Goal: Information Seeking & Learning: Learn about a topic

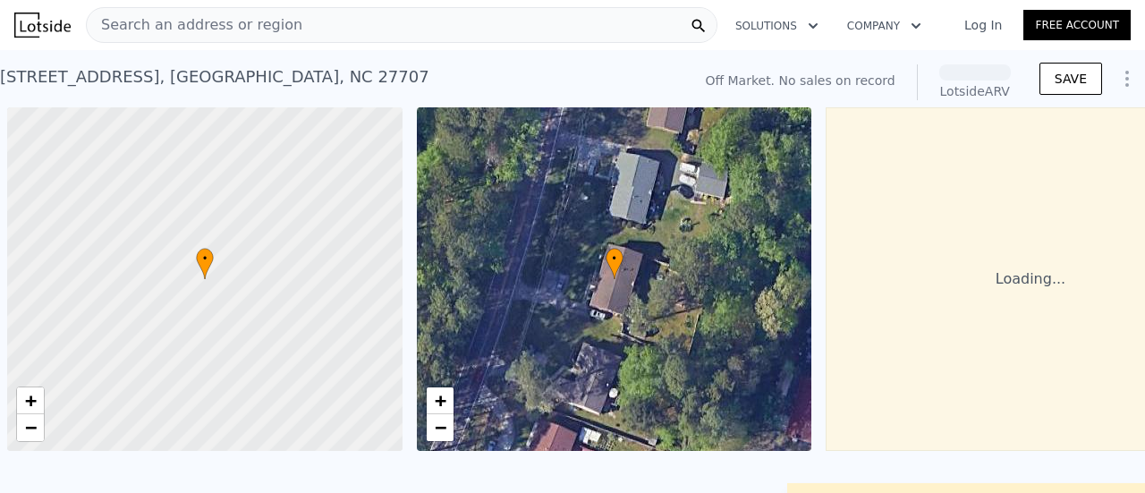
scroll to position [0, 7]
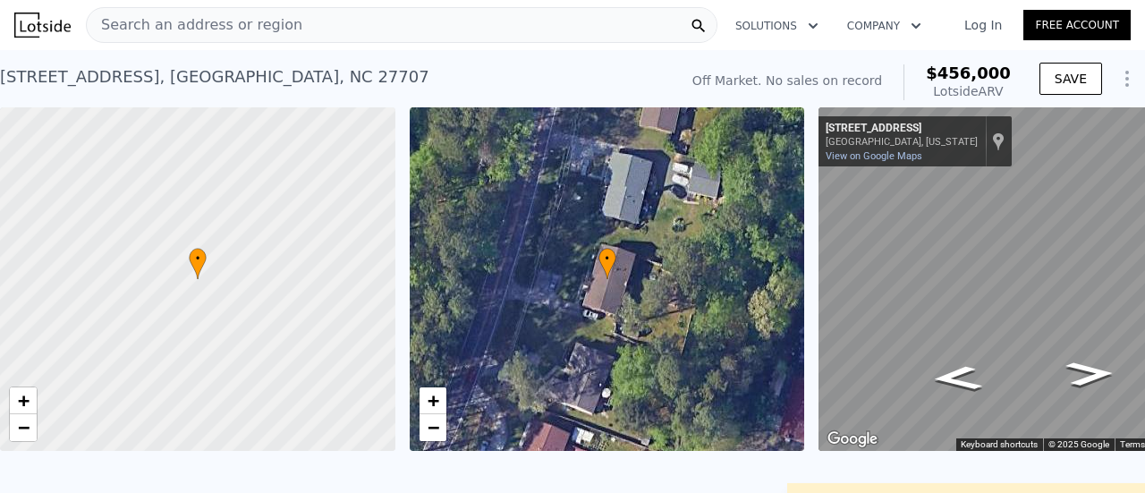
click at [982, 27] on link "Log In" at bounding box center [982, 25] width 80 height 18
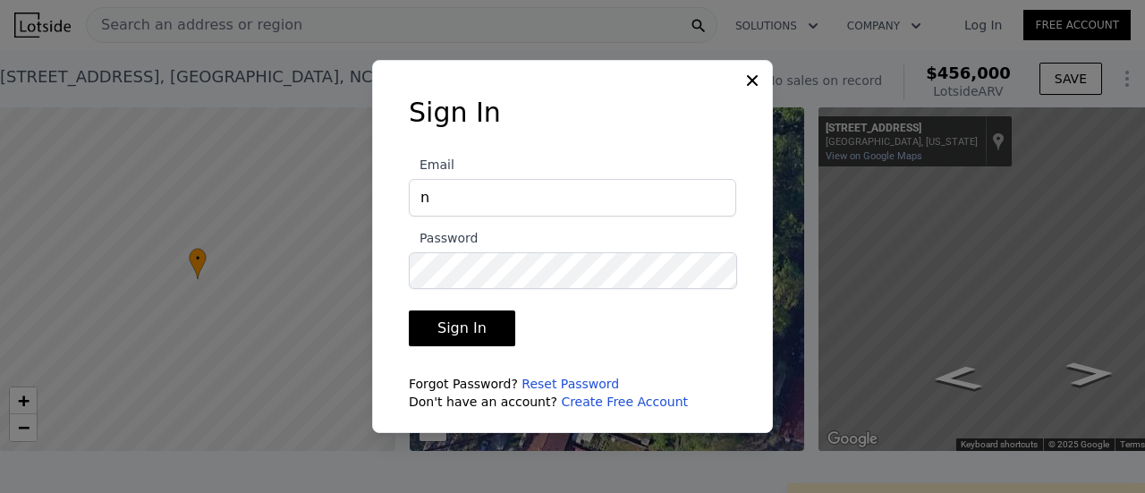
type input "nobsrei4us@gmail.com"
click at [409, 310] on button "Sign In" at bounding box center [462, 328] width 106 height 36
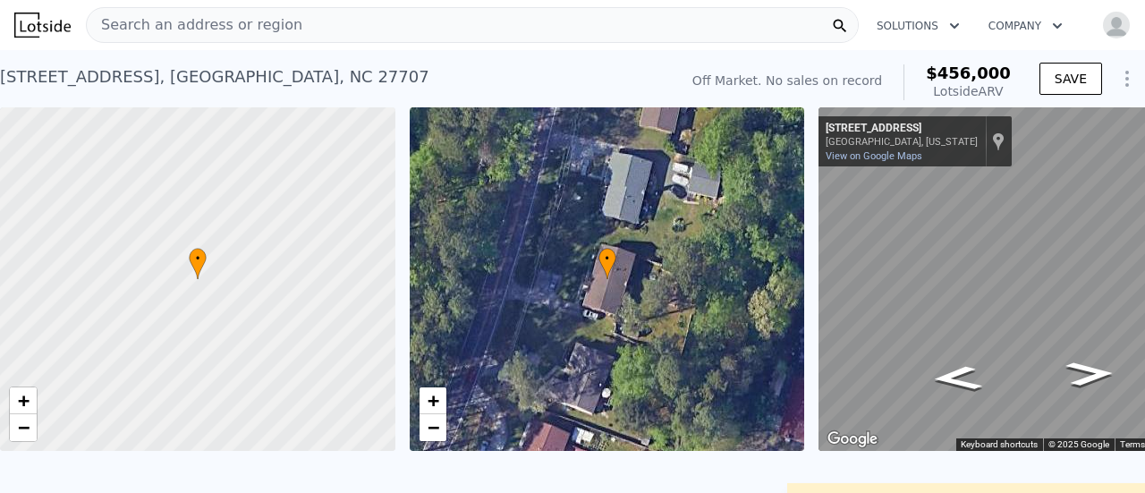
click at [261, 23] on span "Search an address or region" at bounding box center [195, 24] width 216 height 21
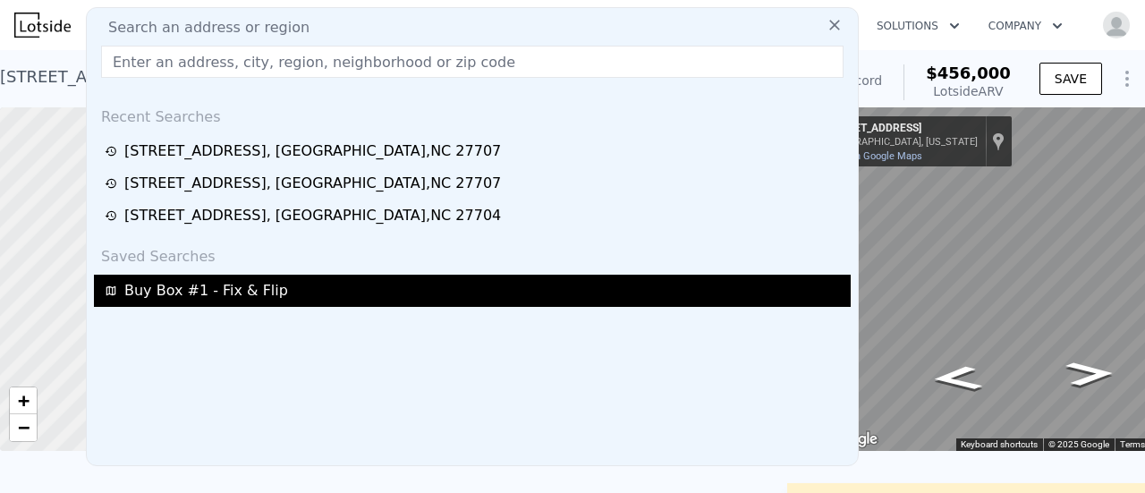
click at [174, 300] on span "Buy Box #1 - Fix & Flip" at bounding box center [206, 290] width 164 height 21
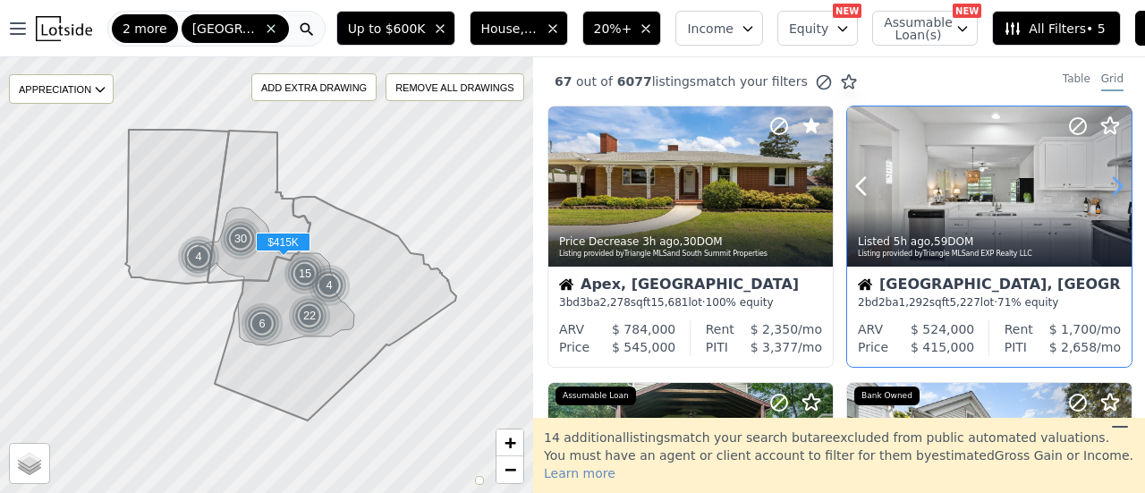
click at [1105, 176] on icon at bounding box center [1117, 186] width 29 height 29
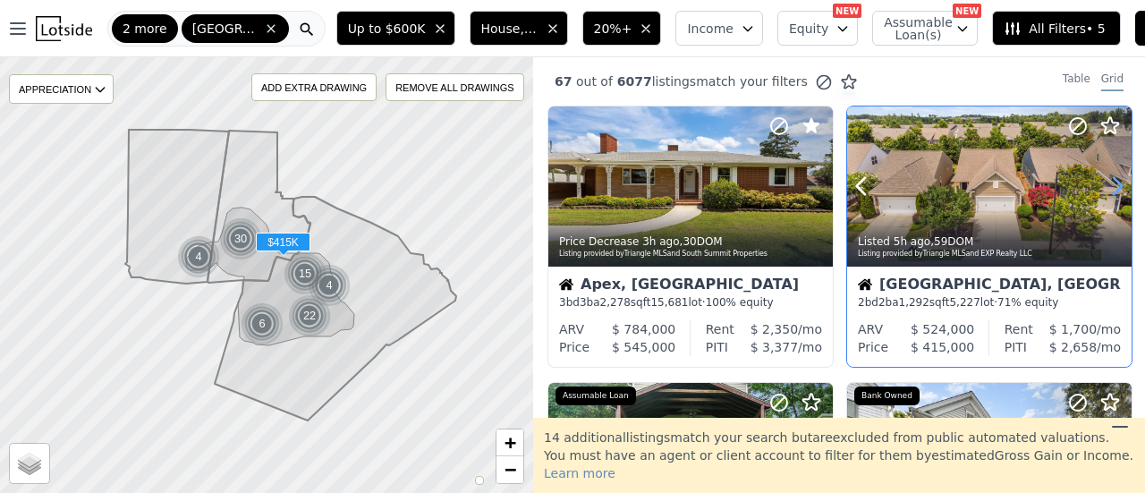
click at [1105, 176] on icon at bounding box center [1117, 186] width 29 height 29
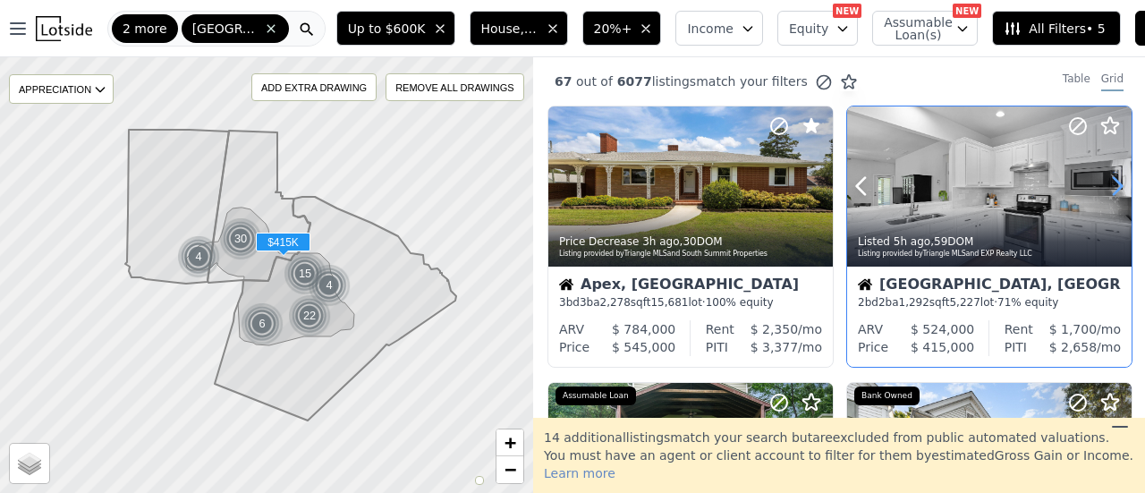
click at [1105, 176] on icon at bounding box center [1117, 186] width 29 height 29
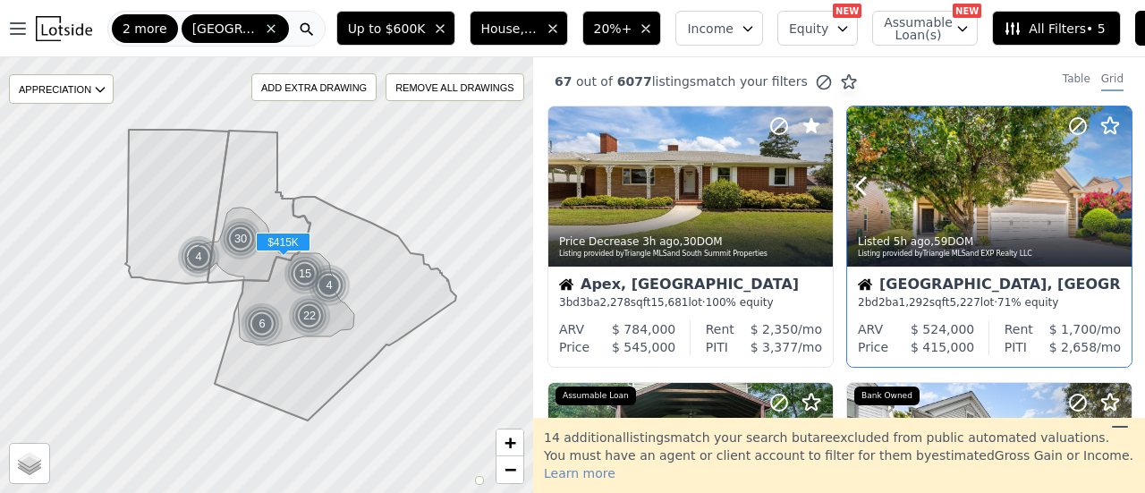
click at [1105, 176] on icon at bounding box center [1117, 186] width 29 height 29
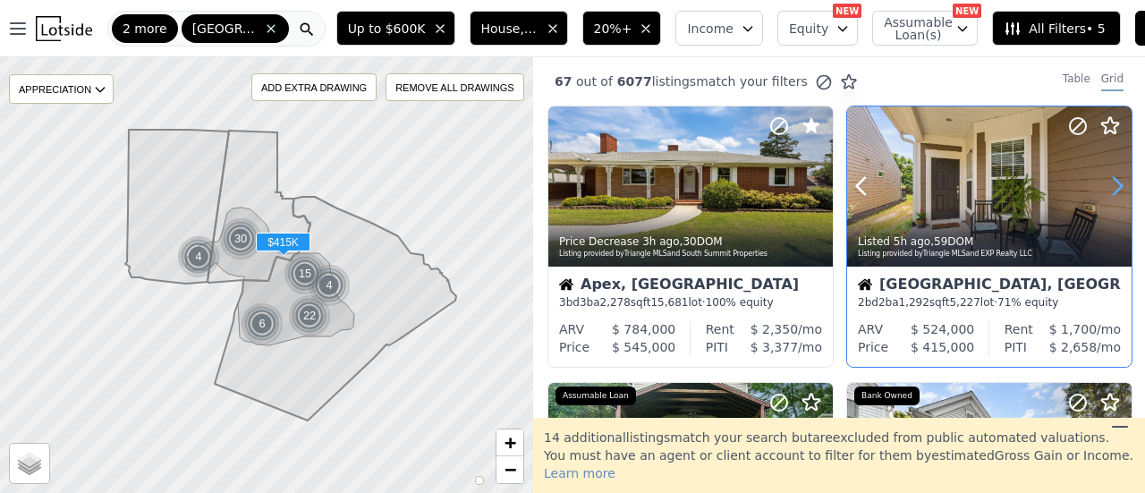
click at [1105, 176] on icon at bounding box center [1117, 186] width 29 height 29
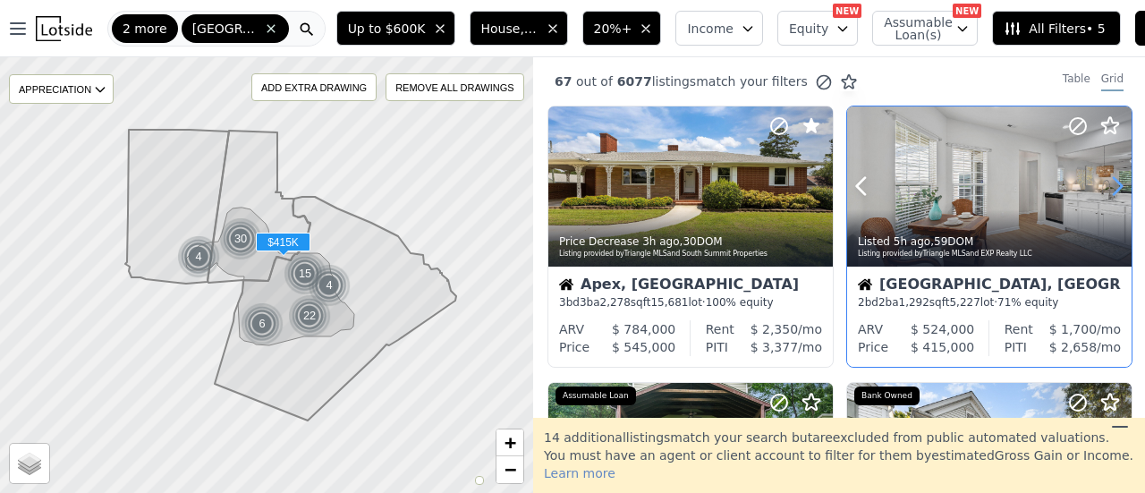
click at [1105, 176] on icon at bounding box center [1117, 186] width 29 height 29
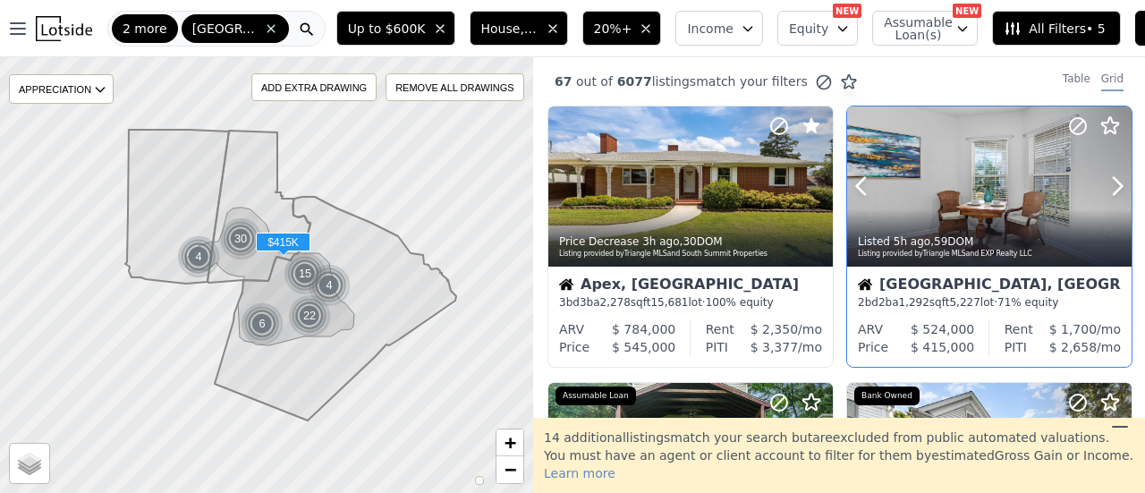
click at [1072, 130] on icon at bounding box center [1077, 125] width 21 height 21
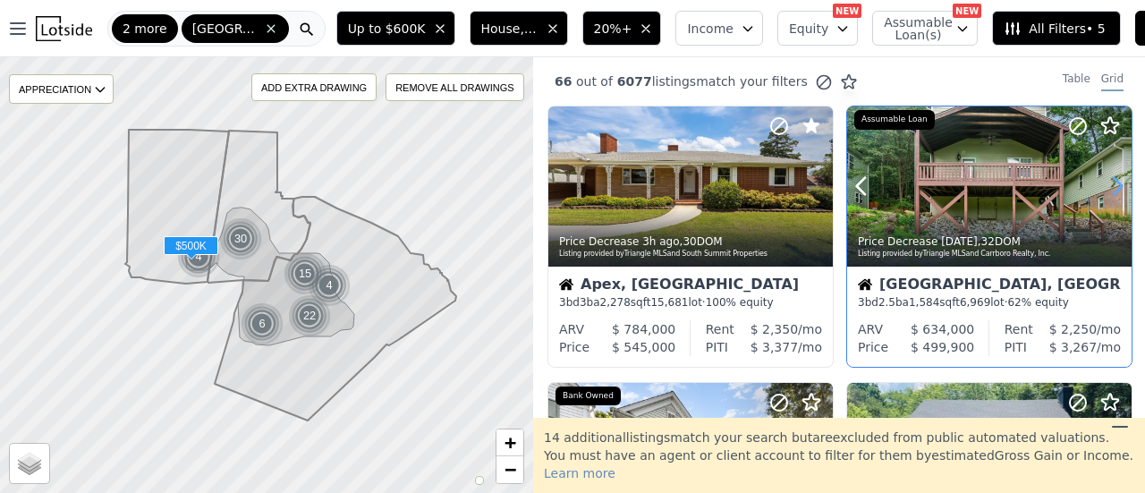
click at [1109, 187] on icon at bounding box center [1117, 186] width 29 height 29
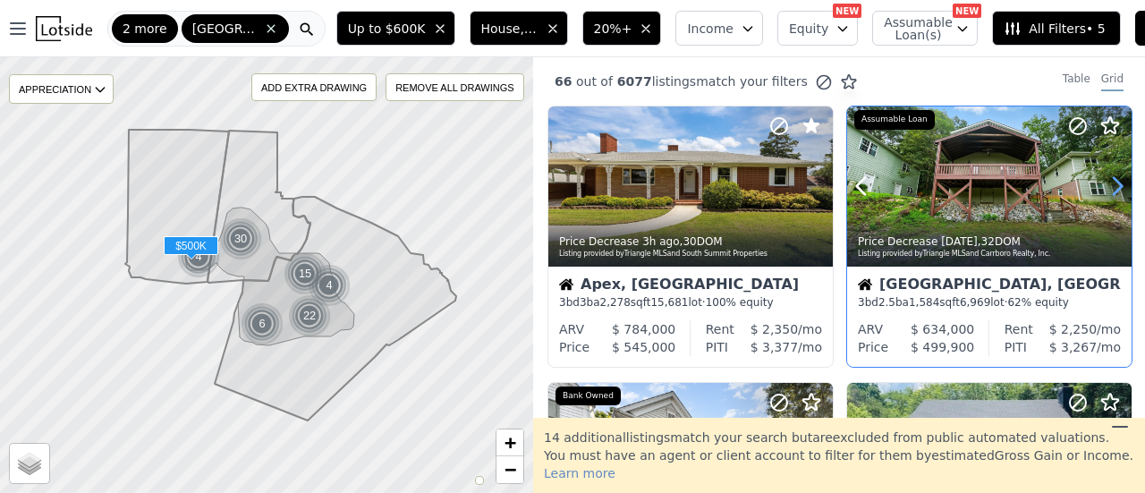
click at [1109, 187] on icon at bounding box center [1117, 186] width 29 height 29
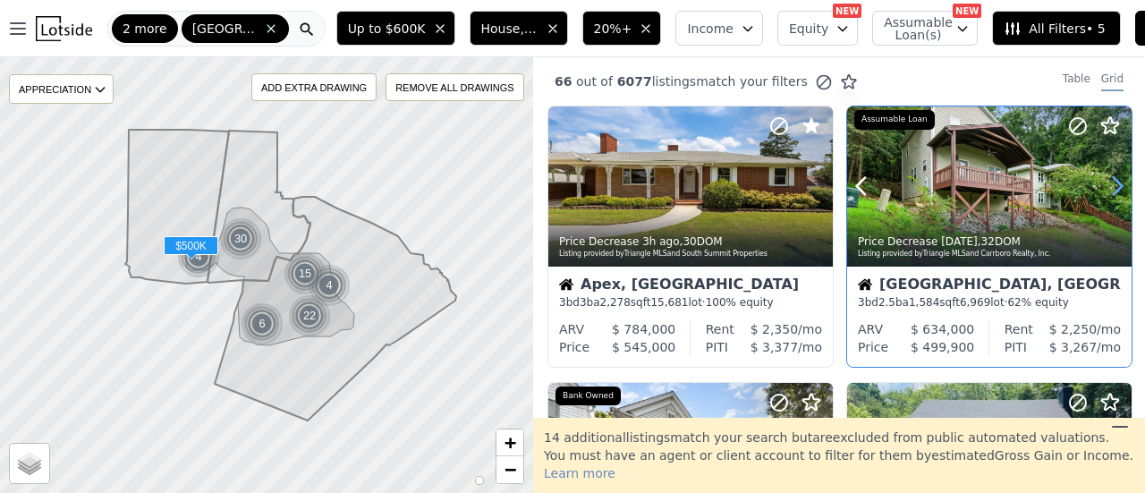
click at [1109, 187] on icon at bounding box center [1117, 186] width 29 height 29
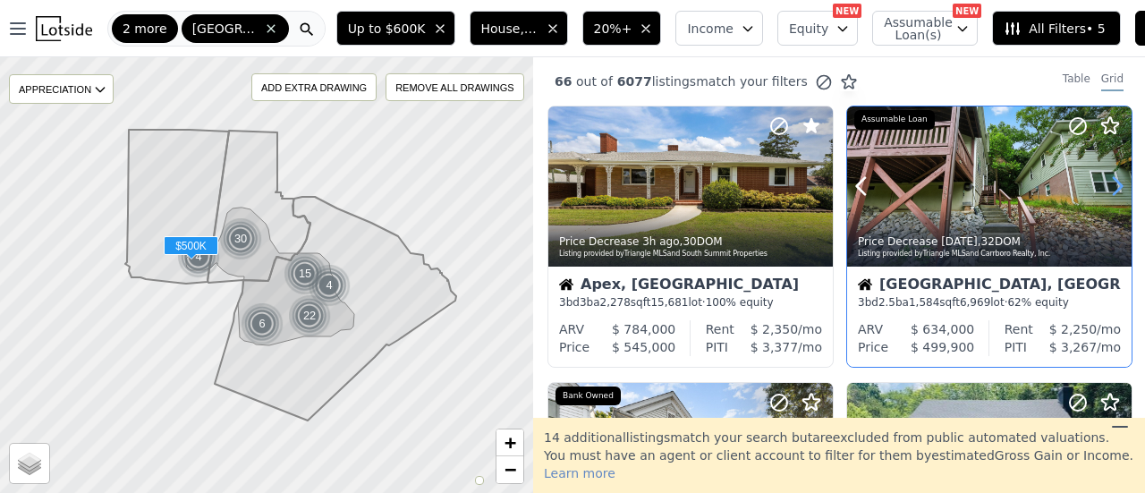
click at [1109, 187] on icon at bounding box center [1117, 186] width 29 height 29
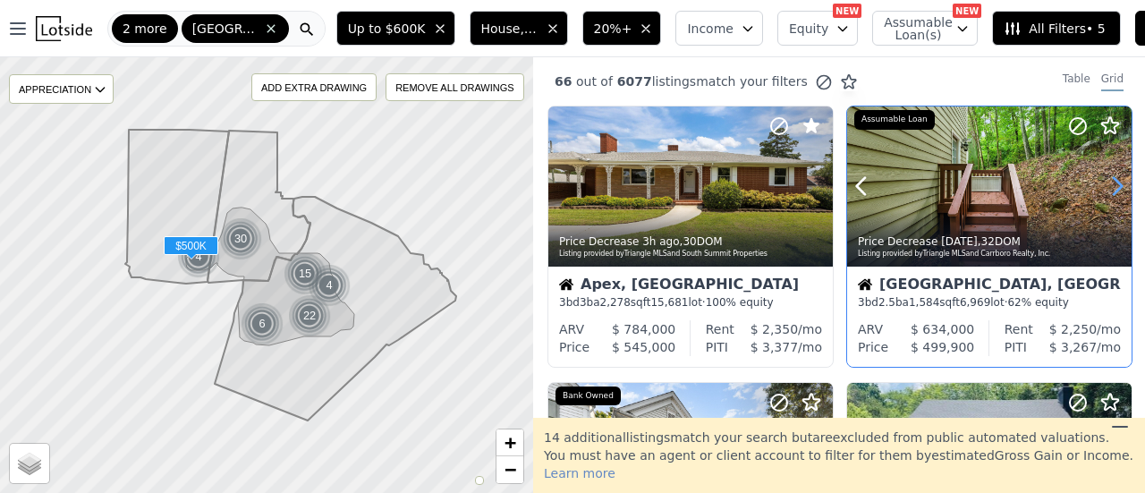
click at [1109, 187] on icon at bounding box center [1117, 186] width 29 height 29
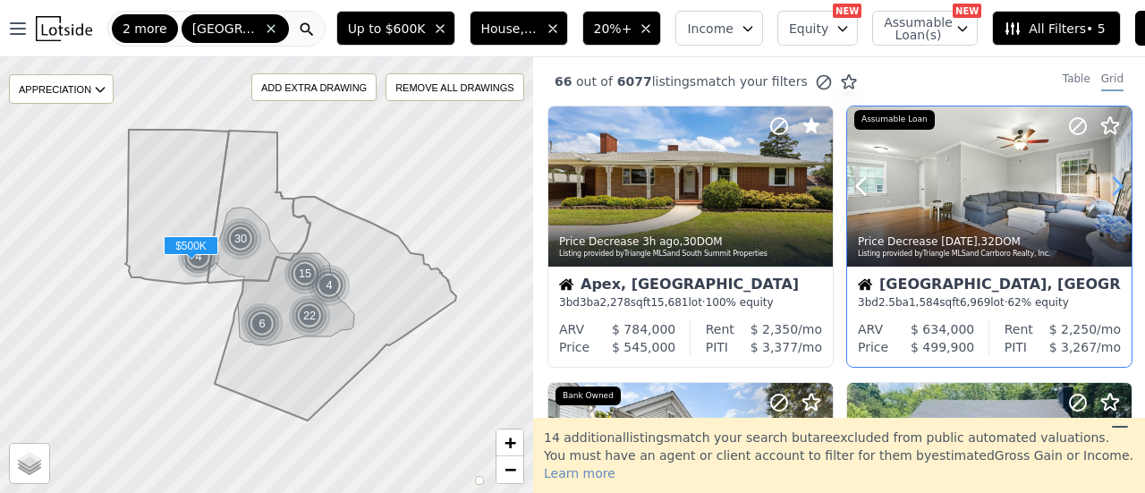
click at [1109, 187] on icon at bounding box center [1117, 186] width 29 height 29
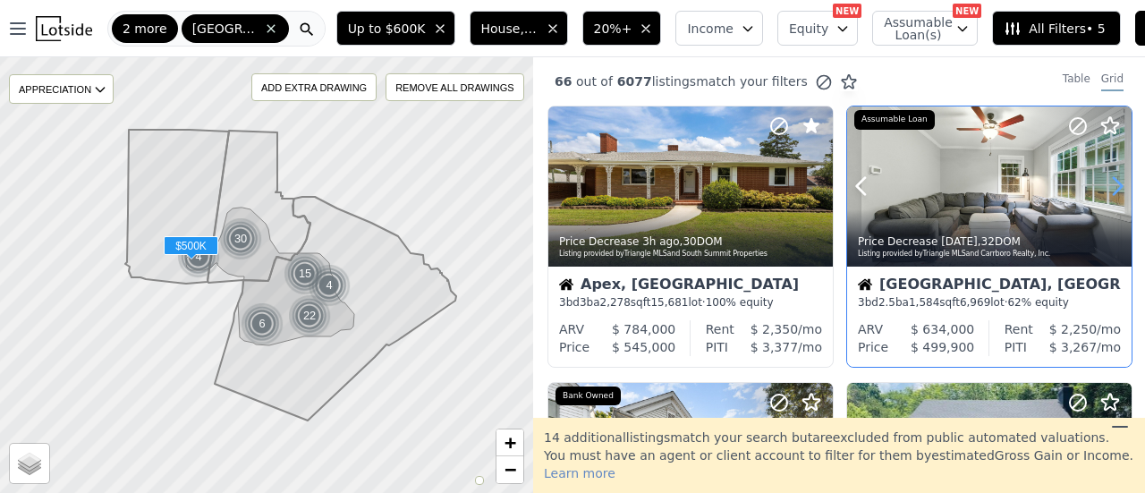
click at [1107, 185] on icon at bounding box center [1117, 186] width 29 height 29
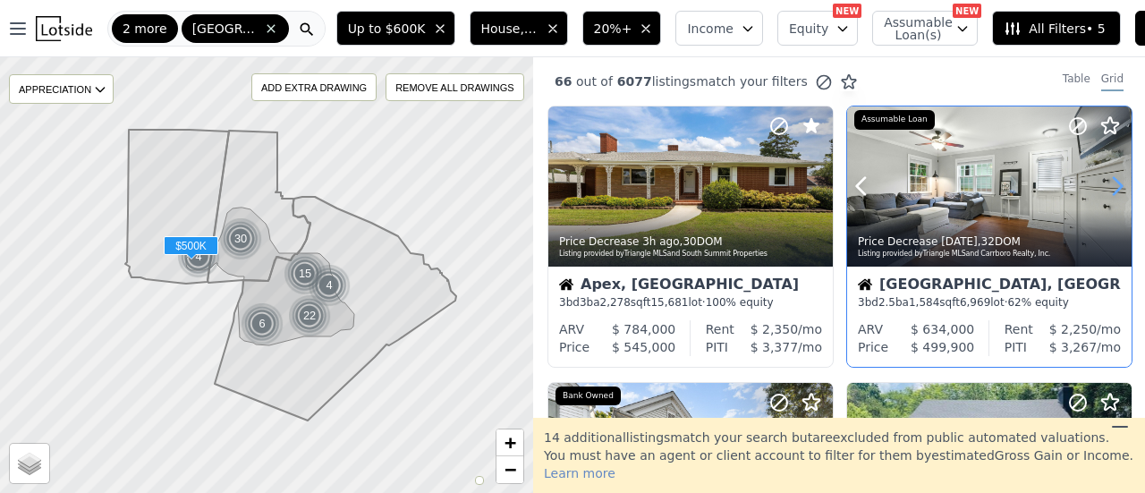
click at [1107, 185] on icon at bounding box center [1117, 186] width 29 height 29
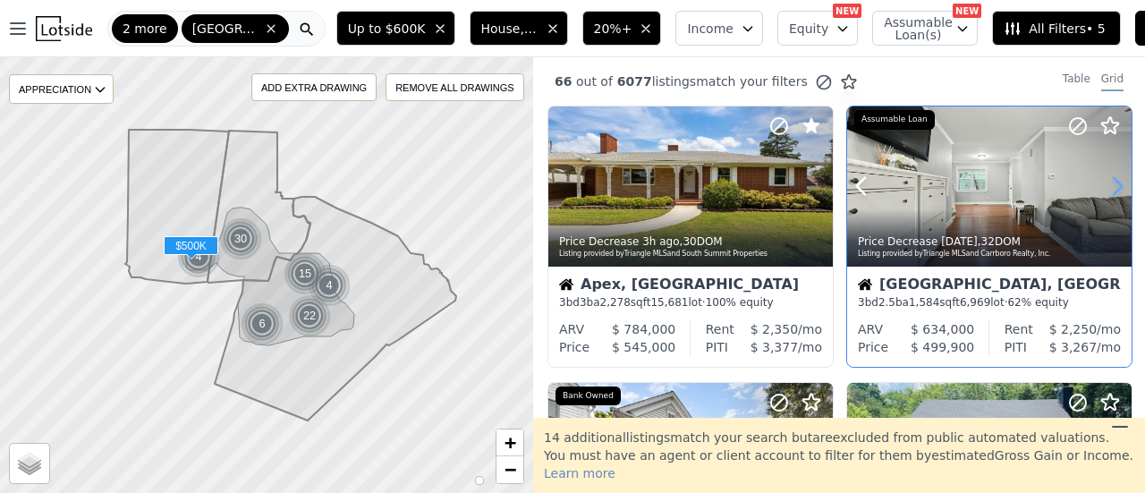
click at [1107, 185] on icon at bounding box center [1117, 186] width 29 height 29
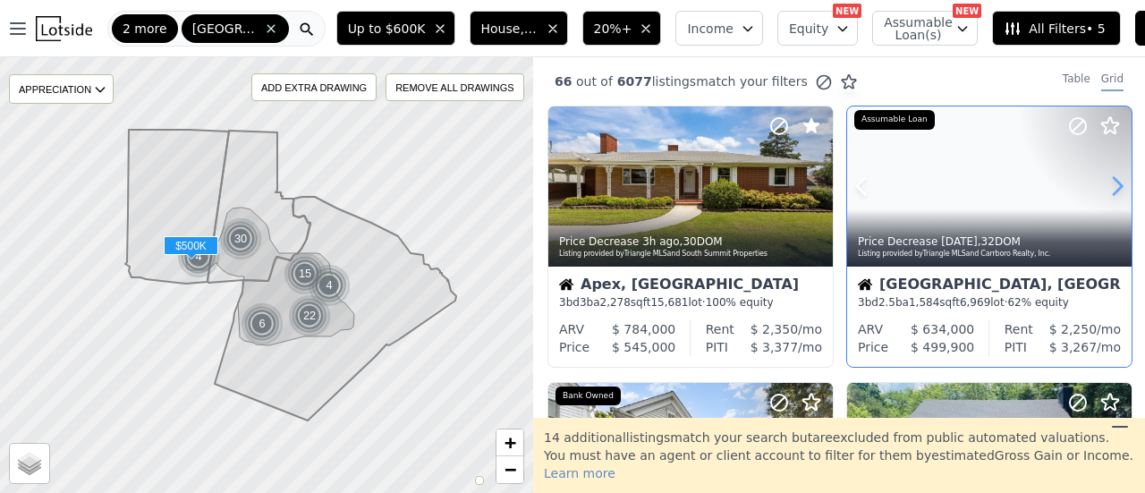
click at [1107, 185] on icon at bounding box center [1117, 186] width 29 height 29
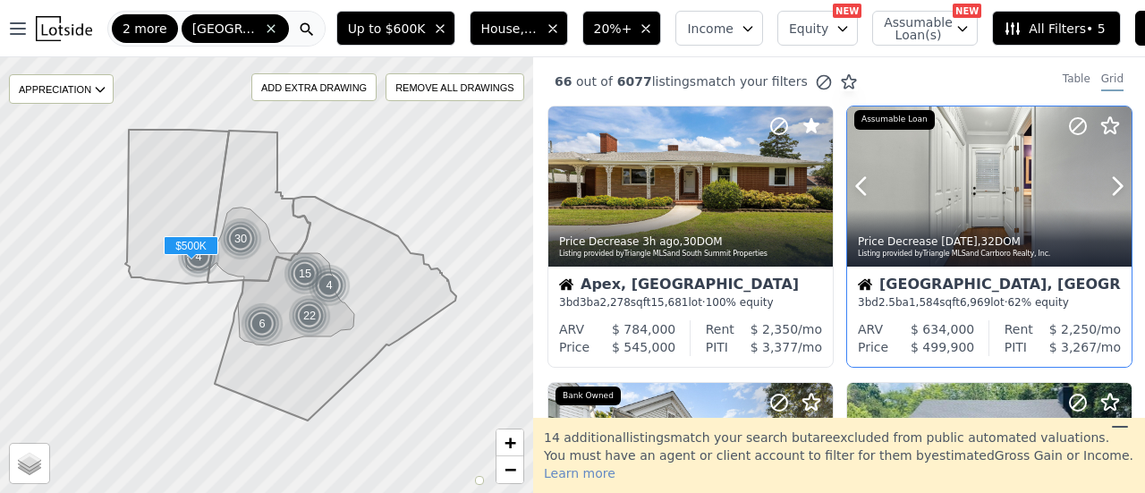
click at [1069, 131] on icon at bounding box center [1077, 125] width 21 height 21
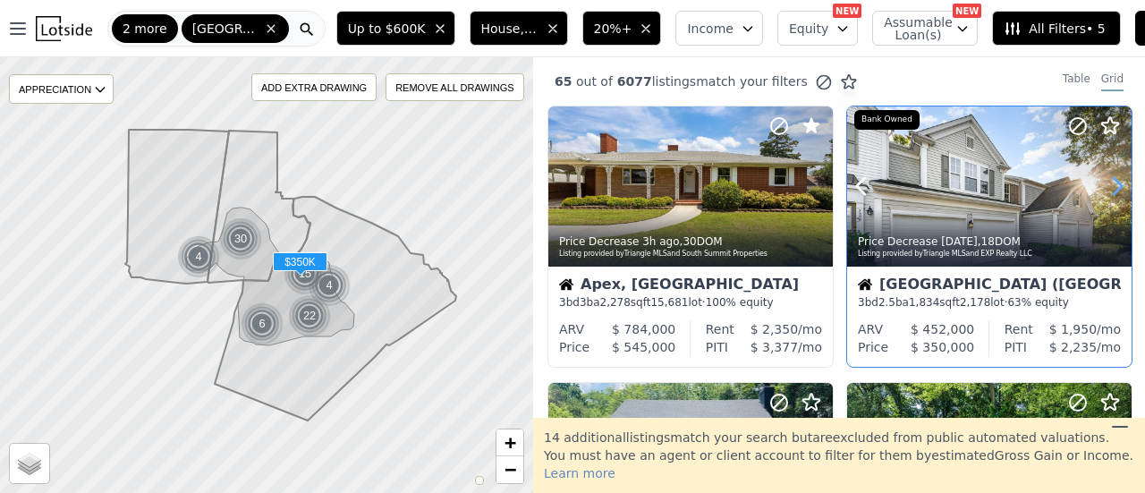
click at [1112, 182] on icon at bounding box center [1117, 186] width 29 height 29
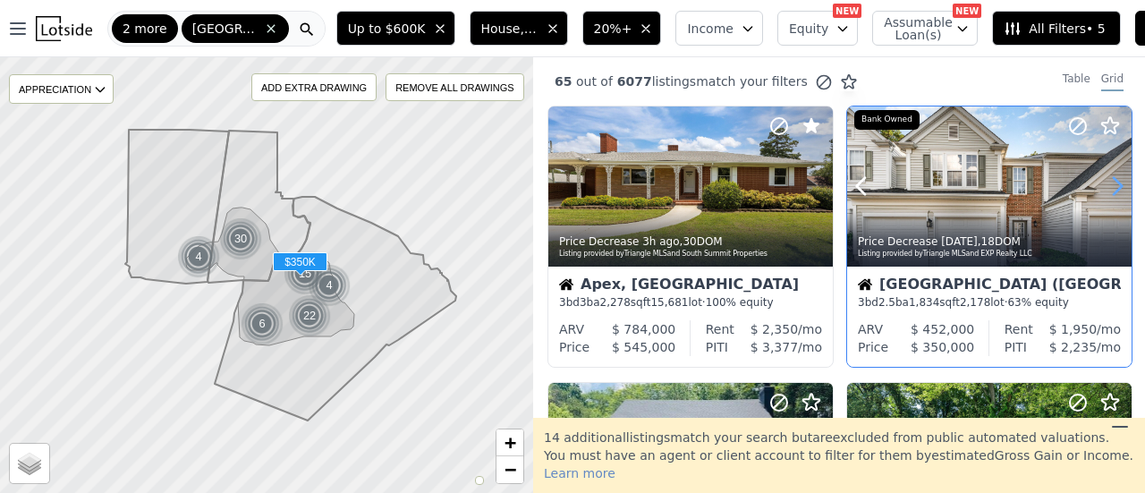
click at [1112, 182] on icon at bounding box center [1117, 186] width 29 height 29
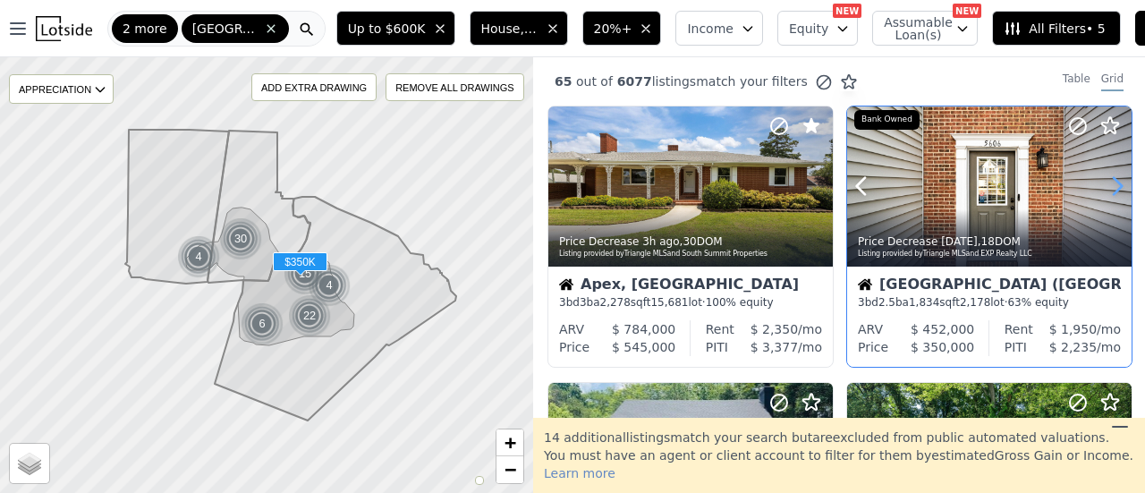
click at [1112, 182] on icon at bounding box center [1117, 186] width 29 height 29
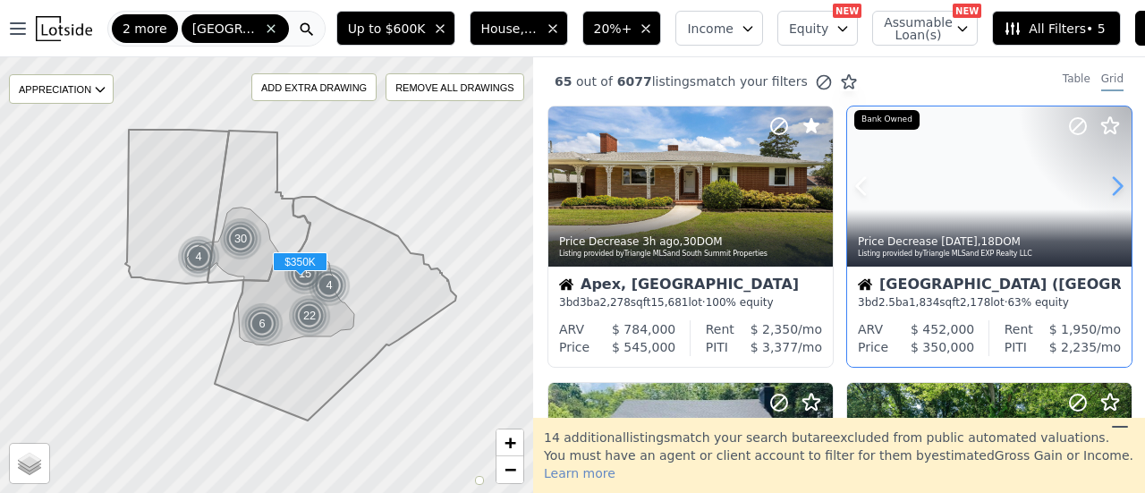
click at [1112, 182] on icon at bounding box center [1117, 186] width 29 height 29
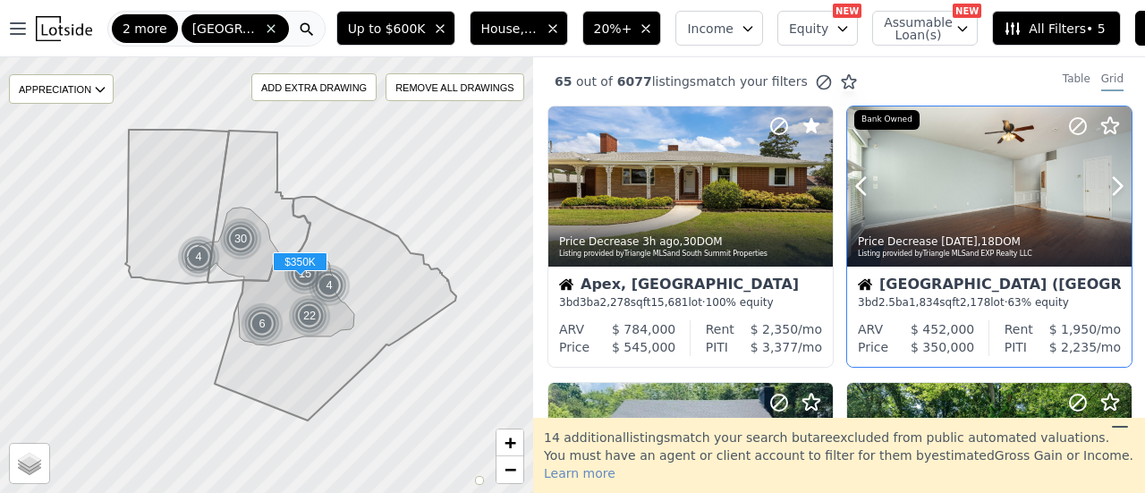
click at [1068, 125] on icon at bounding box center [1077, 125] width 21 height 21
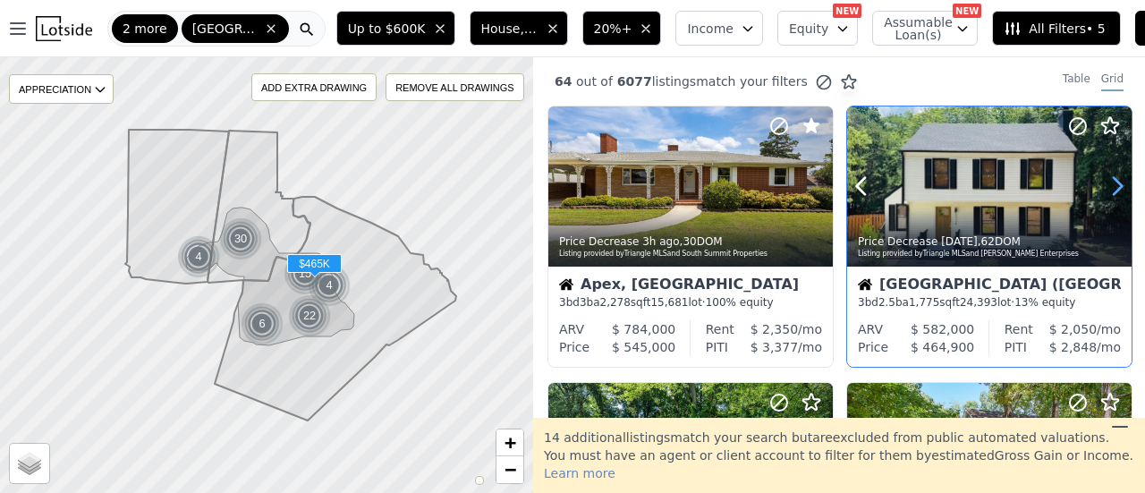
click at [1107, 188] on icon at bounding box center [1117, 186] width 29 height 29
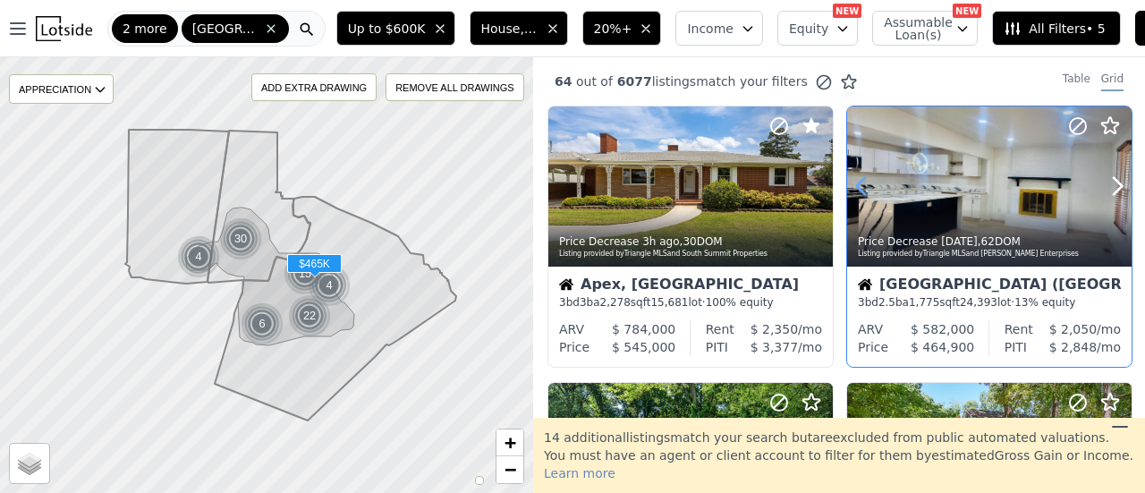
click at [857, 174] on icon at bounding box center [861, 186] width 29 height 29
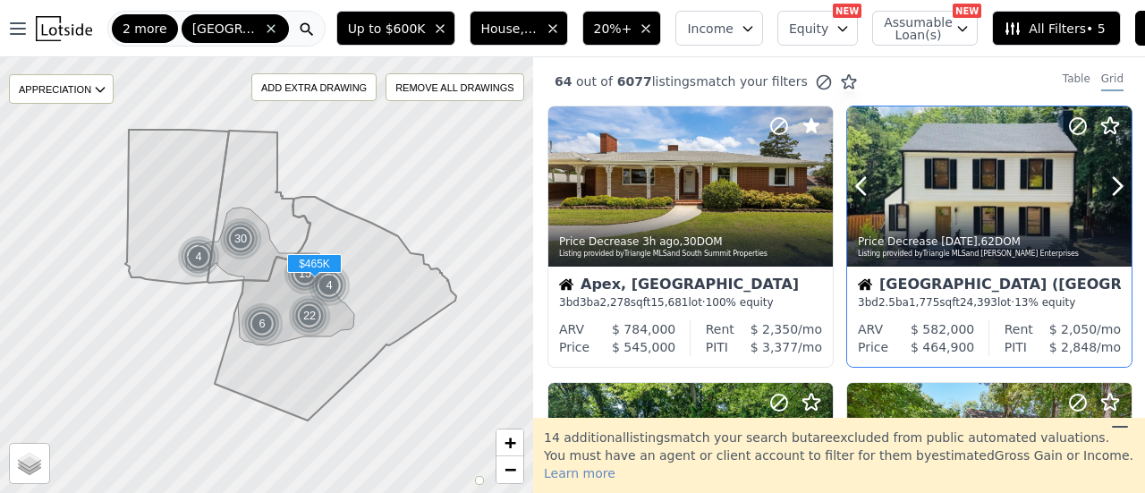
click at [981, 188] on div at bounding box center [989, 186] width 284 height 160
click at [1103, 184] on icon at bounding box center [1117, 186] width 29 height 29
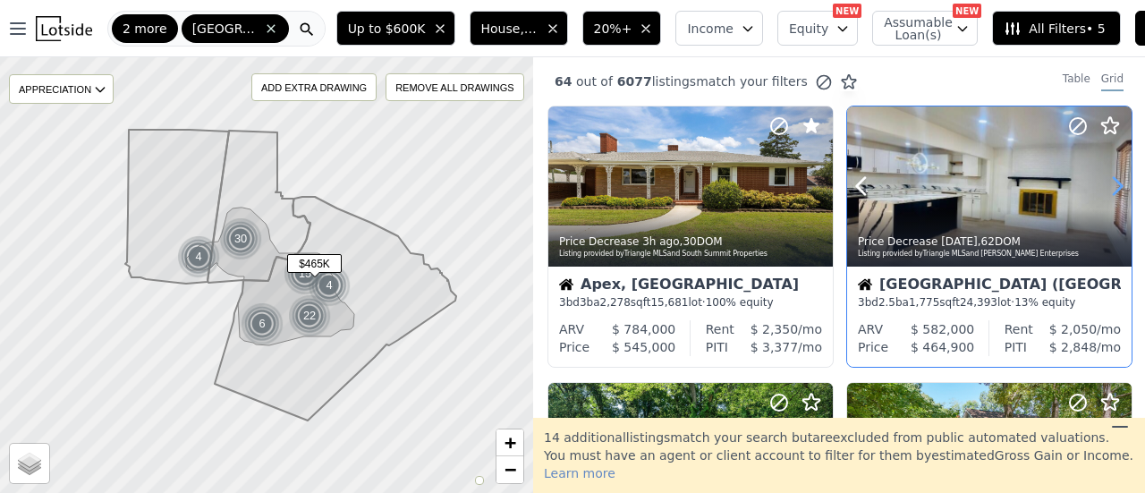
click at [1103, 183] on icon at bounding box center [1117, 186] width 29 height 29
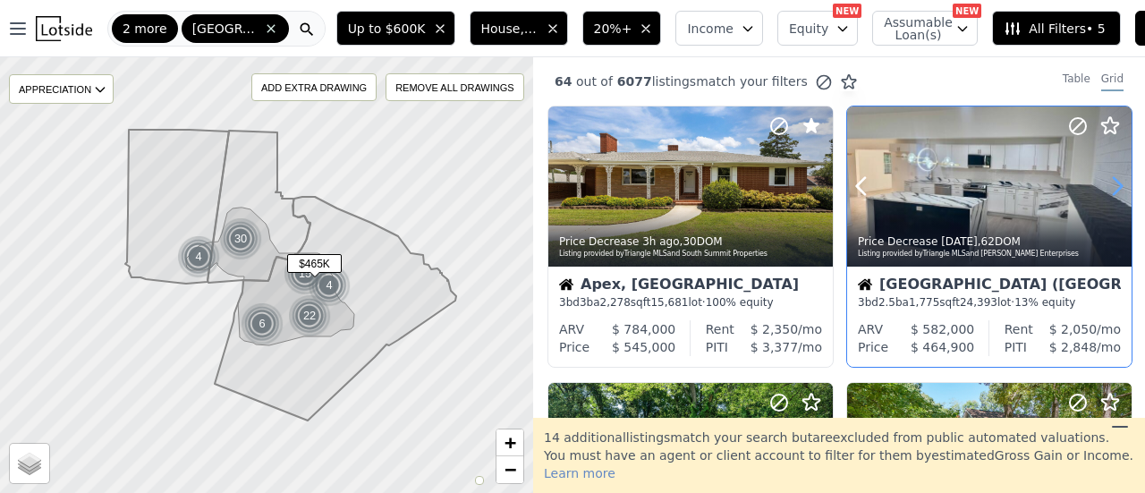
click at [1104, 183] on icon at bounding box center [1117, 186] width 29 height 29
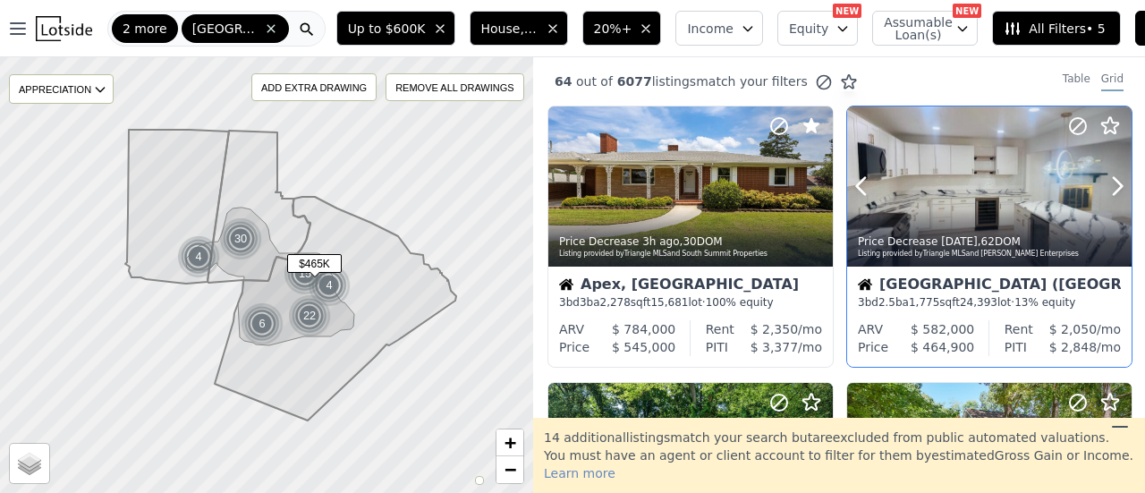
click at [1067, 124] on icon at bounding box center [1077, 125] width 21 height 21
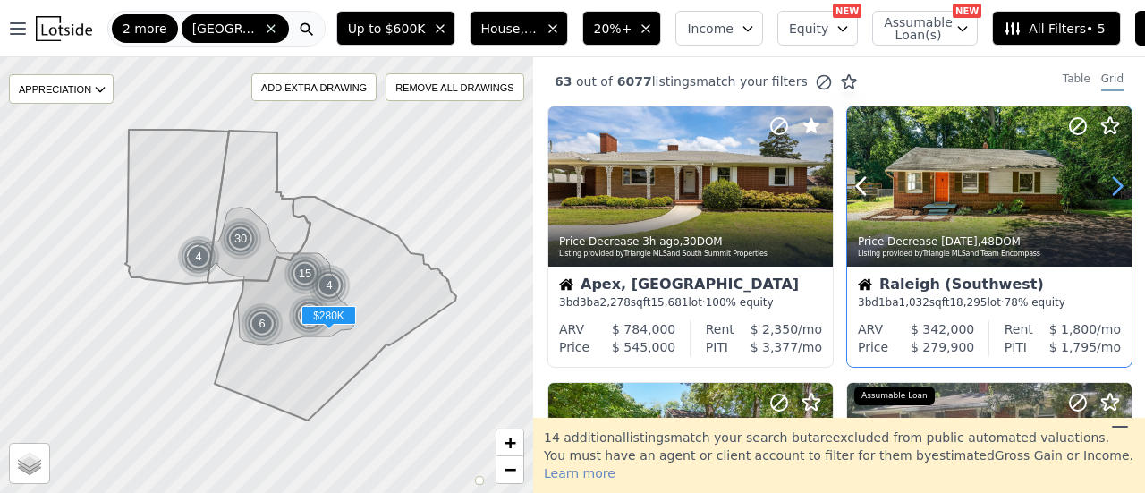
click at [1103, 182] on icon at bounding box center [1117, 186] width 29 height 29
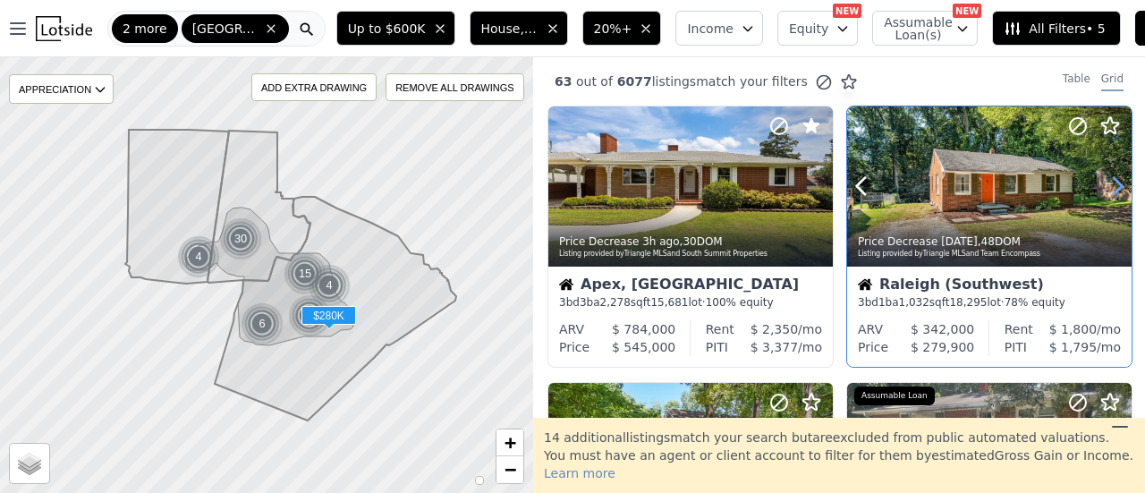
click at [1103, 182] on icon at bounding box center [1117, 186] width 29 height 29
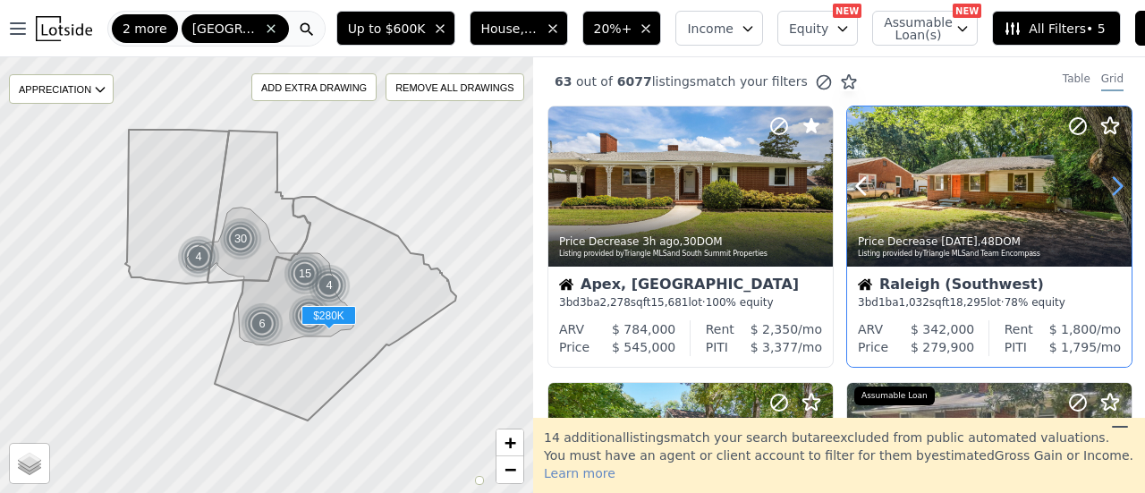
click at [1103, 182] on icon at bounding box center [1117, 186] width 29 height 29
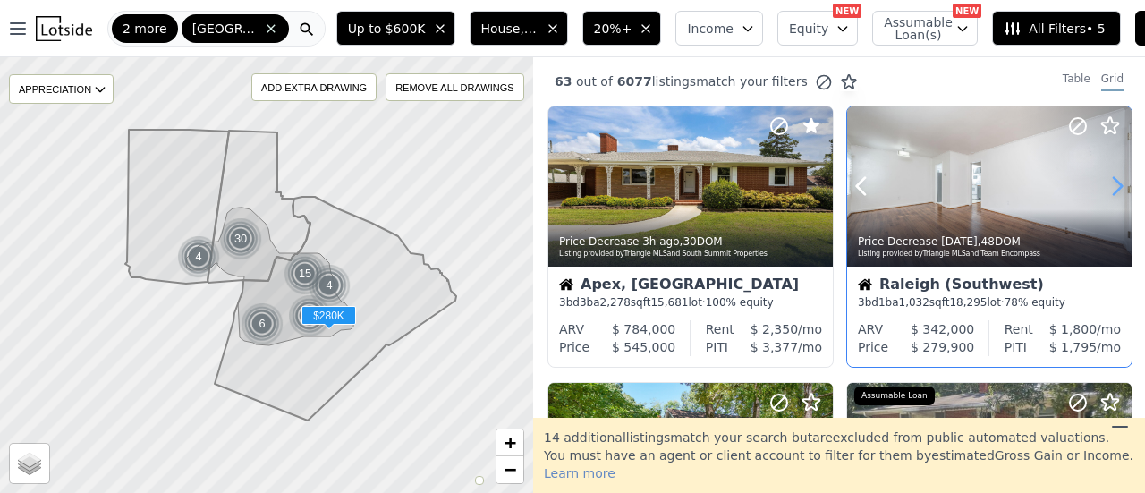
click at [1103, 182] on icon at bounding box center [1117, 186] width 29 height 29
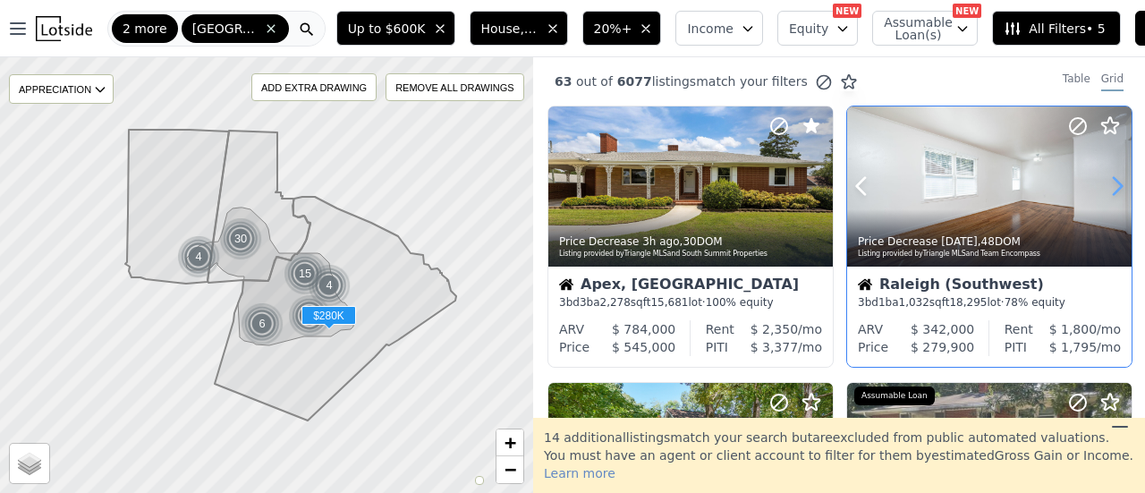
click at [1103, 182] on icon at bounding box center [1117, 186] width 29 height 29
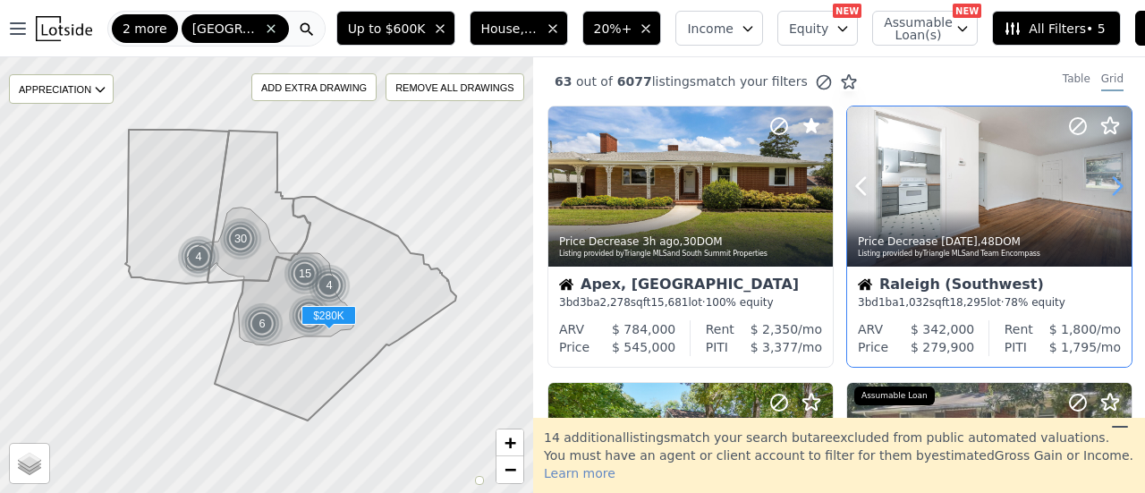
click at [1103, 182] on icon at bounding box center [1117, 186] width 29 height 29
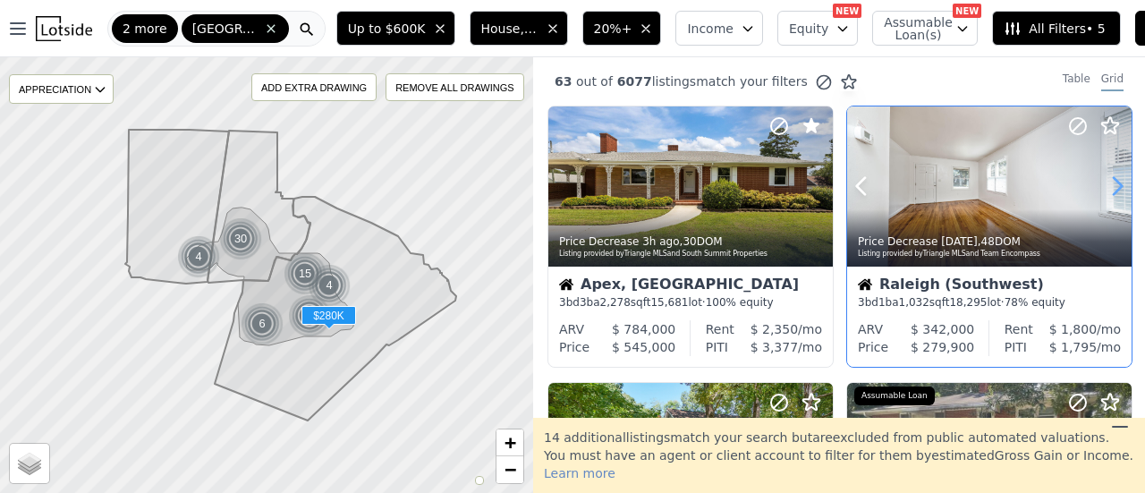
click at [1103, 182] on icon at bounding box center [1117, 186] width 29 height 29
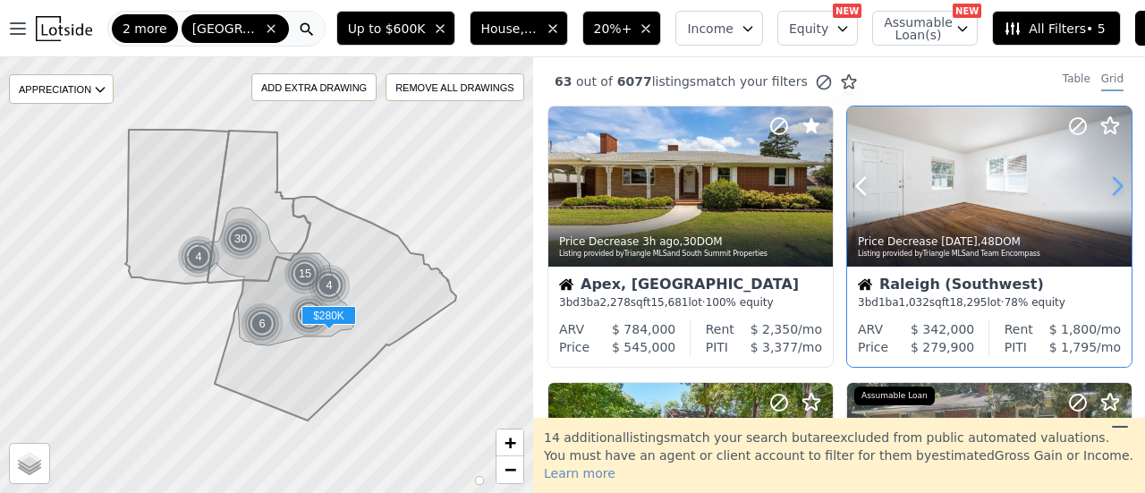
click at [1103, 182] on icon at bounding box center [1117, 186] width 29 height 29
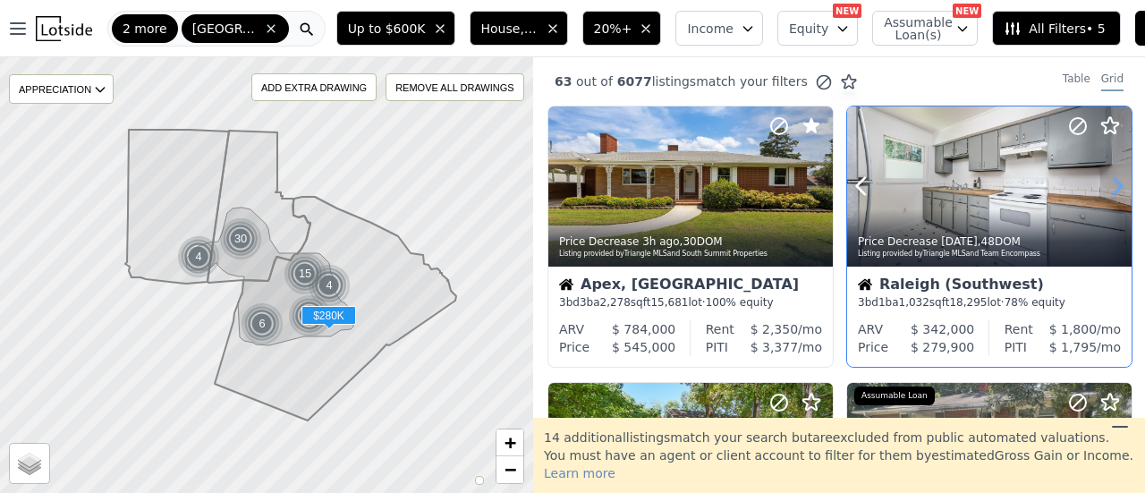
click at [1103, 182] on icon at bounding box center [1117, 186] width 29 height 29
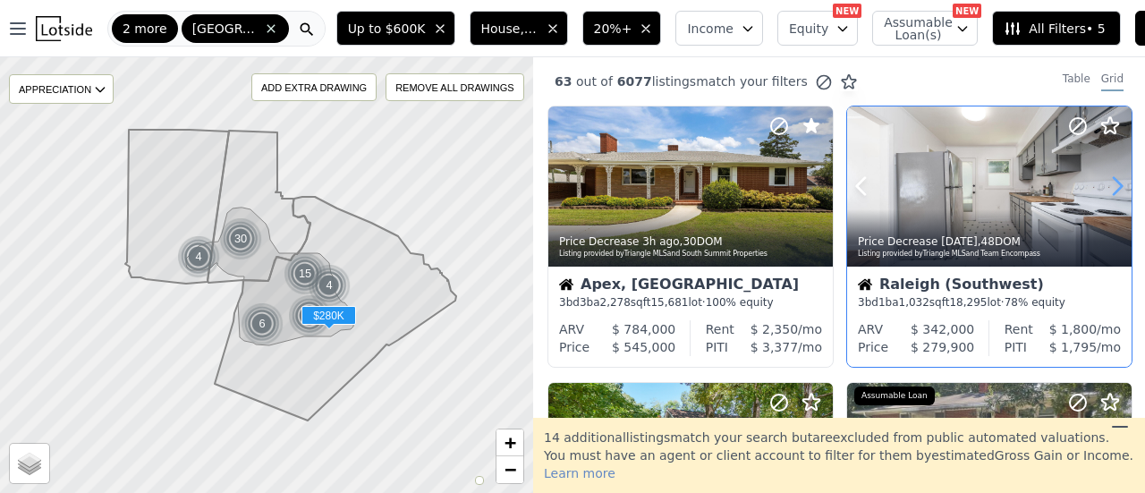
click at [1103, 180] on icon at bounding box center [1117, 186] width 29 height 29
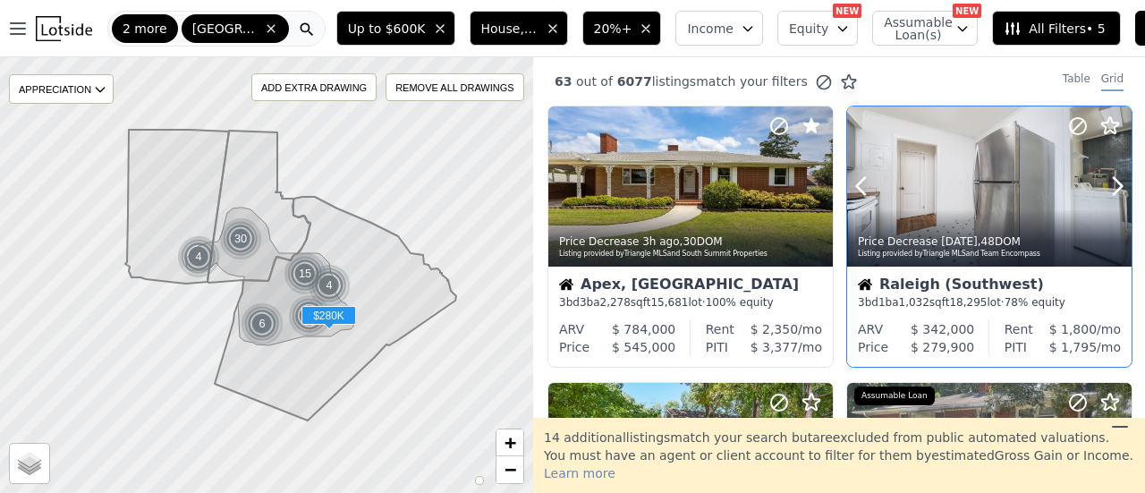
click at [1067, 133] on icon at bounding box center [1077, 125] width 21 height 21
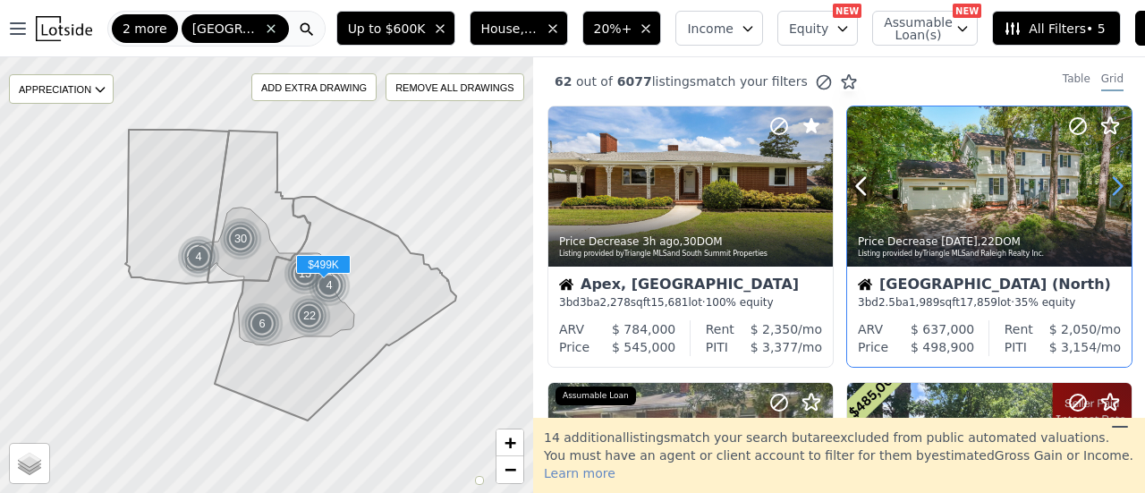
click at [1107, 187] on icon at bounding box center [1117, 186] width 29 height 29
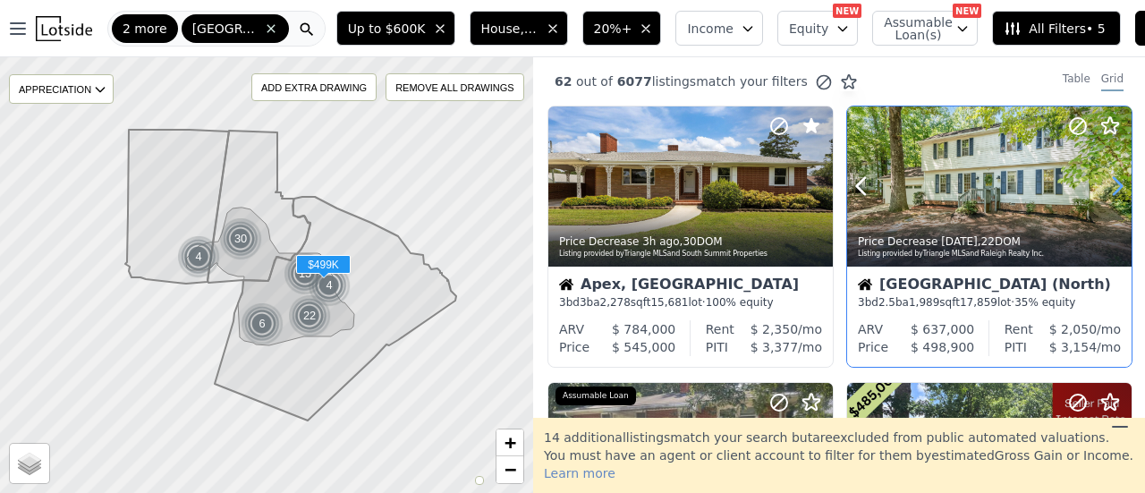
click at [1107, 187] on icon at bounding box center [1117, 186] width 29 height 29
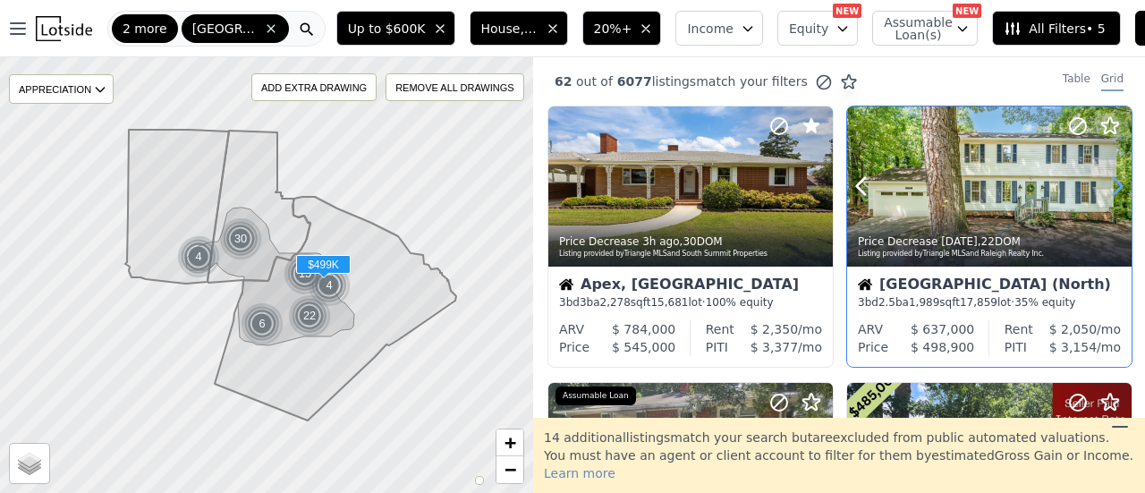
click at [1107, 186] on icon at bounding box center [1117, 186] width 29 height 29
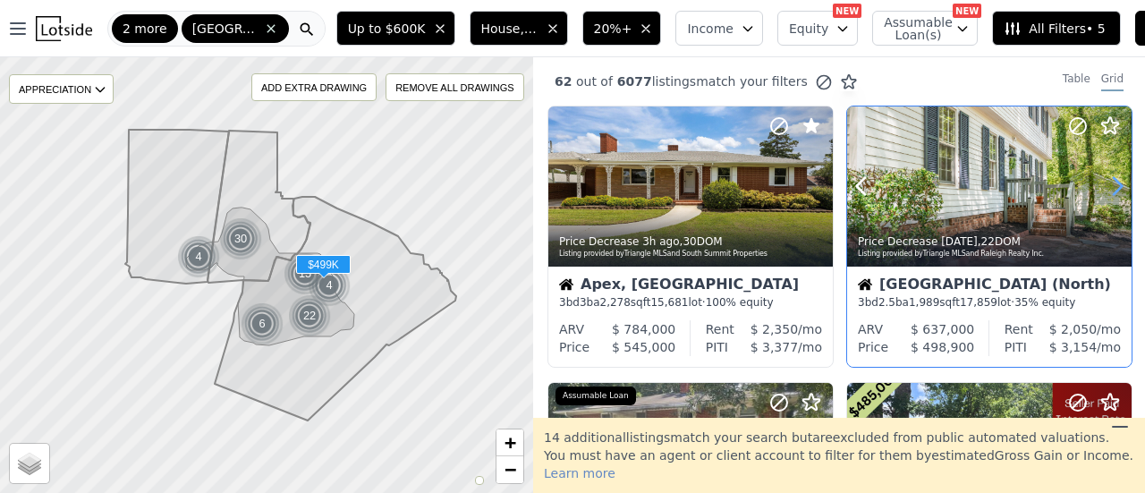
click at [1107, 186] on icon at bounding box center [1117, 186] width 29 height 29
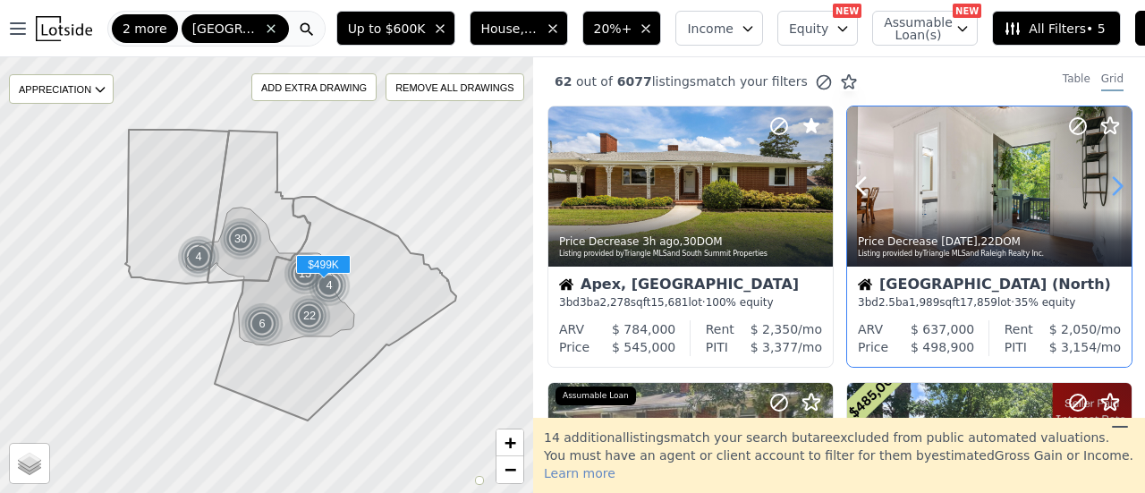
click at [1107, 186] on icon at bounding box center [1117, 186] width 29 height 29
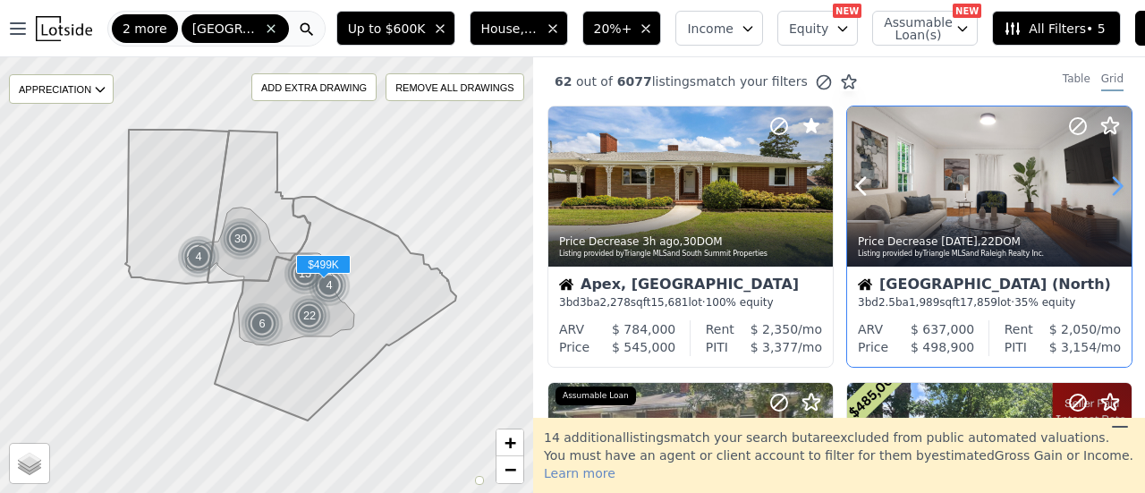
click at [1107, 186] on icon at bounding box center [1117, 186] width 29 height 29
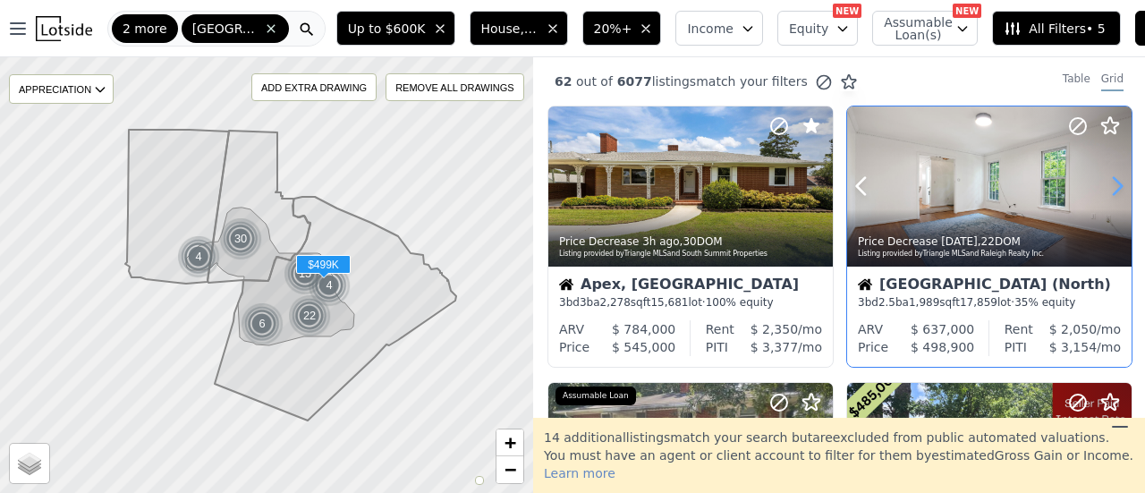
click at [1107, 186] on icon at bounding box center [1117, 186] width 29 height 29
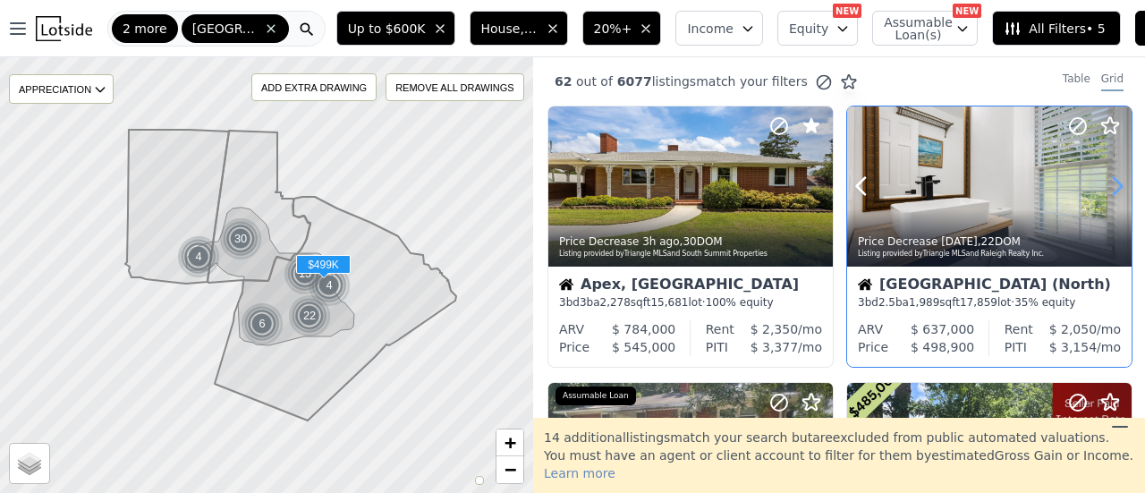
click at [1104, 182] on icon at bounding box center [1117, 186] width 29 height 29
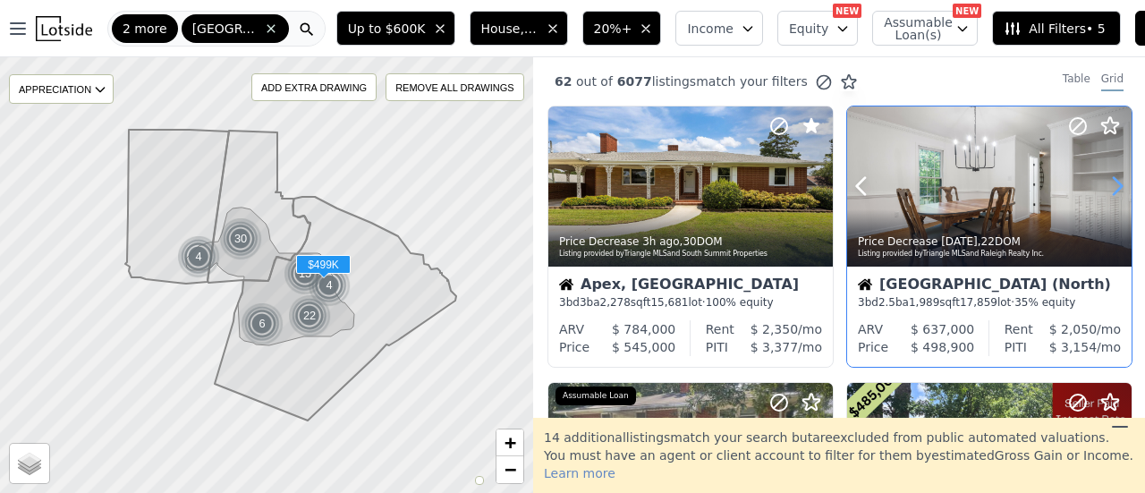
click at [1103, 178] on icon at bounding box center [1117, 186] width 29 height 29
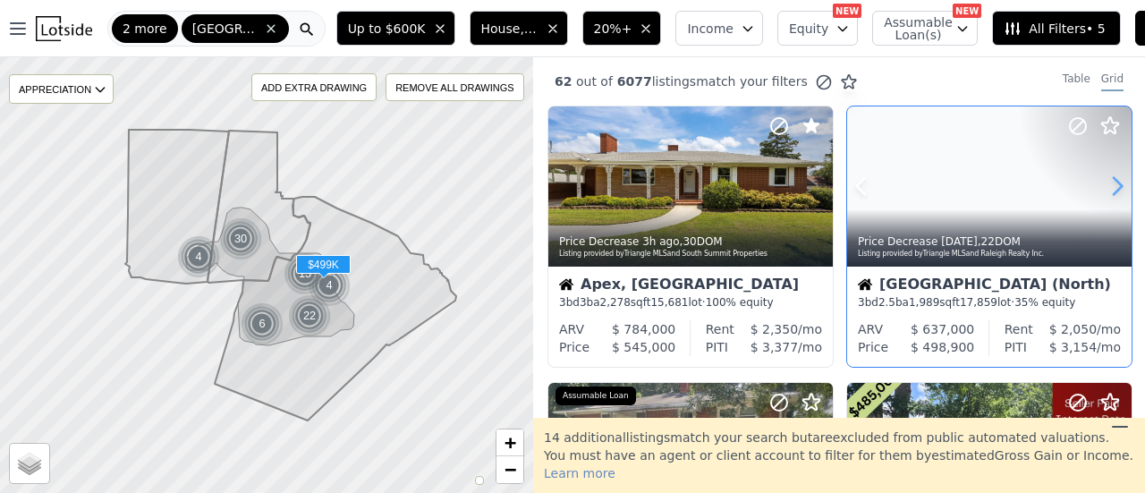
click at [1103, 177] on icon at bounding box center [1117, 186] width 29 height 29
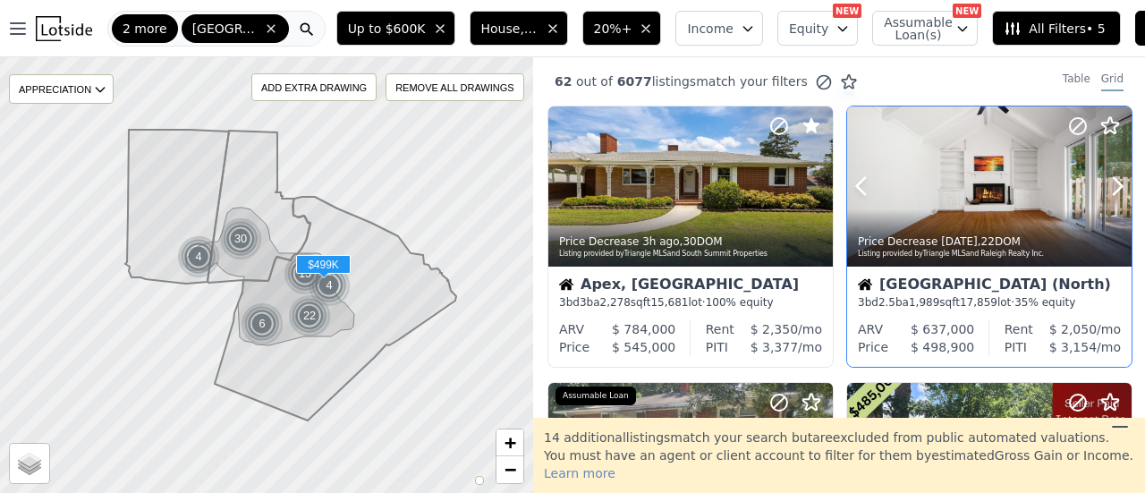
click at [1072, 130] on icon at bounding box center [1077, 126] width 11 height 11
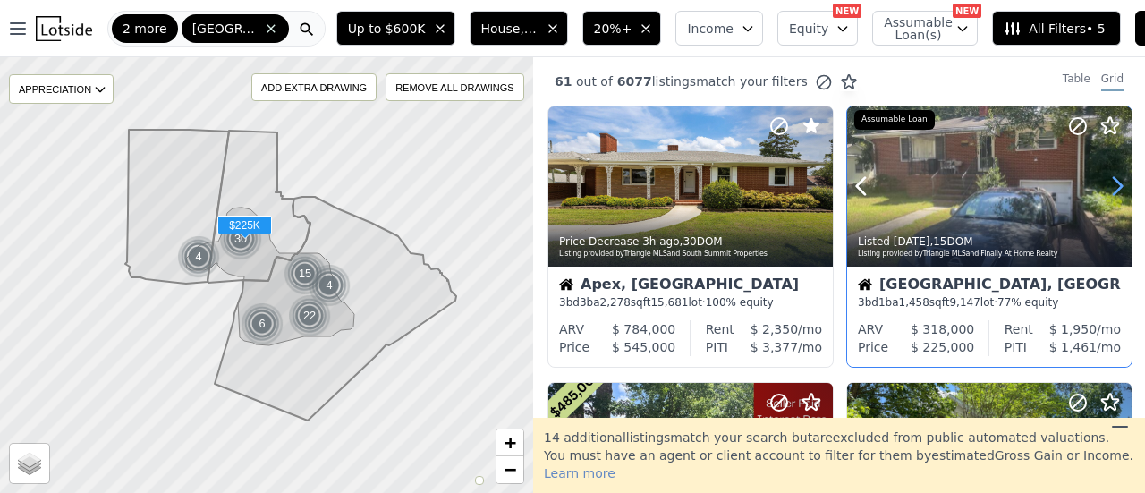
click at [1105, 191] on icon at bounding box center [1117, 186] width 29 height 29
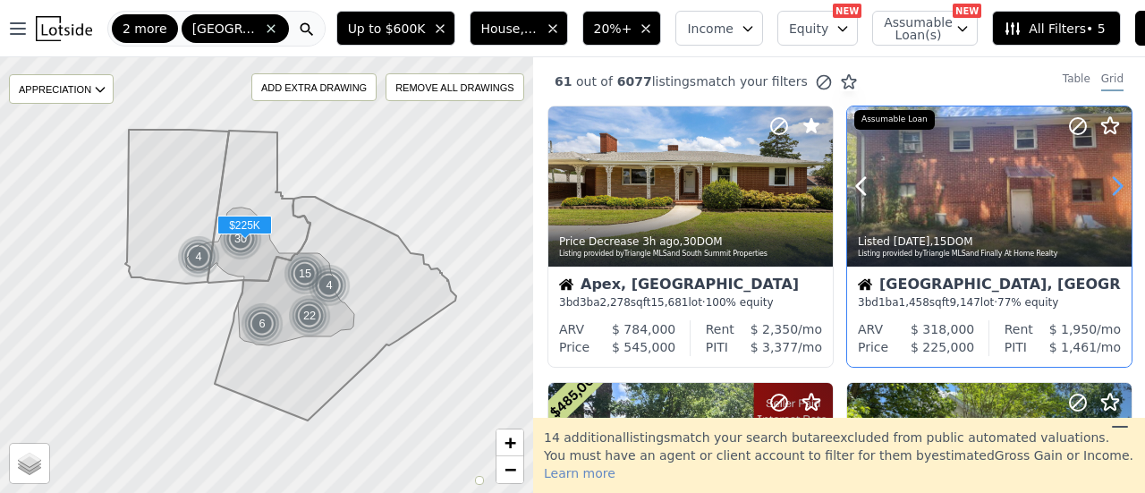
click at [1105, 191] on icon at bounding box center [1117, 186] width 29 height 29
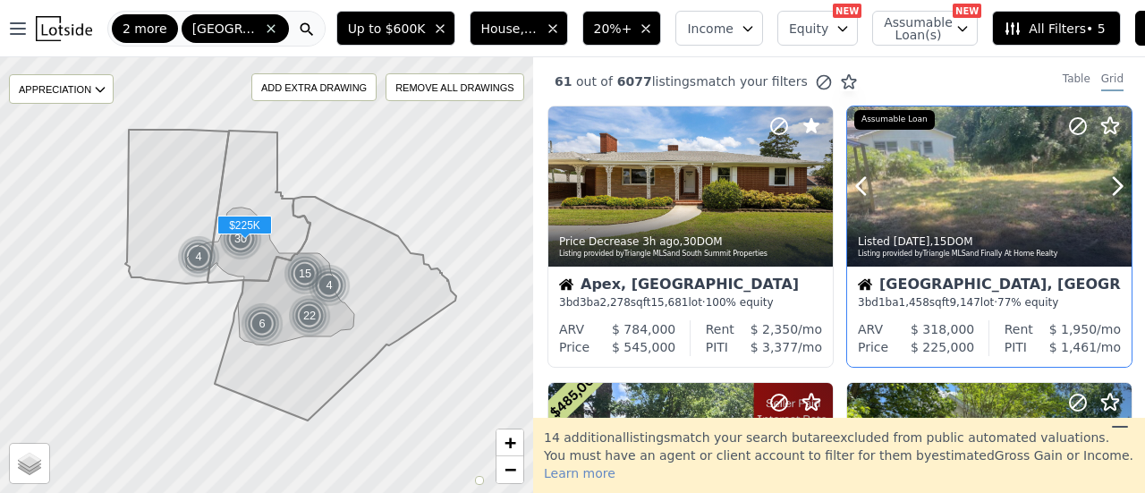
click at [976, 200] on div at bounding box center [989, 186] width 284 height 160
click at [858, 190] on icon at bounding box center [861, 186] width 29 height 29
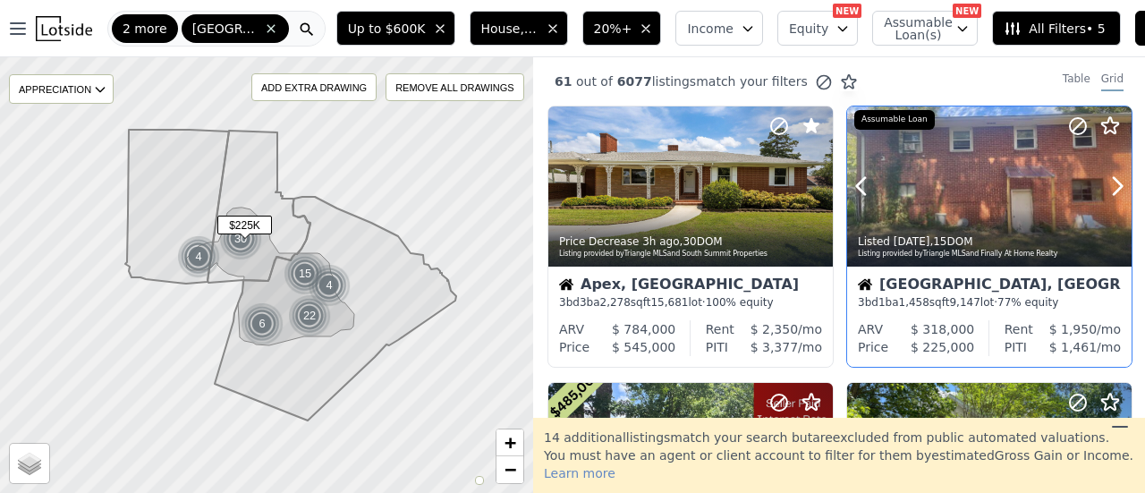
click at [1103, 128] on icon at bounding box center [1109, 125] width 21 height 21
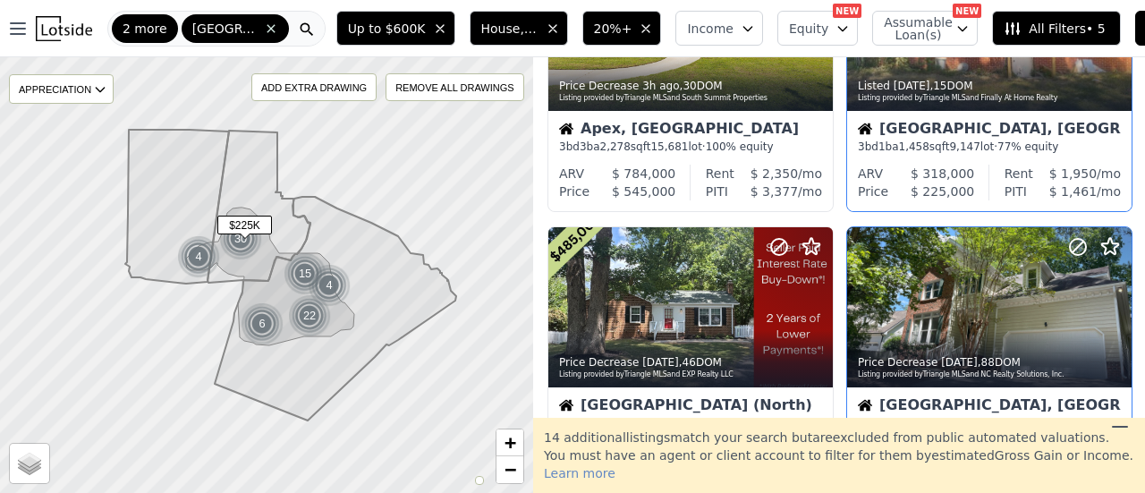
scroll to position [268, 0]
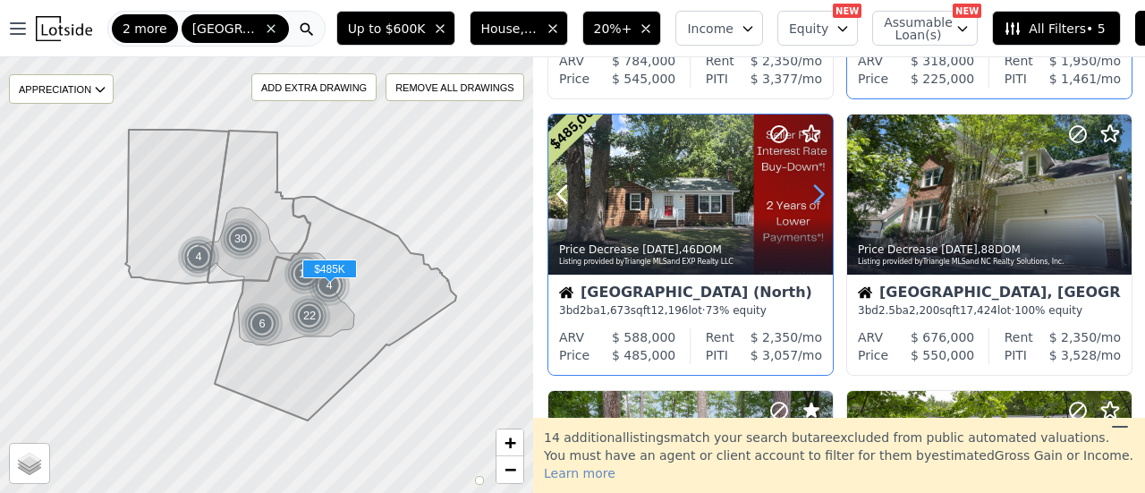
click at [816, 196] on icon at bounding box center [818, 194] width 29 height 29
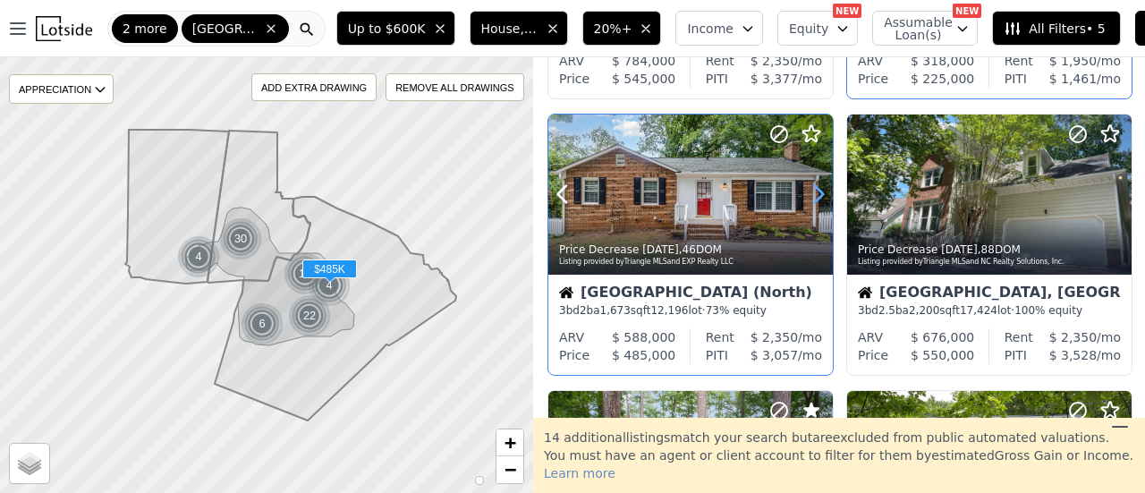
click at [816, 196] on icon at bounding box center [818, 194] width 29 height 29
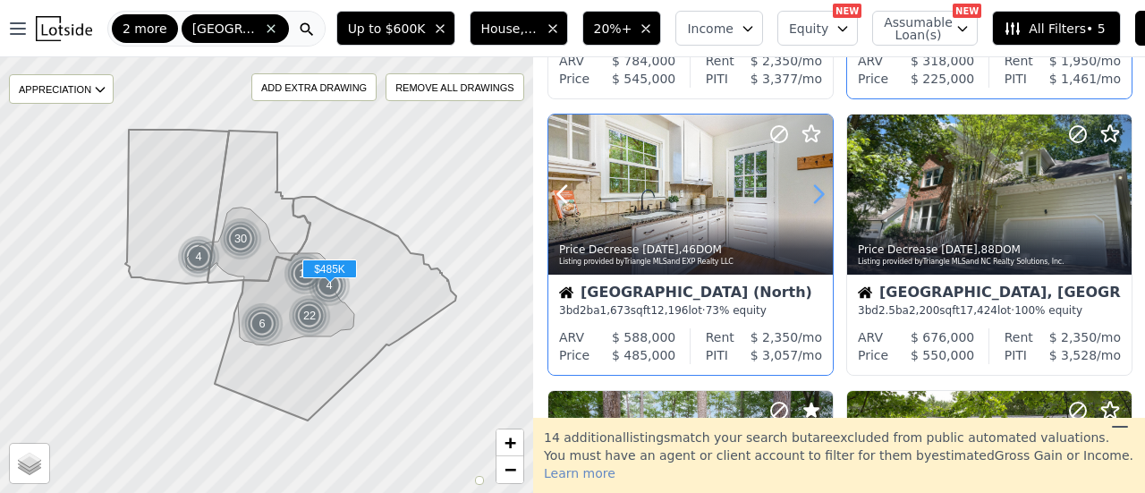
click at [816, 196] on icon at bounding box center [818, 194] width 29 height 29
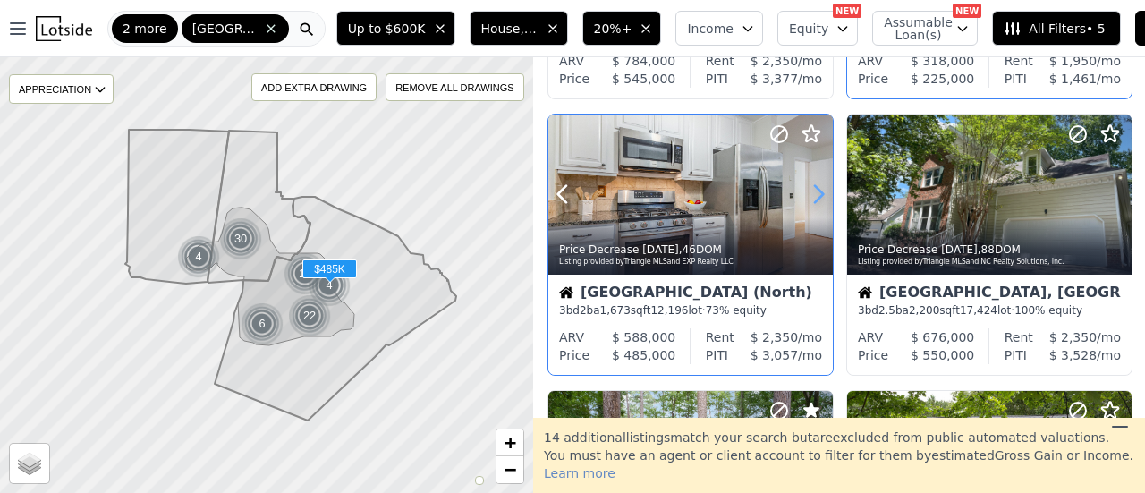
click at [816, 196] on icon at bounding box center [818, 194] width 29 height 29
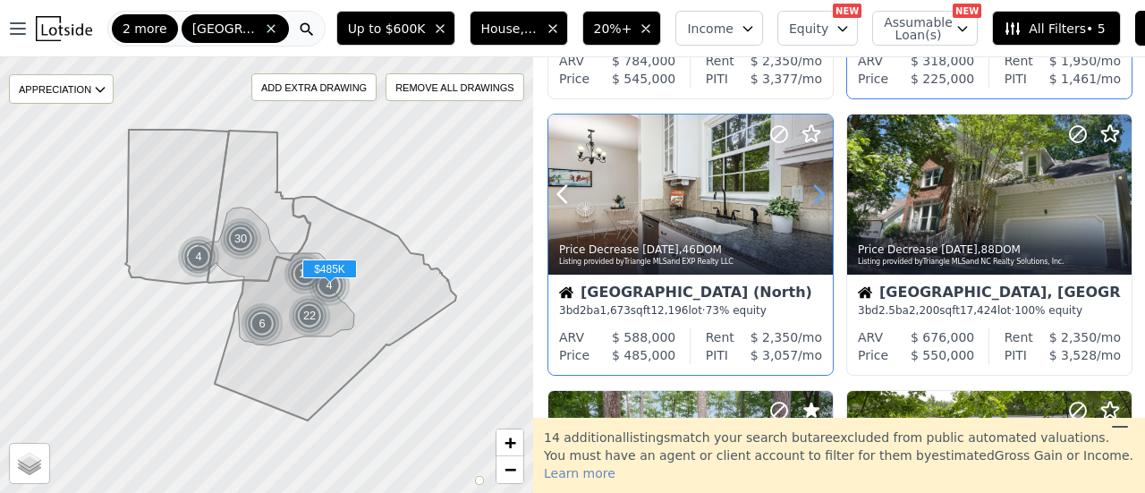
click at [816, 196] on icon at bounding box center [818, 194] width 29 height 29
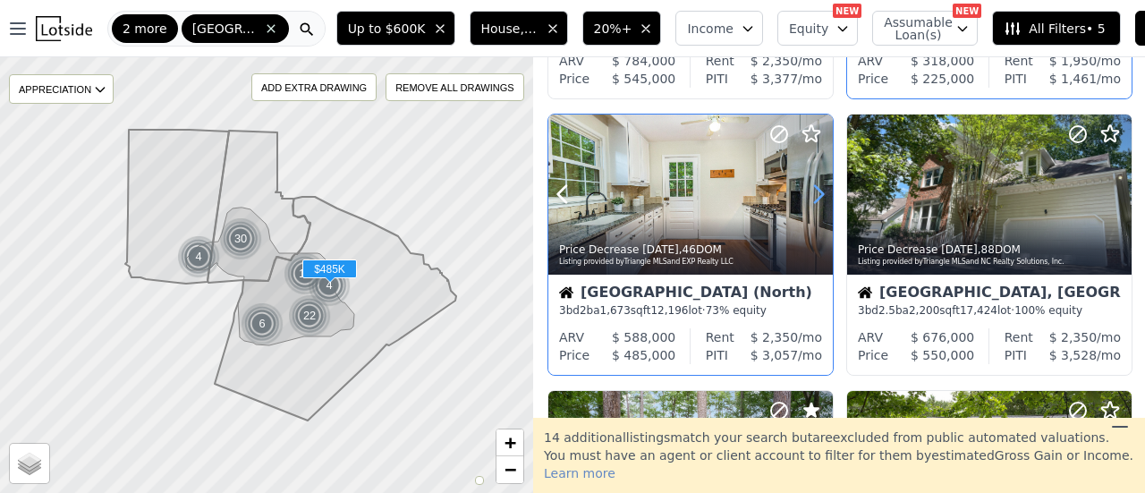
click at [816, 196] on icon at bounding box center [818, 194] width 29 height 29
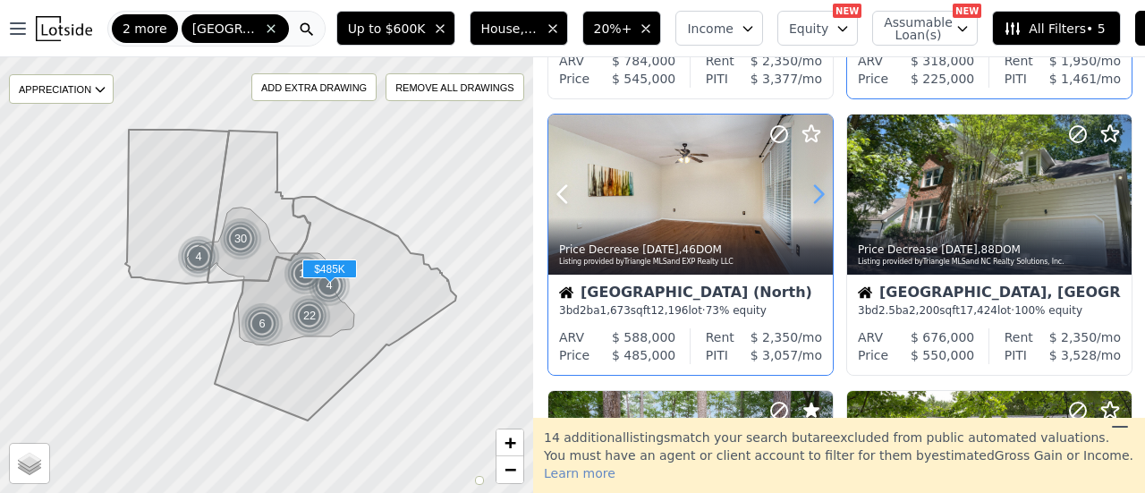
click at [816, 196] on icon at bounding box center [818, 194] width 29 height 29
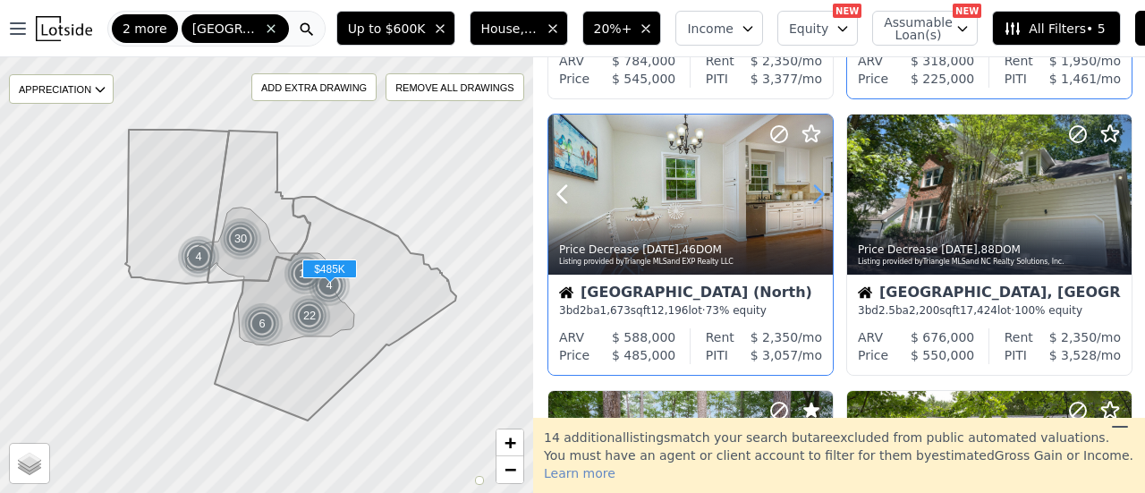
click at [816, 196] on icon at bounding box center [818, 194] width 29 height 29
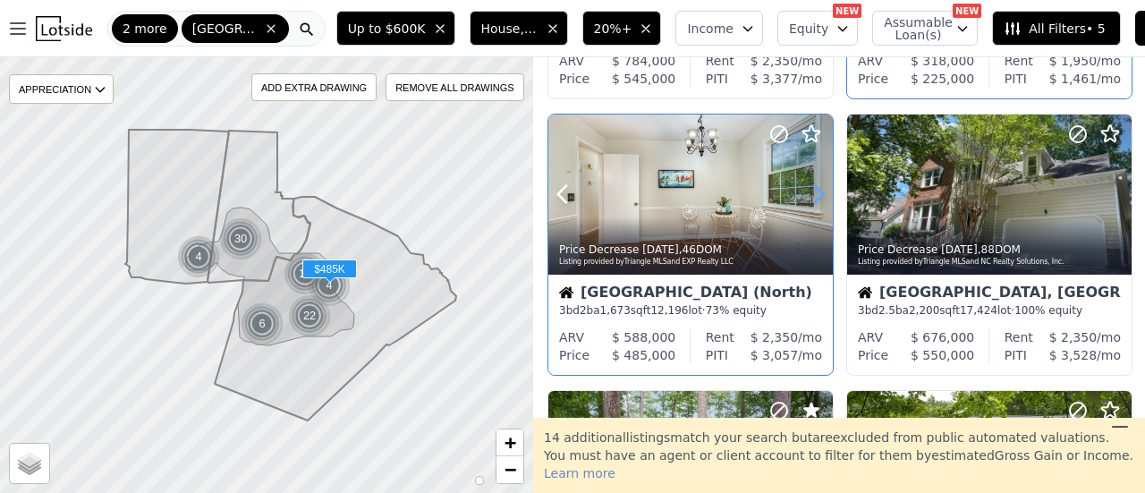
click at [816, 196] on icon at bounding box center [818, 194] width 29 height 29
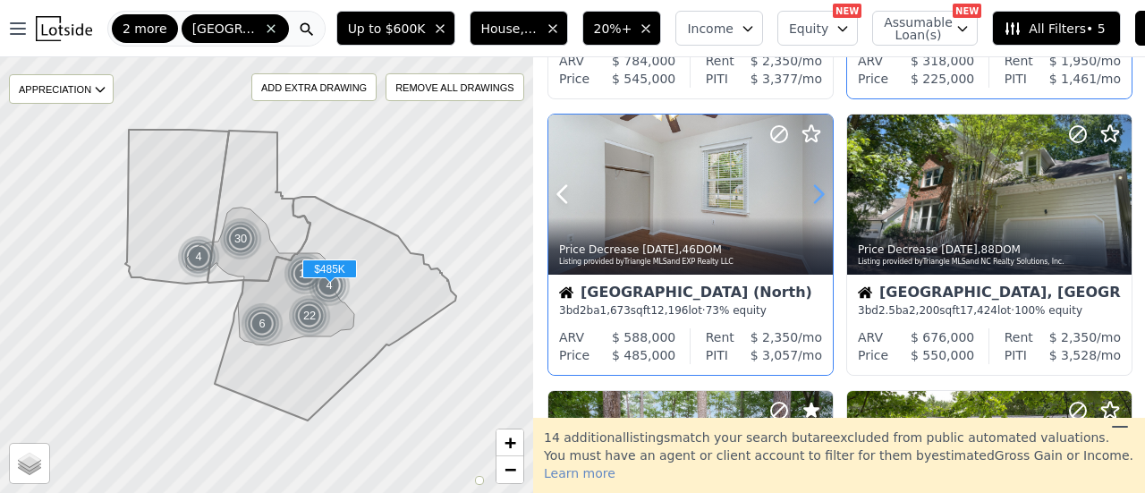
click at [816, 196] on icon at bounding box center [818, 194] width 29 height 29
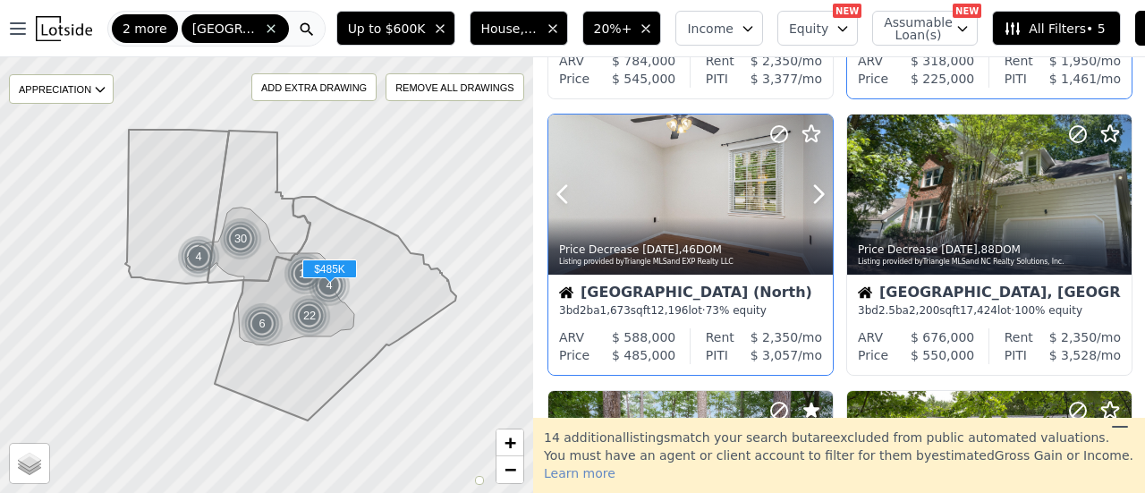
click at [783, 133] on icon at bounding box center [778, 133] width 21 height 21
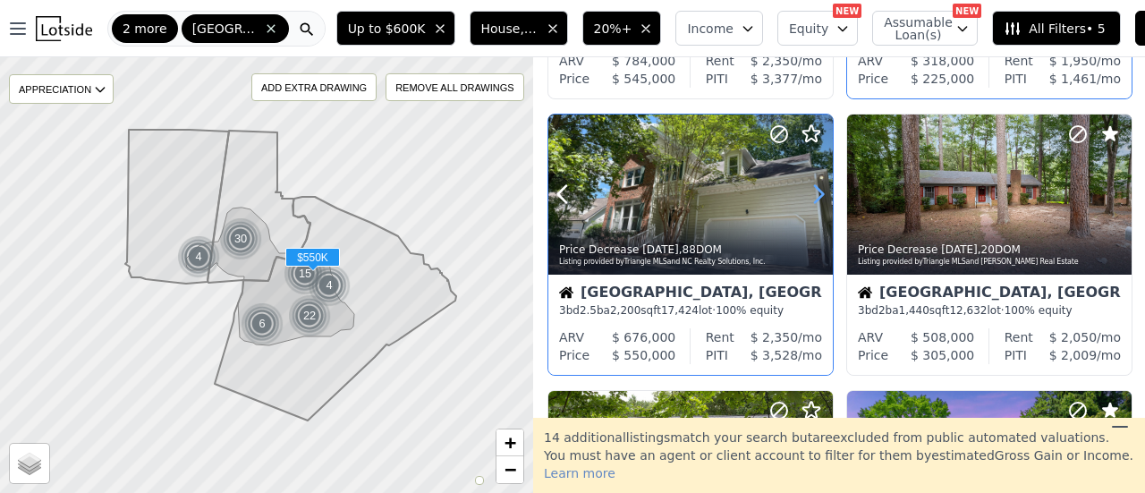
click at [821, 192] on icon at bounding box center [819, 194] width 8 height 17
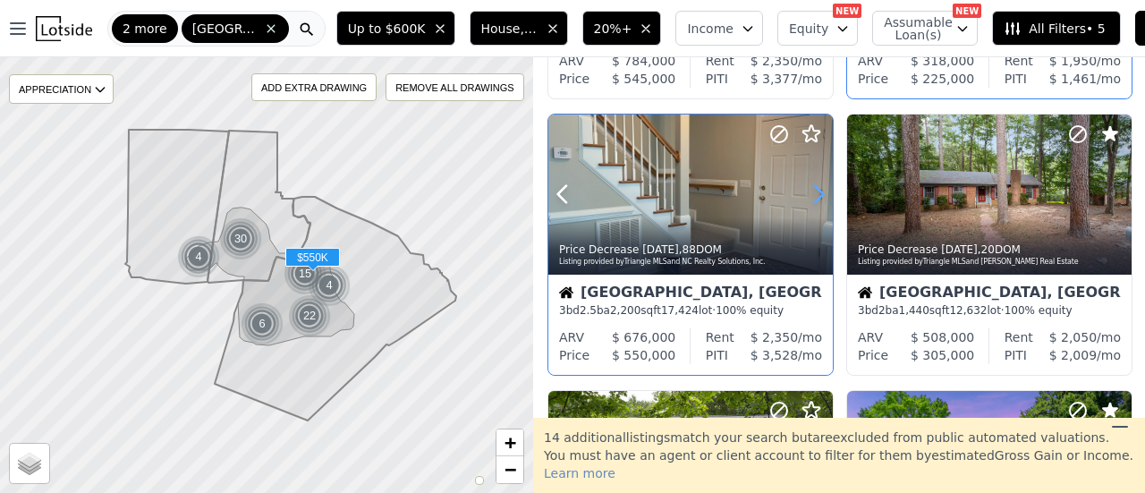
click at [821, 191] on icon at bounding box center [819, 194] width 8 height 17
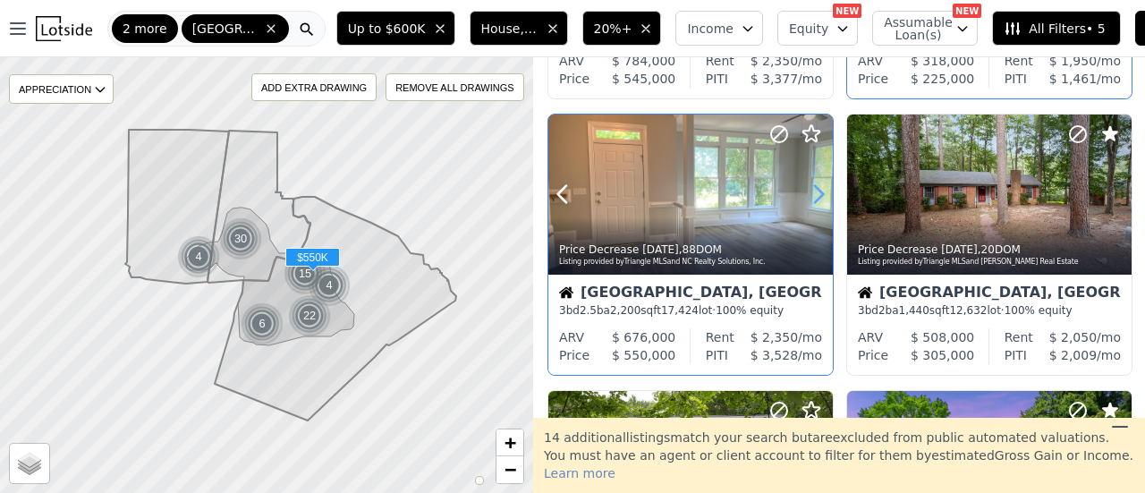
click at [821, 191] on icon at bounding box center [819, 194] width 8 height 17
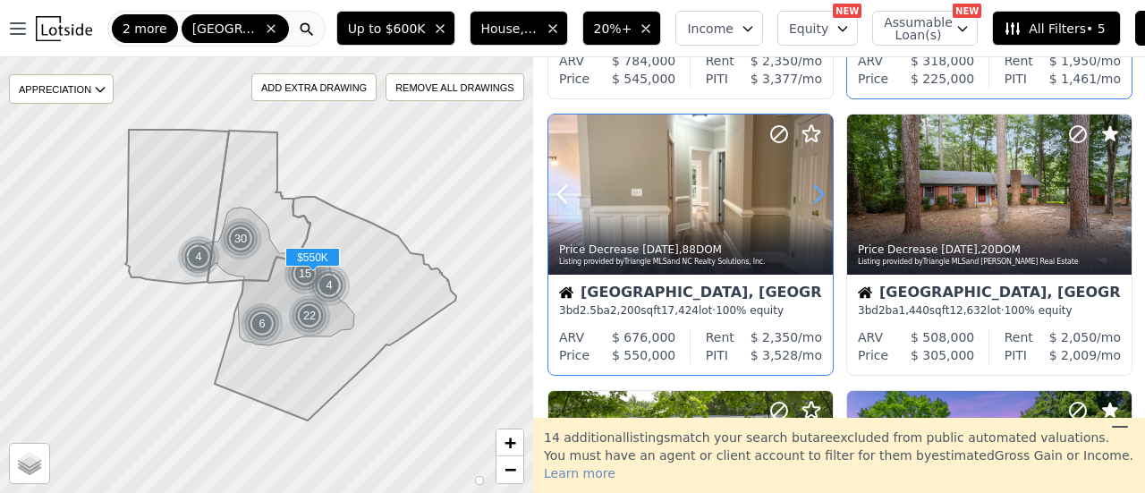
click at [821, 191] on icon at bounding box center [819, 194] width 8 height 17
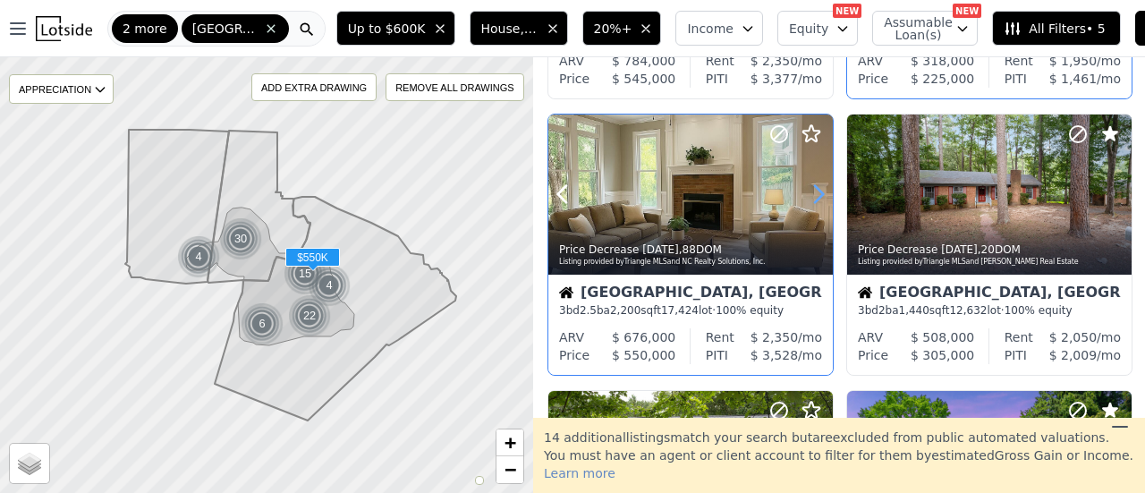
click at [821, 191] on icon at bounding box center [819, 194] width 8 height 17
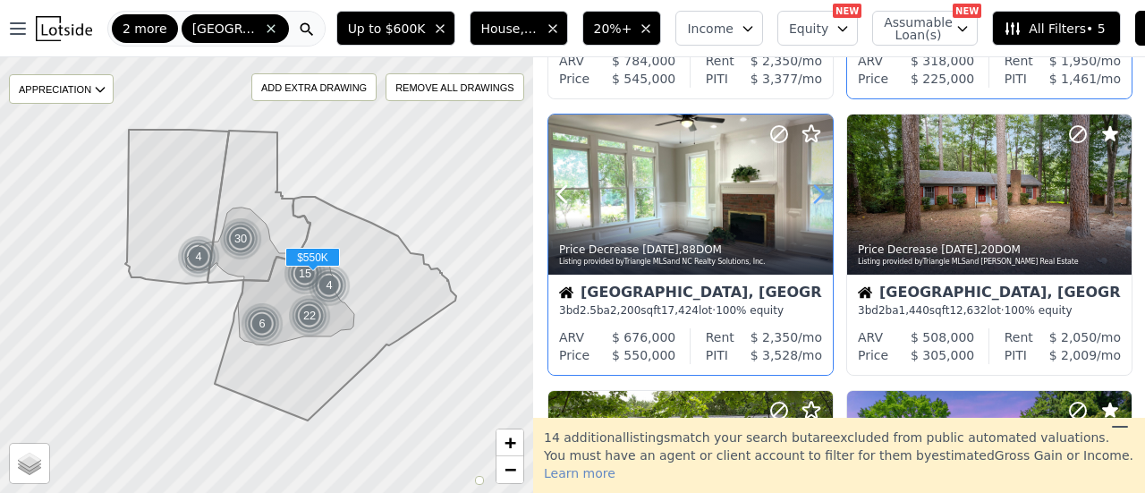
click at [821, 191] on icon at bounding box center [819, 194] width 8 height 17
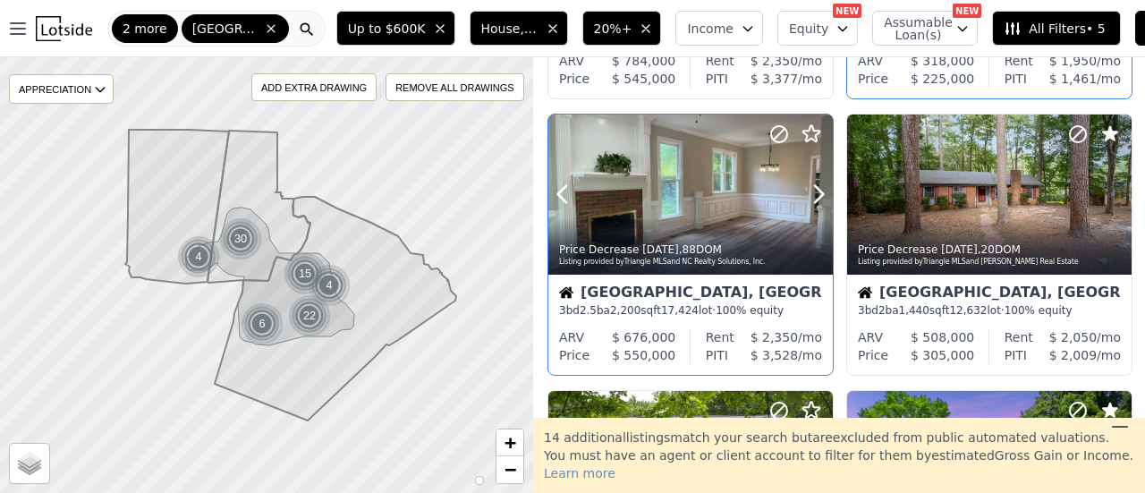
click at [783, 138] on icon at bounding box center [778, 133] width 21 height 21
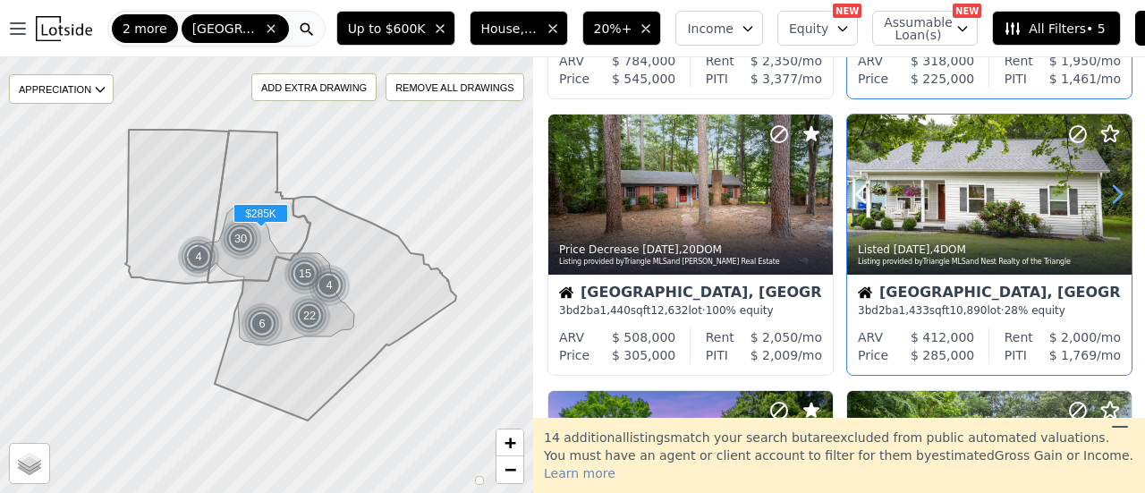
click at [1111, 194] on icon at bounding box center [1117, 194] width 29 height 29
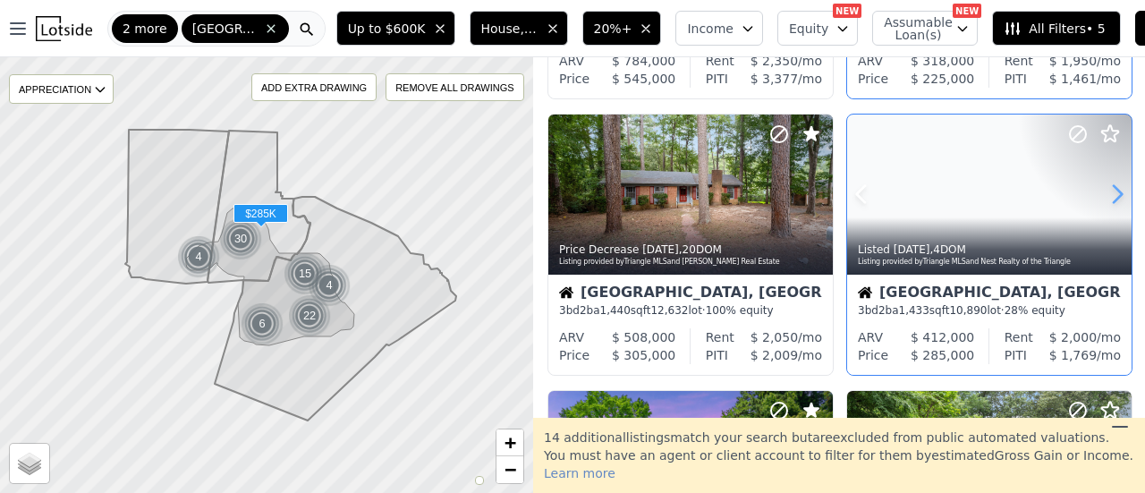
click at [1111, 194] on icon at bounding box center [1117, 194] width 29 height 29
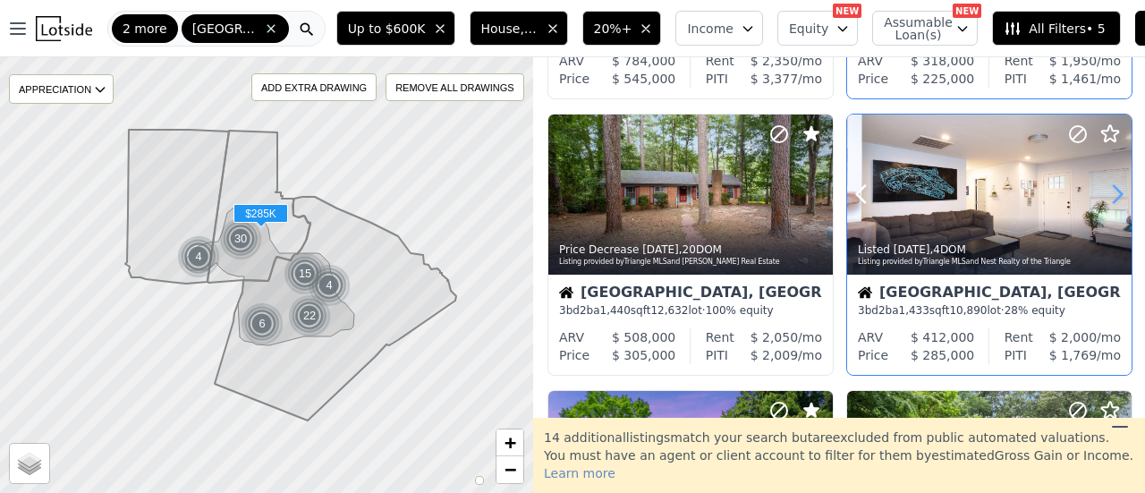
click at [1111, 194] on icon at bounding box center [1117, 194] width 29 height 29
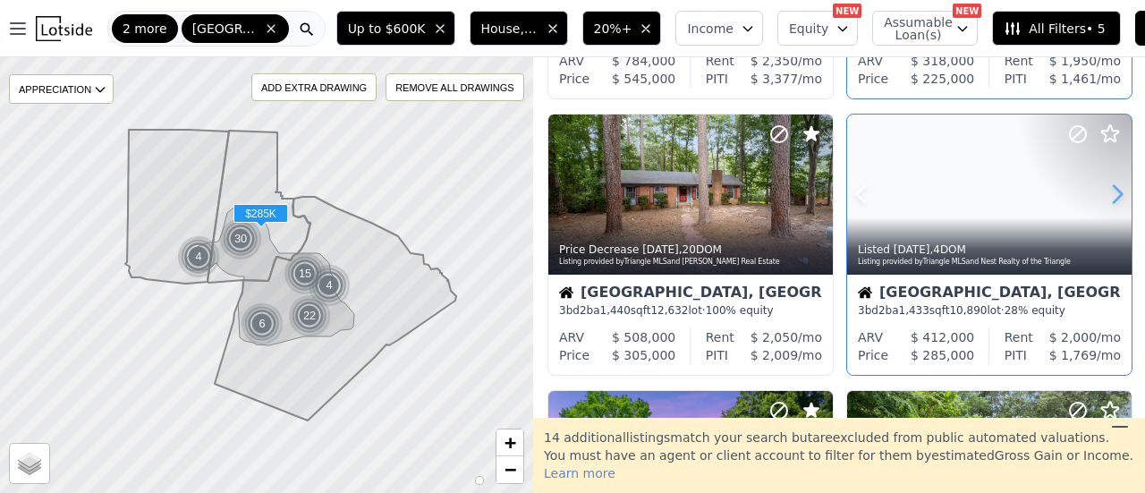
click at [1111, 194] on icon at bounding box center [1117, 194] width 29 height 29
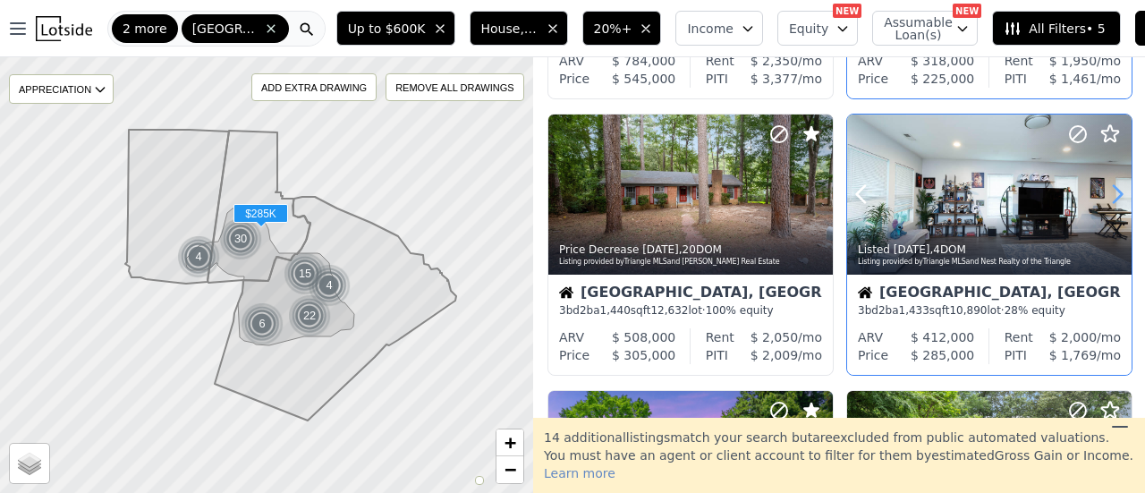
click at [1111, 194] on icon at bounding box center [1117, 194] width 29 height 29
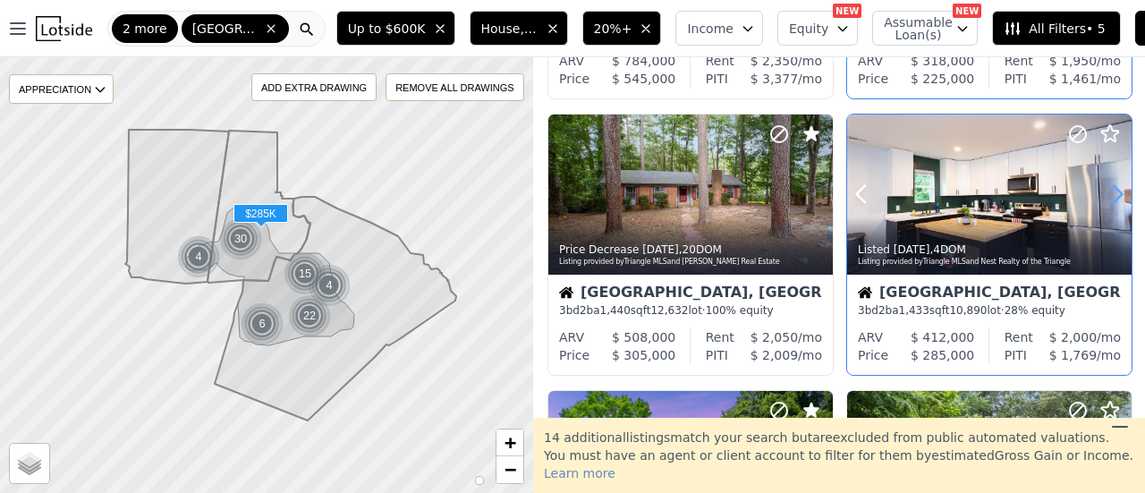
click at [1111, 194] on icon at bounding box center [1117, 194] width 29 height 29
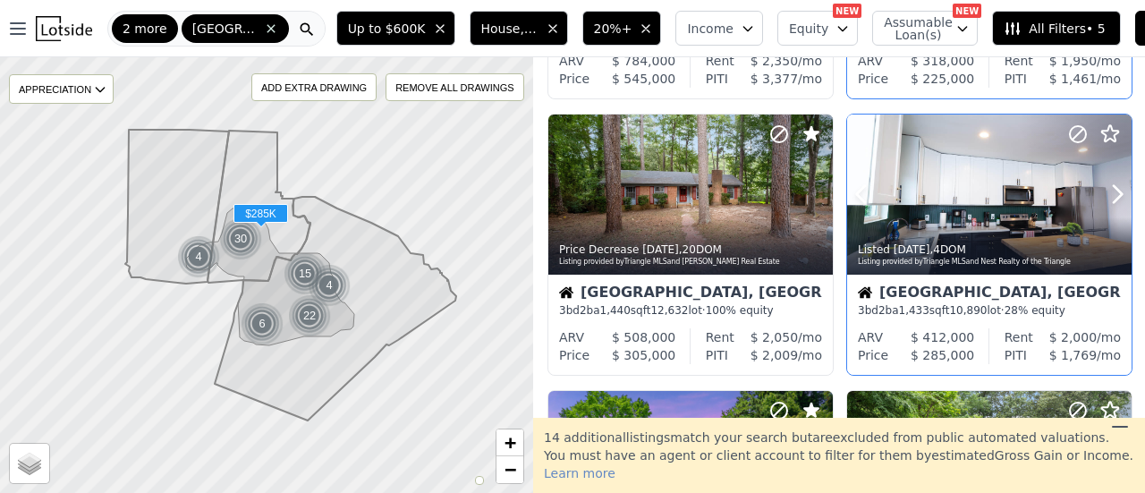
click at [1075, 131] on icon at bounding box center [1077, 133] width 21 height 21
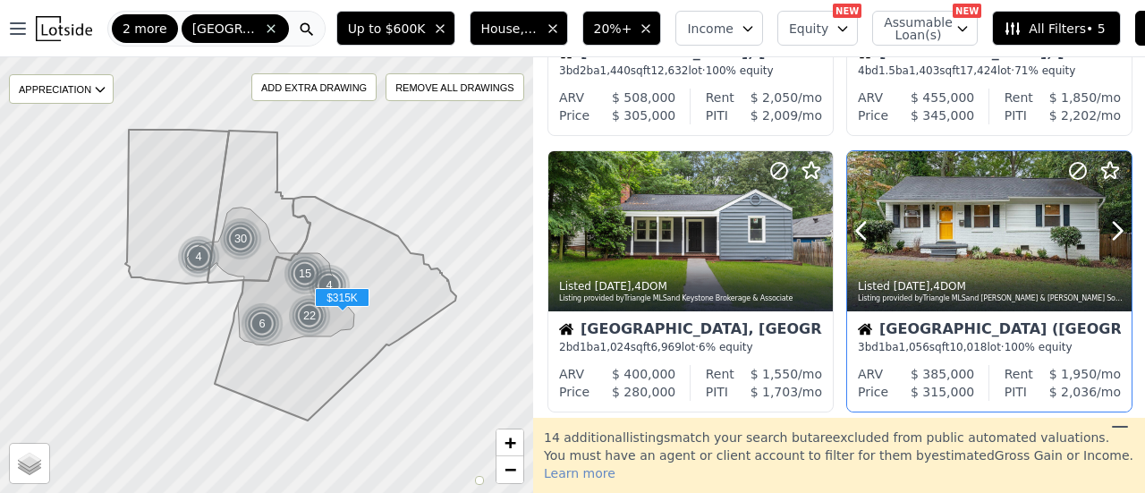
scroll to position [537, 0]
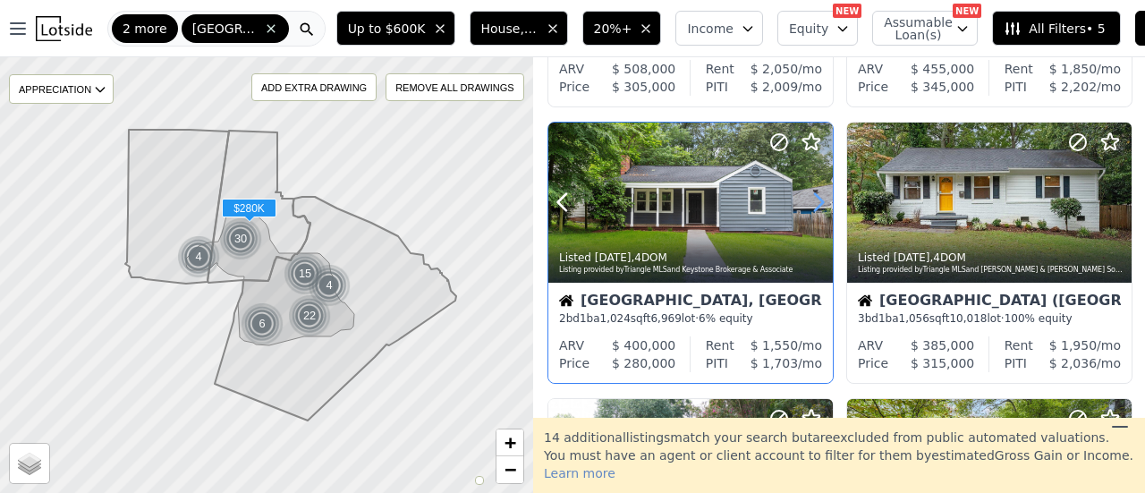
click at [822, 199] on icon at bounding box center [819, 202] width 8 height 17
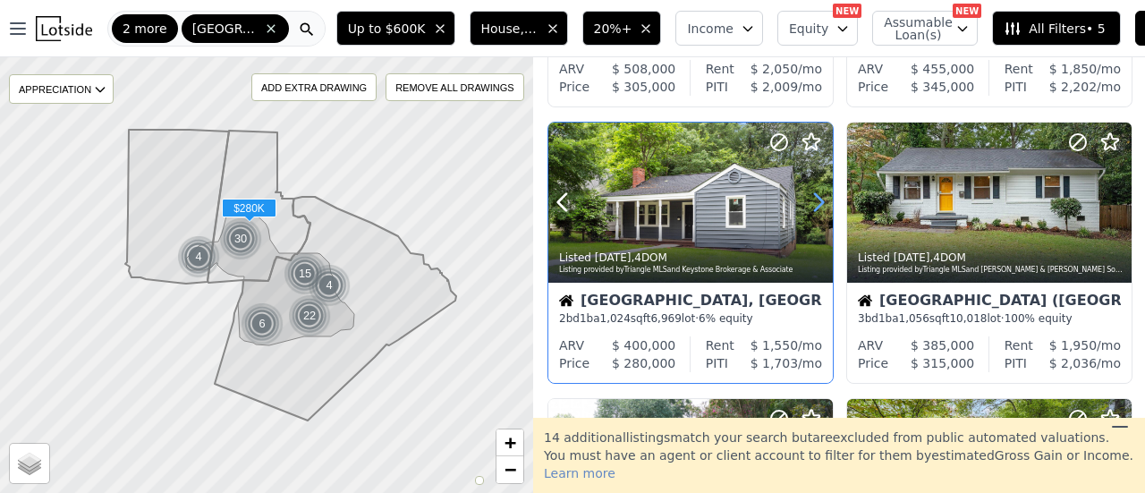
click at [822, 199] on icon at bounding box center [819, 202] width 8 height 17
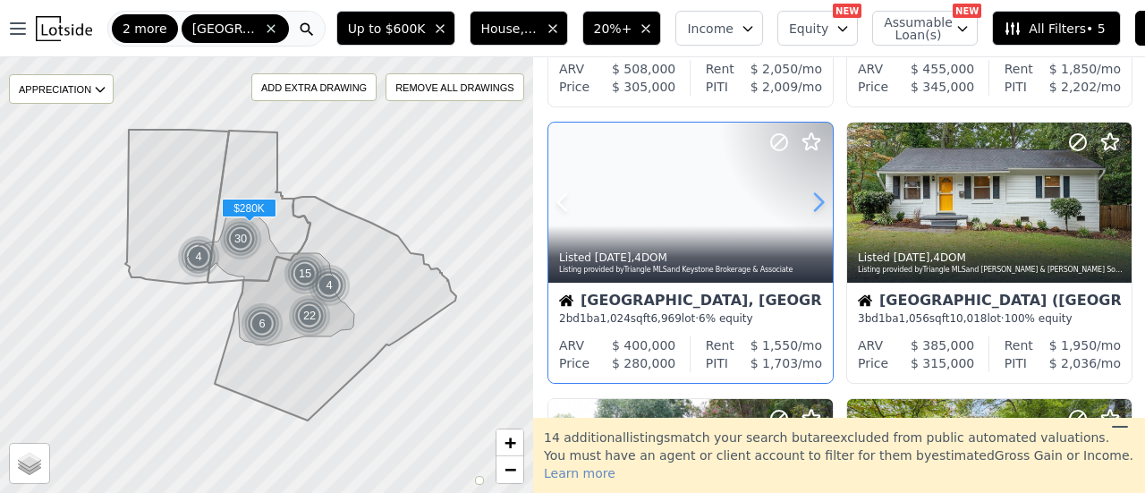
click at [822, 199] on icon at bounding box center [819, 202] width 8 height 17
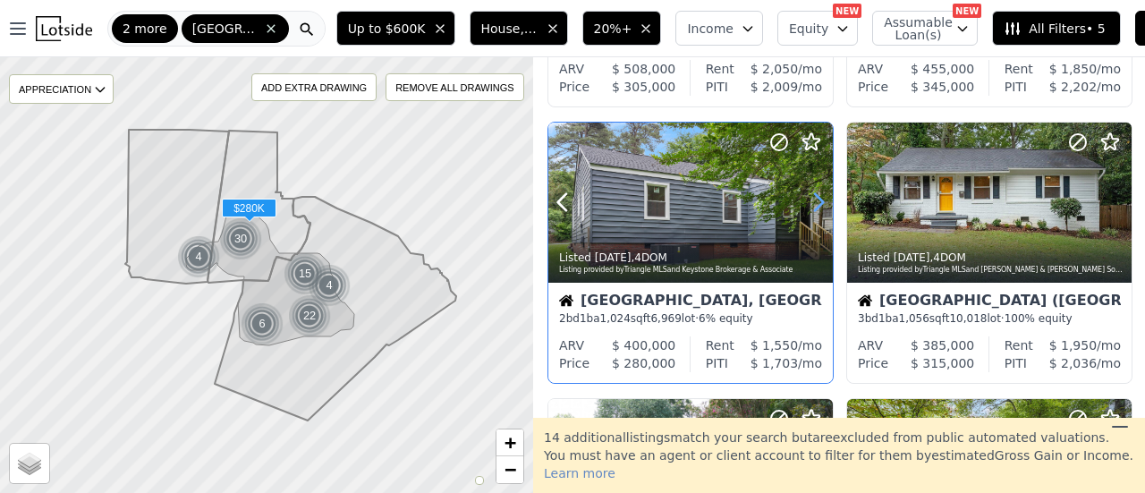
click at [822, 199] on icon at bounding box center [819, 202] width 8 height 17
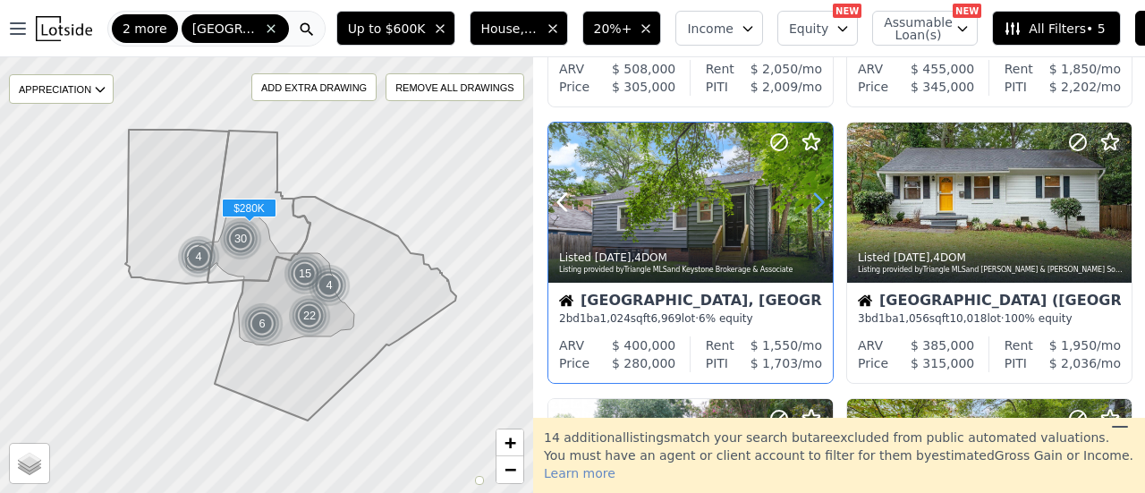
click at [822, 199] on icon at bounding box center [819, 202] width 8 height 17
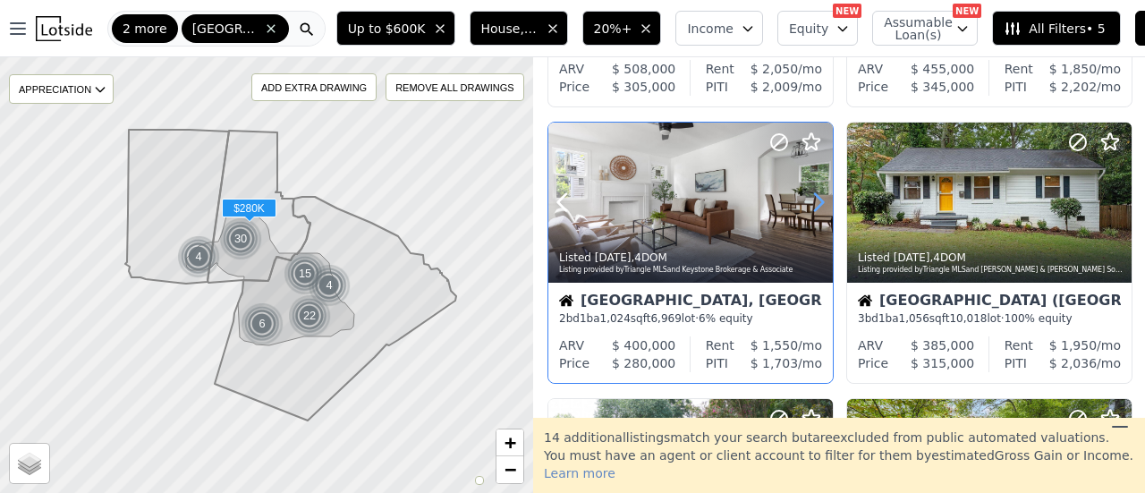
click at [822, 199] on icon at bounding box center [819, 202] width 8 height 17
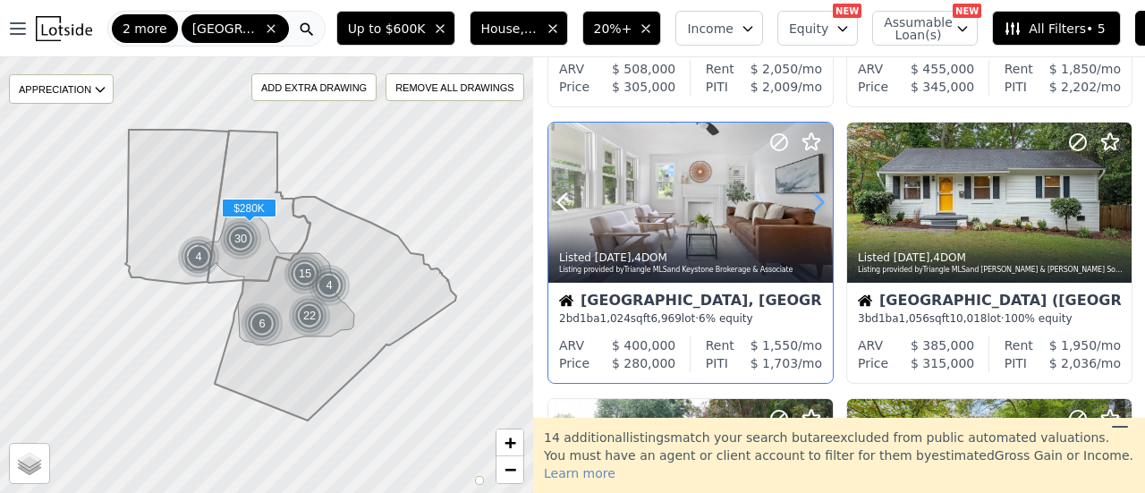
click at [822, 199] on icon at bounding box center [819, 202] width 8 height 17
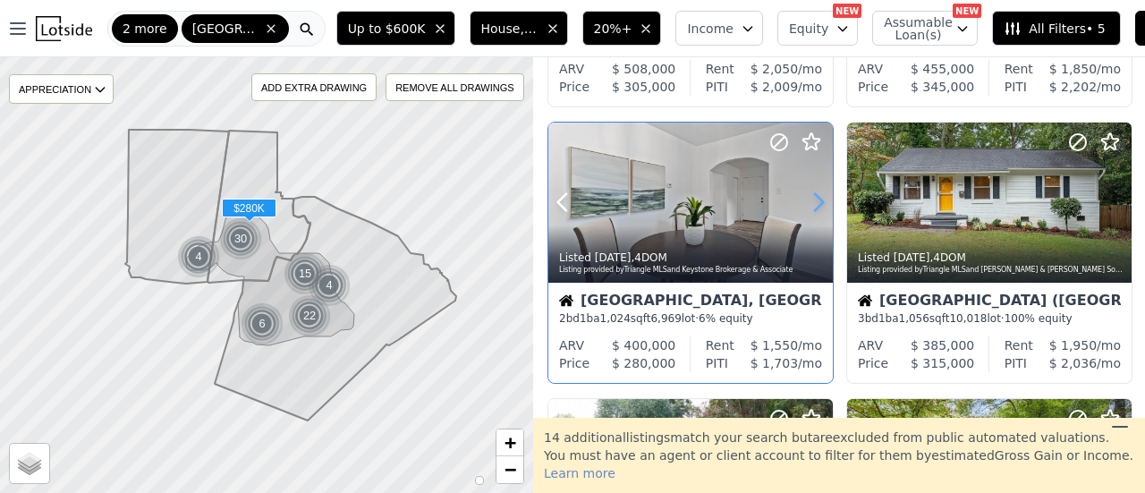
click at [822, 199] on icon at bounding box center [819, 202] width 8 height 17
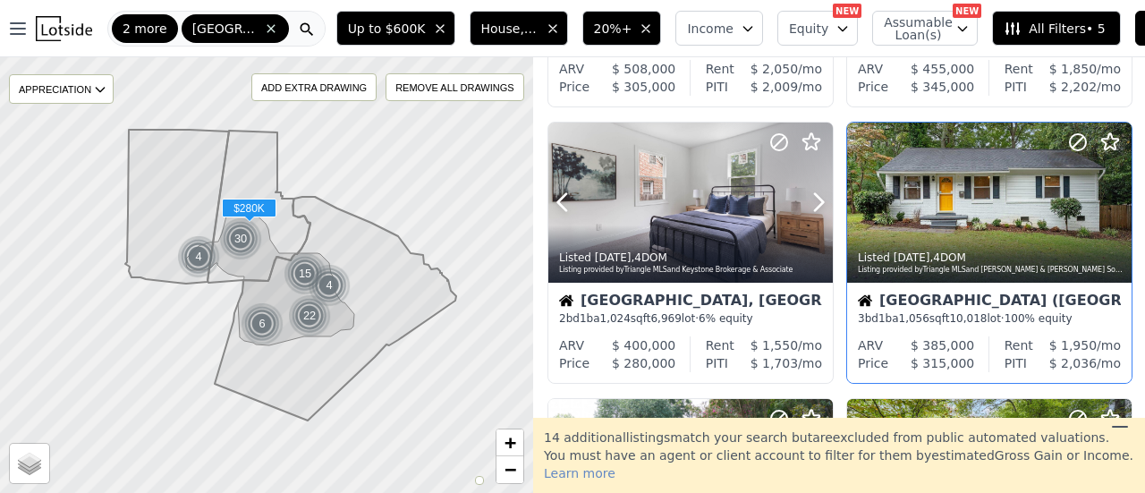
click at [785, 148] on circle at bounding box center [779, 142] width 16 height 16
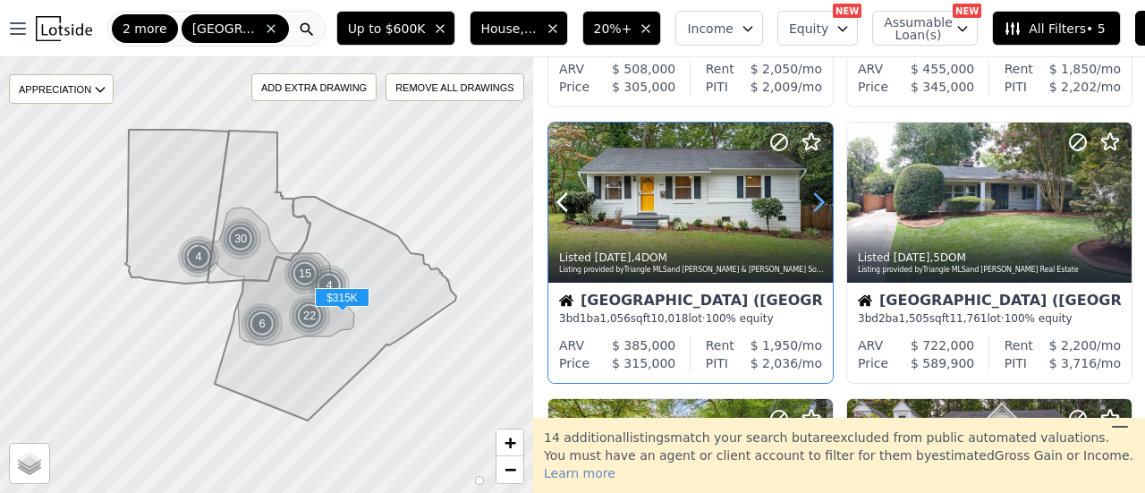
click at [816, 198] on icon at bounding box center [818, 202] width 29 height 29
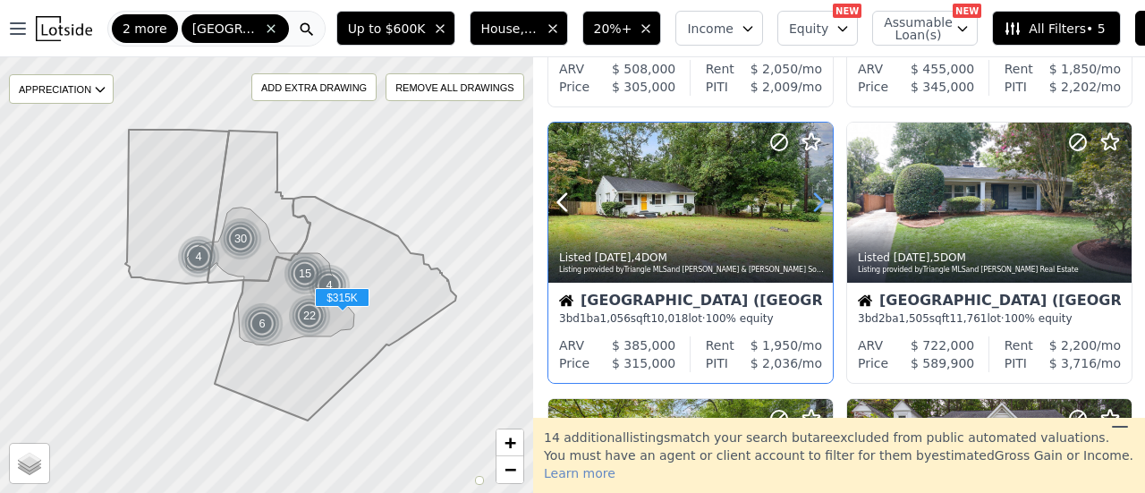
click at [816, 198] on icon at bounding box center [818, 202] width 29 height 29
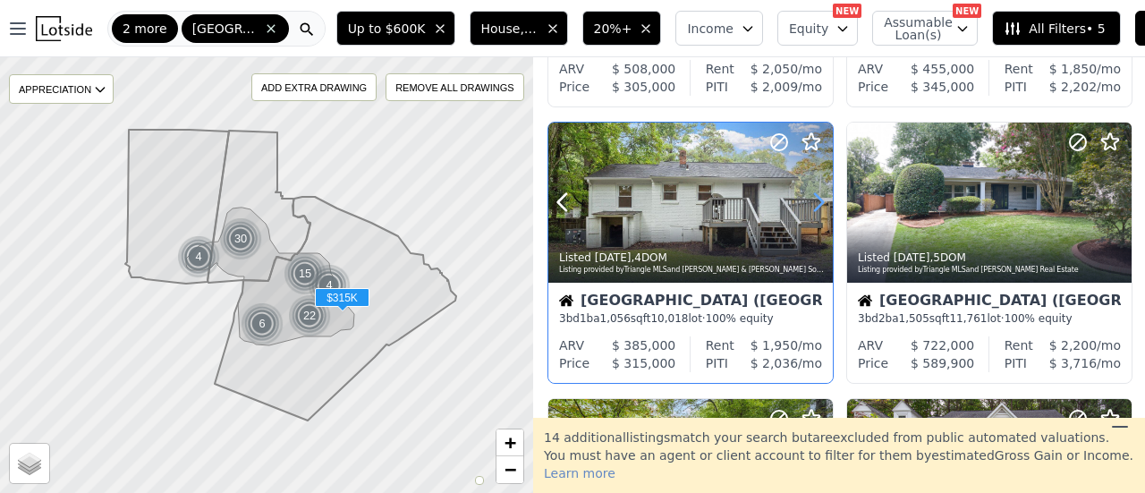
click at [816, 198] on icon at bounding box center [818, 202] width 29 height 29
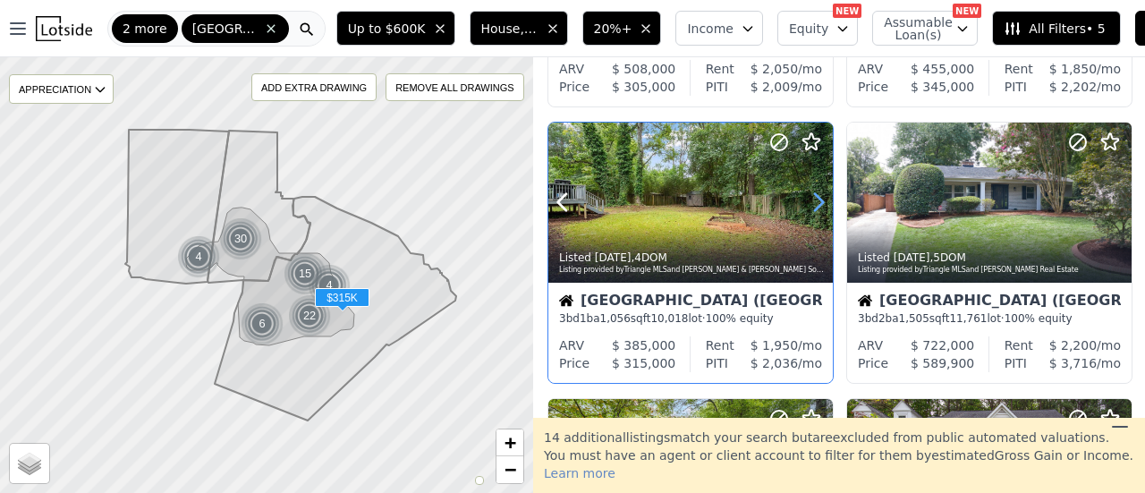
click at [816, 198] on icon at bounding box center [818, 202] width 29 height 29
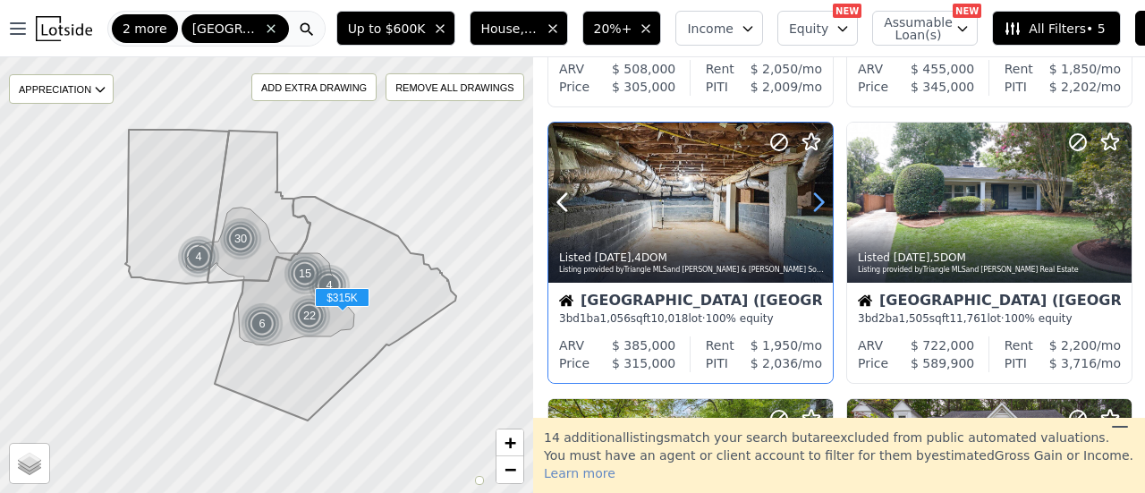
click at [816, 198] on icon at bounding box center [818, 202] width 29 height 29
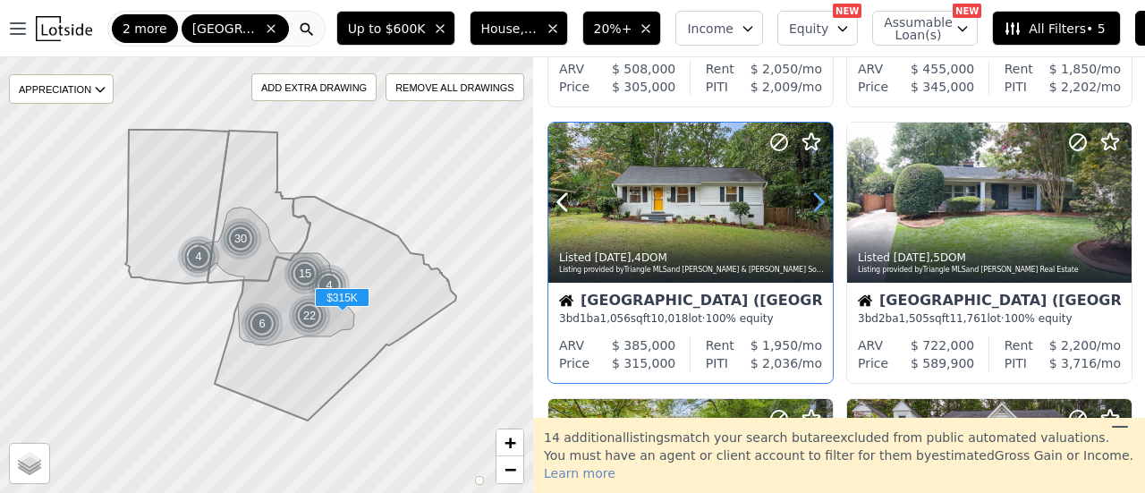
click at [816, 198] on icon at bounding box center [818, 202] width 29 height 29
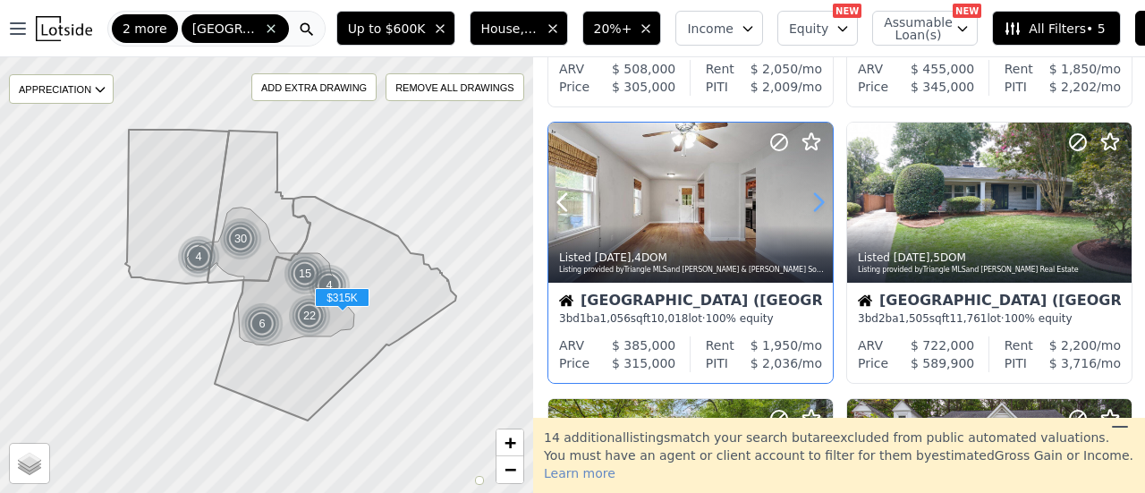
click at [819, 201] on icon at bounding box center [818, 202] width 29 height 29
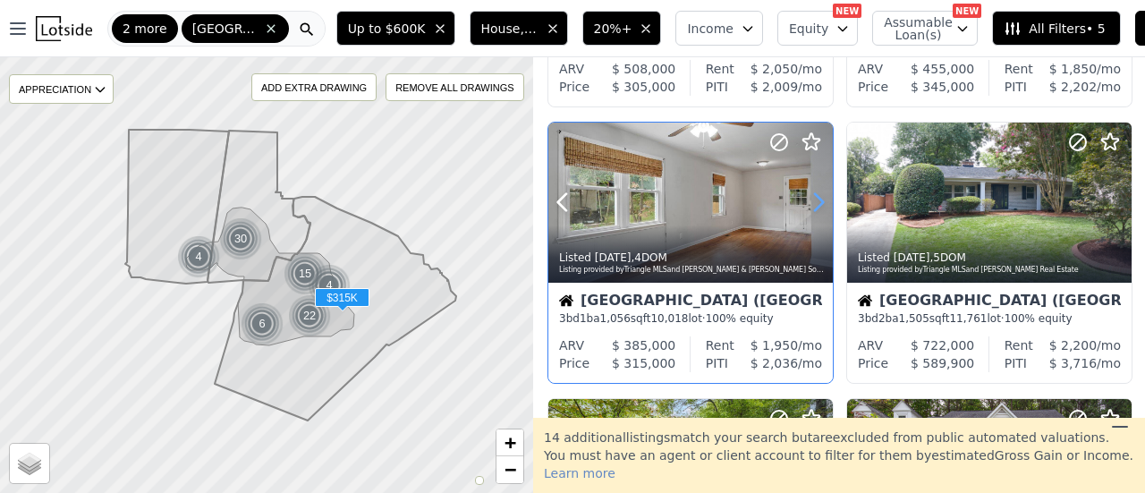
click at [819, 201] on icon at bounding box center [818, 202] width 29 height 29
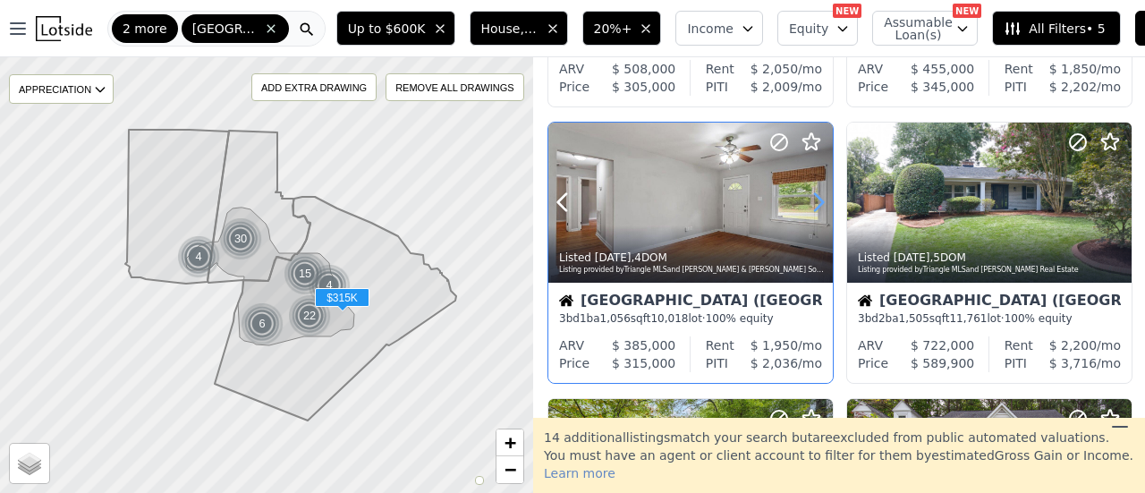
click at [819, 201] on icon at bounding box center [818, 202] width 29 height 29
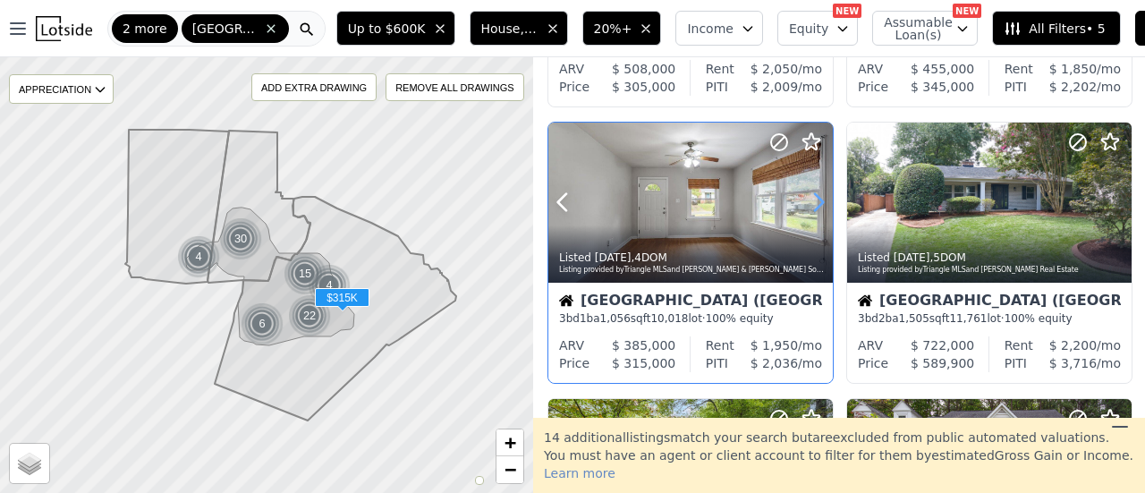
click at [819, 201] on icon at bounding box center [818, 202] width 29 height 29
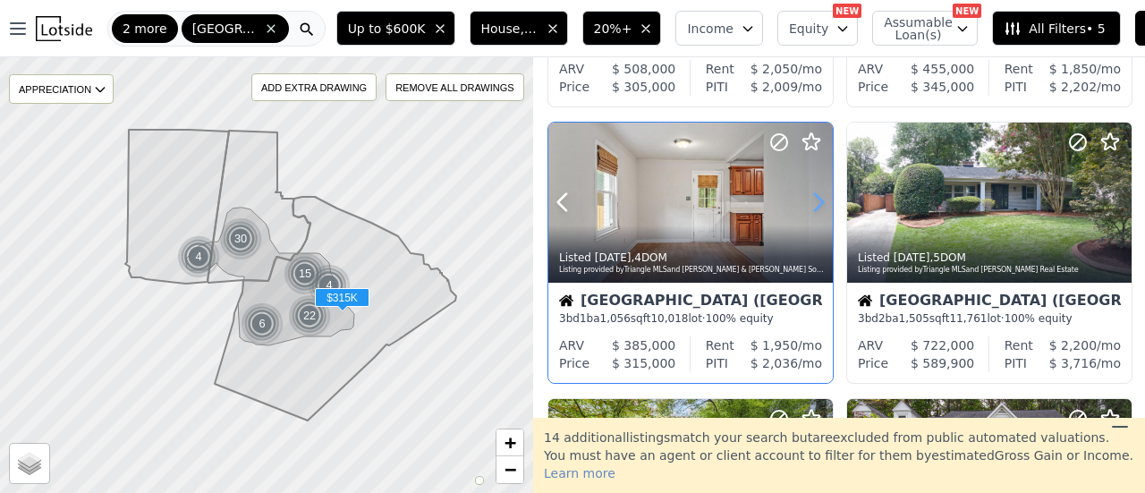
click at [819, 201] on icon at bounding box center [818, 202] width 29 height 29
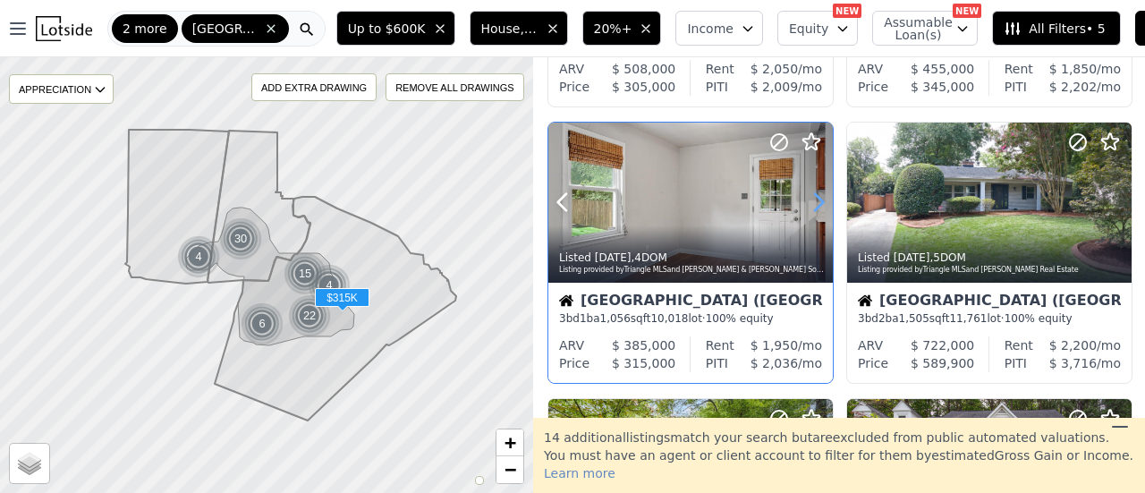
click at [819, 201] on icon at bounding box center [818, 202] width 29 height 29
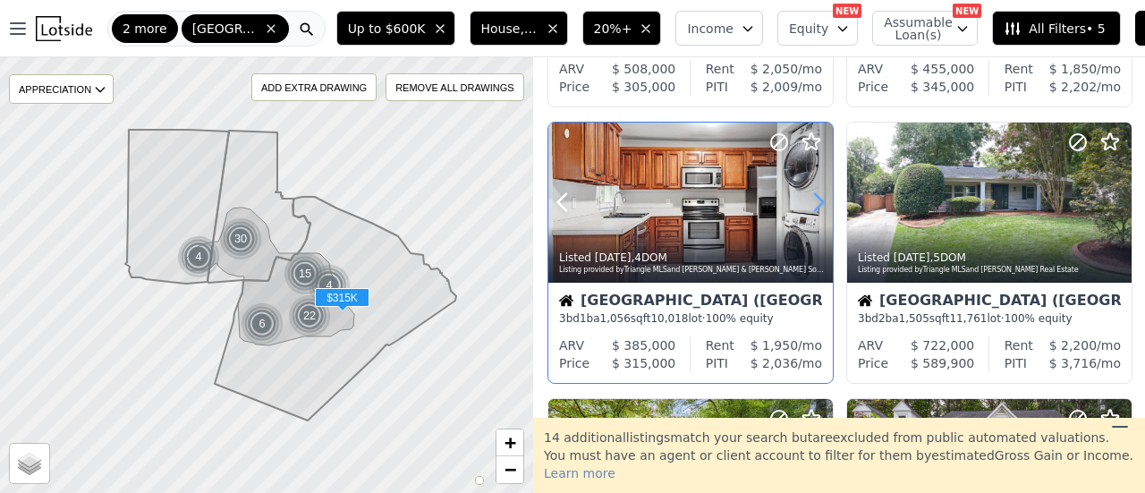
click at [819, 201] on icon at bounding box center [818, 202] width 29 height 29
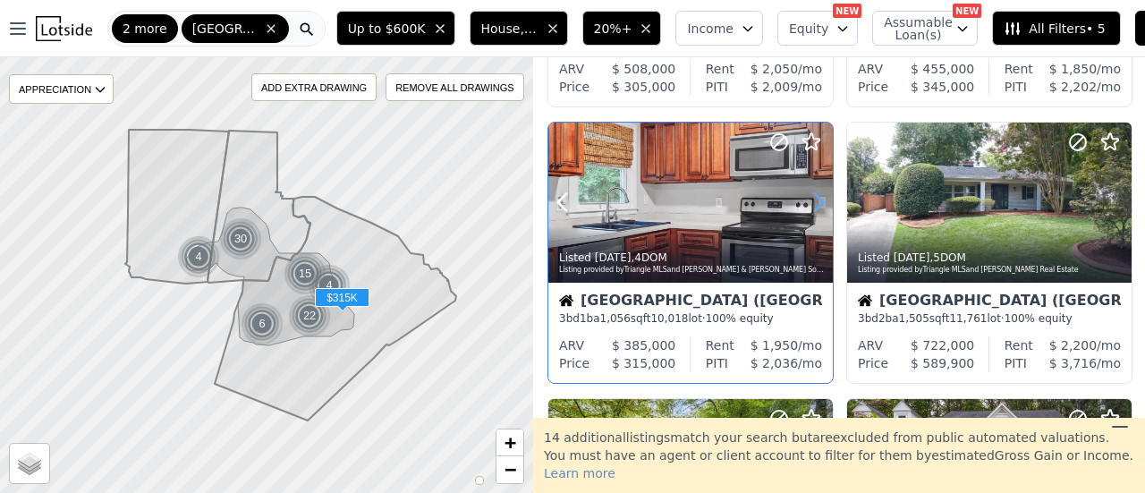
click at [819, 201] on icon at bounding box center [818, 202] width 29 height 29
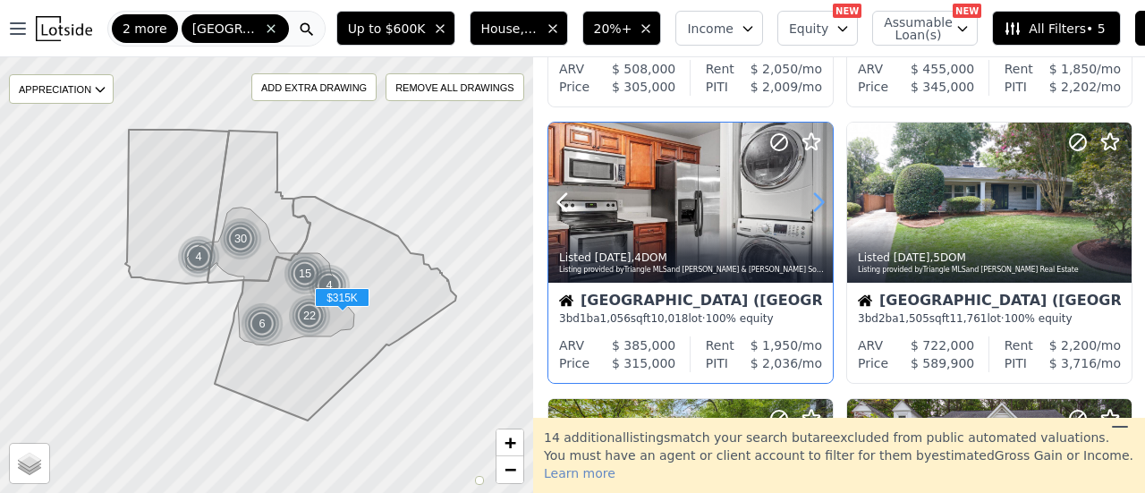
click at [819, 201] on icon at bounding box center [818, 202] width 29 height 29
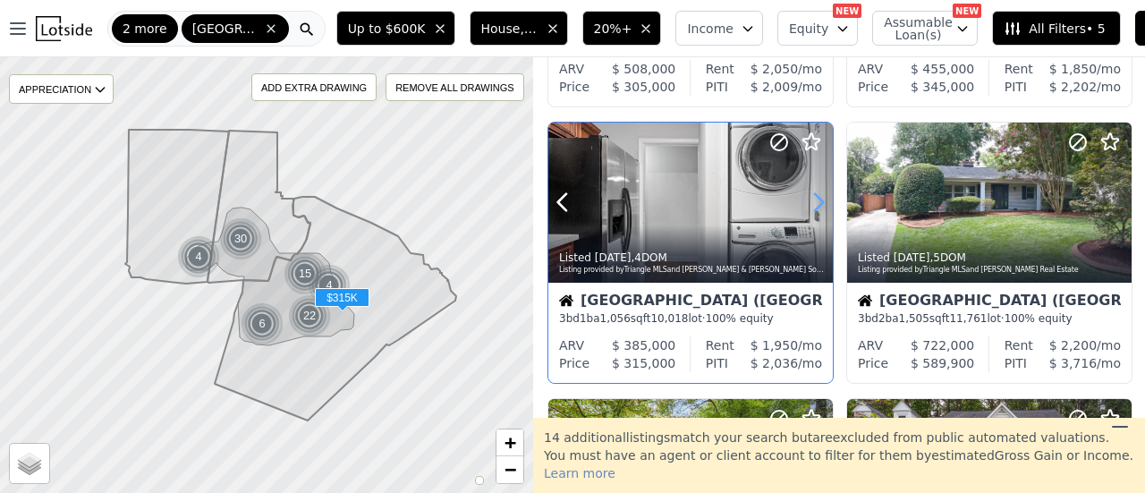
click at [819, 201] on icon at bounding box center [818, 202] width 29 height 29
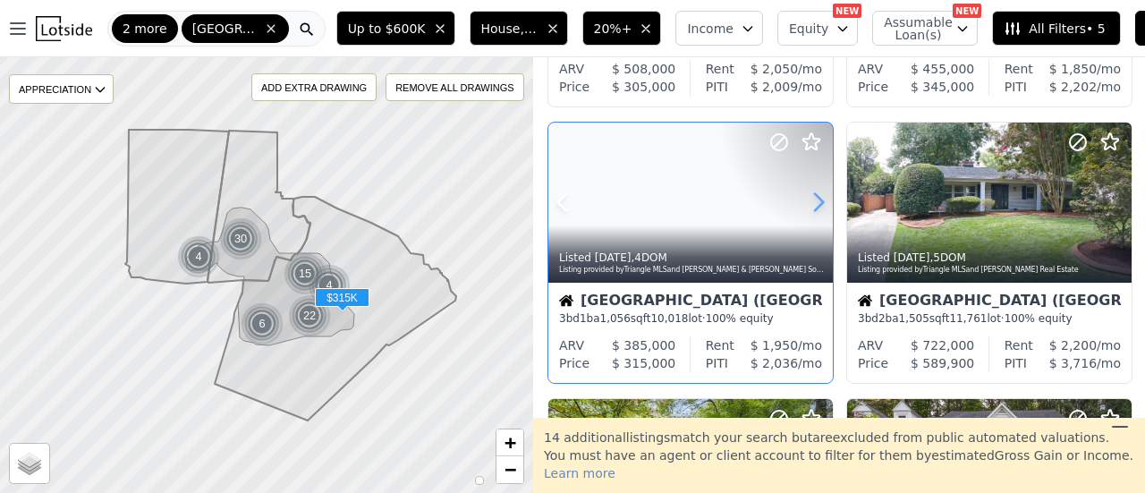
click at [819, 201] on icon at bounding box center [818, 202] width 29 height 29
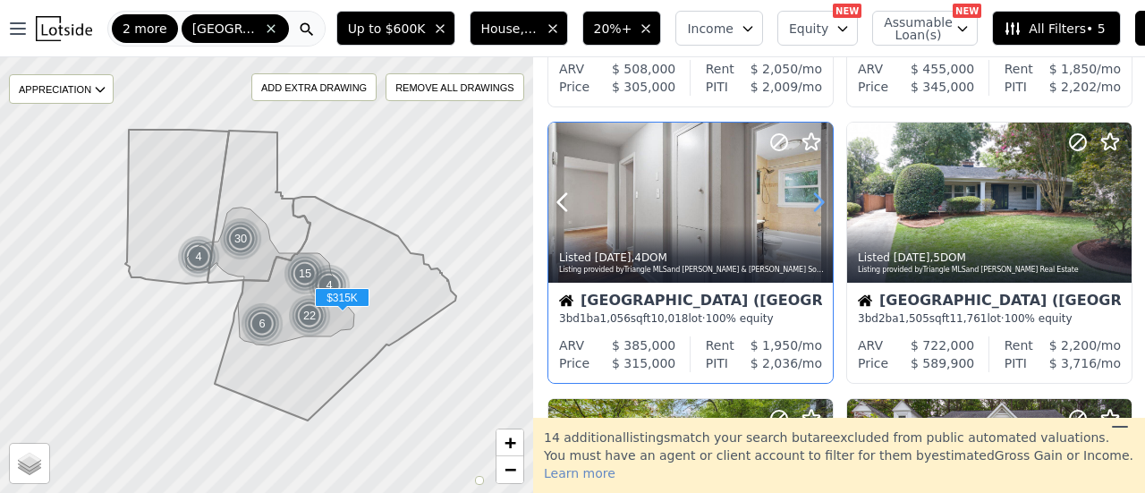
click at [819, 201] on icon at bounding box center [818, 202] width 29 height 29
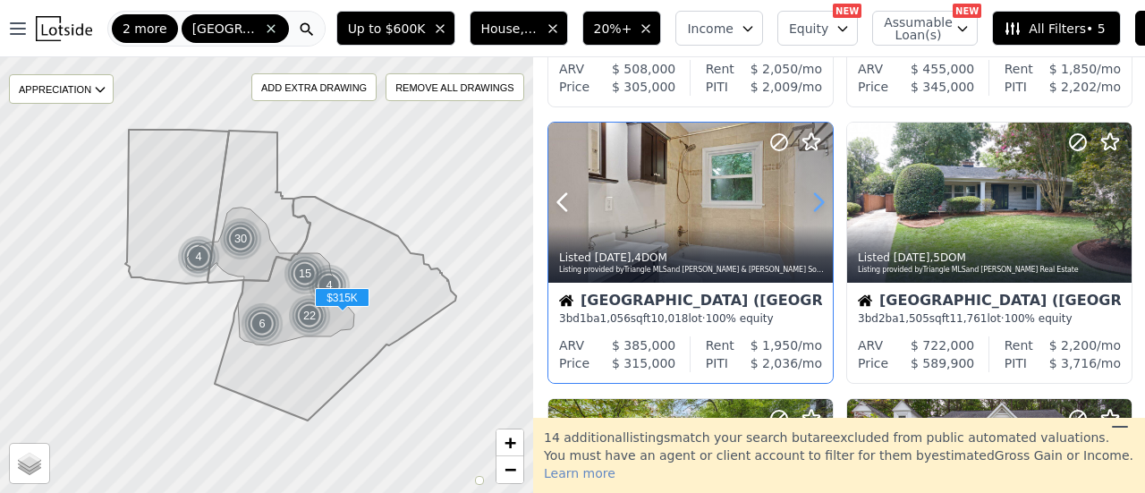
click at [819, 201] on icon at bounding box center [818, 202] width 29 height 29
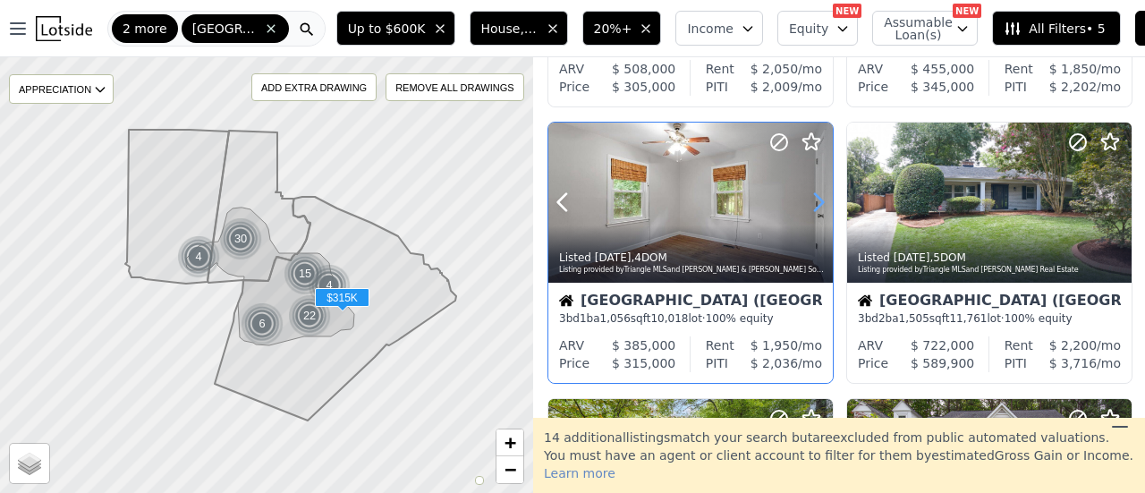
click at [819, 201] on icon at bounding box center [818, 202] width 29 height 29
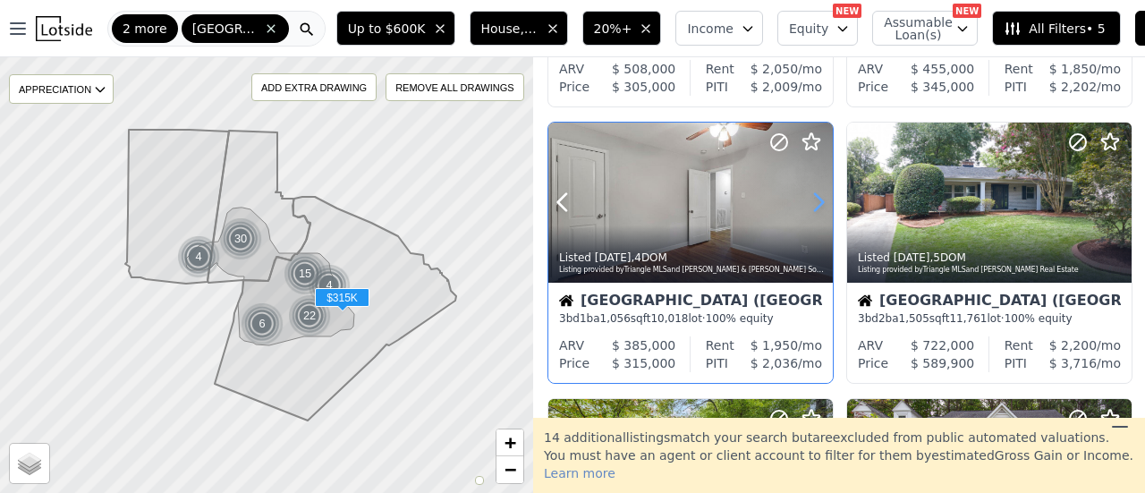
click at [819, 201] on icon at bounding box center [818, 202] width 29 height 29
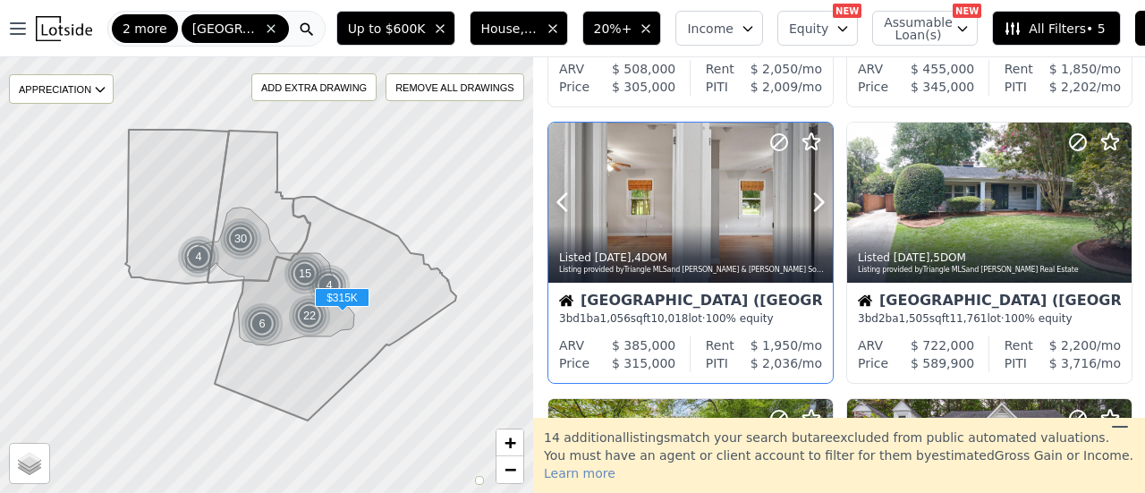
click at [783, 142] on icon at bounding box center [778, 141] width 21 height 21
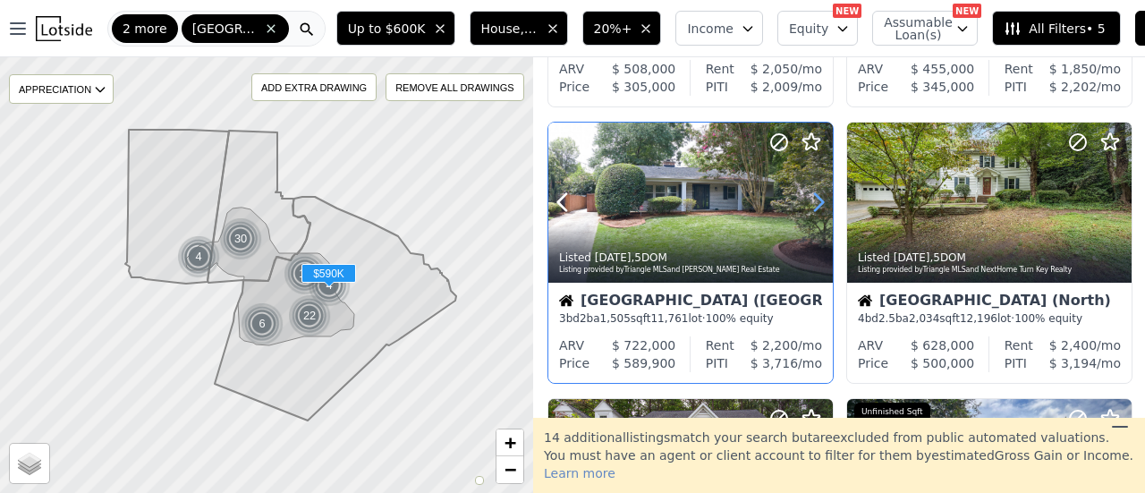
click at [810, 194] on icon at bounding box center [818, 202] width 29 height 29
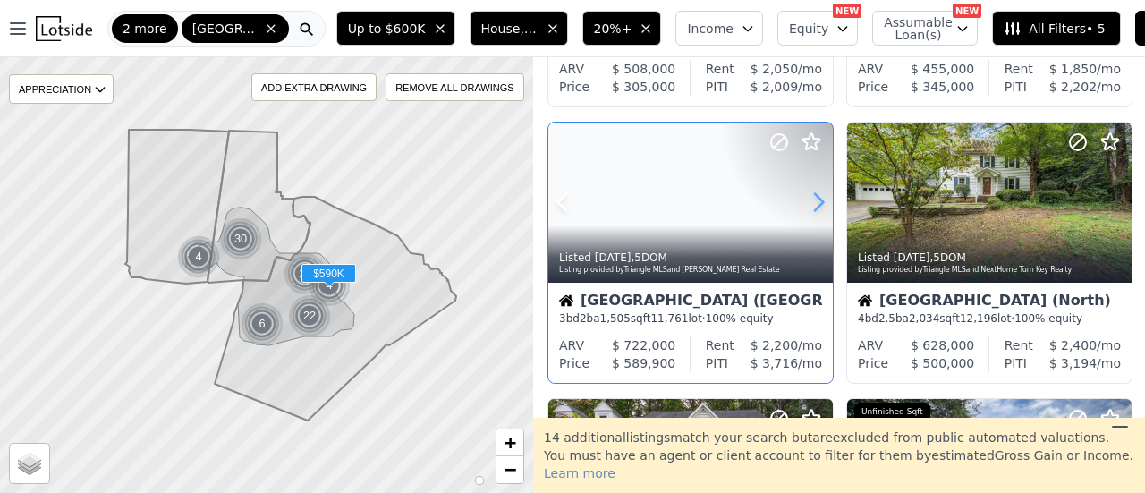
click at [810, 194] on icon at bounding box center [818, 202] width 29 height 29
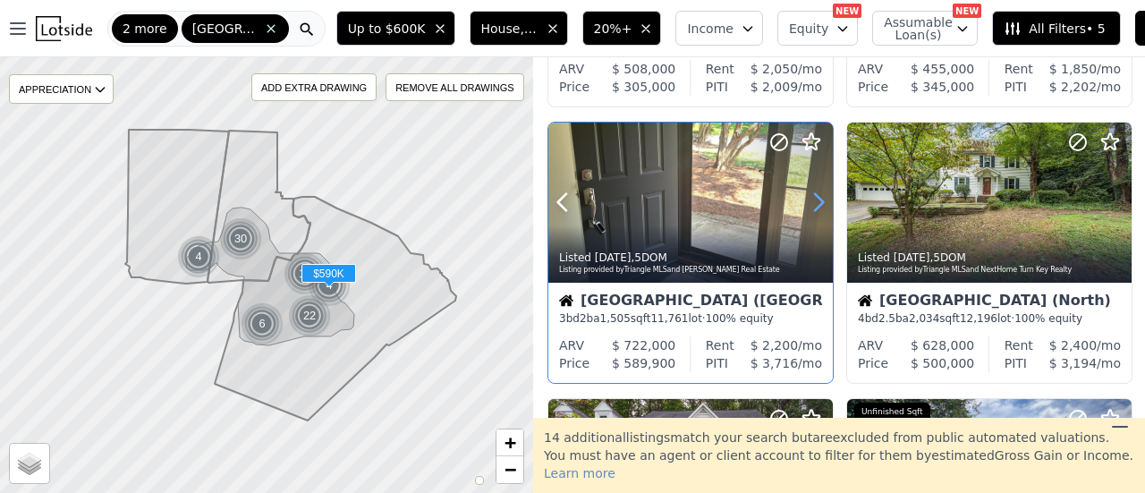
click at [810, 194] on icon at bounding box center [818, 202] width 29 height 29
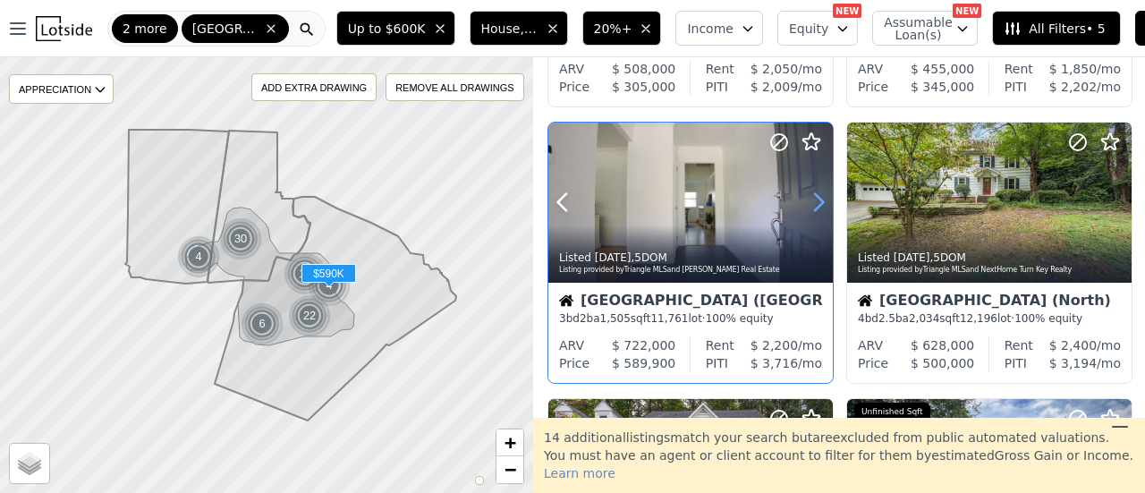
click at [810, 194] on icon at bounding box center [818, 202] width 29 height 29
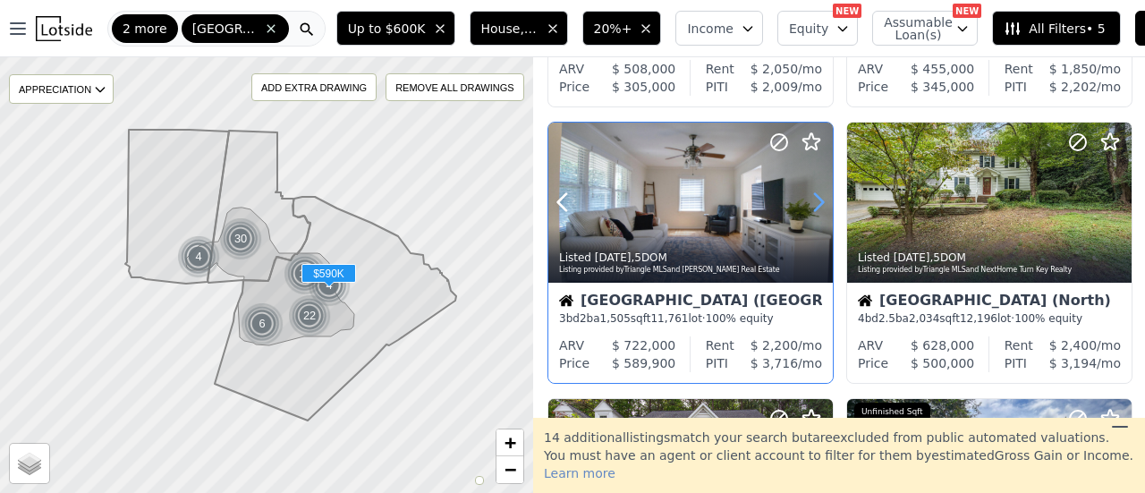
click at [810, 194] on icon at bounding box center [818, 202] width 29 height 29
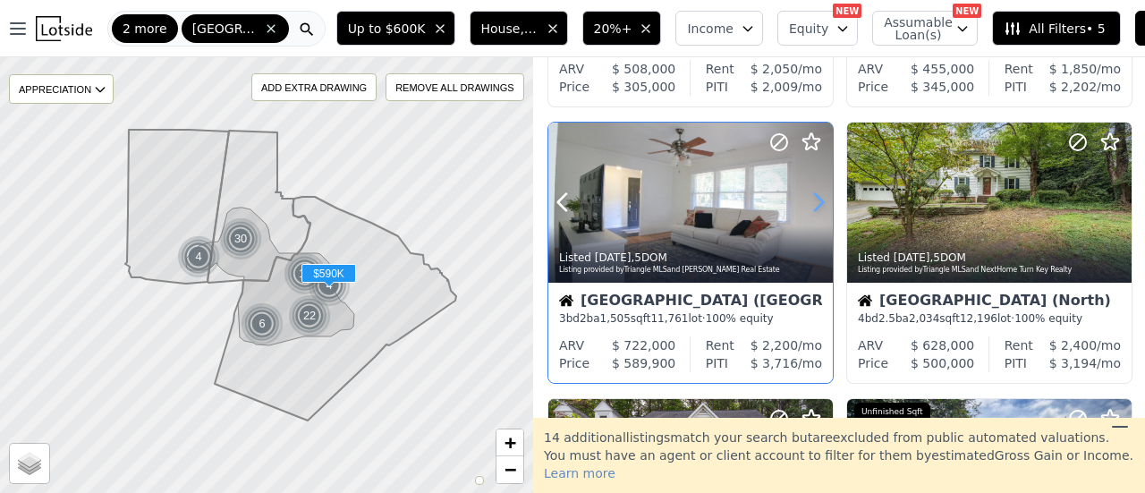
click at [810, 194] on icon at bounding box center [818, 202] width 29 height 29
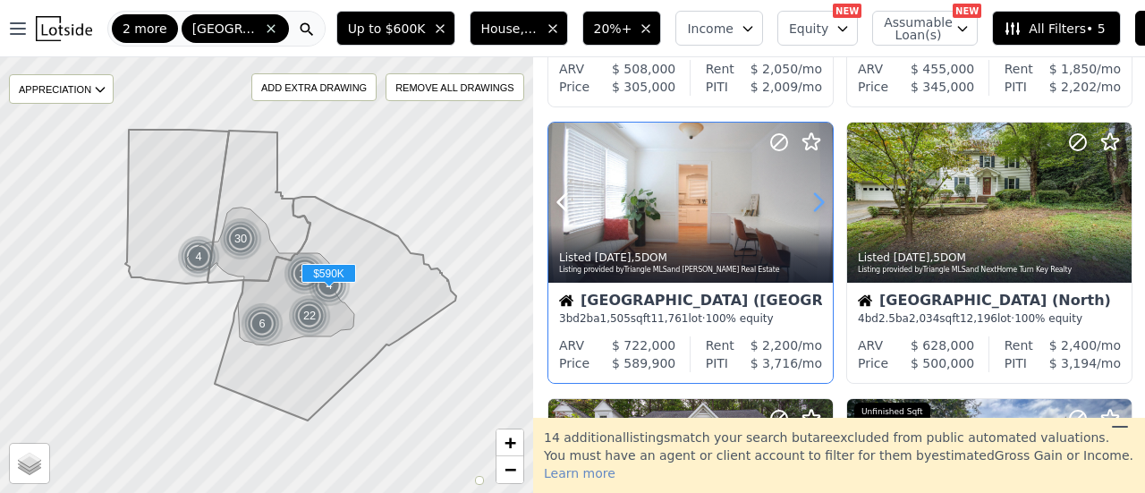
click at [810, 194] on icon at bounding box center [818, 202] width 29 height 29
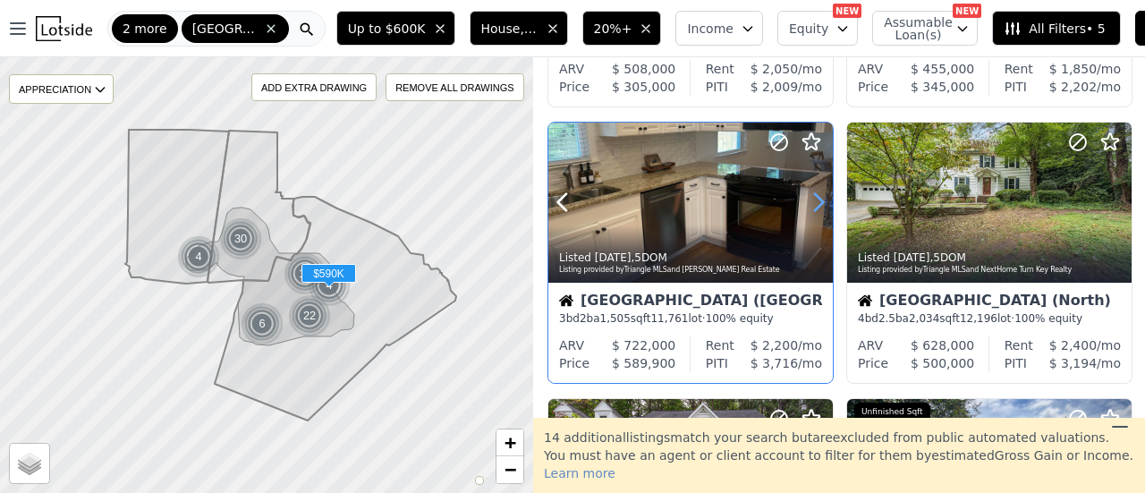
click at [810, 194] on icon at bounding box center [818, 202] width 29 height 29
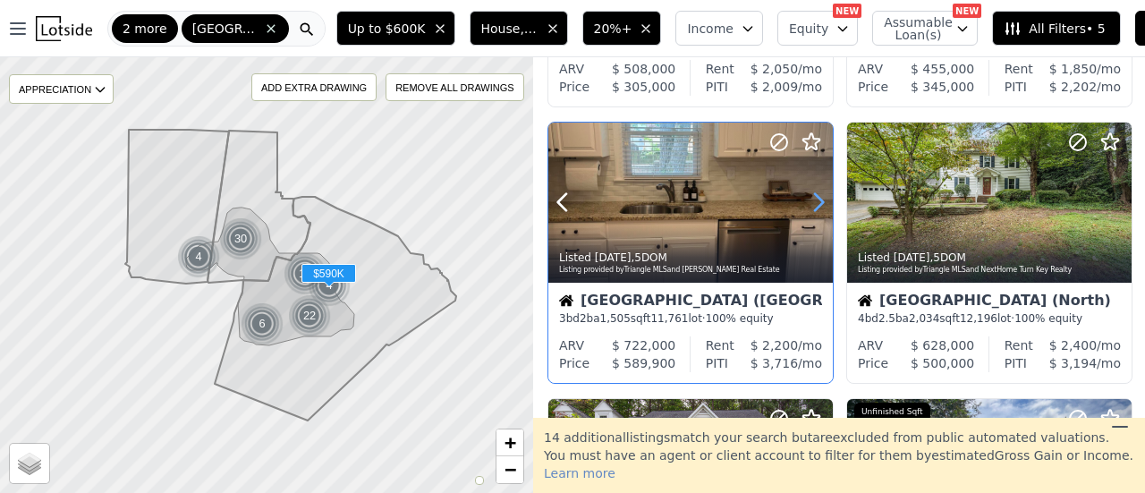
click at [810, 194] on icon at bounding box center [818, 202] width 29 height 29
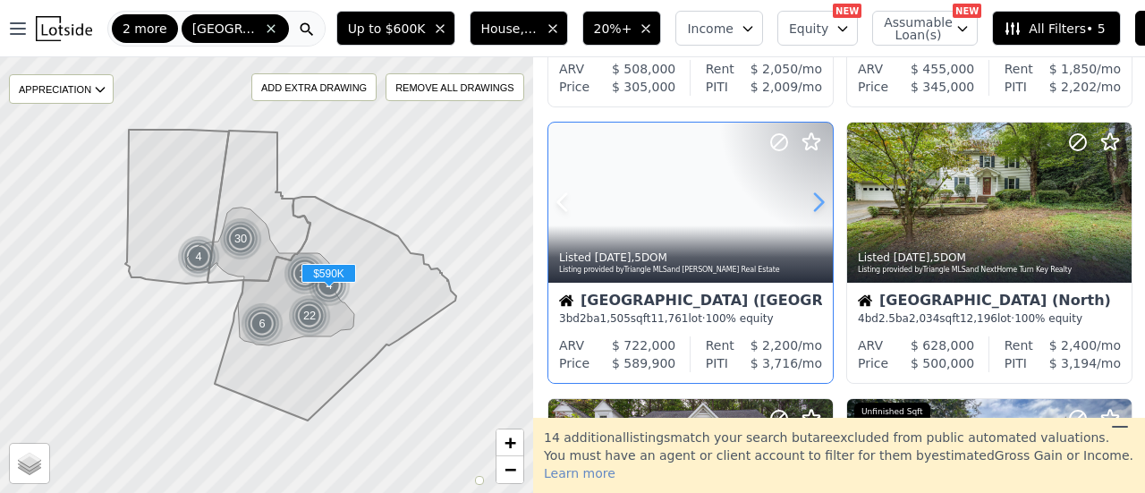
click at [810, 194] on icon at bounding box center [818, 202] width 29 height 29
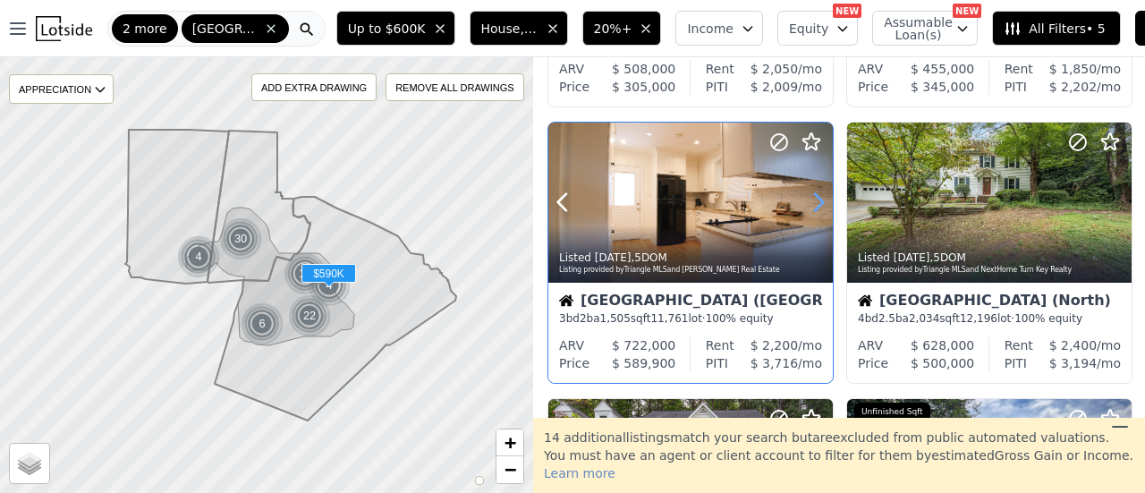
click at [810, 194] on icon at bounding box center [818, 202] width 29 height 29
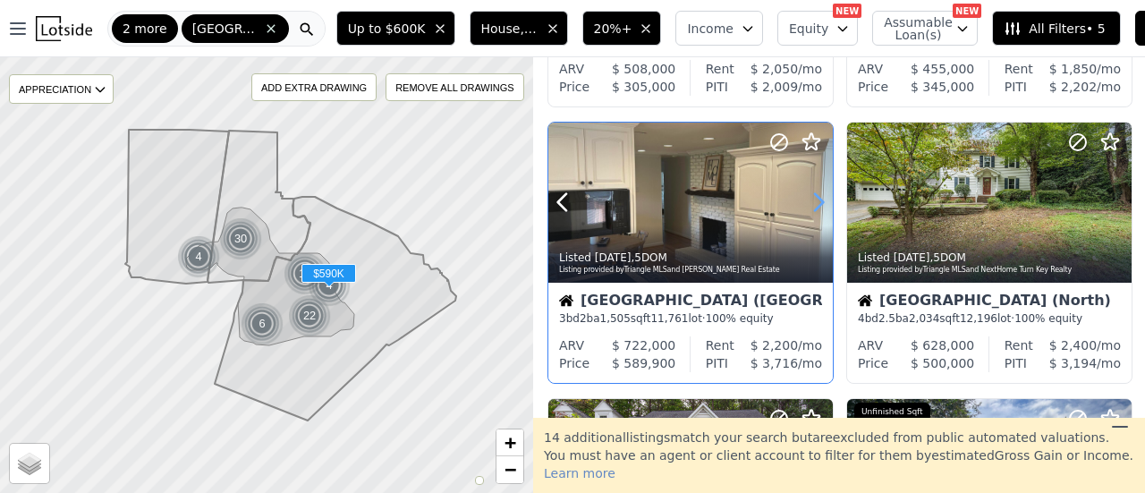
click at [810, 194] on icon at bounding box center [818, 202] width 29 height 29
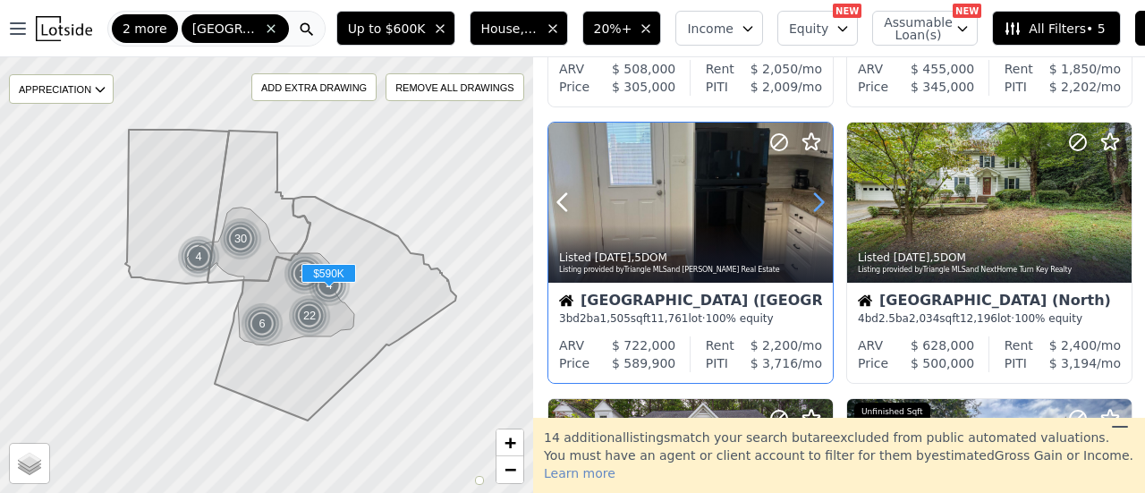
click at [810, 194] on icon at bounding box center [818, 202] width 29 height 29
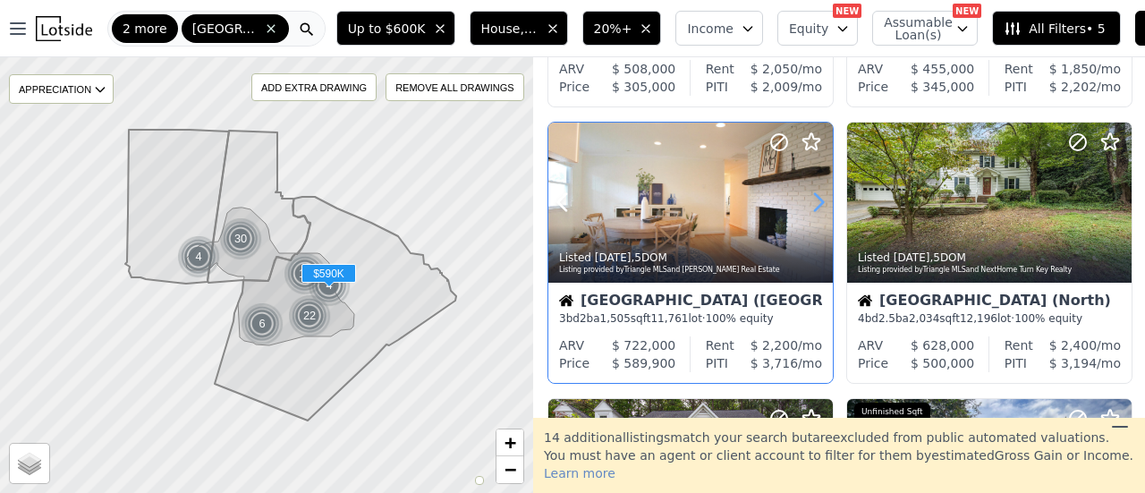
click at [810, 194] on icon at bounding box center [818, 202] width 29 height 29
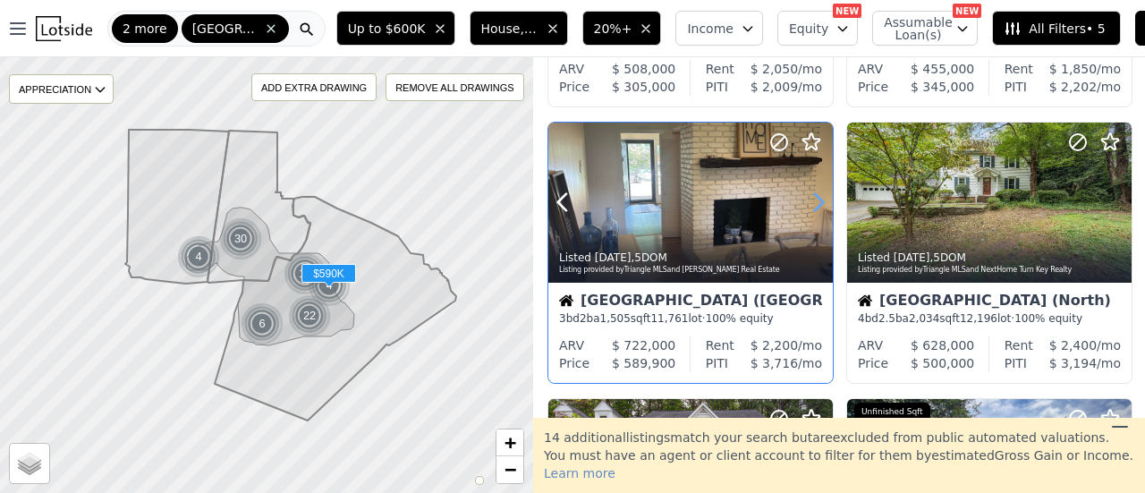
click at [810, 194] on icon at bounding box center [818, 202] width 29 height 29
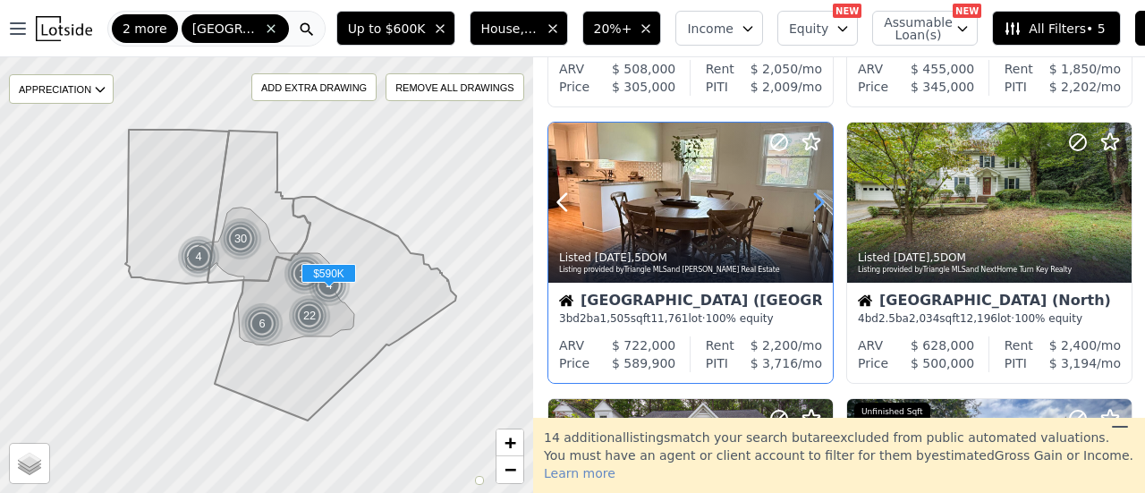
click at [810, 194] on icon at bounding box center [818, 202] width 29 height 29
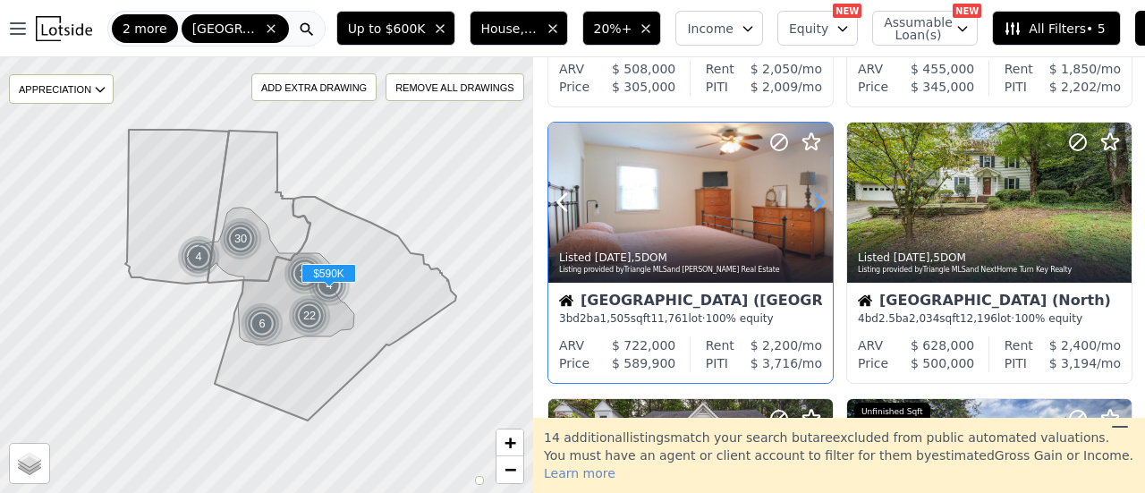
click at [810, 194] on icon at bounding box center [818, 202] width 29 height 29
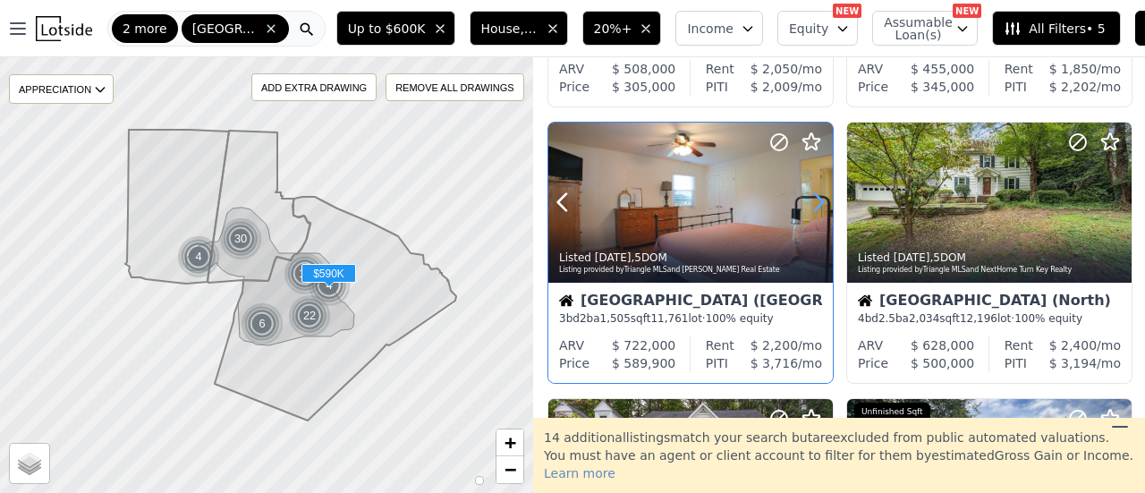
click at [810, 194] on icon at bounding box center [818, 202] width 29 height 29
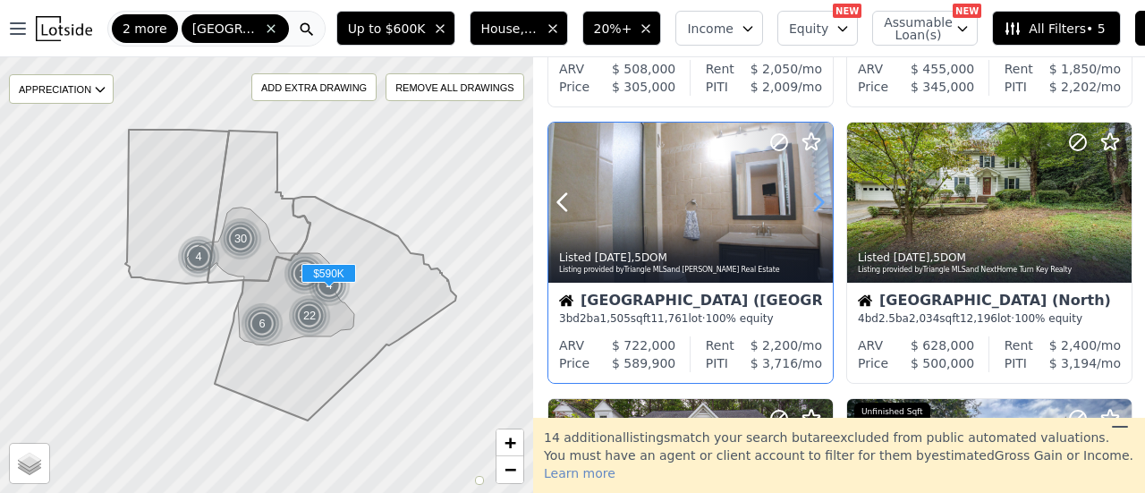
click at [810, 194] on icon at bounding box center [818, 202] width 29 height 29
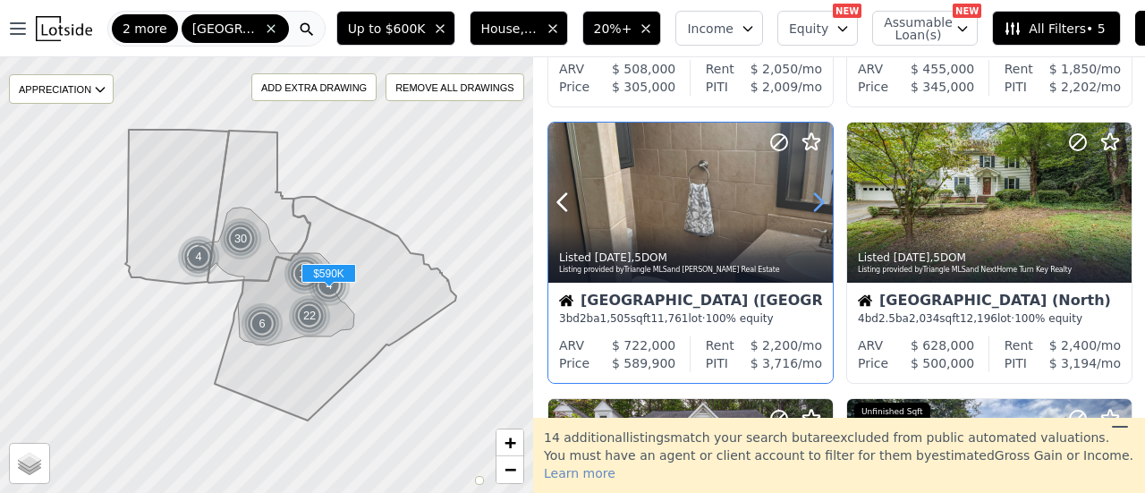
click at [810, 194] on icon at bounding box center [818, 202] width 29 height 29
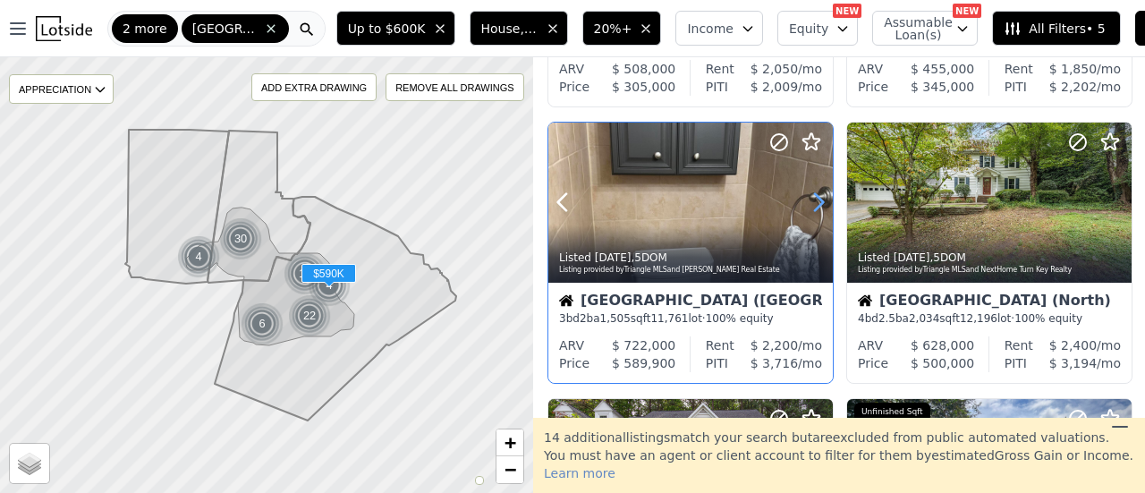
click at [810, 194] on icon at bounding box center [818, 202] width 29 height 29
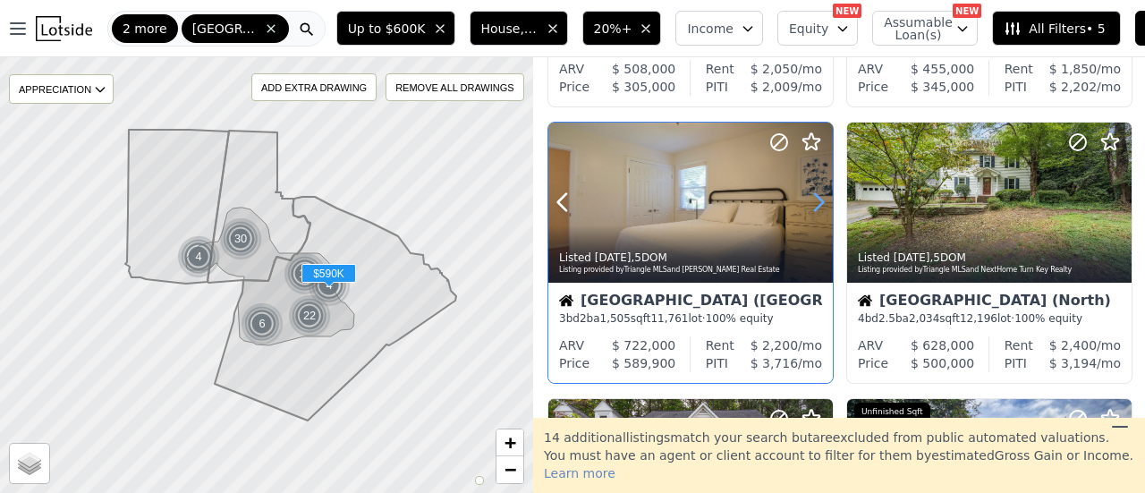
click at [810, 194] on icon at bounding box center [818, 202] width 29 height 29
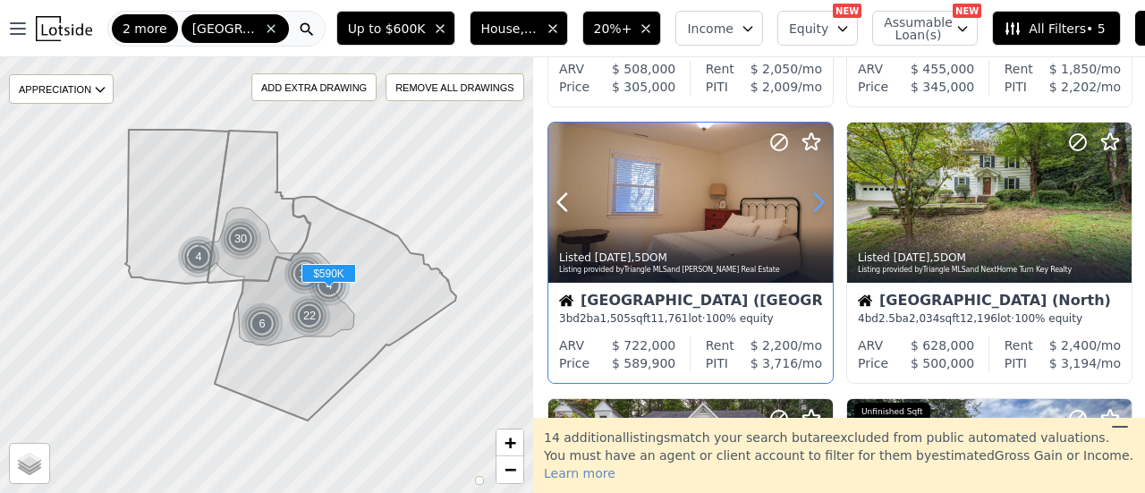
click at [810, 194] on icon at bounding box center [818, 202] width 29 height 29
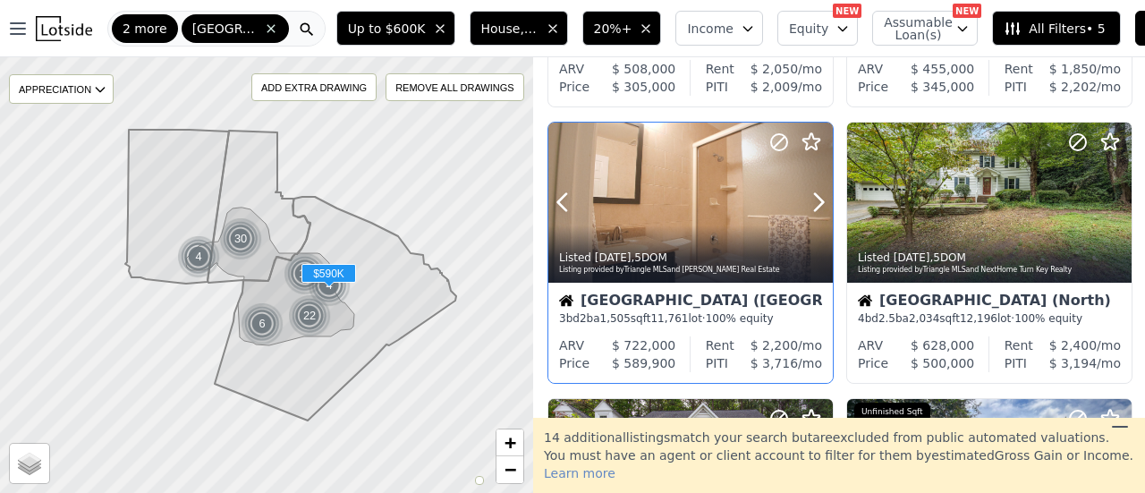
click at [782, 145] on icon at bounding box center [778, 141] width 21 height 21
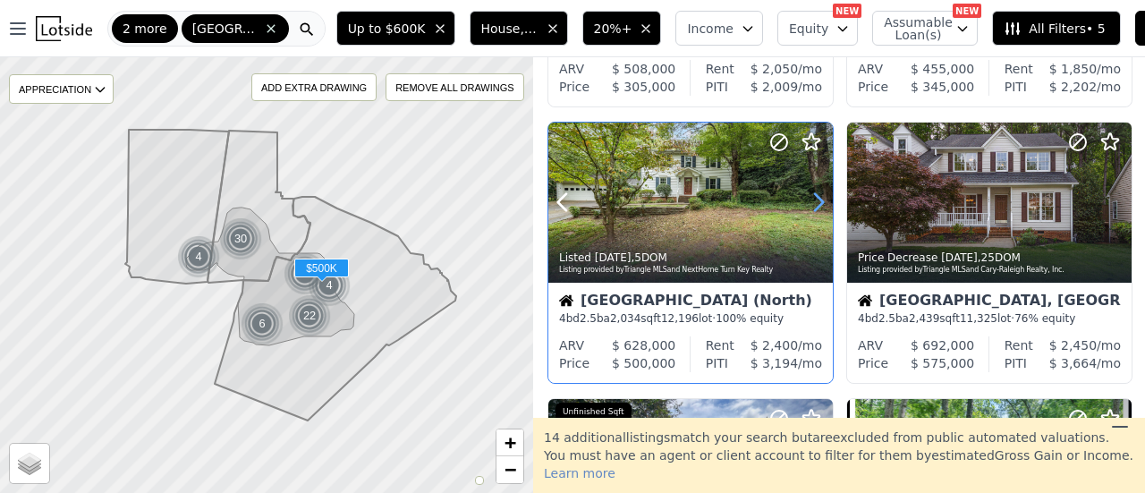
click at [815, 196] on icon at bounding box center [818, 202] width 29 height 29
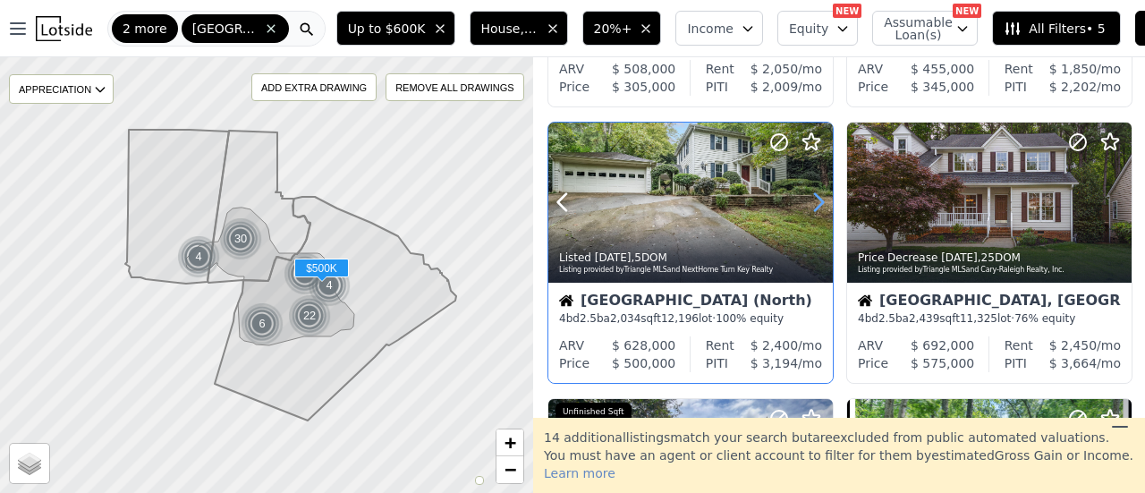
click at [815, 196] on icon at bounding box center [818, 202] width 29 height 29
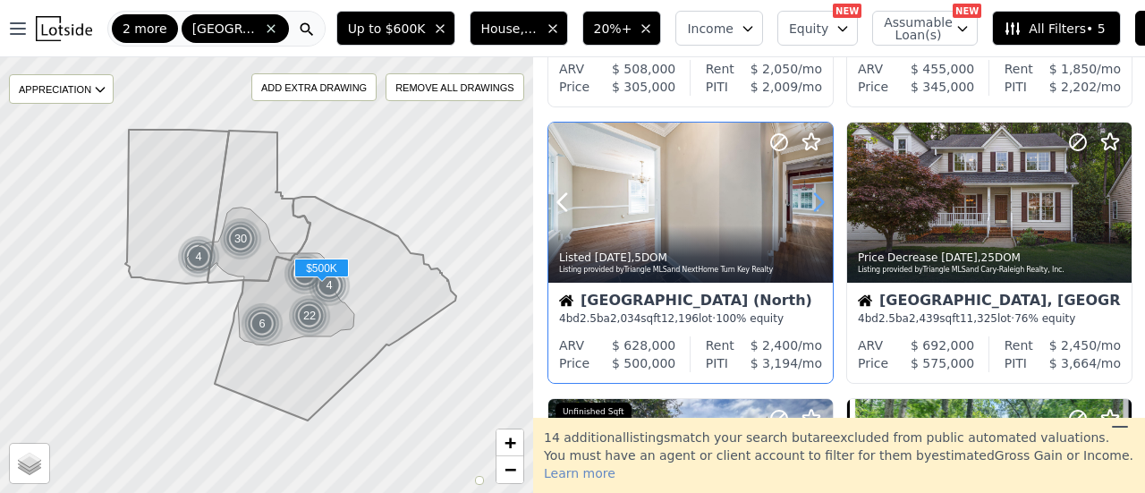
click at [815, 196] on icon at bounding box center [818, 202] width 29 height 29
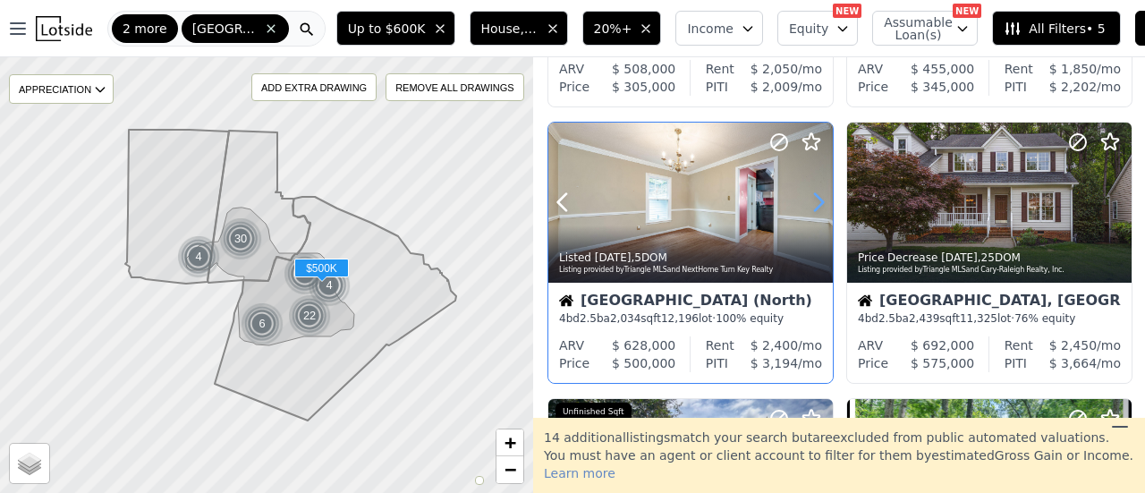
click at [815, 196] on icon at bounding box center [818, 202] width 29 height 29
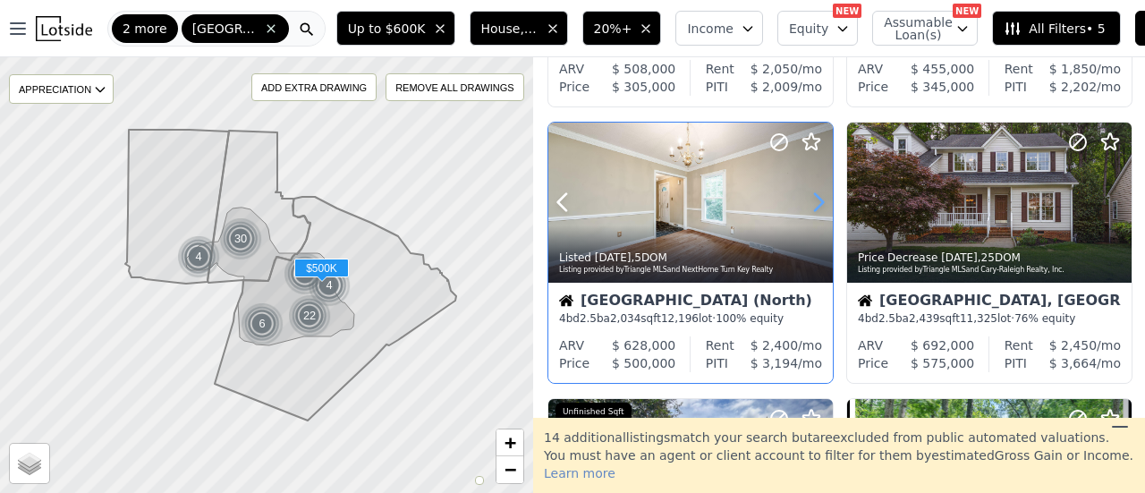
click at [815, 196] on icon at bounding box center [818, 202] width 29 height 29
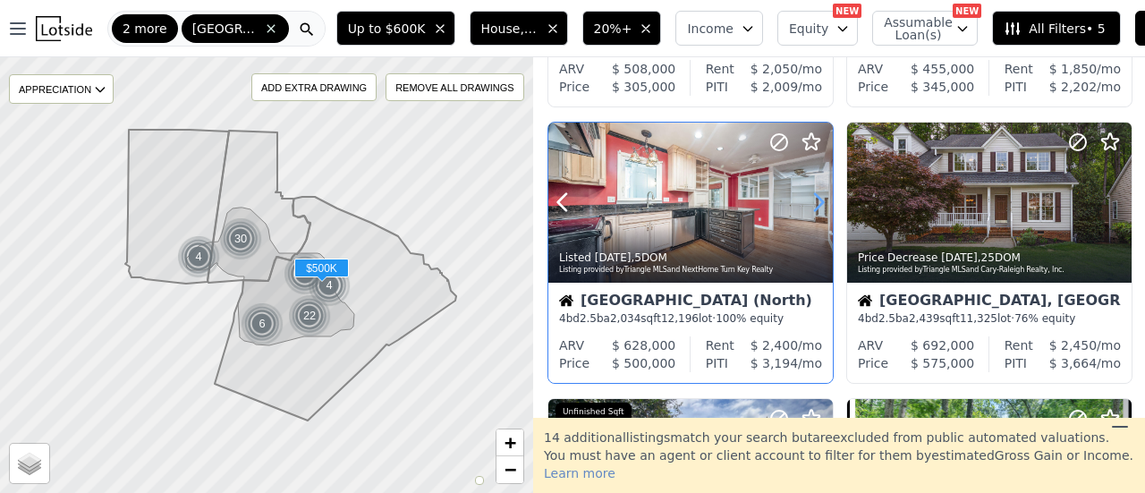
click at [815, 196] on icon at bounding box center [818, 202] width 29 height 29
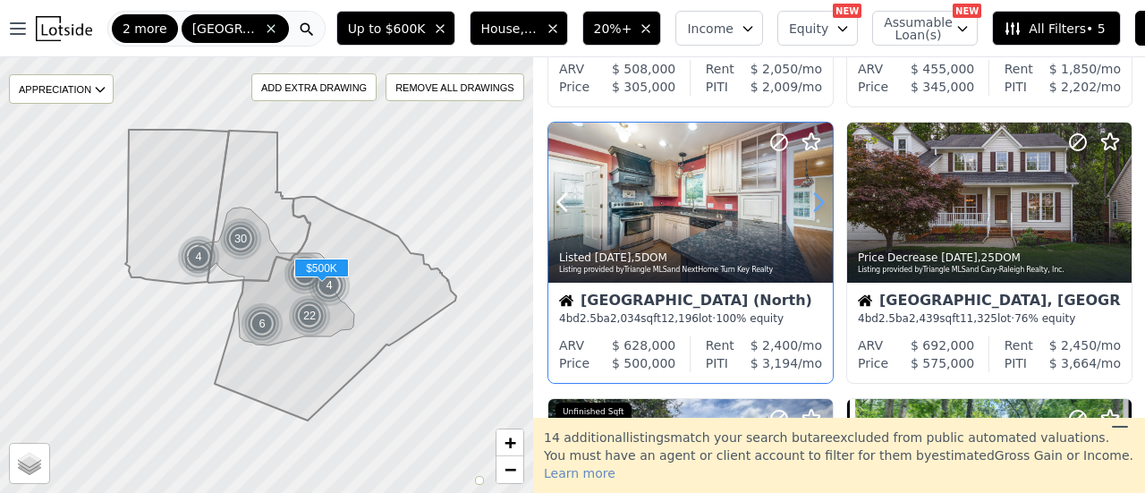
click at [815, 196] on icon at bounding box center [818, 202] width 29 height 29
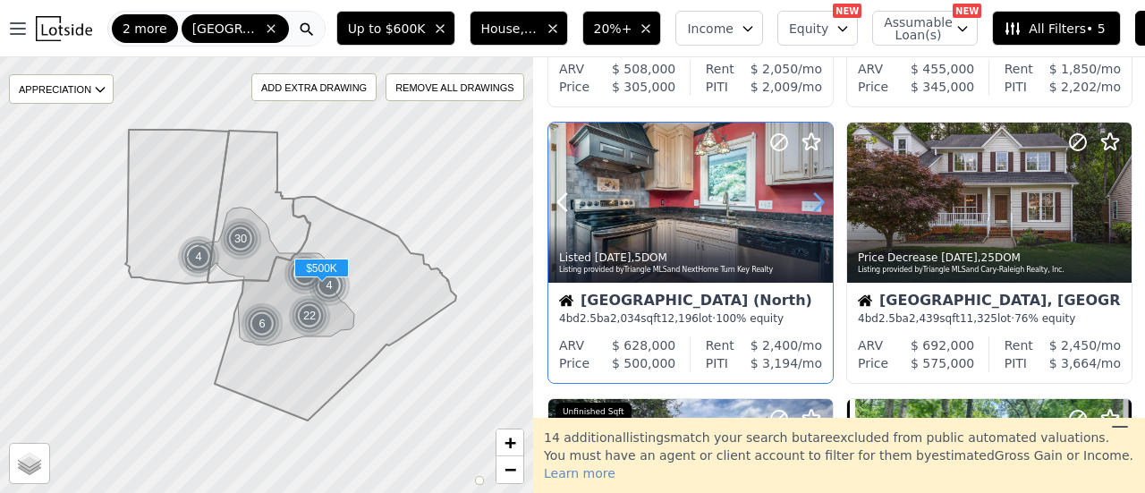
click at [815, 196] on icon at bounding box center [818, 202] width 29 height 29
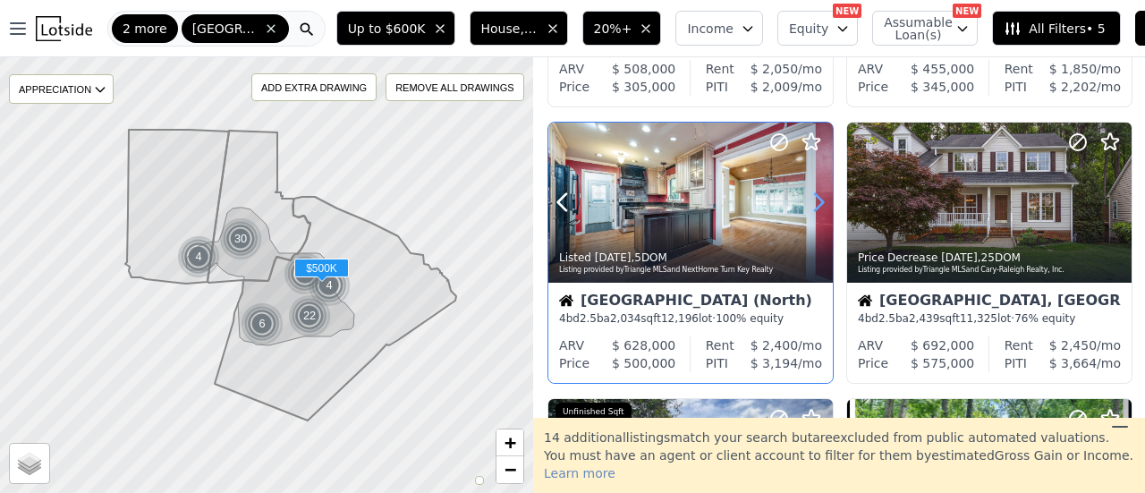
click at [810, 194] on icon at bounding box center [818, 202] width 29 height 29
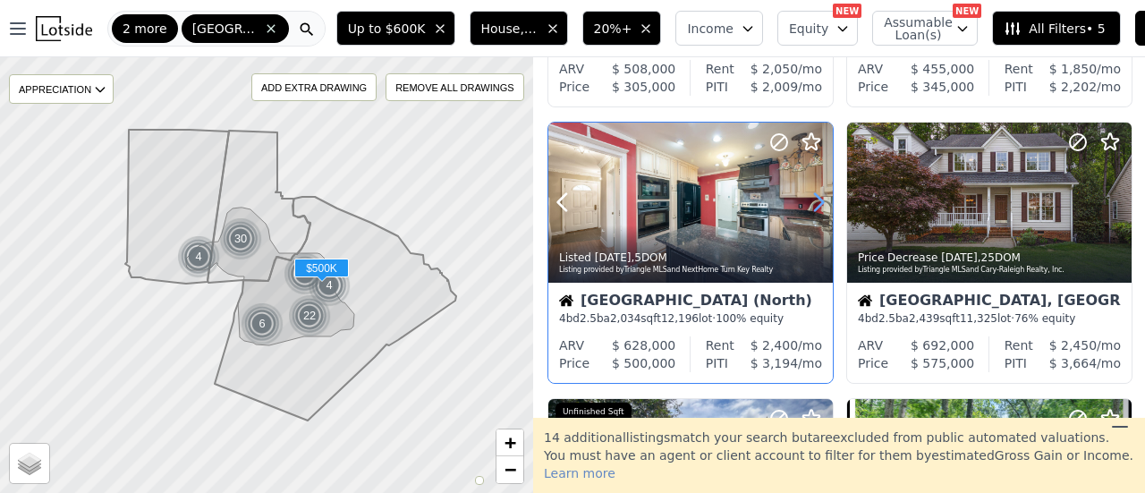
click at [810, 194] on icon at bounding box center [818, 202] width 29 height 29
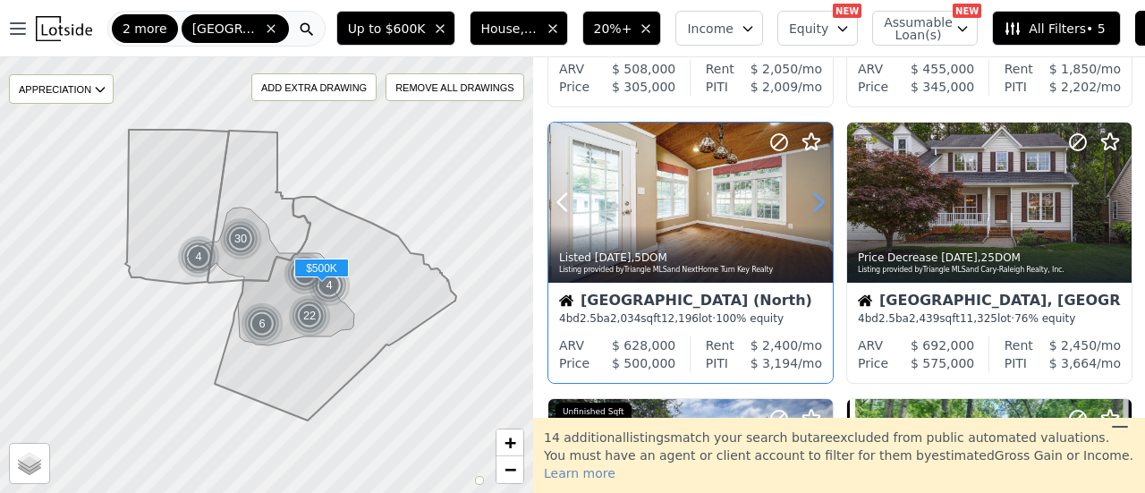
click at [810, 194] on icon at bounding box center [818, 202] width 29 height 29
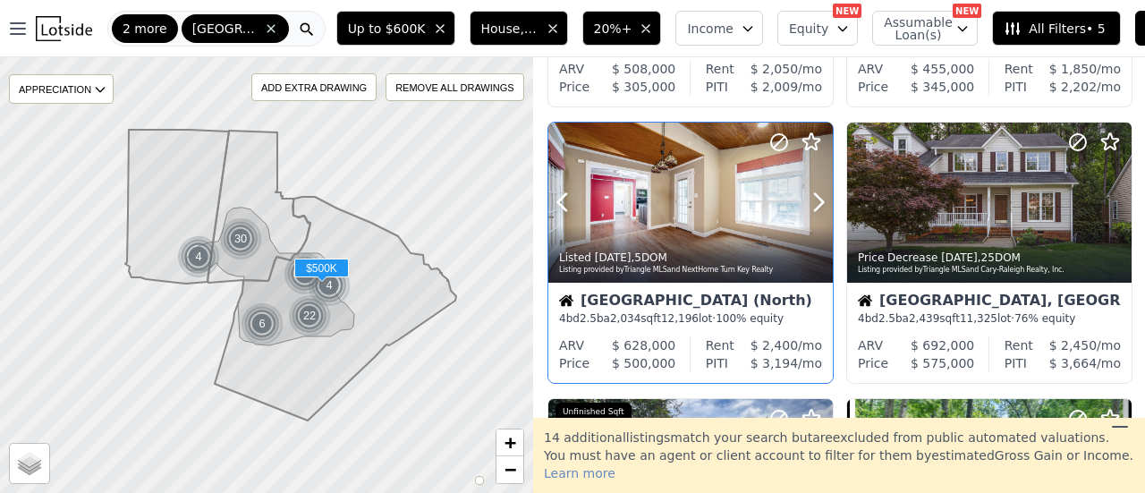
click at [780, 144] on icon at bounding box center [778, 141] width 21 height 21
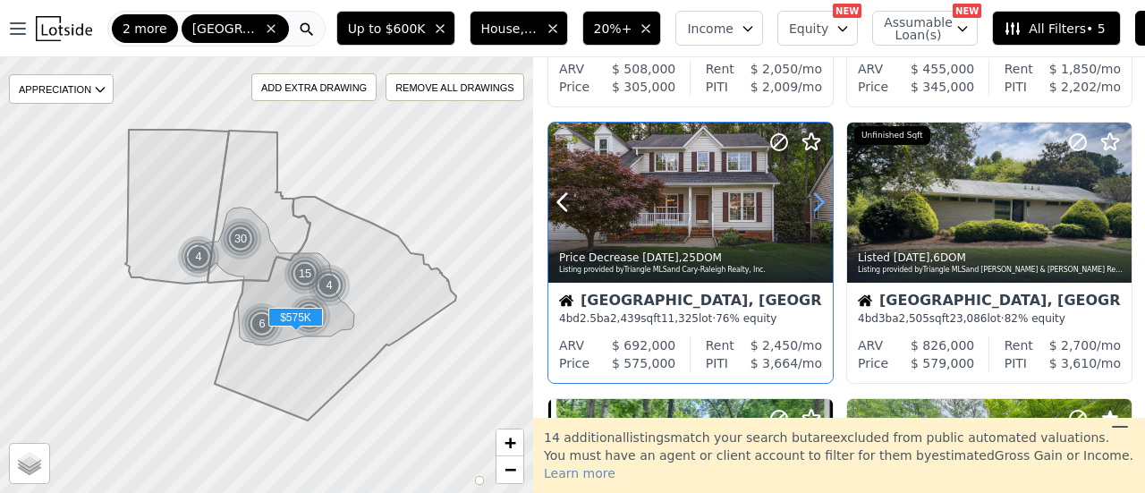
click at [816, 198] on icon at bounding box center [818, 202] width 29 height 29
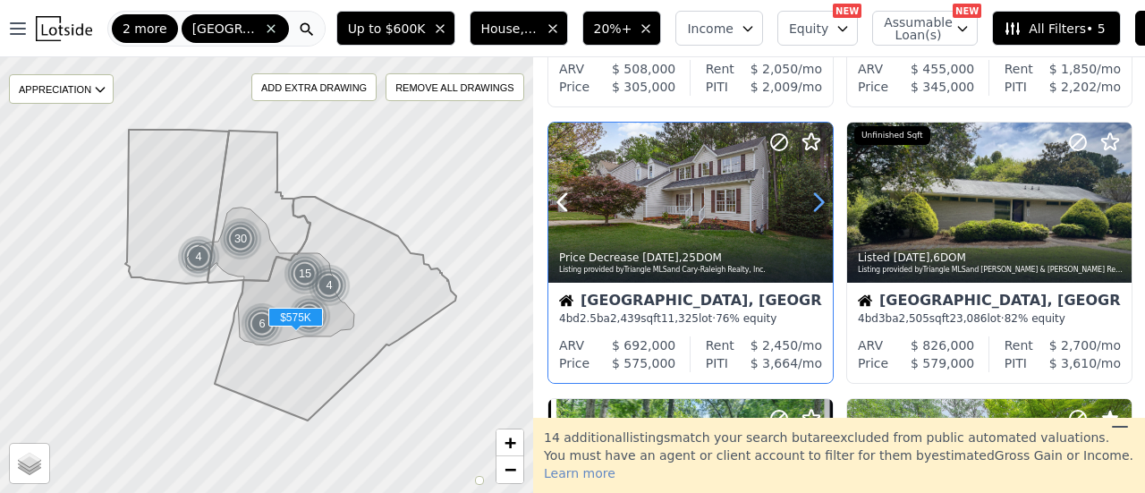
click at [816, 198] on icon at bounding box center [818, 202] width 29 height 29
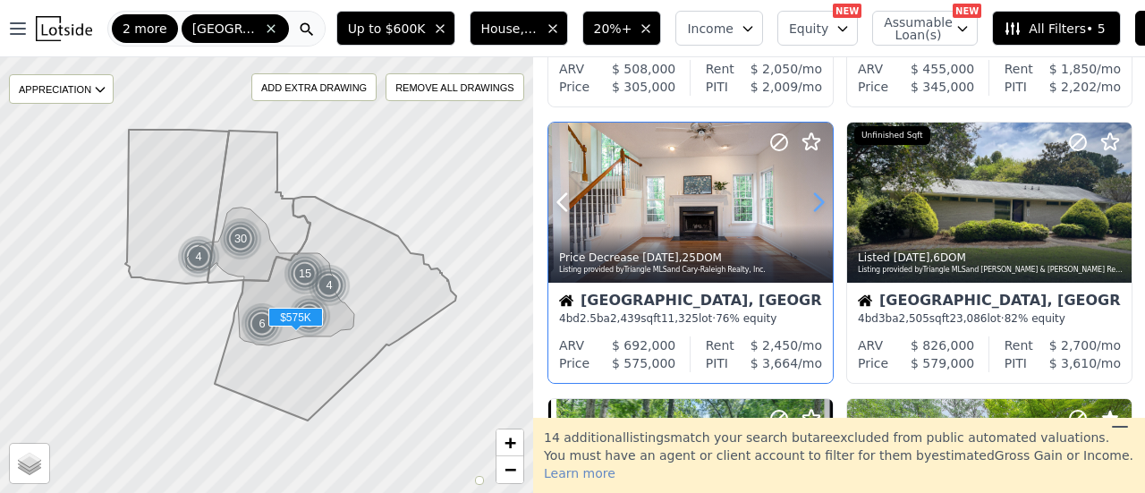
click at [816, 198] on icon at bounding box center [818, 202] width 29 height 29
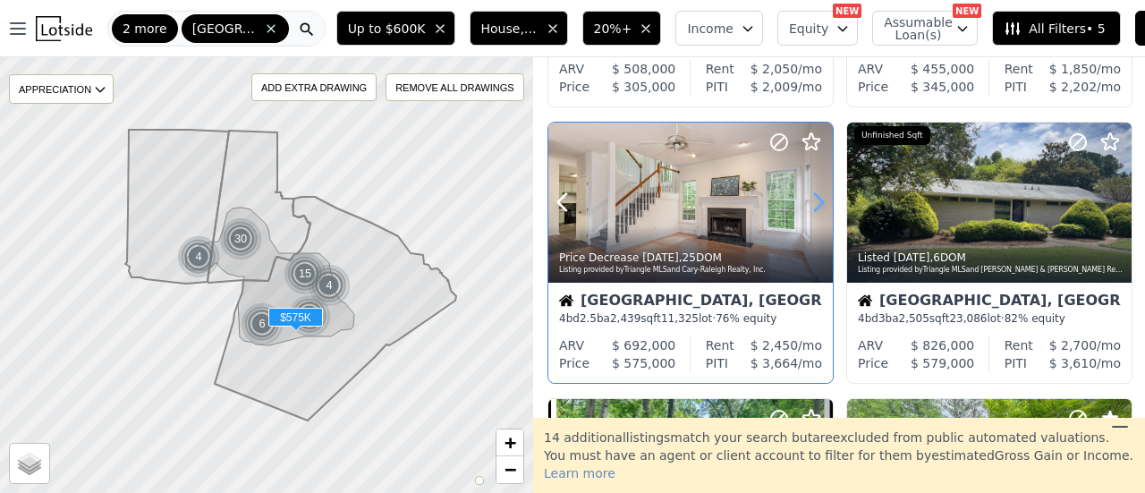
click at [816, 198] on icon at bounding box center [818, 202] width 29 height 29
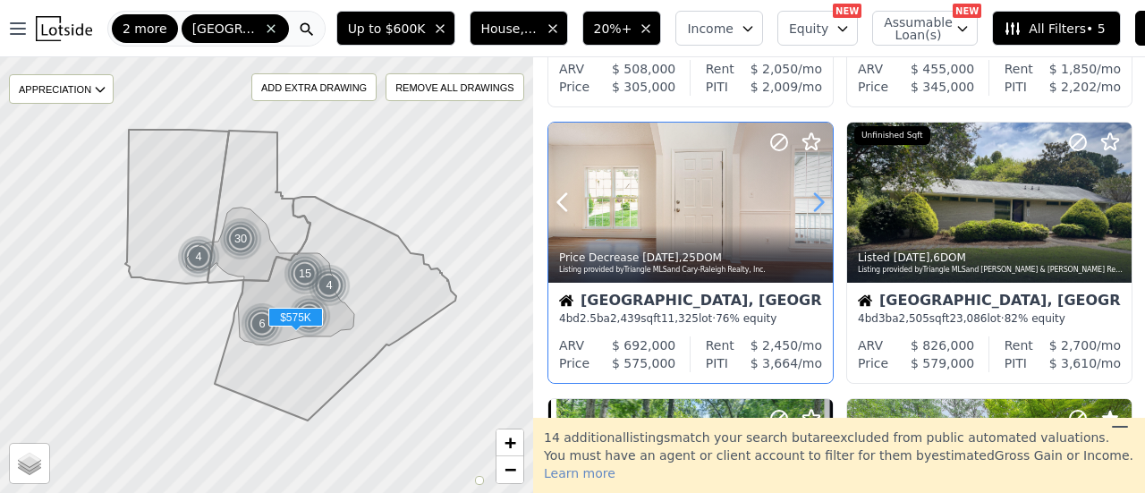
click at [816, 198] on icon at bounding box center [818, 202] width 29 height 29
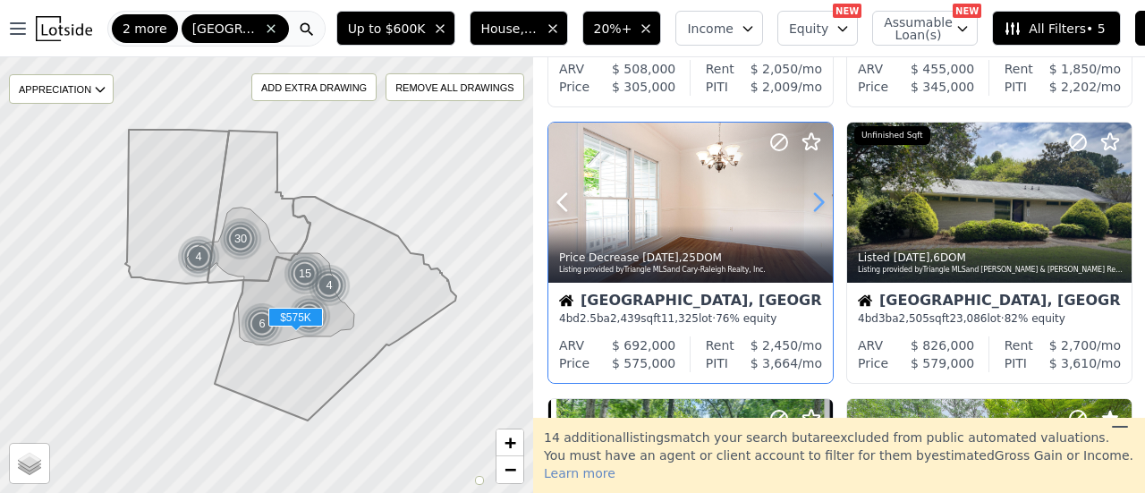
click at [816, 198] on icon at bounding box center [818, 202] width 29 height 29
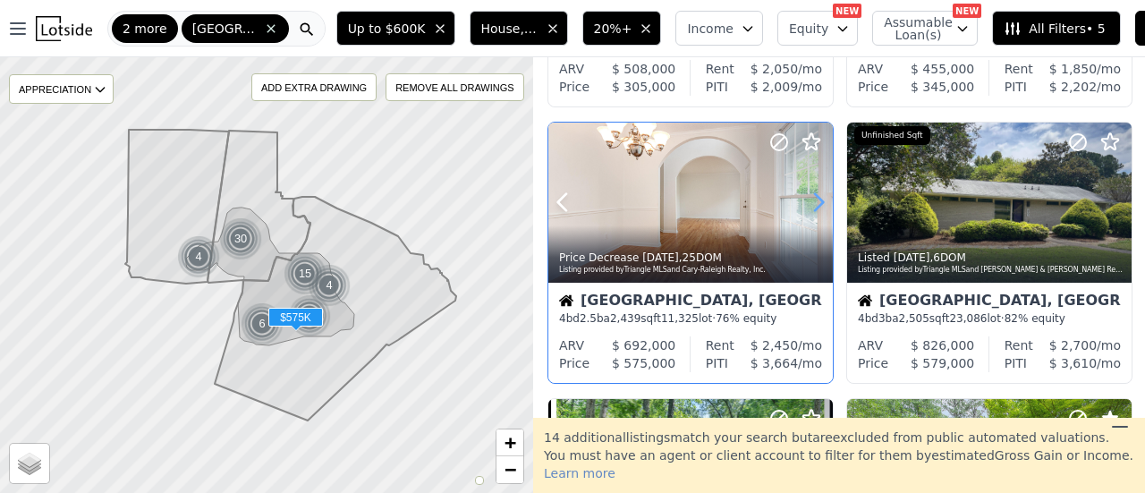
click at [816, 198] on icon at bounding box center [818, 202] width 29 height 29
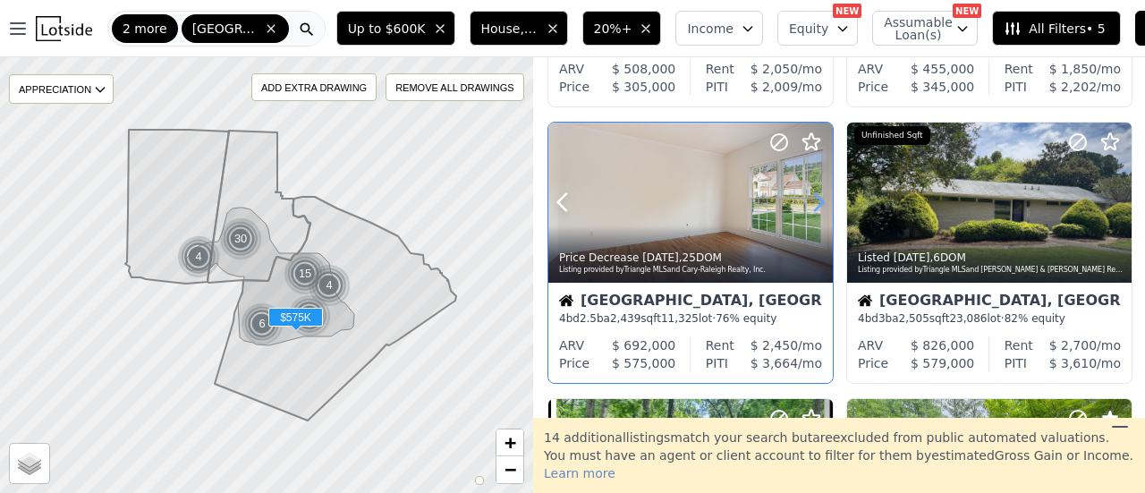
click at [816, 198] on icon at bounding box center [818, 202] width 29 height 29
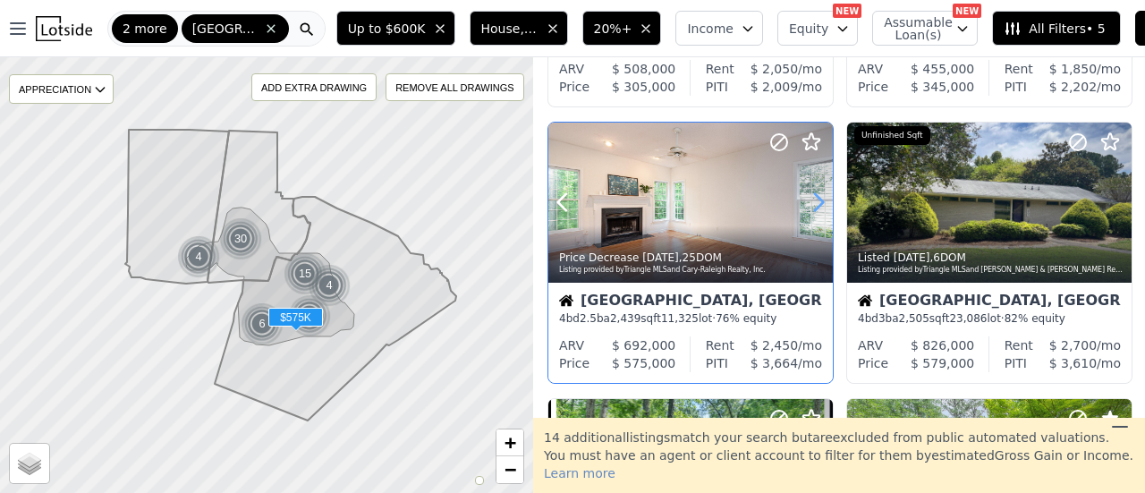
click at [816, 198] on icon at bounding box center [818, 202] width 29 height 29
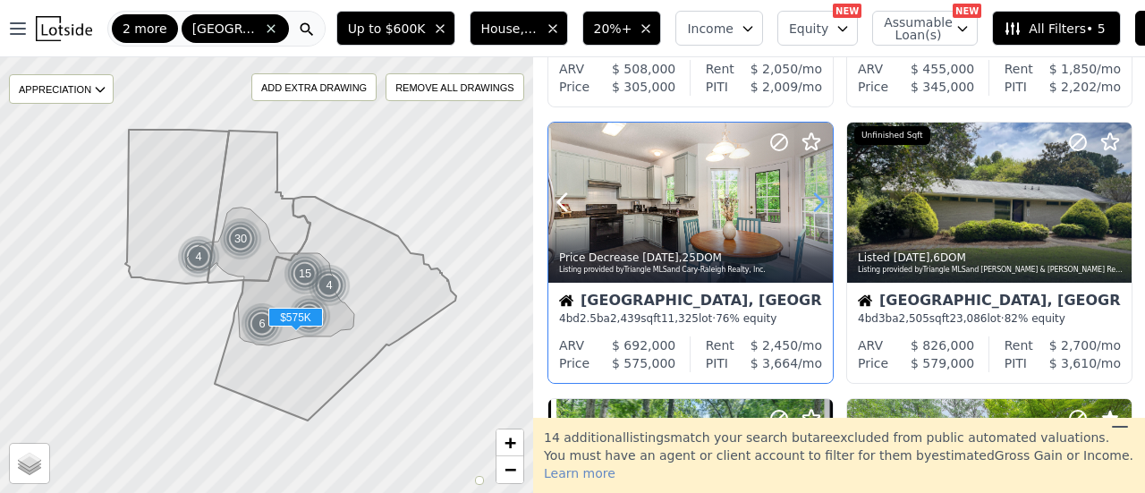
click at [816, 198] on icon at bounding box center [818, 202] width 29 height 29
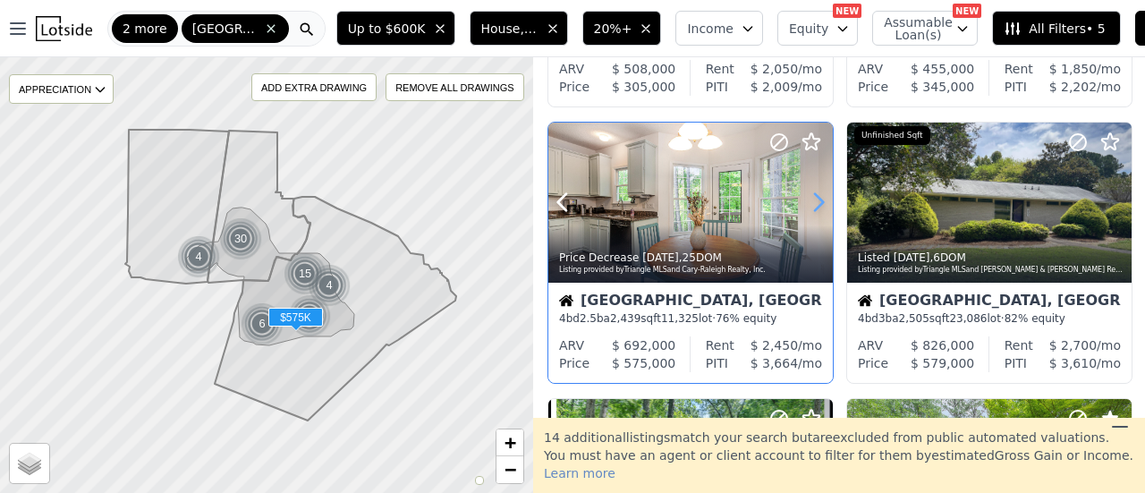
click at [816, 198] on icon at bounding box center [818, 202] width 29 height 29
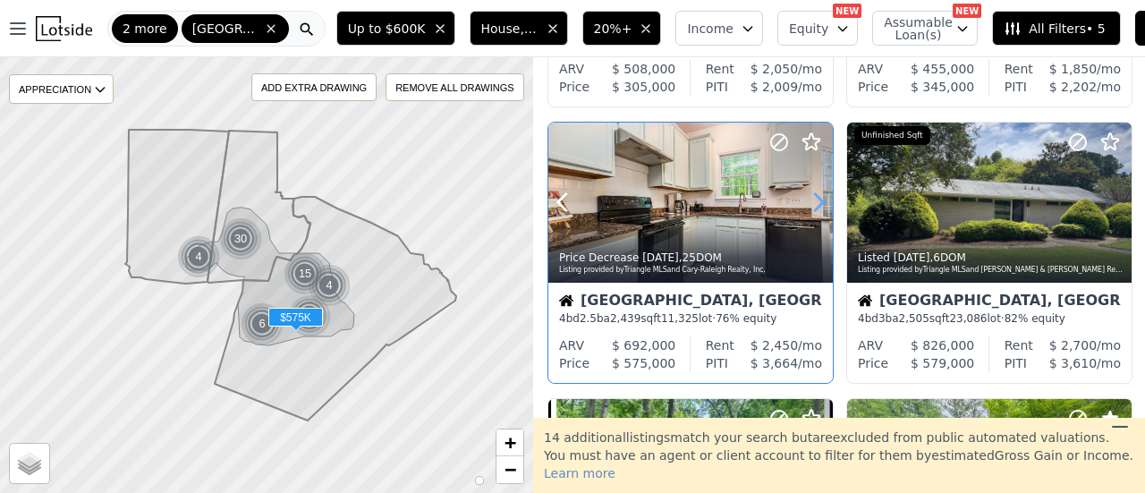
click at [816, 198] on icon at bounding box center [818, 202] width 29 height 29
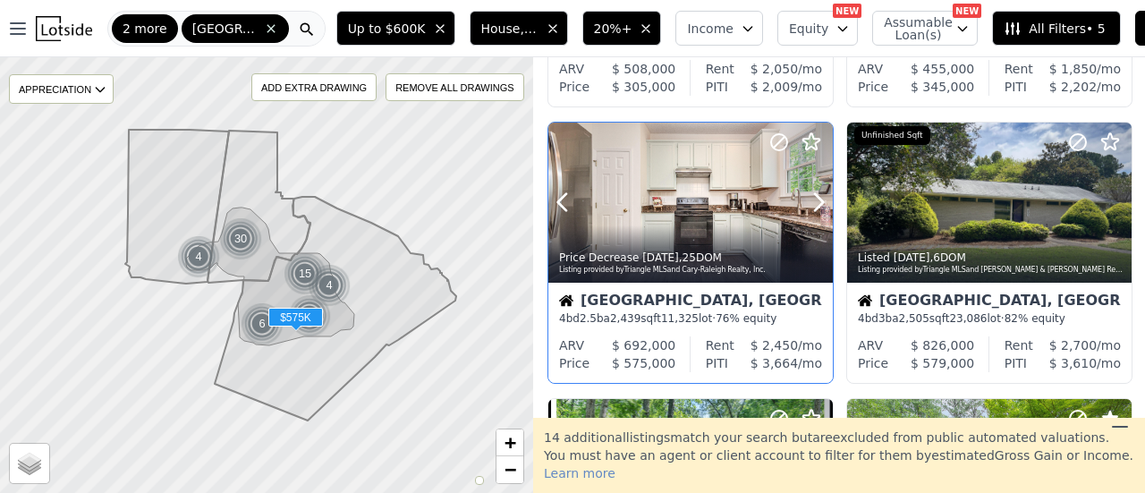
click at [779, 143] on icon at bounding box center [778, 141] width 21 height 21
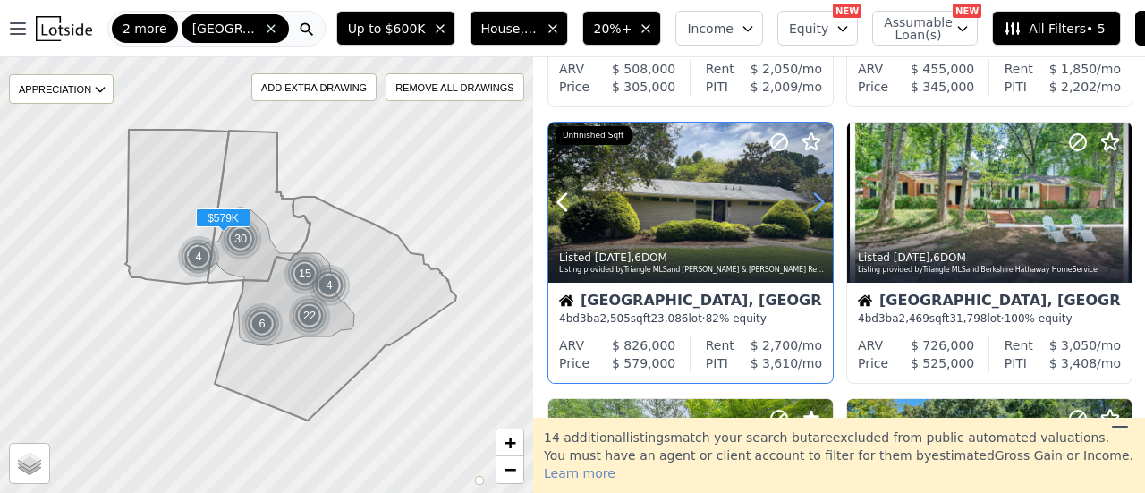
click at [812, 203] on icon at bounding box center [818, 202] width 29 height 29
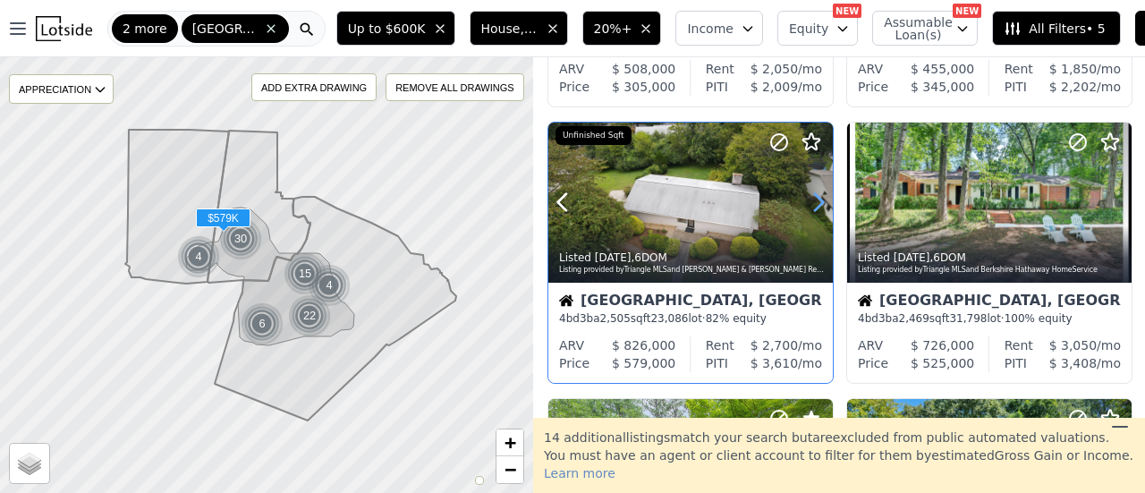
click at [812, 203] on icon at bounding box center [818, 202] width 29 height 29
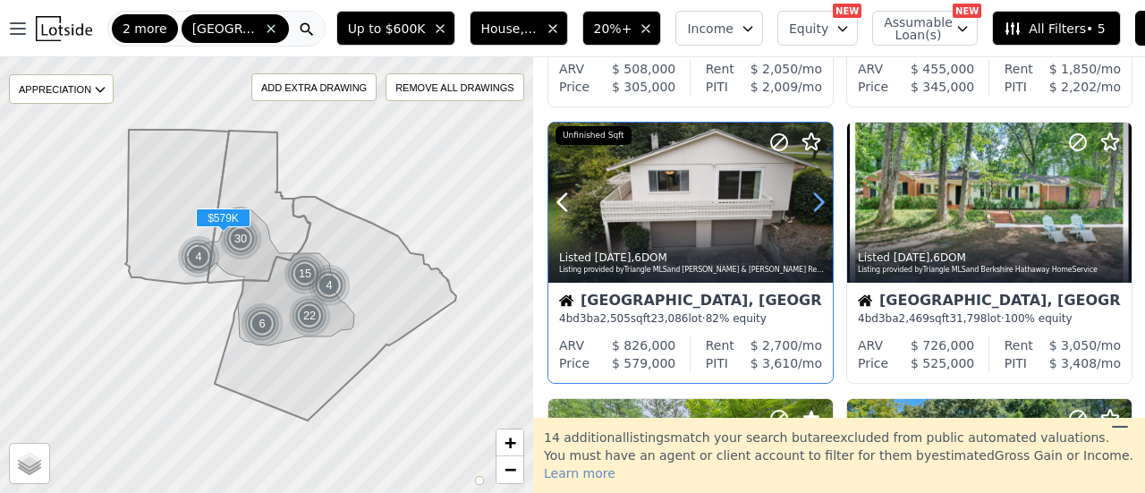
click at [812, 203] on icon at bounding box center [818, 202] width 29 height 29
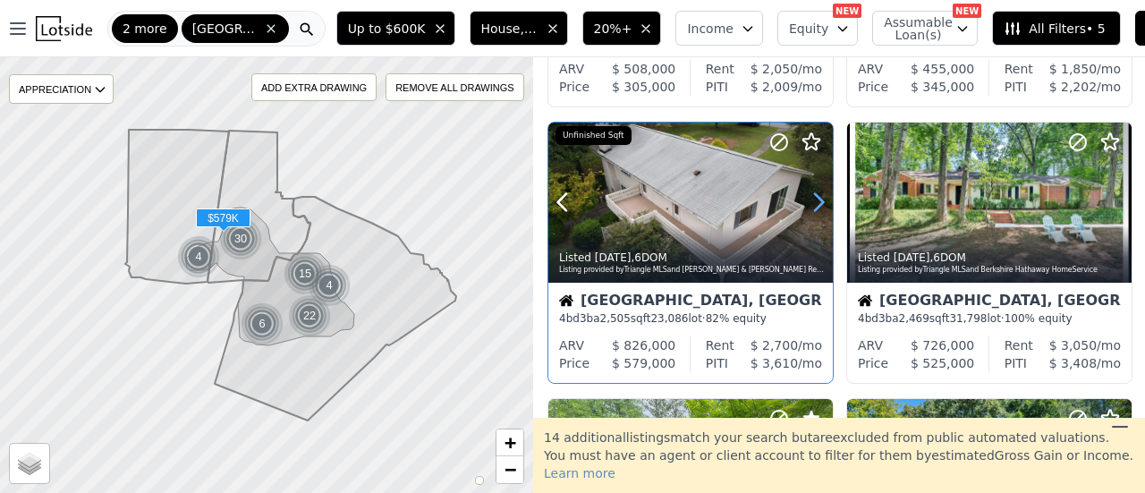
click at [812, 203] on icon at bounding box center [818, 202] width 29 height 29
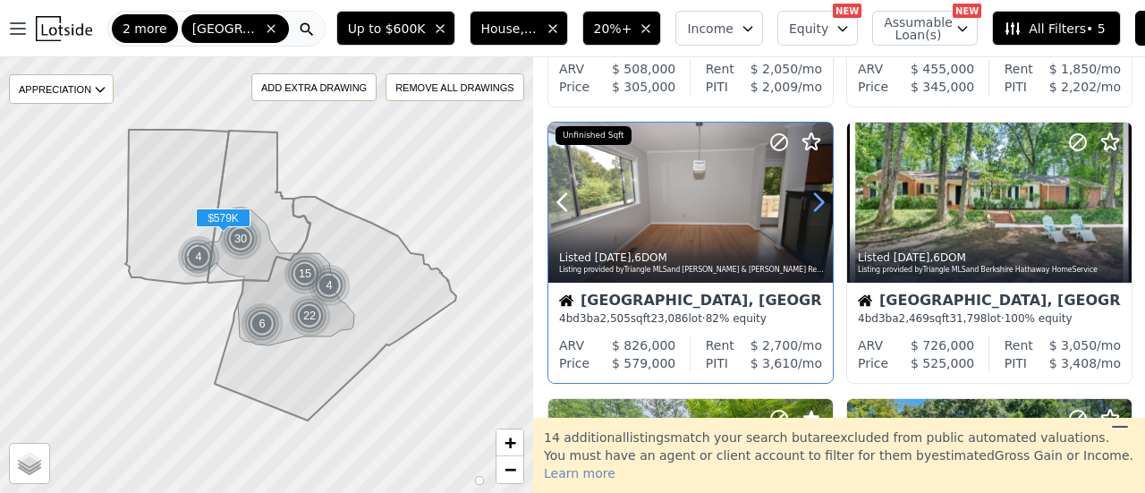
click at [812, 203] on icon at bounding box center [818, 202] width 29 height 29
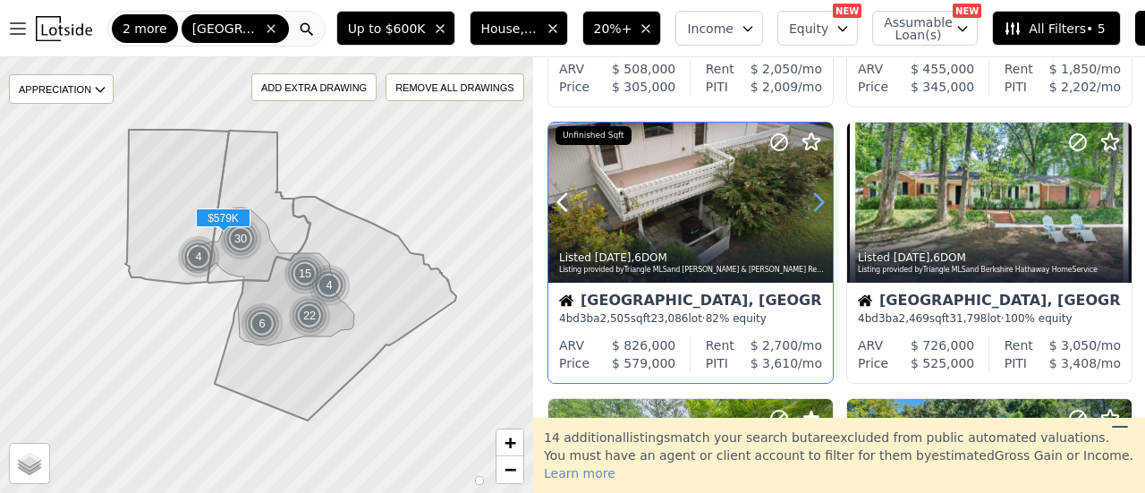
click at [812, 203] on icon at bounding box center [818, 202] width 29 height 29
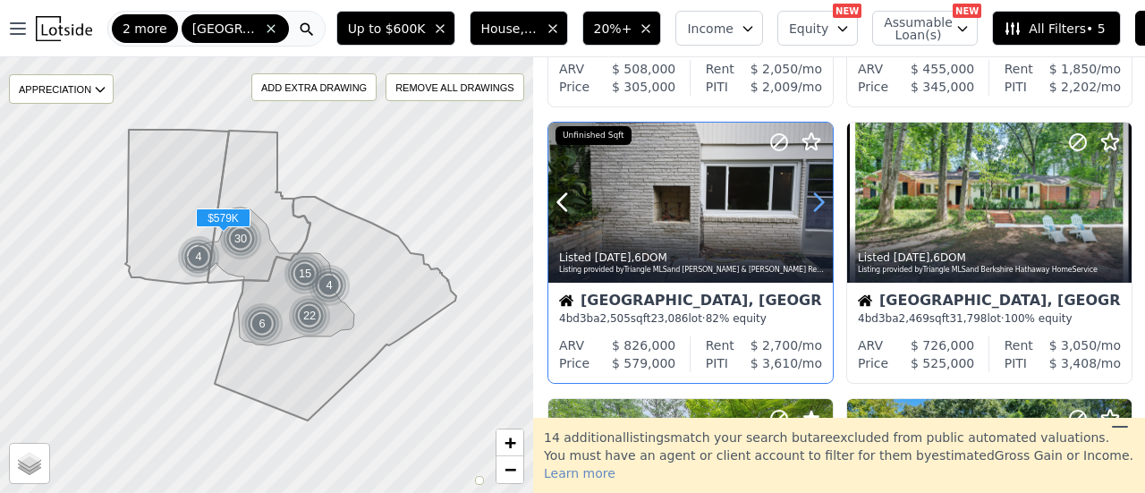
click at [812, 203] on icon at bounding box center [818, 202] width 29 height 29
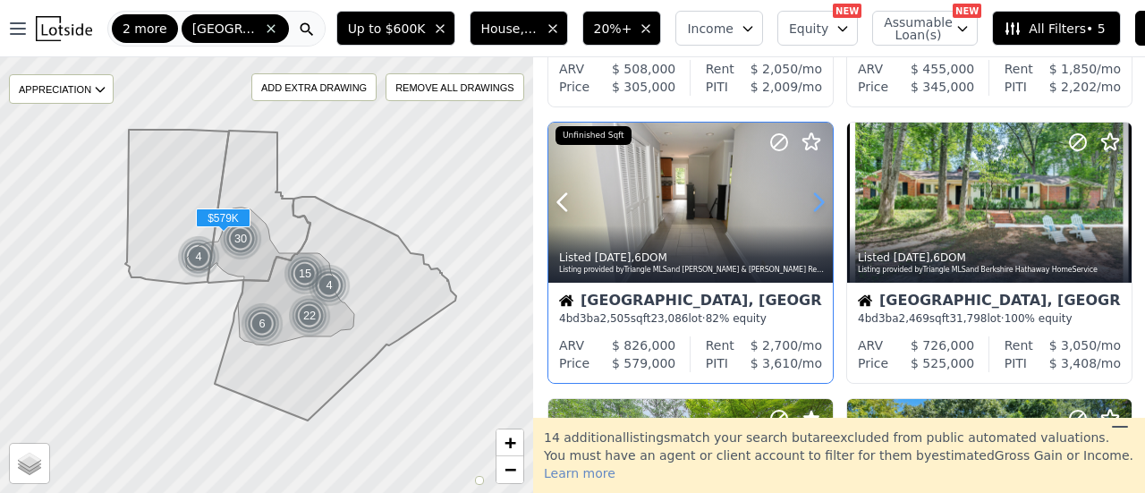
click at [812, 203] on icon at bounding box center [818, 202] width 29 height 29
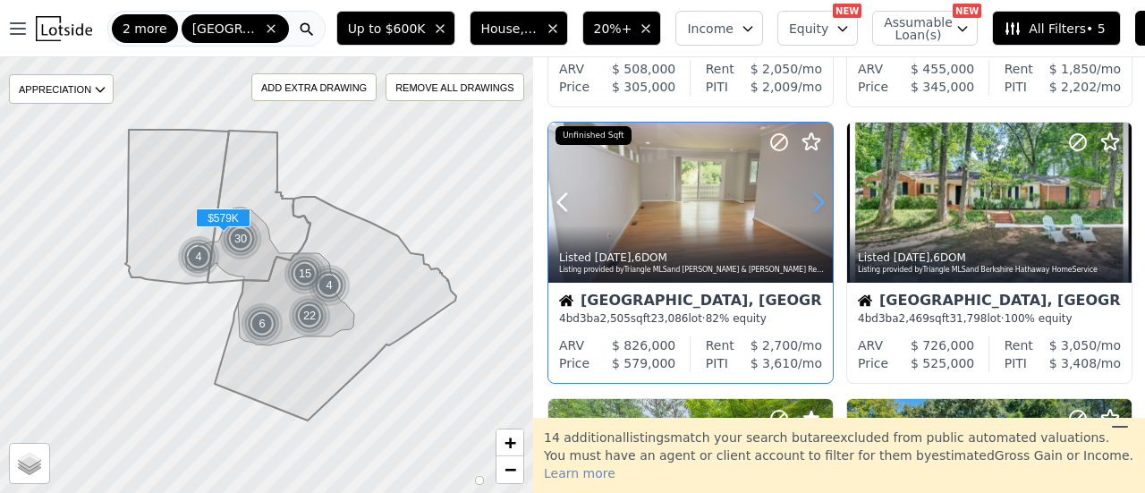
click at [812, 203] on icon at bounding box center [818, 202] width 29 height 29
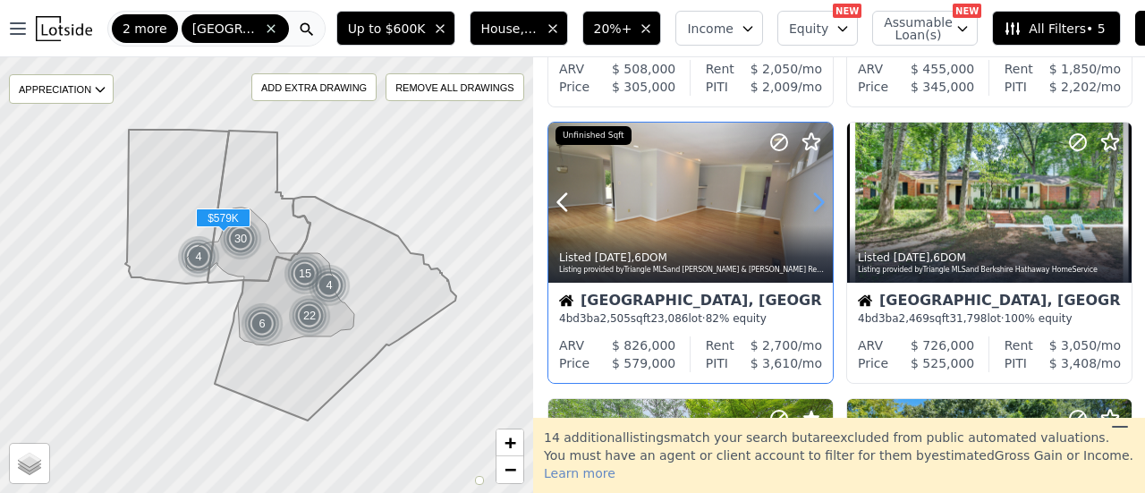
click at [812, 203] on icon at bounding box center [818, 202] width 29 height 29
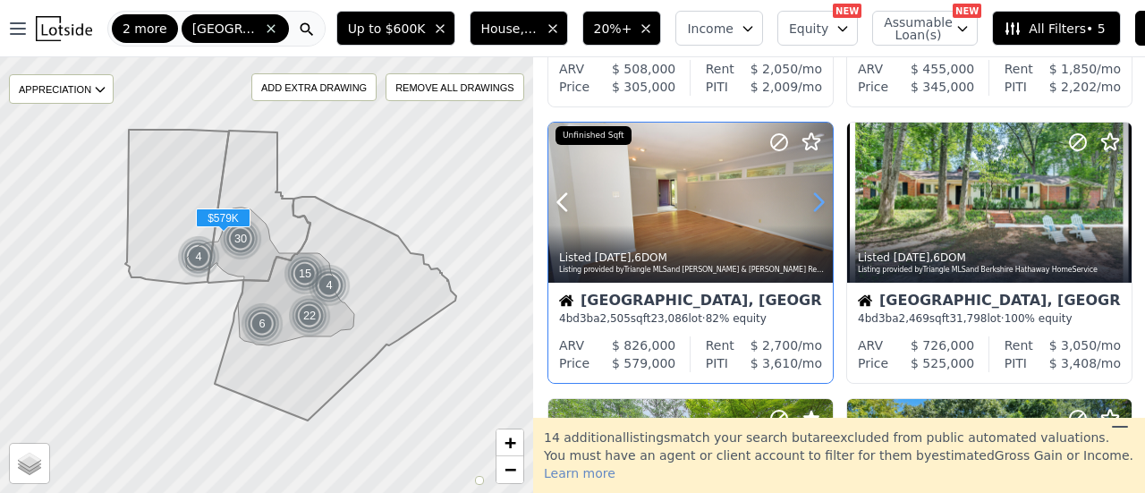
click at [812, 203] on icon at bounding box center [818, 202] width 29 height 29
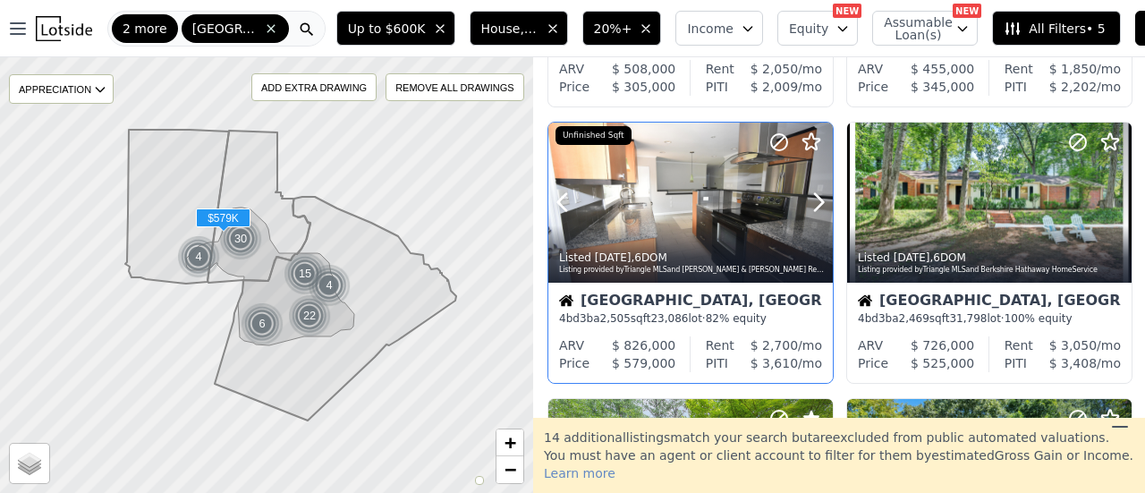
click at [782, 144] on icon at bounding box center [778, 141] width 21 height 21
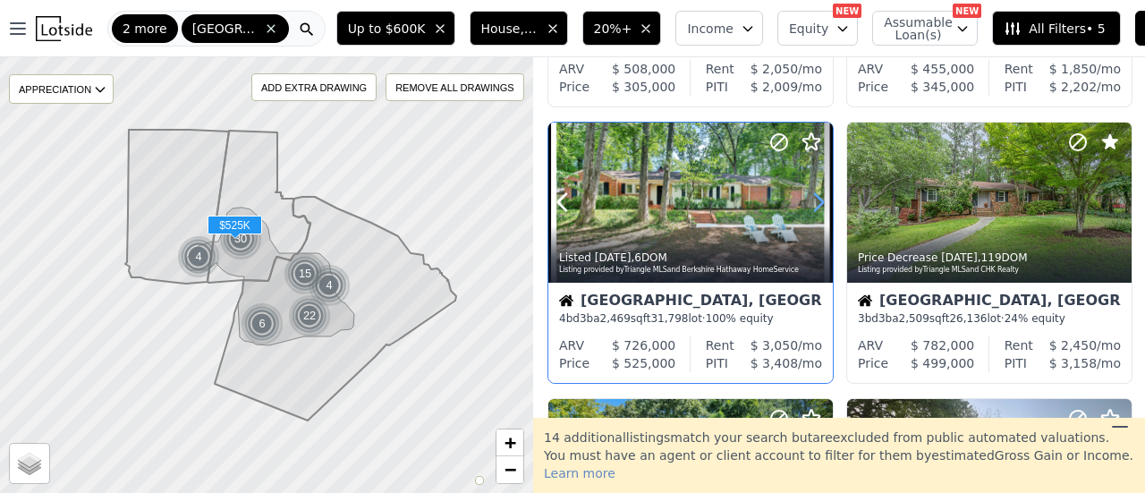
click at [816, 202] on icon at bounding box center [818, 202] width 29 height 29
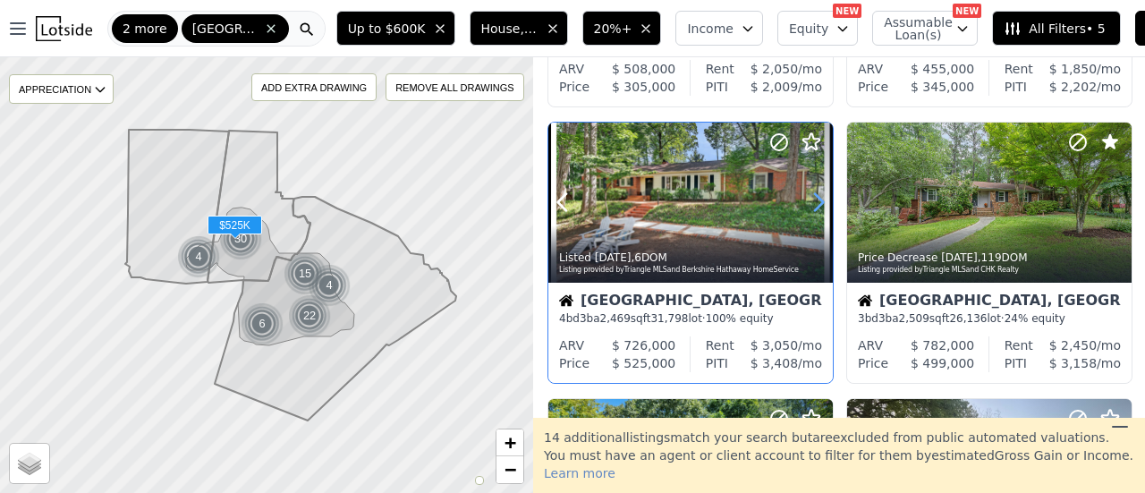
click at [816, 202] on icon at bounding box center [818, 202] width 29 height 29
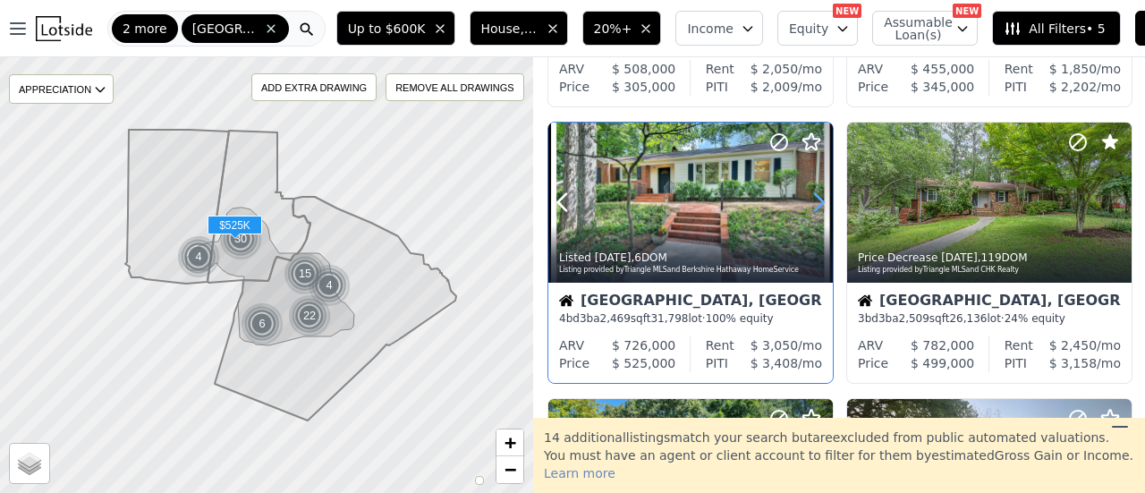
click at [816, 202] on icon at bounding box center [818, 202] width 29 height 29
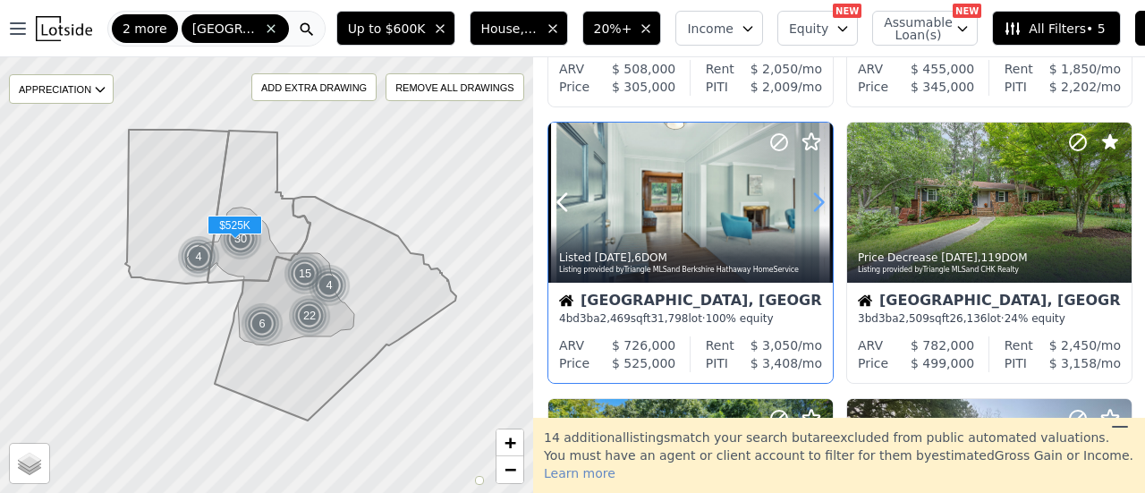
click at [817, 201] on icon at bounding box center [818, 202] width 29 height 29
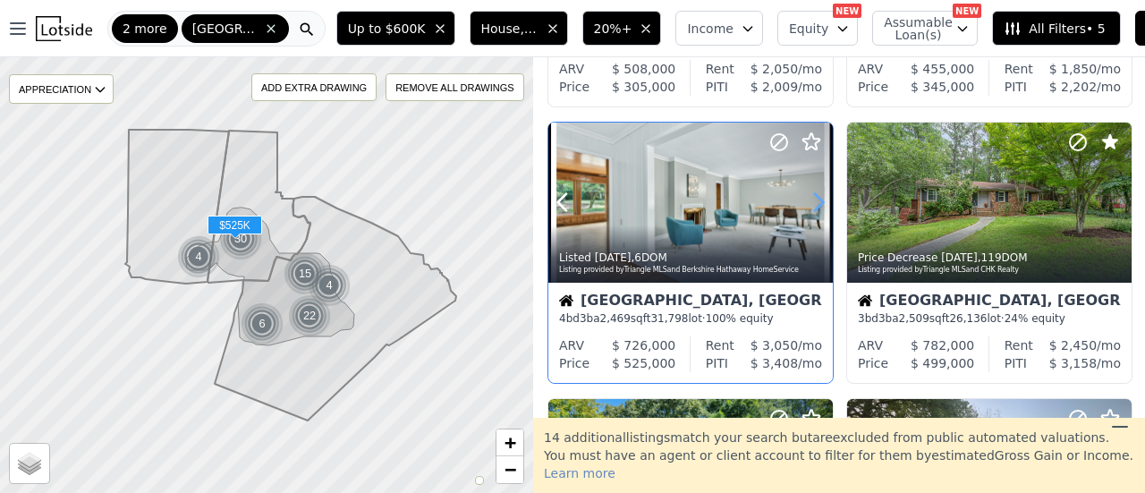
click at [817, 201] on icon at bounding box center [818, 202] width 29 height 29
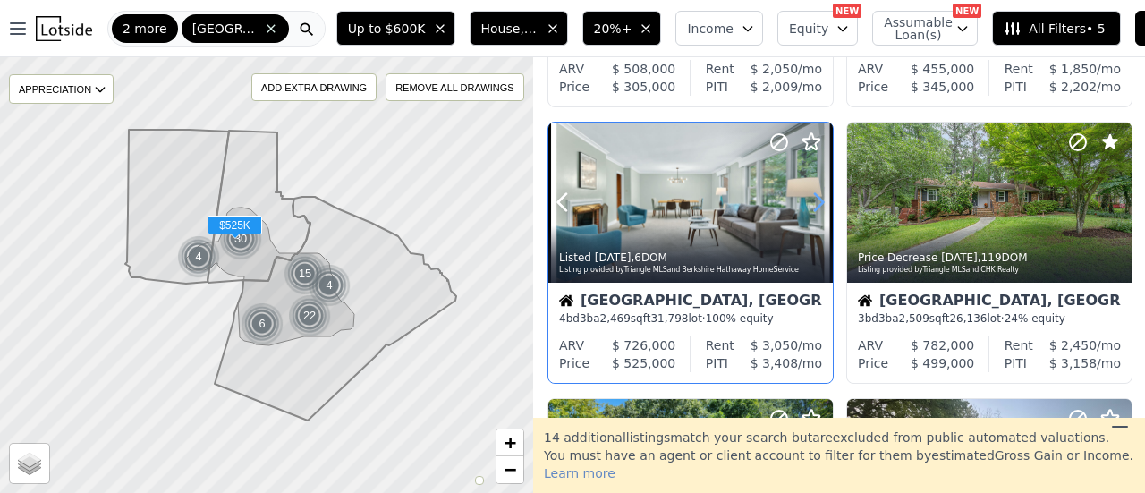
click at [817, 201] on icon at bounding box center [818, 202] width 29 height 29
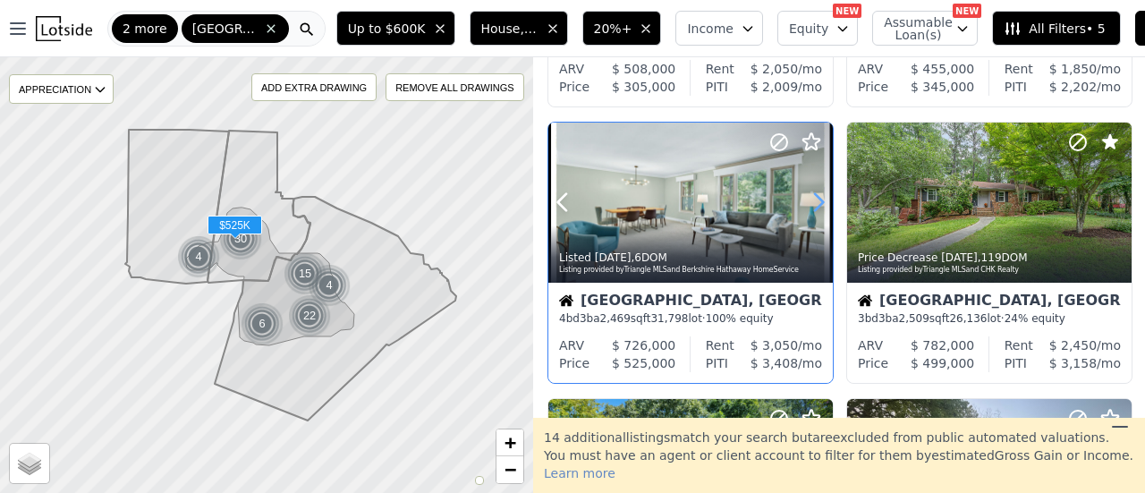
click at [817, 201] on icon at bounding box center [818, 202] width 29 height 29
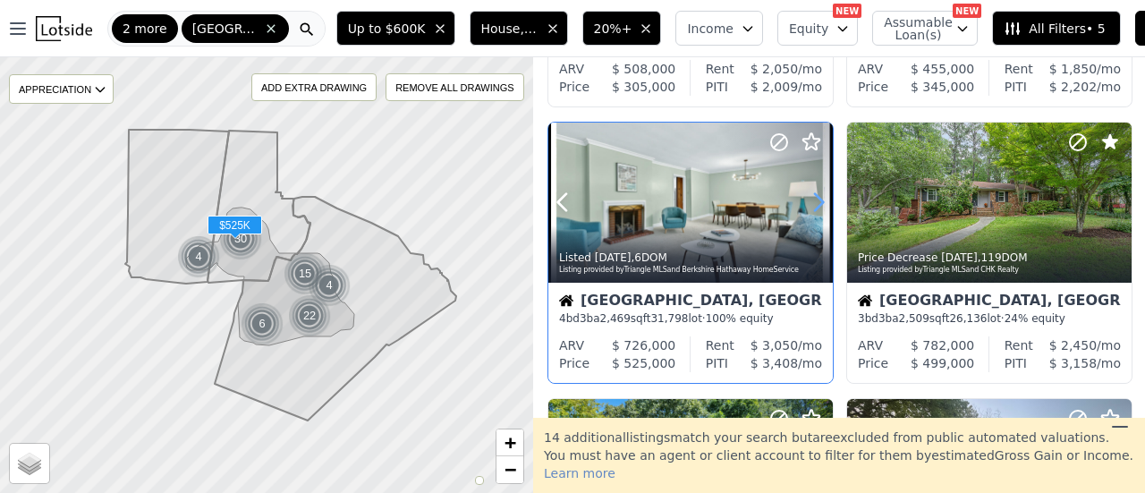
click at [817, 201] on icon at bounding box center [818, 202] width 29 height 29
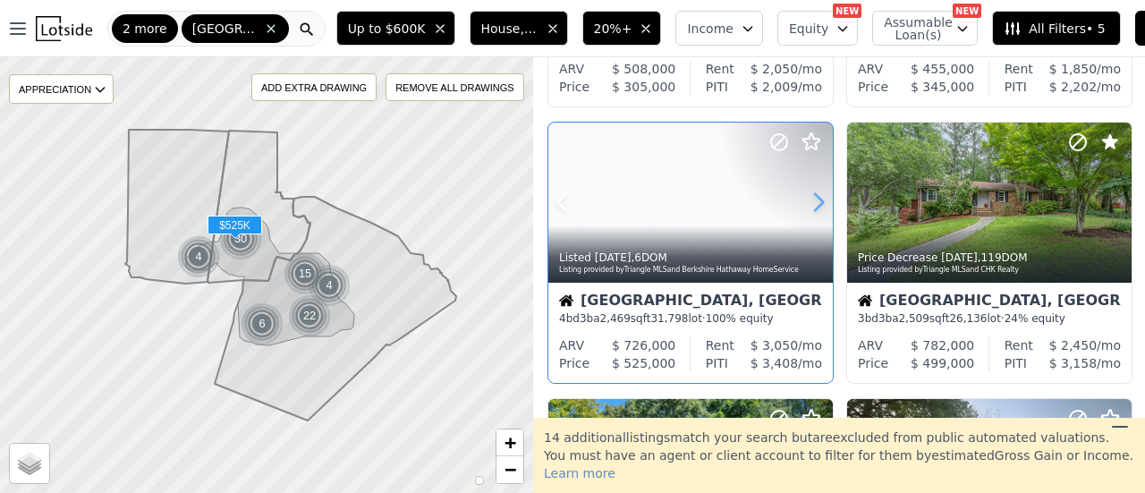
click at [817, 201] on icon at bounding box center [818, 202] width 29 height 29
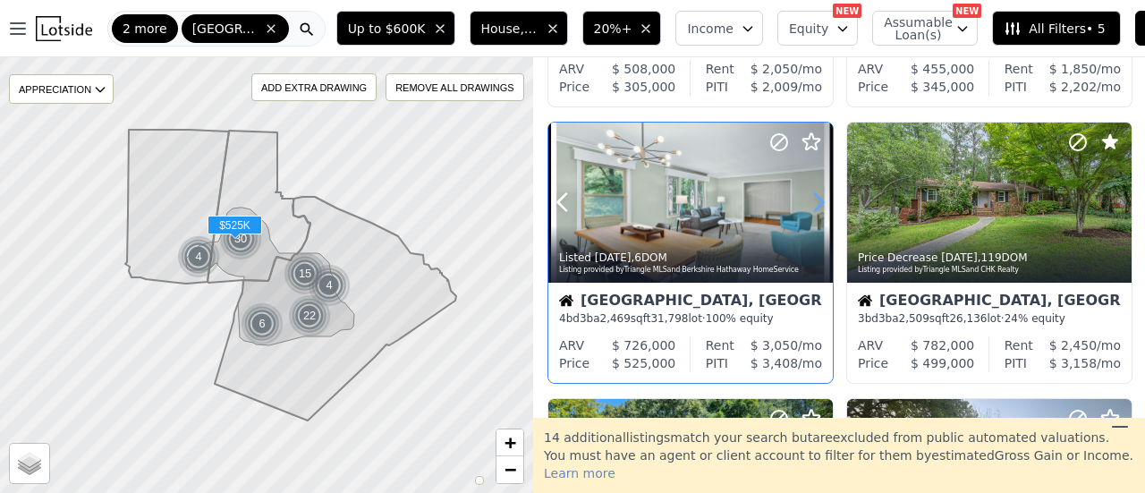
click at [817, 201] on icon at bounding box center [818, 202] width 29 height 29
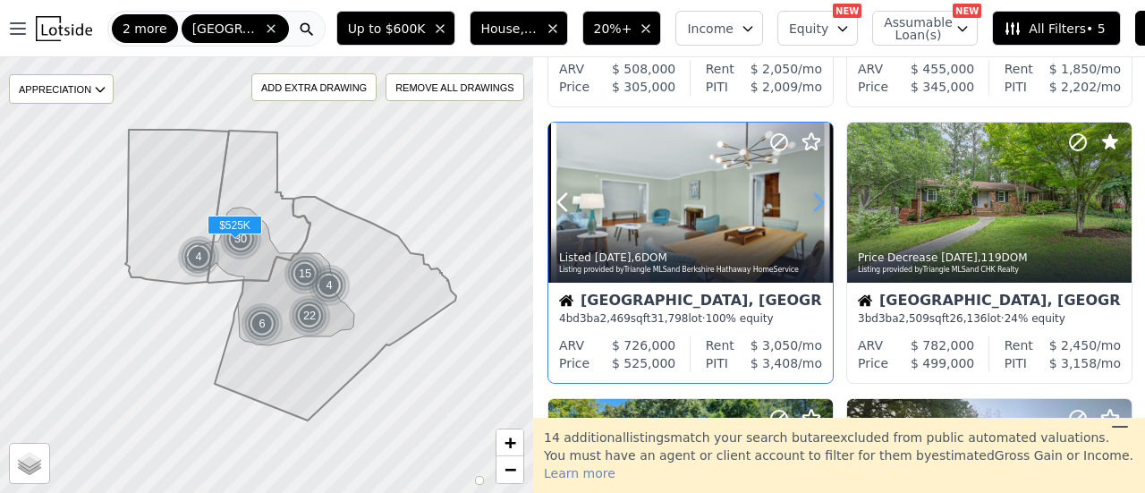
click at [817, 201] on icon at bounding box center [818, 202] width 29 height 29
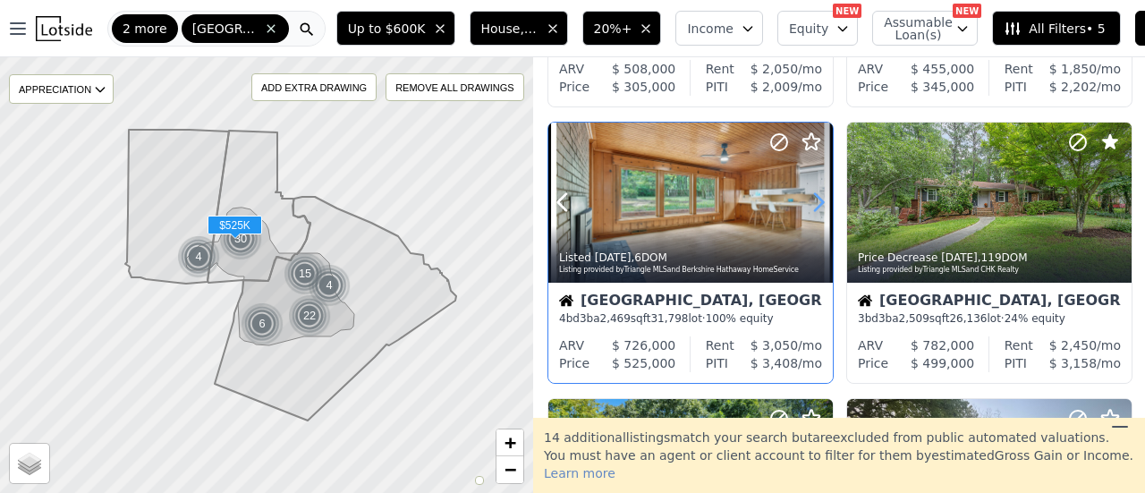
click at [817, 201] on icon at bounding box center [818, 202] width 29 height 29
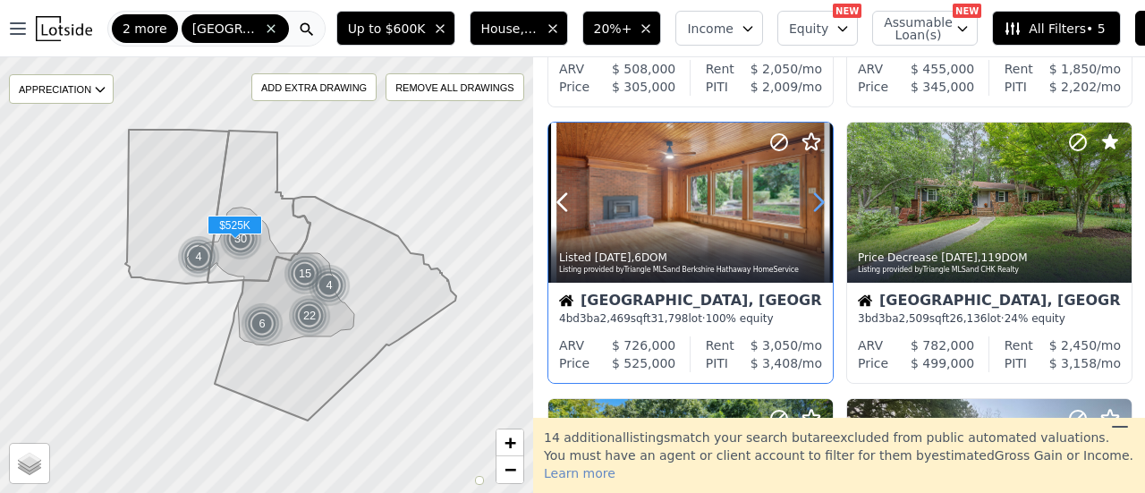
click at [817, 201] on icon at bounding box center [818, 202] width 29 height 29
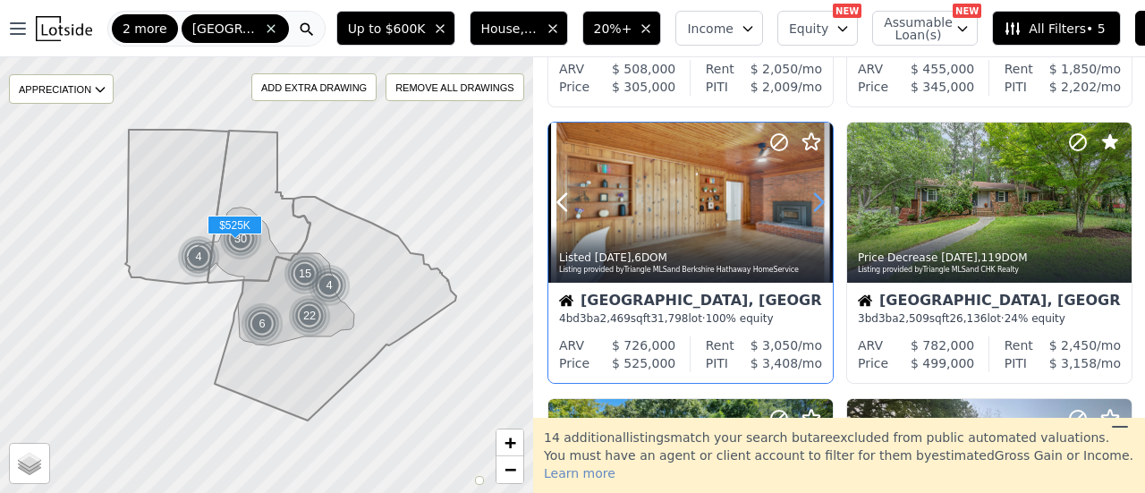
click at [817, 201] on icon at bounding box center [818, 202] width 29 height 29
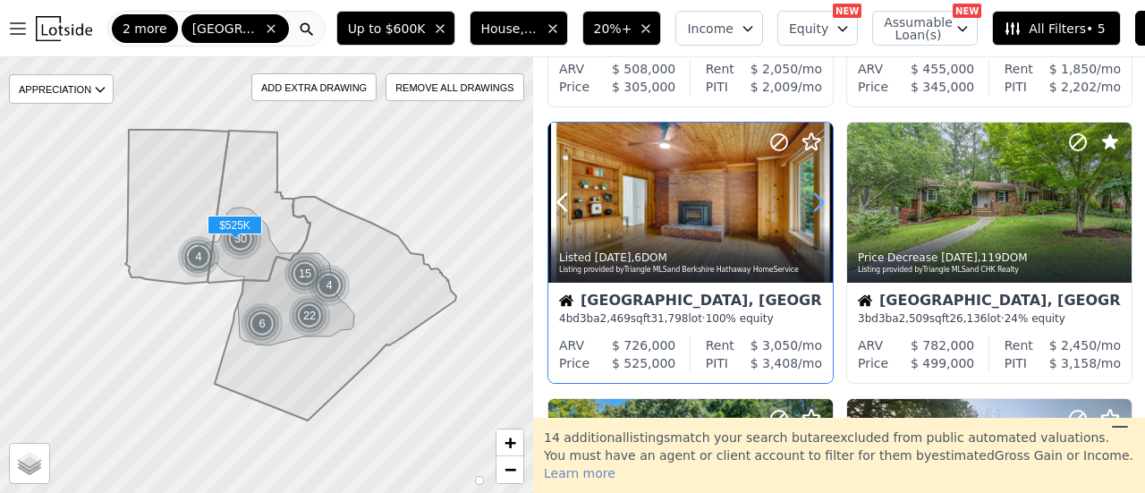
click at [817, 201] on icon at bounding box center [818, 202] width 29 height 29
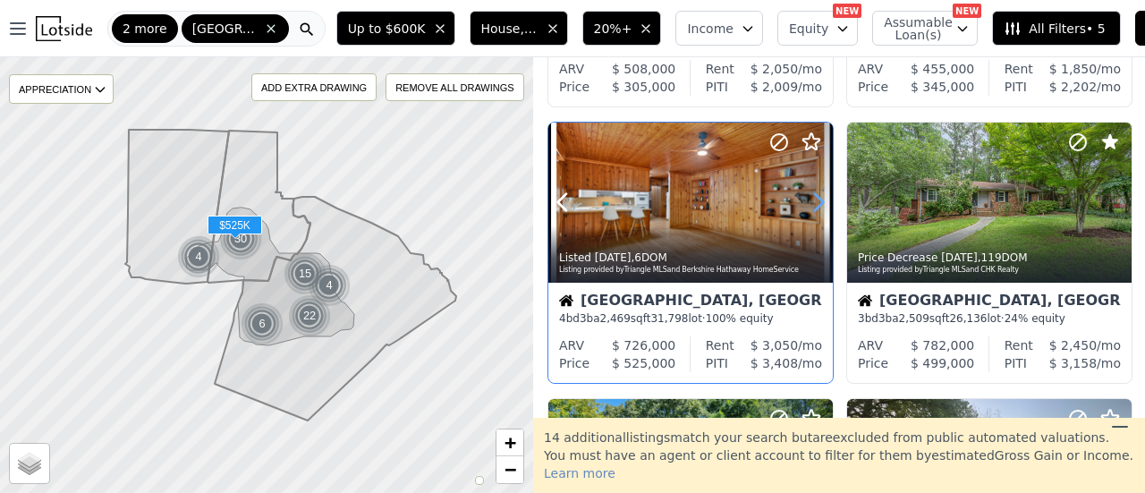
click at [817, 201] on icon at bounding box center [818, 202] width 29 height 29
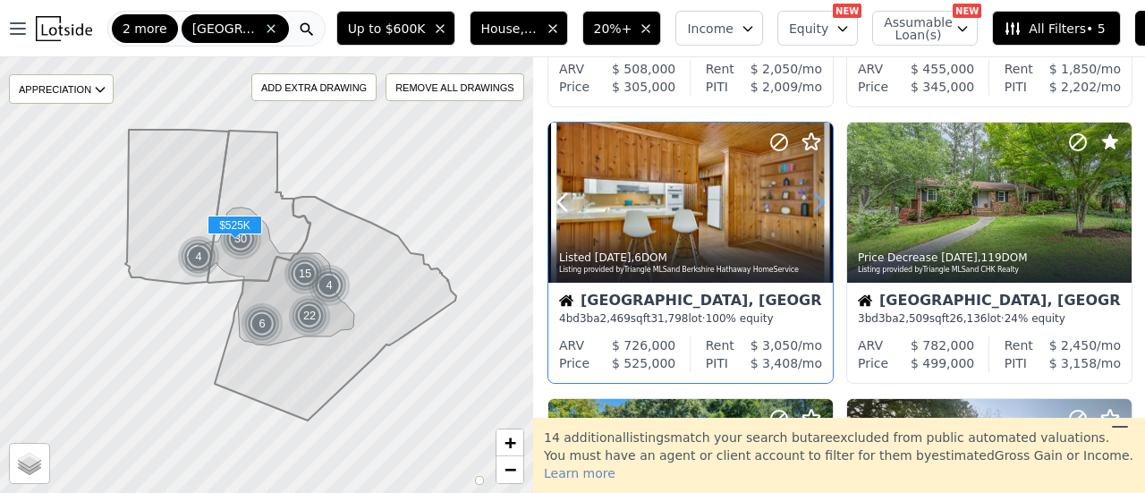
click at [817, 201] on icon at bounding box center [818, 202] width 29 height 29
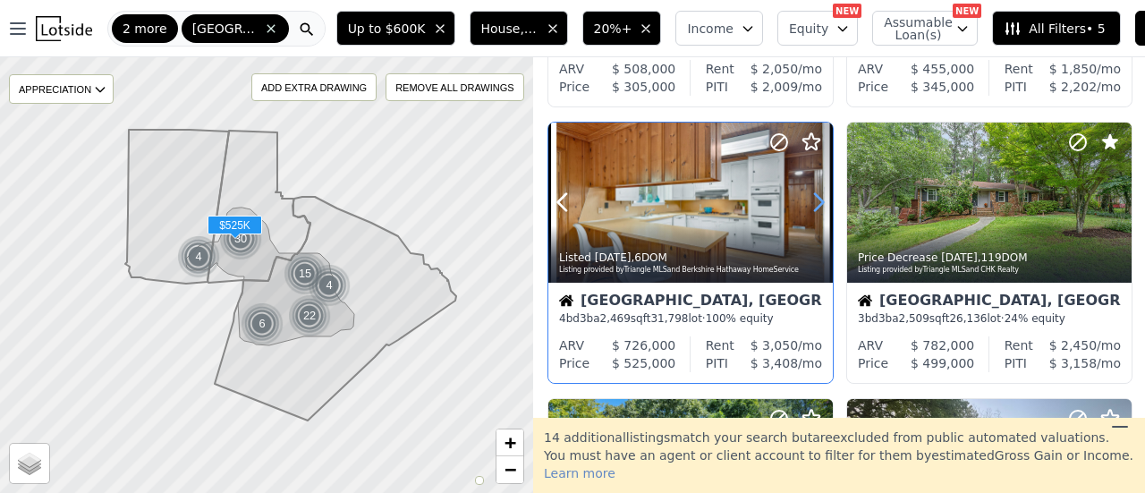
click at [817, 201] on icon at bounding box center [818, 202] width 29 height 29
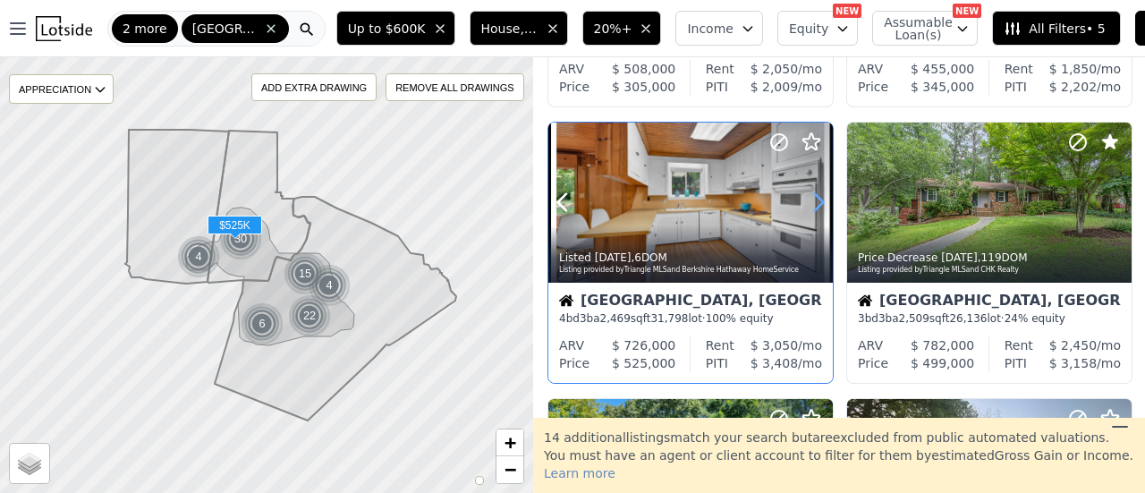
click at [817, 201] on icon at bounding box center [818, 202] width 29 height 29
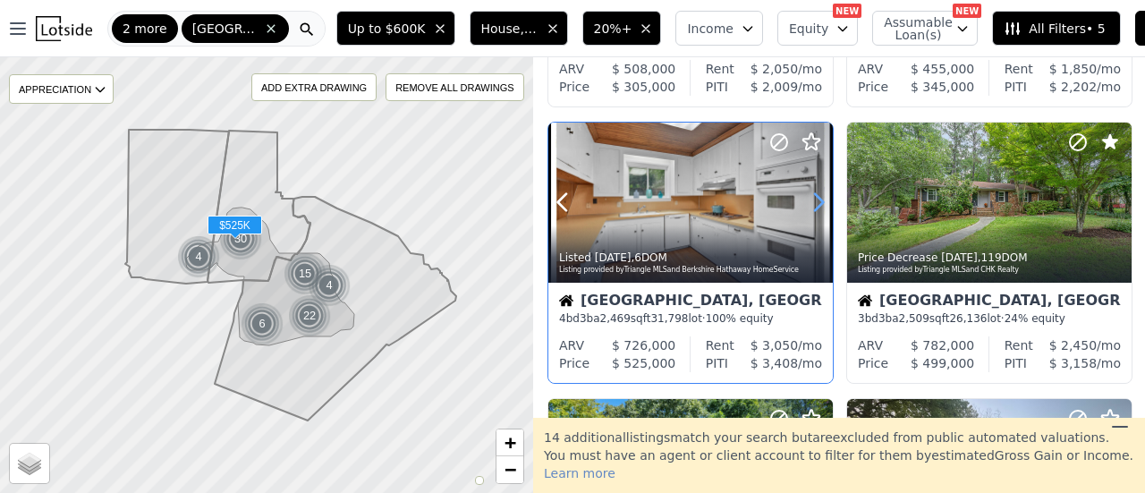
click at [817, 201] on icon at bounding box center [818, 202] width 29 height 29
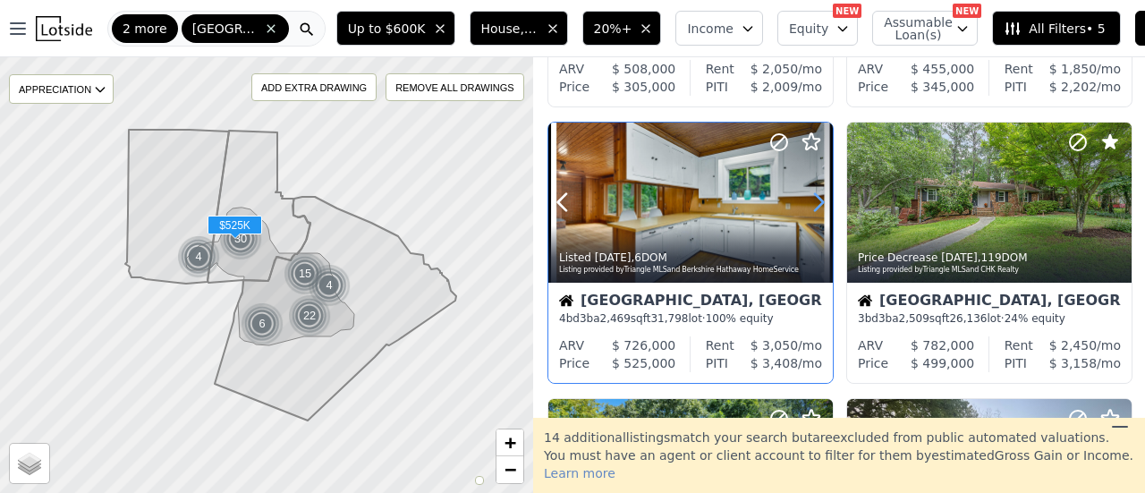
click at [817, 201] on icon at bounding box center [818, 202] width 29 height 29
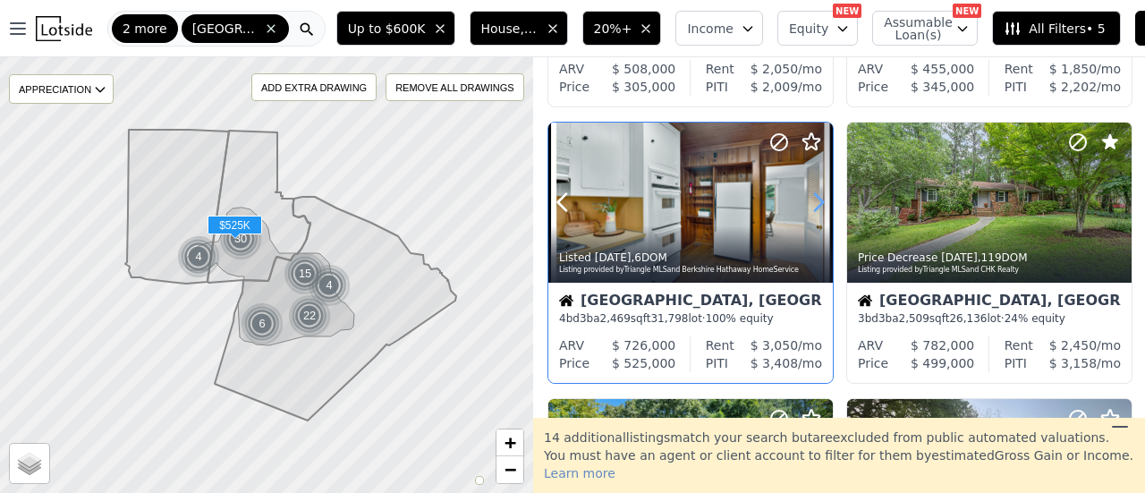
click at [817, 201] on icon at bounding box center [818, 202] width 29 height 29
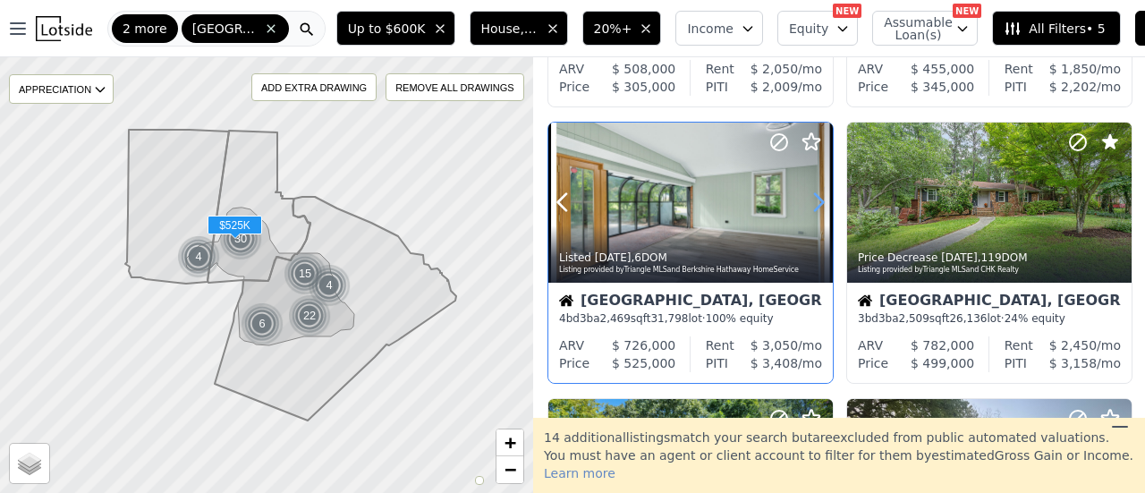
click at [817, 201] on icon at bounding box center [818, 202] width 29 height 29
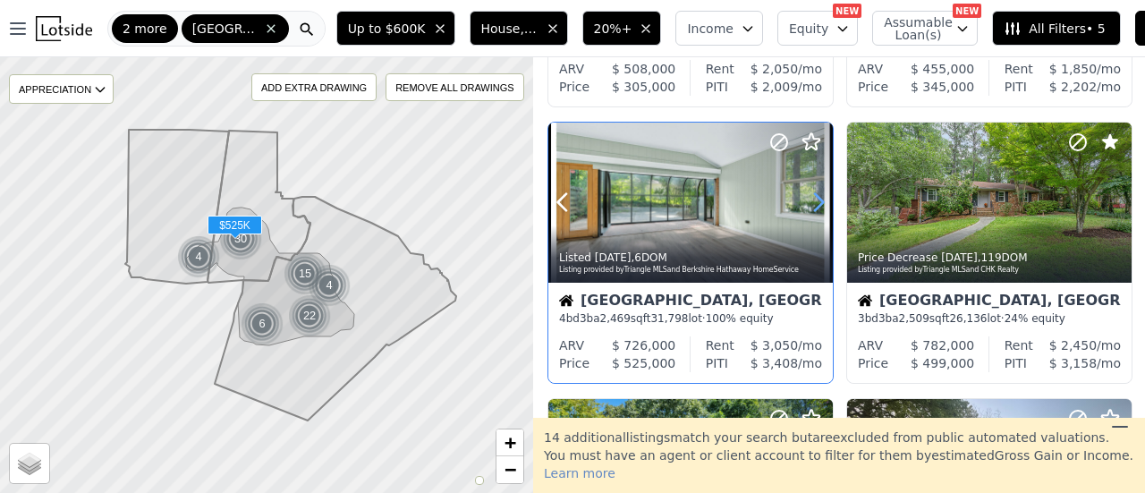
click at [817, 201] on icon at bounding box center [818, 202] width 29 height 29
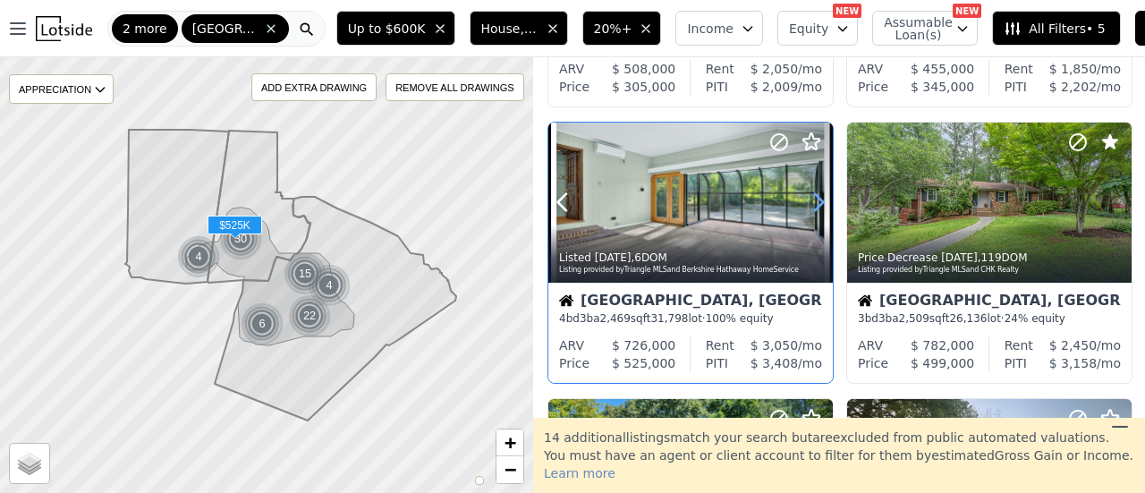
click at [817, 201] on icon at bounding box center [818, 202] width 29 height 29
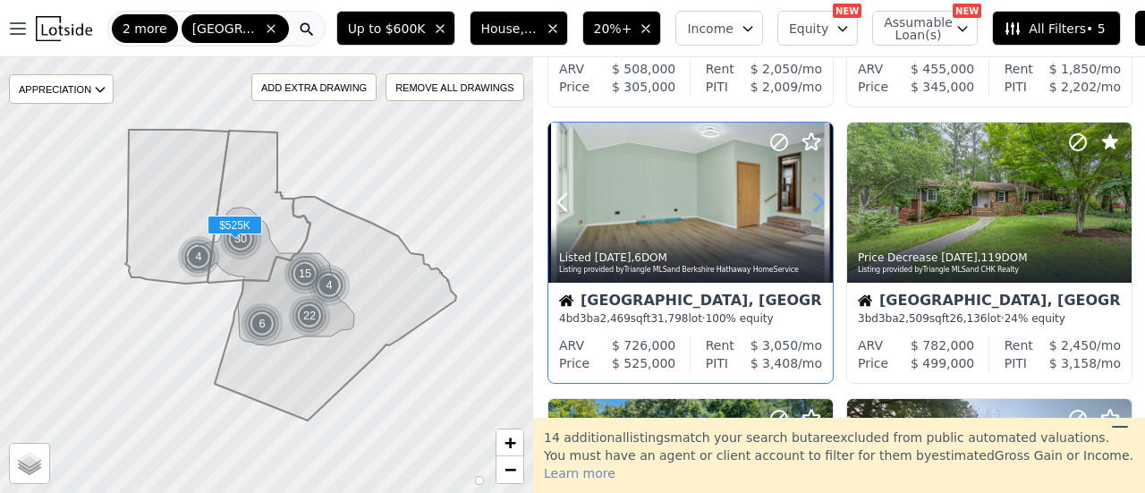
click at [817, 201] on icon at bounding box center [818, 202] width 29 height 29
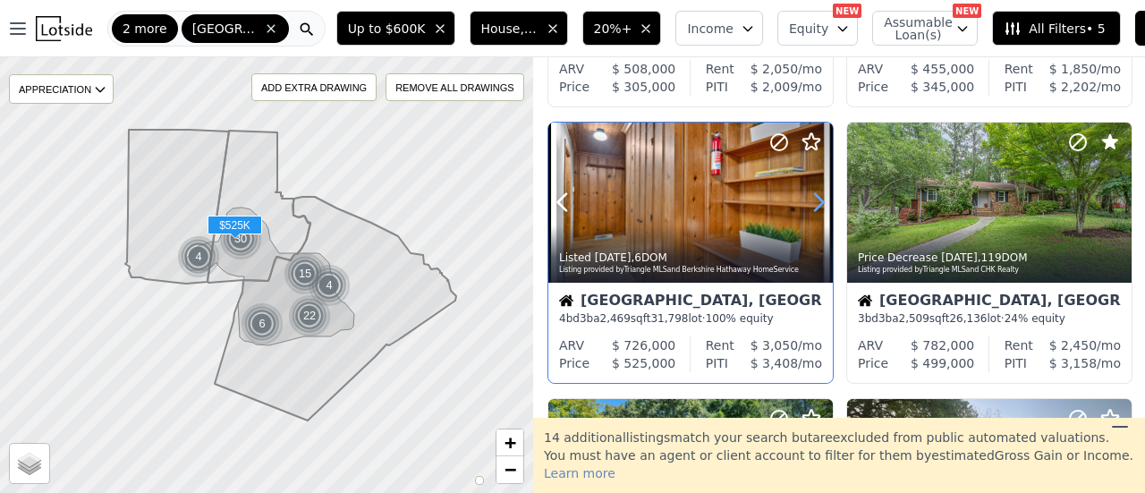
click at [817, 201] on icon at bounding box center [818, 202] width 29 height 29
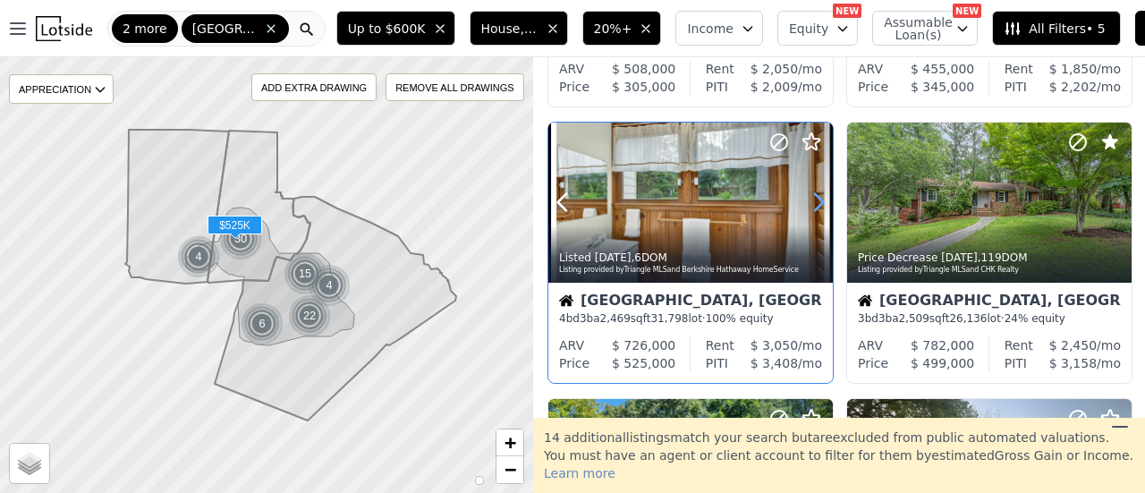
click at [817, 201] on icon at bounding box center [818, 202] width 29 height 29
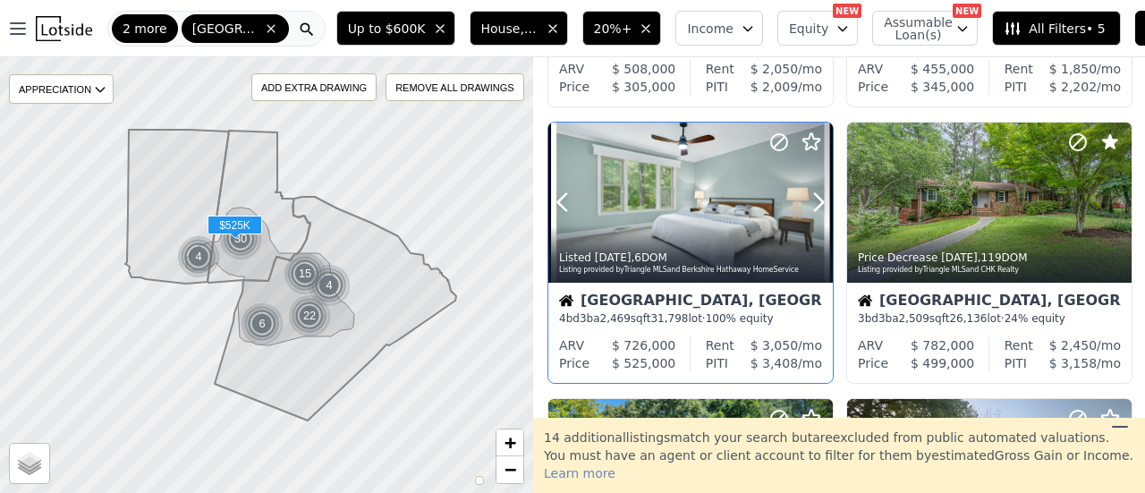
click at [677, 205] on div at bounding box center [690, 203] width 284 height 160
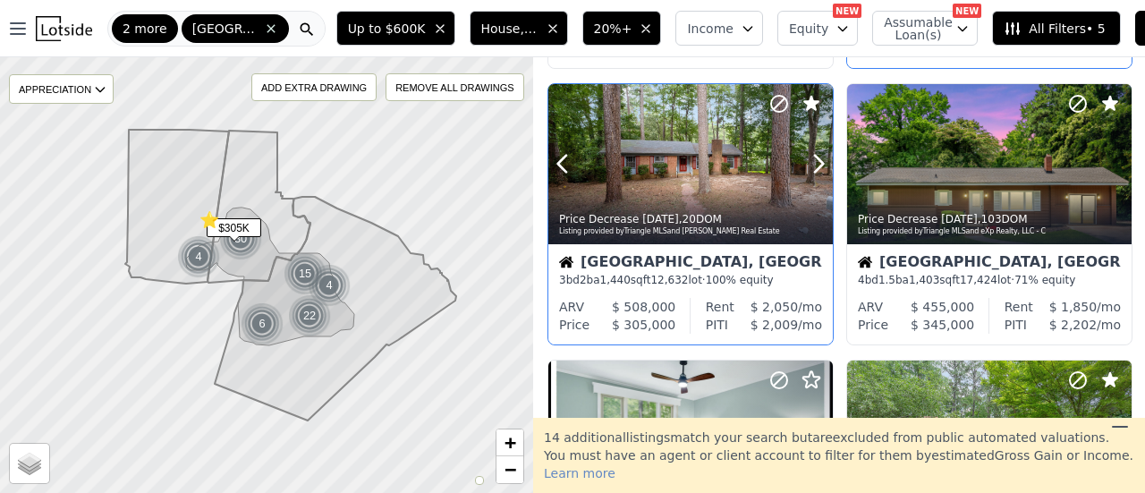
scroll to position [447, 0]
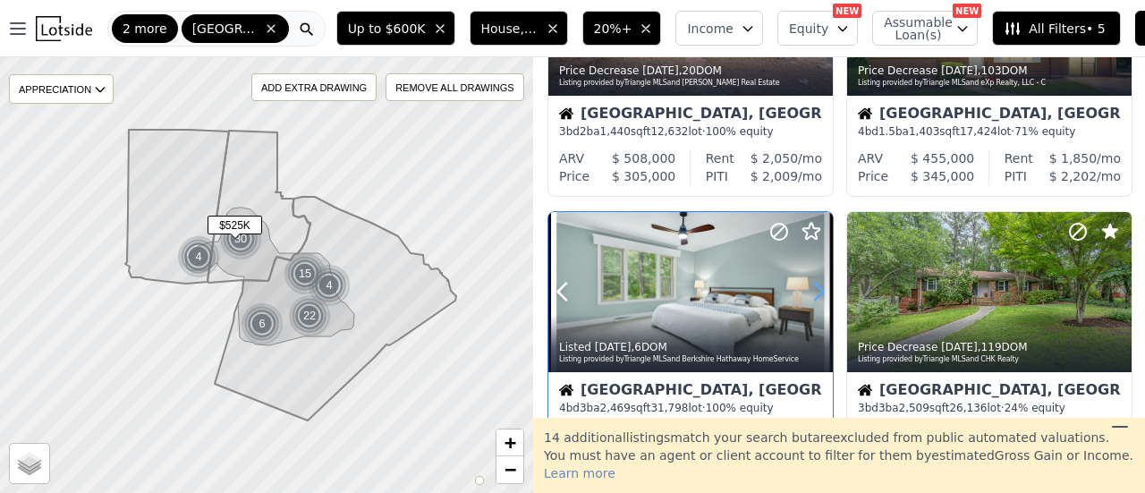
click at [816, 297] on icon at bounding box center [819, 291] width 8 height 17
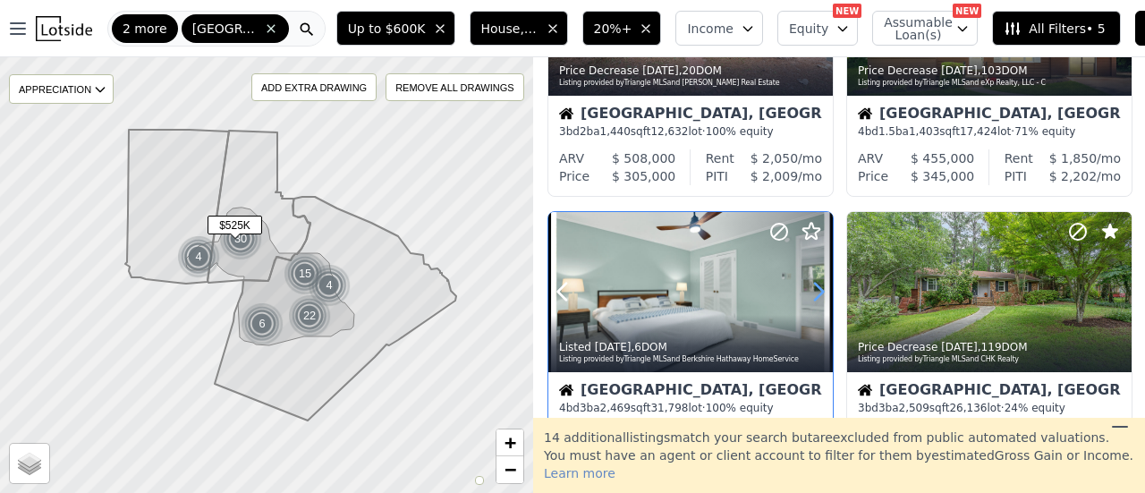
click at [816, 297] on icon at bounding box center [819, 291] width 8 height 17
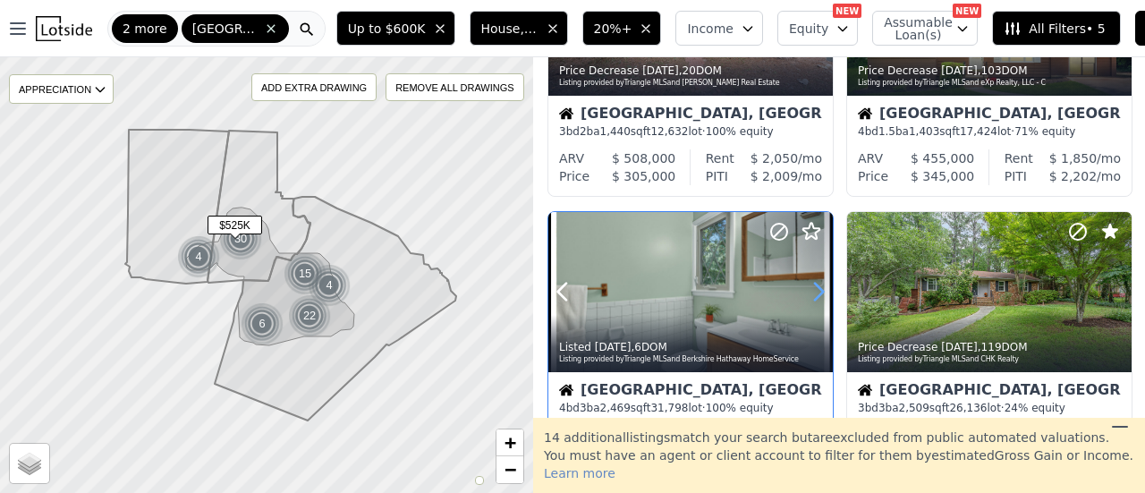
click at [816, 297] on icon at bounding box center [819, 291] width 8 height 17
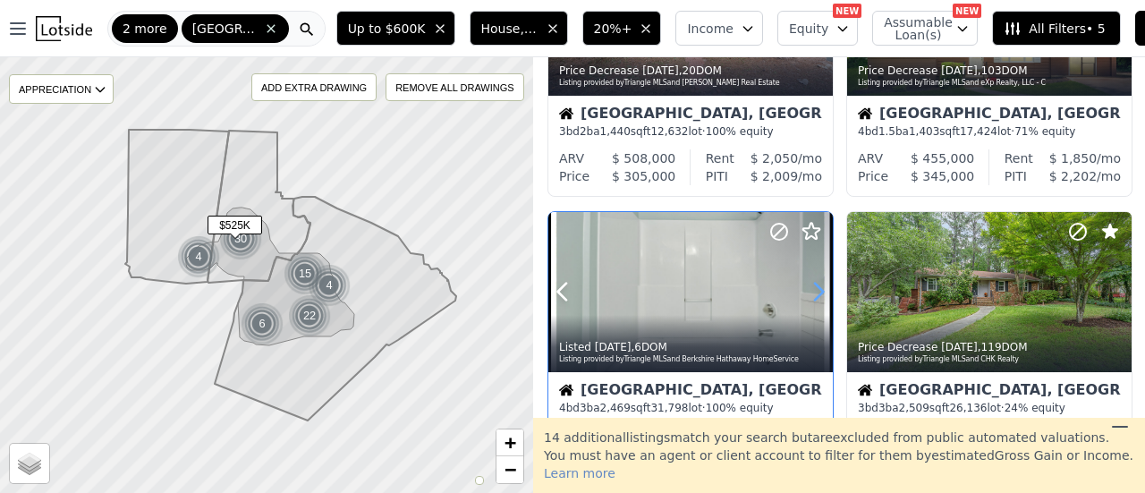
click at [816, 297] on icon at bounding box center [819, 291] width 8 height 17
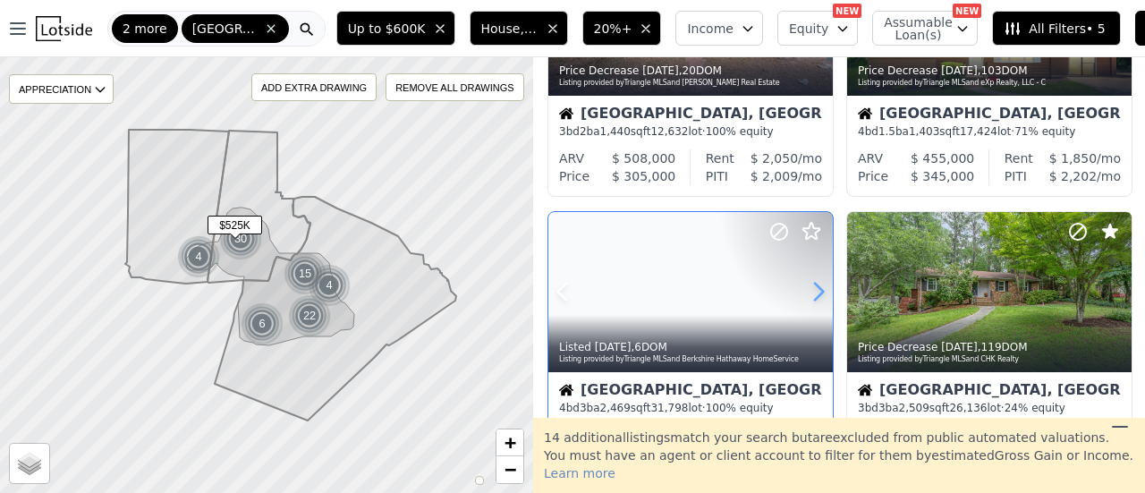
click at [816, 297] on icon at bounding box center [819, 291] width 8 height 17
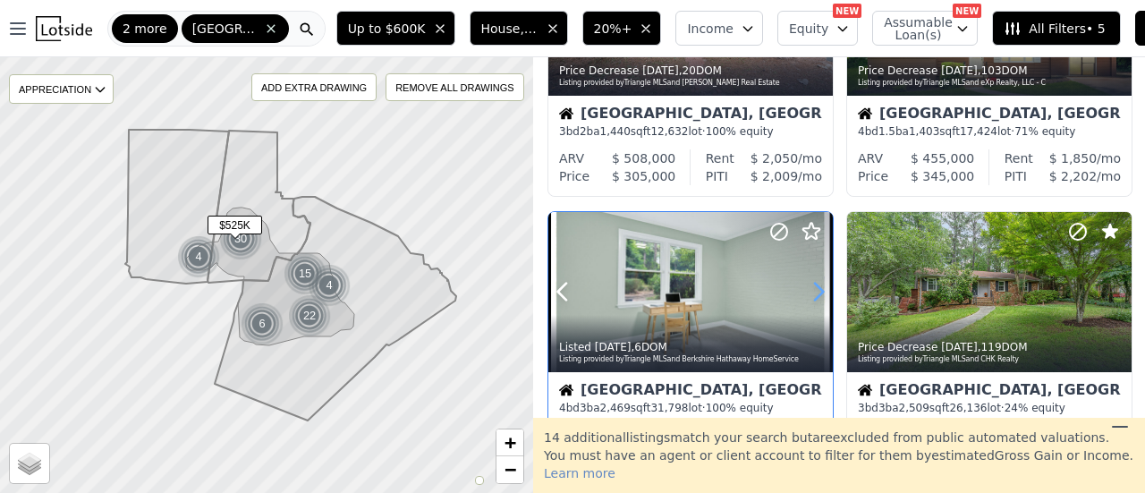
click at [816, 297] on icon at bounding box center [819, 291] width 8 height 17
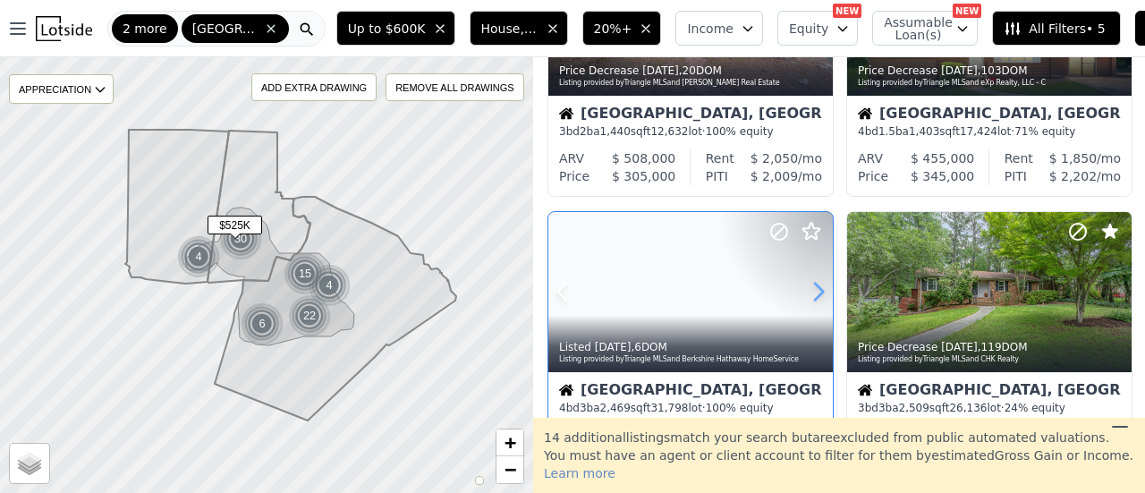
click at [816, 297] on icon at bounding box center [819, 291] width 8 height 17
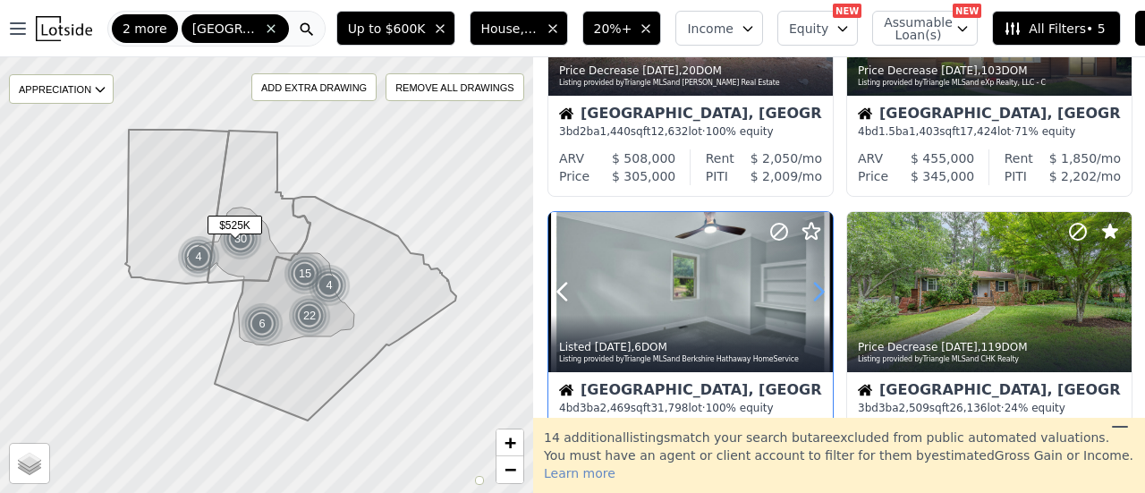
click at [816, 297] on icon at bounding box center [819, 291] width 8 height 17
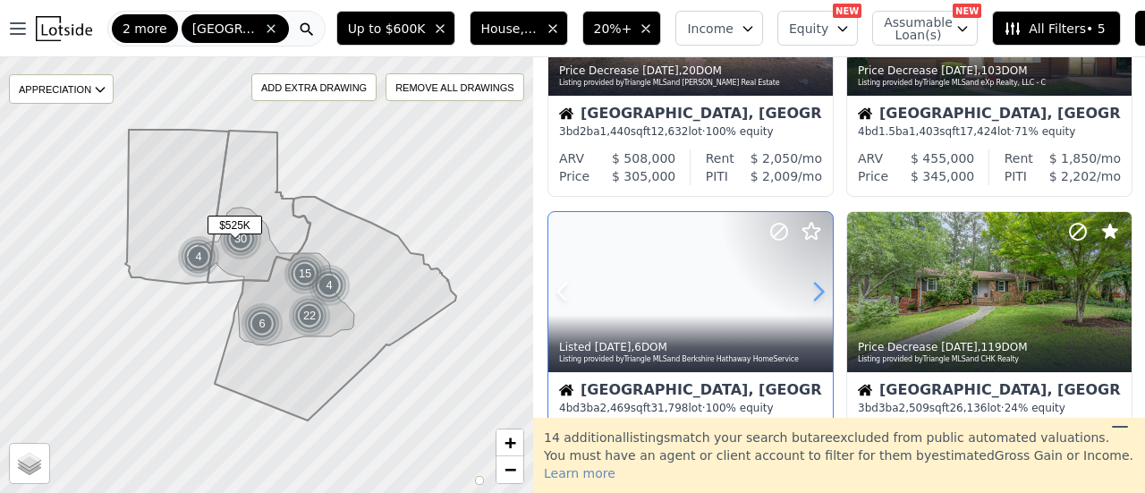
click at [816, 297] on icon at bounding box center [819, 291] width 8 height 17
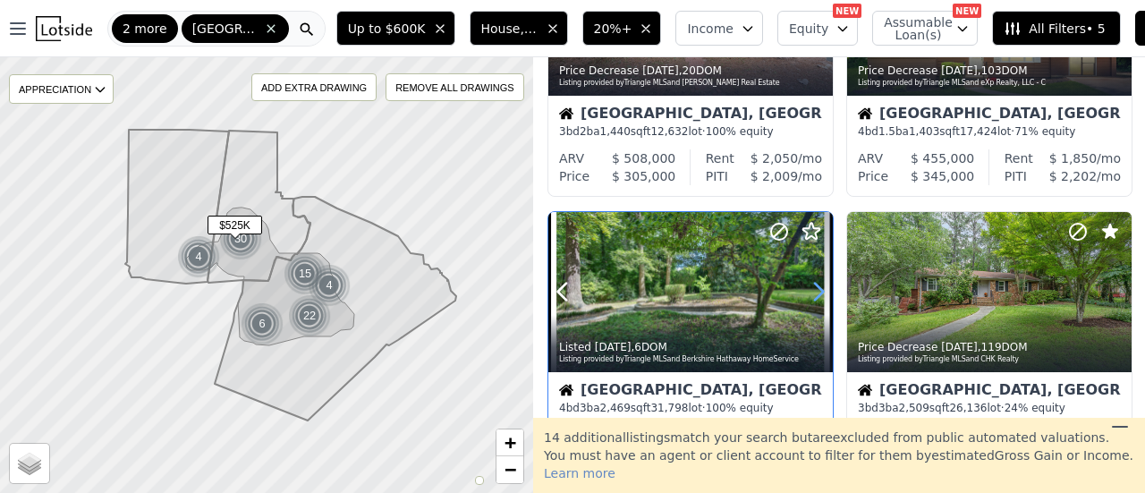
click at [816, 297] on icon at bounding box center [819, 291] width 8 height 17
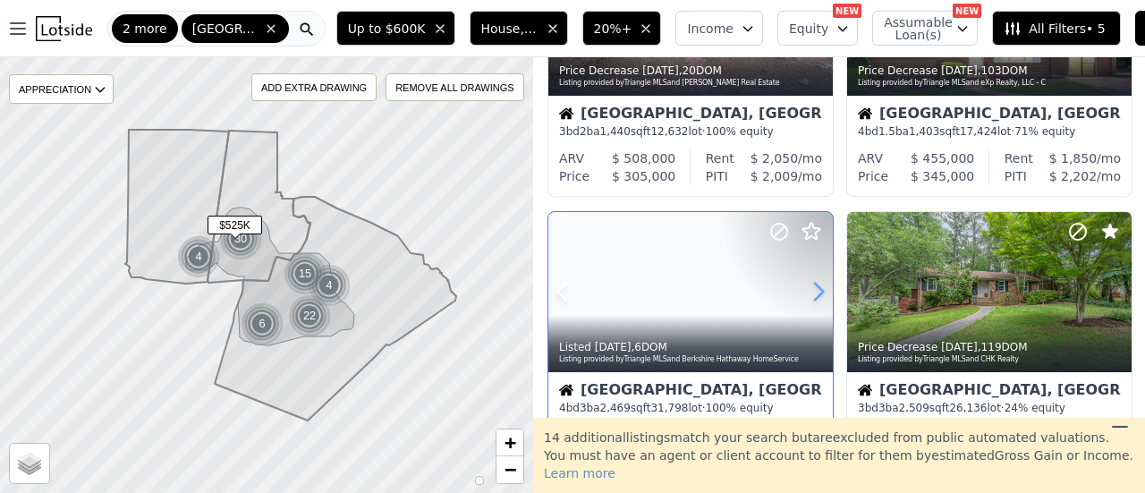
click at [816, 297] on icon at bounding box center [819, 291] width 8 height 17
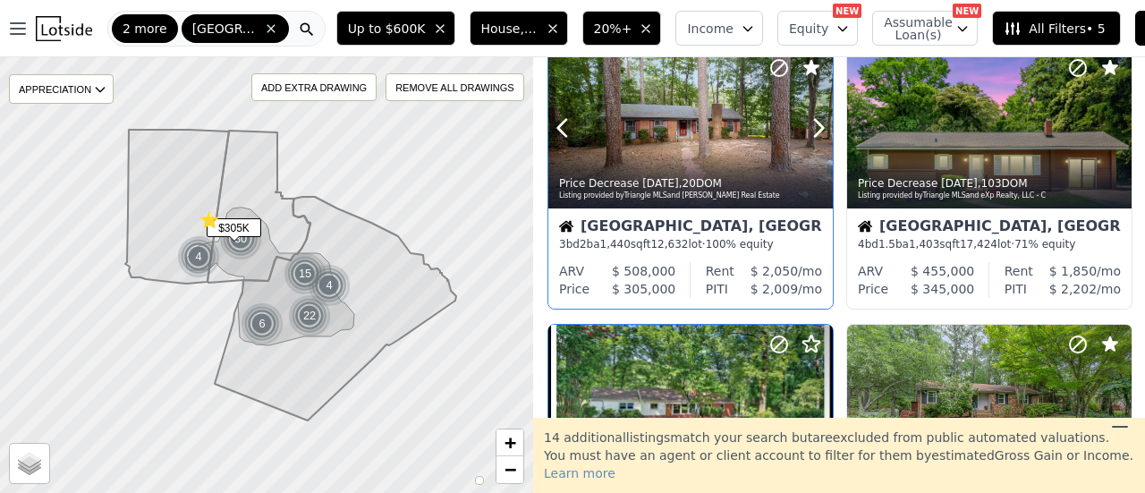
scroll to position [537, 0]
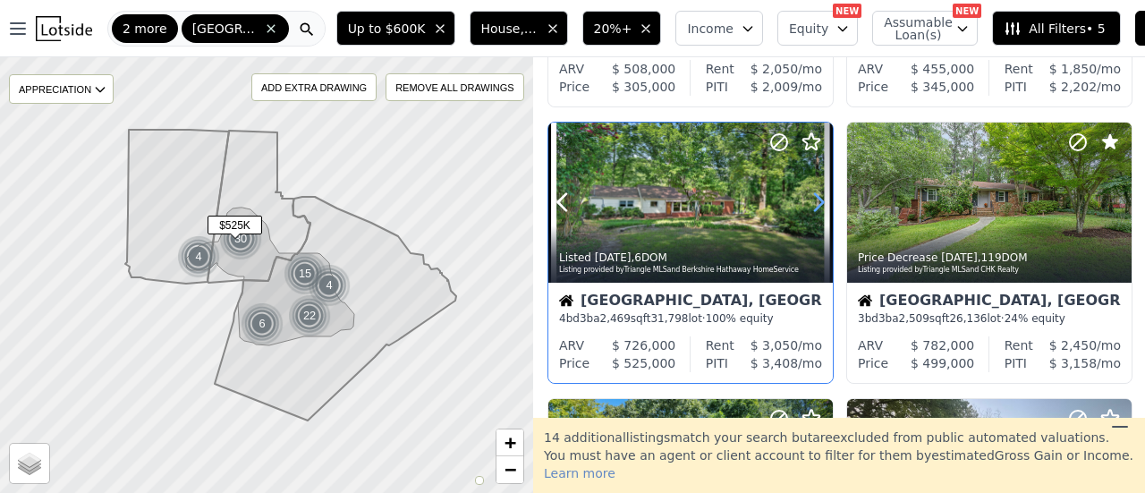
click at [812, 202] on icon at bounding box center [818, 202] width 29 height 29
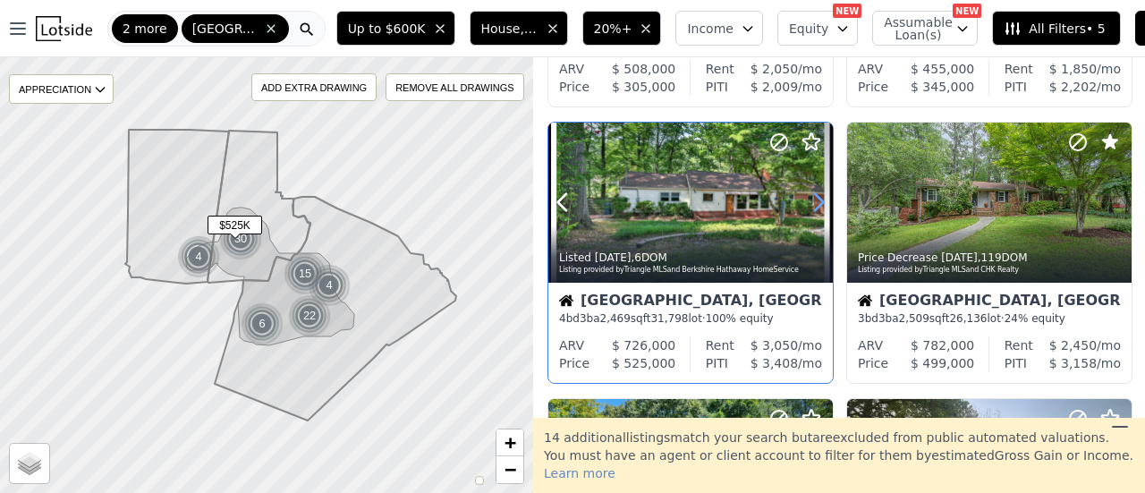
click at [812, 202] on icon at bounding box center [818, 202] width 29 height 29
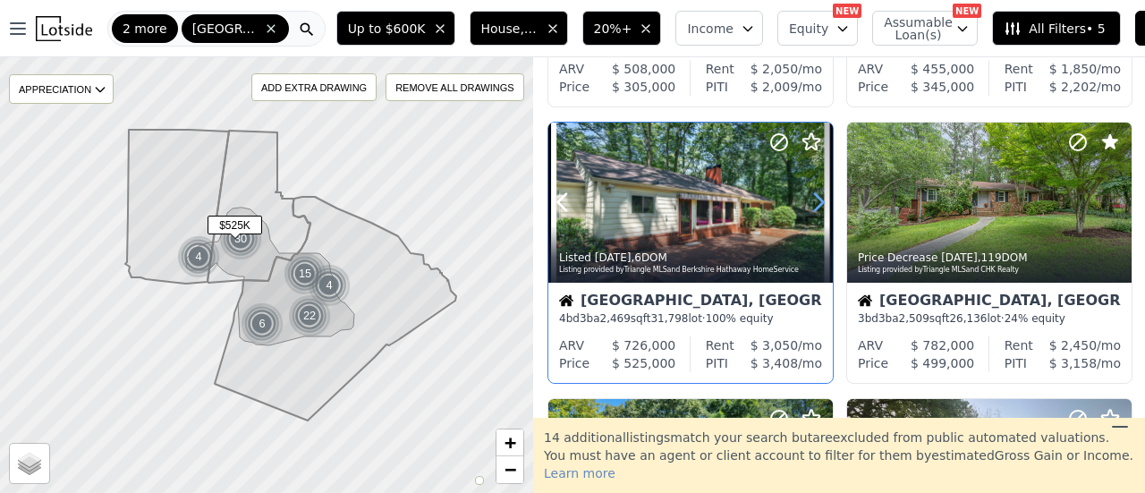
click at [812, 202] on icon at bounding box center [818, 202] width 29 height 29
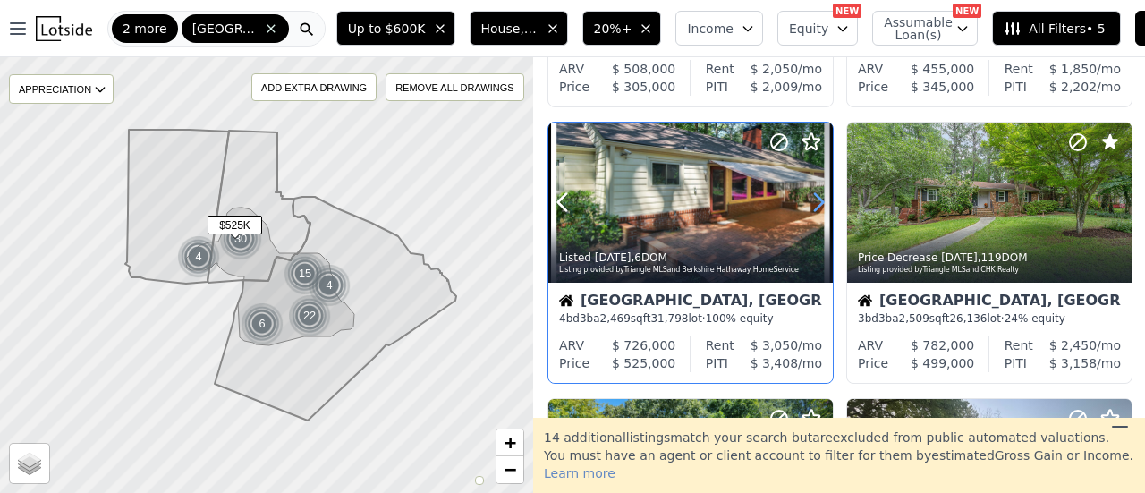
click at [812, 202] on icon at bounding box center [818, 202] width 29 height 29
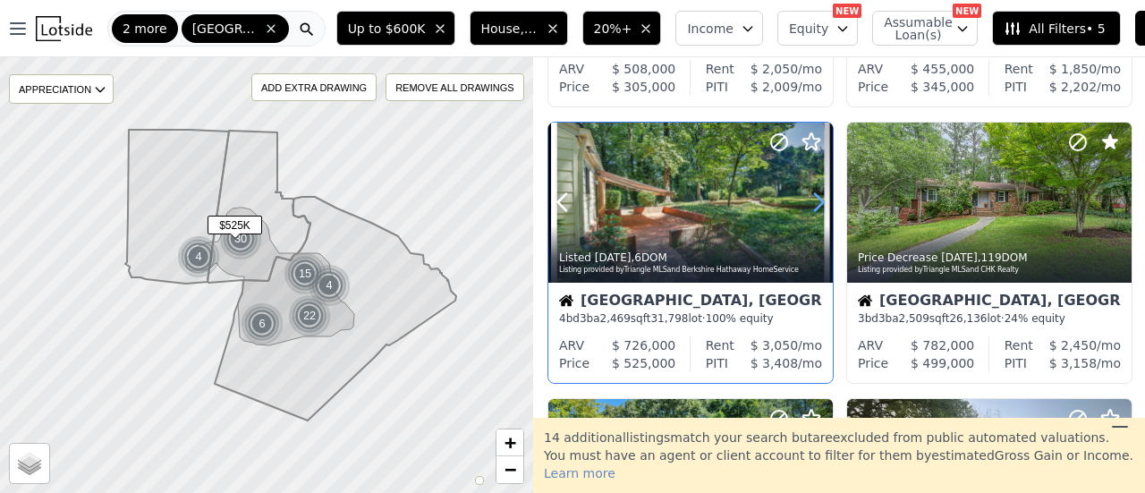
click at [812, 202] on icon at bounding box center [818, 202] width 29 height 29
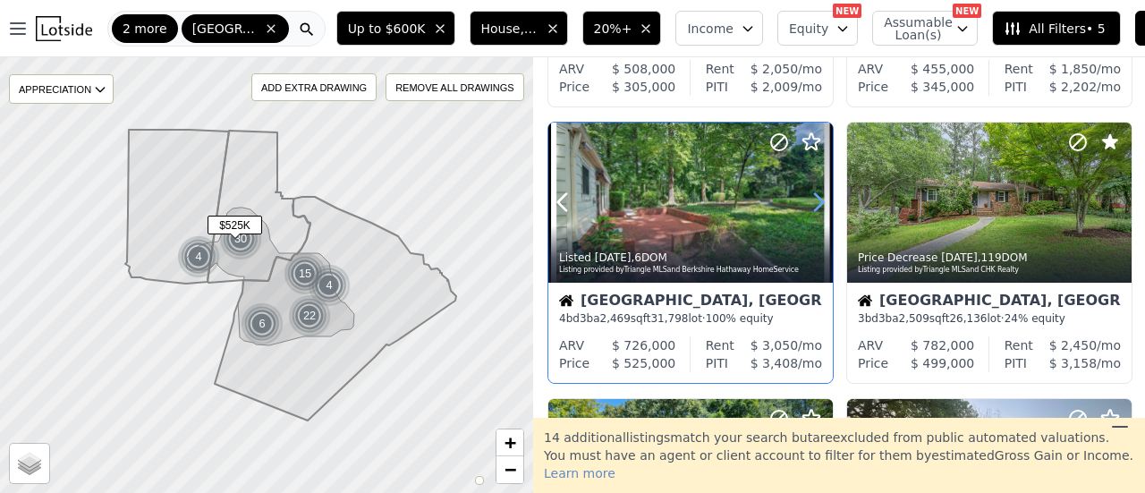
click at [812, 202] on icon at bounding box center [818, 202] width 29 height 29
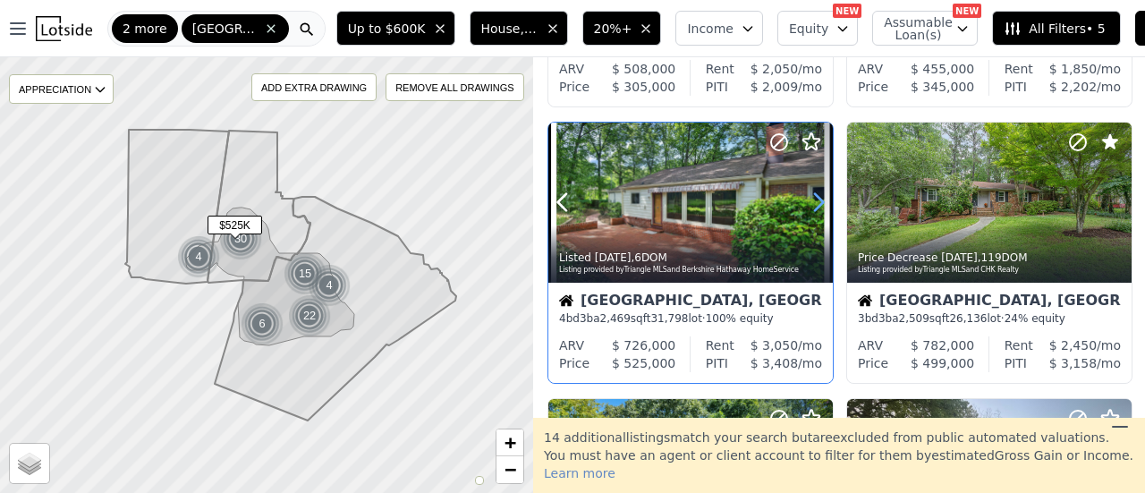
click at [812, 202] on icon at bounding box center [818, 202] width 29 height 29
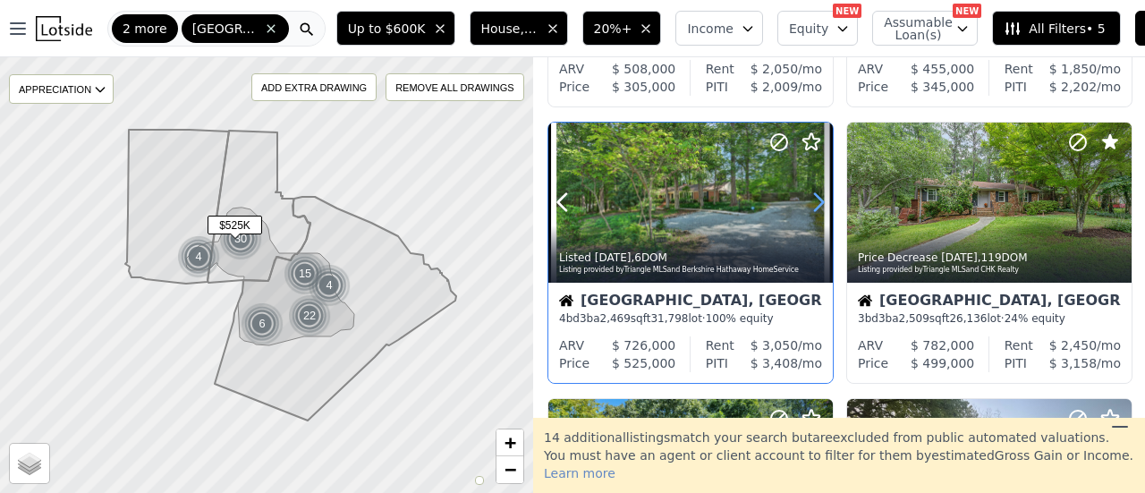
click at [812, 202] on icon at bounding box center [818, 202] width 29 height 29
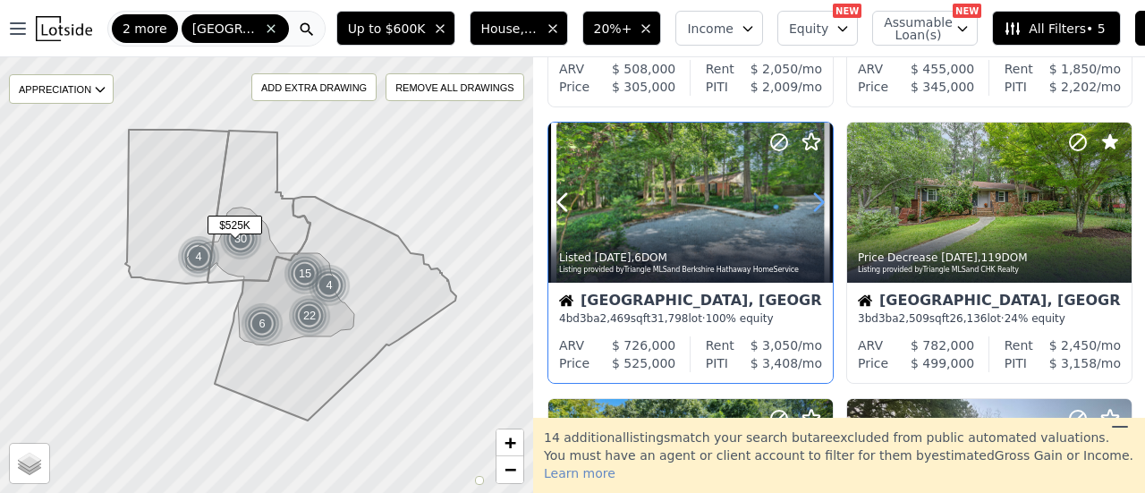
click at [812, 202] on icon at bounding box center [818, 202] width 29 height 29
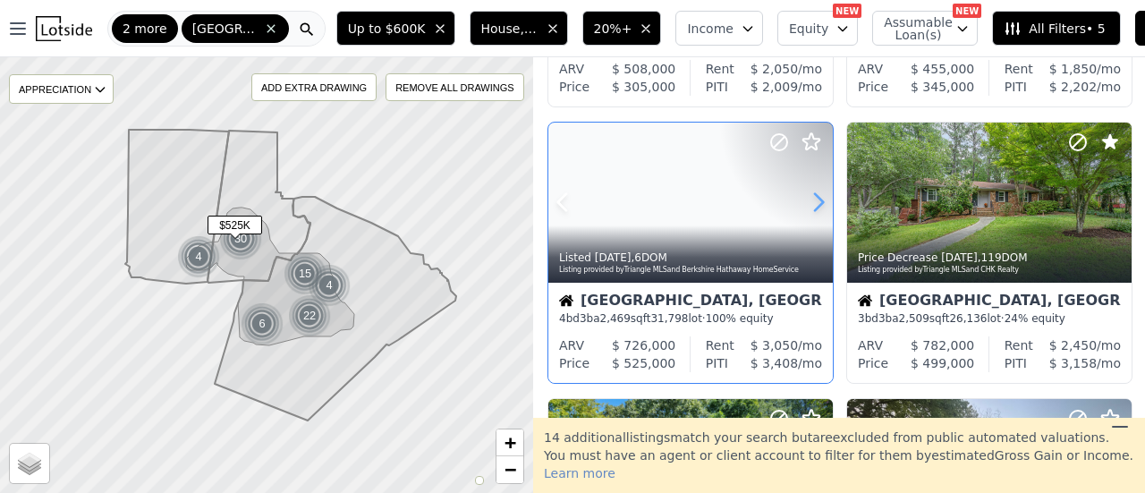
click at [812, 202] on icon at bounding box center [818, 202] width 29 height 29
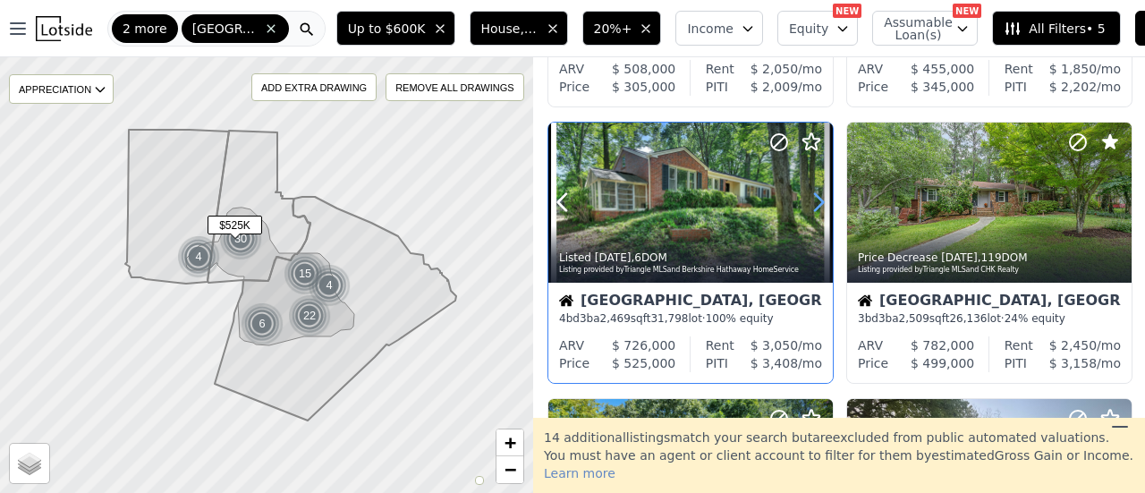
click at [812, 202] on icon at bounding box center [818, 202] width 29 height 29
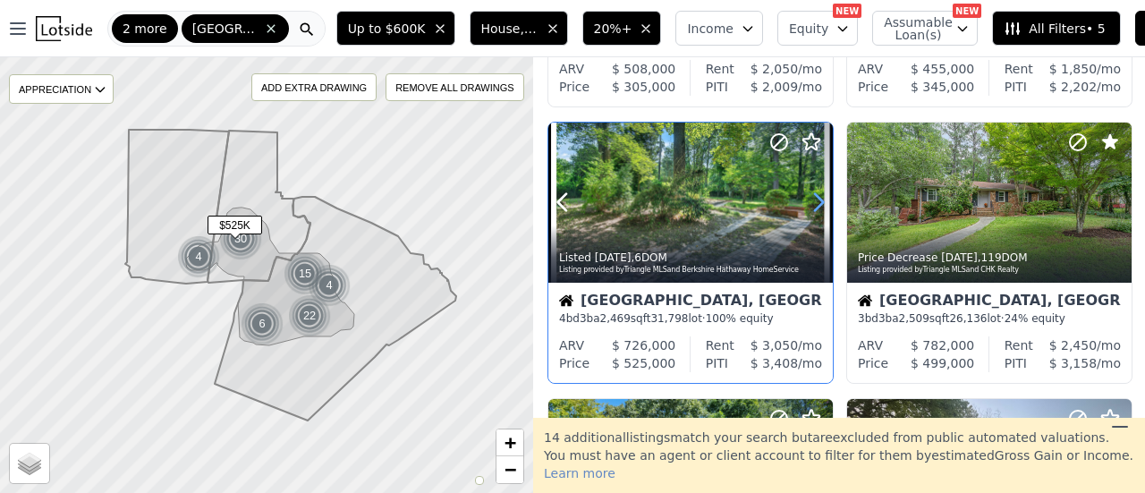
click at [812, 202] on icon at bounding box center [818, 202] width 29 height 29
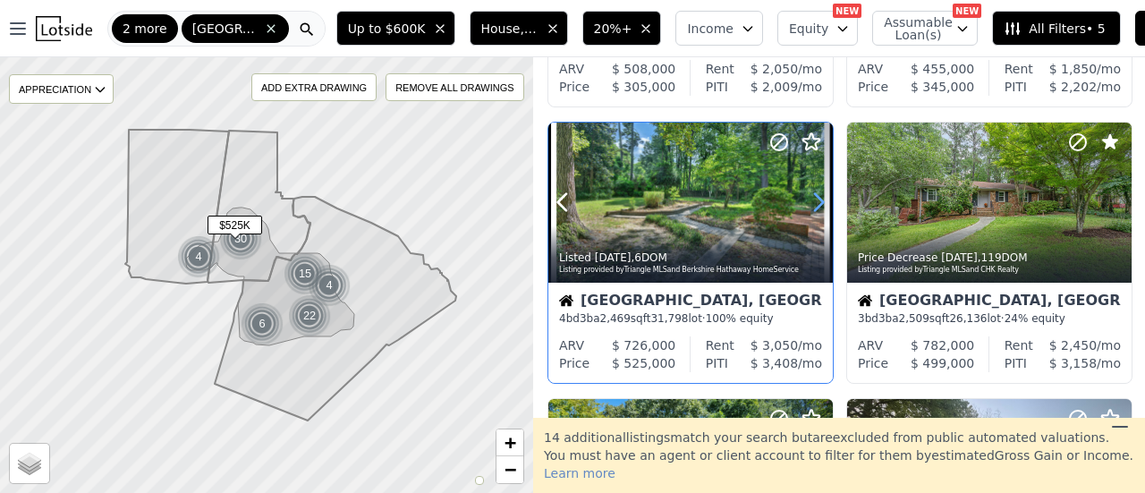
click at [812, 202] on icon at bounding box center [818, 202] width 29 height 29
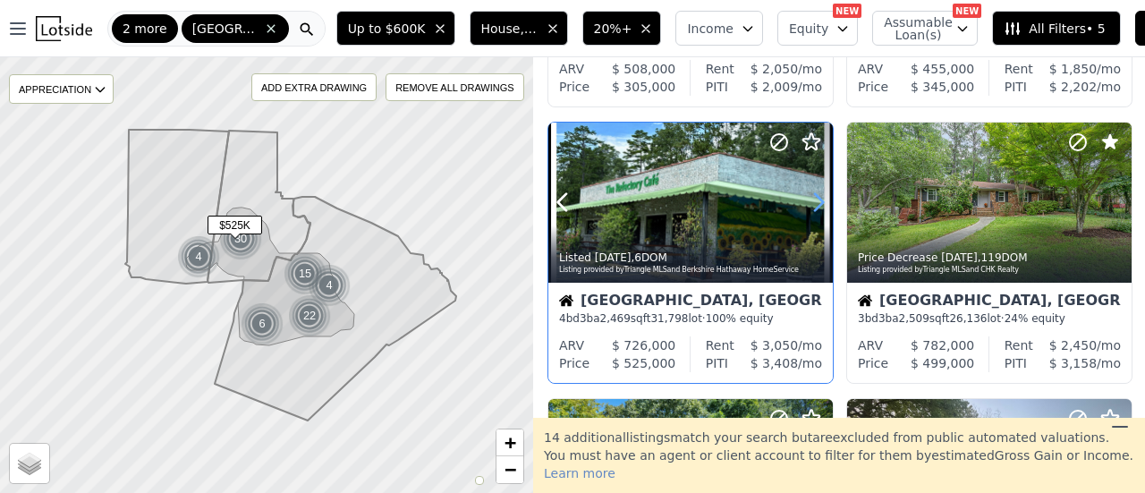
click at [812, 202] on icon at bounding box center [818, 202] width 29 height 29
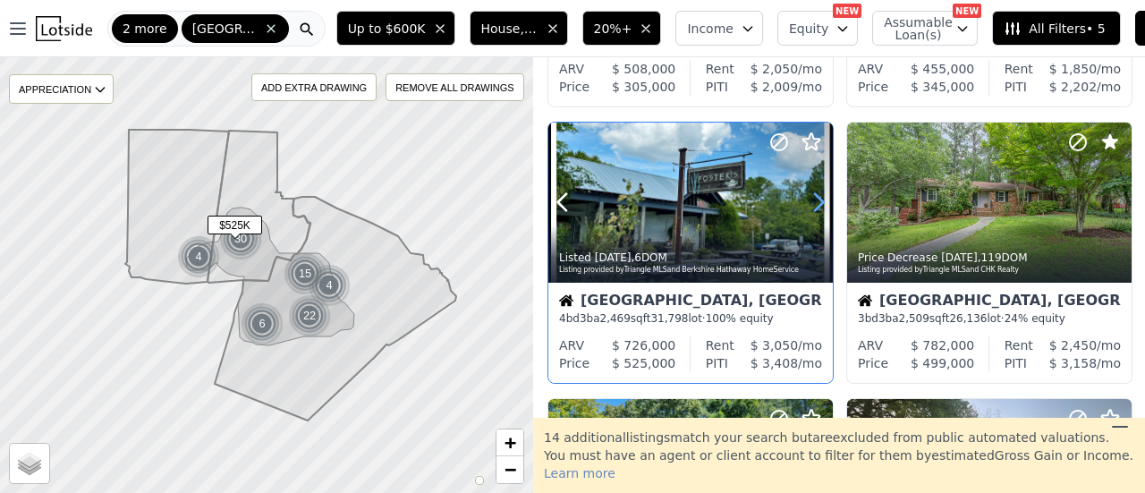
click at [812, 202] on icon at bounding box center [818, 202] width 29 height 29
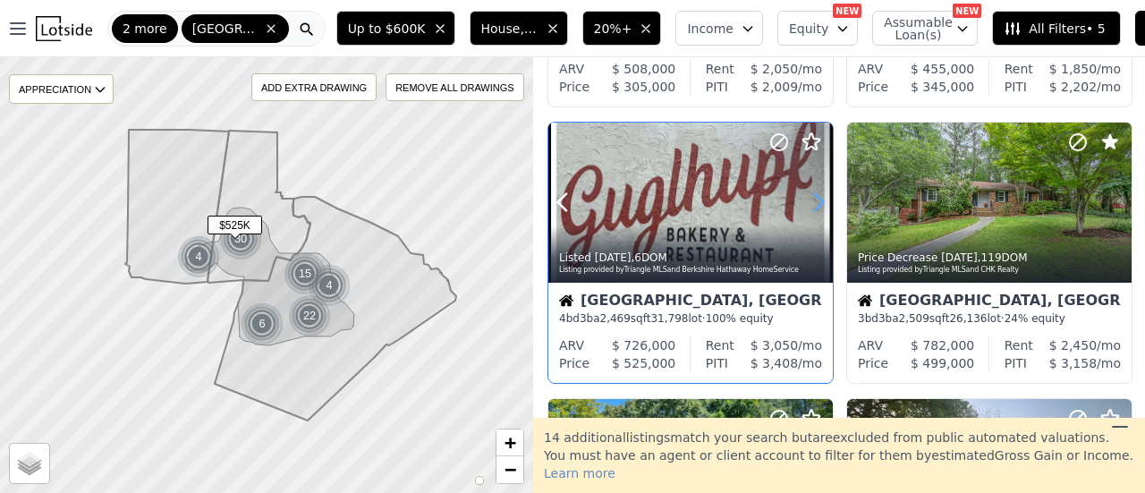
click at [812, 202] on icon at bounding box center [818, 202] width 29 height 29
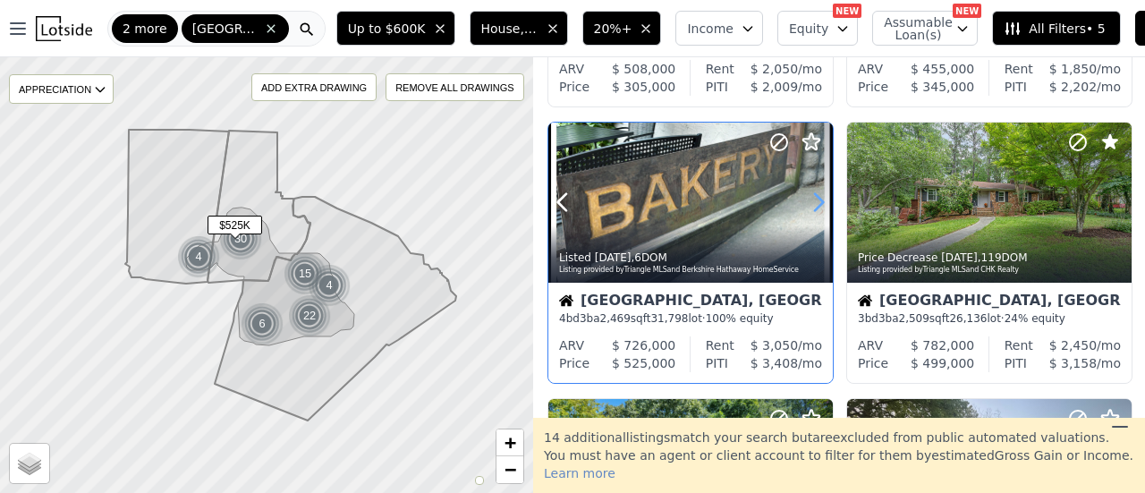
click at [812, 202] on icon at bounding box center [818, 202] width 29 height 29
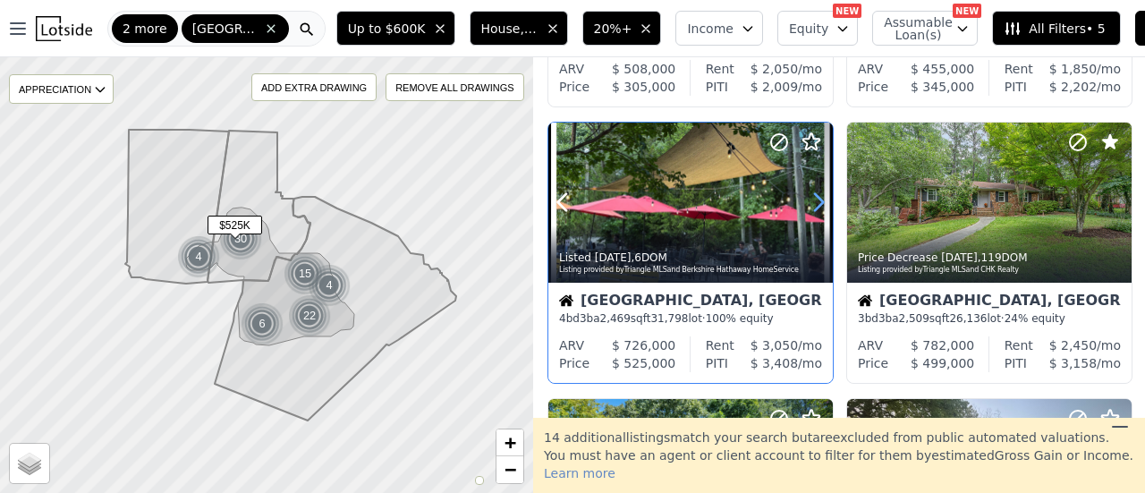
click at [812, 202] on icon at bounding box center [818, 202] width 29 height 29
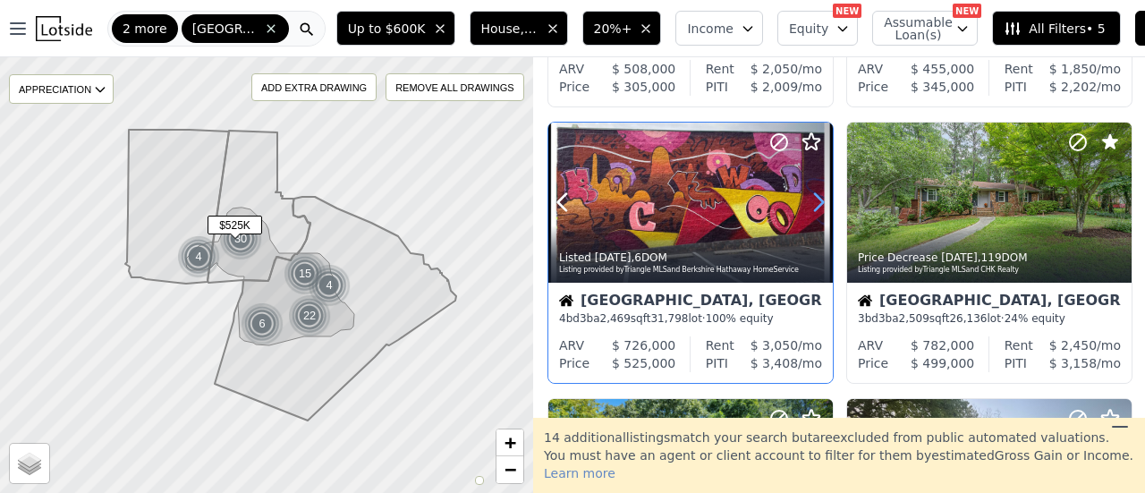
click at [812, 202] on icon at bounding box center [818, 202] width 29 height 29
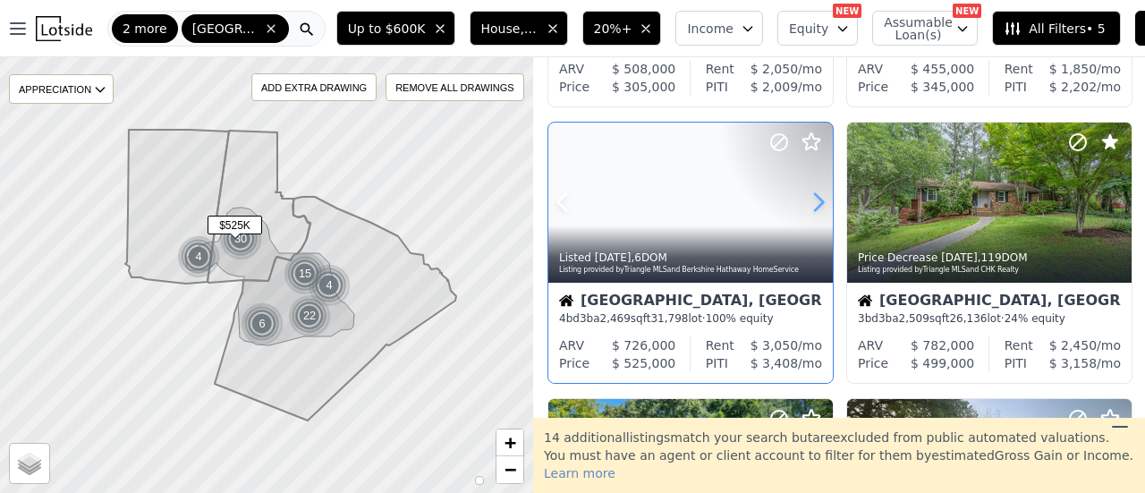
click at [812, 202] on icon at bounding box center [818, 202] width 29 height 29
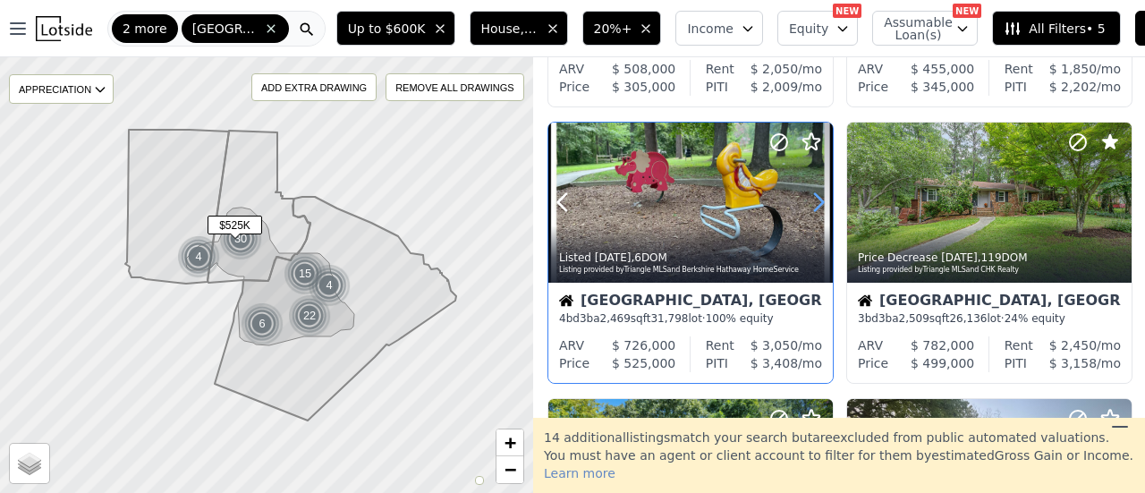
click at [812, 202] on icon at bounding box center [818, 202] width 29 height 29
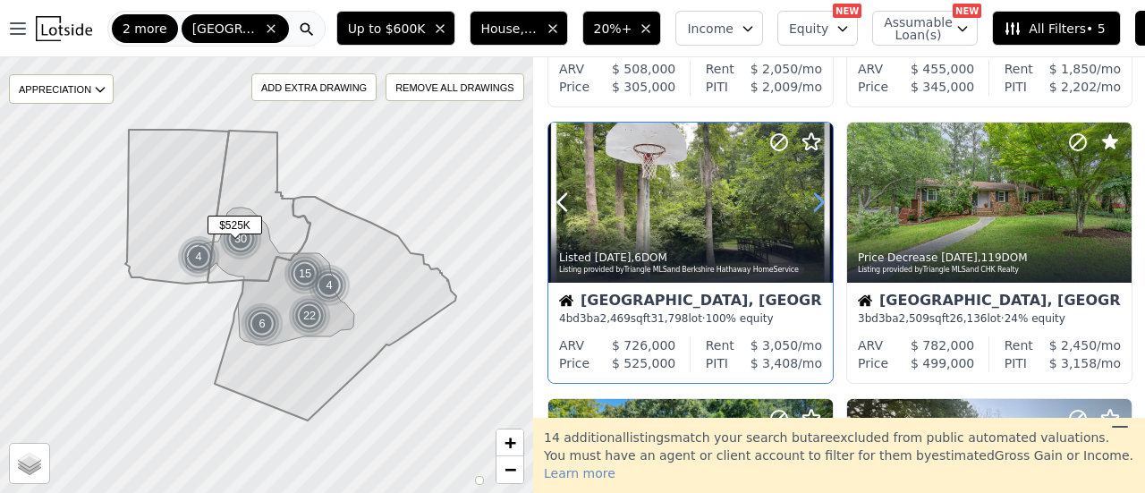
click at [812, 202] on icon at bounding box center [818, 202] width 29 height 29
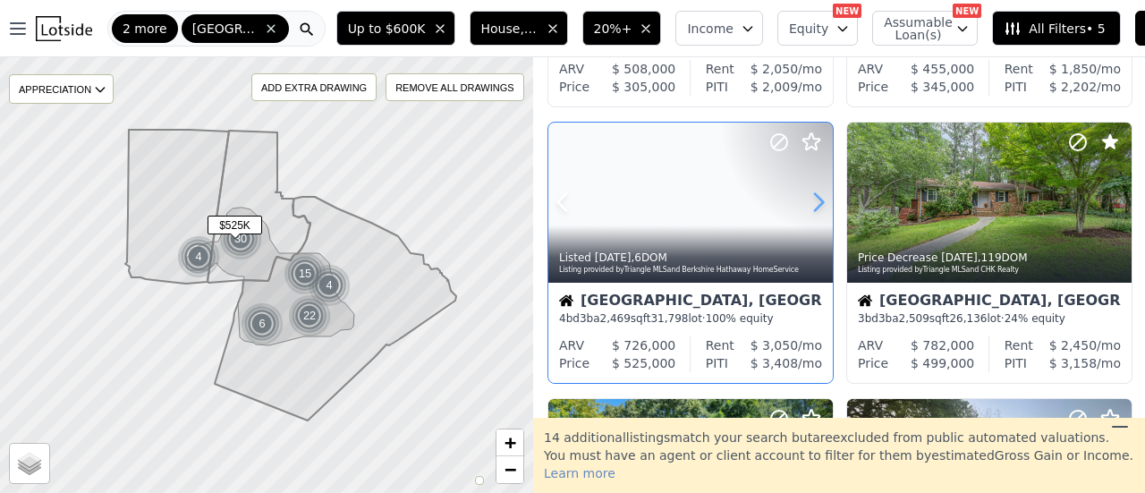
click at [812, 202] on icon at bounding box center [818, 202] width 29 height 29
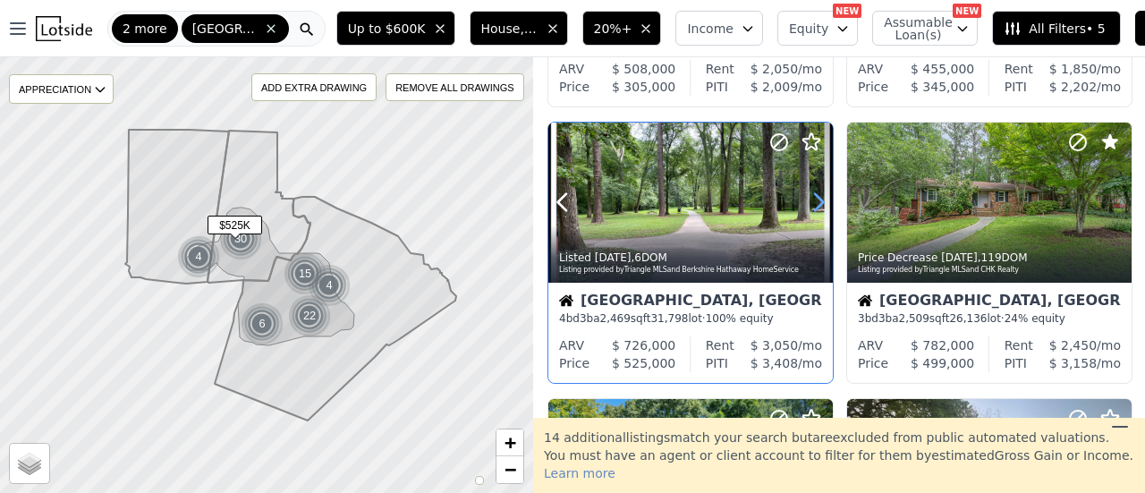
click at [812, 202] on icon at bounding box center [818, 202] width 29 height 29
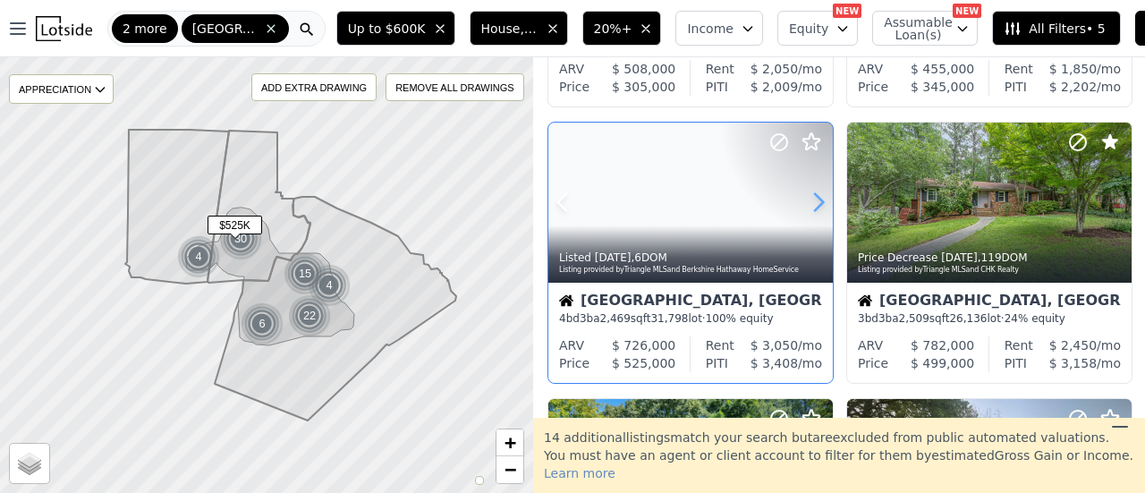
click at [812, 202] on icon at bounding box center [818, 202] width 29 height 29
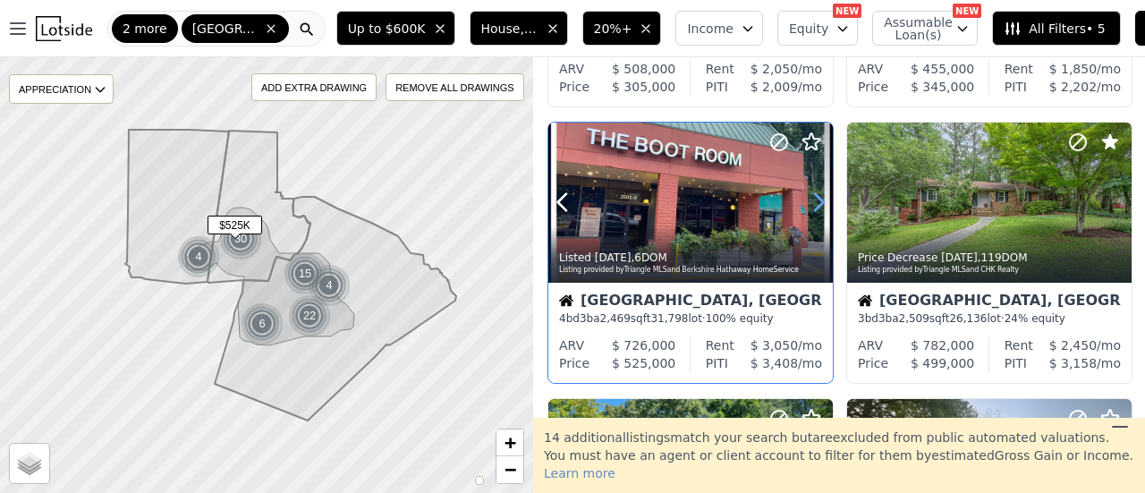
click at [812, 202] on icon at bounding box center [818, 202] width 29 height 29
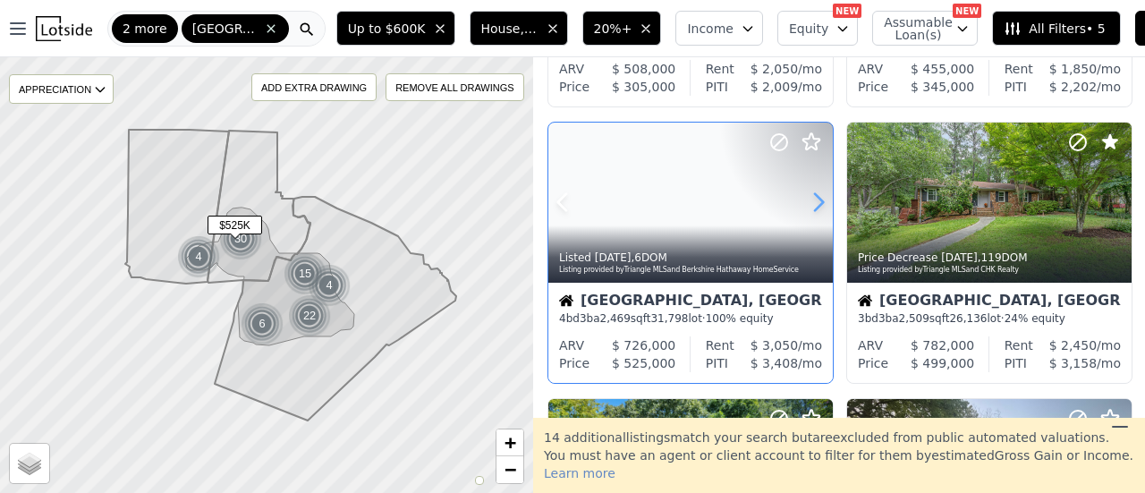
click at [812, 202] on icon at bounding box center [818, 202] width 29 height 29
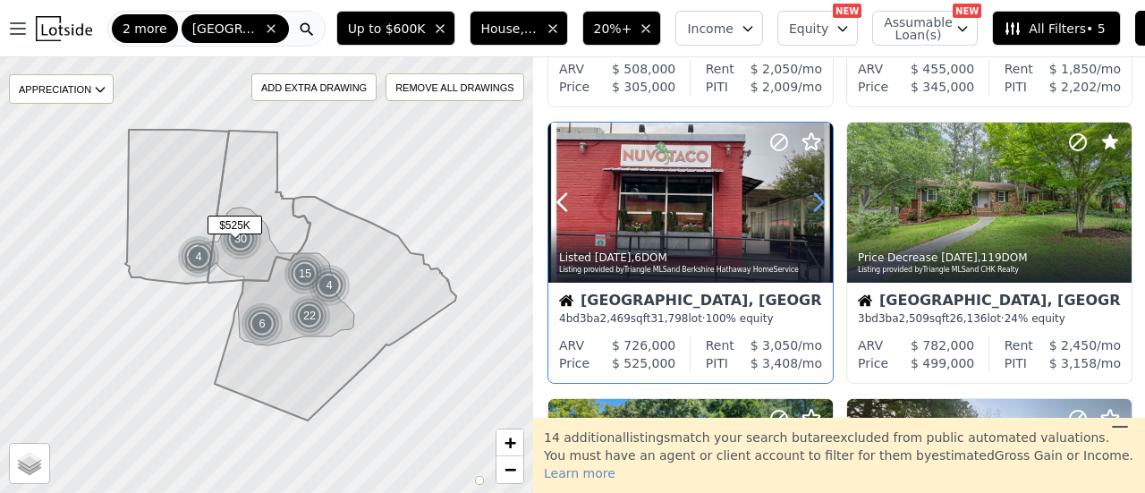
click at [812, 202] on icon at bounding box center [818, 202] width 29 height 29
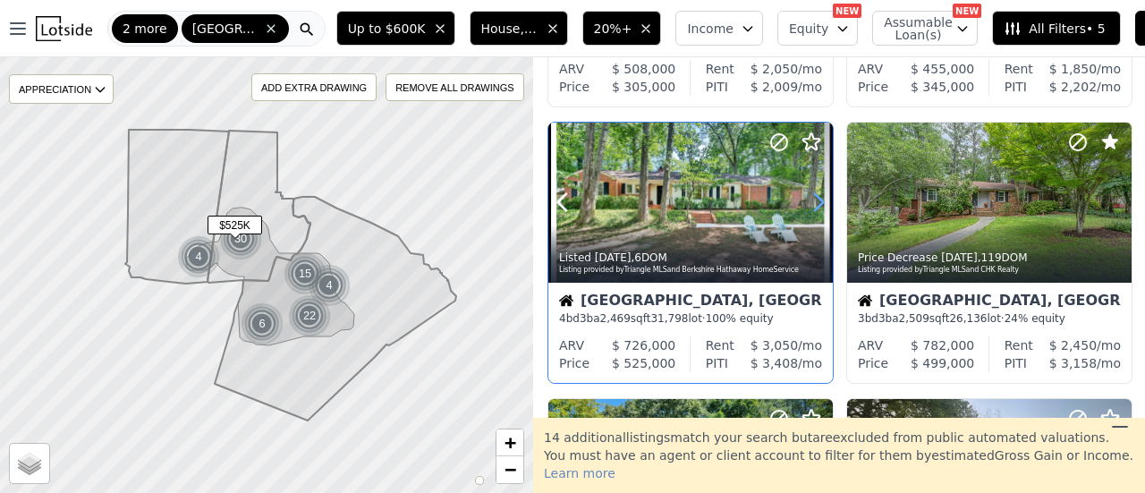
click at [812, 202] on icon at bounding box center [818, 202] width 29 height 29
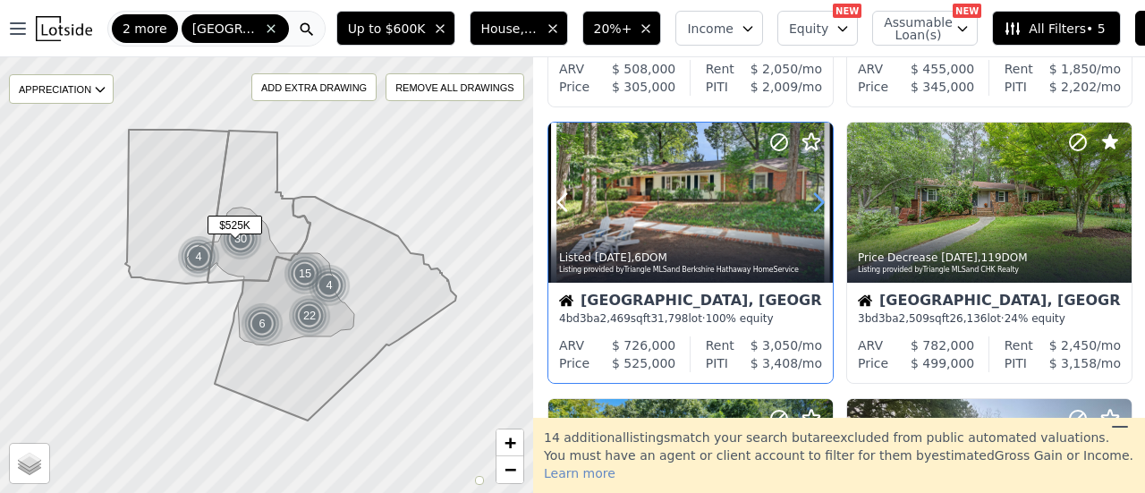
click at [812, 202] on icon at bounding box center [818, 202] width 29 height 29
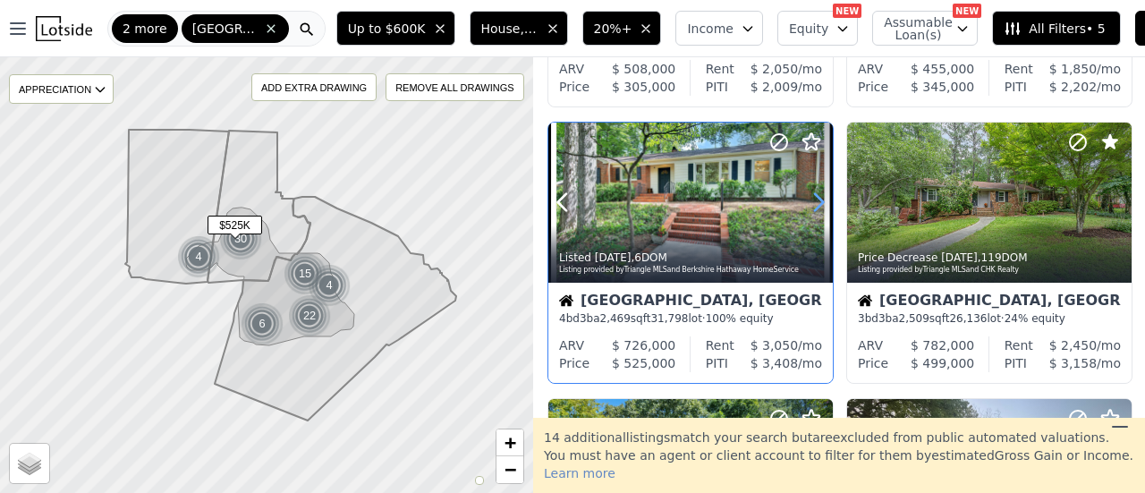
click at [812, 202] on icon at bounding box center [818, 202] width 29 height 29
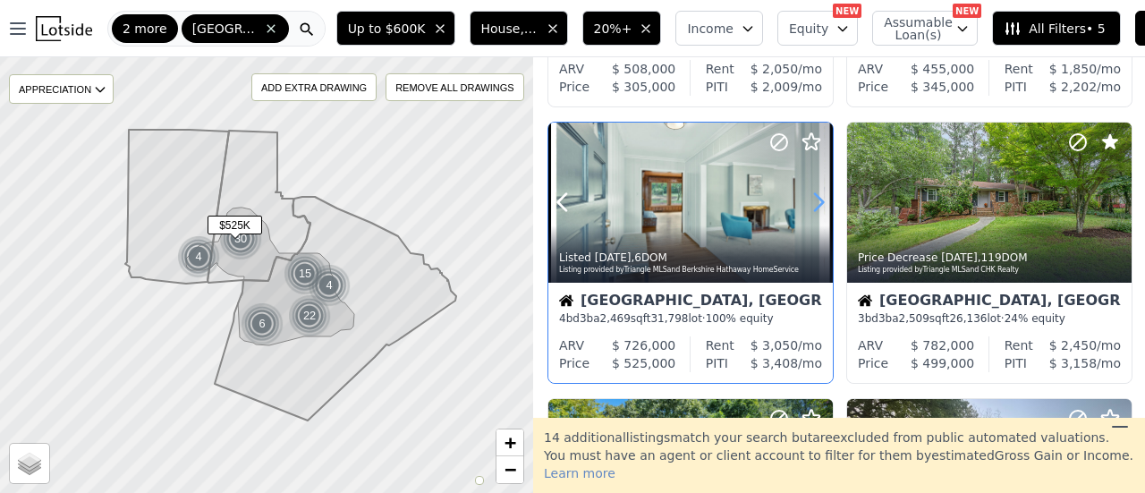
click at [812, 202] on icon at bounding box center [818, 202] width 29 height 29
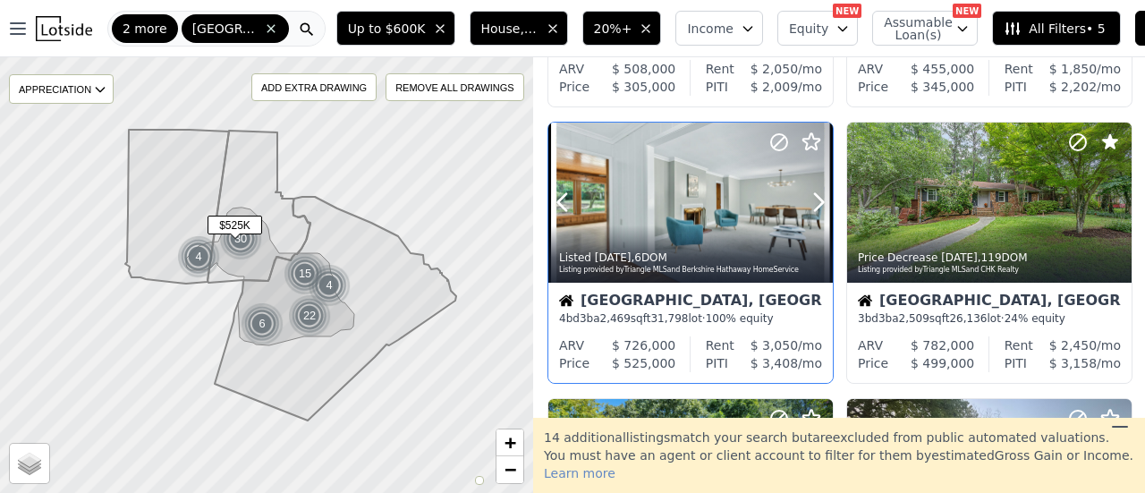
click at [777, 142] on icon at bounding box center [778, 141] width 21 height 21
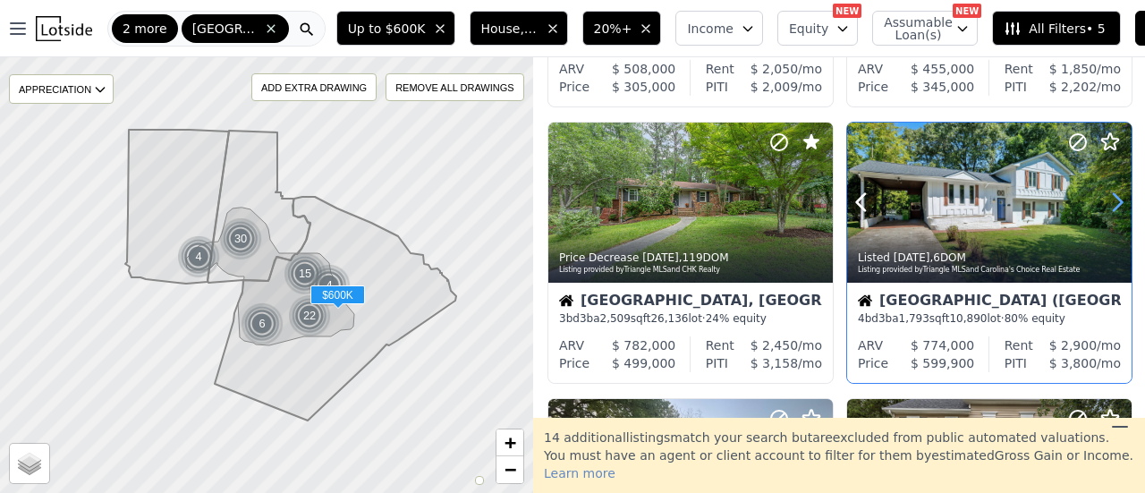
click at [1111, 201] on icon at bounding box center [1117, 202] width 29 height 29
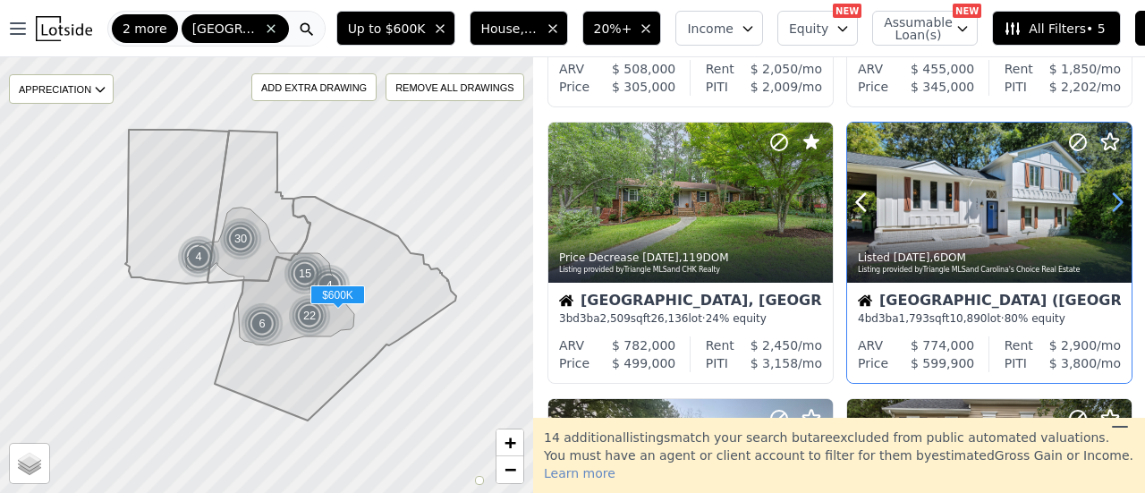
click at [1111, 201] on icon at bounding box center [1117, 202] width 29 height 29
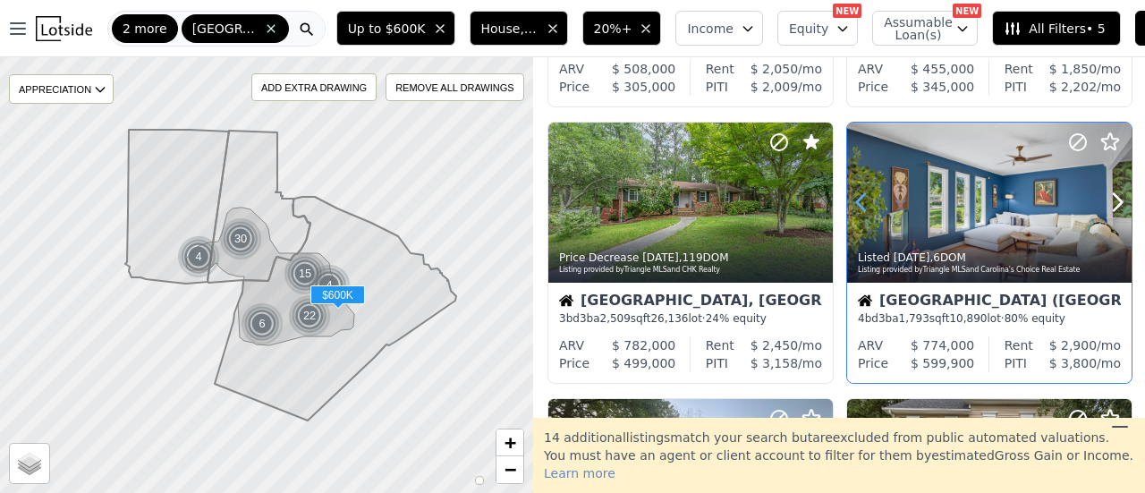
click at [857, 196] on icon at bounding box center [861, 202] width 8 height 17
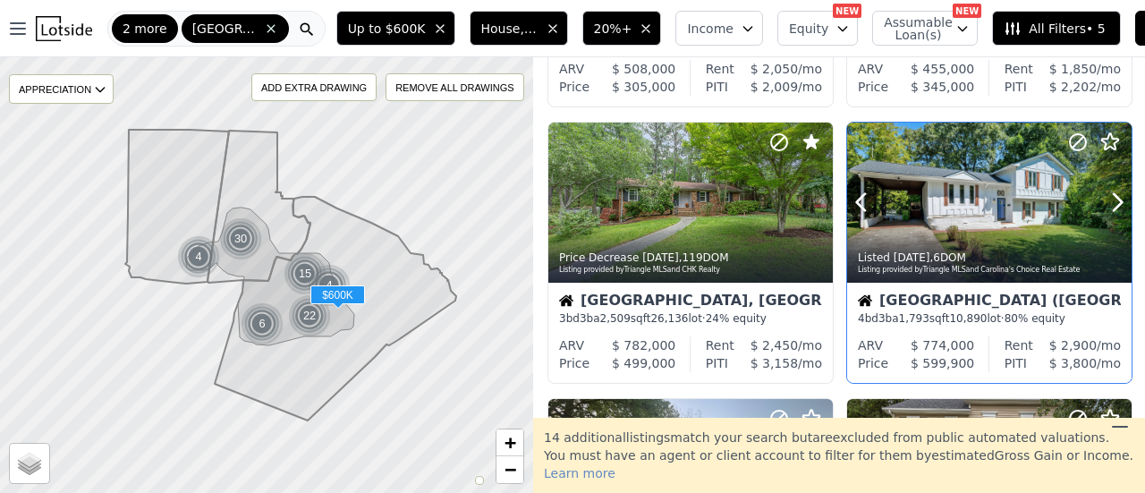
click at [982, 205] on div at bounding box center [989, 203] width 284 height 160
click at [1103, 208] on icon at bounding box center [1117, 202] width 29 height 29
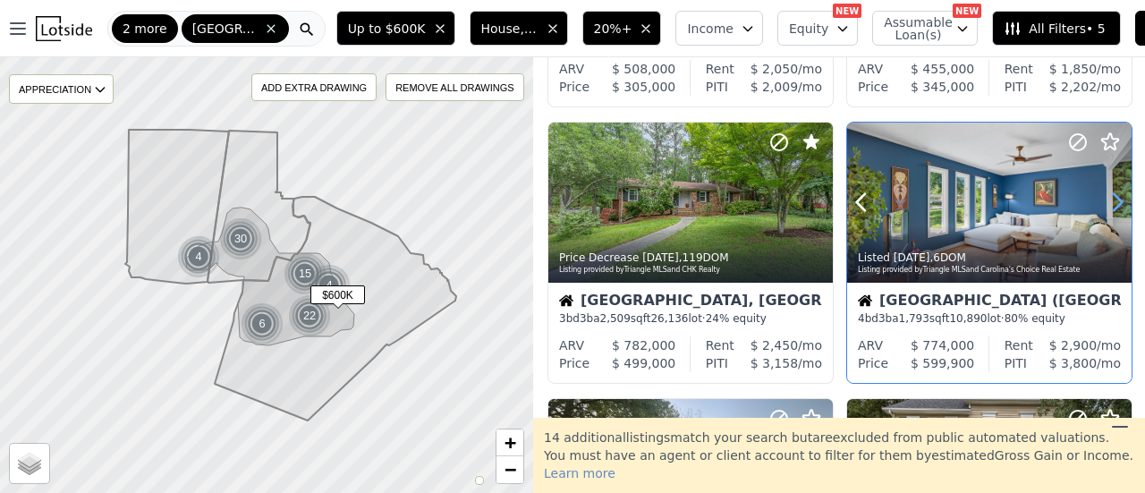
click at [1103, 208] on icon at bounding box center [1117, 202] width 29 height 29
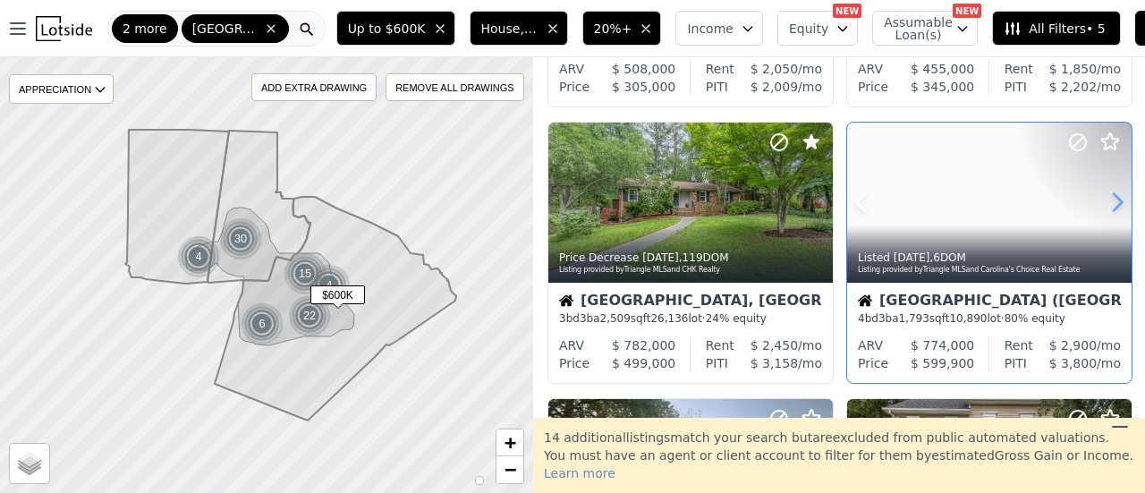
click at [1103, 208] on icon at bounding box center [1117, 202] width 29 height 29
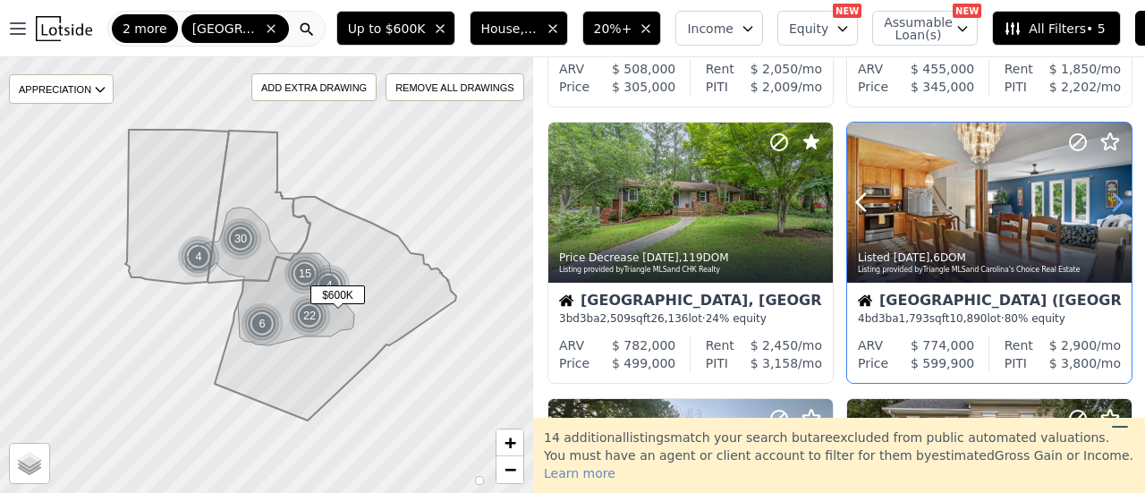
click at [1103, 208] on icon at bounding box center [1117, 202] width 29 height 29
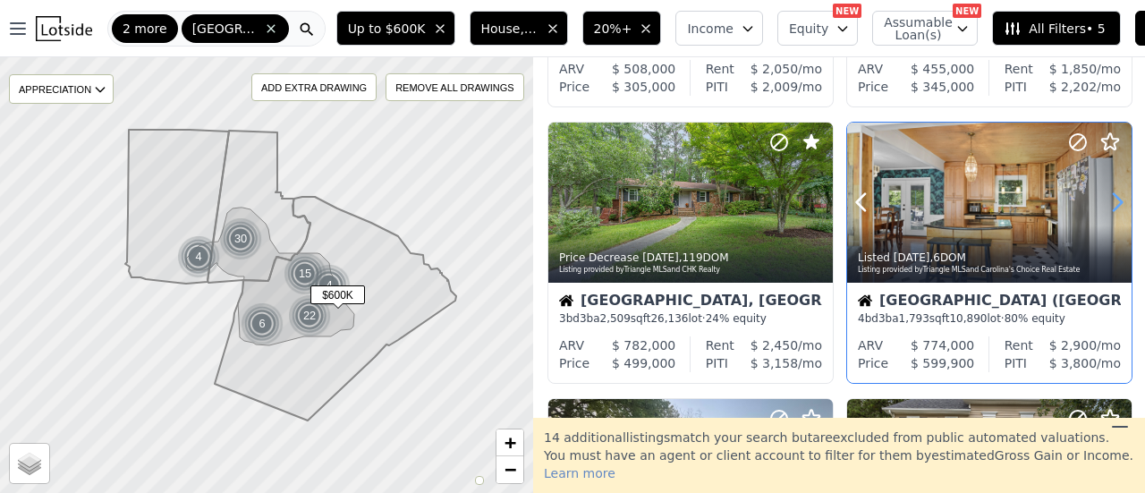
click at [1103, 208] on icon at bounding box center [1117, 202] width 29 height 29
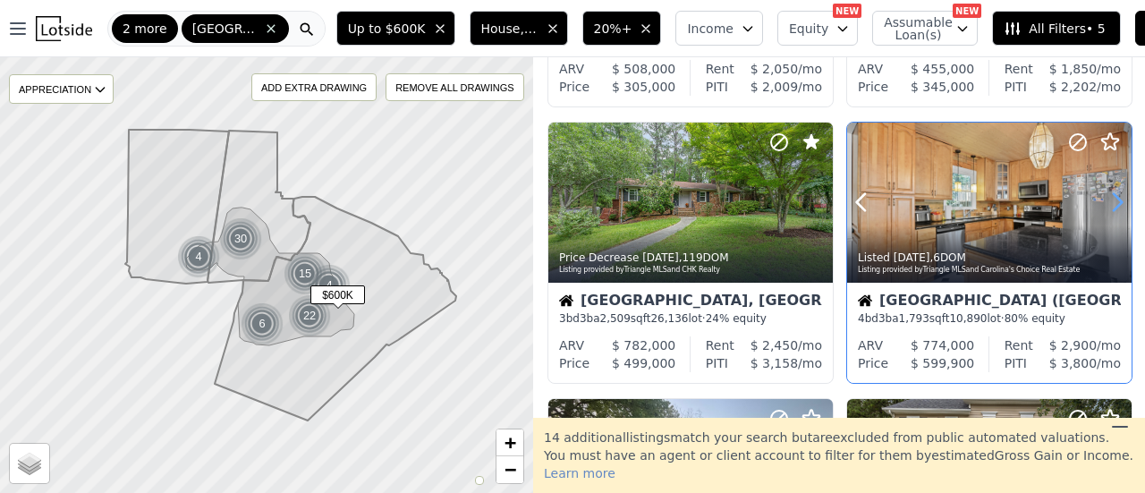
click at [1103, 208] on icon at bounding box center [1117, 202] width 29 height 29
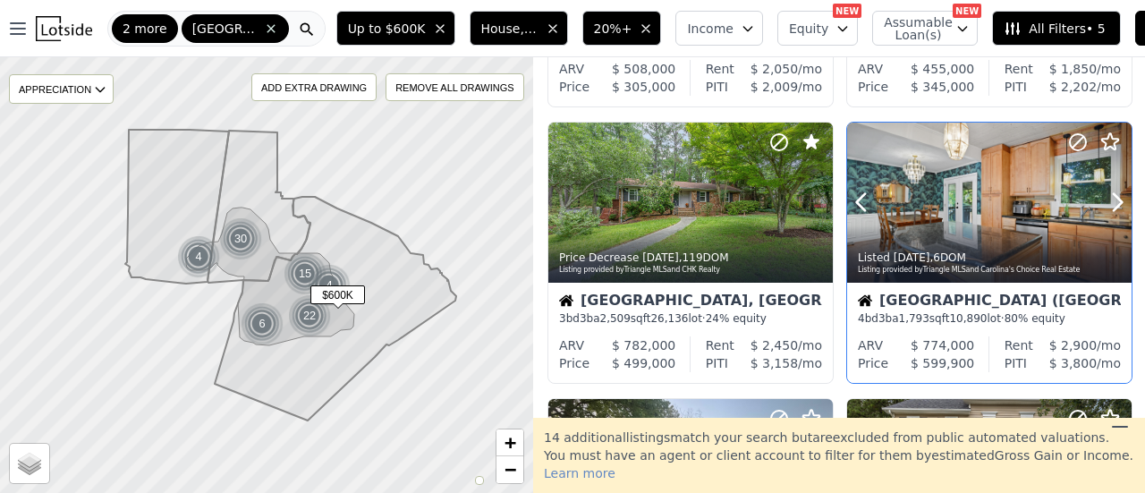
click at [1069, 140] on icon at bounding box center [1077, 141] width 21 height 21
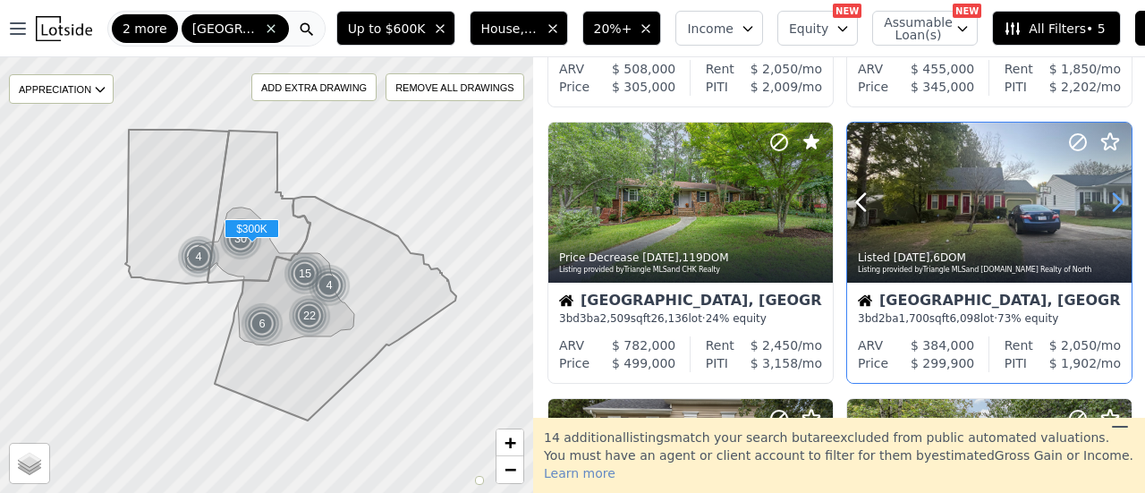
click at [1107, 205] on icon at bounding box center [1117, 202] width 29 height 29
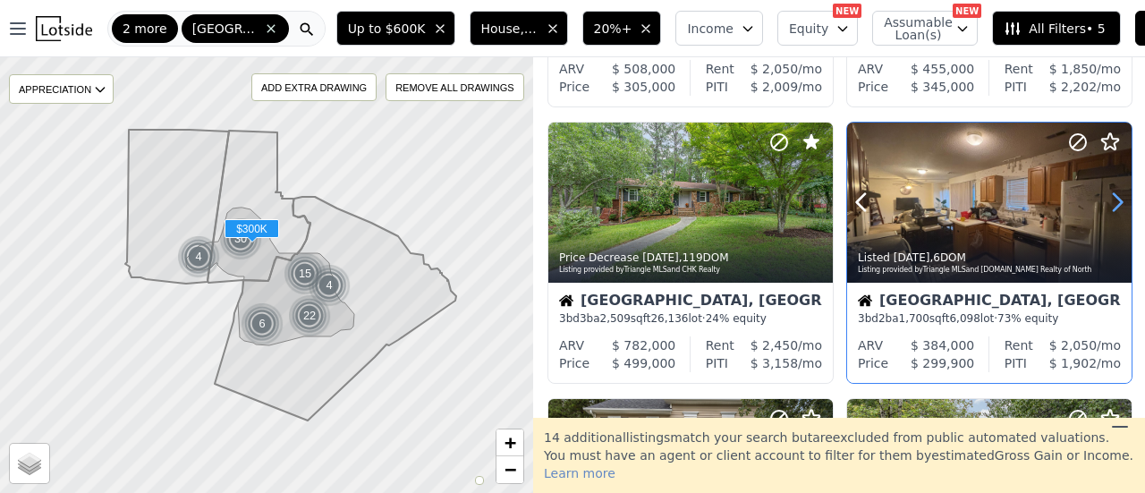
click at [1107, 205] on icon at bounding box center [1117, 202] width 29 height 29
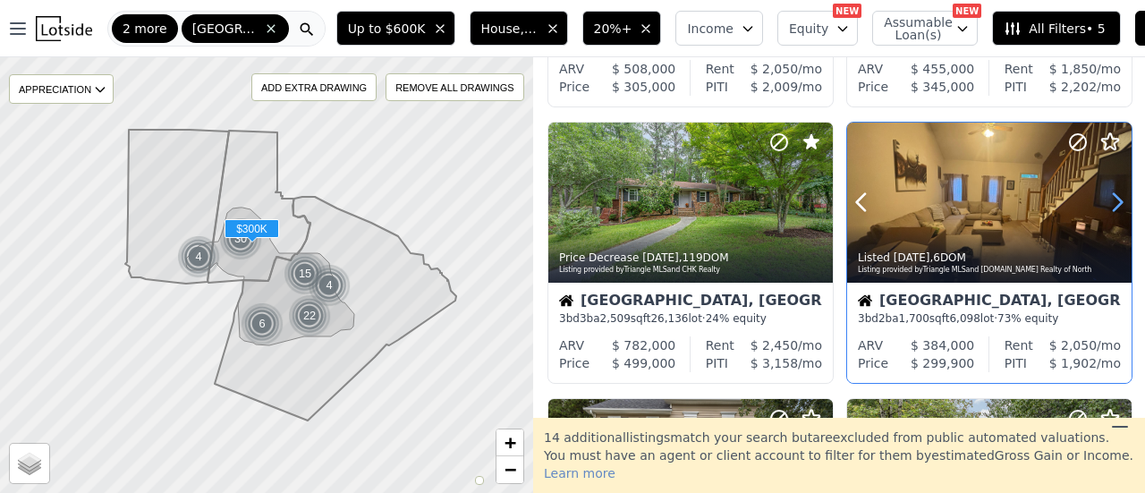
click at [1106, 205] on icon at bounding box center [1117, 202] width 29 height 29
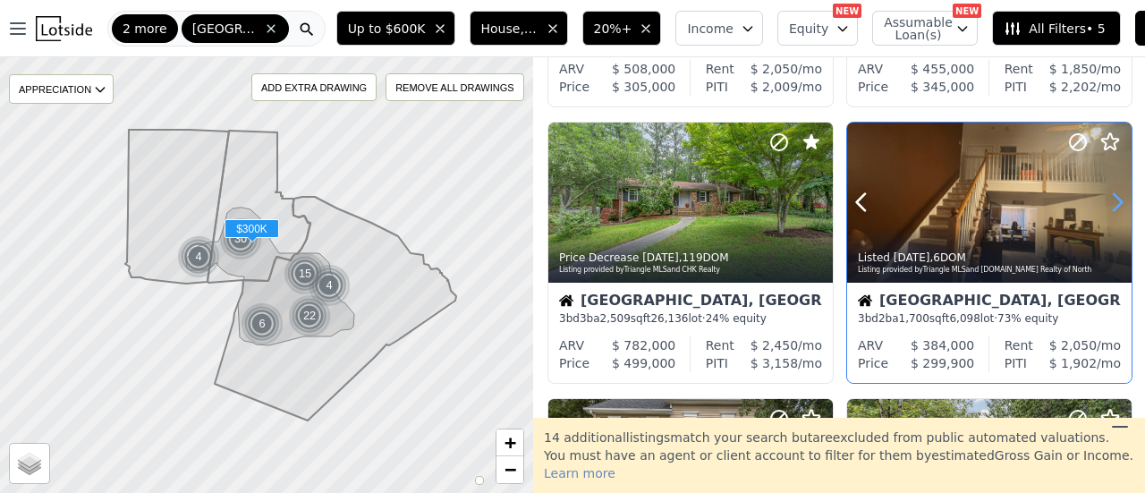
click at [1106, 205] on icon at bounding box center [1117, 202] width 29 height 29
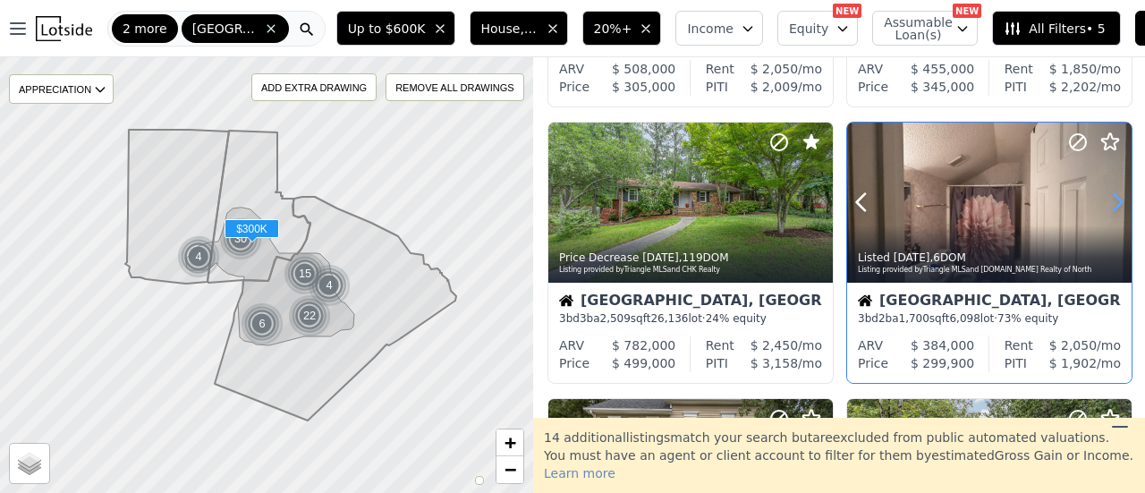
click at [1106, 205] on icon at bounding box center [1117, 202] width 29 height 29
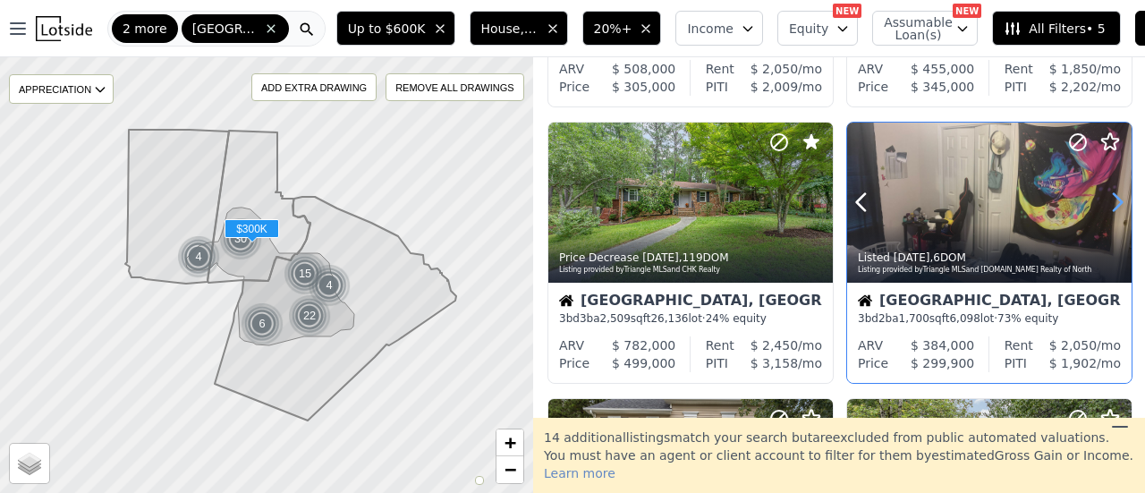
click at [1106, 205] on icon at bounding box center [1117, 202] width 29 height 29
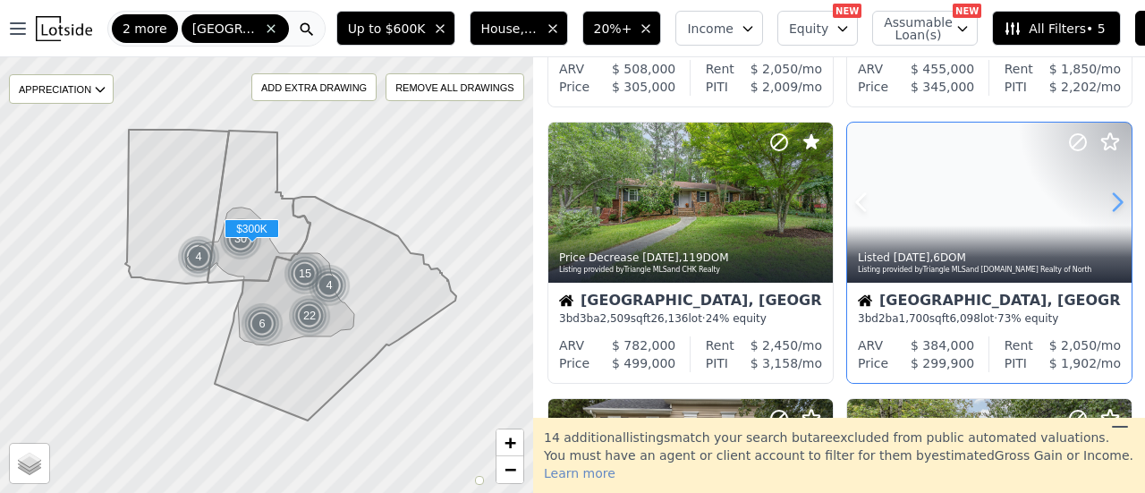
click at [1106, 205] on icon at bounding box center [1117, 202] width 29 height 29
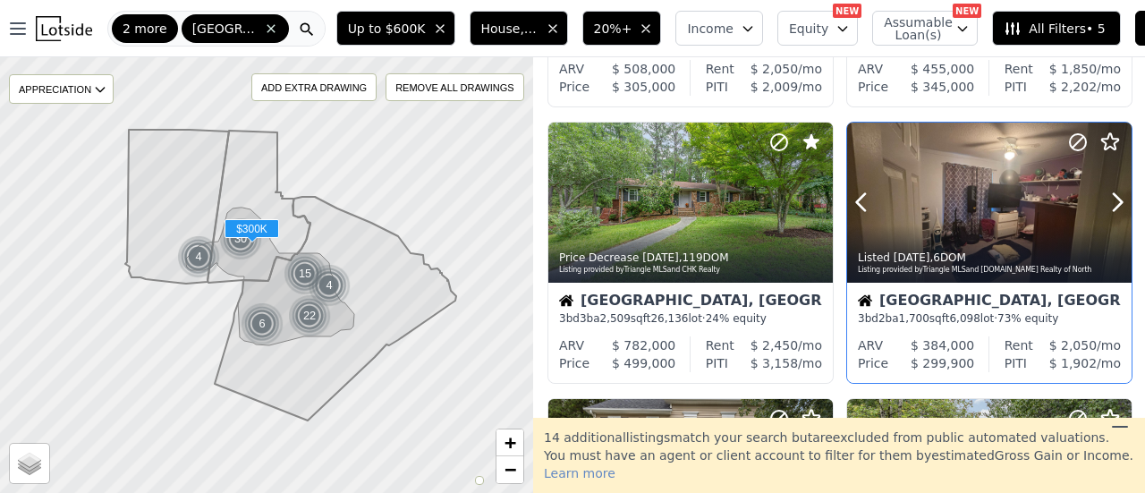
click at [980, 232] on div at bounding box center [989, 241] width 284 height 32
click at [1102, 142] on icon at bounding box center [1109, 141] width 21 height 21
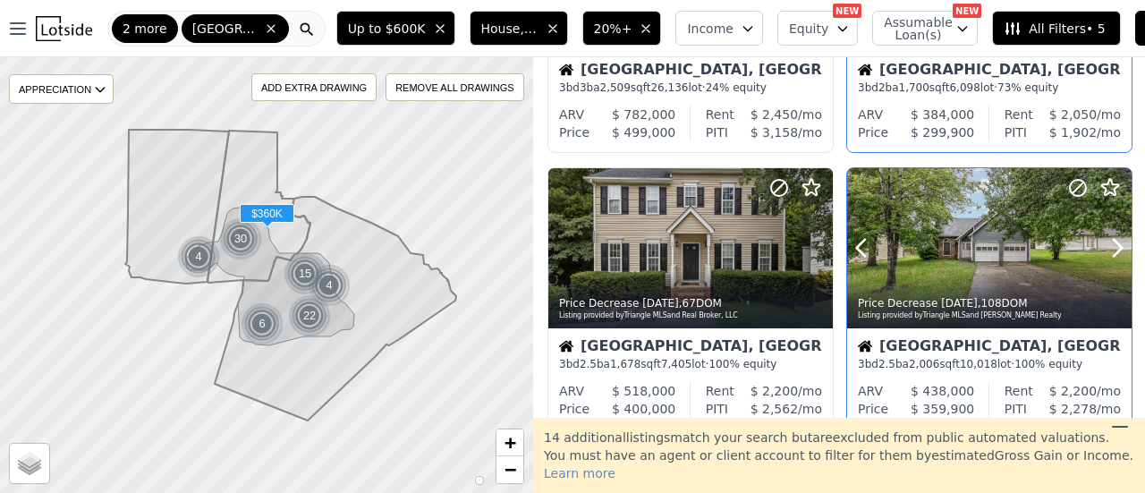
scroll to position [805, 0]
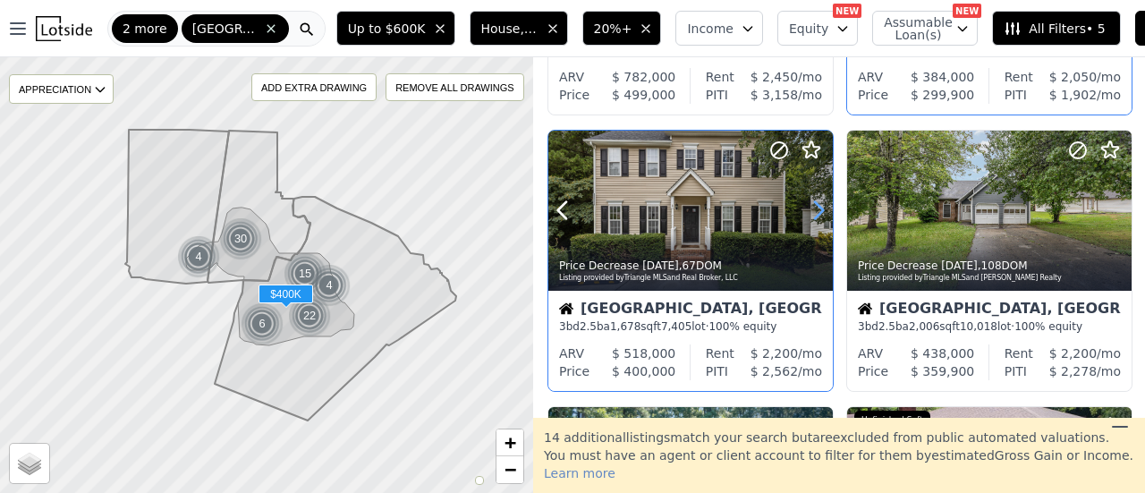
click at [817, 204] on icon at bounding box center [819, 210] width 8 height 17
click at [819, 204] on icon at bounding box center [819, 210] width 8 height 17
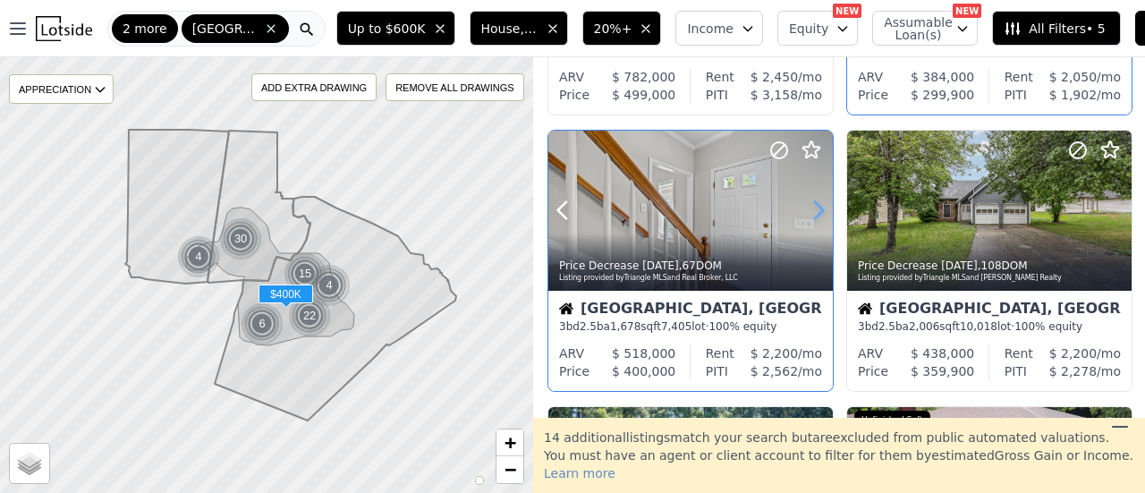
click at [819, 204] on icon at bounding box center [818, 210] width 29 height 29
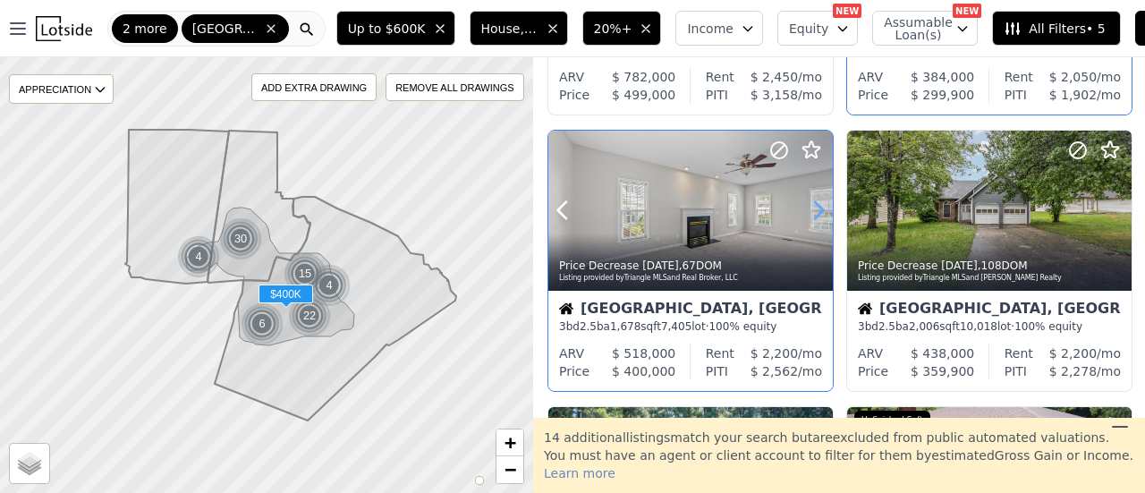
click at [819, 204] on icon at bounding box center [818, 210] width 29 height 29
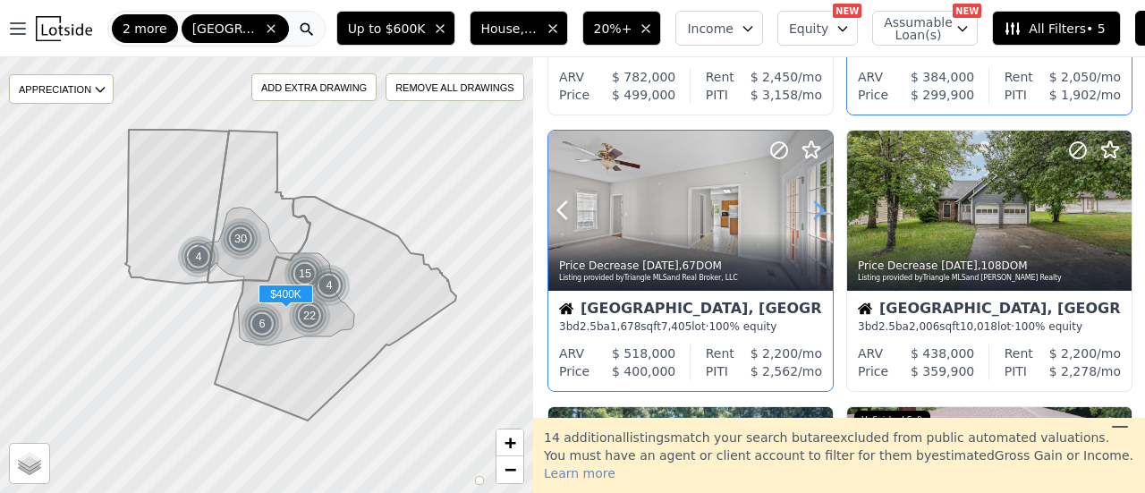
click at [819, 204] on icon at bounding box center [818, 210] width 29 height 29
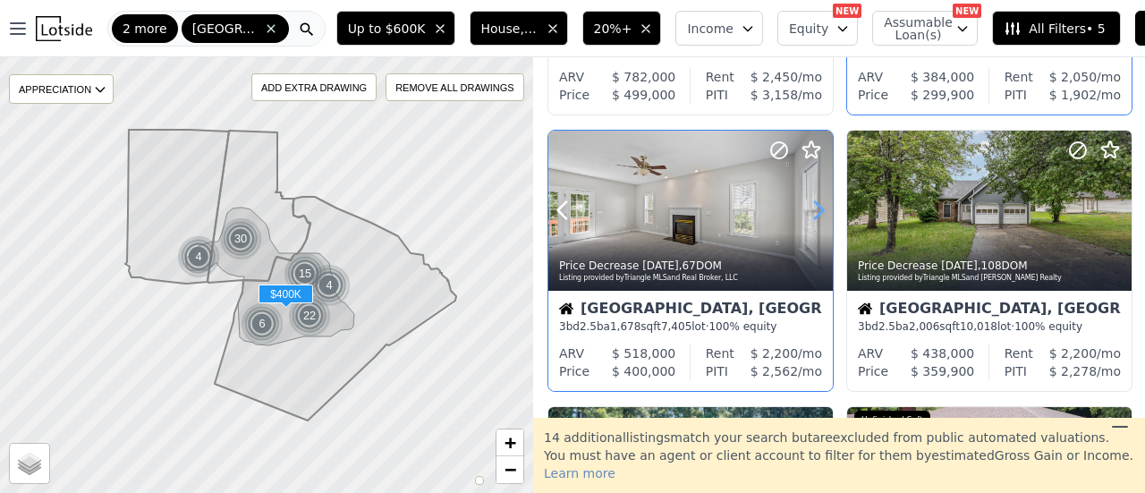
click at [819, 204] on icon at bounding box center [818, 210] width 29 height 29
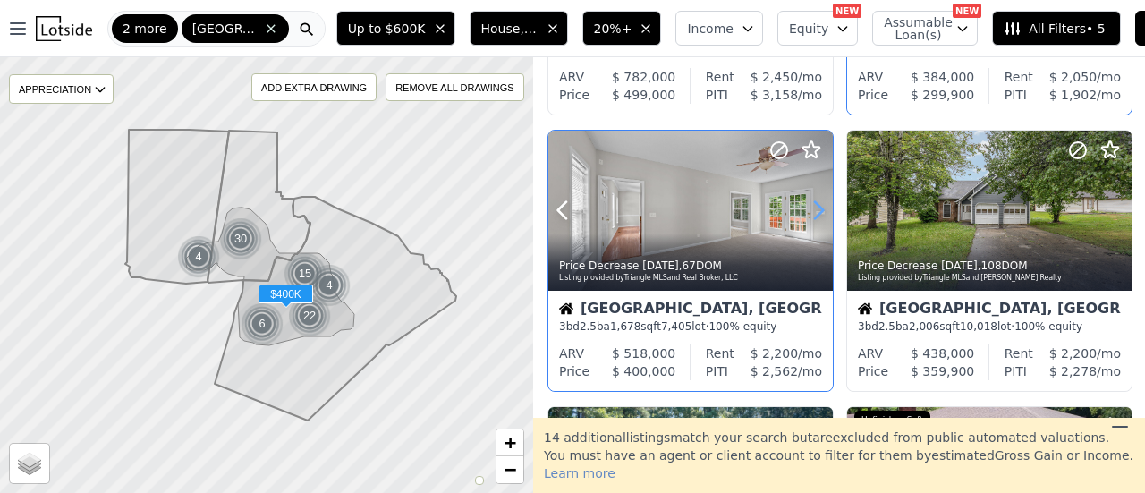
click at [819, 204] on icon at bounding box center [818, 210] width 29 height 29
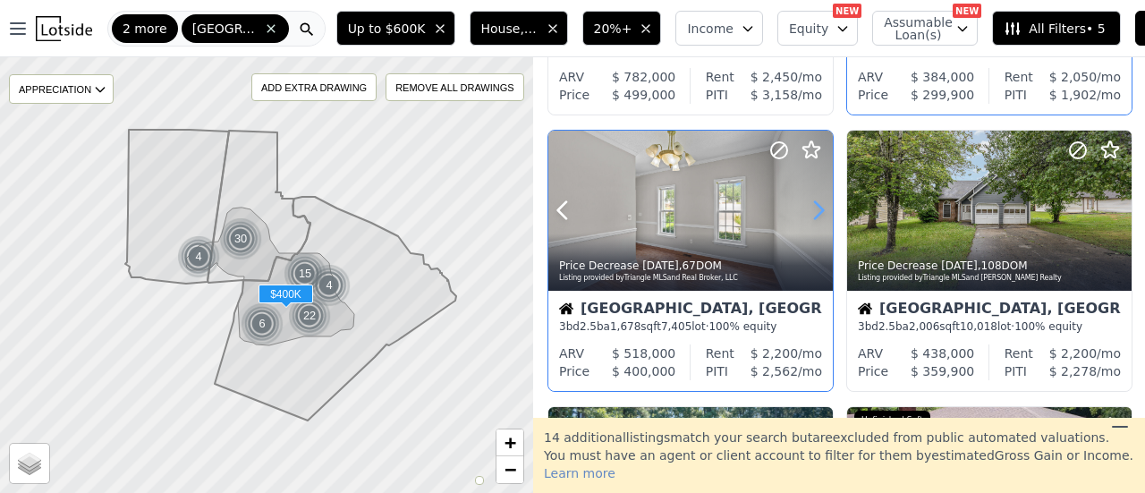
click at [819, 204] on icon at bounding box center [818, 210] width 29 height 29
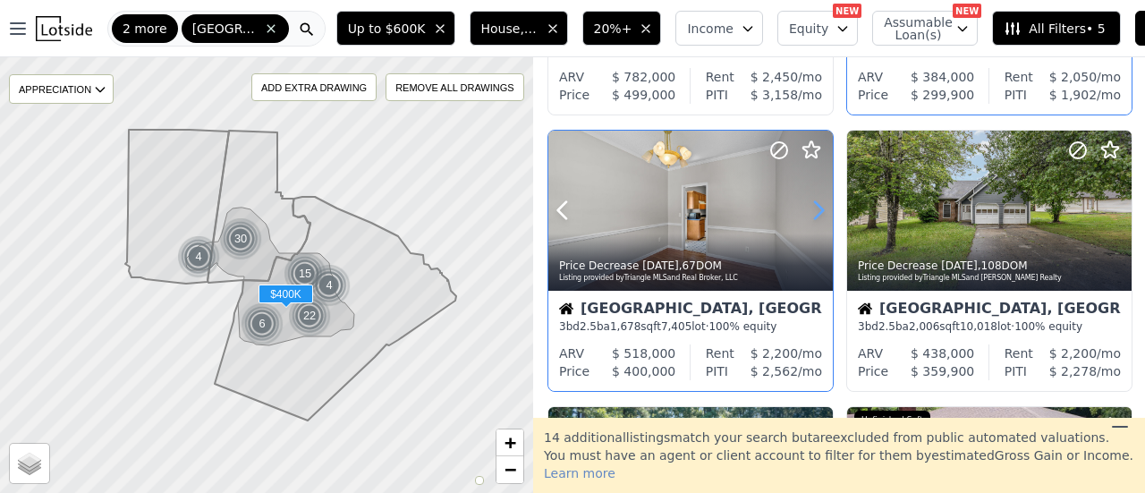
click at [819, 204] on icon at bounding box center [818, 210] width 29 height 29
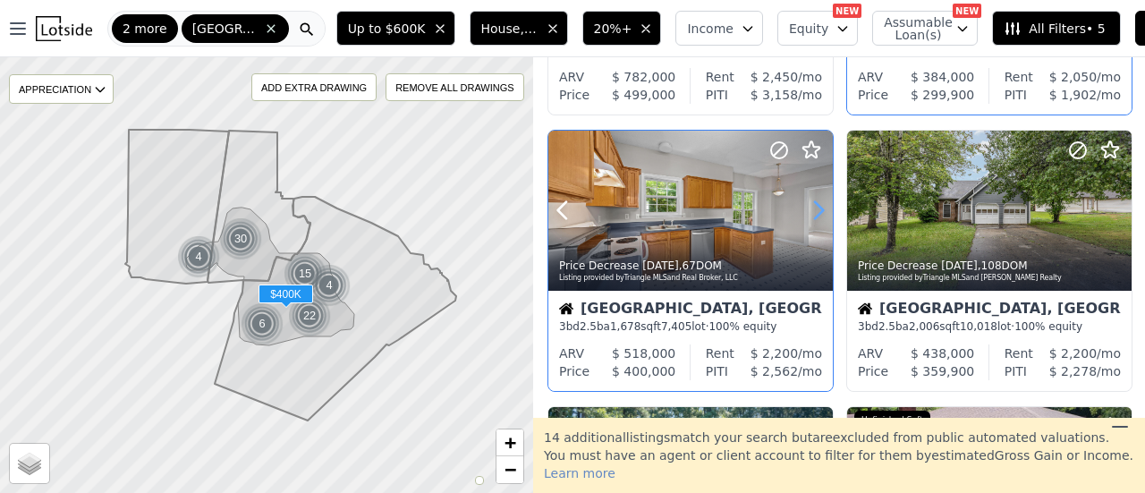
click at [819, 204] on icon at bounding box center [818, 210] width 29 height 29
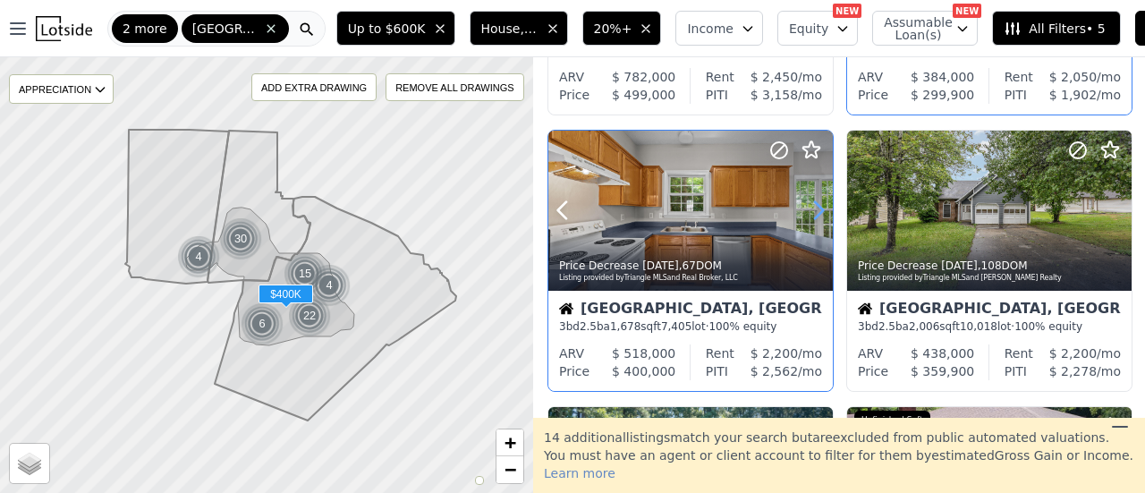
click at [819, 204] on icon at bounding box center [818, 210] width 29 height 29
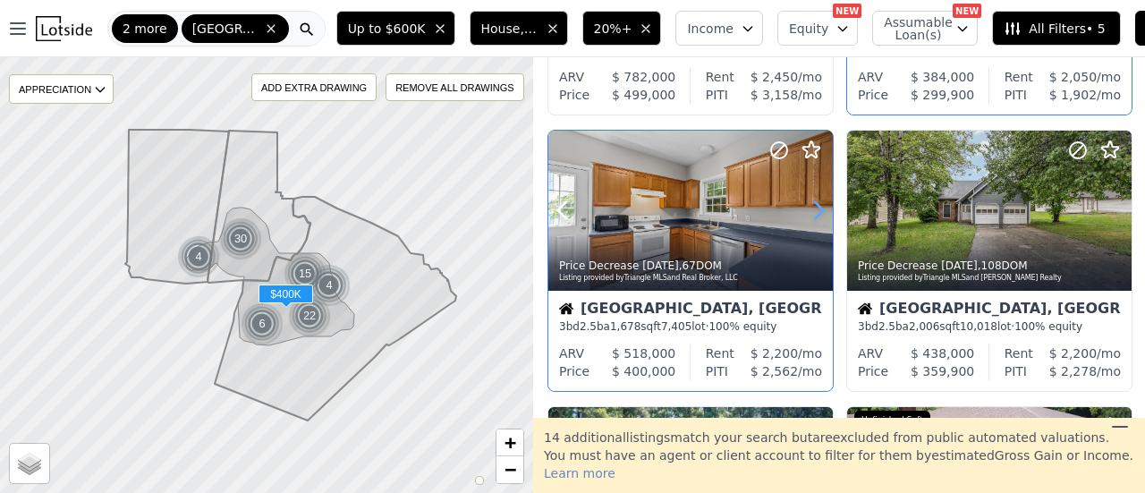
click at [819, 204] on icon at bounding box center [818, 210] width 29 height 29
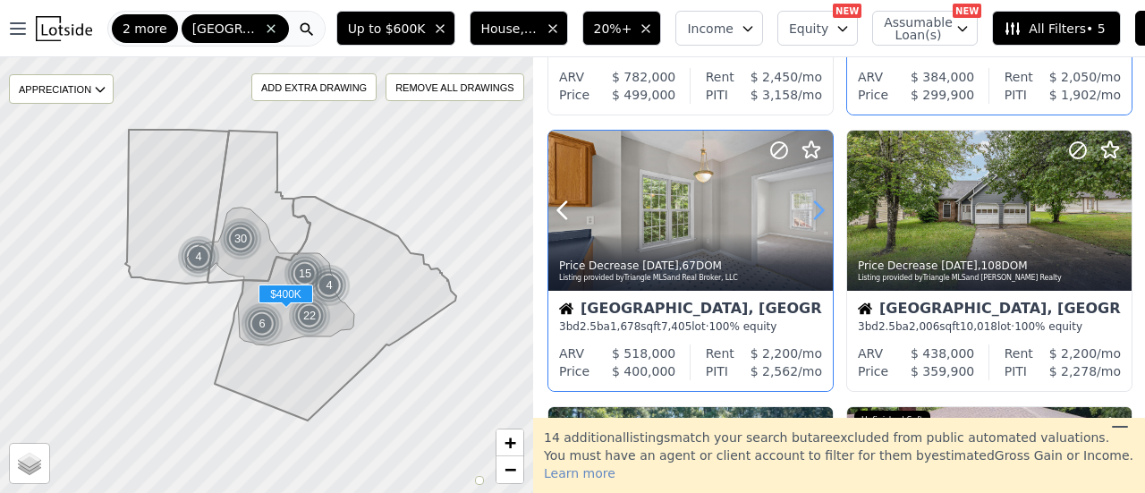
click at [819, 204] on icon at bounding box center [818, 210] width 29 height 29
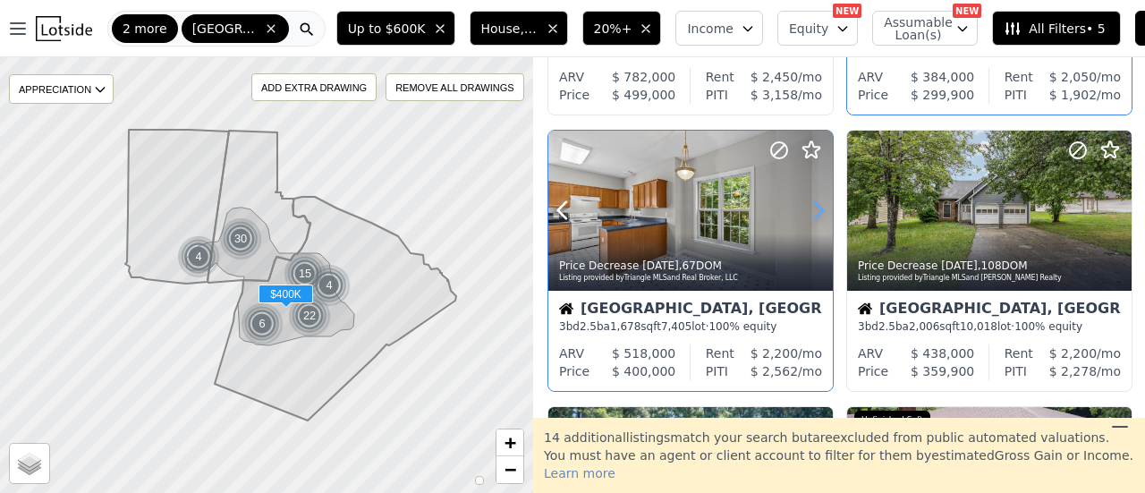
click at [819, 204] on icon at bounding box center [818, 210] width 29 height 29
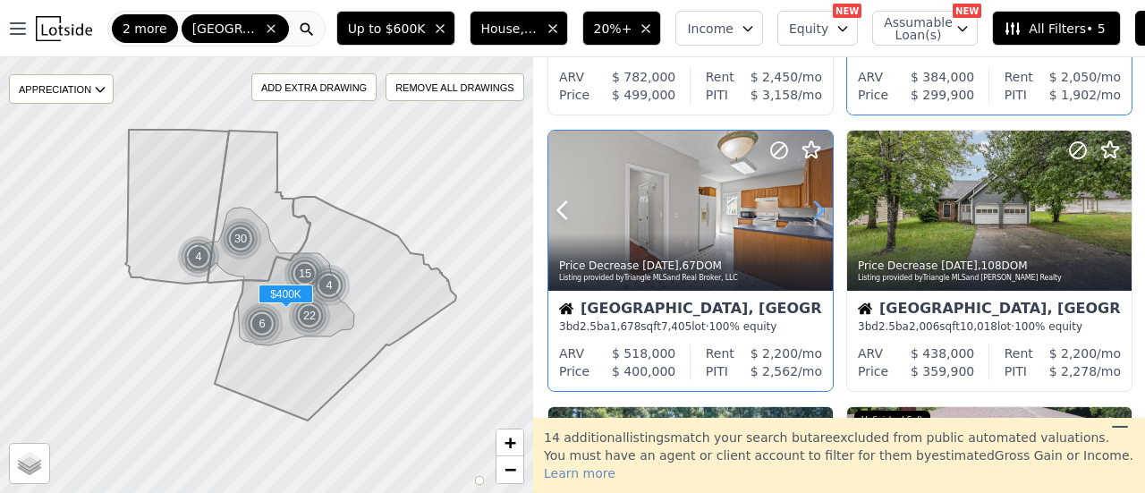
click at [819, 204] on icon at bounding box center [818, 210] width 29 height 29
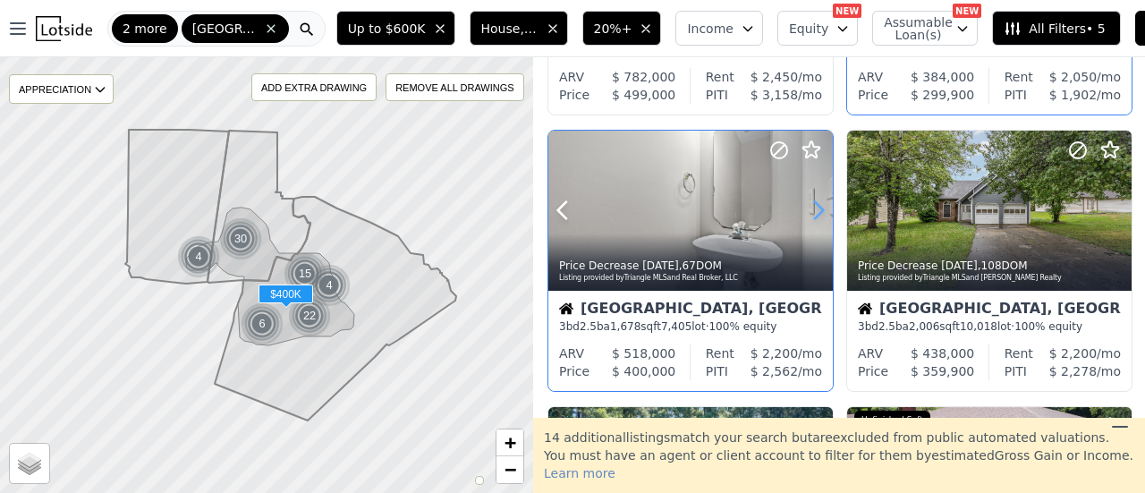
click at [819, 204] on icon at bounding box center [818, 210] width 29 height 29
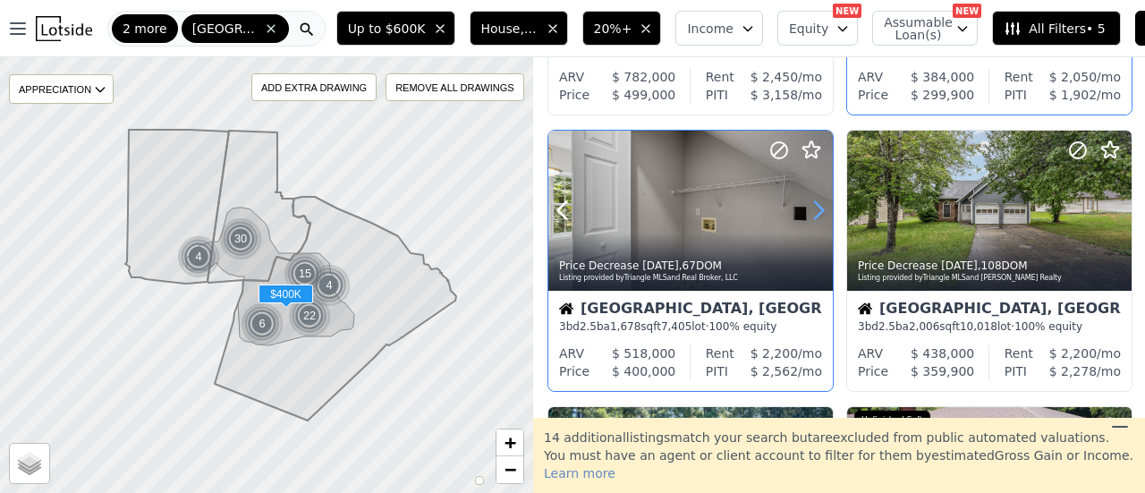
click at [819, 204] on icon at bounding box center [818, 210] width 29 height 29
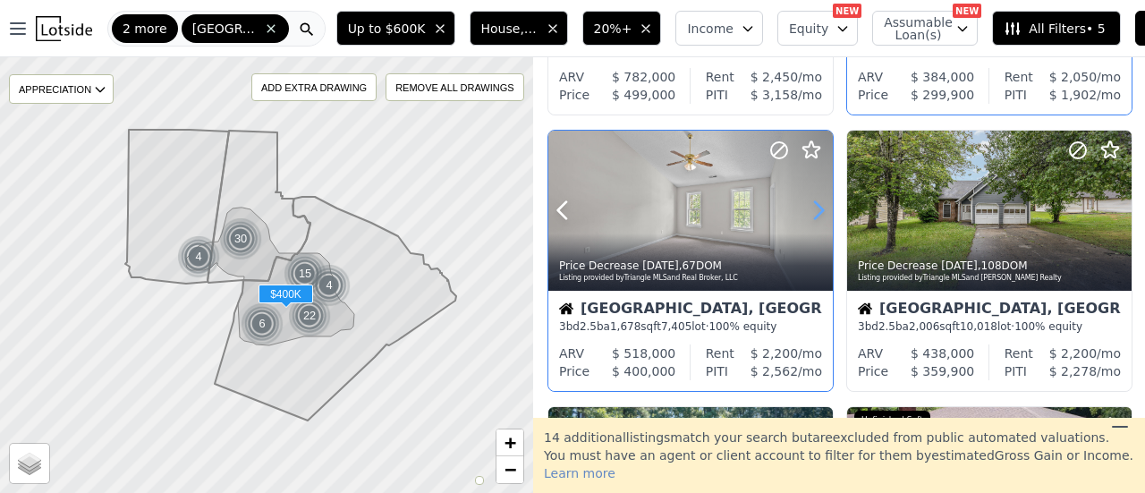
click at [819, 204] on icon at bounding box center [818, 210] width 29 height 29
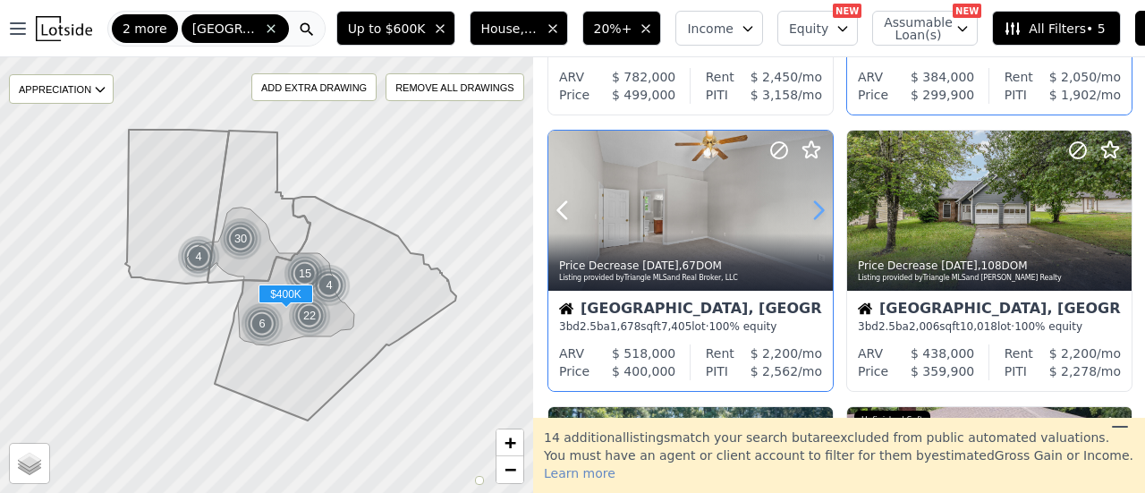
click at [819, 204] on icon at bounding box center [818, 210] width 29 height 29
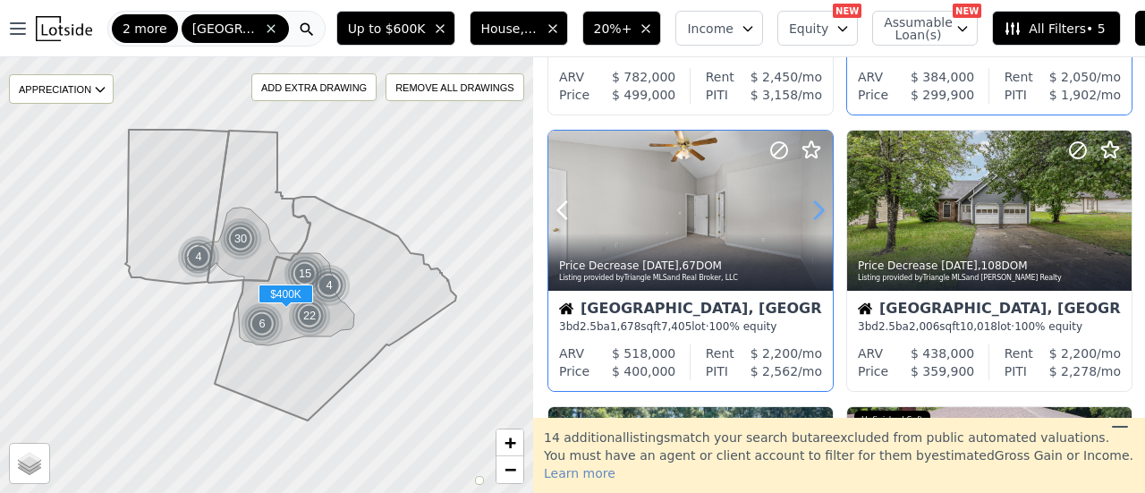
click at [819, 204] on icon at bounding box center [818, 210] width 29 height 29
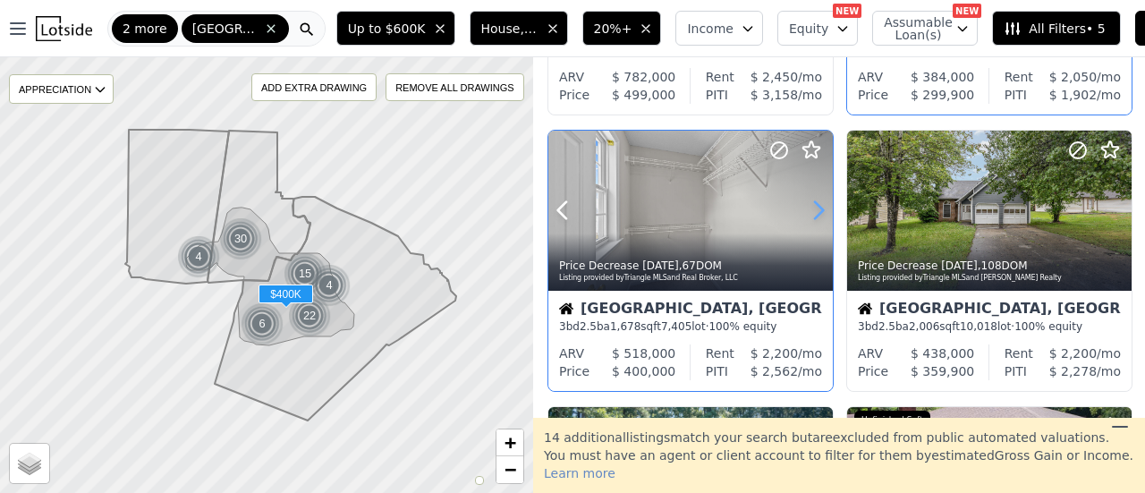
click at [819, 204] on icon at bounding box center [818, 210] width 29 height 29
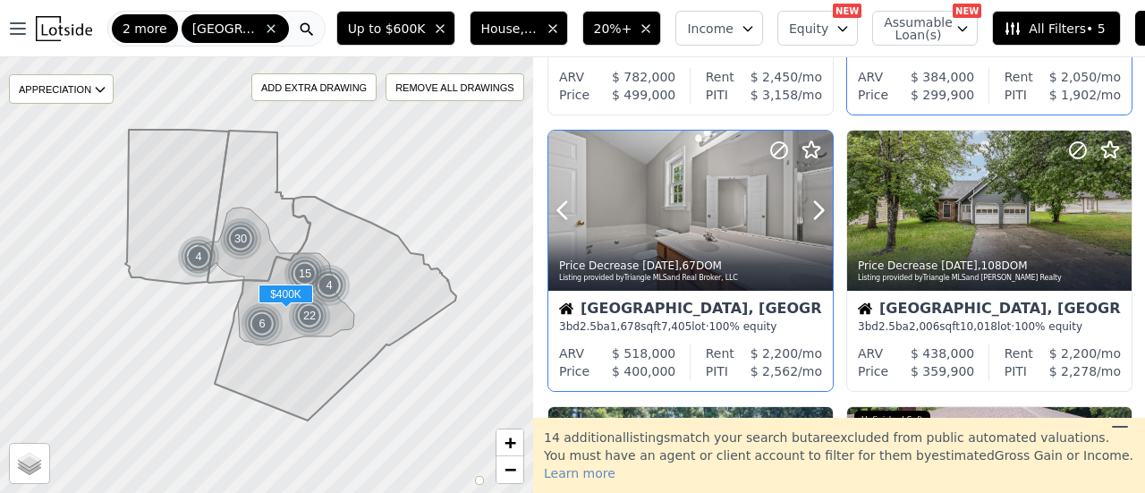
click at [775, 149] on icon at bounding box center [778, 149] width 21 height 21
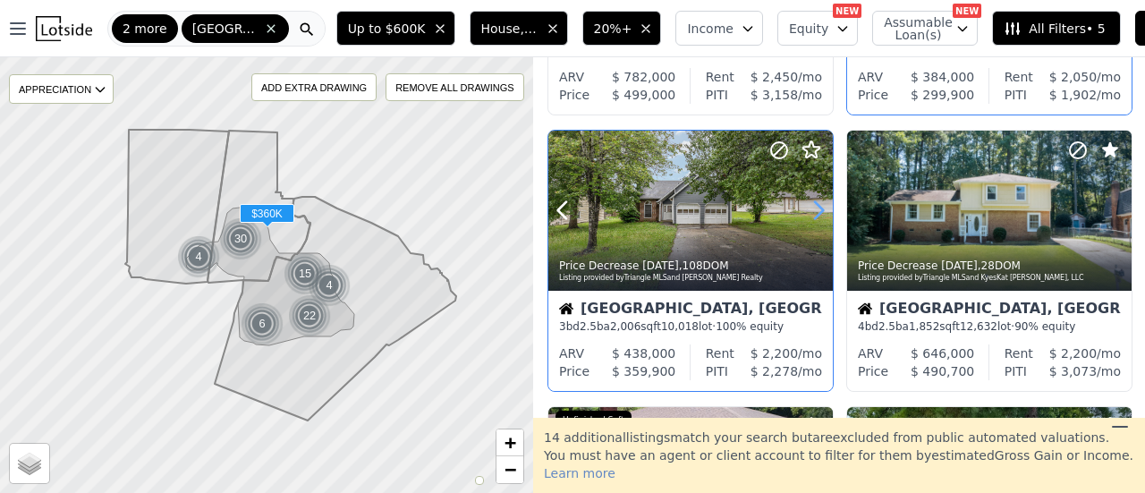
click at [818, 208] on icon at bounding box center [818, 210] width 29 height 29
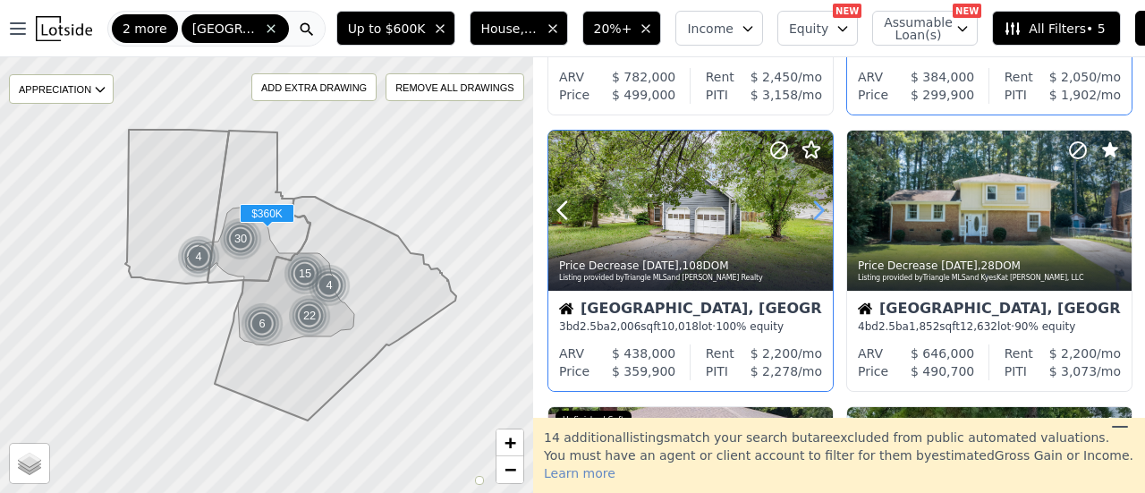
click at [818, 208] on icon at bounding box center [818, 210] width 29 height 29
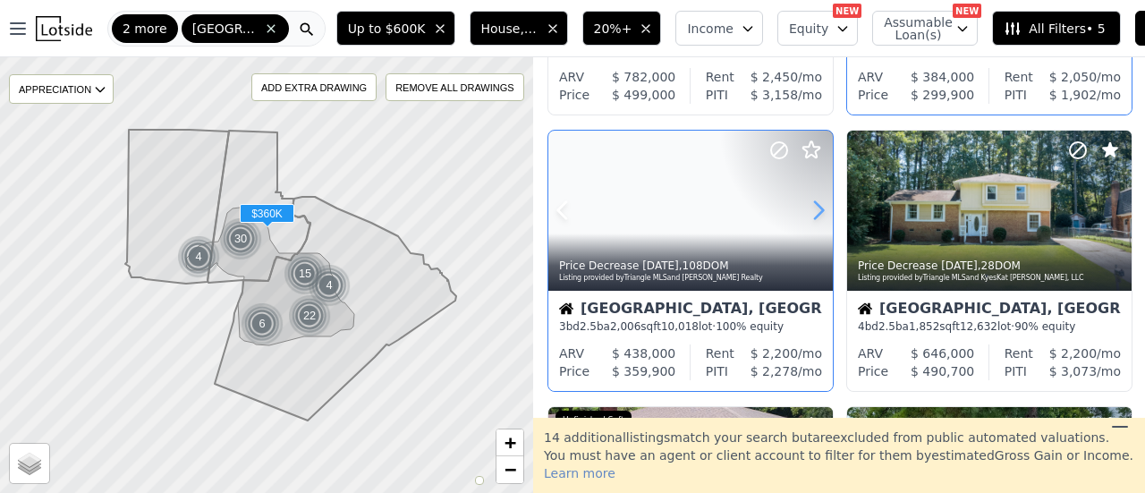
click at [818, 210] on icon at bounding box center [818, 210] width 29 height 29
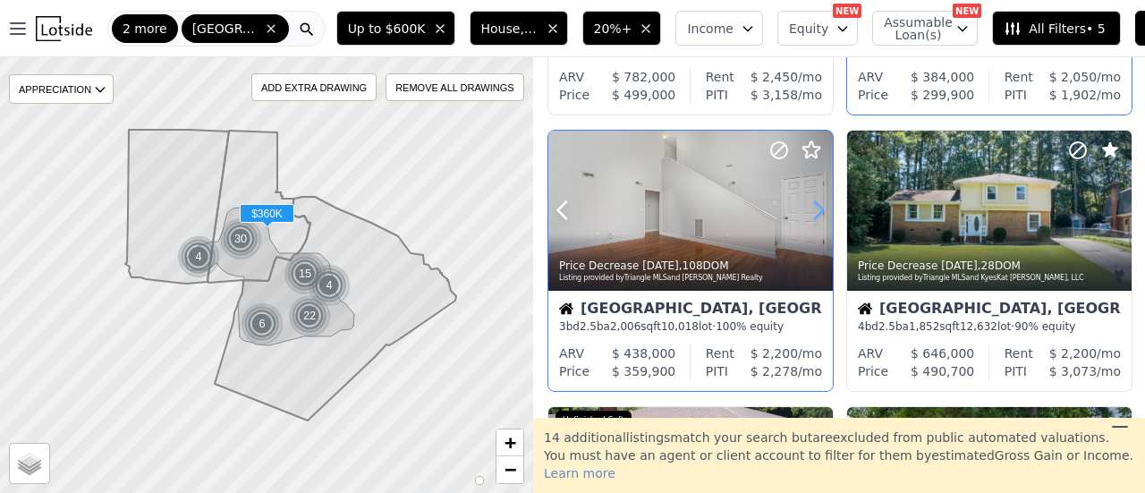
click at [818, 210] on icon at bounding box center [818, 210] width 29 height 29
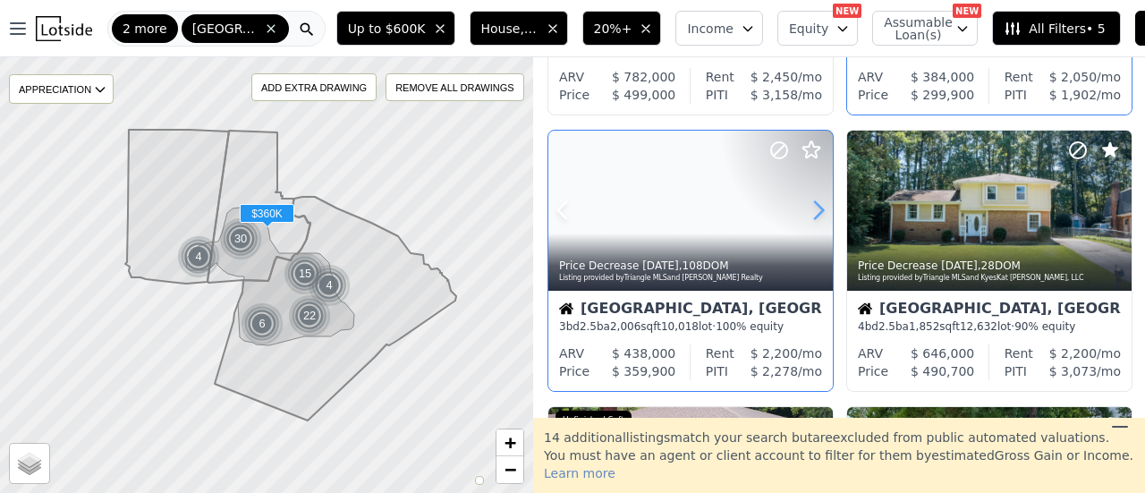
click at [818, 210] on icon at bounding box center [818, 210] width 29 height 29
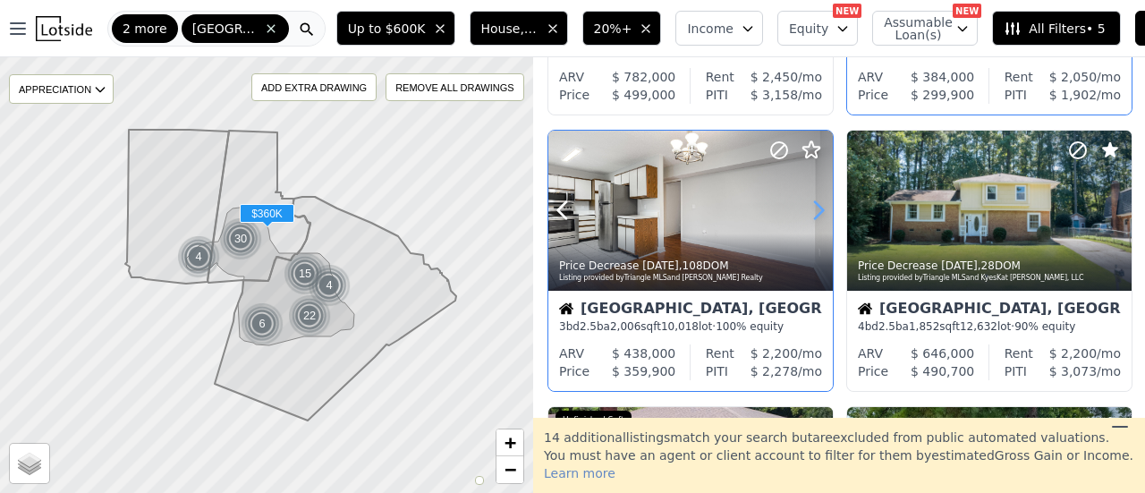
click at [818, 210] on icon at bounding box center [818, 210] width 29 height 29
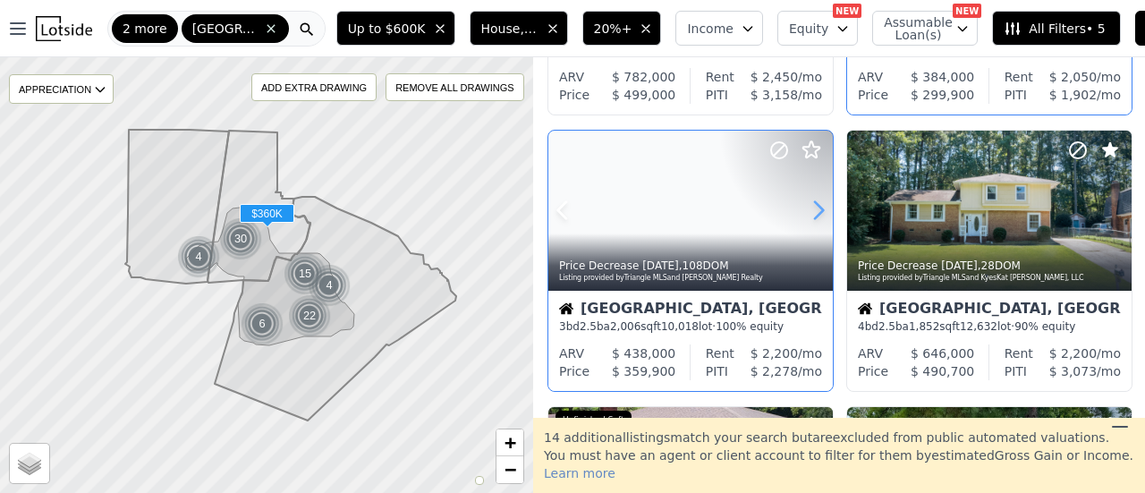
click at [818, 210] on icon at bounding box center [818, 210] width 29 height 29
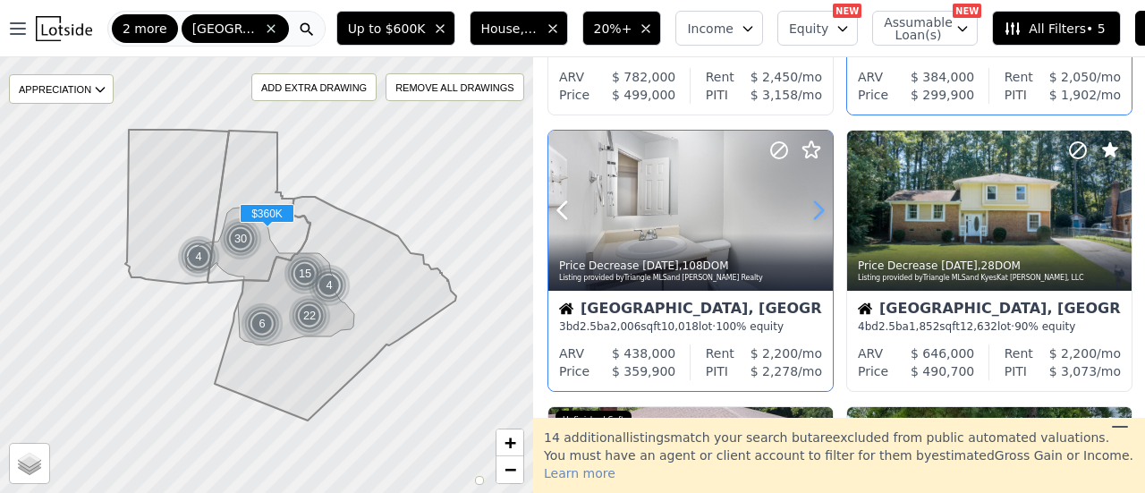
click at [818, 210] on icon at bounding box center [818, 210] width 29 height 29
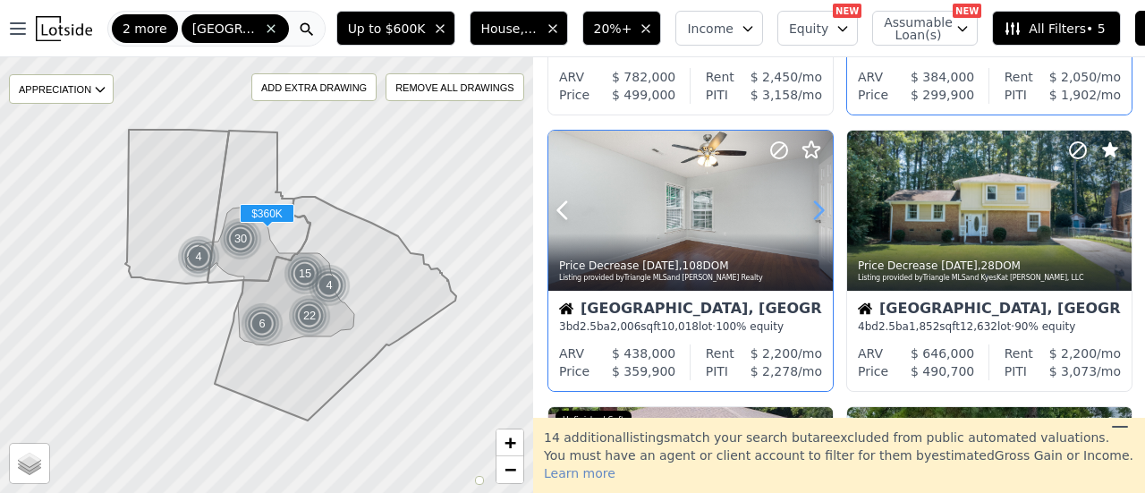
click at [816, 207] on icon at bounding box center [818, 210] width 29 height 29
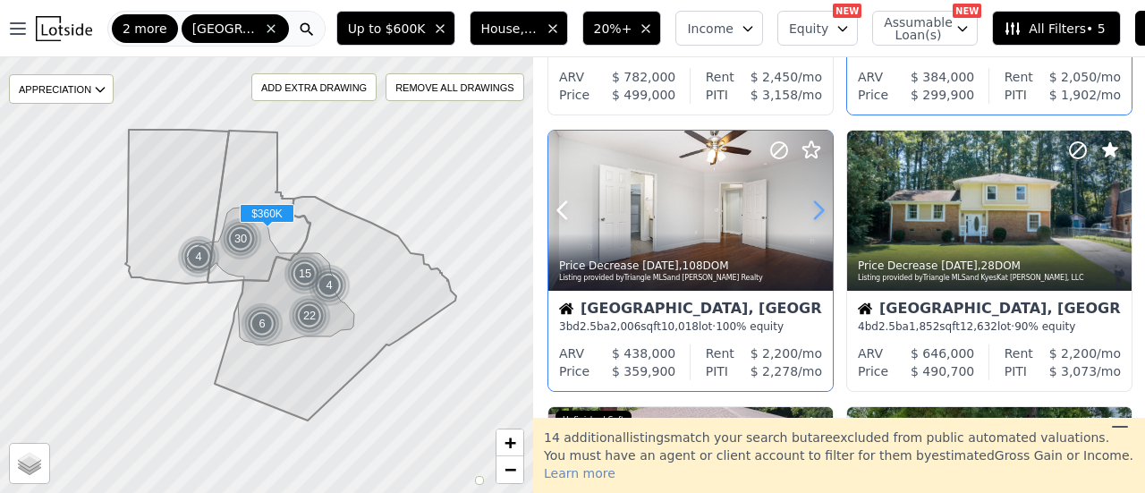
click at [816, 207] on icon at bounding box center [818, 210] width 29 height 29
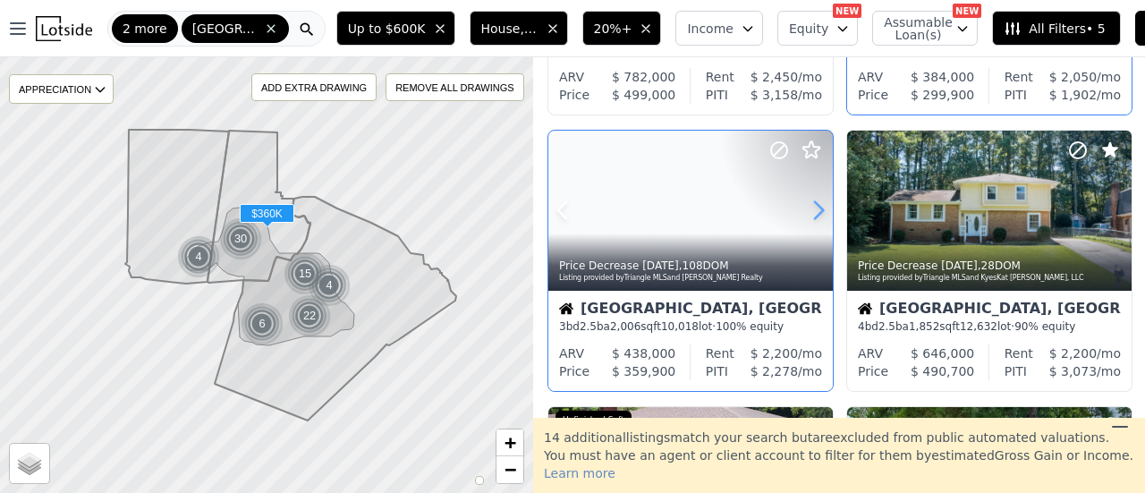
click at [816, 207] on icon at bounding box center [818, 210] width 29 height 29
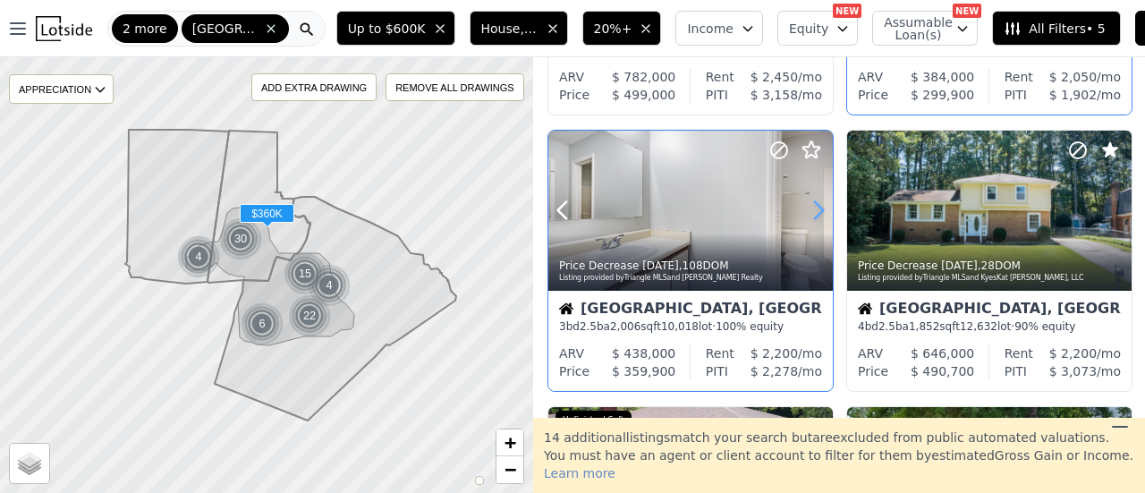
click at [816, 207] on icon at bounding box center [818, 210] width 29 height 29
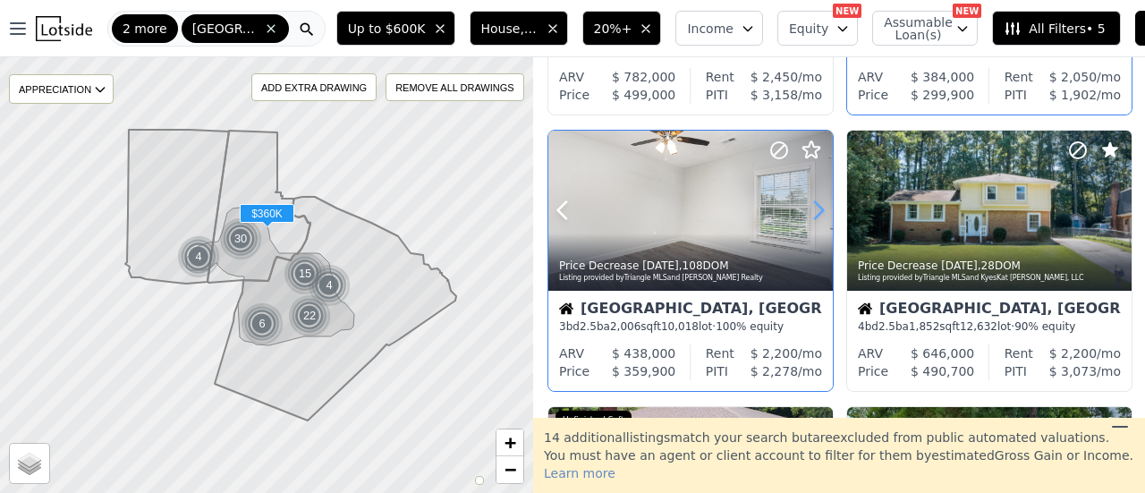
click at [816, 207] on icon at bounding box center [818, 210] width 29 height 29
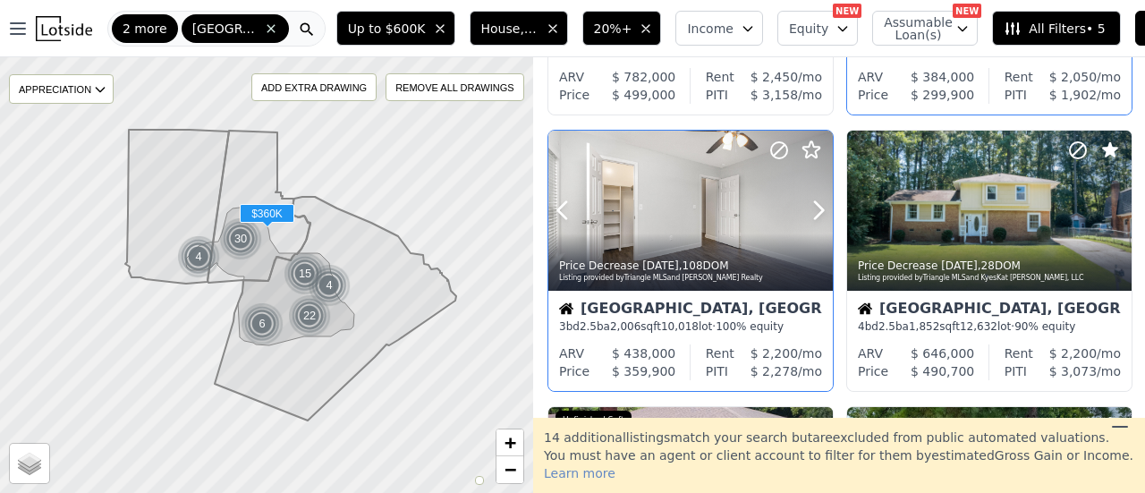
click at [770, 148] on icon at bounding box center [778, 149] width 21 height 21
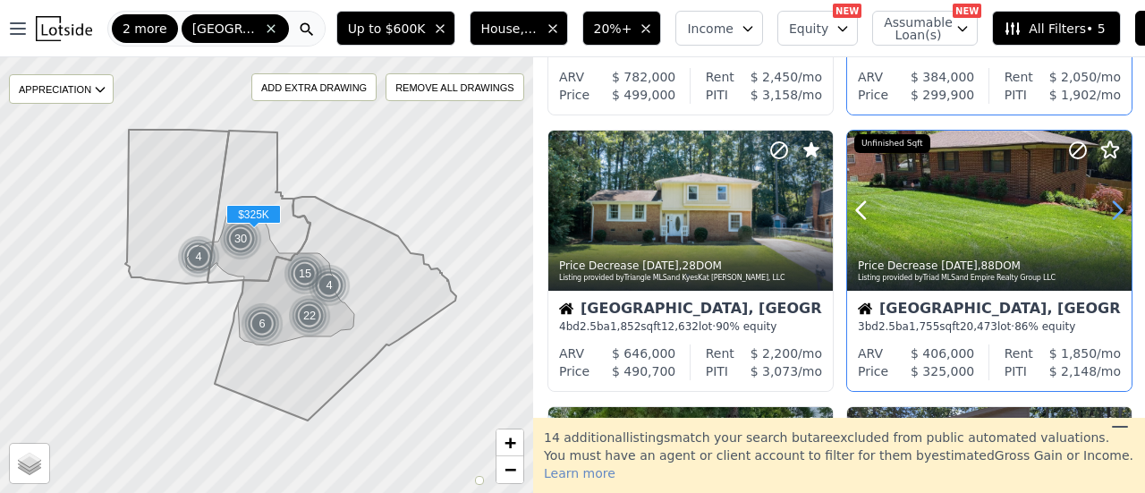
click at [1105, 201] on icon at bounding box center [1117, 210] width 29 height 29
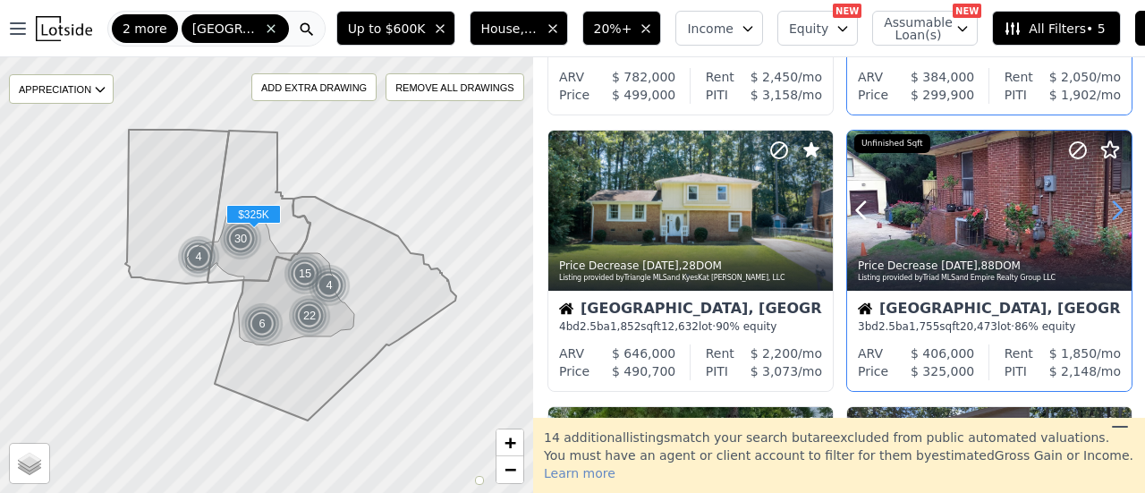
click at [1105, 201] on icon at bounding box center [1117, 210] width 29 height 29
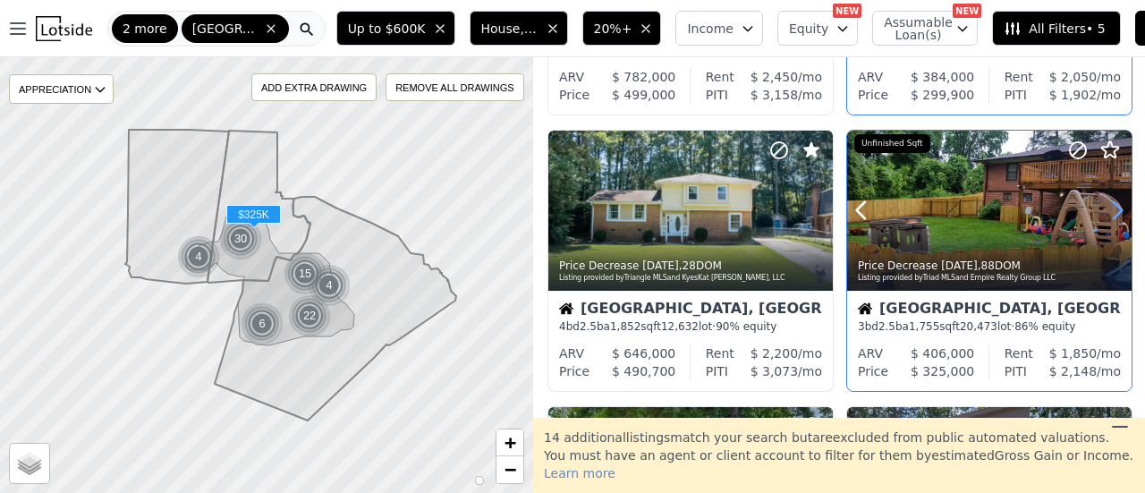
click at [1105, 201] on icon at bounding box center [1117, 210] width 29 height 29
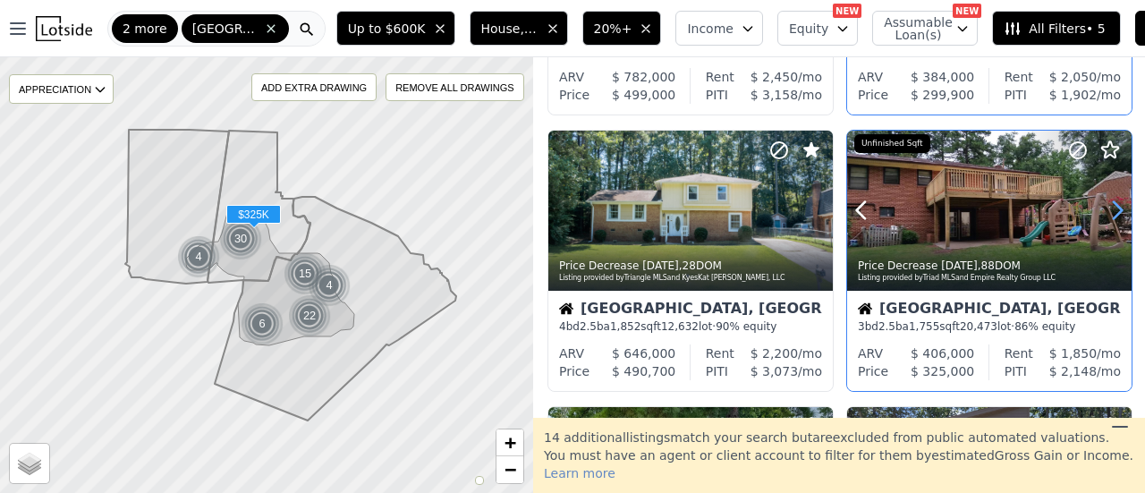
click at [1105, 201] on icon at bounding box center [1117, 210] width 29 height 29
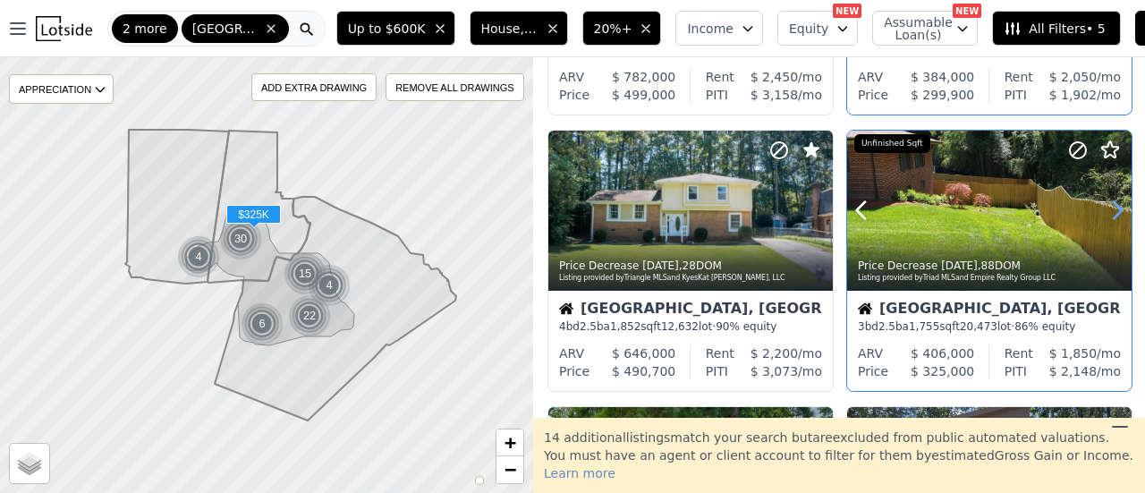
click at [1105, 201] on icon at bounding box center [1117, 210] width 29 height 29
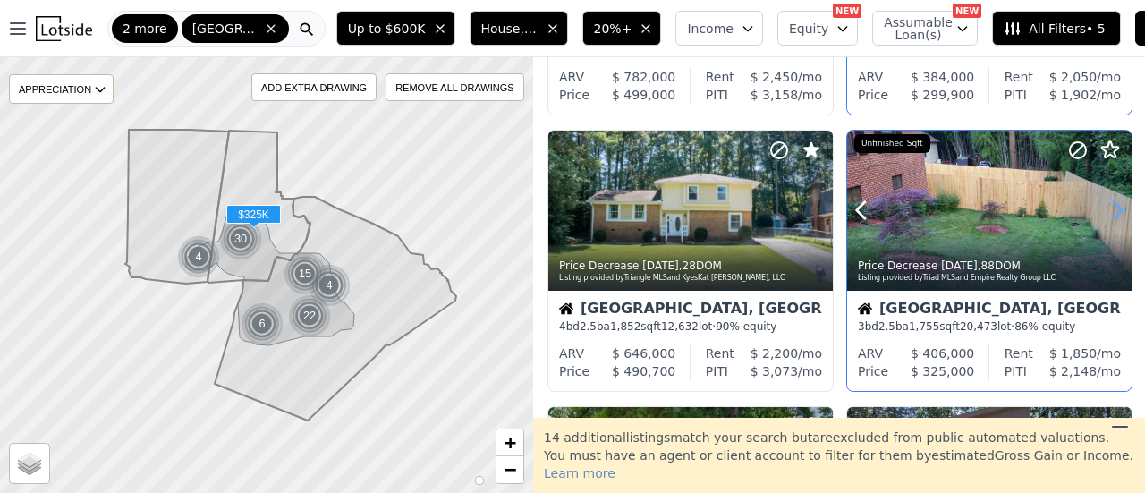
click at [1105, 201] on icon at bounding box center [1117, 210] width 29 height 29
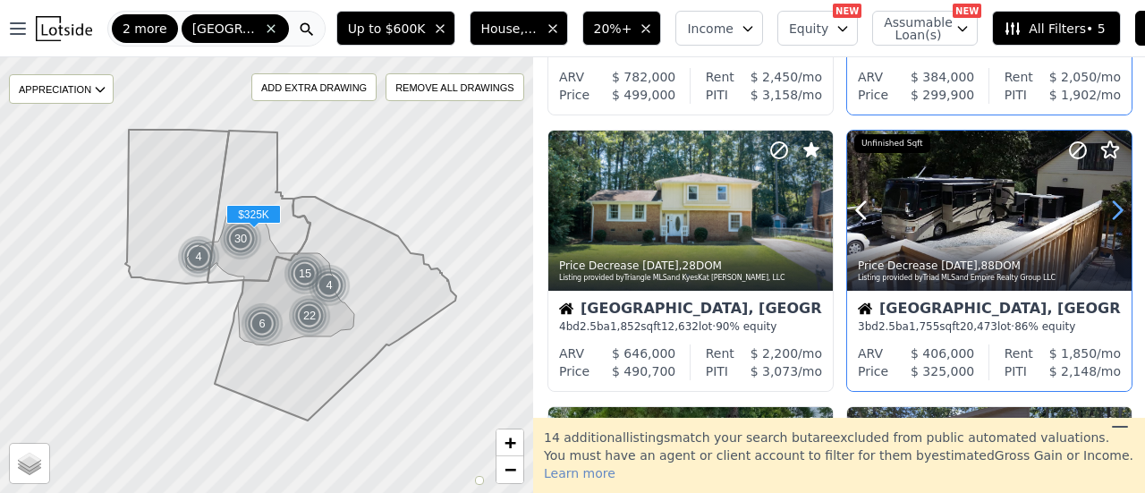
click at [1105, 201] on icon at bounding box center [1117, 210] width 29 height 29
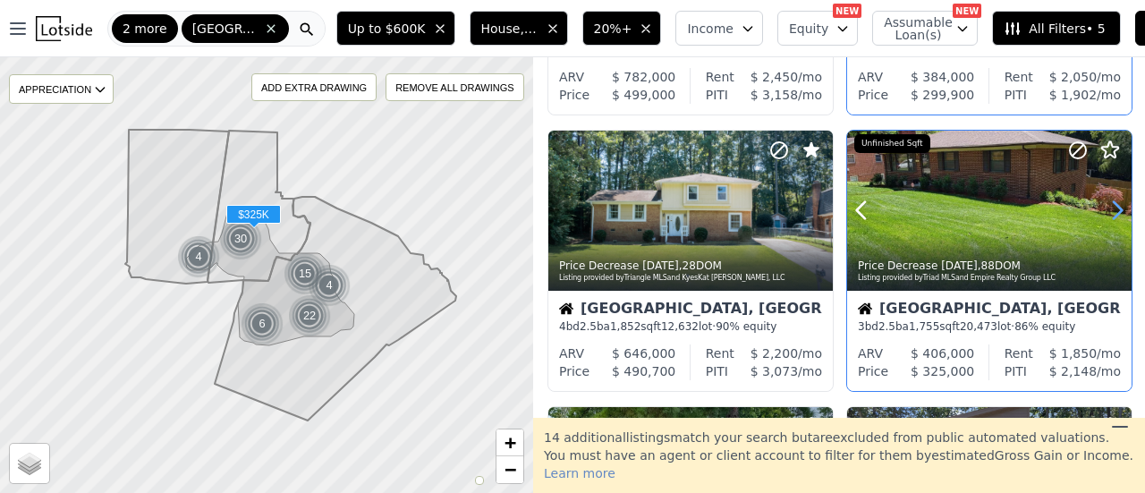
click at [1105, 201] on icon at bounding box center [1117, 210] width 29 height 29
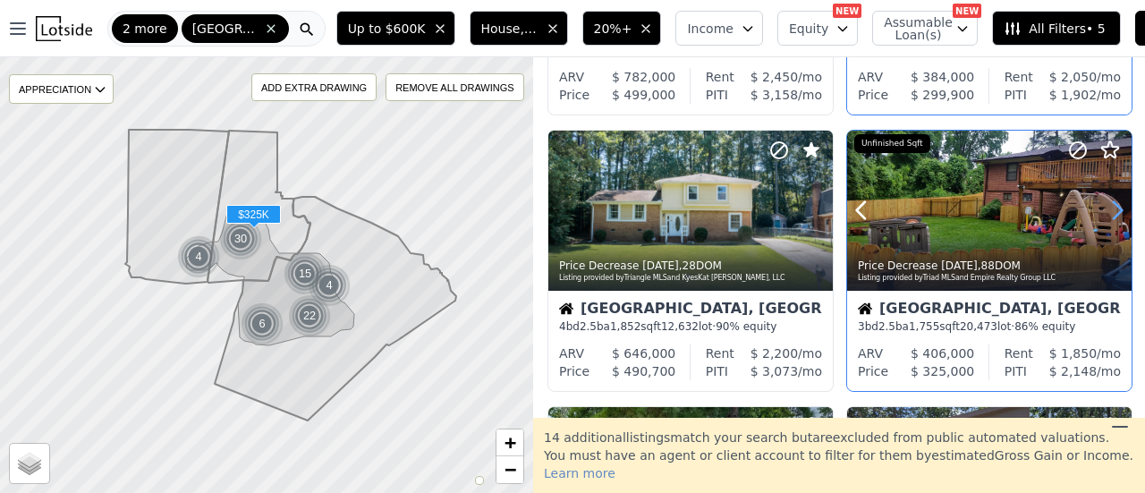
click at [1105, 201] on icon at bounding box center [1117, 210] width 29 height 29
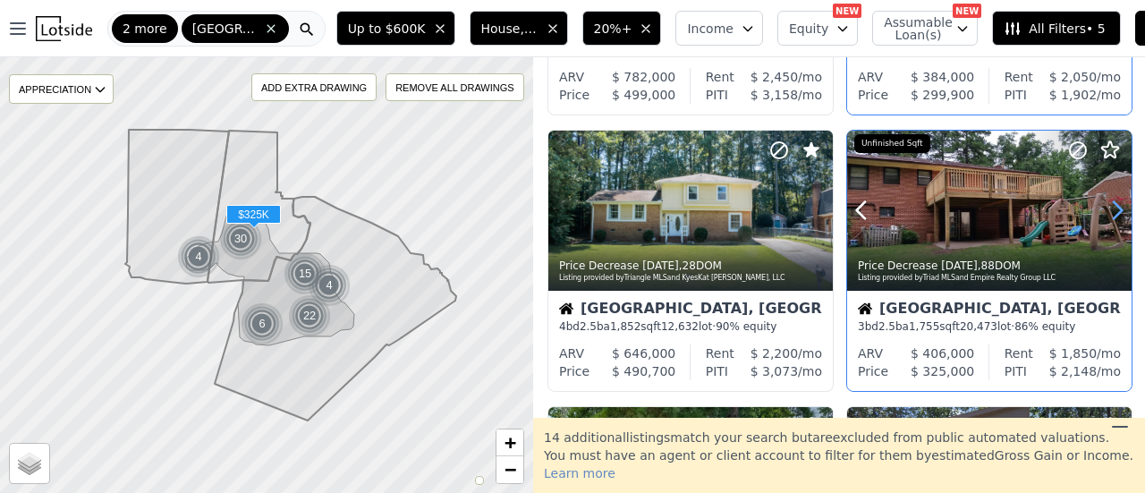
click at [1105, 201] on icon at bounding box center [1117, 210] width 29 height 29
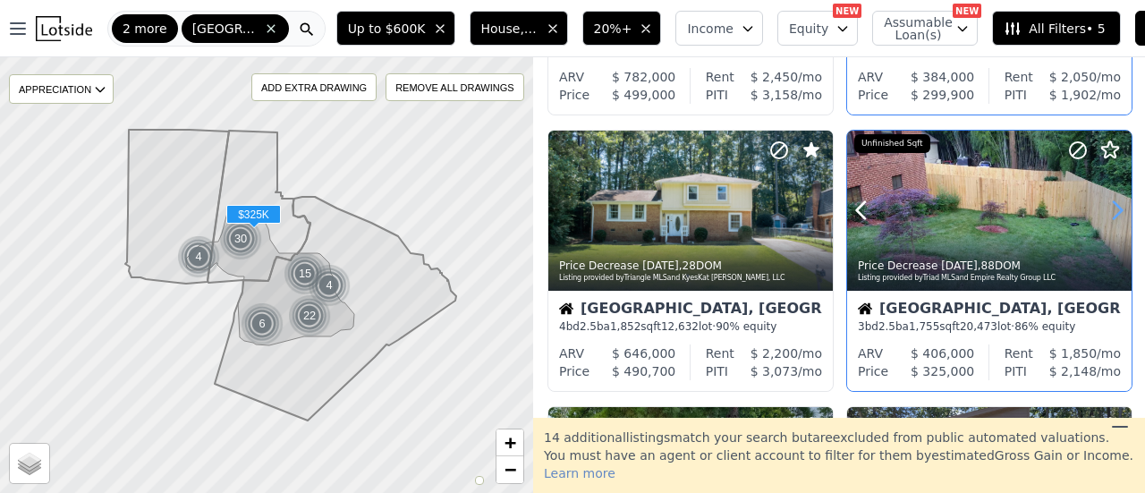
click at [1105, 201] on icon at bounding box center [1117, 210] width 29 height 29
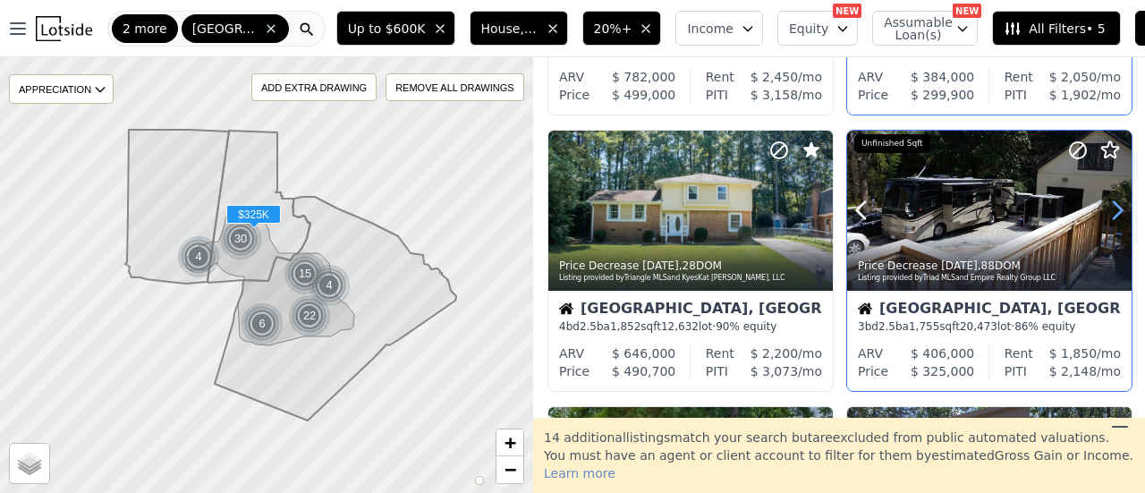
click at [1105, 201] on icon at bounding box center [1117, 210] width 29 height 29
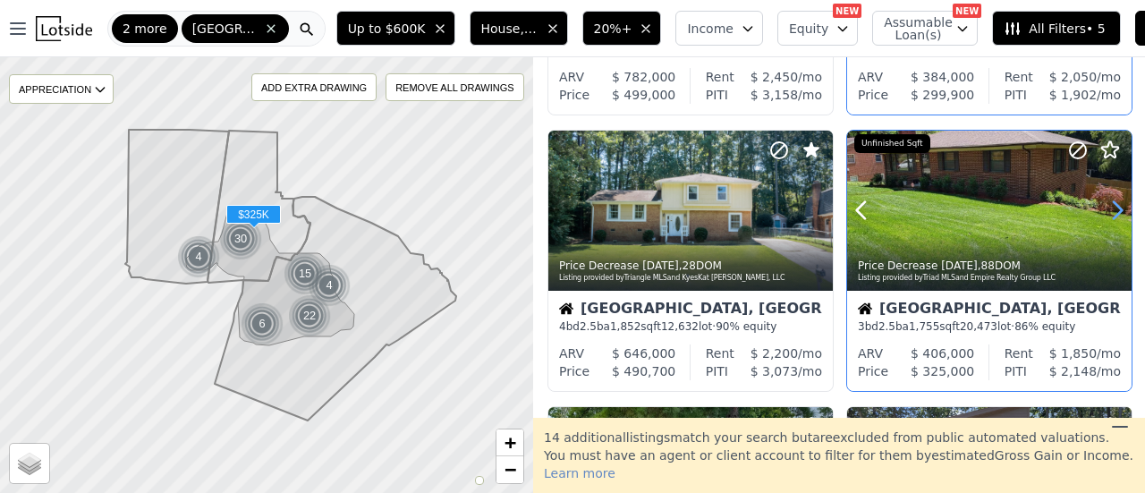
click at [1105, 201] on icon at bounding box center [1117, 210] width 29 height 29
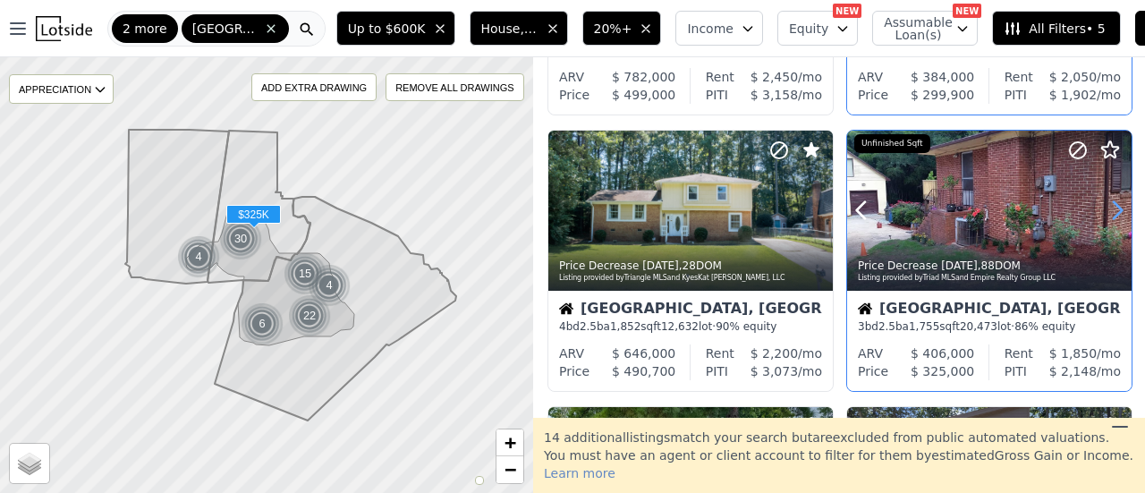
click at [1105, 201] on icon at bounding box center [1117, 210] width 29 height 29
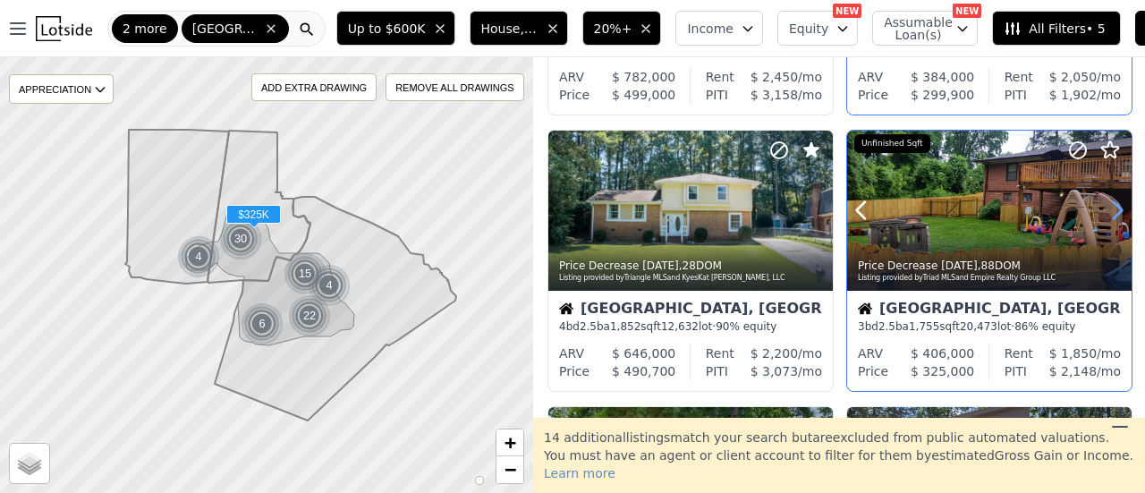
click at [1105, 201] on icon at bounding box center [1117, 210] width 29 height 29
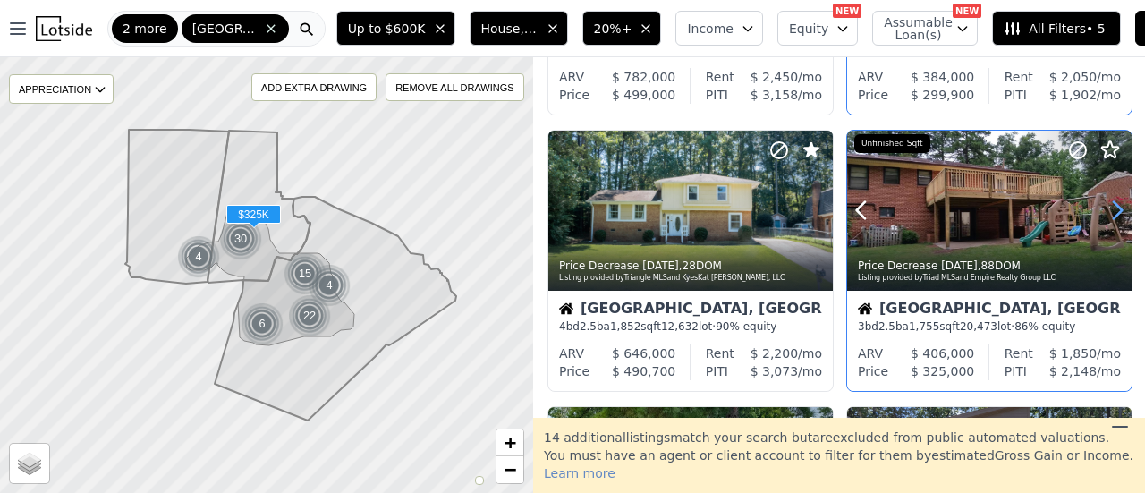
click at [1105, 201] on icon at bounding box center [1117, 210] width 29 height 29
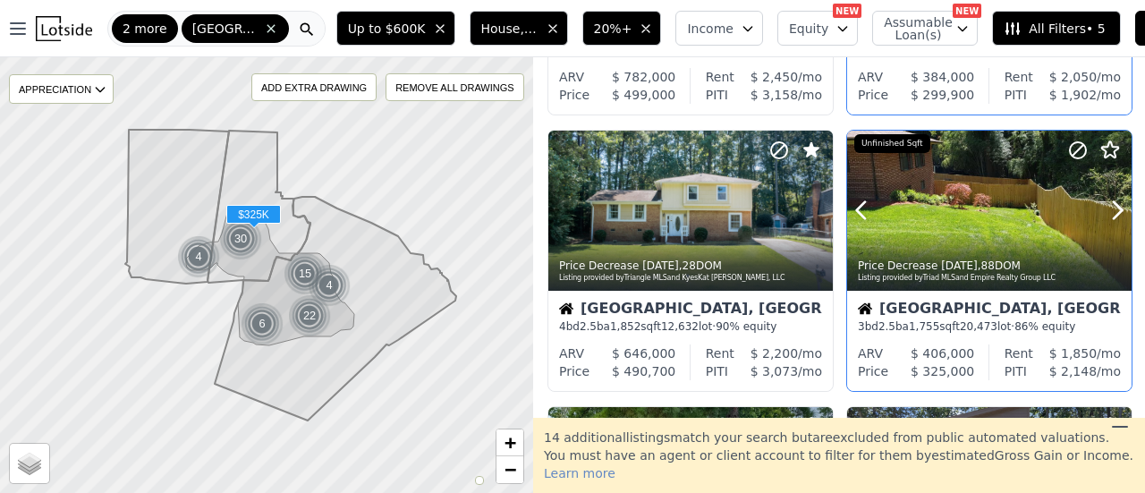
click at [985, 203] on div at bounding box center [989, 211] width 284 height 160
click at [1070, 151] on icon at bounding box center [1077, 149] width 21 height 21
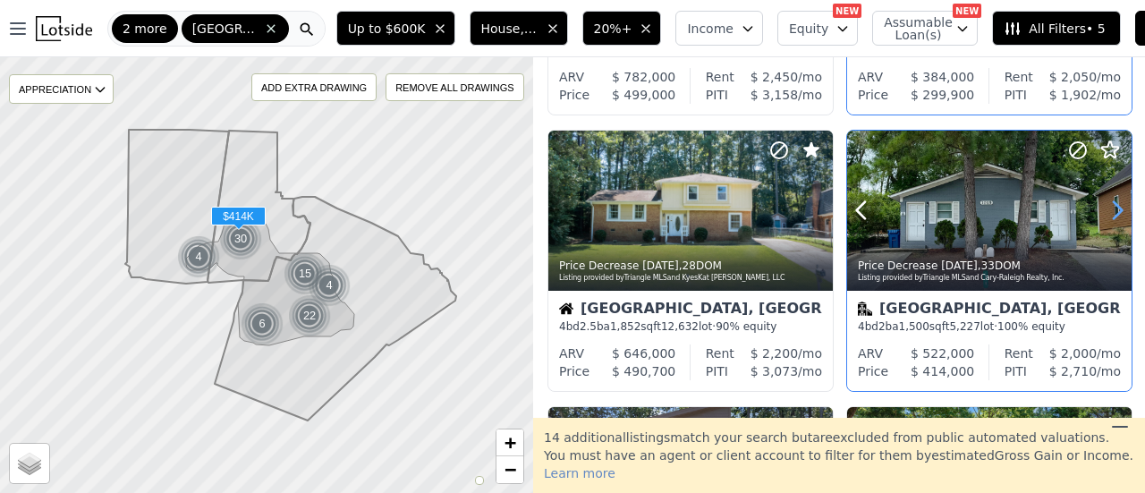
click at [1113, 214] on icon at bounding box center [1117, 210] width 8 height 17
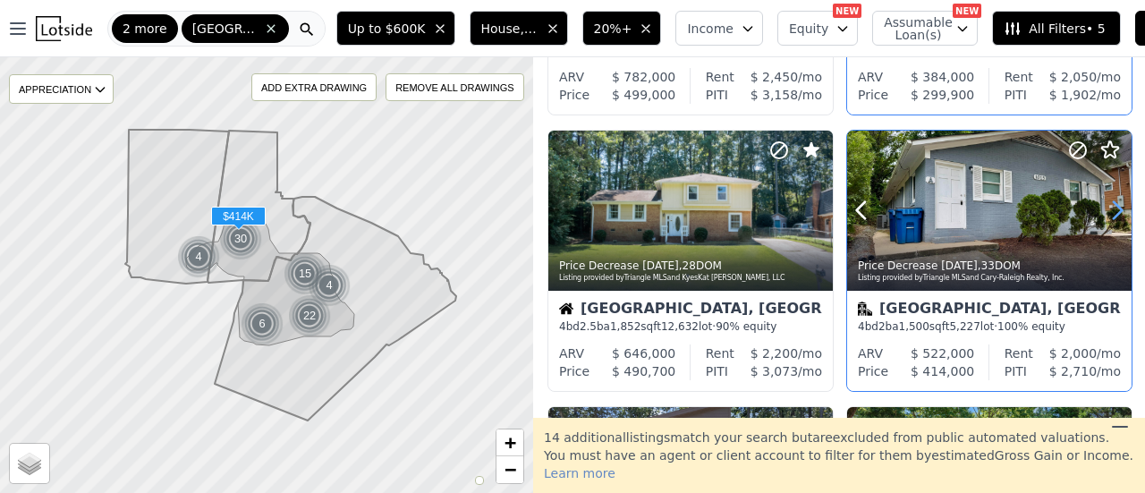
click at [1113, 214] on icon at bounding box center [1117, 210] width 8 height 17
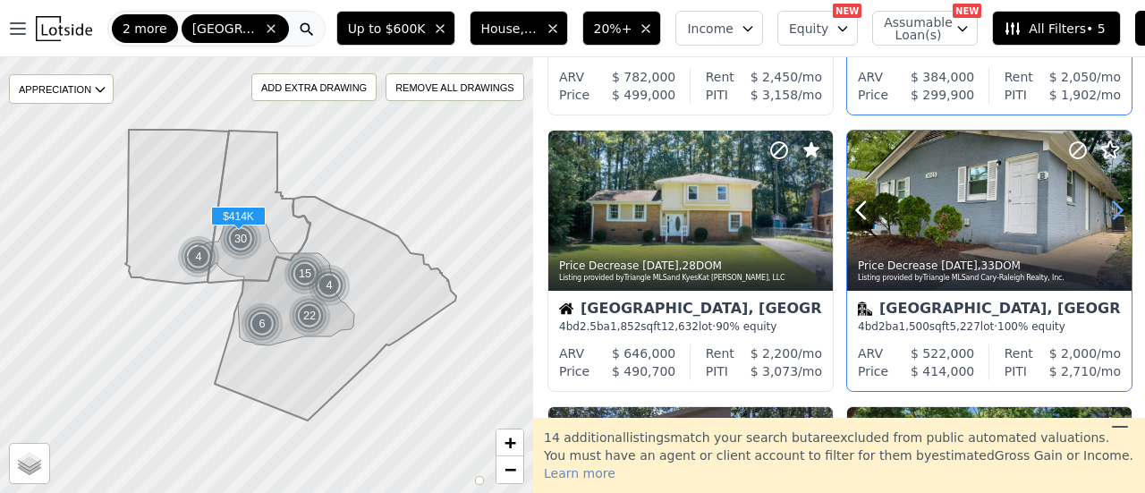
click at [1113, 214] on icon at bounding box center [1117, 210] width 8 height 17
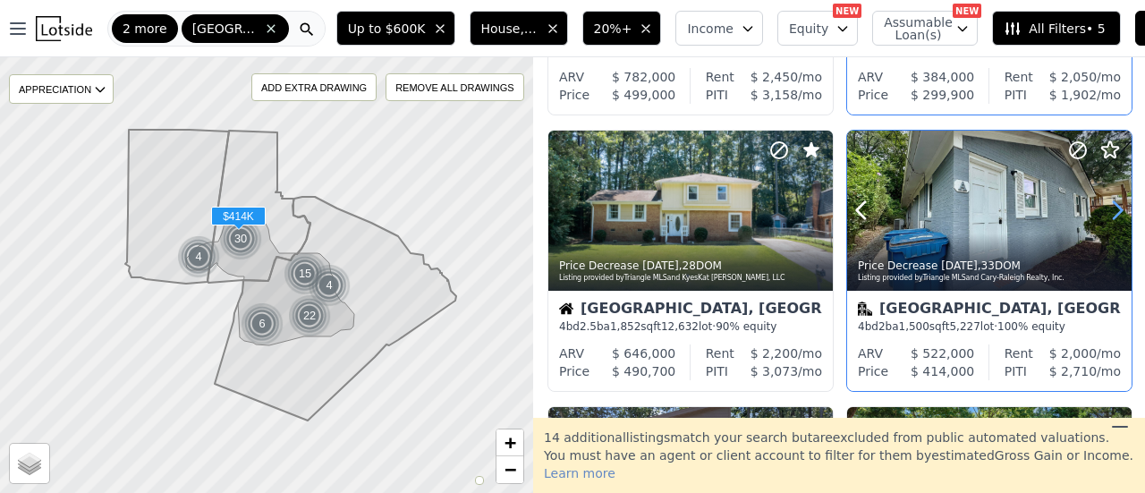
click at [1113, 214] on icon at bounding box center [1117, 210] width 8 height 17
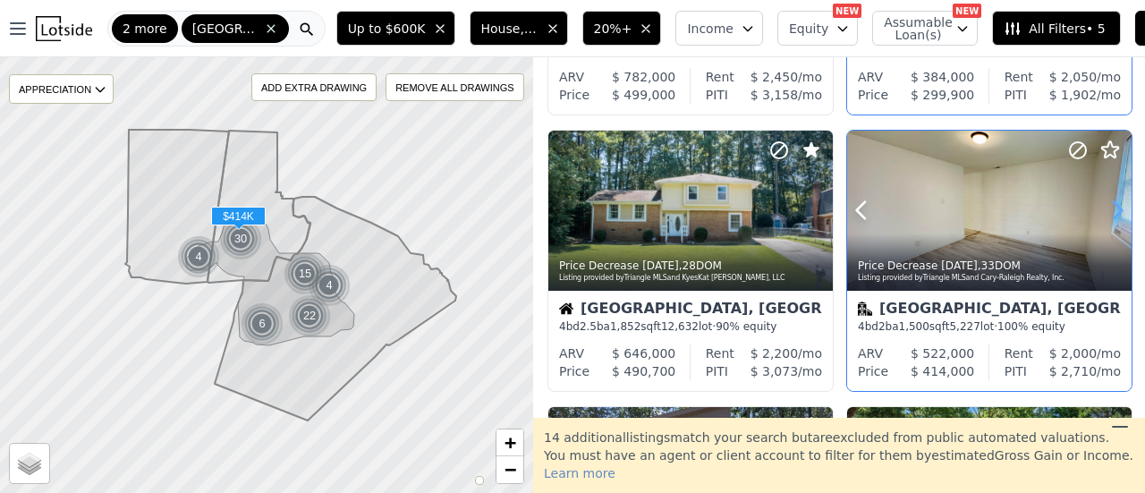
click at [1113, 214] on icon at bounding box center [1117, 210] width 8 height 17
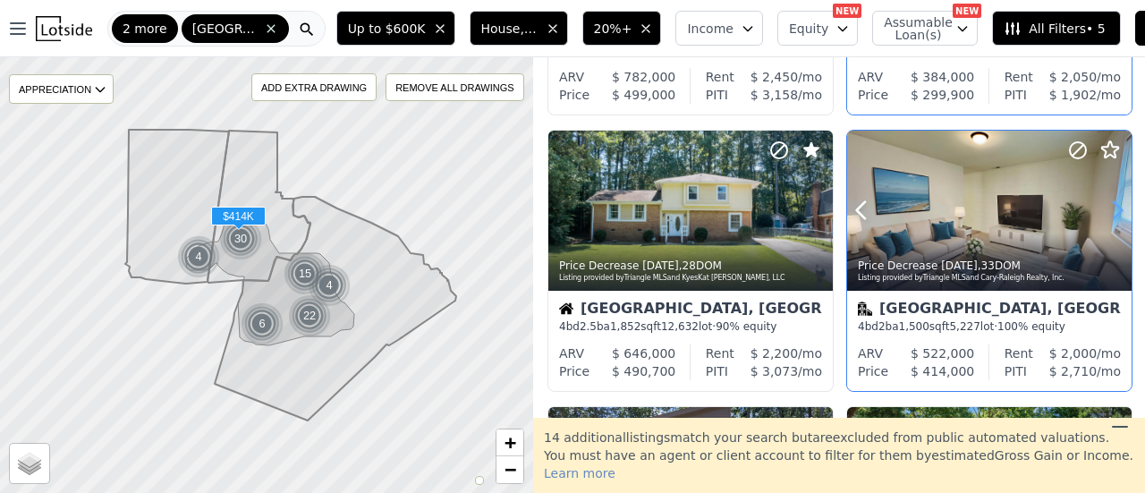
click at [1113, 214] on icon at bounding box center [1117, 210] width 8 height 17
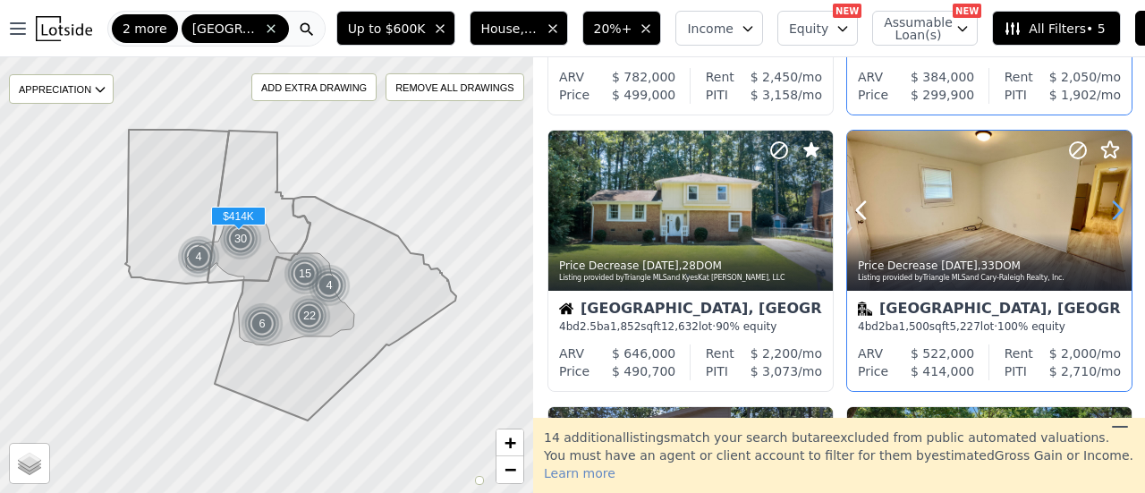
click at [1113, 214] on icon at bounding box center [1117, 210] width 8 height 17
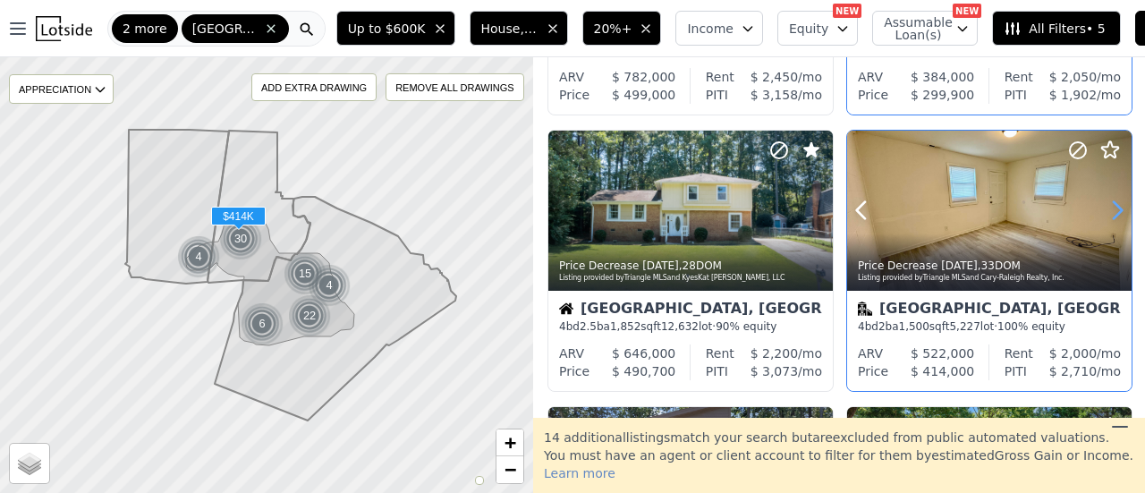
click at [1113, 214] on icon at bounding box center [1117, 210] width 8 height 17
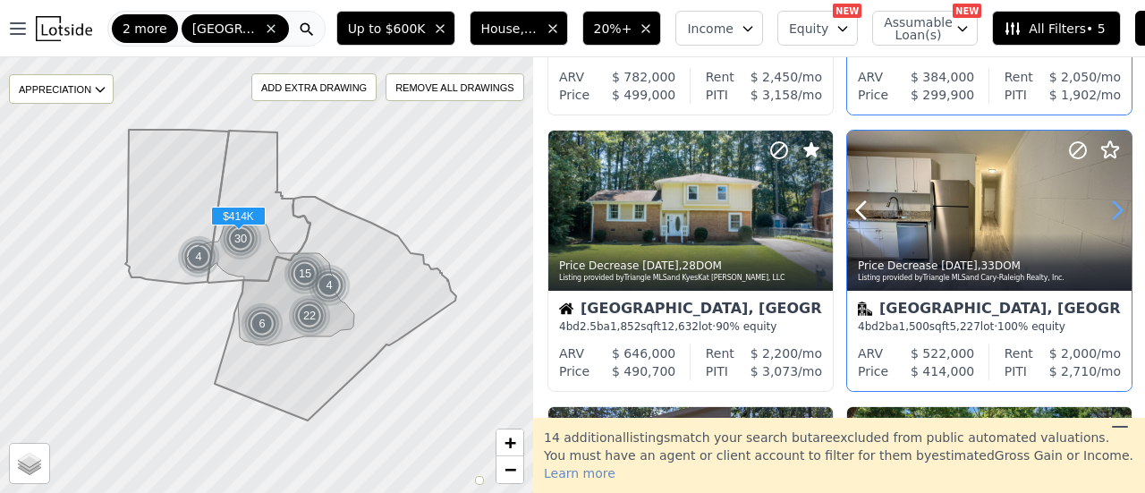
click at [1113, 214] on icon at bounding box center [1117, 210] width 8 height 17
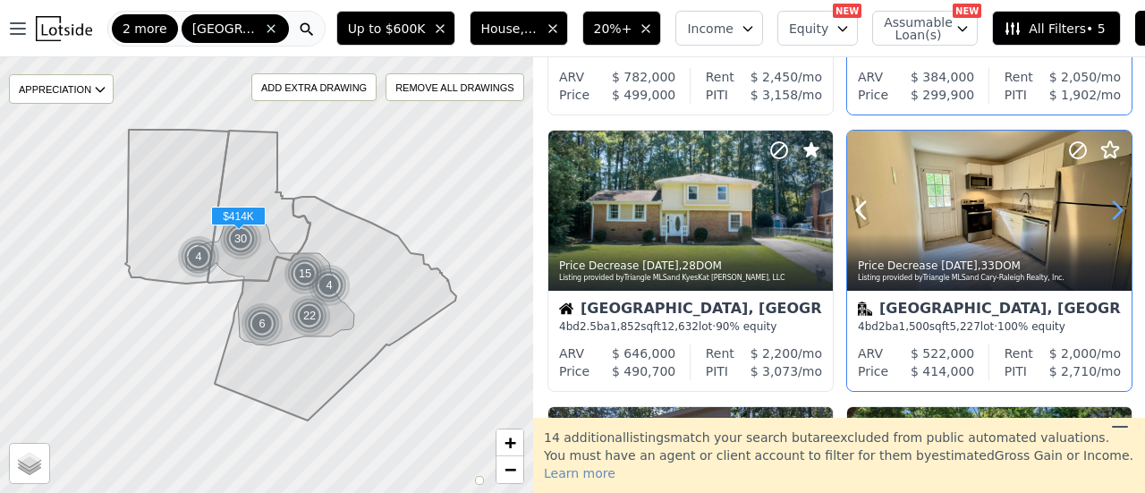
click at [1113, 214] on icon at bounding box center [1117, 210] width 8 height 17
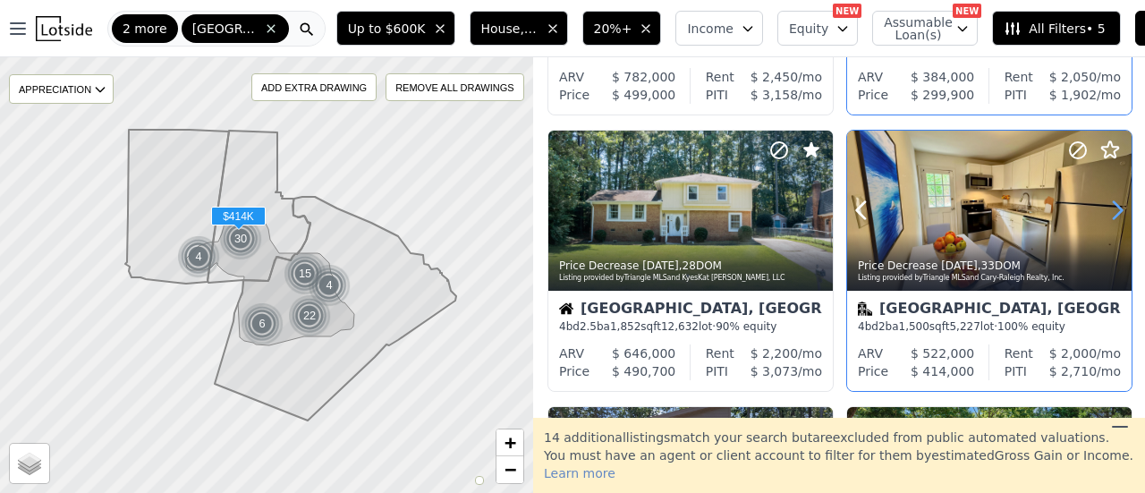
click at [1113, 214] on icon at bounding box center [1117, 210] width 8 height 17
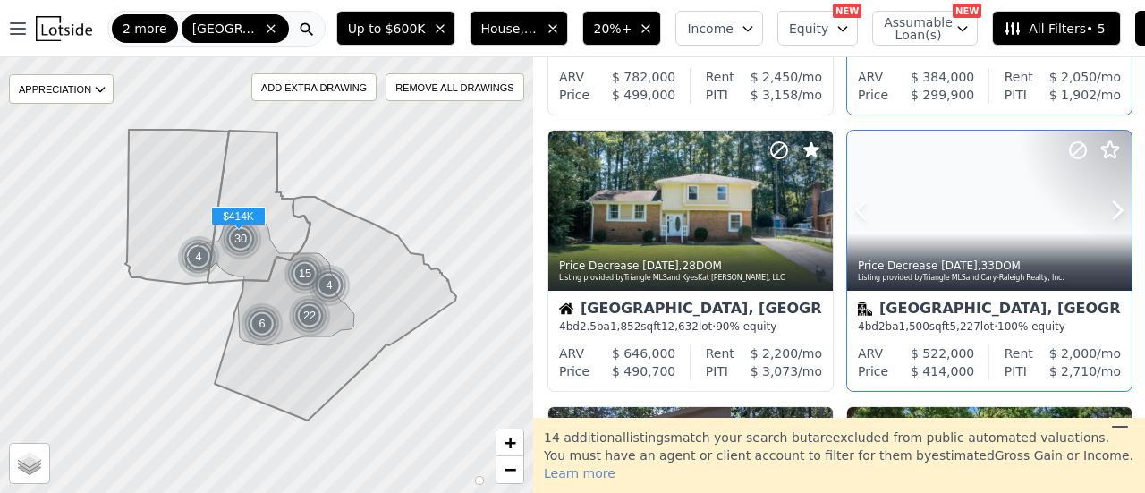
scroll to position [894, 0]
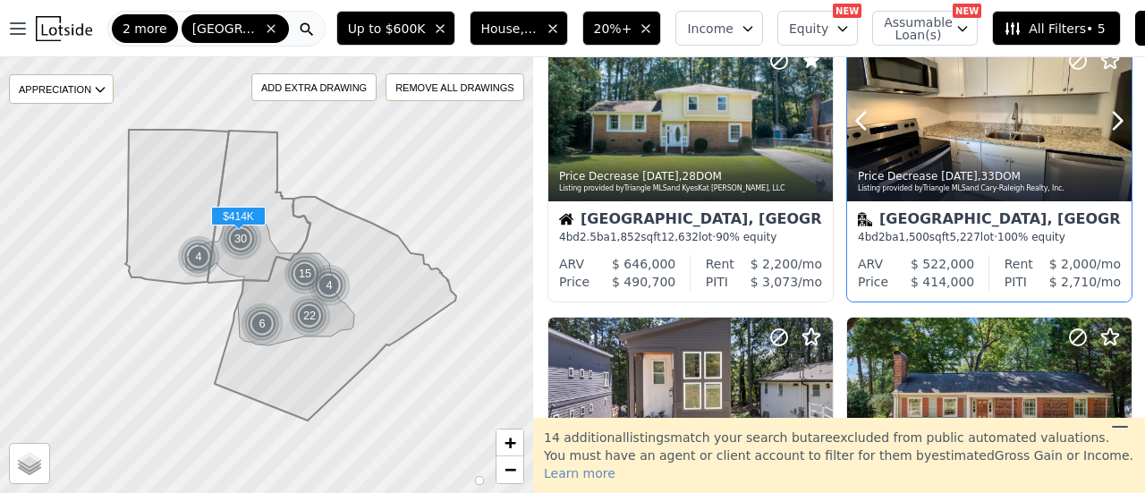
click at [1072, 64] on icon at bounding box center [1077, 60] width 11 height 11
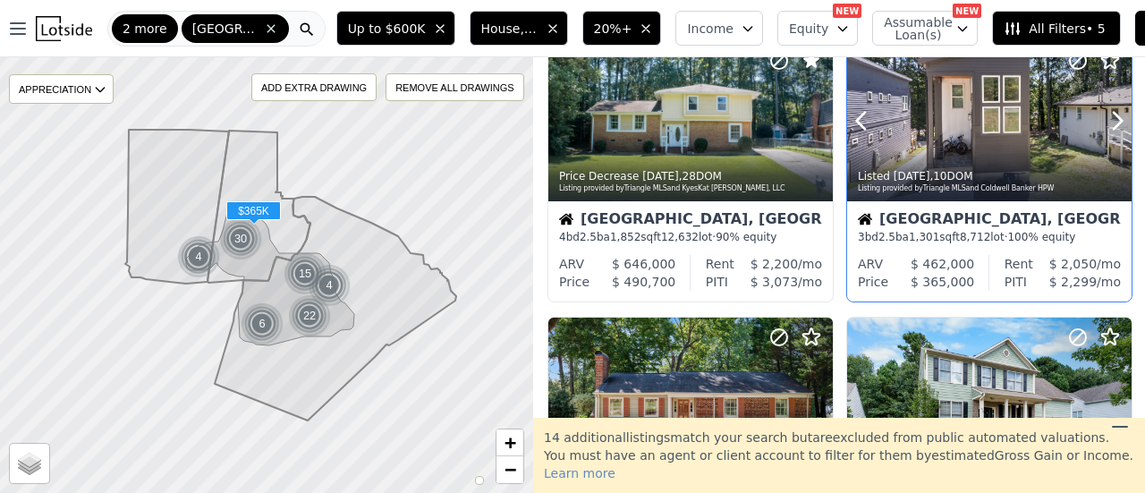
click at [1067, 67] on icon at bounding box center [1077, 60] width 21 height 21
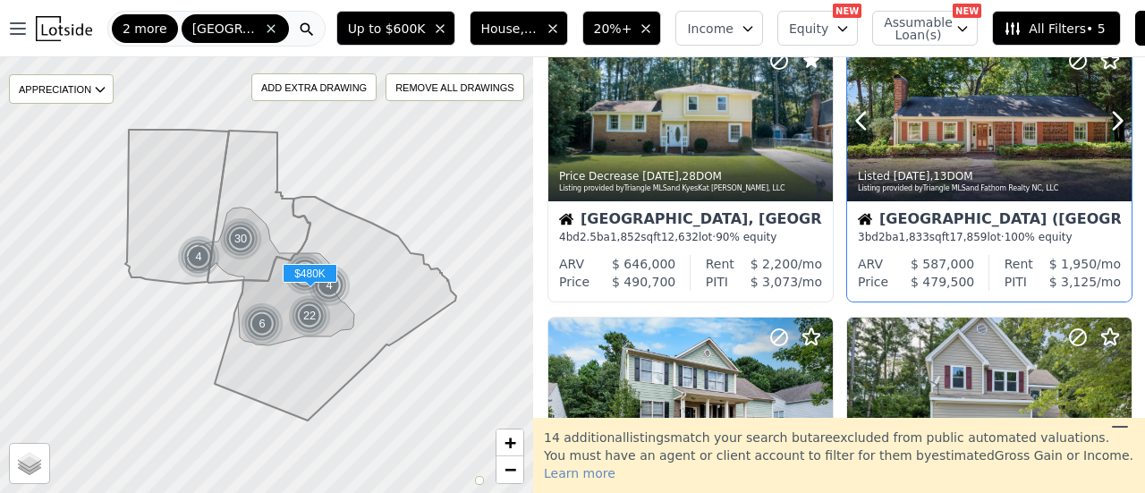
scroll to position [805, 0]
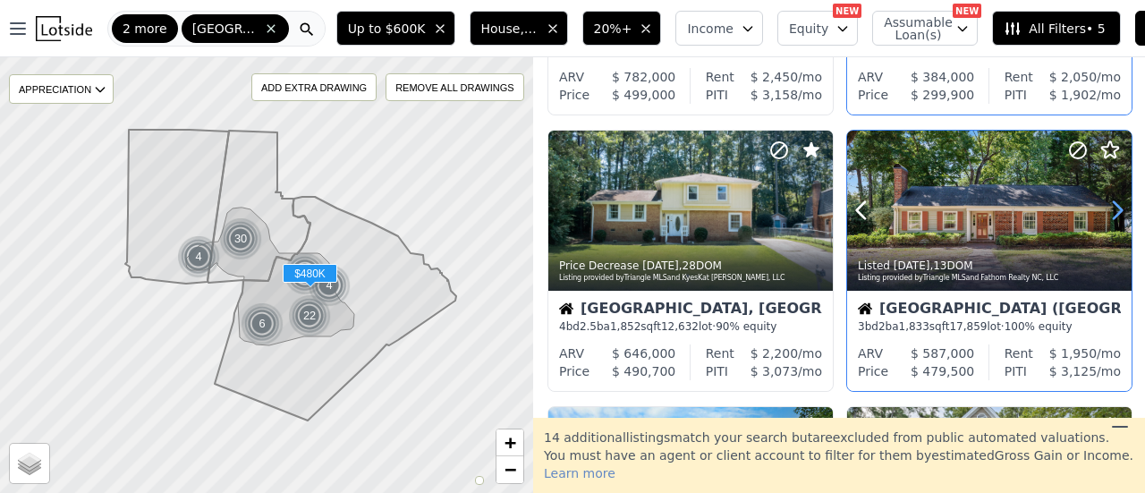
click at [1113, 214] on icon at bounding box center [1117, 210] width 8 height 17
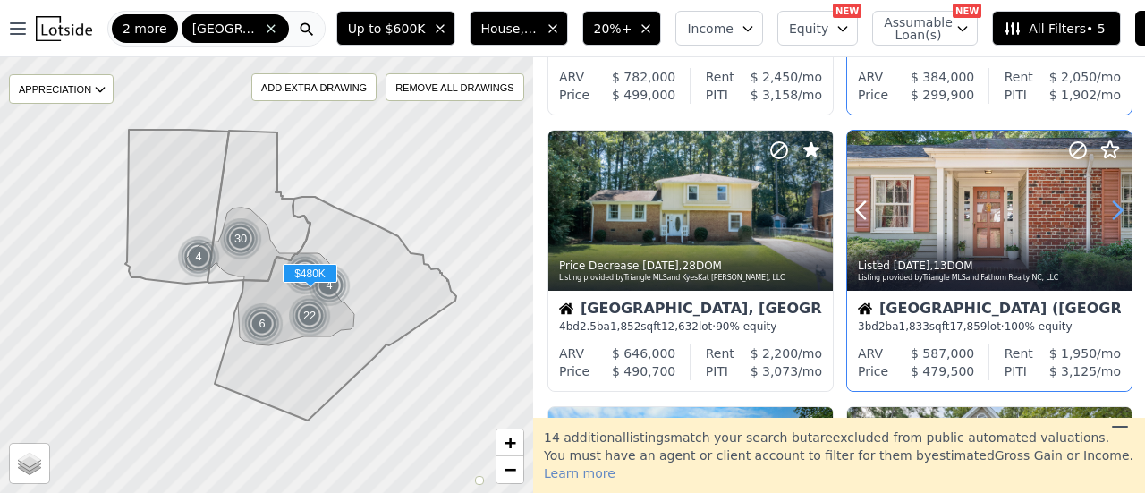
click at [1113, 214] on icon at bounding box center [1117, 210] width 8 height 17
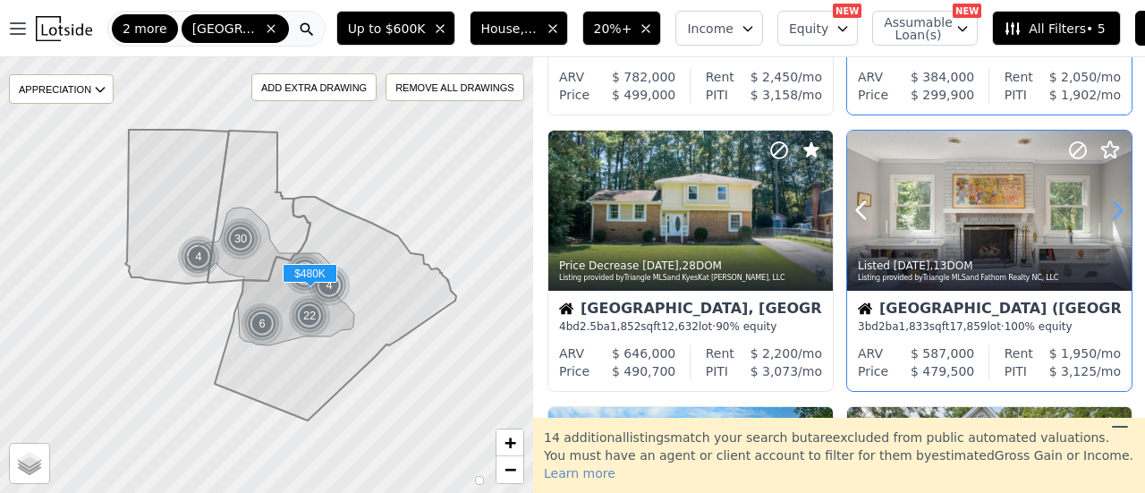
click at [1113, 214] on icon at bounding box center [1117, 210] width 8 height 17
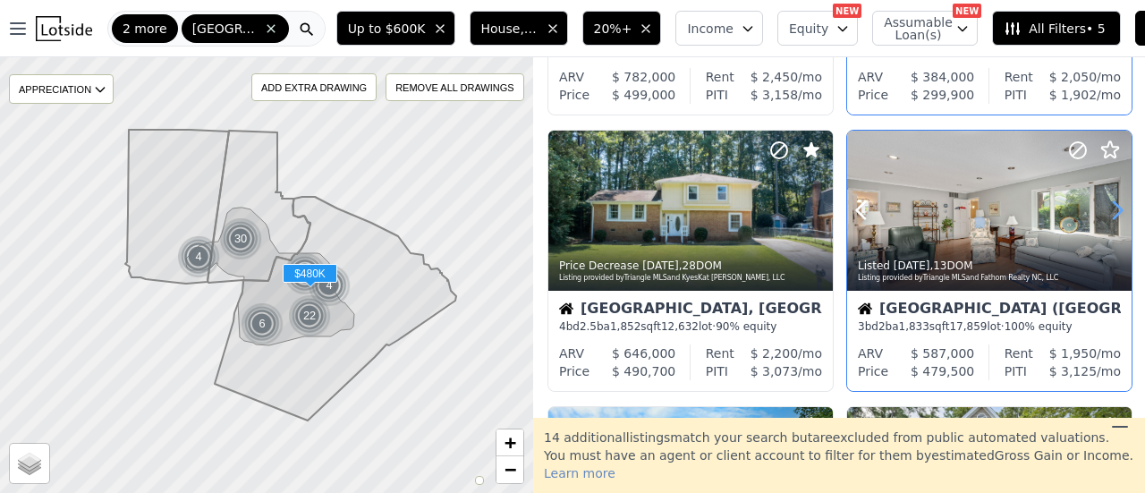
click at [1113, 214] on icon at bounding box center [1117, 210] width 8 height 17
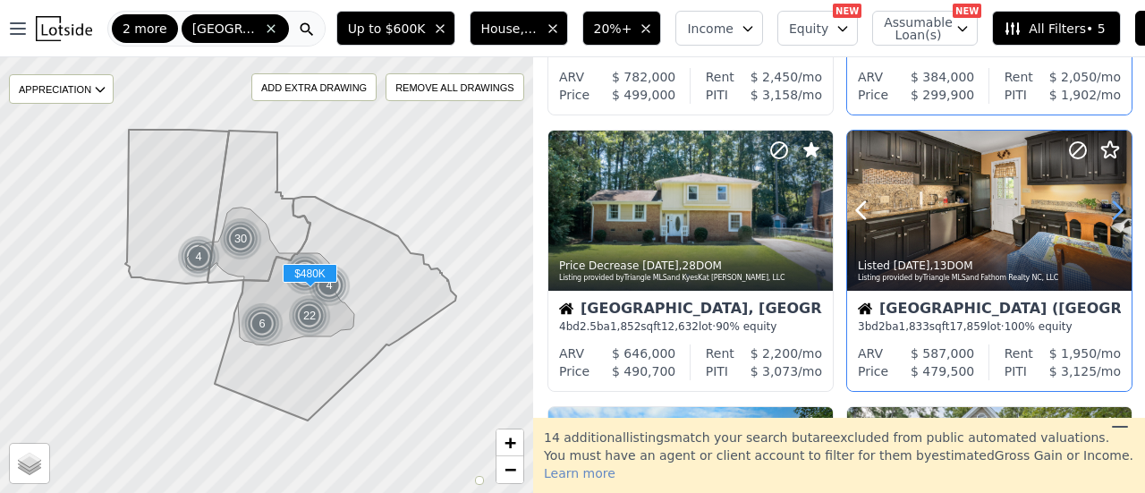
click at [1113, 214] on icon at bounding box center [1117, 210] width 8 height 17
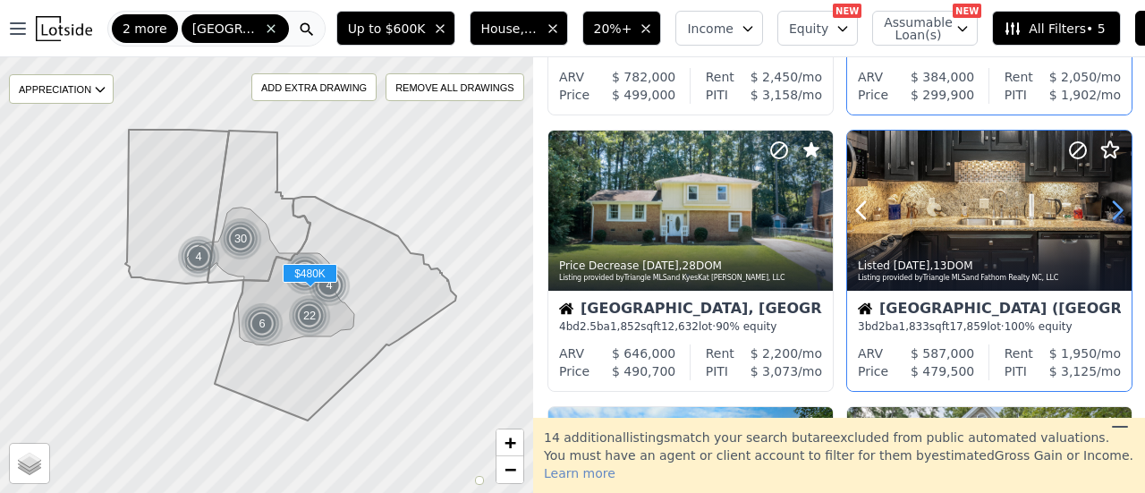
click at [1113, 214] on icon at bounding box center [1117, 210] width 8 height 17
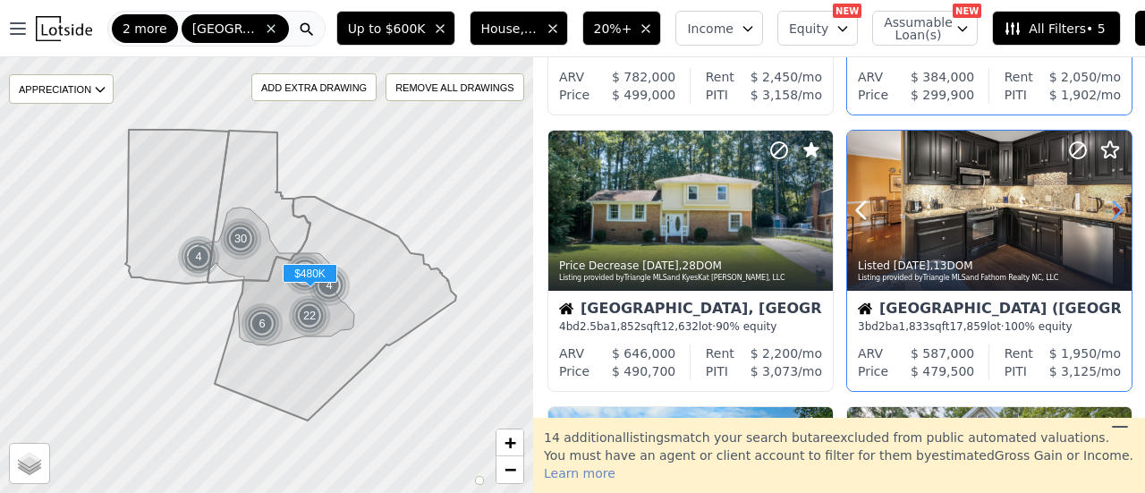
click at [1113, 214] on icon at bounding box center [1117, 210] width 8 height 17
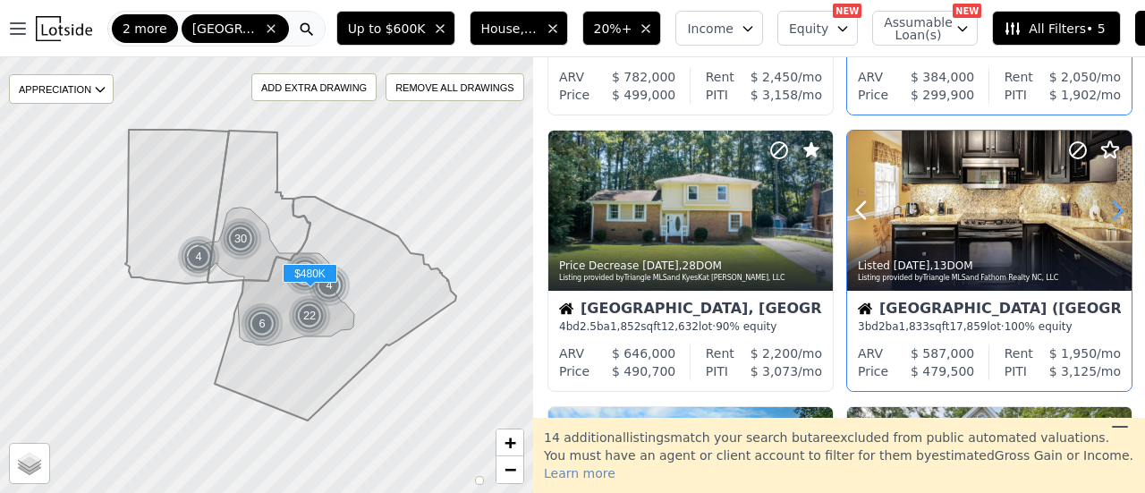
click at [1113, 214] on icon at bounding box center [1117, 210] width 8 height 17
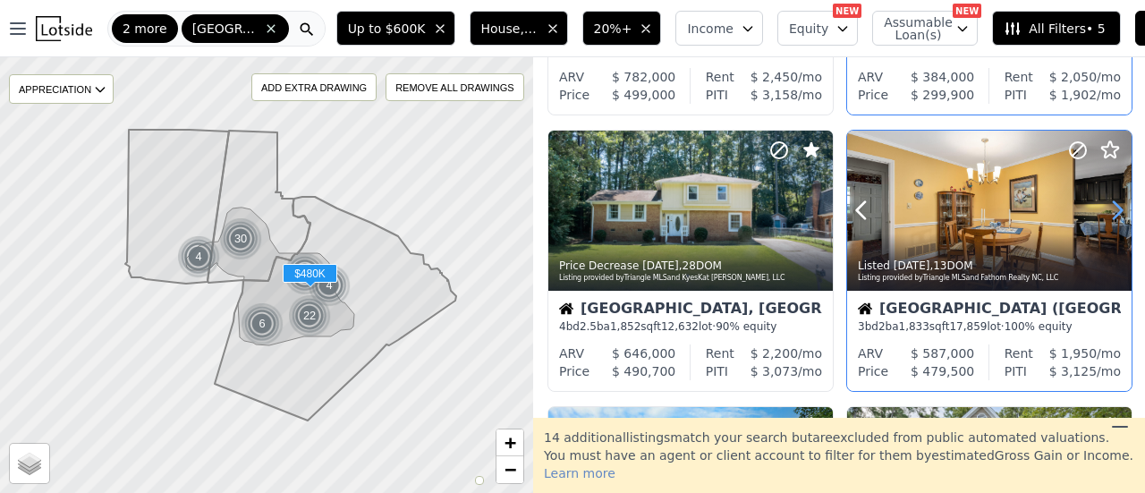
click at [1103, 210] on icon at bounding box center [1117, 210] width 29 height 29
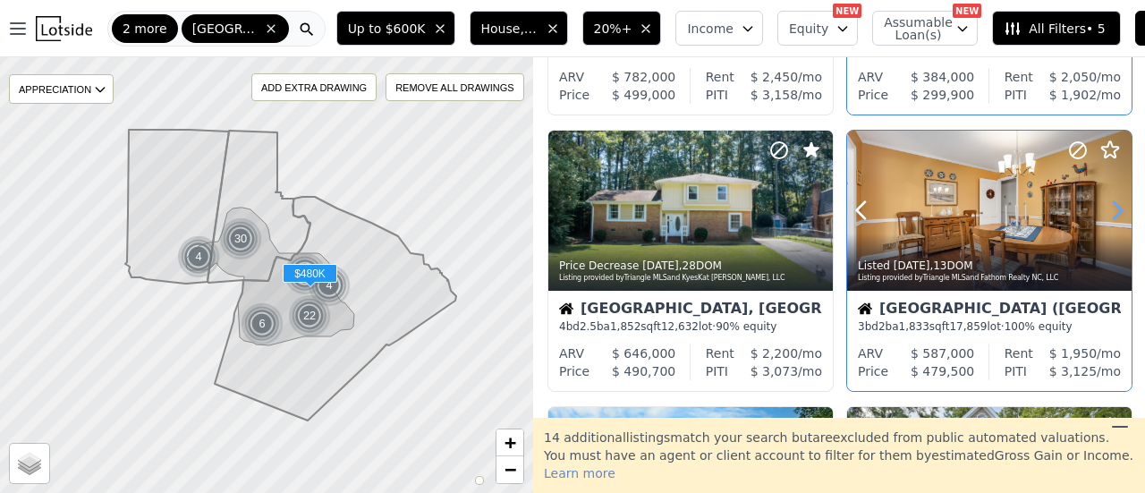
click at [1103, 210] on icon at bounding box center [1117, 210] width 29 height 29
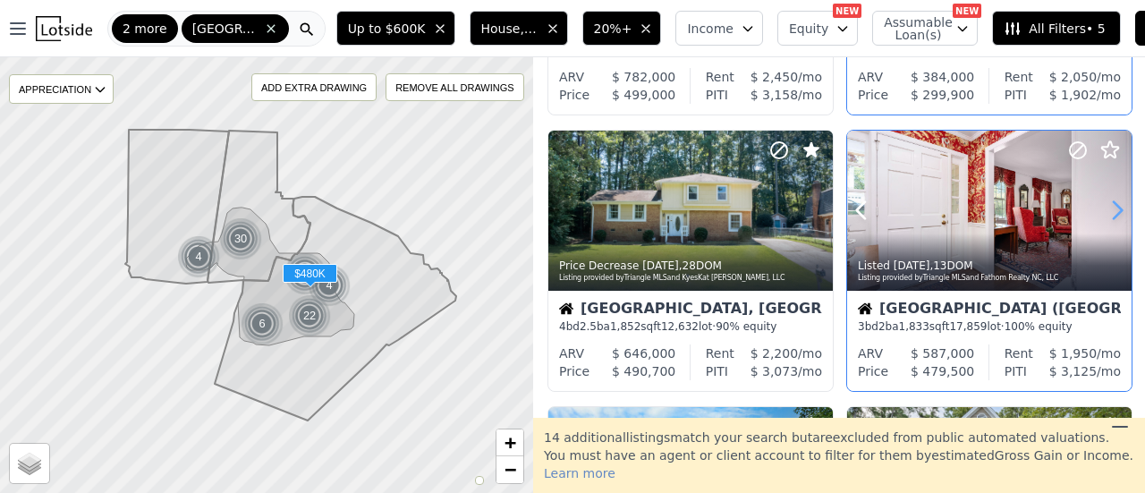
click at [1103, 210] on icon at bounding box center [1117, 210] width 29 height 29
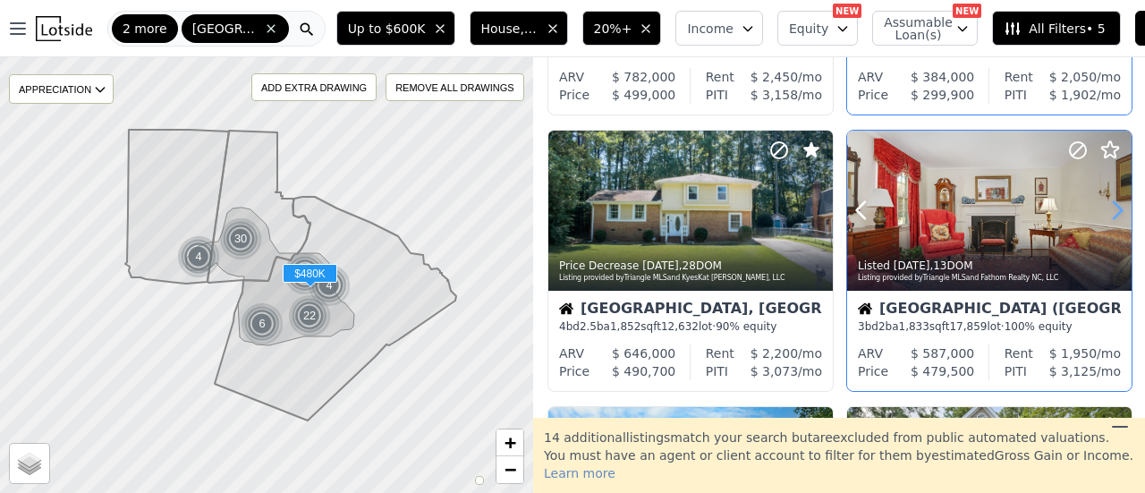
click at [1103, 210] on icon at bounding box center [1117, 210] width 29 height 29
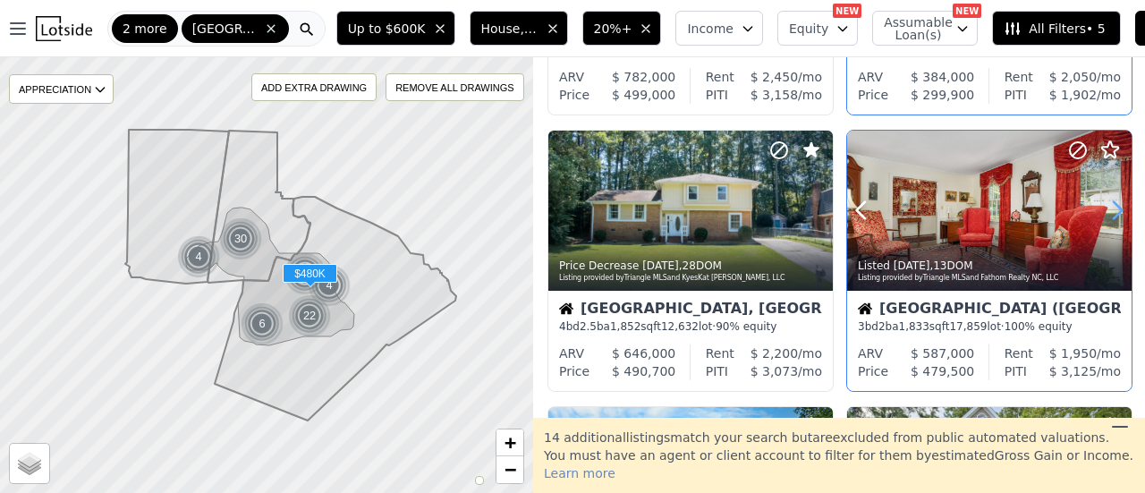
click at [1103, 210] on icon at bounding box center [1117, 210] width 29 height 29
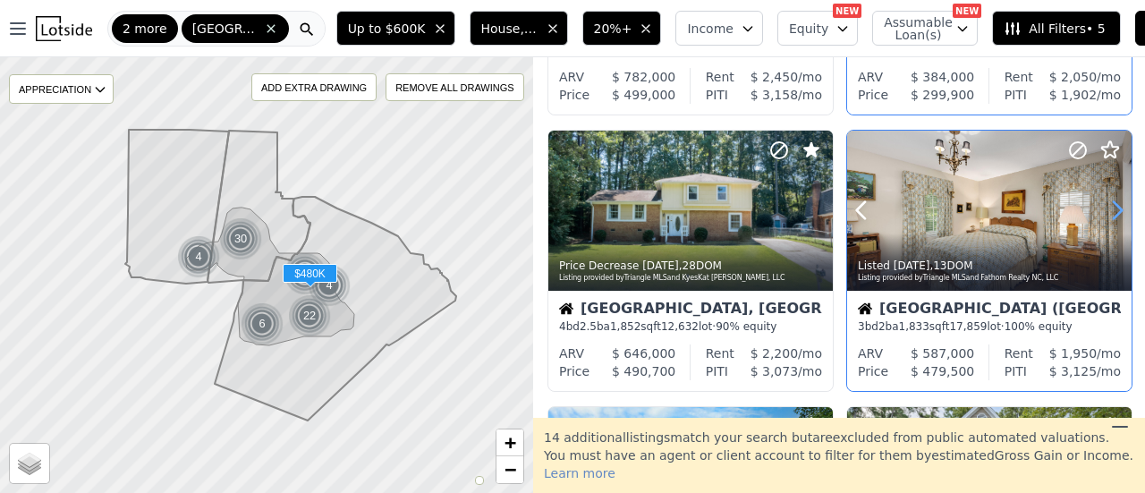
click at [1103, 210] on icon at bounding box center [1117, 210] width 29 height 29
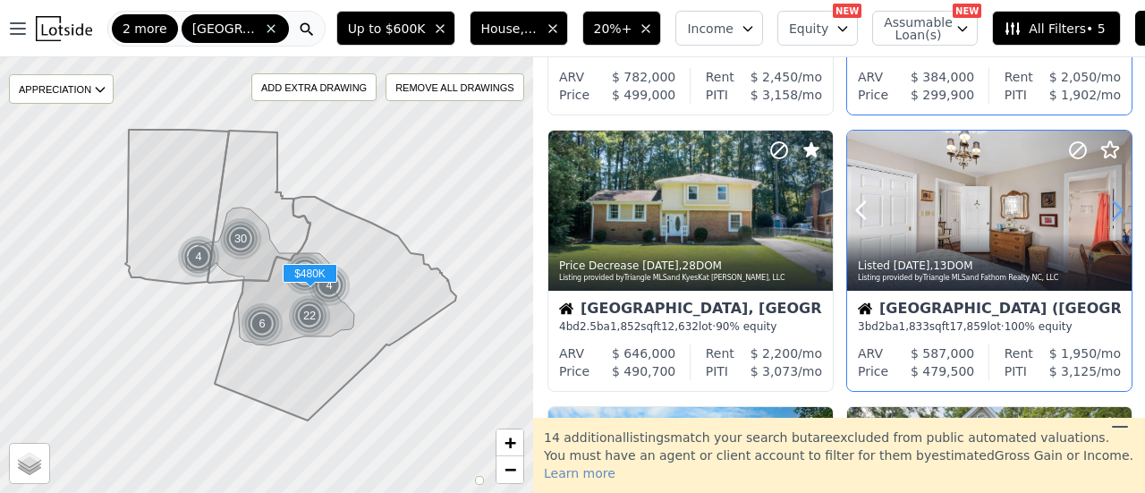
click at [1103, 210] on icon at bounding box center [1117, 210] width 29 height 29
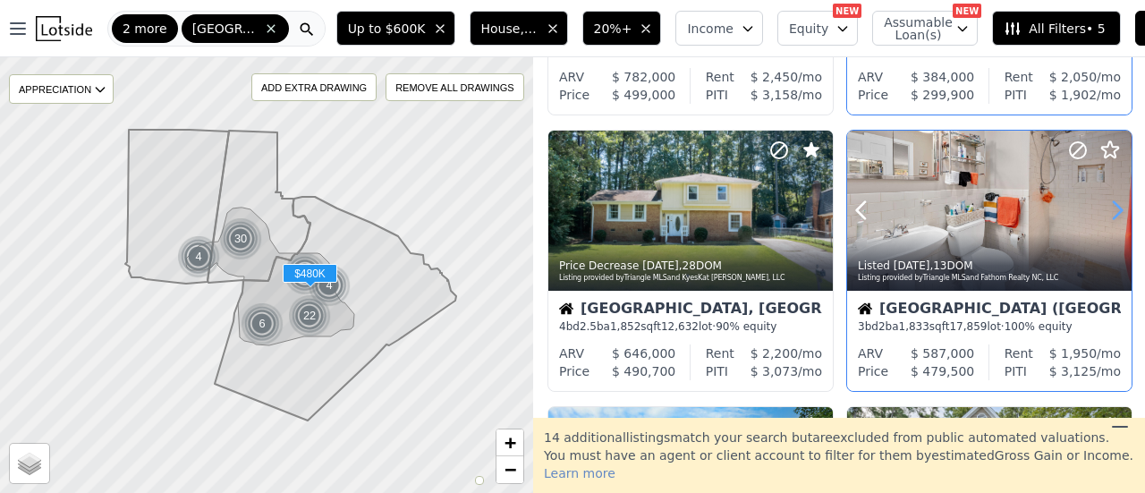
click at [1103, 210] on icon at bounding box center [1117, 210] width 29 height 29
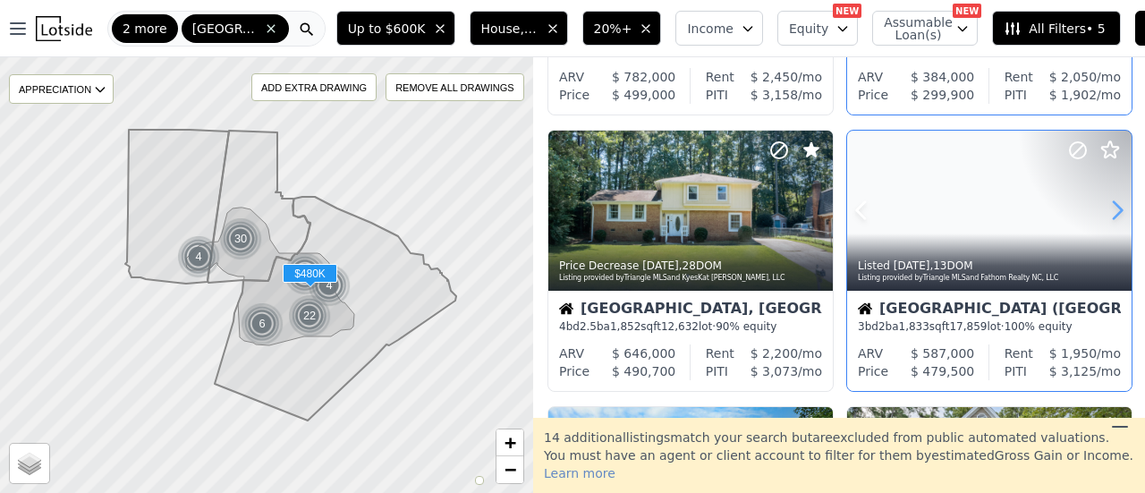
click at [1103, 208] on icon at bounding box center [1117, 210] width 29 height 29
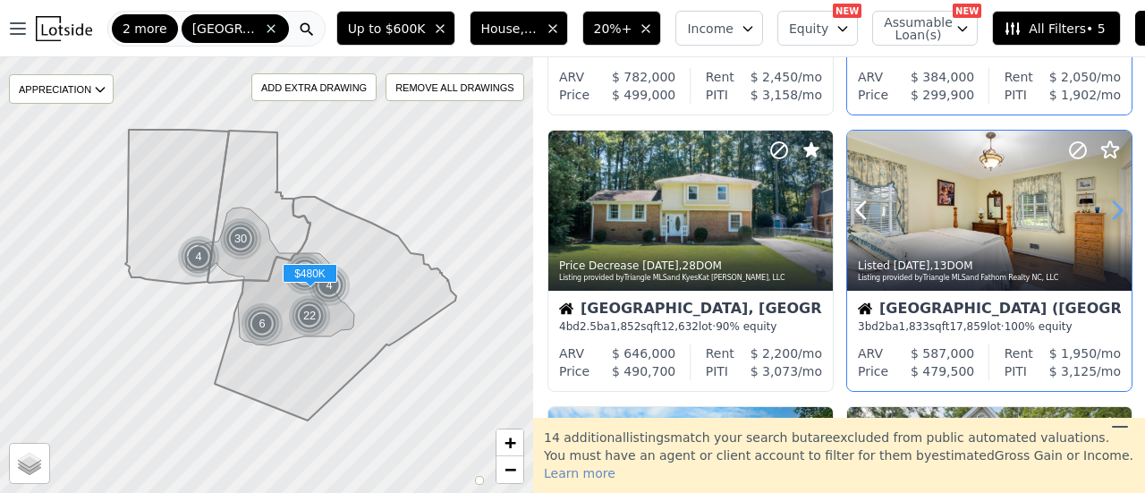
click at [1103, 207] on icon at bounding box center [1117, 210] width 29 height 29
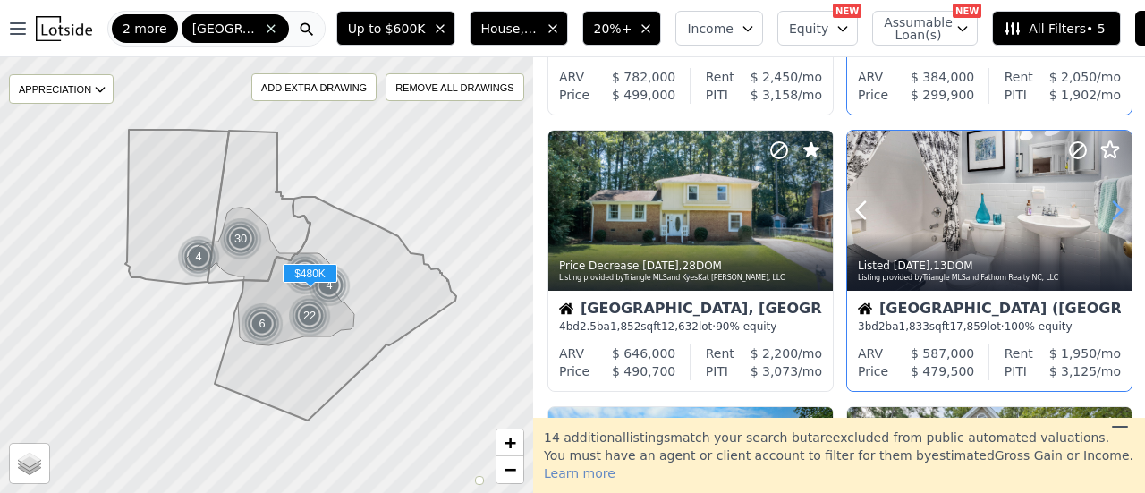
click at [1103, 207] on icon at bounding box center [1117, 210] width 29 height 29
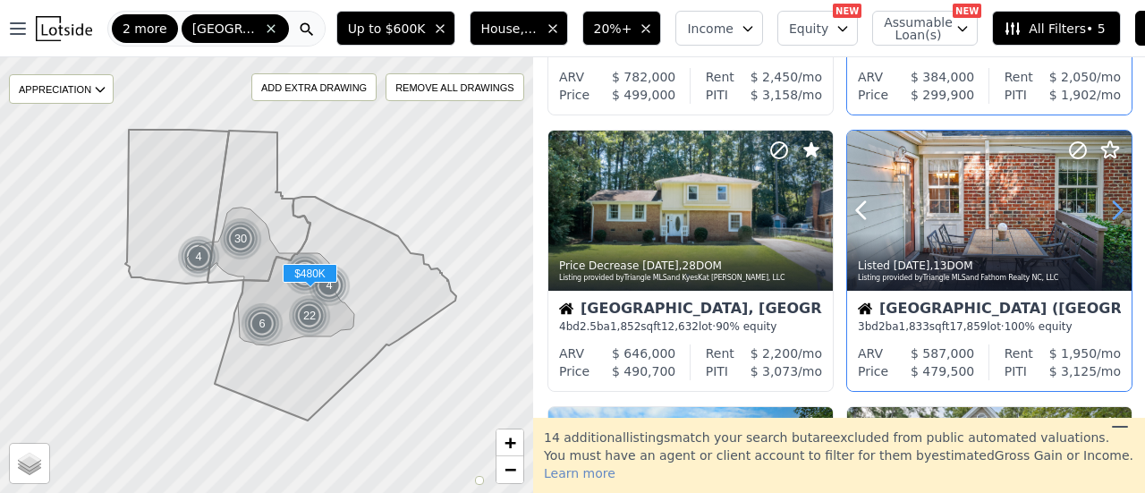
click at [1103, 207] on icon at bounding box center [1117, 210] width 29 height 29
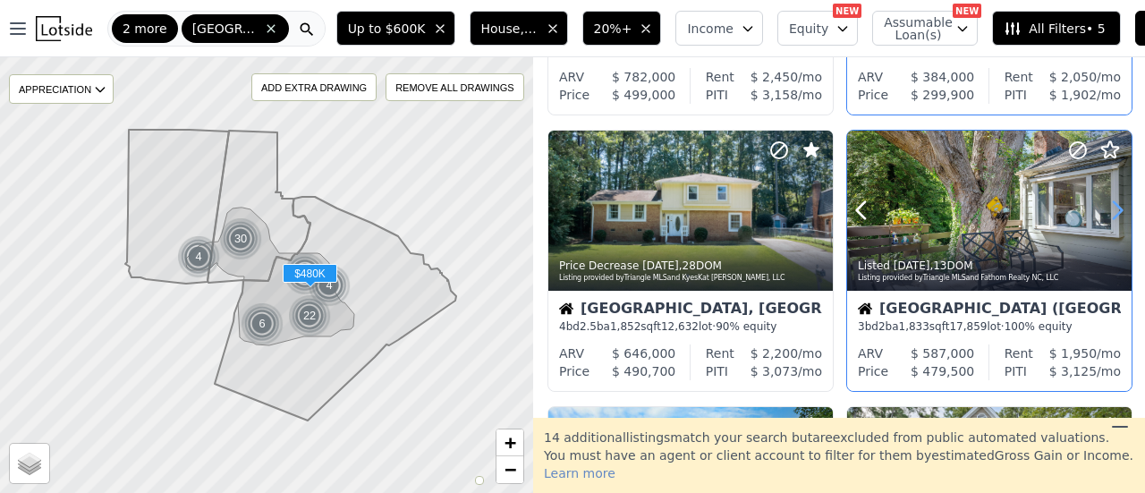
click at [1103, 203] on icon at bounding box center [1117, 210] width 29 height 29
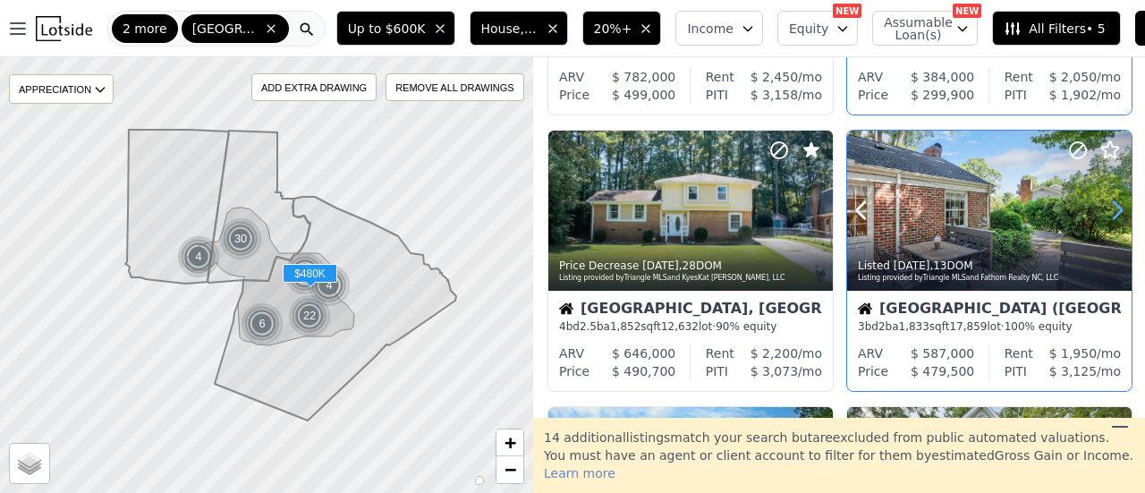
click at [1105, 209] on icon at bounding box center [1117, 210] width 29 height 29
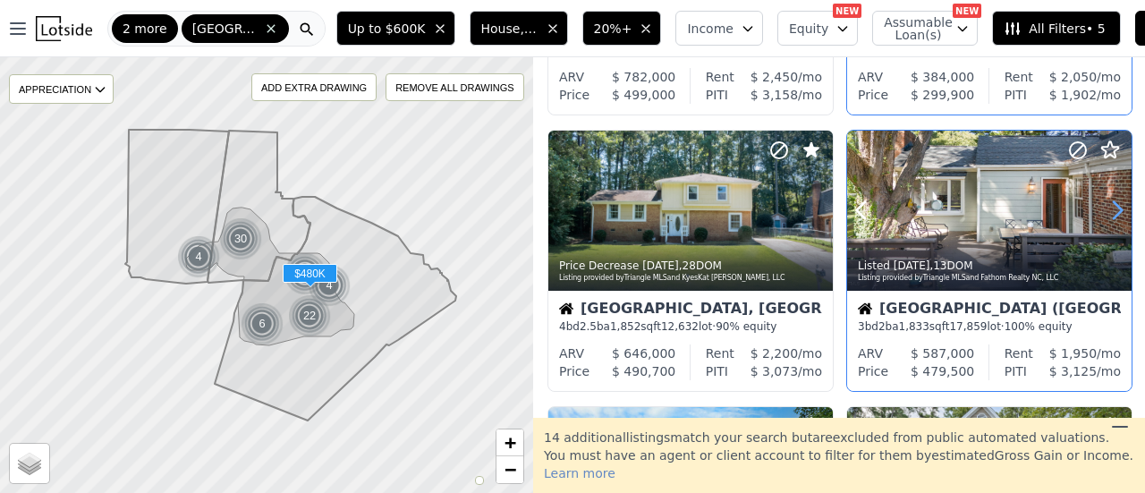
click at [1105, 209] on icon at bounding box center [1117, 210] width 29 height 29
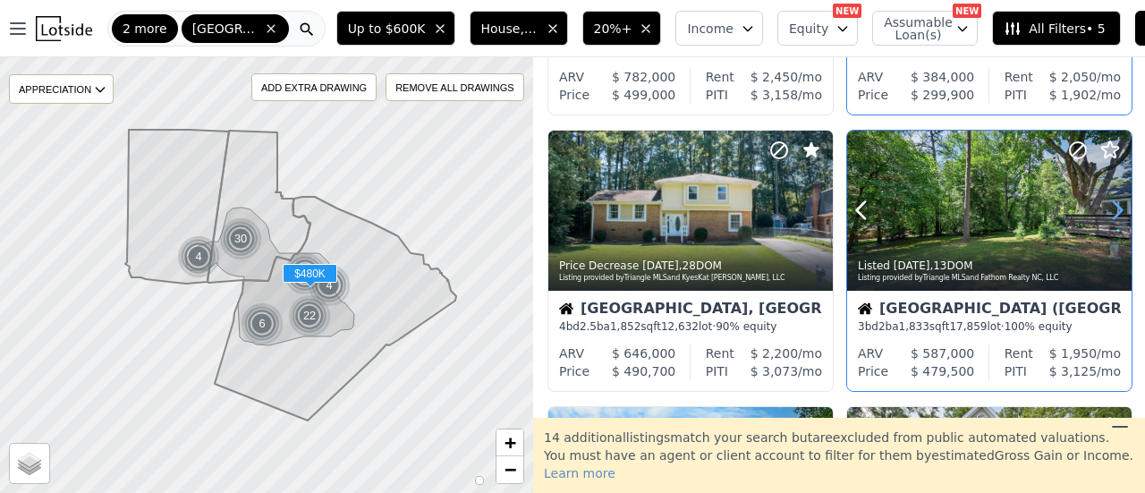
click at [1105, 209] on icon at bounding box center [1117, 210] width 29 height 29
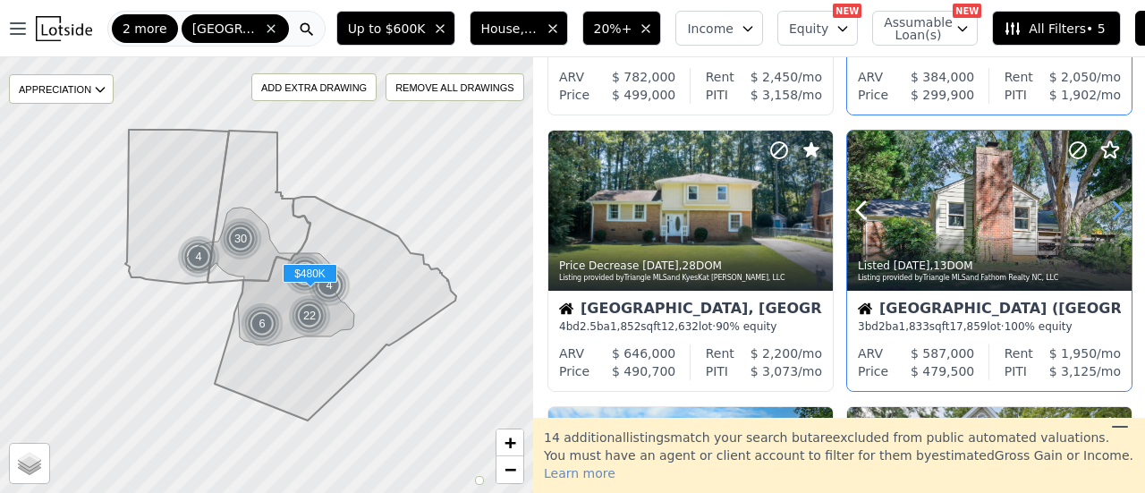
click at [1105, 209] on icon at bounding box center [1117, 210] width 29 height 29
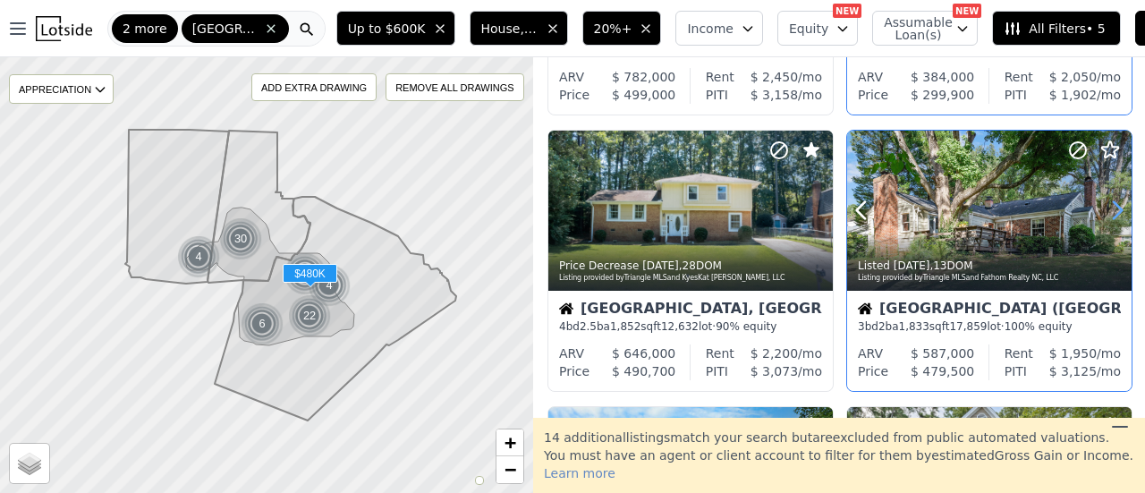
click at [1105, 209] on icon at bounding box center [1117, 210] width 29 height 29
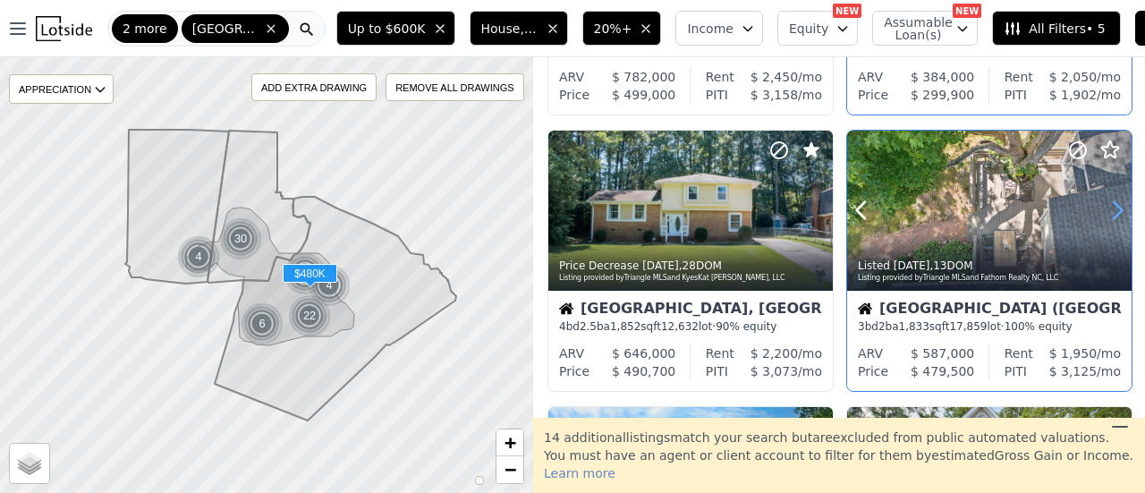
click at [1105, 209] on icon at bounding box center [1117, 210] width 29 height 29
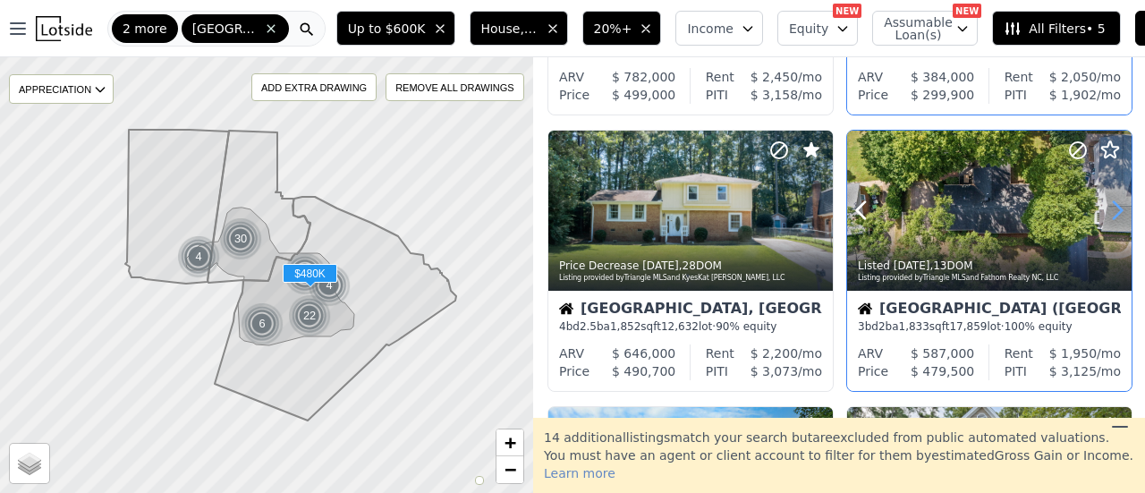
click at [1105, 209] on icon at bounding box center [1117, 210] width 29 height 29
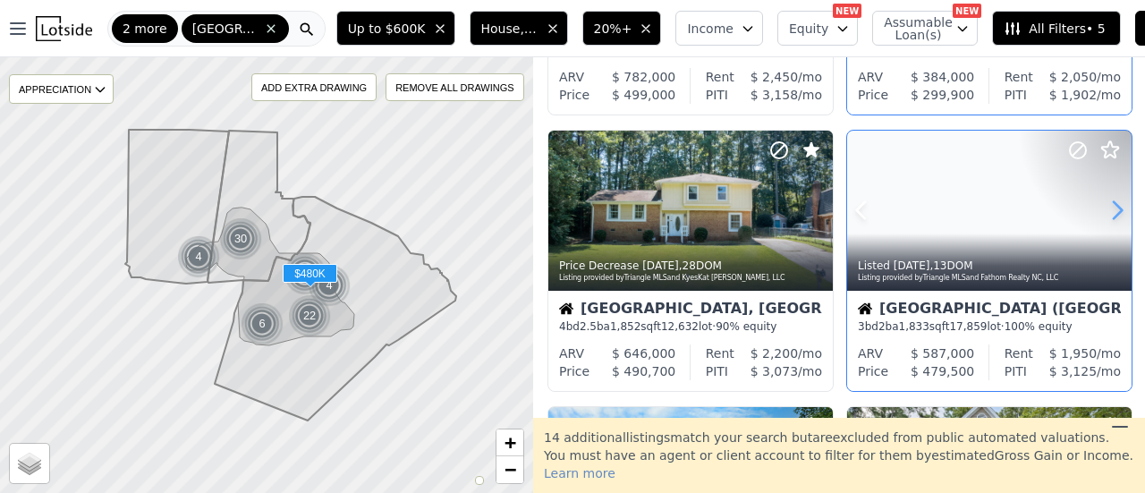
click at [1105, 209] on icon at bounding box center [1117, 210] width 29 height 29
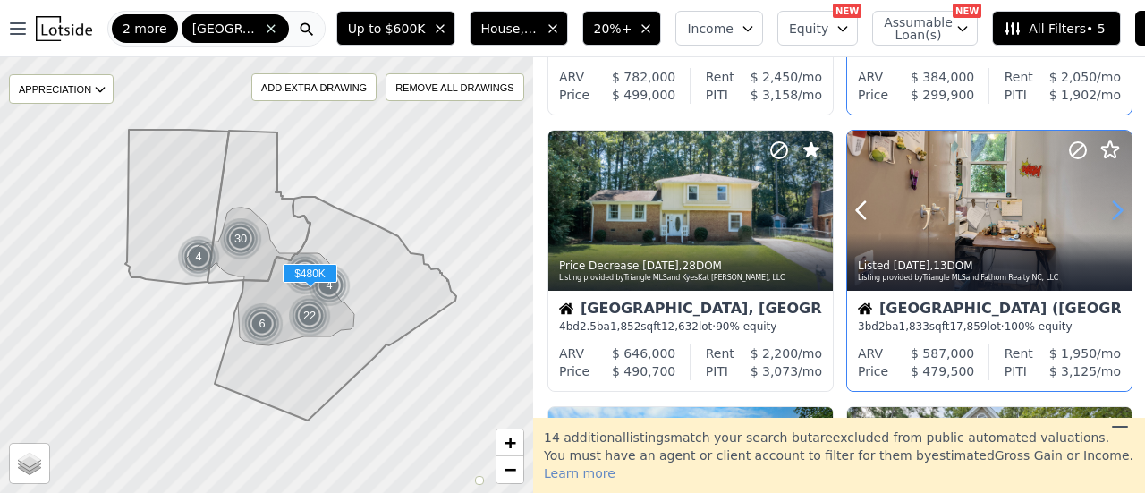
click at [1105, 209] on icon at bounding box center [1117, 210] width 29 height 29
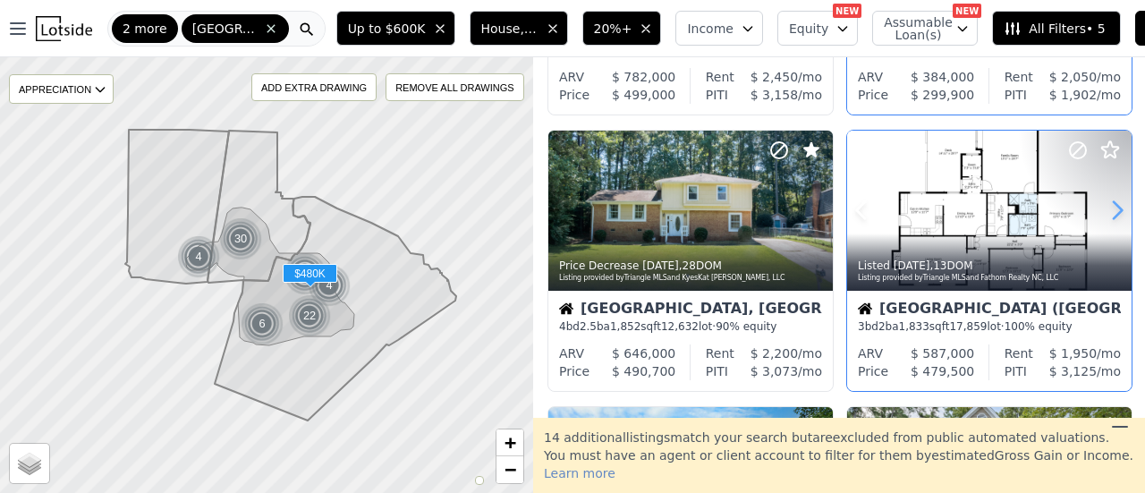
click at [1105, 209] on icon at bounding box center [1117, 210] width 29 height 29
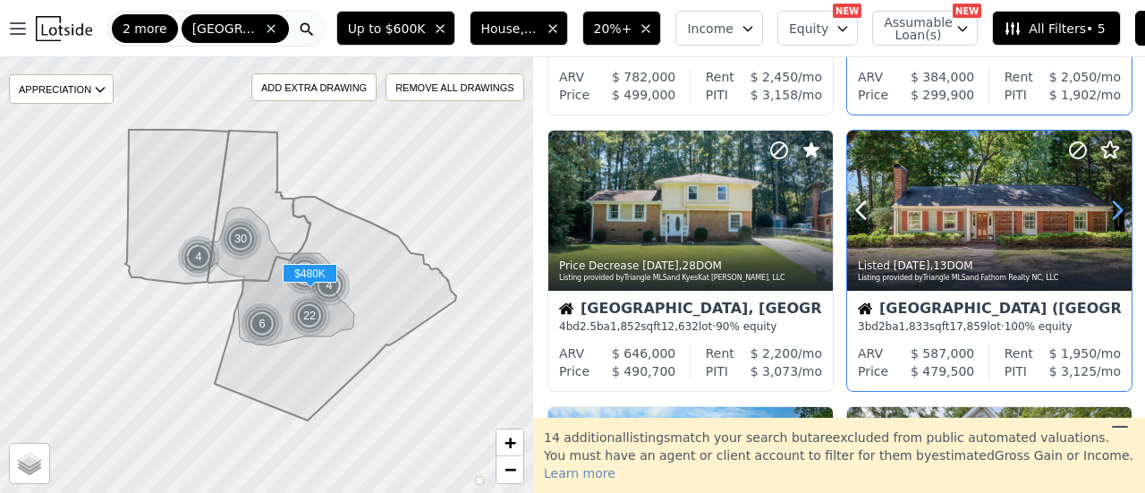
click at [1105, 209] on icon at bounding box center [1117, 210] width 29 height 29
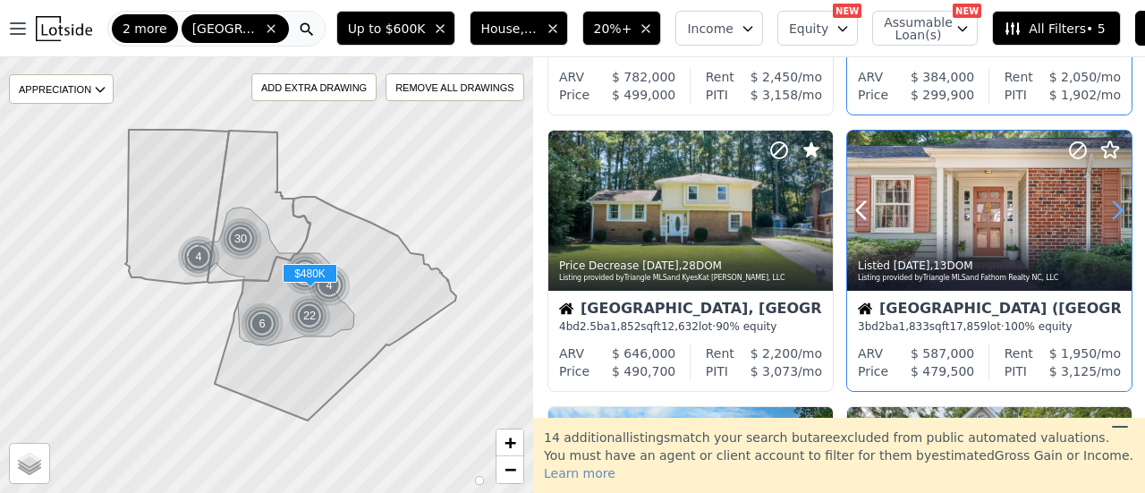
click at [1105, 209] on icon at bounding box center [1117, 210] width 29 height 29
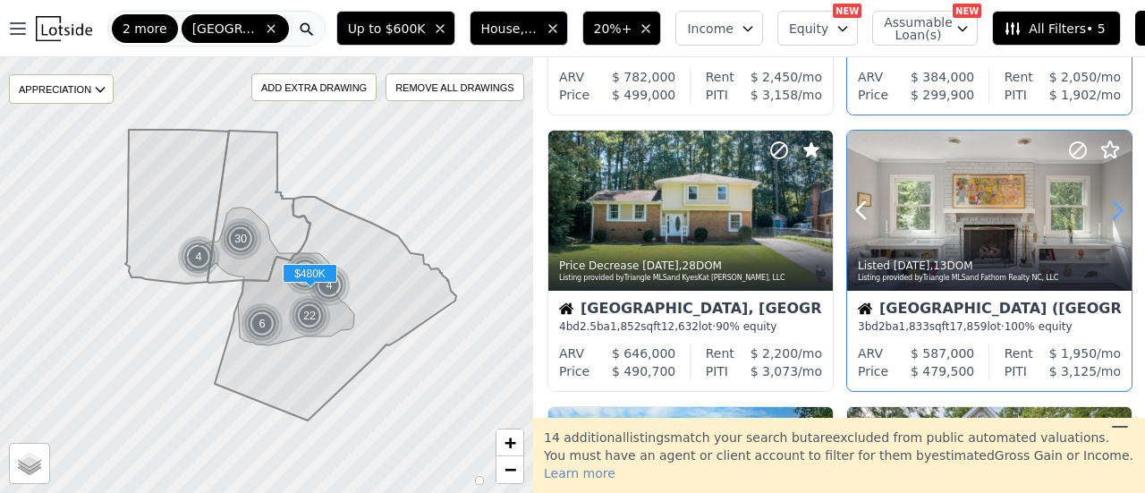
click at [1105, 209] on icon at bounding box center [1117, 210] width 29 height 29
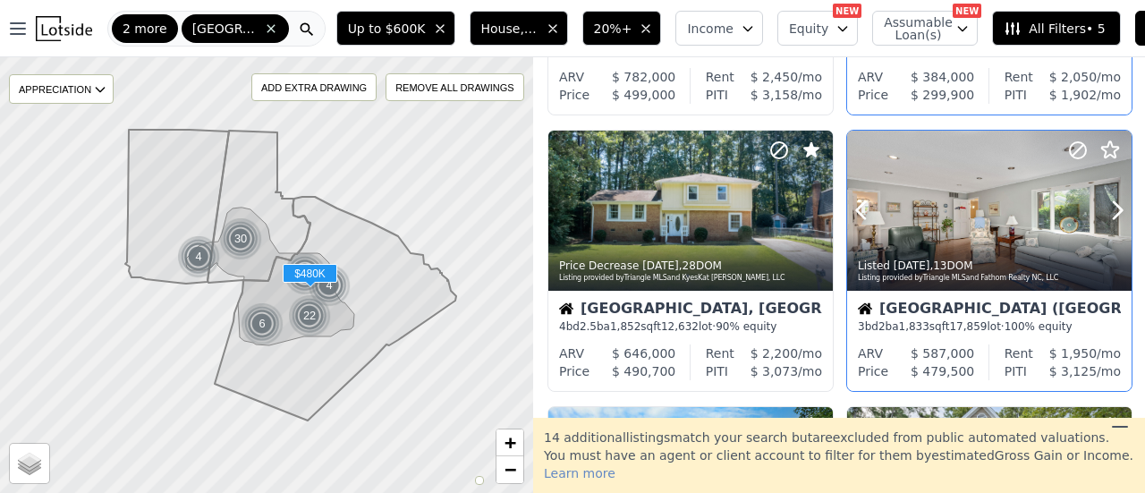
click at [1069, 150] on circle at bounding box center [1077, 150] width 16 height 16
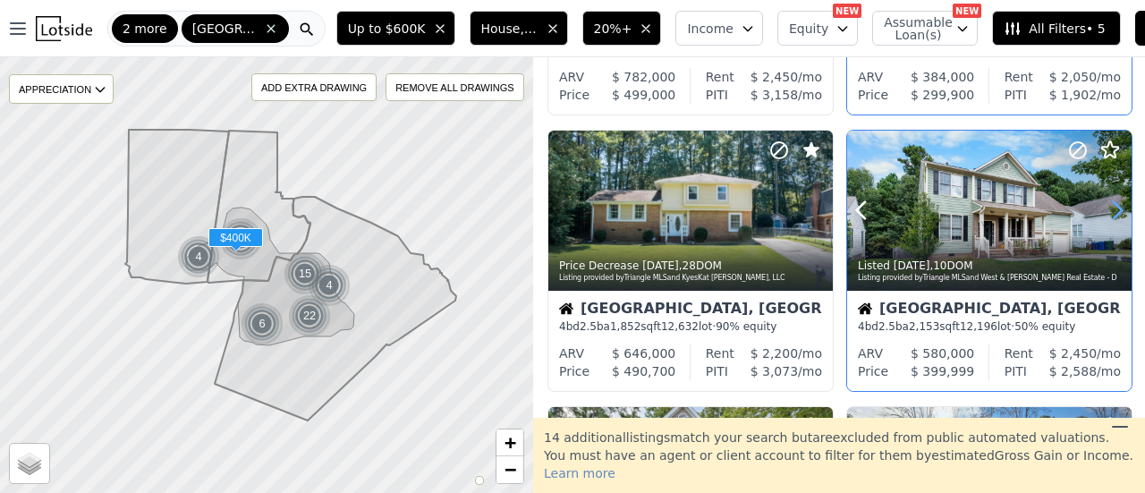
click at [1113, 204] on icon at bounding box center [1117, 210] width 29 height 29
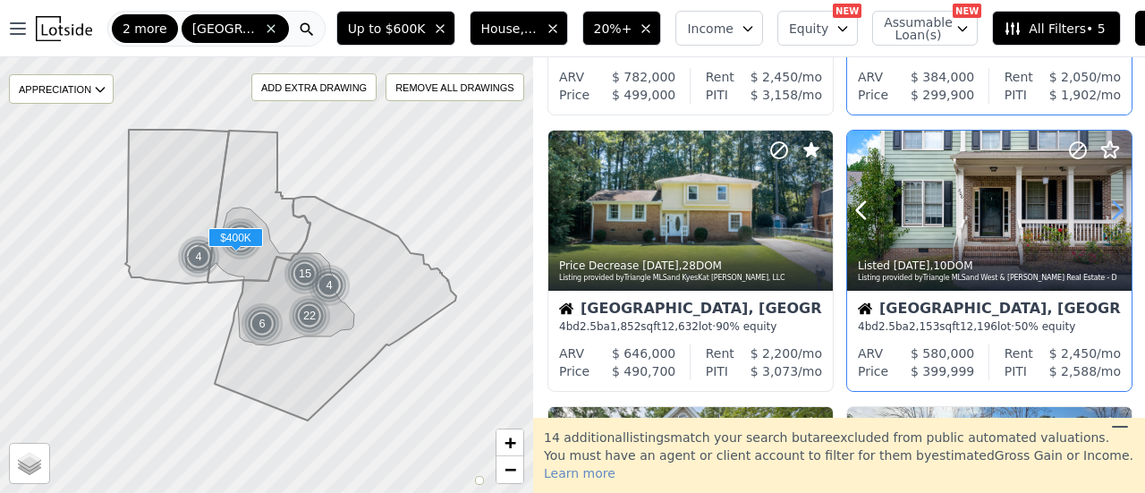
click at [1113, 204] on icon at bounding box center [1117, 210] width 29 height 29
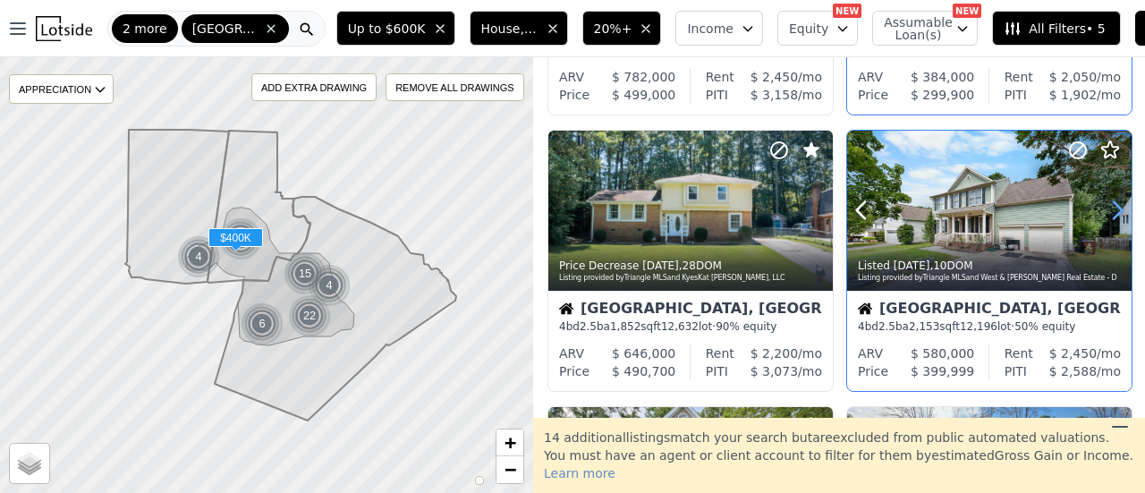
click at [1113, 204] on icon at bounding box center [1117, 210] width 29 height 29
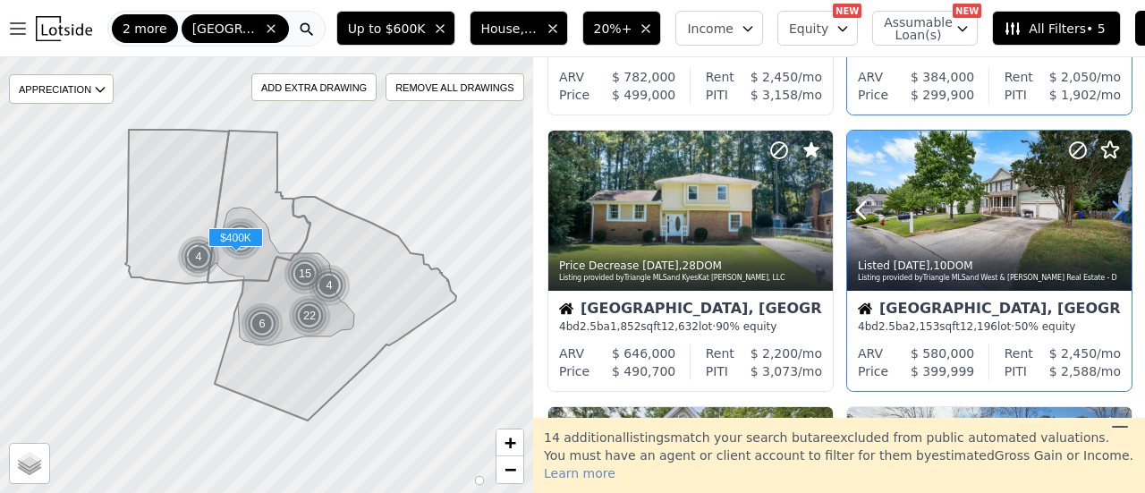
click at [1113, 204] on icon at bounding box center [1117, 210] width 29 height 29
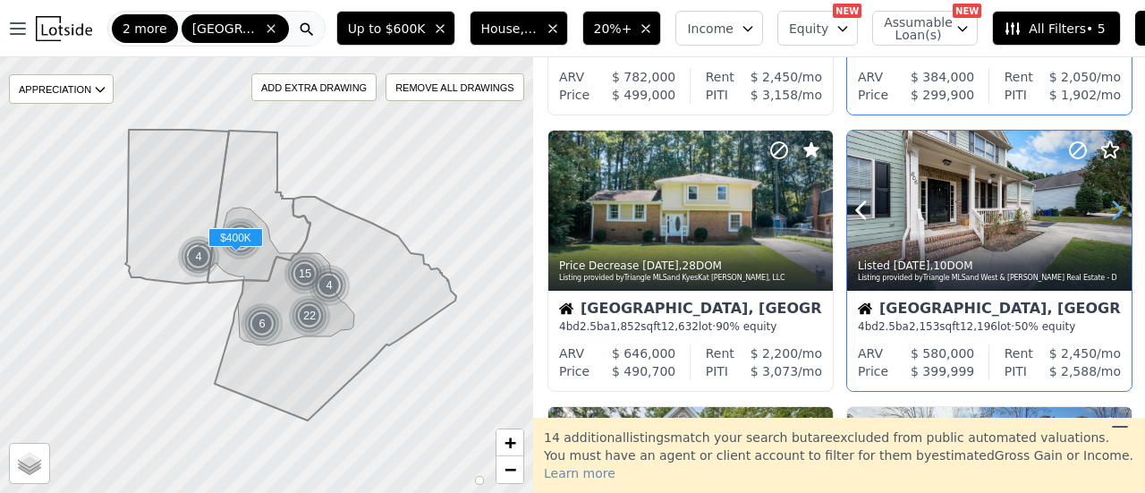
click at [1113, 204] on icon at bounding box center [1117, 210] width 29 height 29
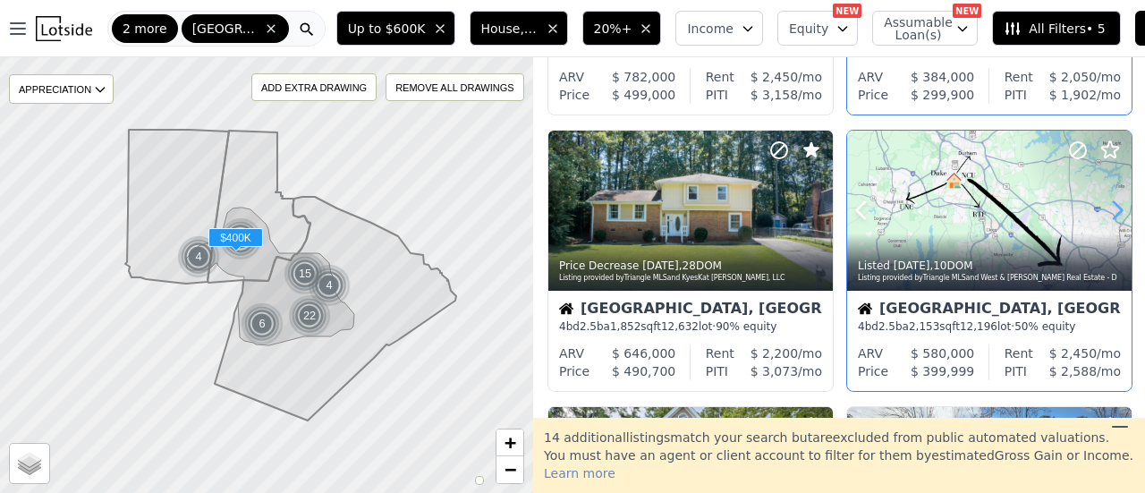
click at [1113, 204] on icon at bounding box center [1117, 210] width 29 height 29
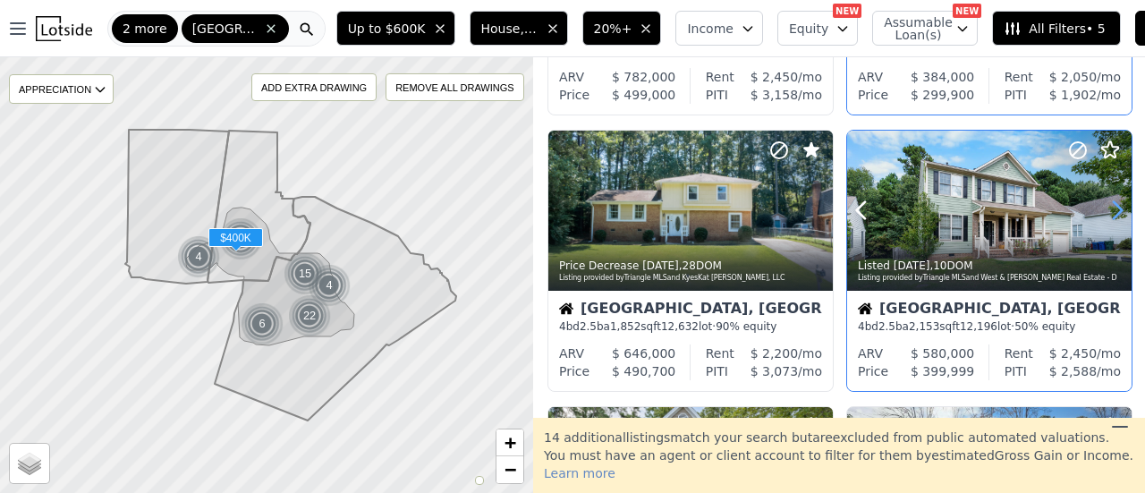
click at [1113, 204] on icon at bounding box center [1117, 210] width 29 height 29
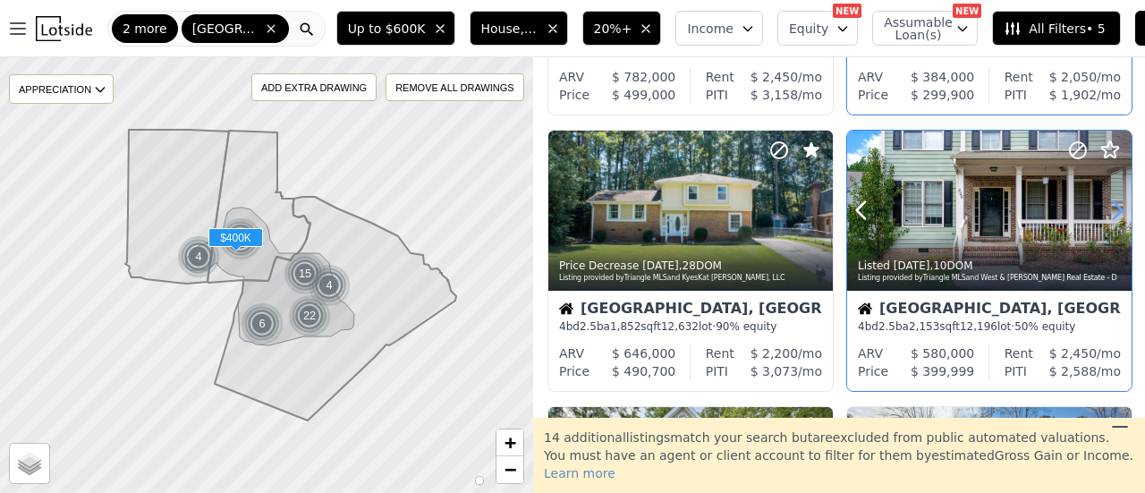
click at [1113, 204] on icon at bounding box center [1117, 210] width 29 height 29
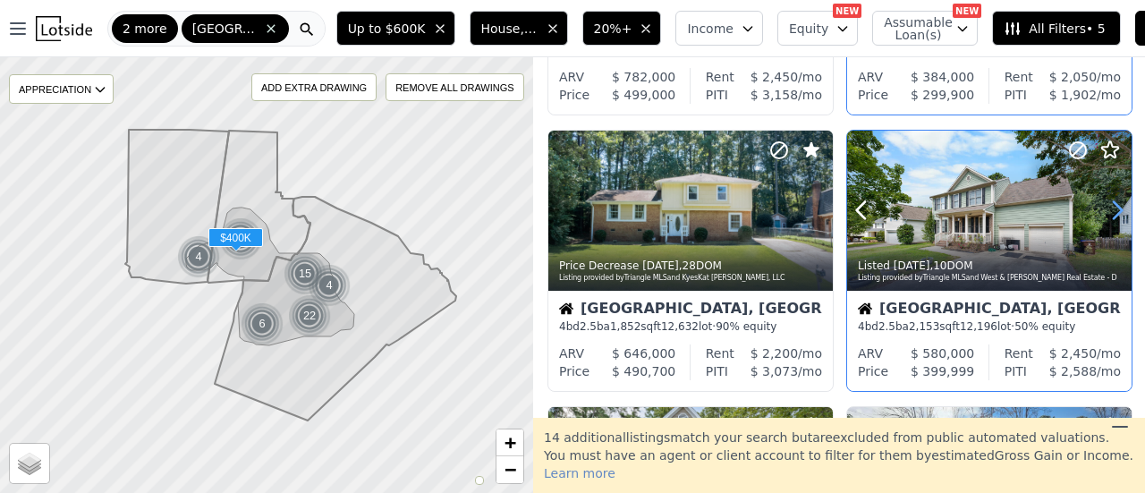
click at [1113, 204] on icon at bounding box center [1117, 210] width 29 height 29
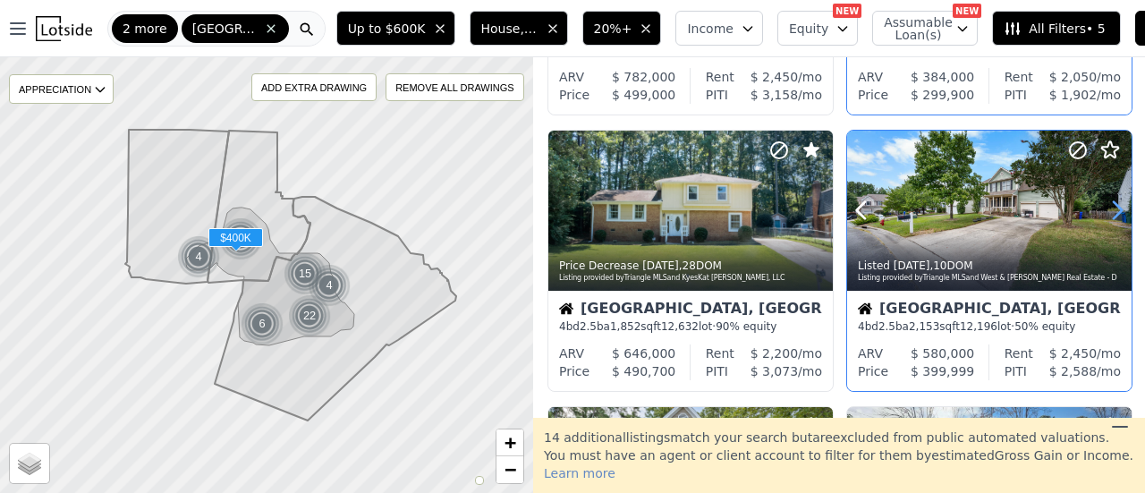
click at [1113, 204] on icon at bounding box center [1117, 210] width 29 height 29
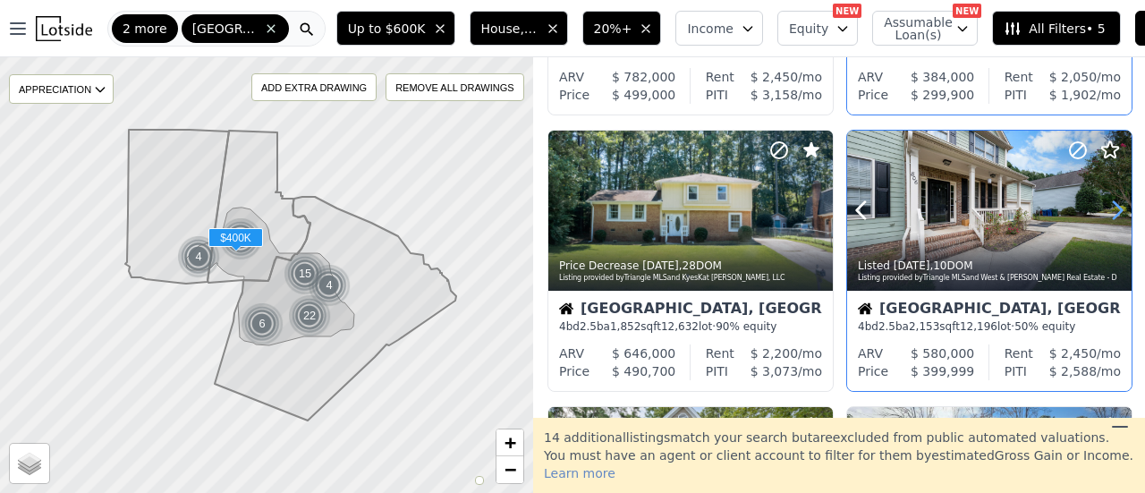
click at [1113, 204] on icon at bounding box center [1117, 210] width 29 height 29
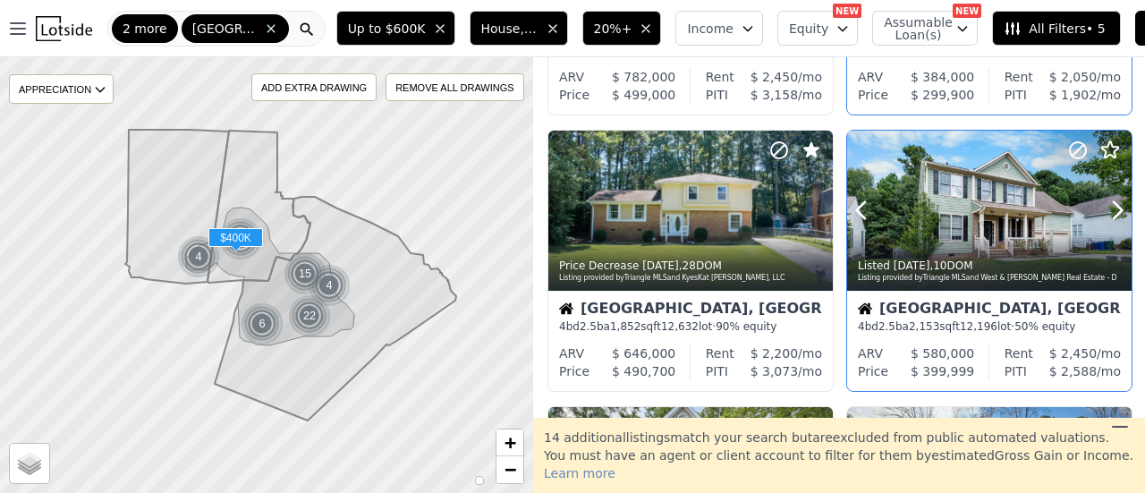
click at [1017, 212] on div at bounding box center [1074, 188] width 114 height 114
click at [1073, 148] on icon at bounding box center [1077, 150] width 11 height 11
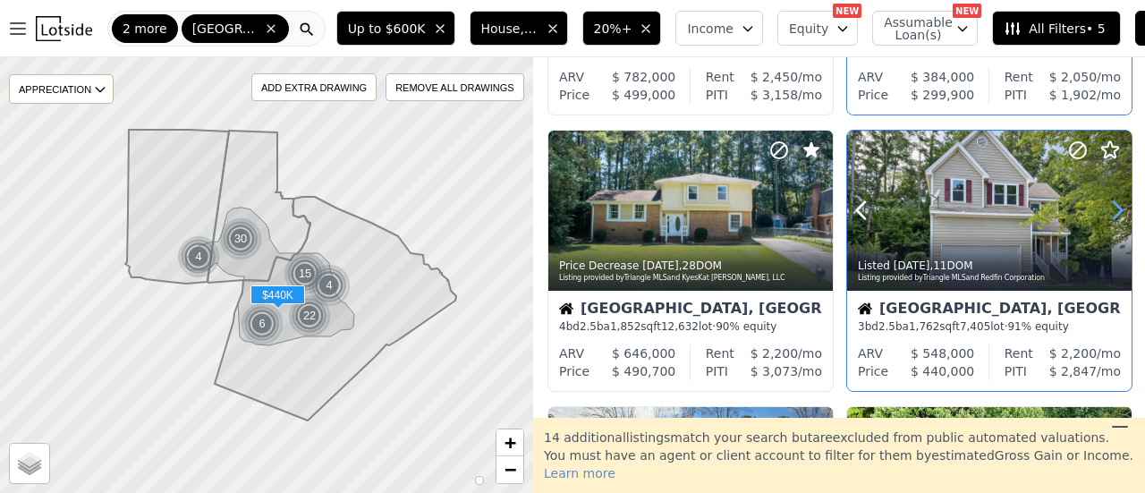
click at [1109, 208] on icon at bounding box center [1117, 210] width 29 height 29
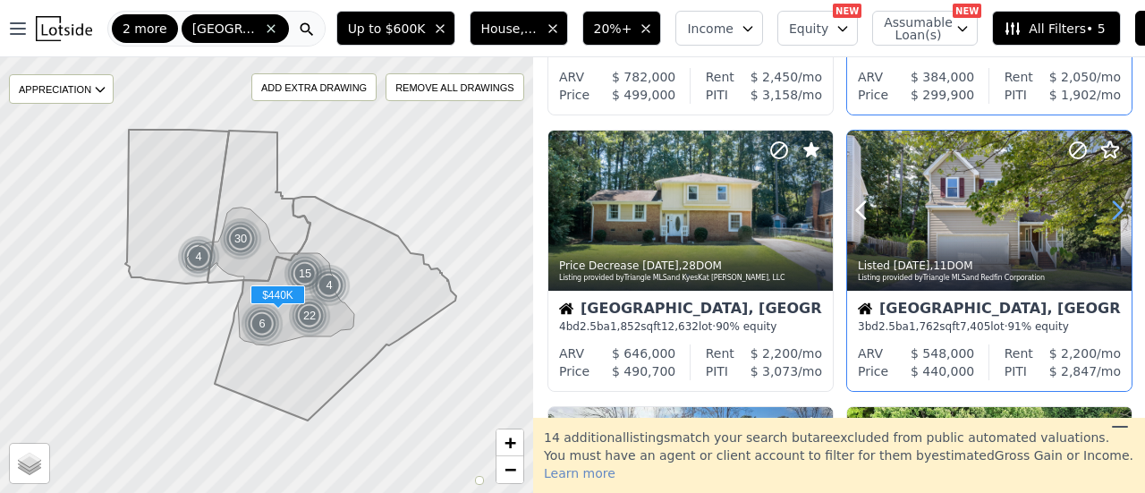
click at [1109, 208] on icon at bounding box center [1117, 210] width 29 height 29
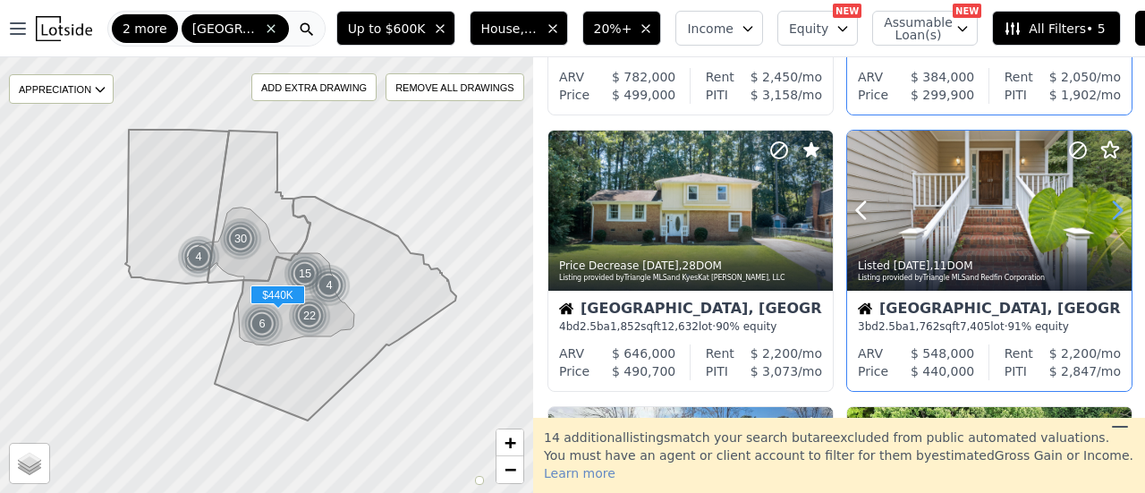
click at [1109, 208] on icon at bounding box center [1117, 210] width 29 height 29
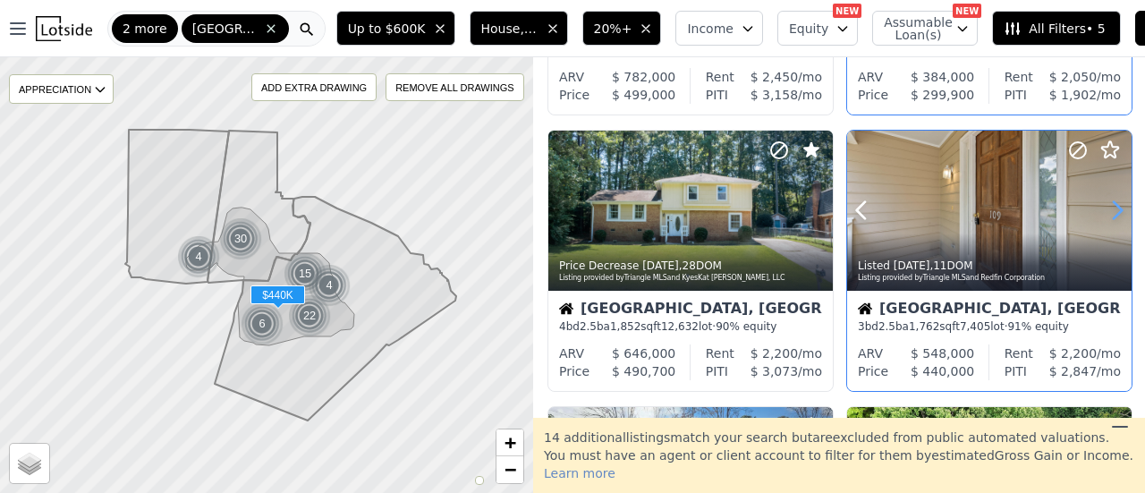
click at [1109, 208] on icon at bounding box center [1117, 210] width 29 height 29
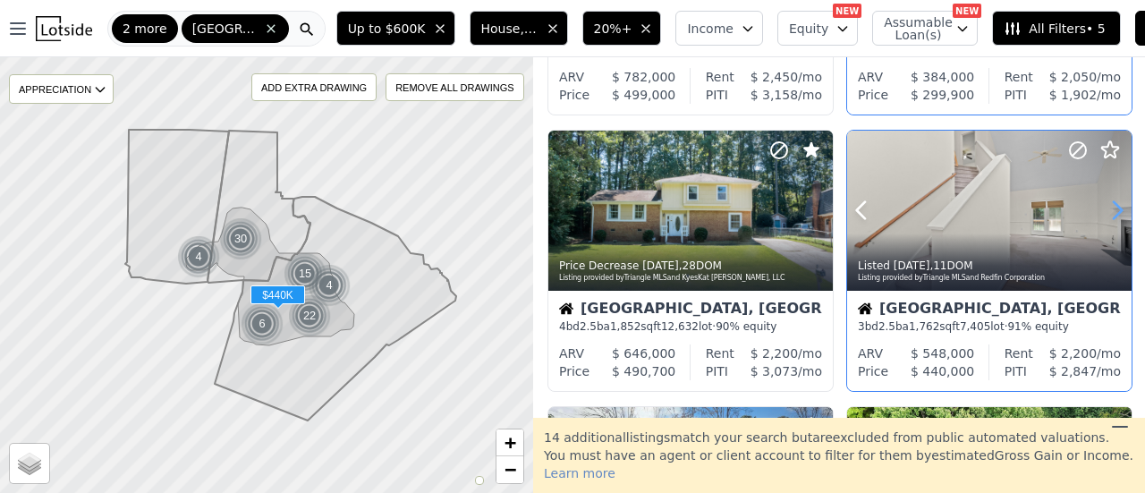
click at [1109, 208] on icon at bounding box center [1117, 210] width 29 height 29
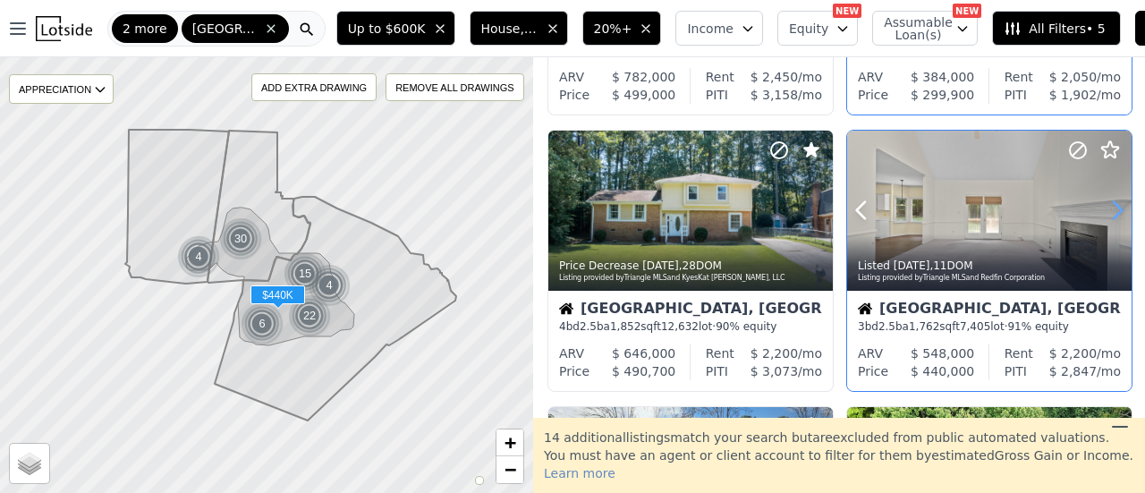
click at [1109, 208] on icon at bounding box center [1117, 210] width 29 height 29
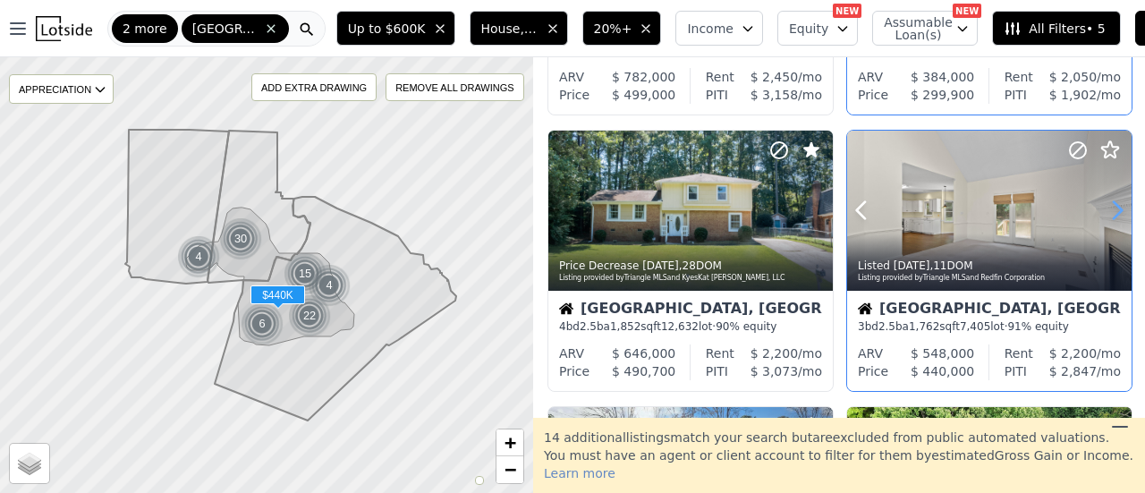
click at [1109, 208] on icon at bounding box center [1117, 210] width 29 height 29
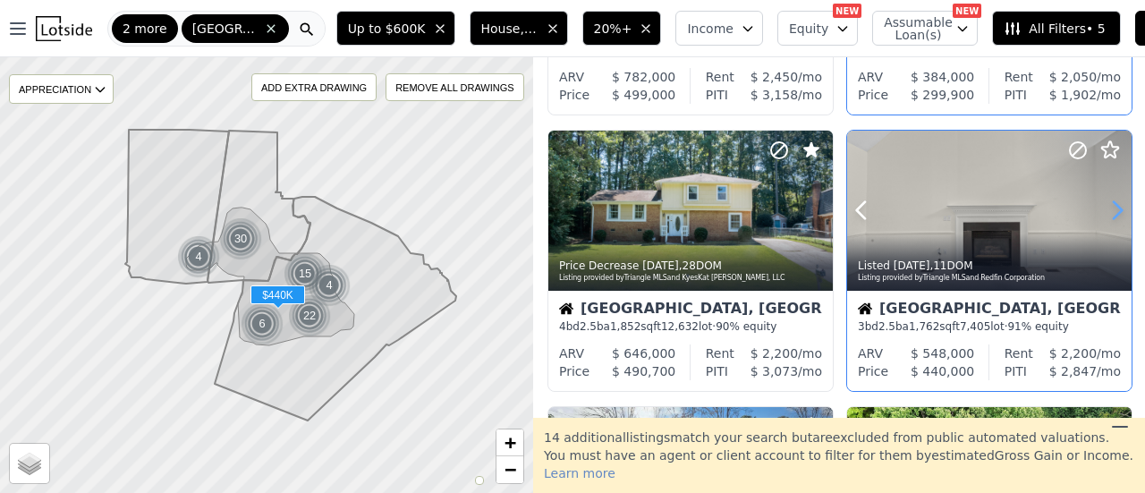
click at [1109, 208] on icon at bounding box center [1117, 210] width 29 height 29
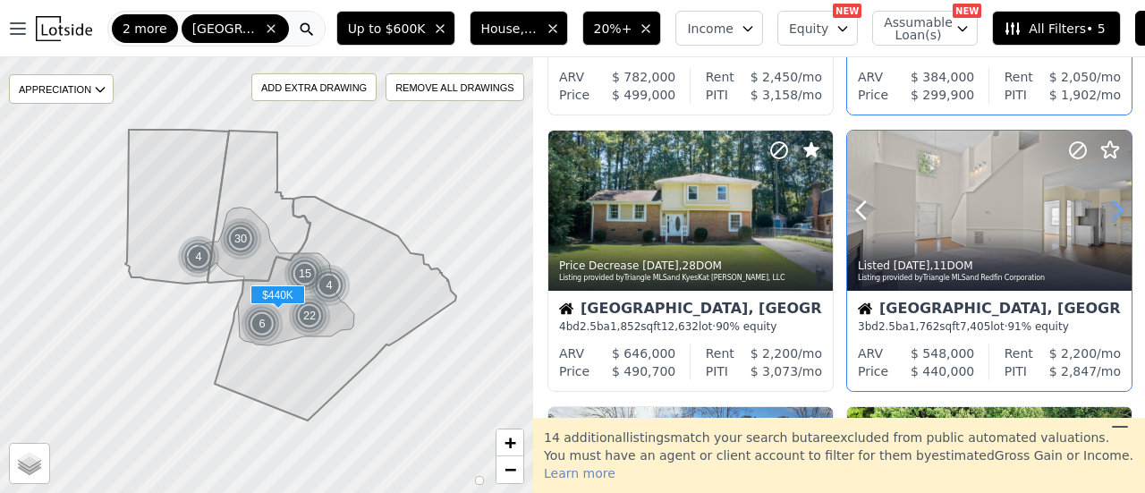
click at [1109, 208] on icon at bounding box center [1117, 210] width 29 height 29
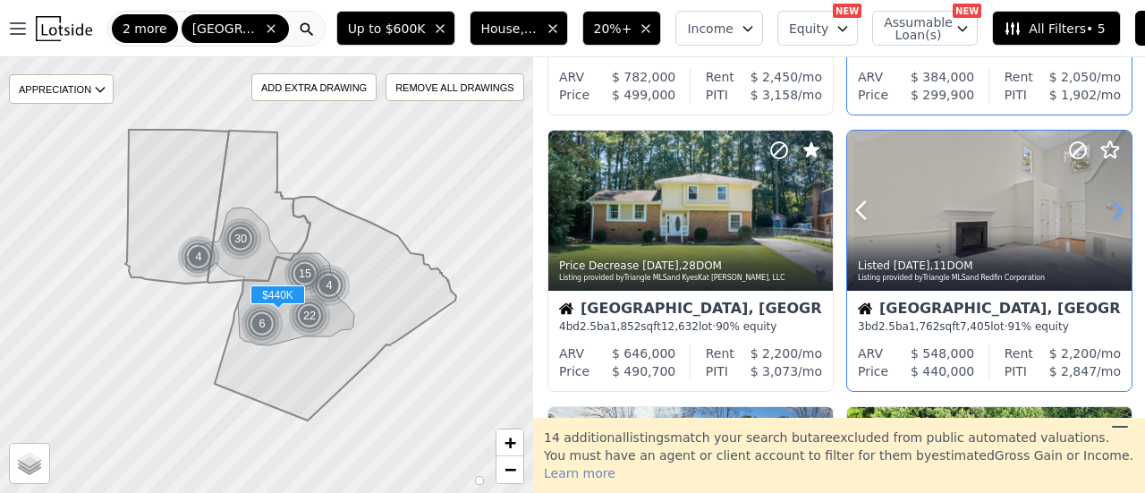
click at [1109, 208] on icon at bounding box center [1117, 210] width 29 height 29
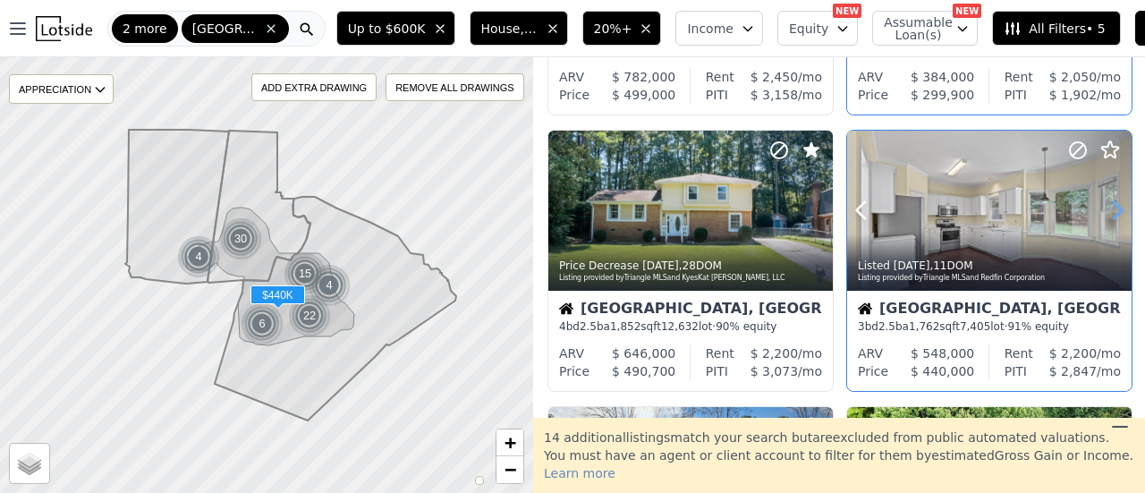
click at [1109, 208] on icon at bounding box center [1117, 210] width 29 height 29
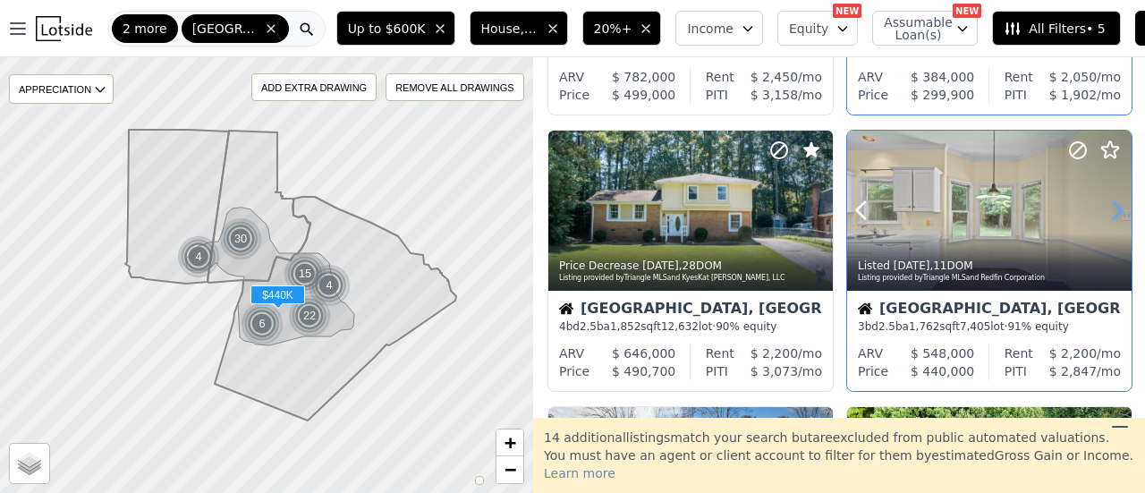
click at [1109, 208] on icon at bounding box center [1117, 210] width 29 height 29
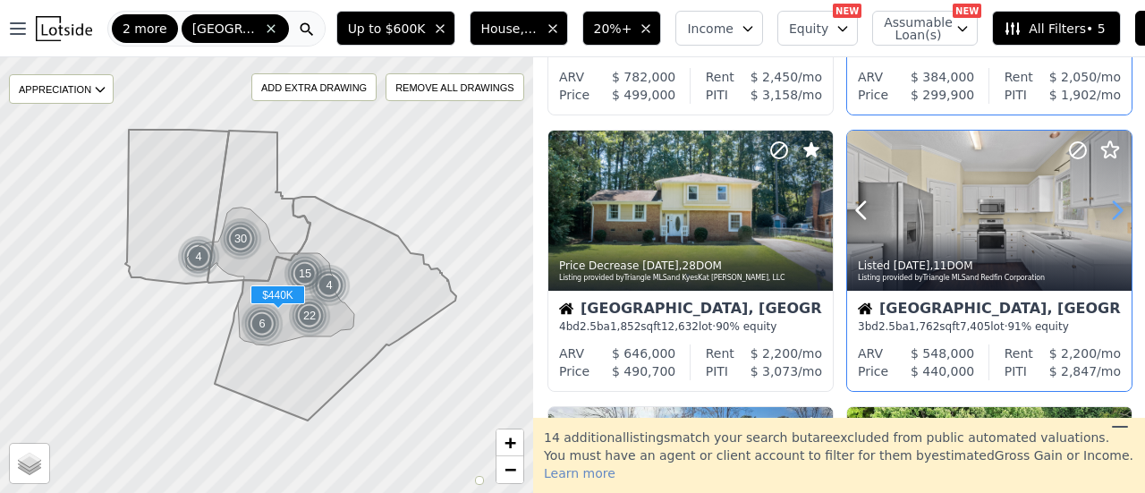
click at [1109, 208] on icon at bounding box center [1117, 210] width 29 height 29
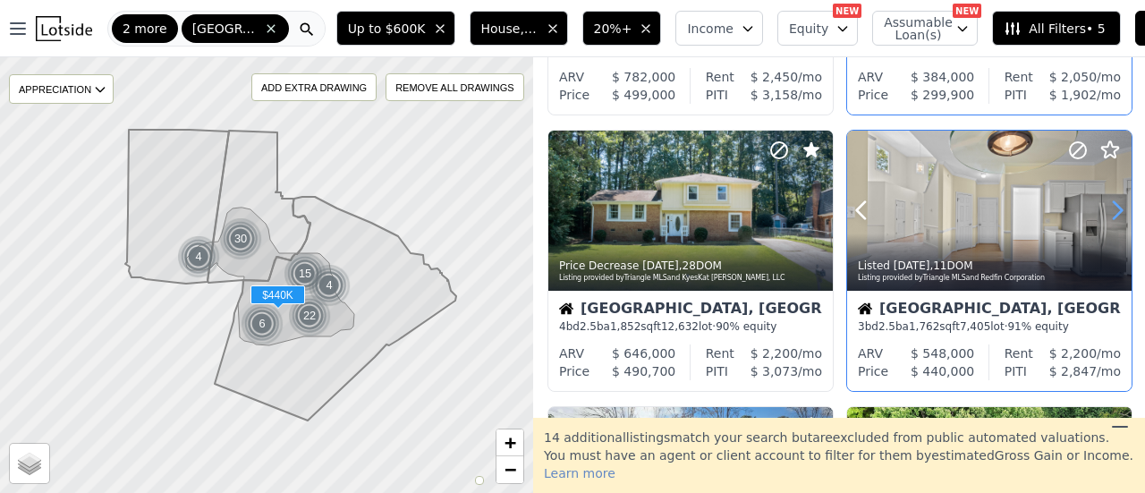
click at [1109, 208] on icon at bounding box center [1117, 210] width 29 height 29
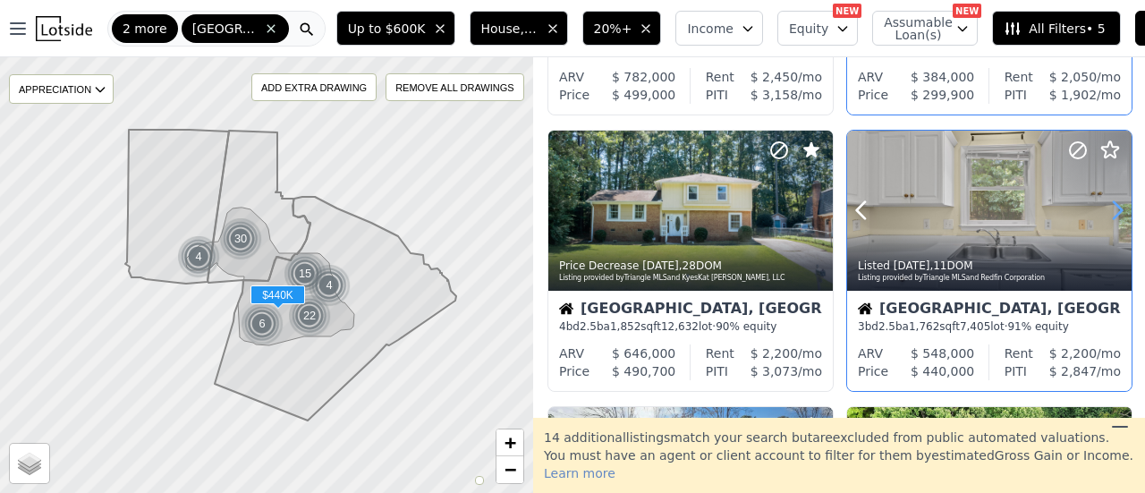
click at [1109, 208] on icon at bounding box center [1117, 210] width 29 height 29
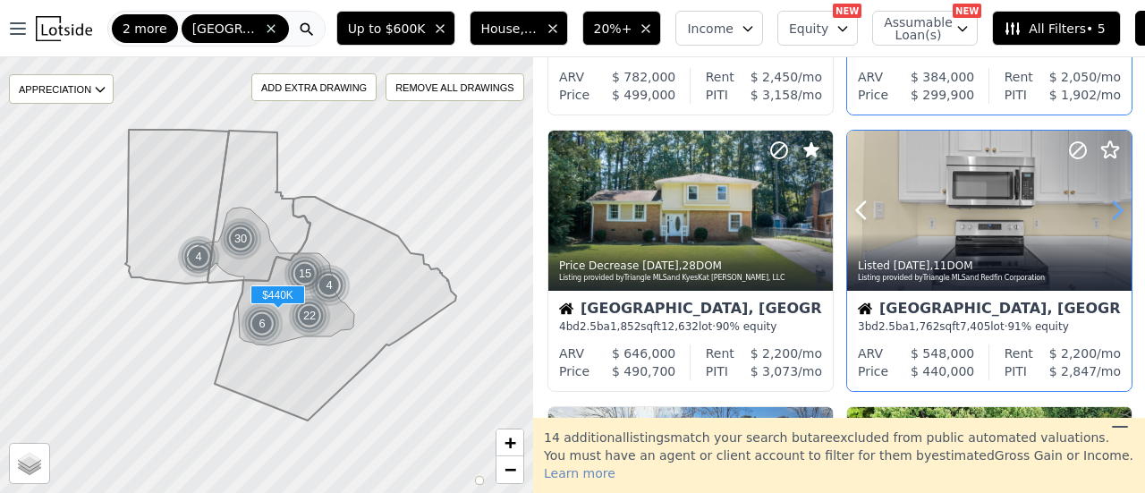
click at [1109, 208] on icon at bounding box center [1117, 210] width 29 height 29
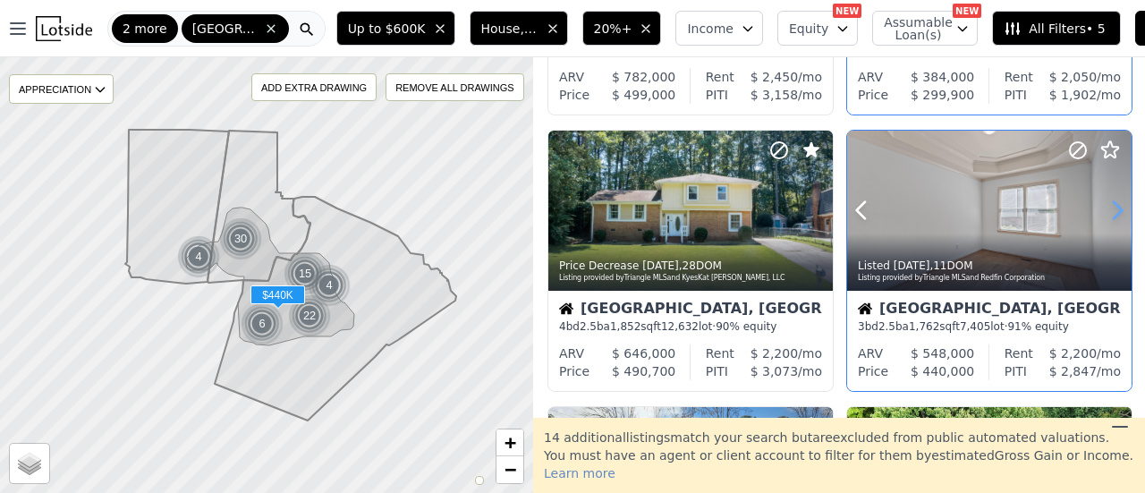
click at [1109, 208] on icon at bounding box center [1117, 210] width 29 height 29
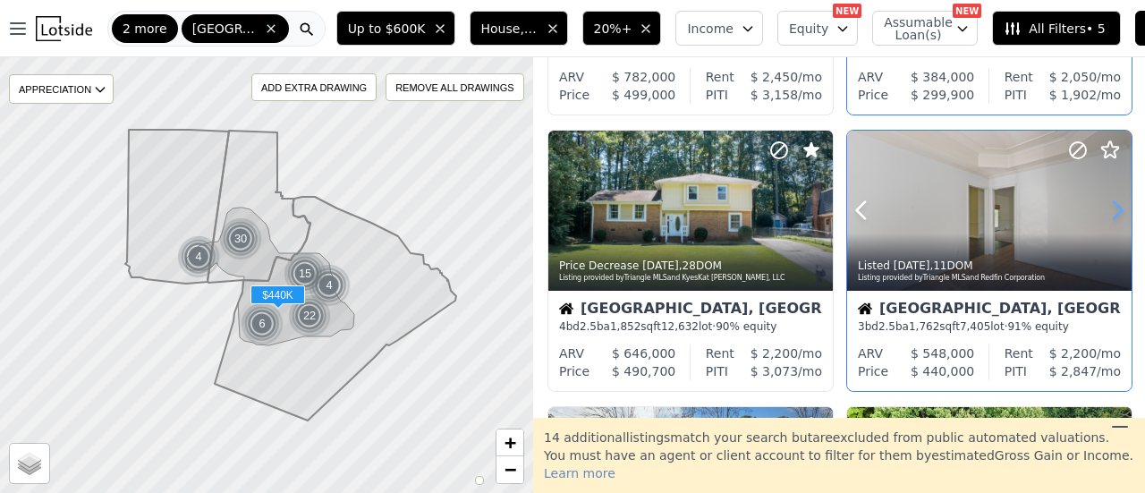
click at [1109, 208] on icon at bounding box center [1117, 210] width 29 height 29
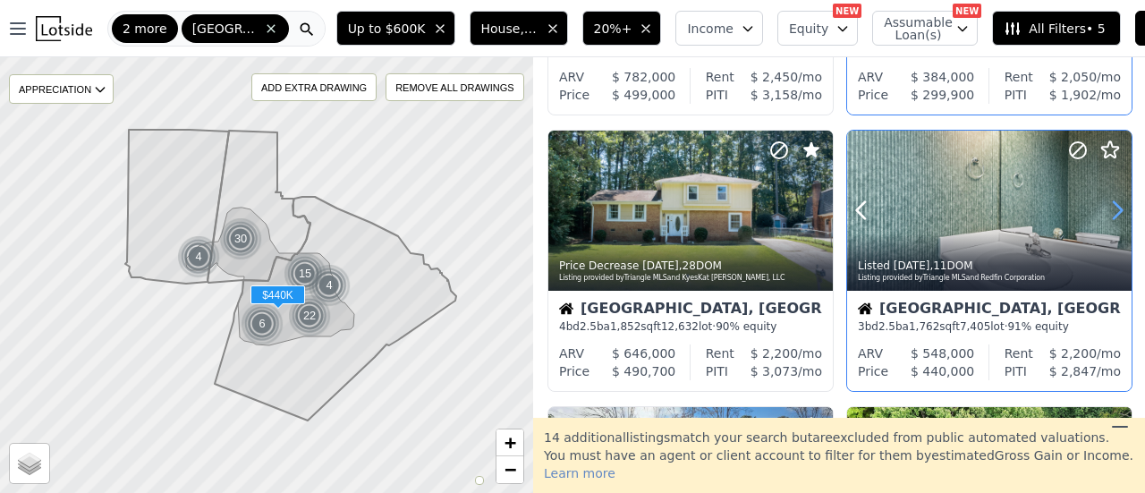
click at [1109, 208] on icon at bounding box center [1117, 210] width 29 height 29
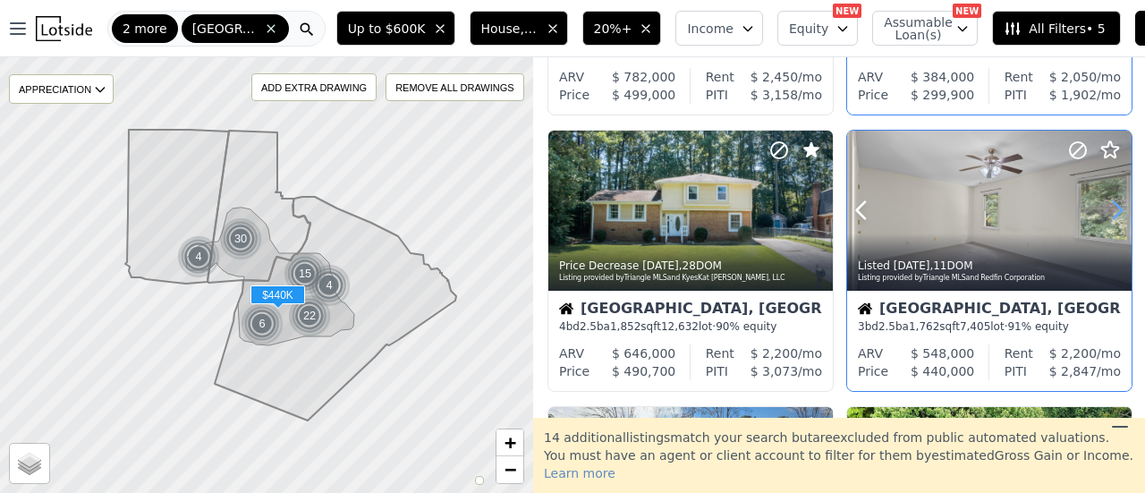
click at [1109, 208] on icon at bounding box center [1117, 210] width 29 height 29
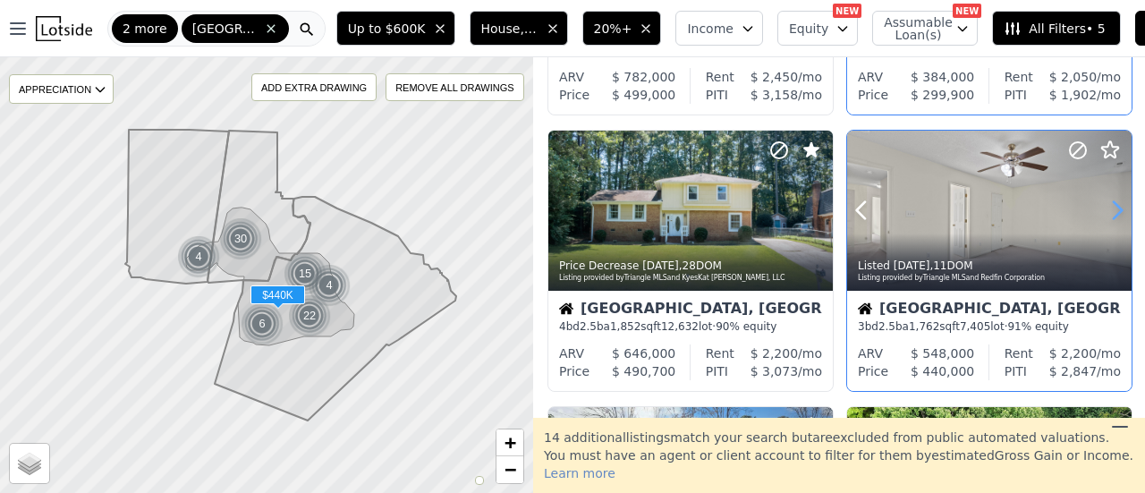
click at [1109, 208] on icon at bounding box center [1117, 210] width 29 height 29
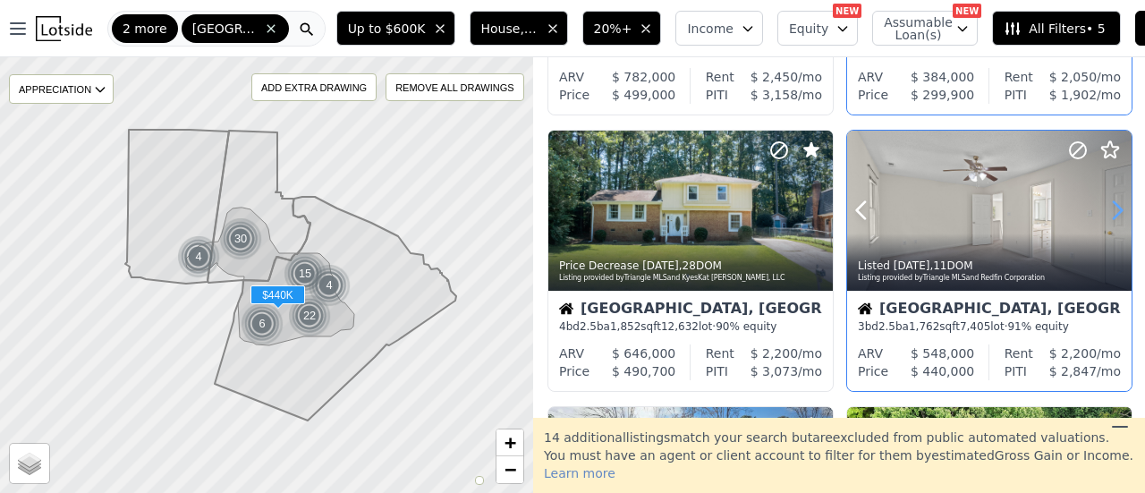
click at [1109, 208] on icon at bounding box center [1117, 210] width 29 height 29
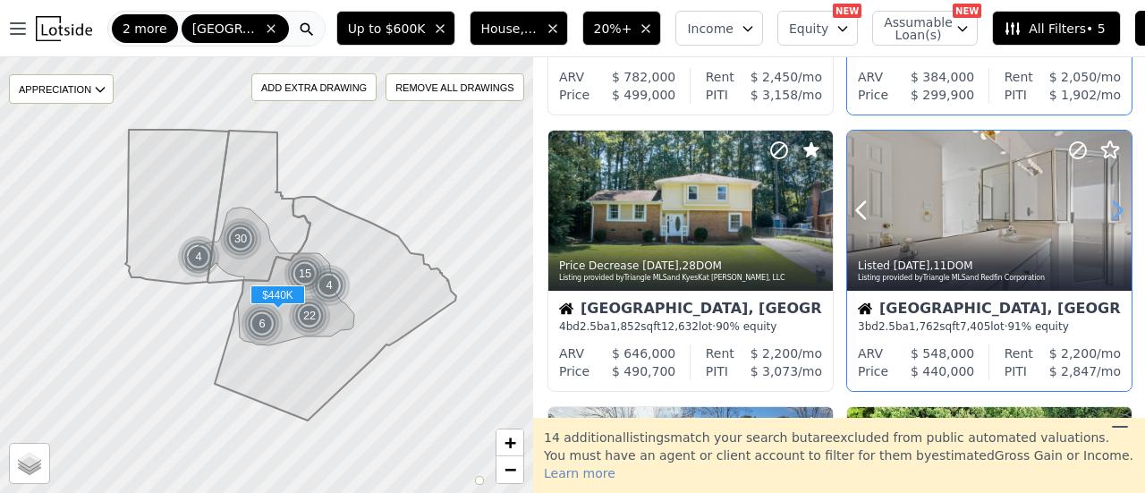
click at [1109, 208] on icon at bounding box center [1117, 210] width 29 height 29
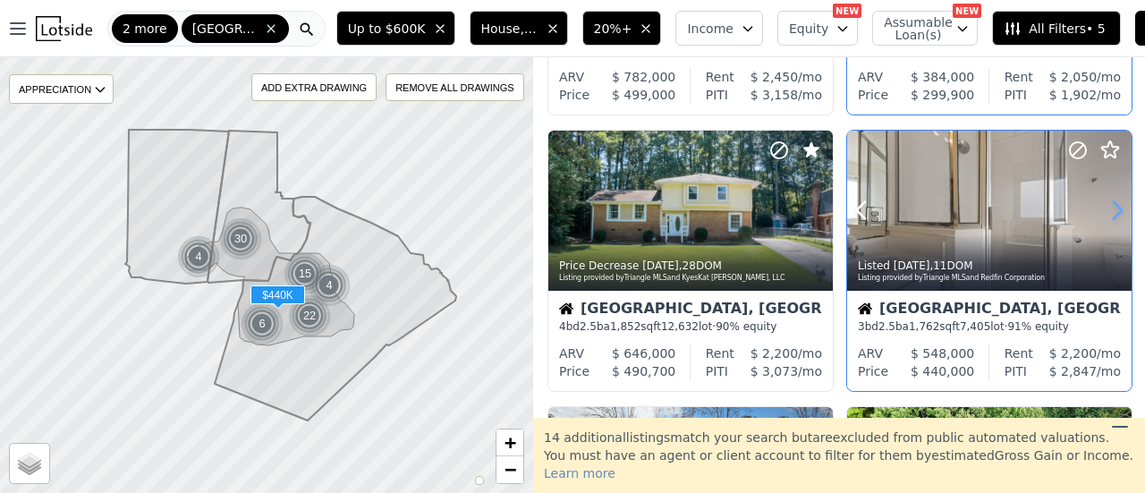
click at [1109, 208] on icon at bounding box center [1117, 210] width 29 height 29
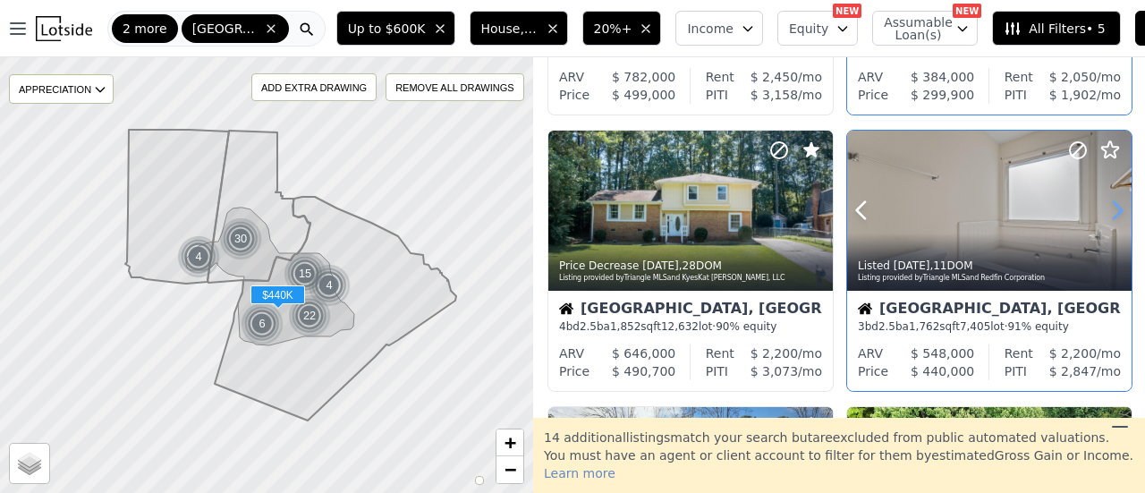
click at [1109, 208] on icon at bounding box center [1117, 210] width 29 height 29
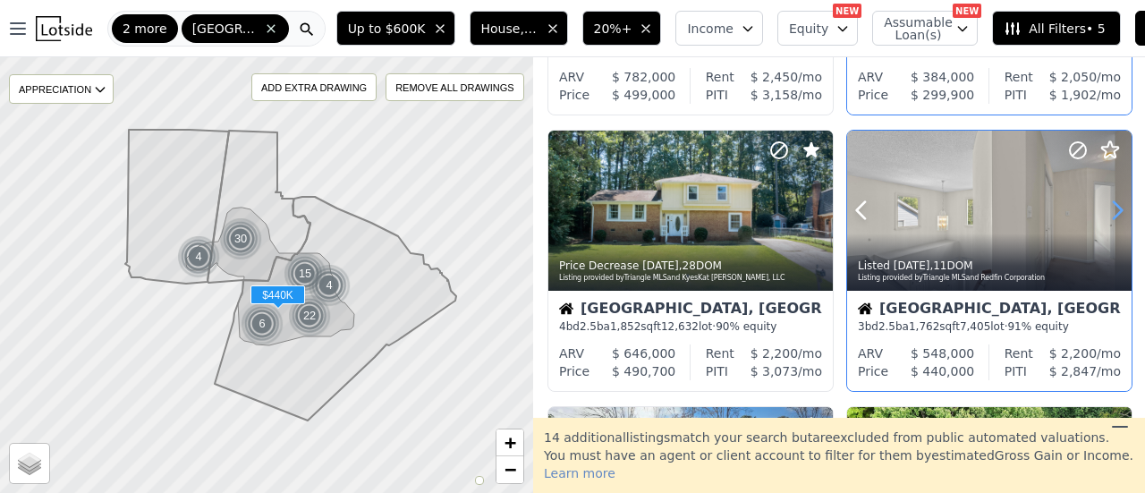
click at [1109, 208] on icon at bounding box center [1117, 210] width 29 height 29
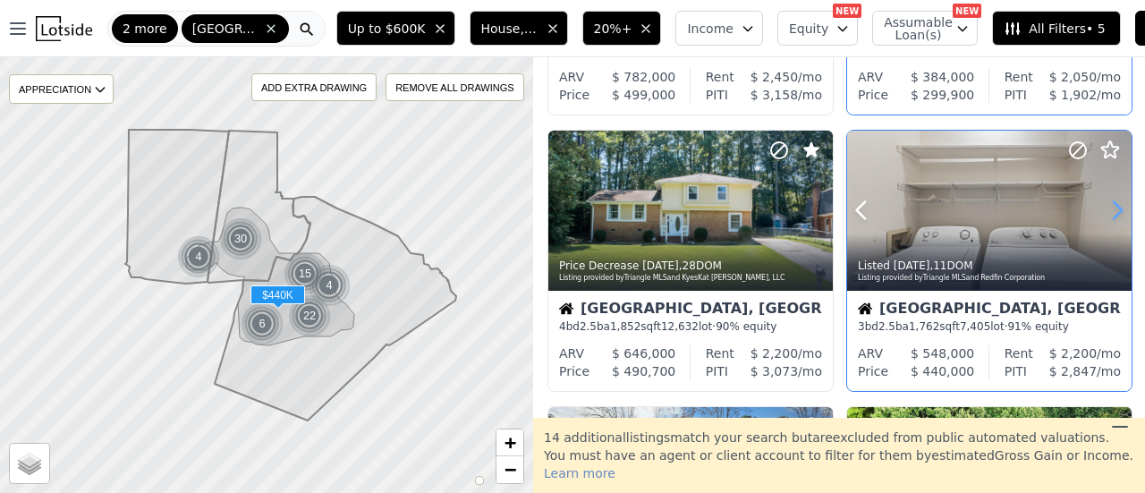
click at [1109, 208] on icon at bounding box center [1117, 210] width 29 height 29
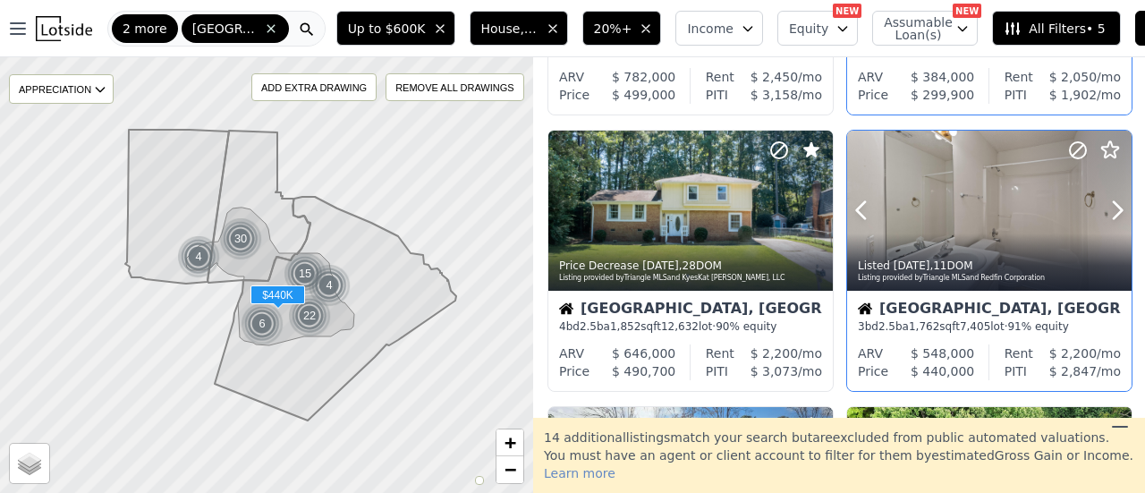
click at [1067, 148] on icon at bounding box center [1077, 149] width 21 height 21
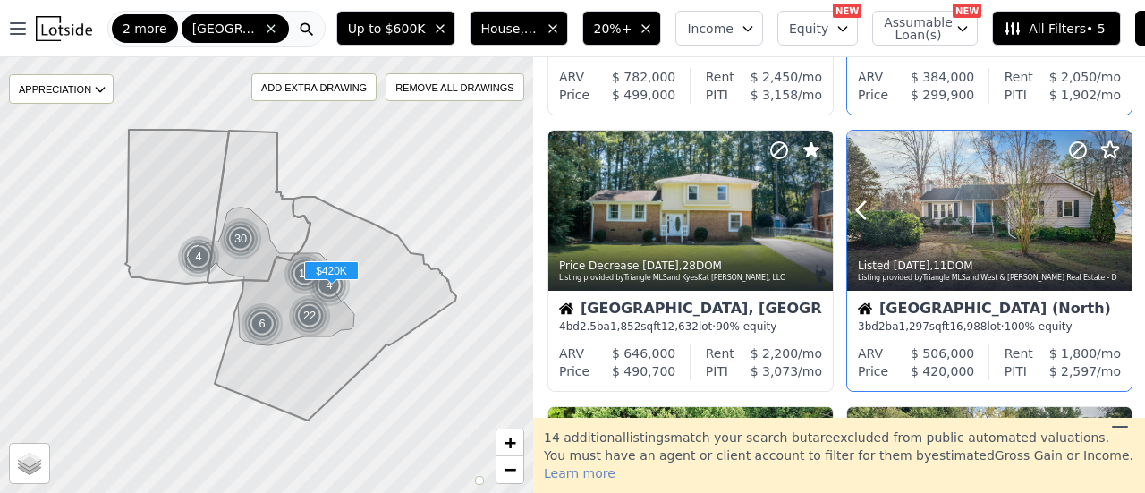
click at [1103, 214] on icon at bounding box center [1117, 210] width 29 height 29
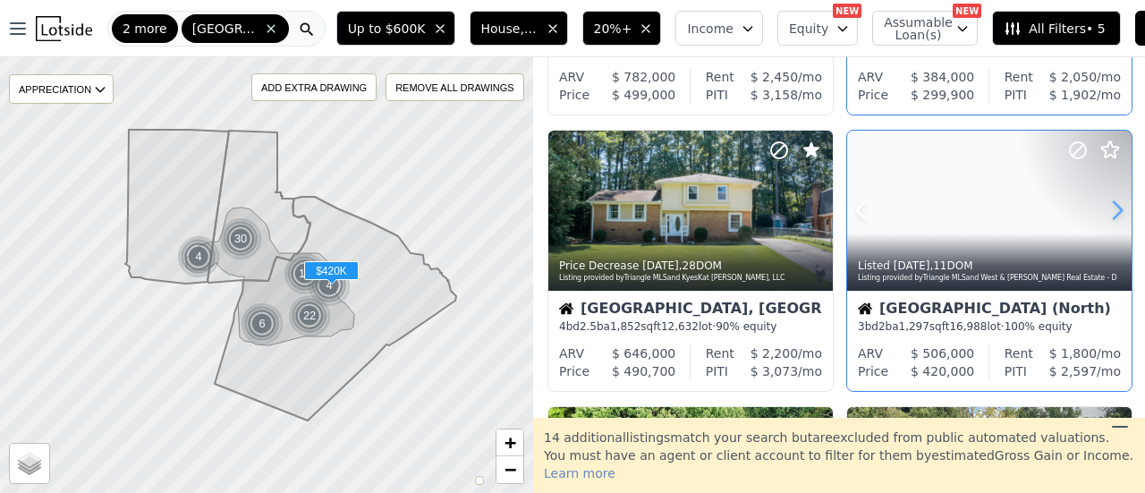
click at [1103, 214] on icon at bounding box center [1117, 210] width 29 height 29
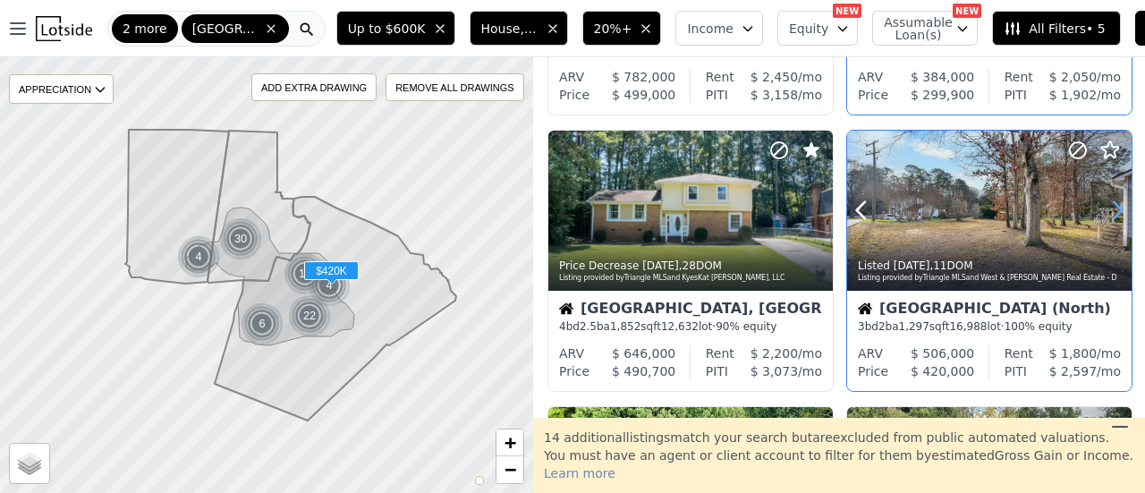
click at [1103, 214] on icon at bounding box center [1117, 210] width 29 height 29
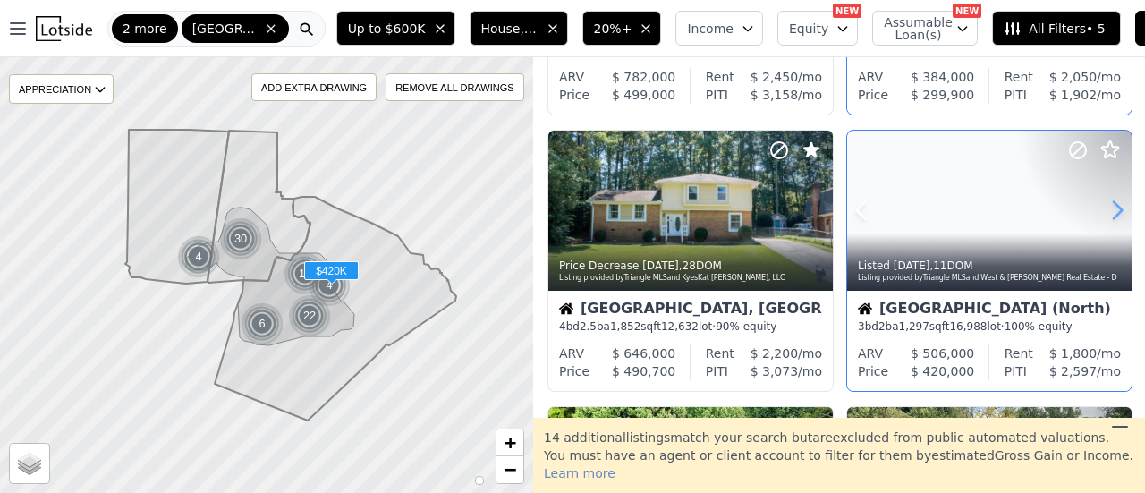
click at [1103, 214] on icon at bounding box center [1117, 210] width 29 height 29
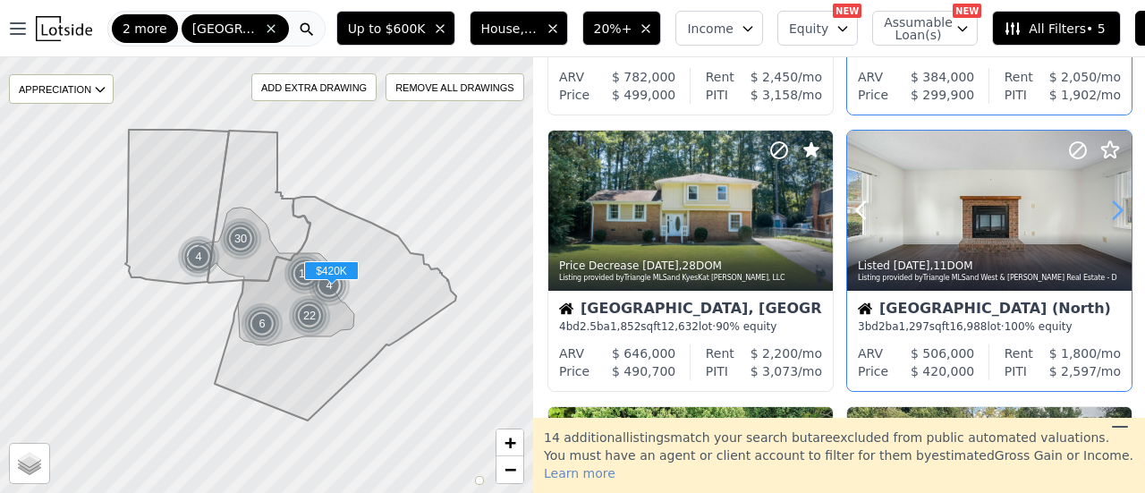
click at [1103, 214] on icon at bounding box center [1117, 210] width 29 height 29
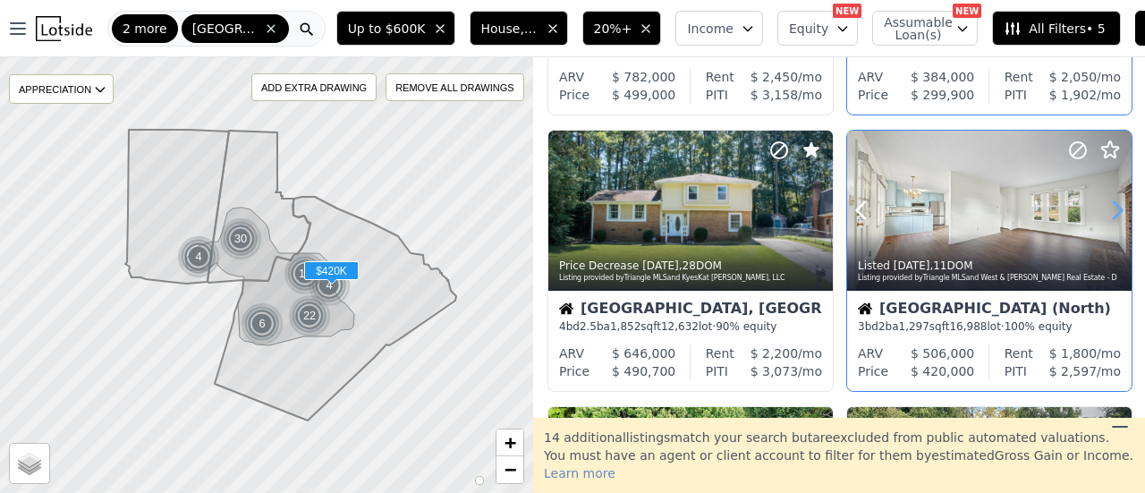
click at [1103, 214] on icon at bounding box center [1117, 210] width 29 height 29
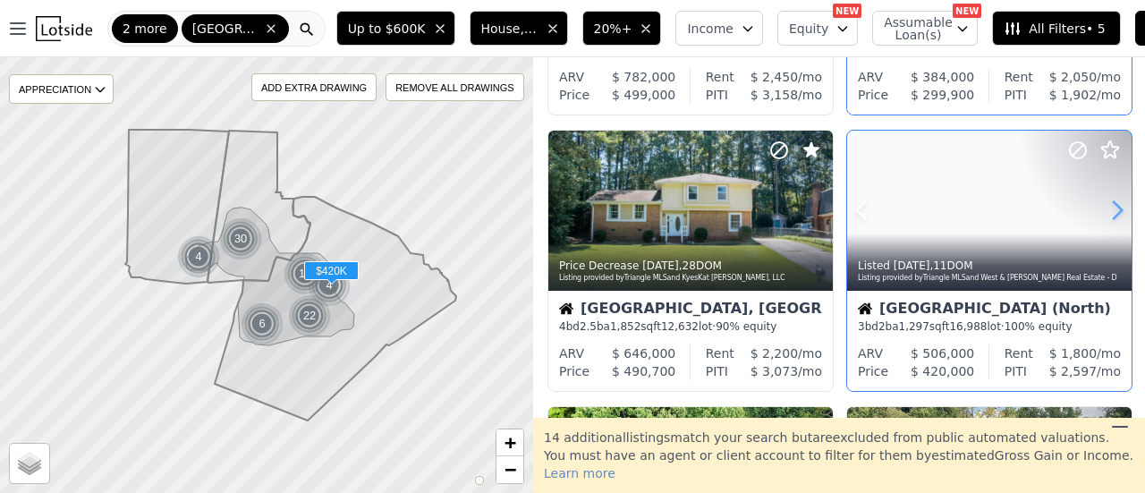
click at [1103, 214] on icon at bounding box center [1117, 210] width 29 height 29
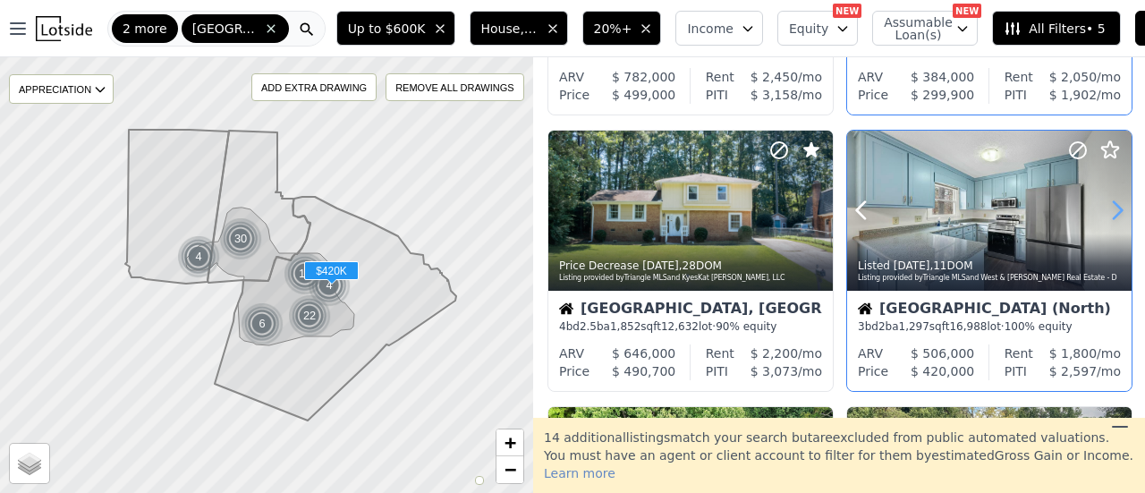
click at [1103, 214] on icon at bounding box center [1117, 210] width 29 height 29
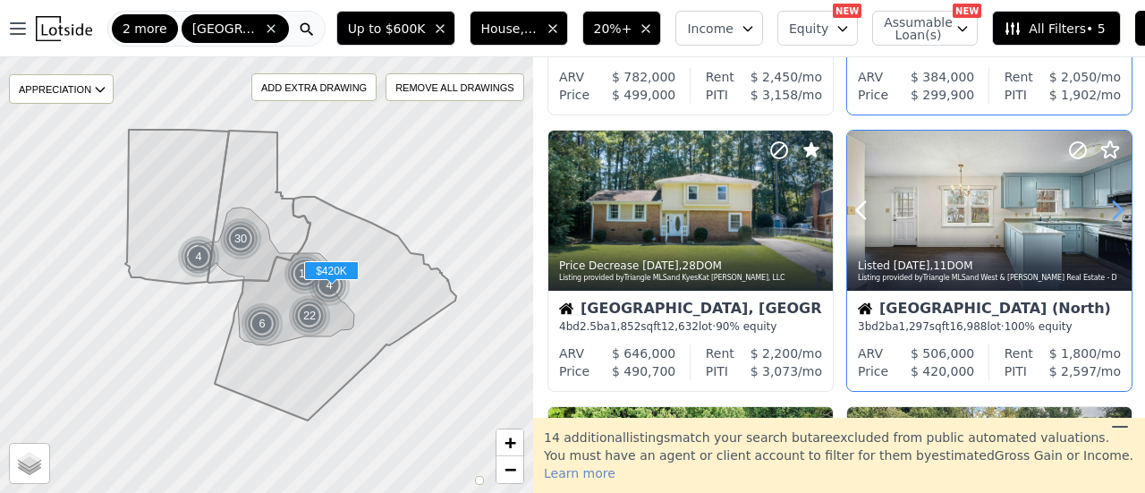
click at [1103, 214] on icon at bounding box center [1117, 210] width 29 height 29
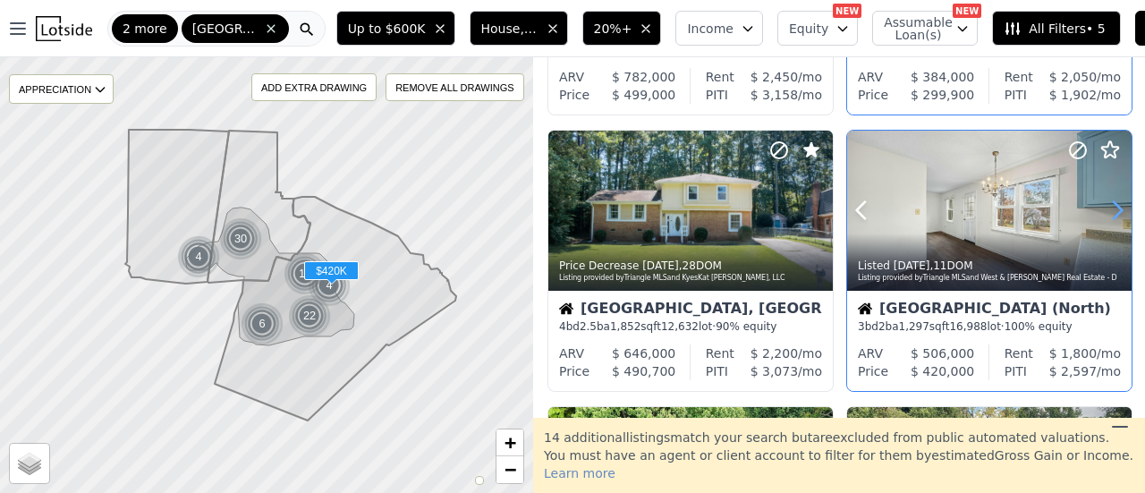
click at [1103, 214] on icon at bounding box center [1117, 210] width 29 height 29
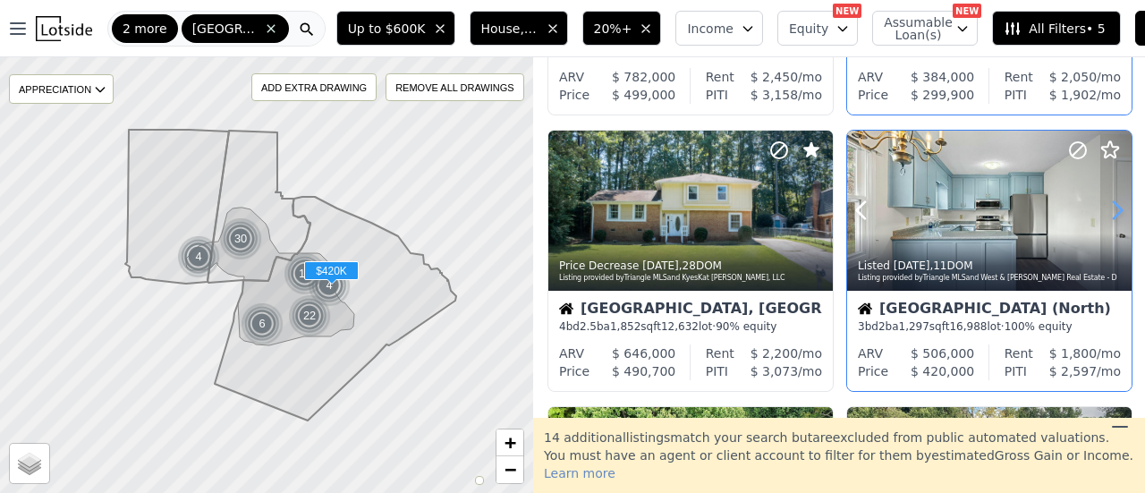
click at [1103, 214] on icon at bounding box center [1117, 210] width 29 height 29
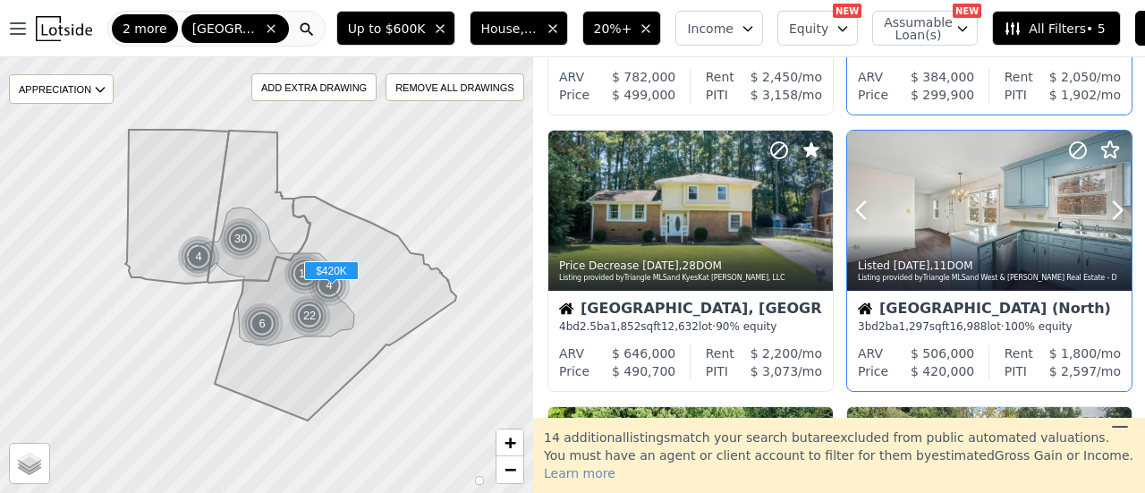
click at [1069, 146] on circle at bounding box center [1077, 150] width 16 height 16
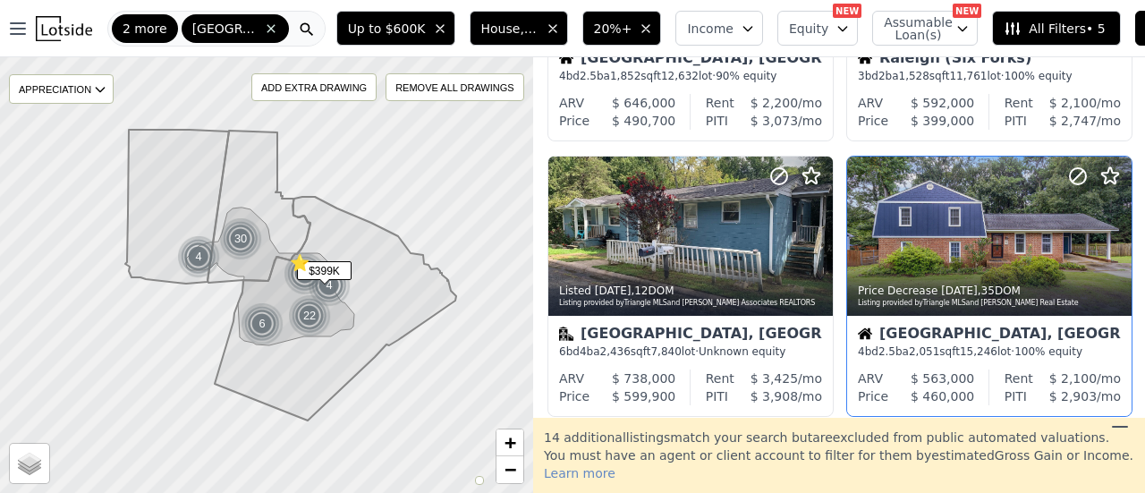
scroll to position [1073, 0]
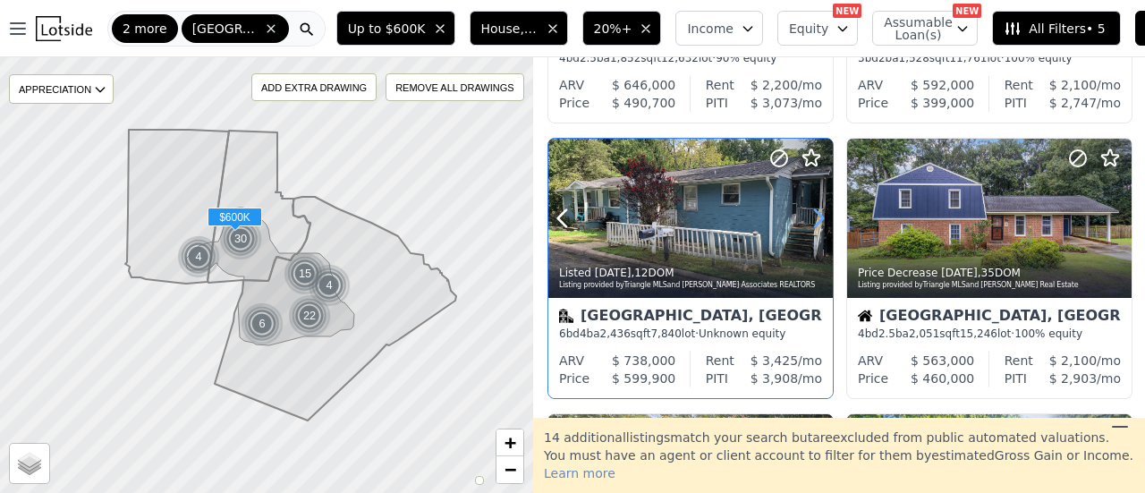
click at [816, 215] on icon at bounding box center [818, 218] width 29 height 29
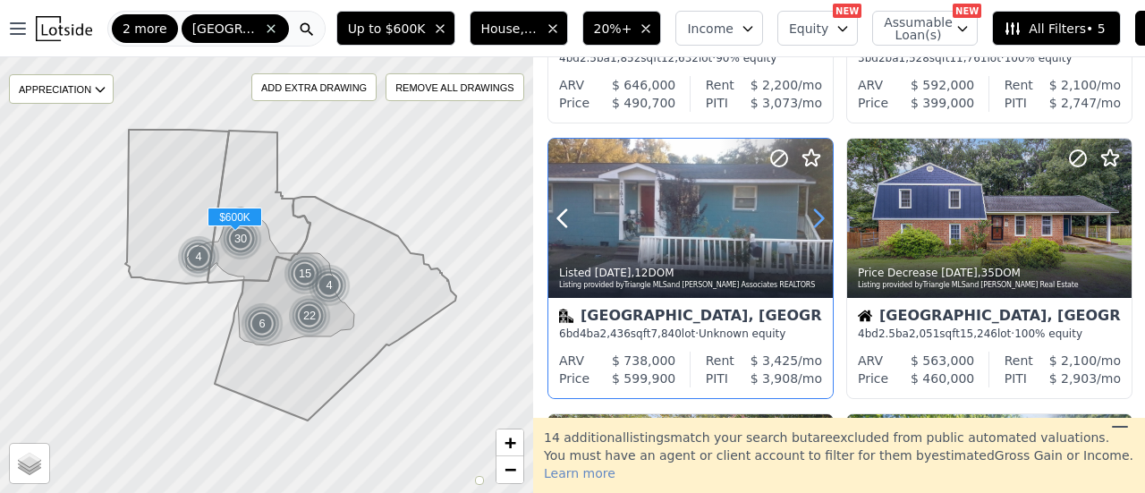
click at [816, 215] on icon at bounding box center [818, 218] width 29 height 29
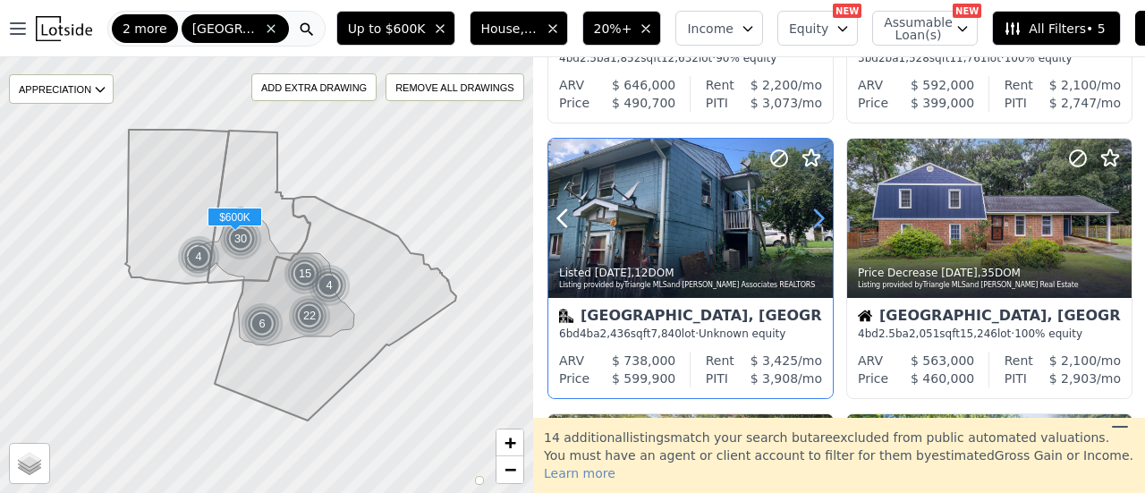
click at [816, 215] on icon at bounding box center [818, 218] width 29 height 29
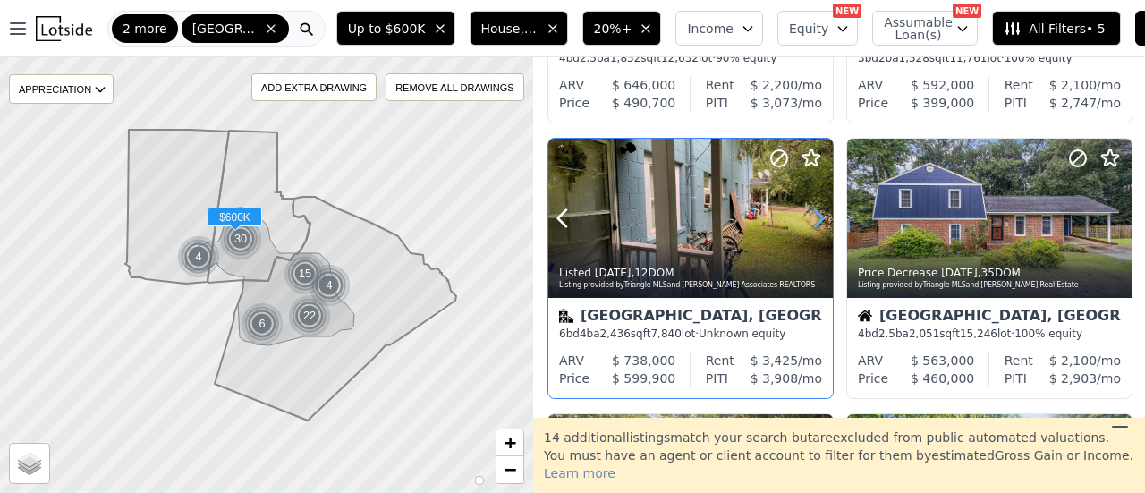
click at [816, 215] on icon at bounding box center [818, 218] width 29 height 29
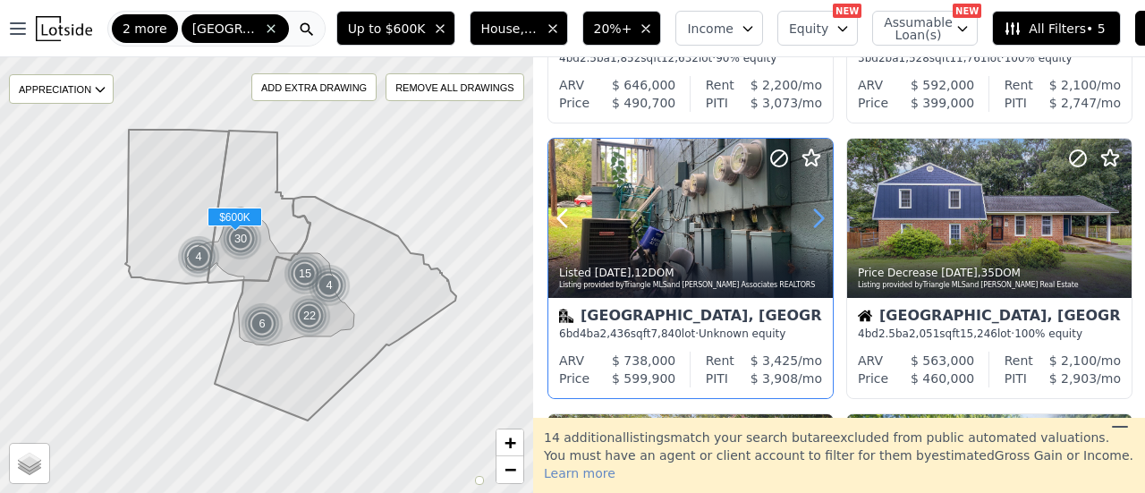
click at [816, 215] on icon at bounding box center [818, 218] width 29 height 29
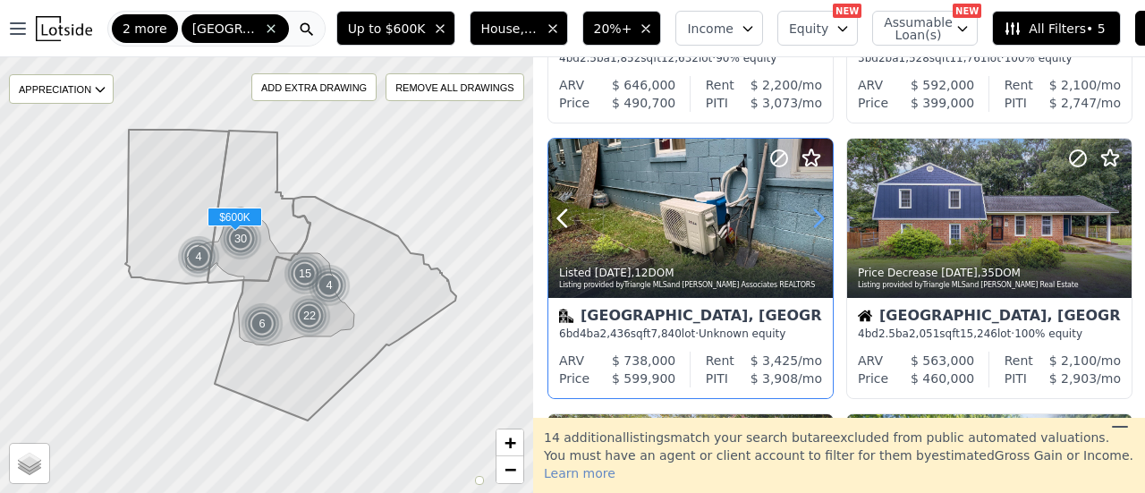
click at [816, 215] on icon at bounding box center [818, 218] width 29 height 29
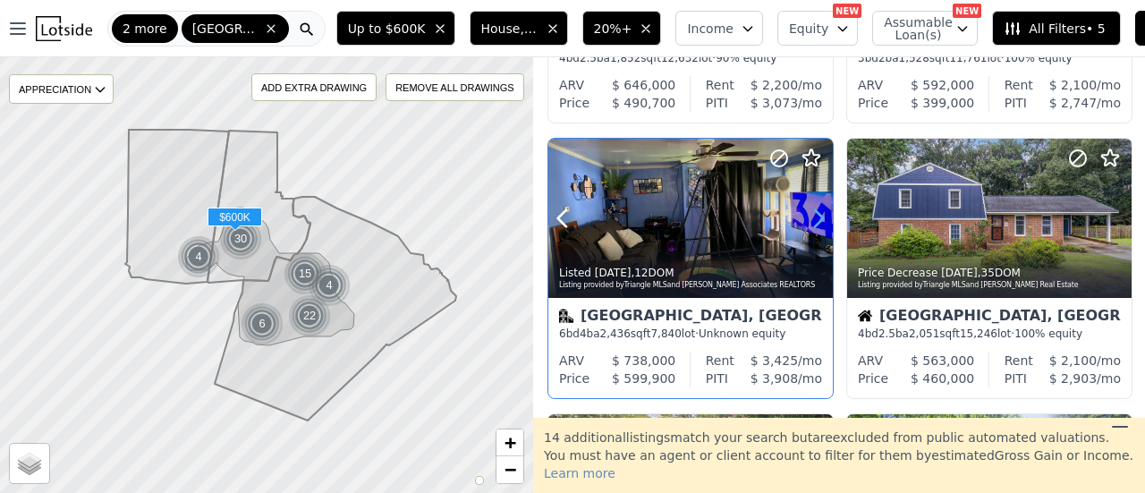
click at [816, 215] on icon at bounding box center [818, 218] width 29 height 29
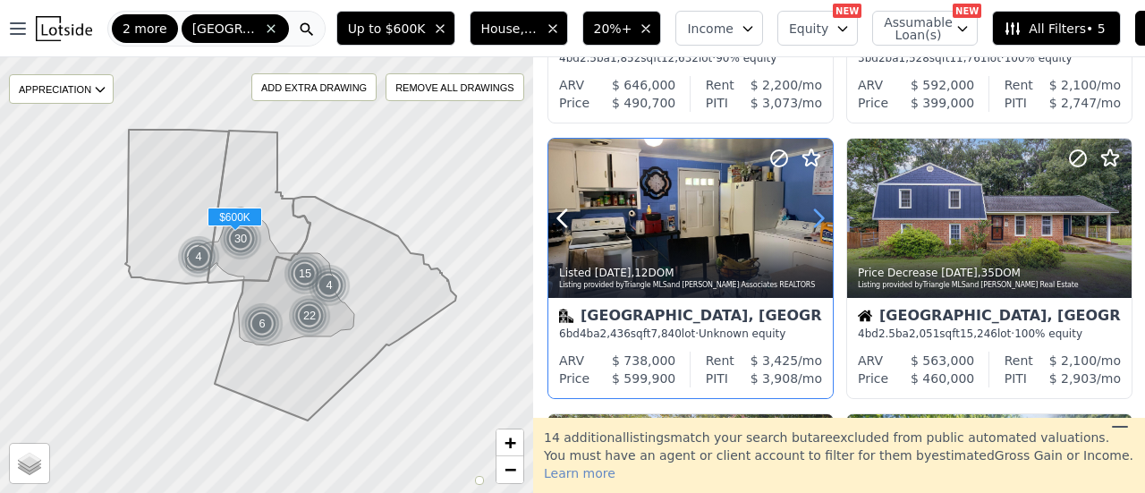
click at [816, 215] on icon at bounding box center [818, 218] width 29 height 29
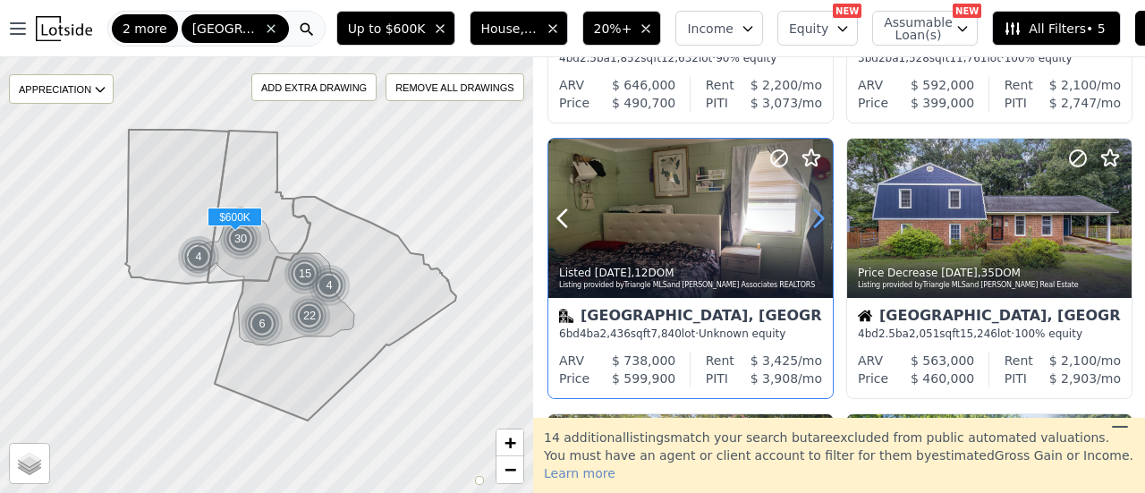
click at [816, 215] on icon at bounding box center [818, 218] width 29 height 29
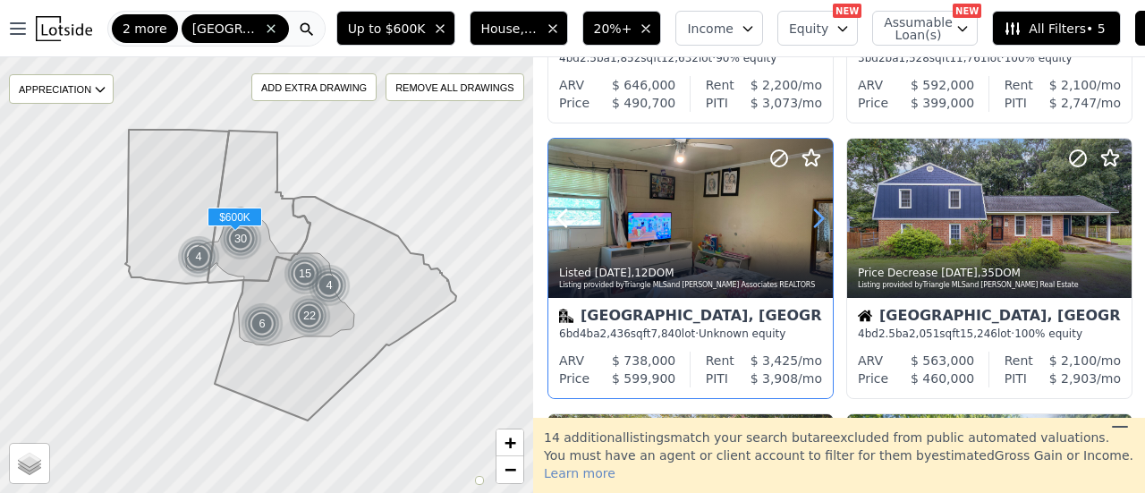
click at [816, 215] on icon at bounding box center [818, 218] width 29 height 29
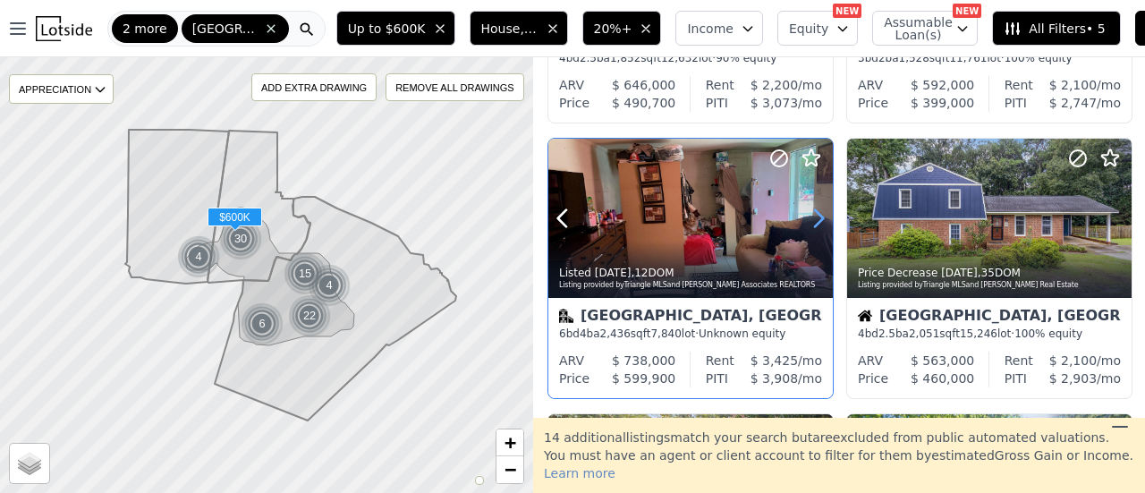
click at [816, 215] on icon at bounding box center [818, 218] width 29 height 29
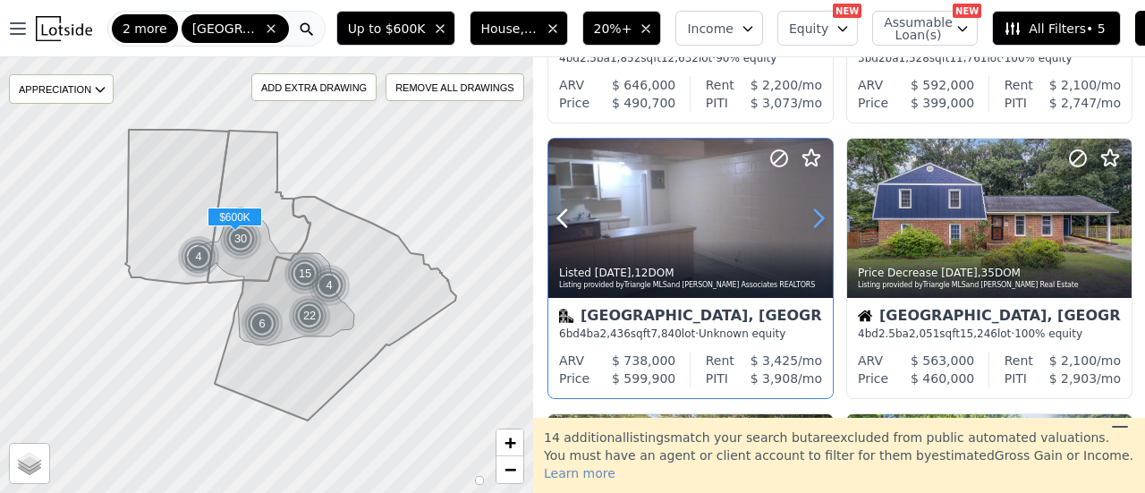
click at [816, 215] on icon at bounding box center [818, 218] width 29 height 29
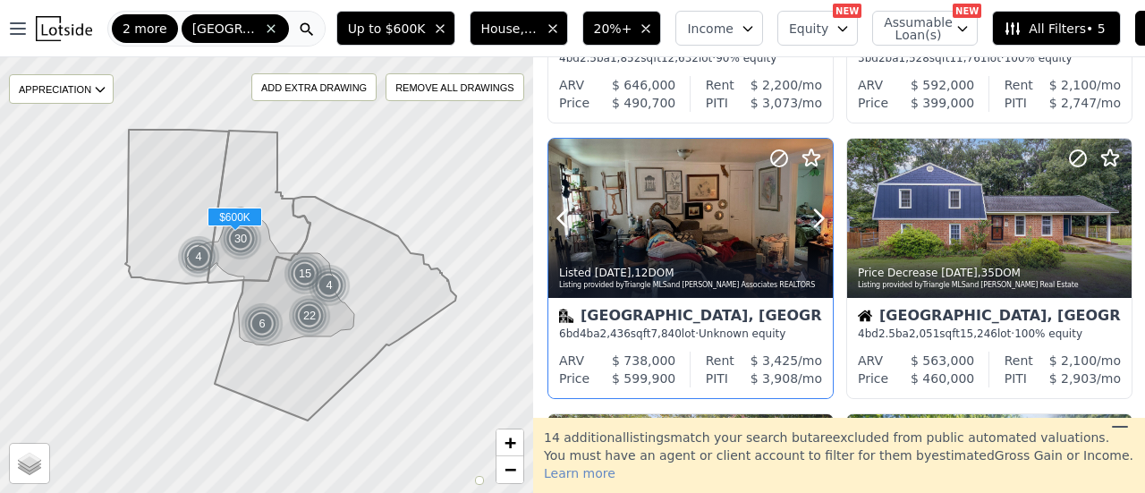
click at [696, 267] on div "Listed 2w ago , 12 DOM" at bounding box center [691, 273] width 265 height 14
click at [776, 159] on icon at bounding box center [778, 158] width 11 height 11
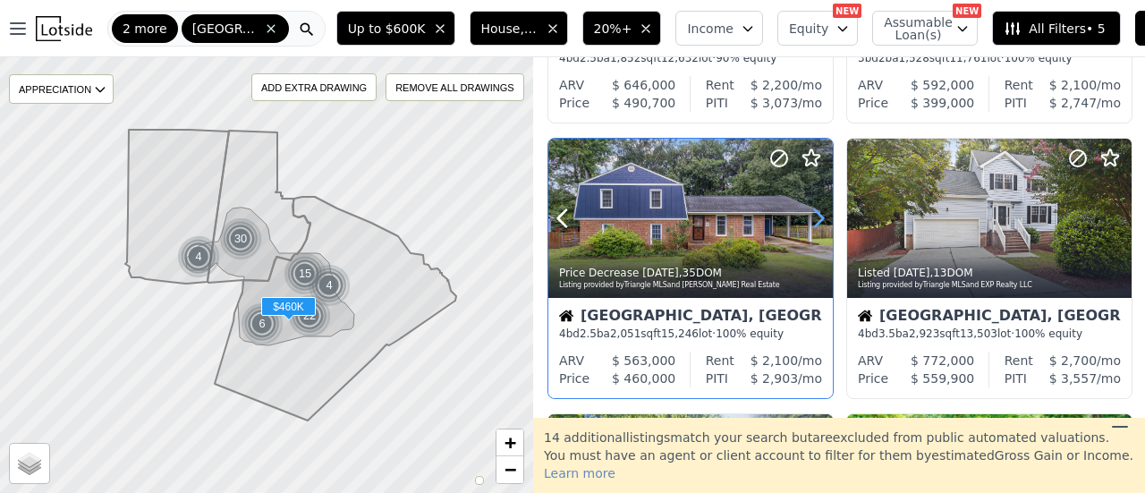
click at [812, 212] on icon at bounding box center [818, 218] width 29 height 29
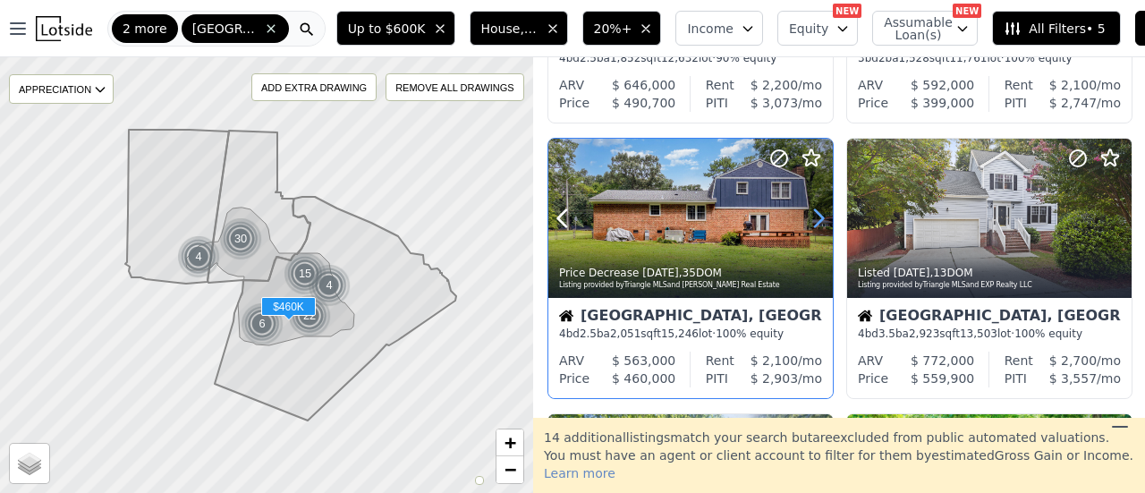
click at [812, 212] on icon at bounding box center [818, 218] width 29 height 29
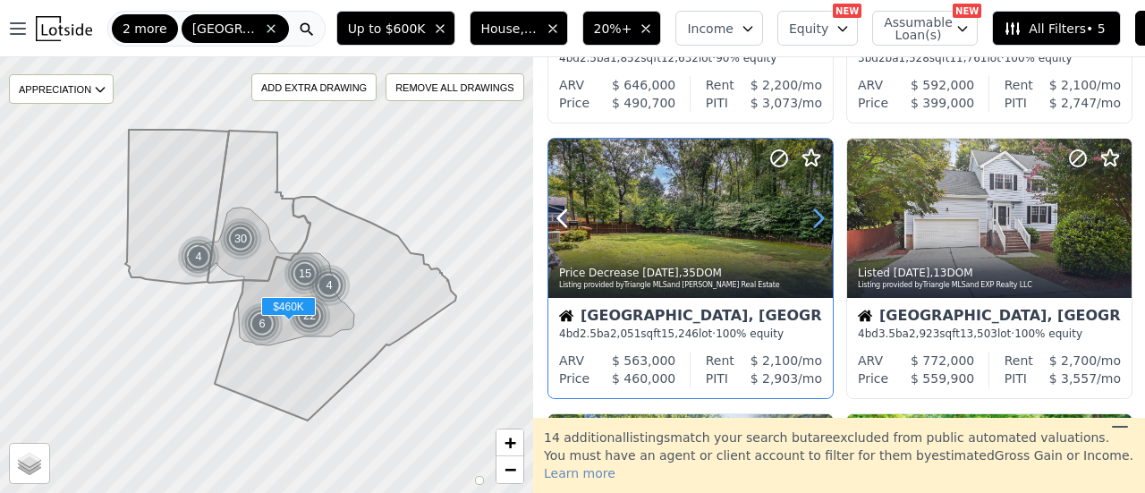
click at [812, 212] on icon at bounding box center [818, 218] width 29 height 29
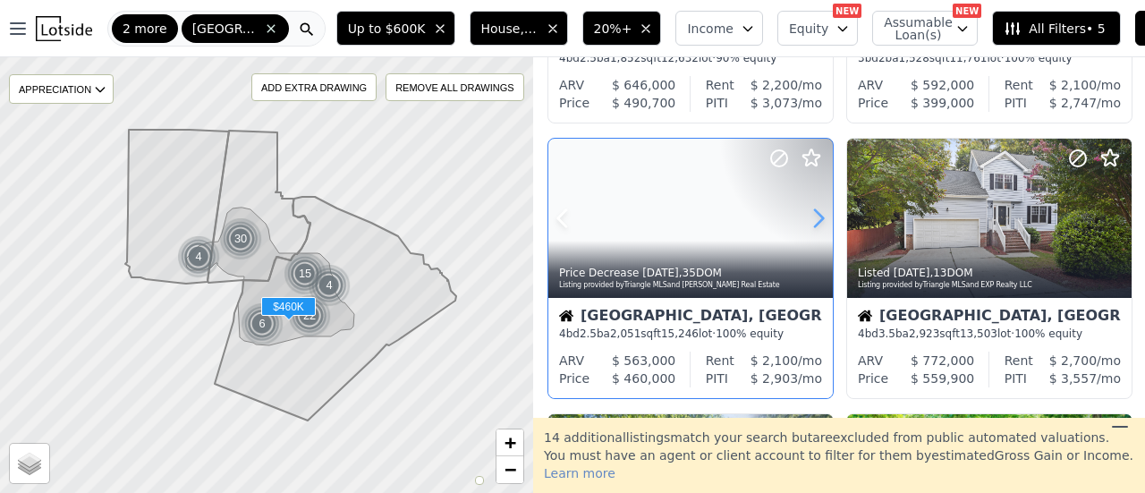
click at [812, 212] on icon at bounding box center [818, 218] width 29 height 29
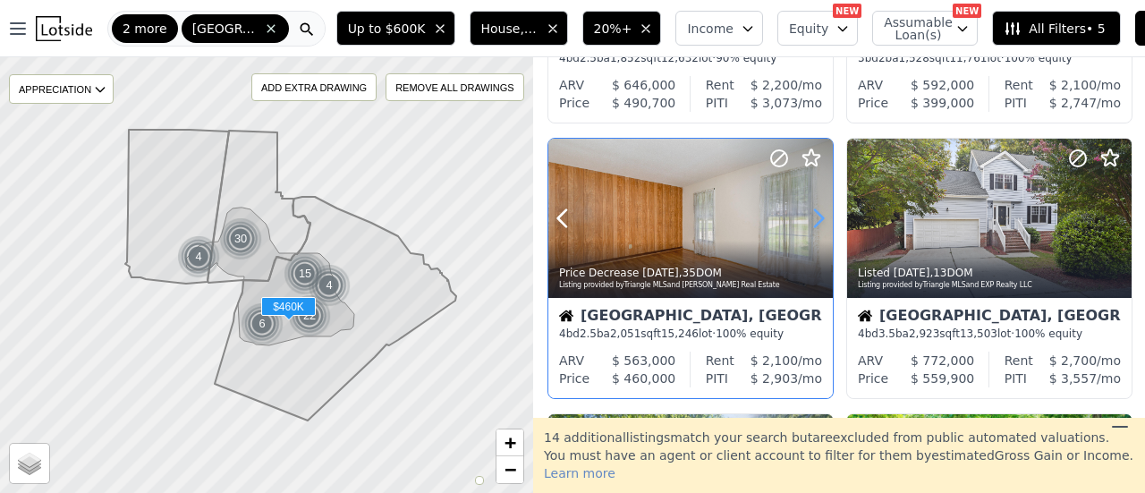
click at [812, 212] on icon at bounding box center [818, 218] width 29 height 29
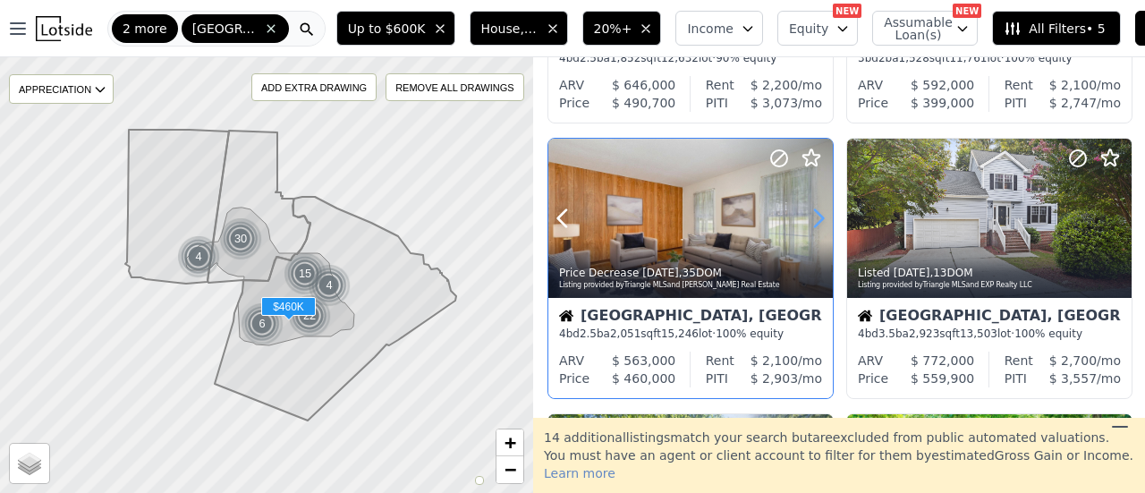
click at [812, 212] on icon at bounding box center [818, 218] width 29 height 29
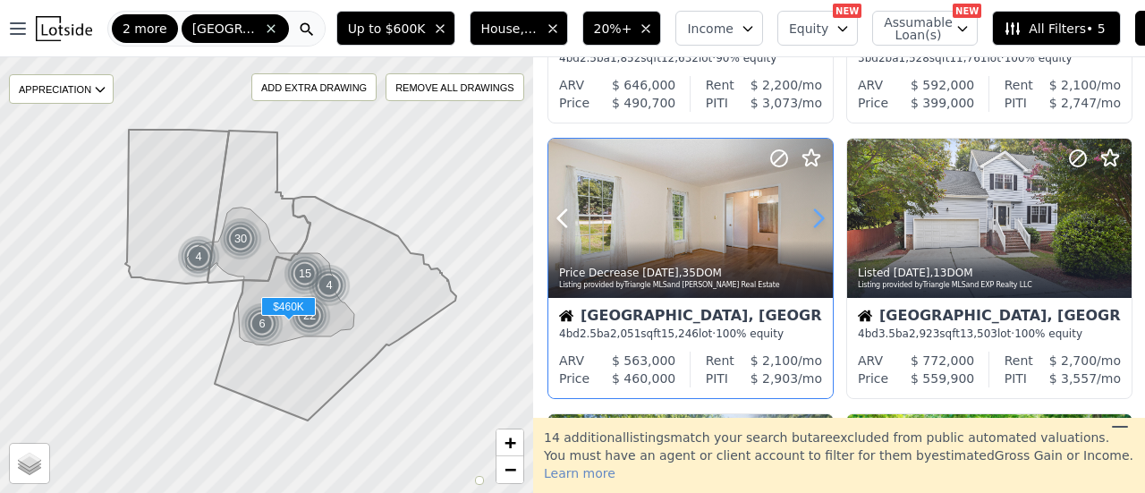
click at [812, 212] on icon at bounding box center [818, 218] width 29 height 29
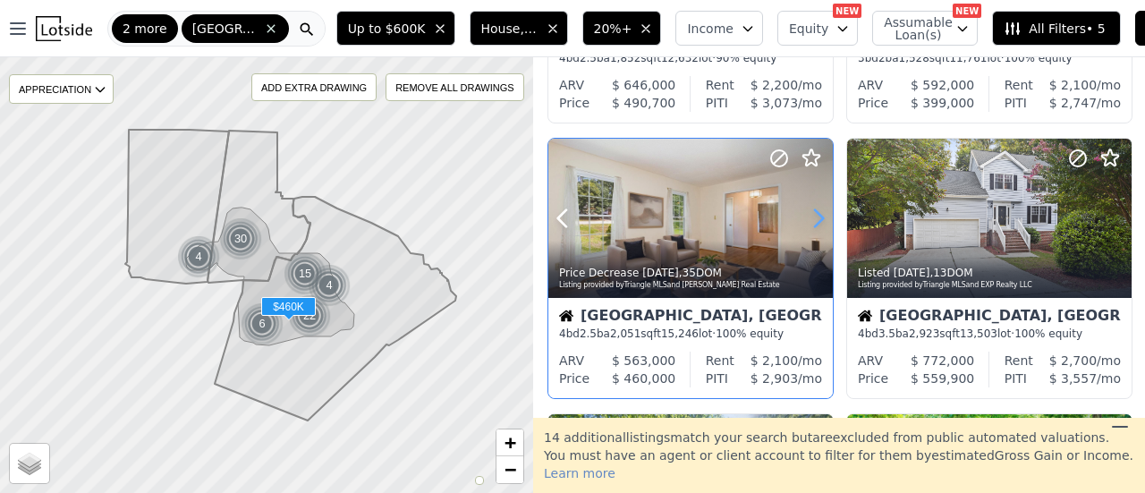
click at [812, 212] on icon at bounding box center [818, 218] width 29 height 29
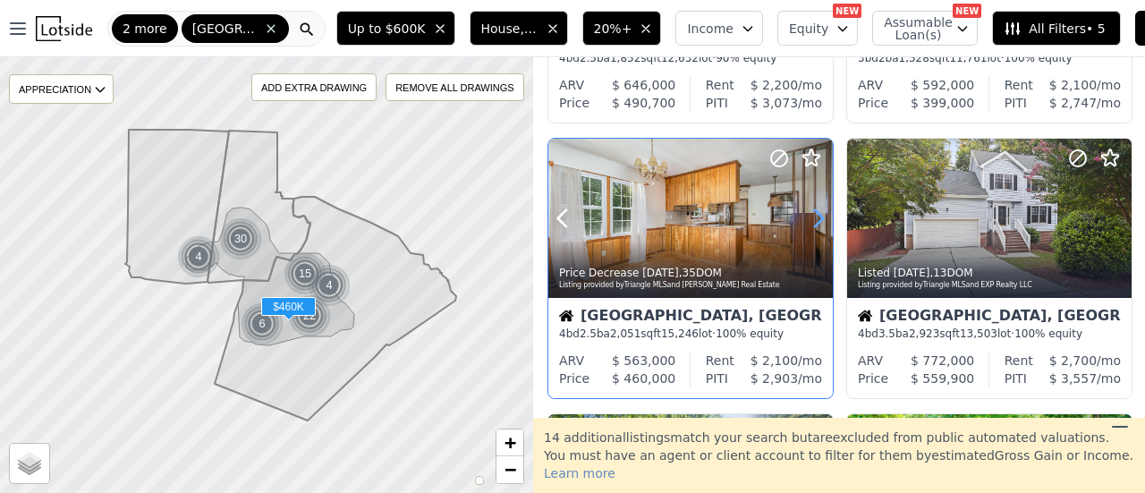
click at [812, 212] on icon at bounding box center [818, 218] width 29 height 29
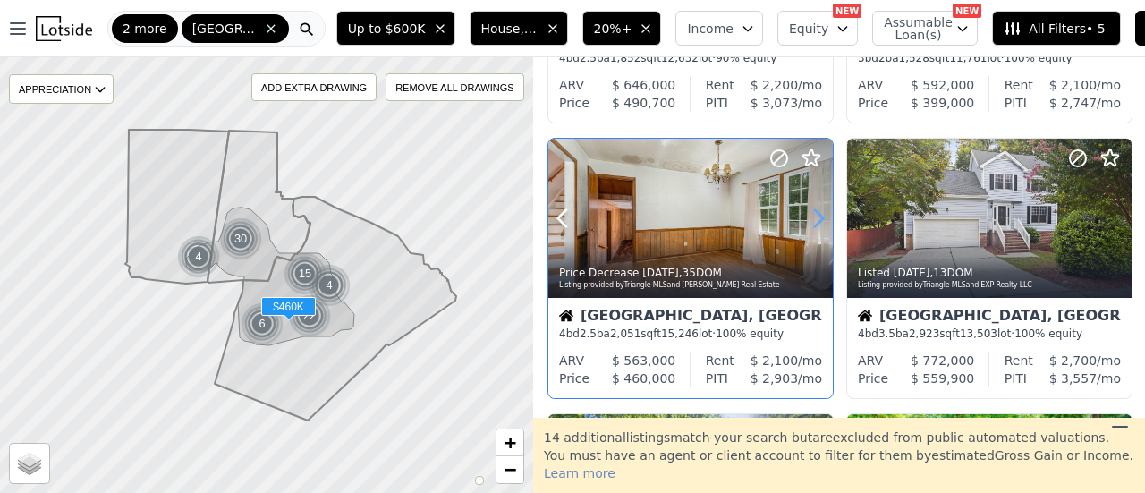
click at [812, 212] on icon at bounding box center [818, 218] width 29 height 29
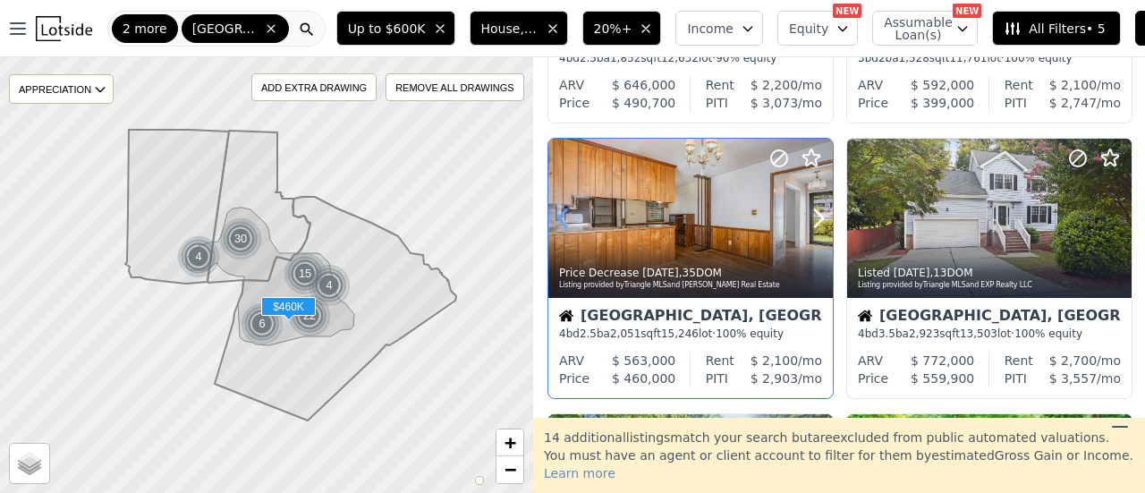
click at [574, 212] on icon at bounding box center [562, 218] width 29 height 29
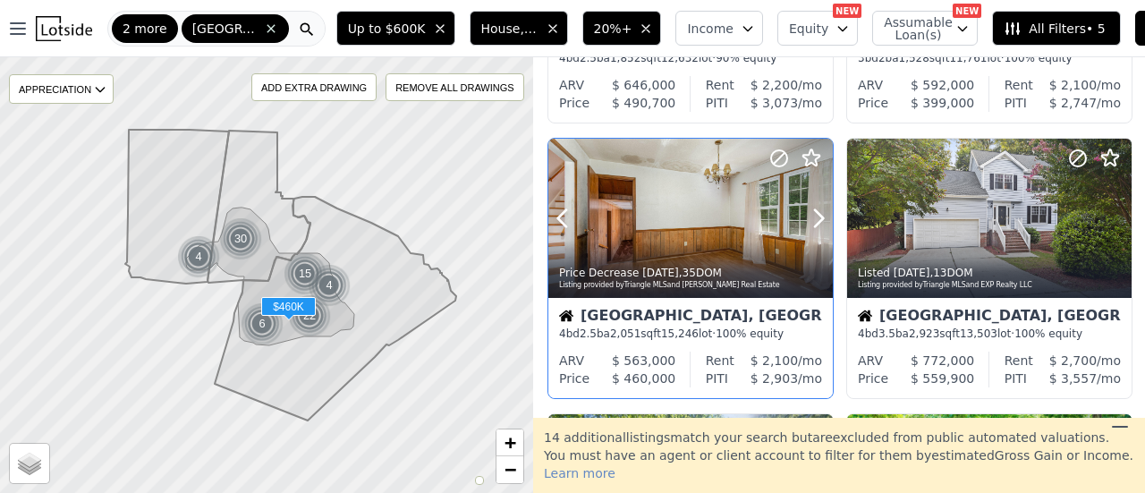
click at [687, 196] on div at bounding box center [690, 219] width 284 height 160
click at [805, 151] on icon at bounding box center [810, 158] width 21 height 21
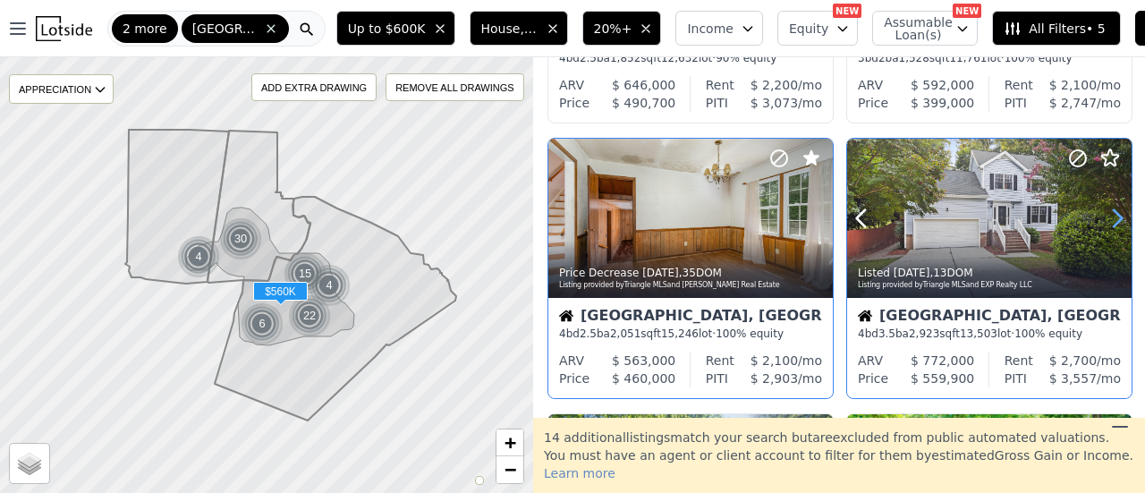
click at [1114, 216] on icon at bounding box center [1117, 218] width 8 height 17
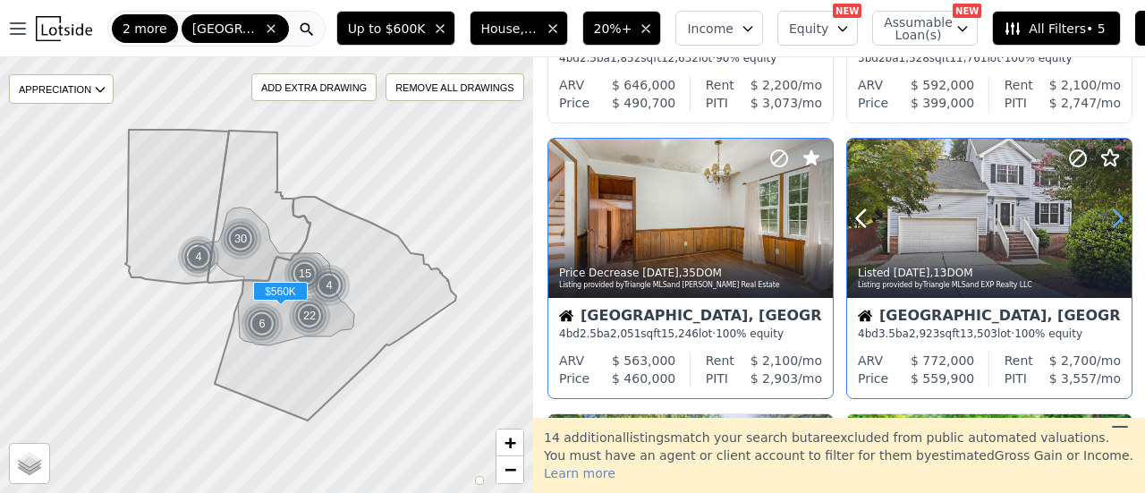
click at [1114, 216] on icon at bounding box center [1117, 218] width 8 height 17
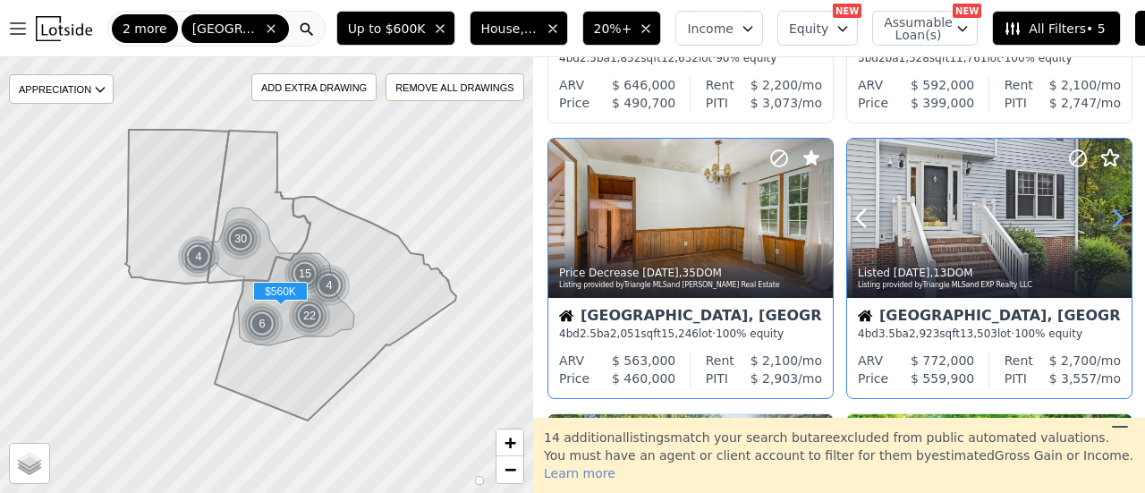
click at [1114, 216] on icon at bounding box center [1117, 218] width 8 height 17
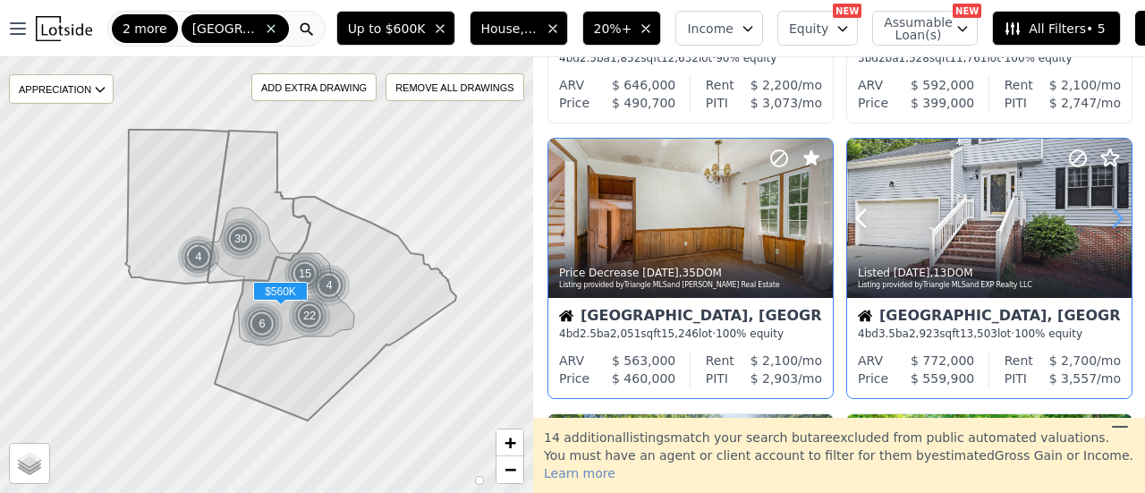
click at [1114, 216] on icon at bounding box center [1117, 218] width 8 height 17
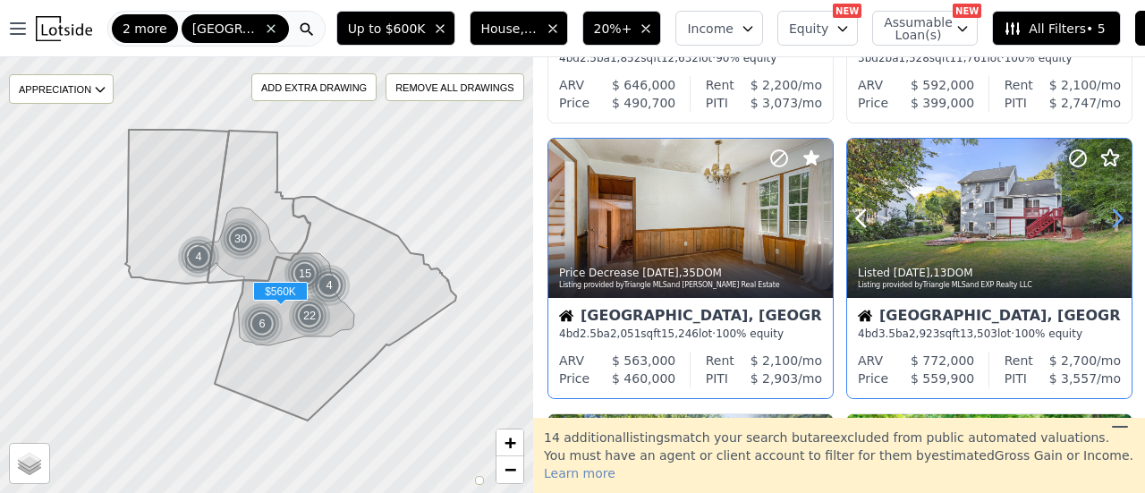
click at [1114, 216] on icon at bounding box center [1117, 218] width 8 height 17
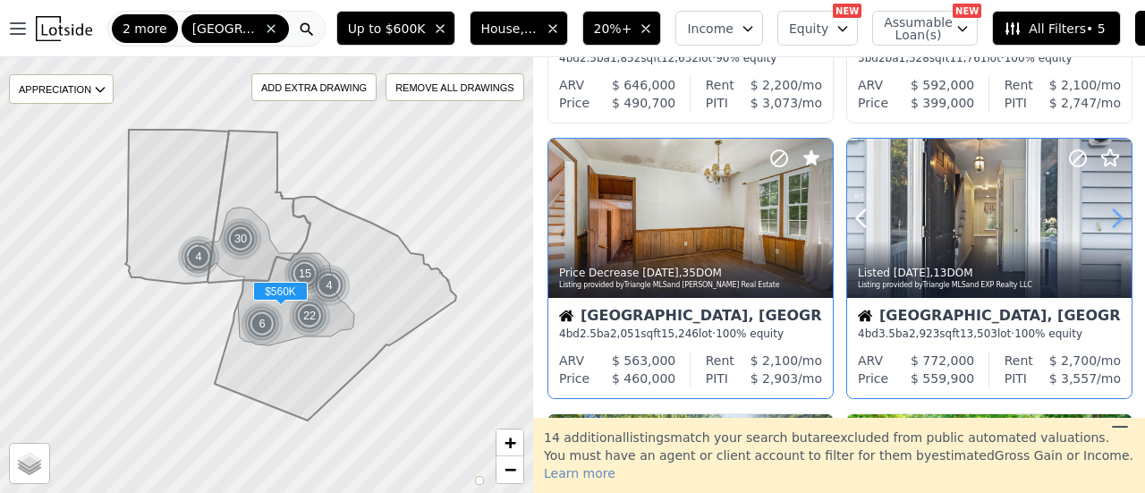
click at [1114, 216] on icon at bounding box center [1117, 218] width 8 height 17
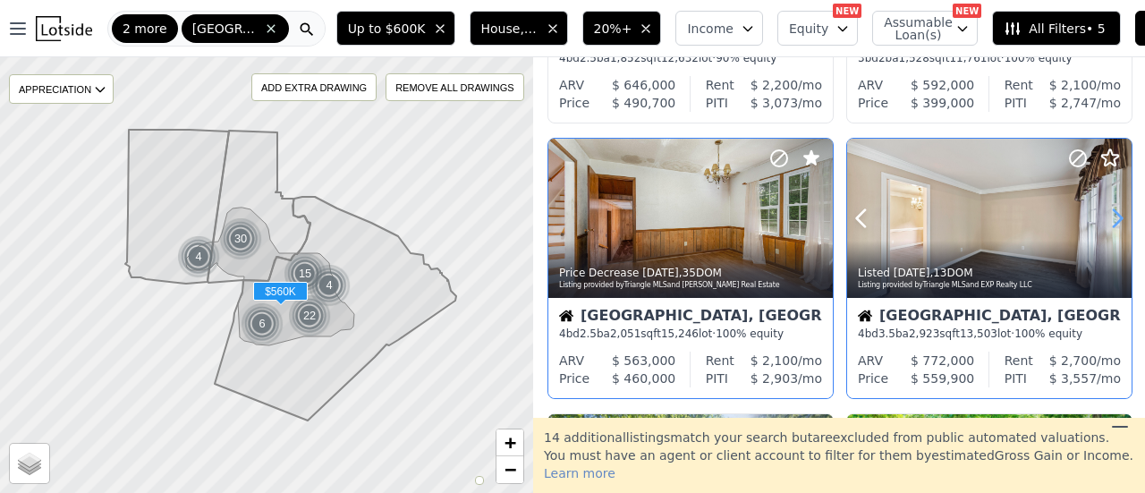
click at [1114, 216] on icon at bounding box center [1117, 218] width 8 height 17
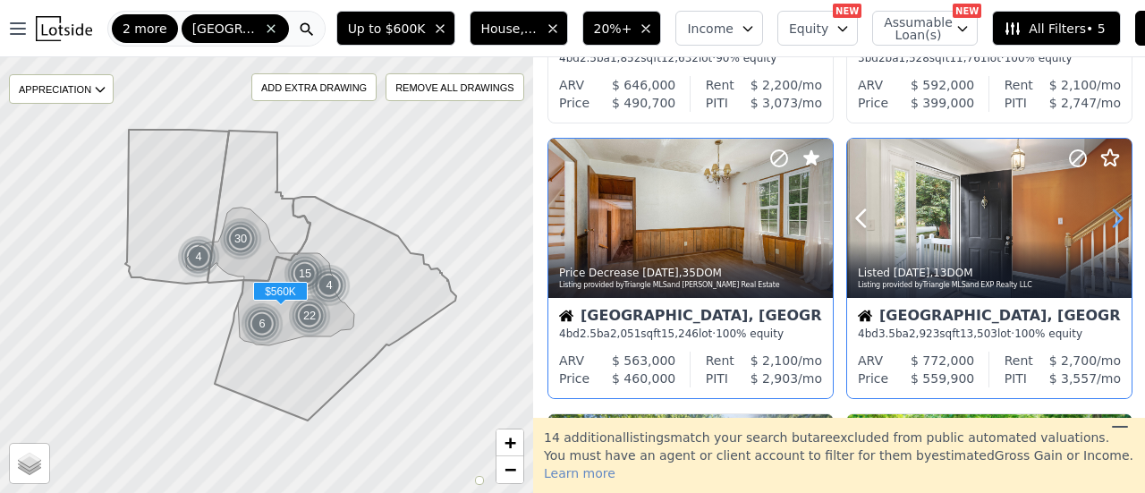
click at [1114, 216] on icon at bounding box center [1117, 218] width 8 height 17
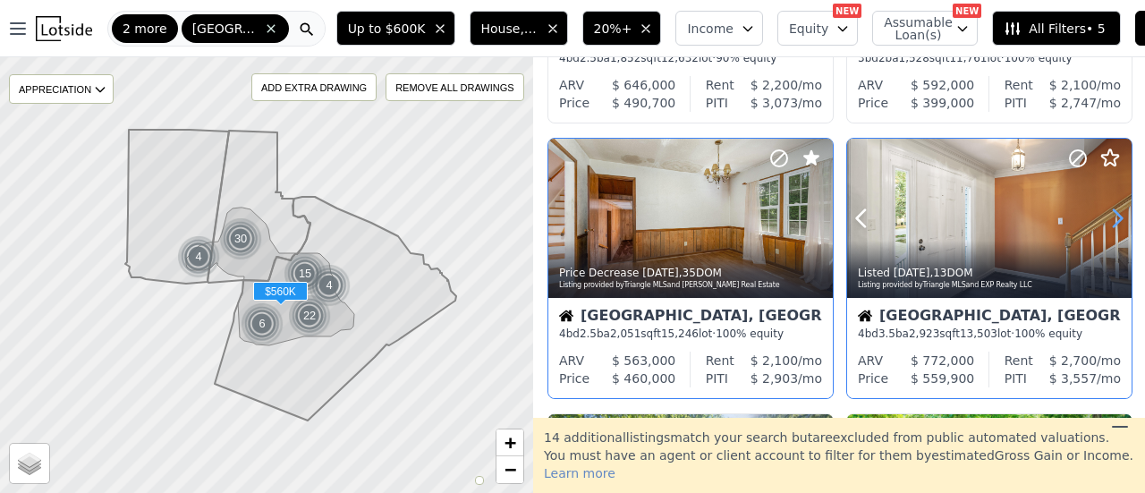
click at [1114, 216] on icon at bounding box center [1117, 218] width 8 height 17
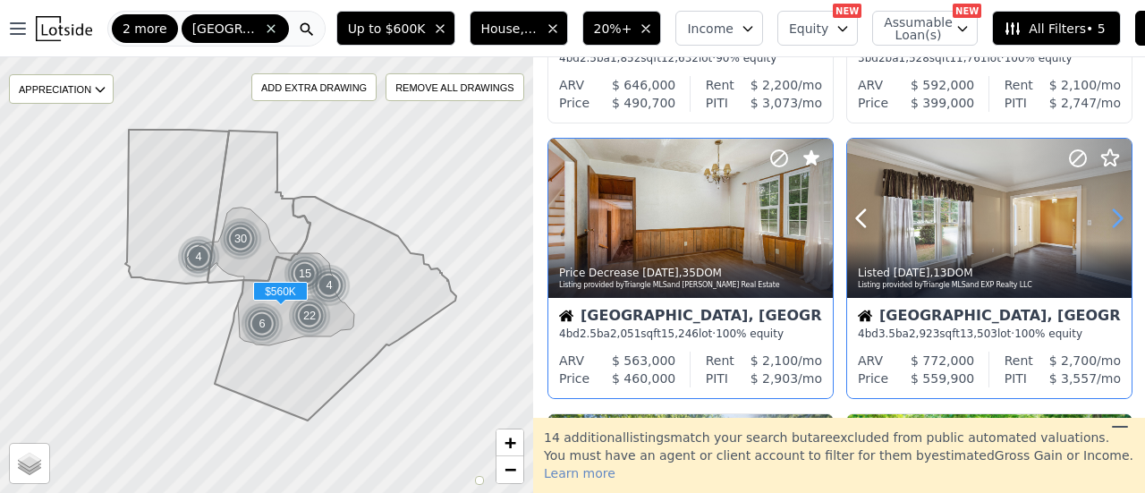
click at [1114, 216] on icon at bounding box center [1117, 218] width 8 height 17
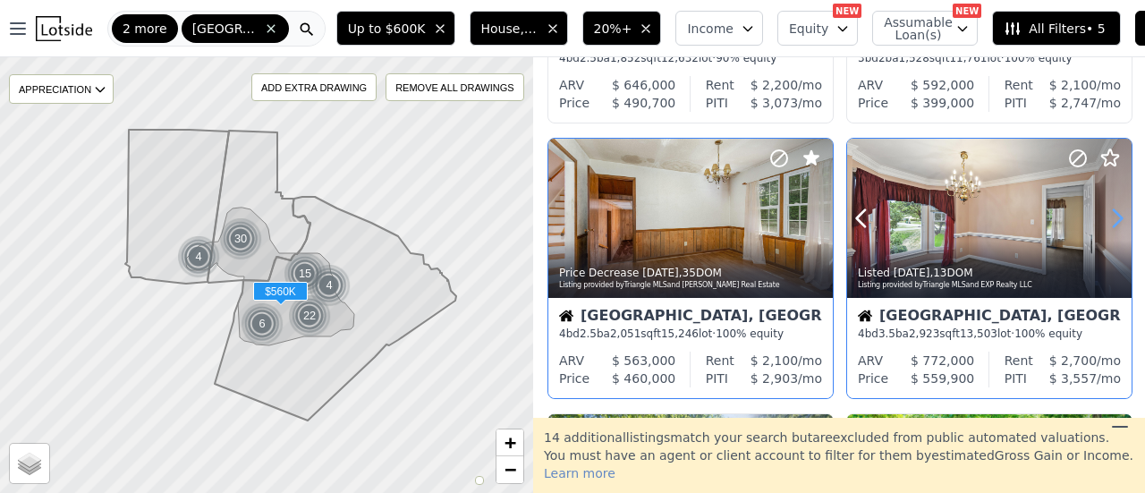
click at [1114, 216] on icon at bounding box center [1117, 218] width 8 height 17
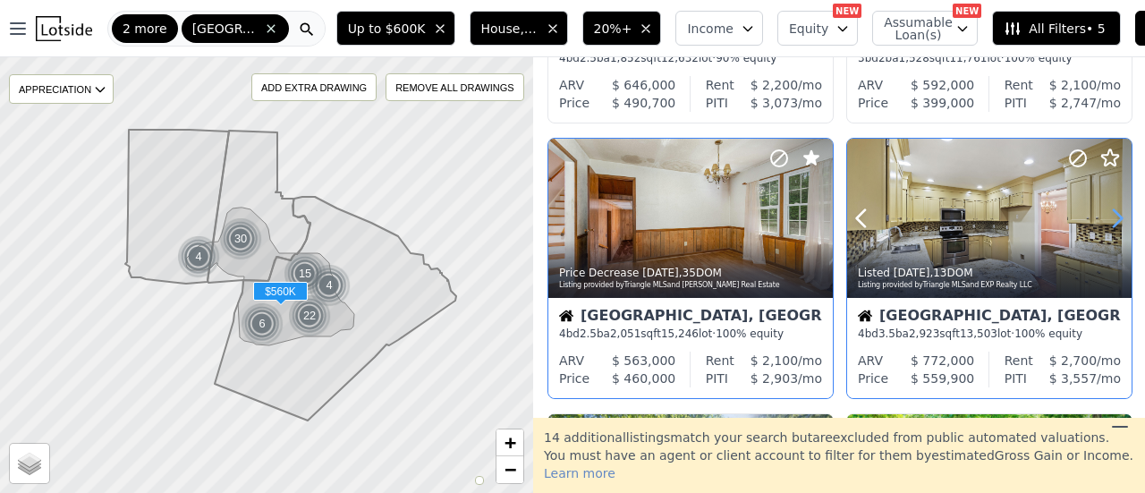
click at [1114, 216] on icon at bounding box center [1117, 218] width 8 height 17
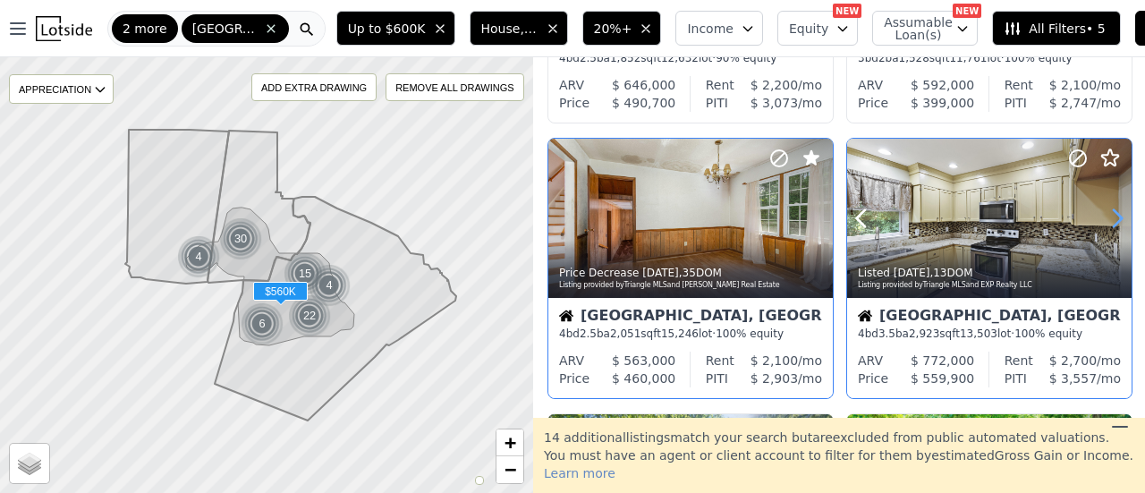
click at [1114, 216] on icon at bounding box center [1117, 218] width 8 height 17
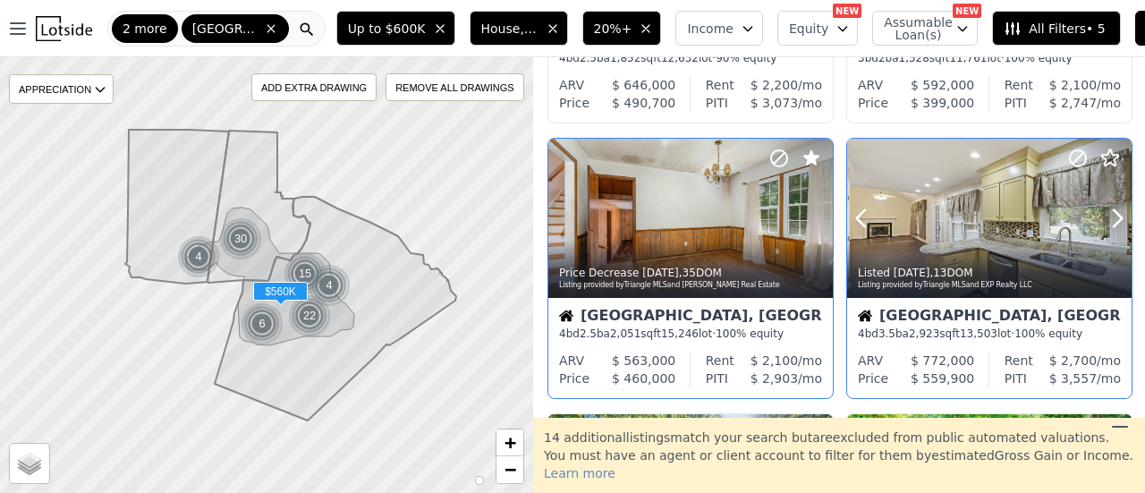
click at [1067, 154] on icon at bounding box center [1077, 158] width 21 height 21
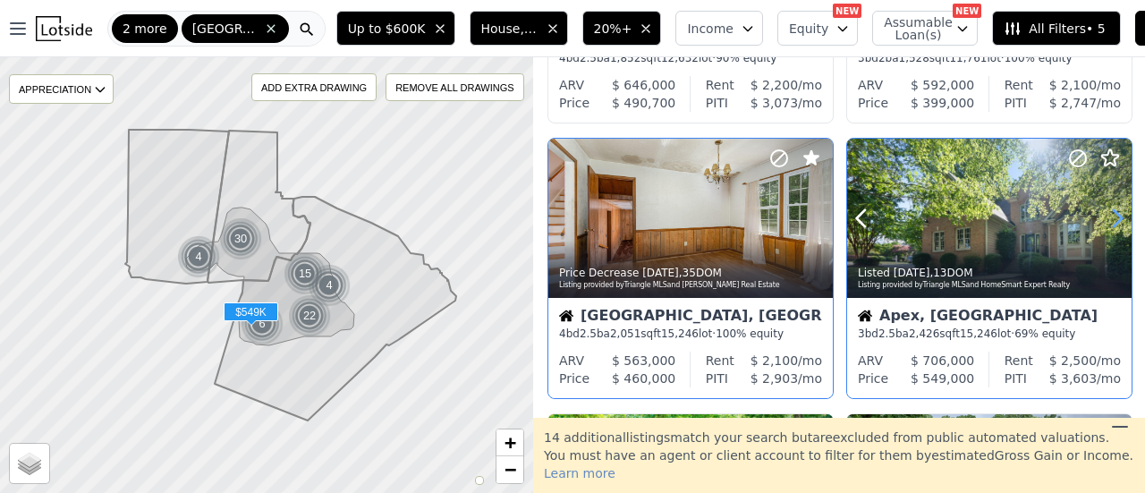
click at [1113, 221] on icon at bounding box center [1117, 218] width 8 height 17
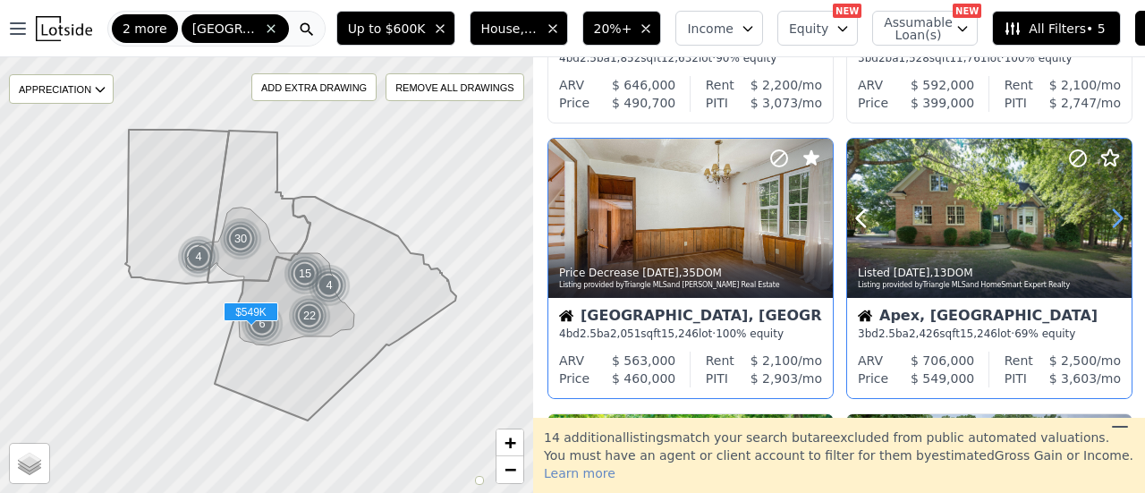
click at [1113, 221] on icon at bounding box center [1117, 218] width 8 height 17
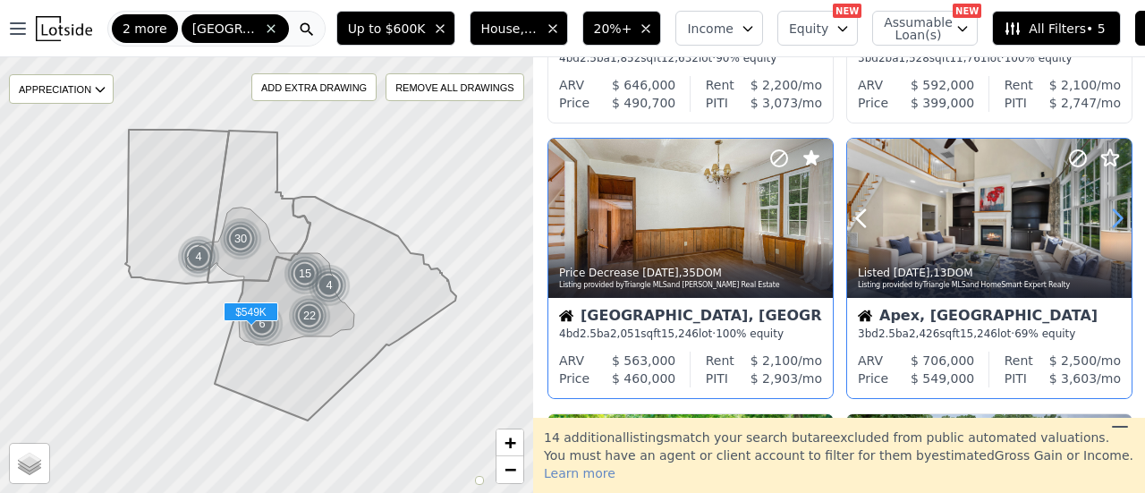
click at [1113, 221] on icon at bounding box center [1117, 218] width 8 height 17
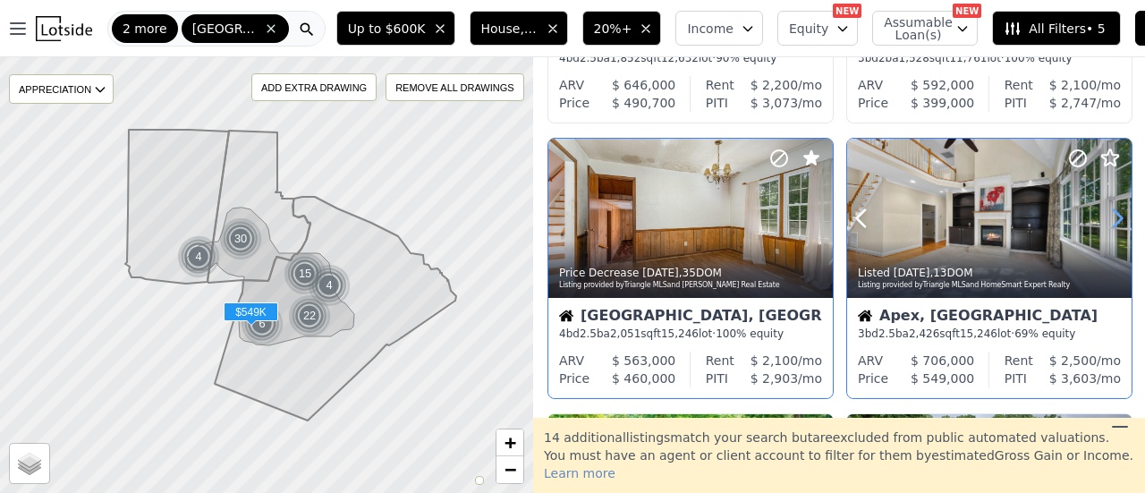
click at [1113, 221] on icon at bounding box center [1117, 218] width 8 height 17
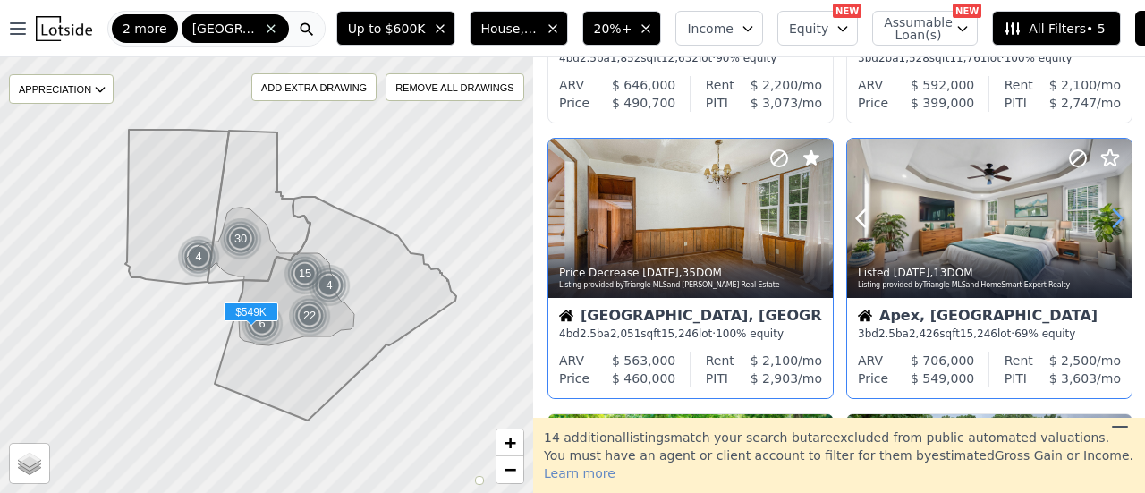
click at [1113, 221] on icon at bounding box center [1117, 218] width 8 height 17
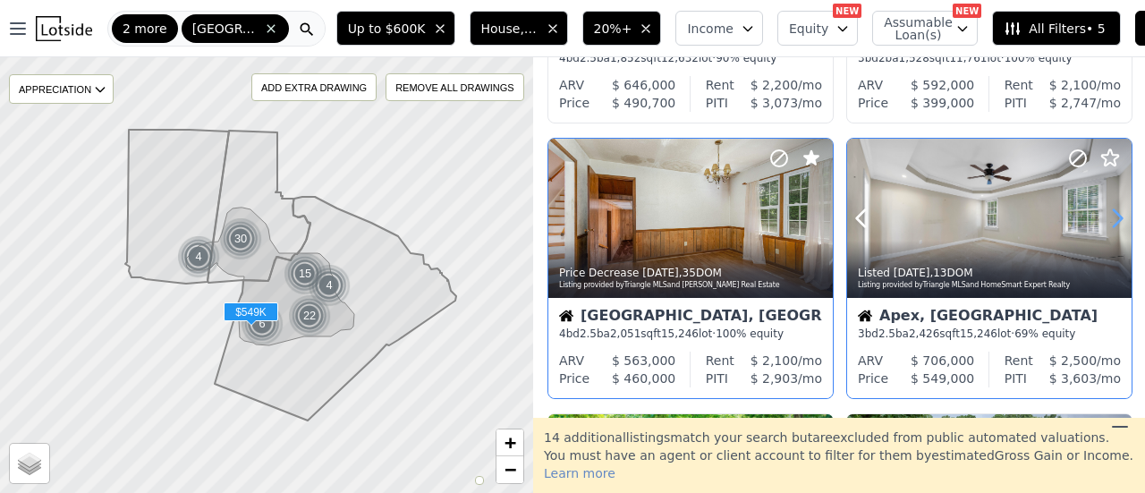
click at [1113, 221] on icon at bounding box center [1117, 218] width 8 height 17
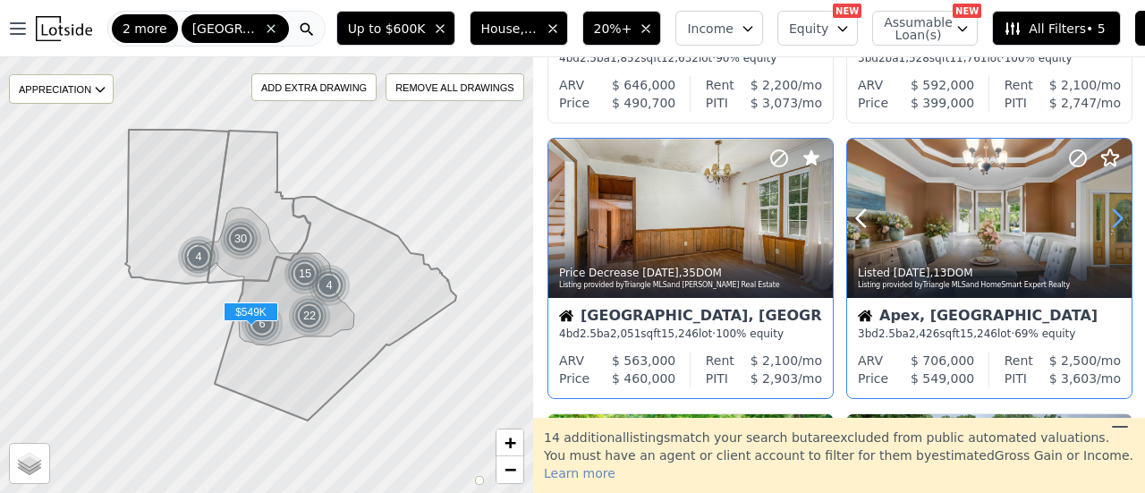
click at [1113, 221] on icon at bounding box center [1117, 218] width 8 height 17
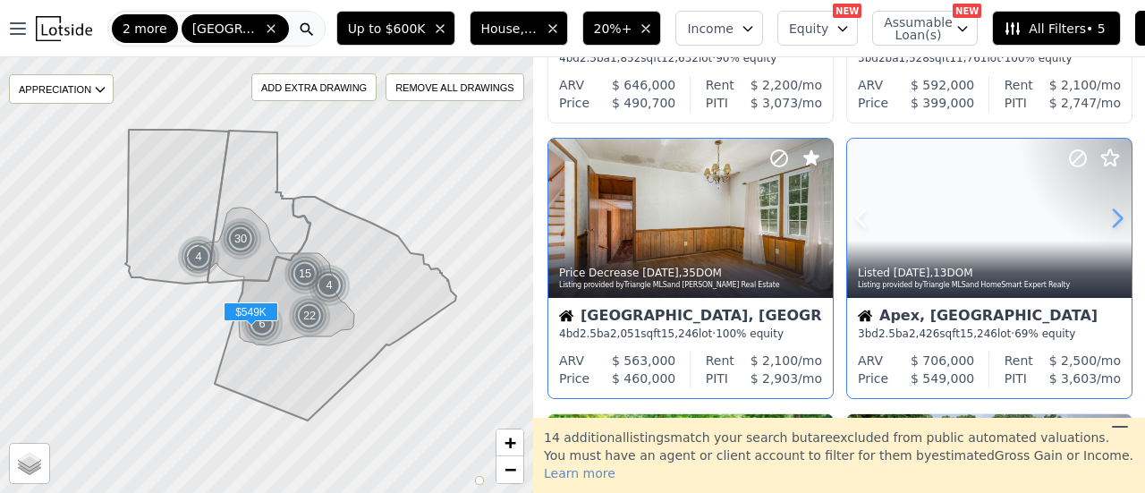
click at [1113, 221] on icon at bounding box center [1117, 218] width 8 height 17
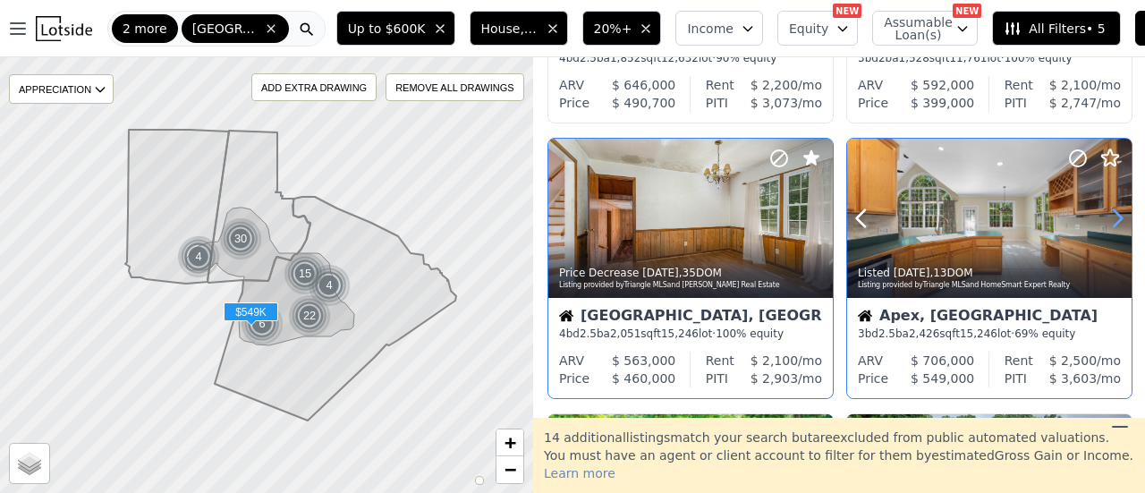
click at [1113, 221] on icon at bounding box center [1117, 218] width 8 height 17
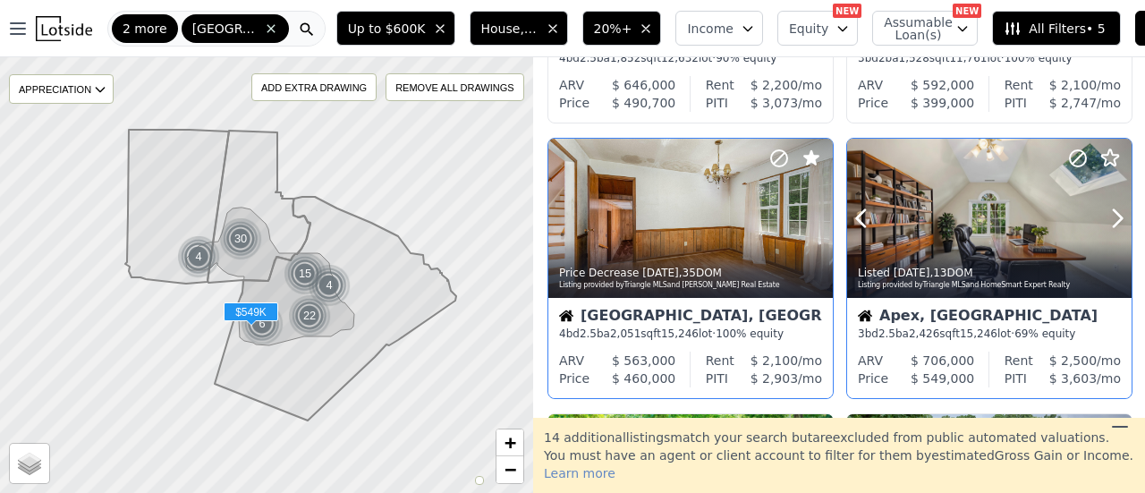
click at [1068, 156] on icon at bounding box center [1077, 158] width 21 height 21
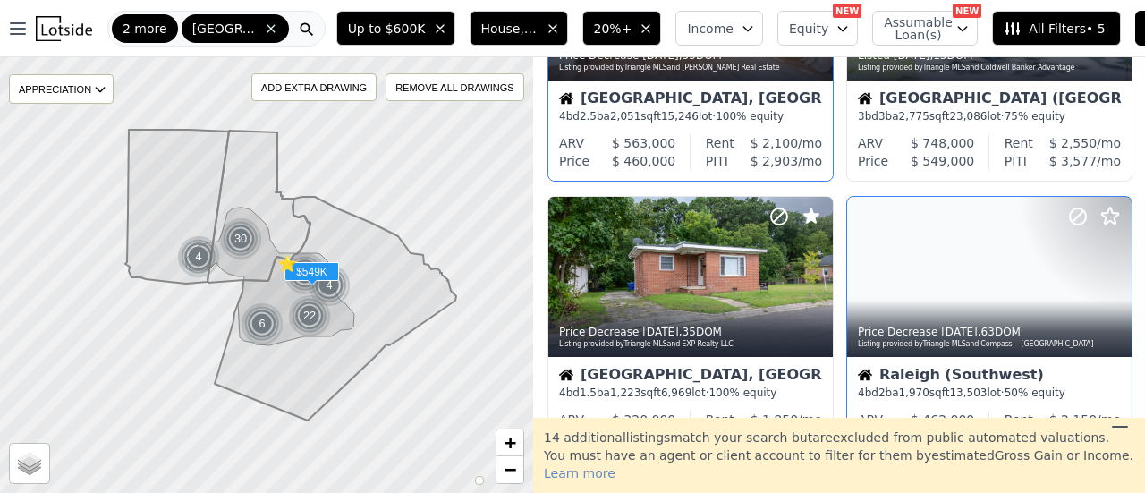
scroll to position [1341, 0]
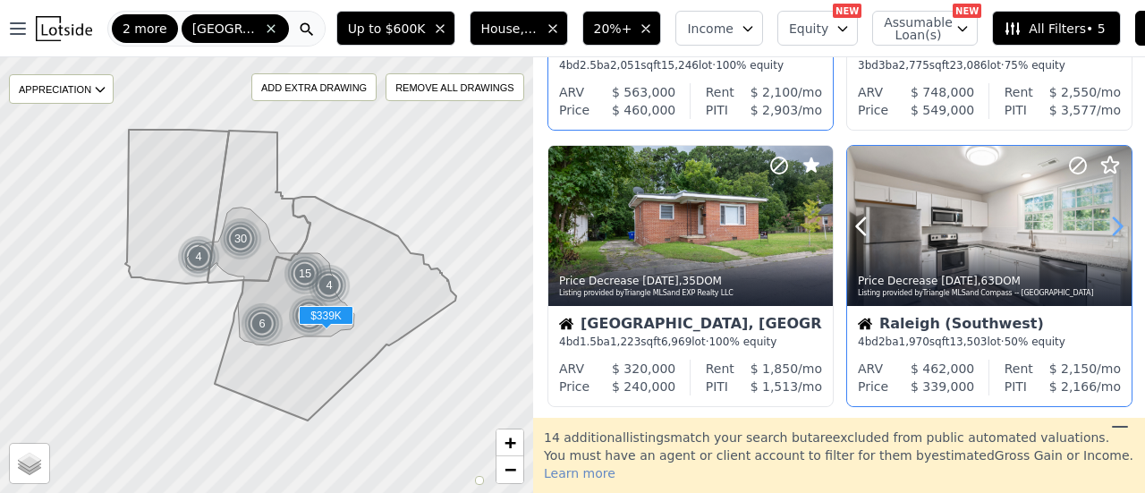
click at [1109, 225] on icon at bounding box center [1117, 226] width 29 height 29
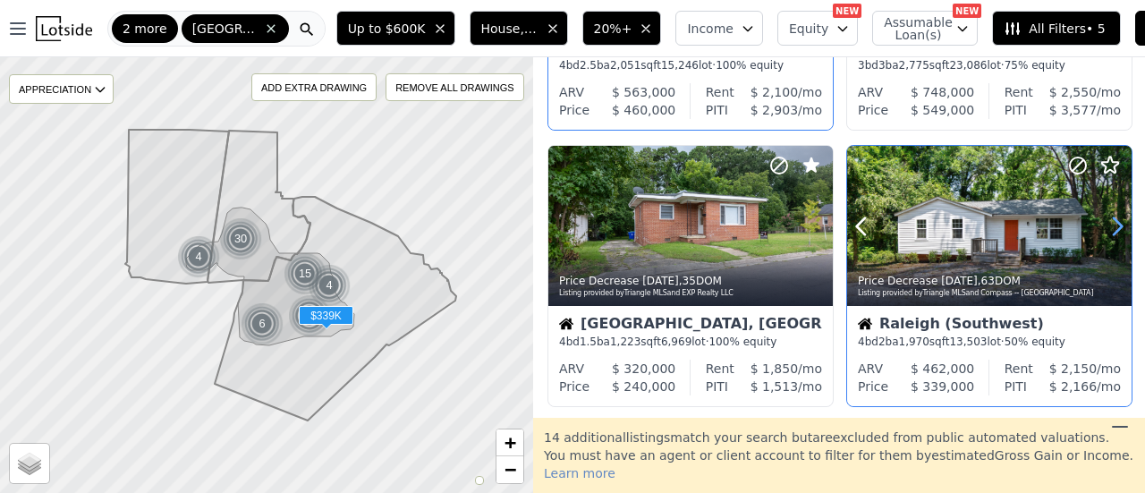
click at [1109, 225] on icon at bounding box center [1117, 226] width 29 height 29
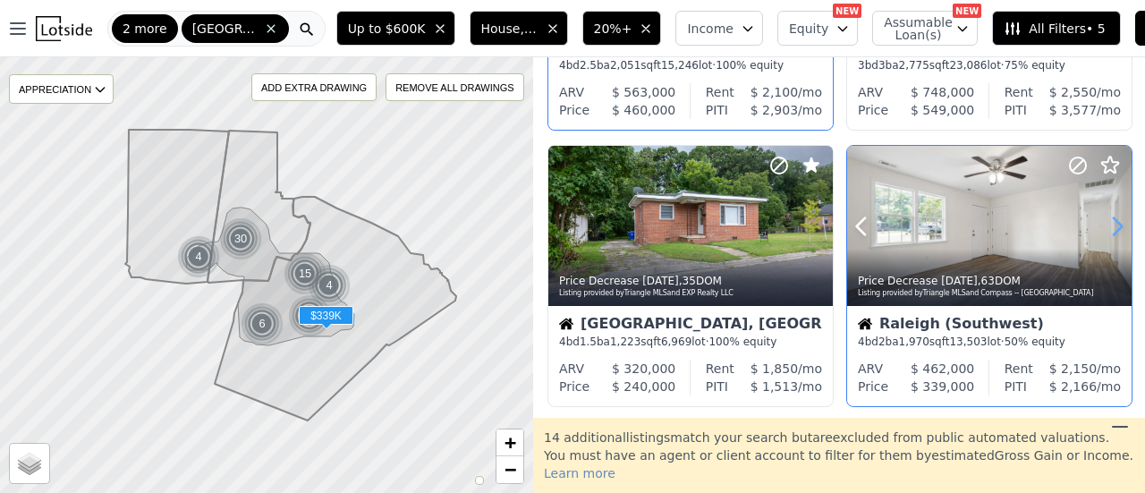
click at [1109, 225] on icon at bounding box center [1117, 226] width 29 height 29
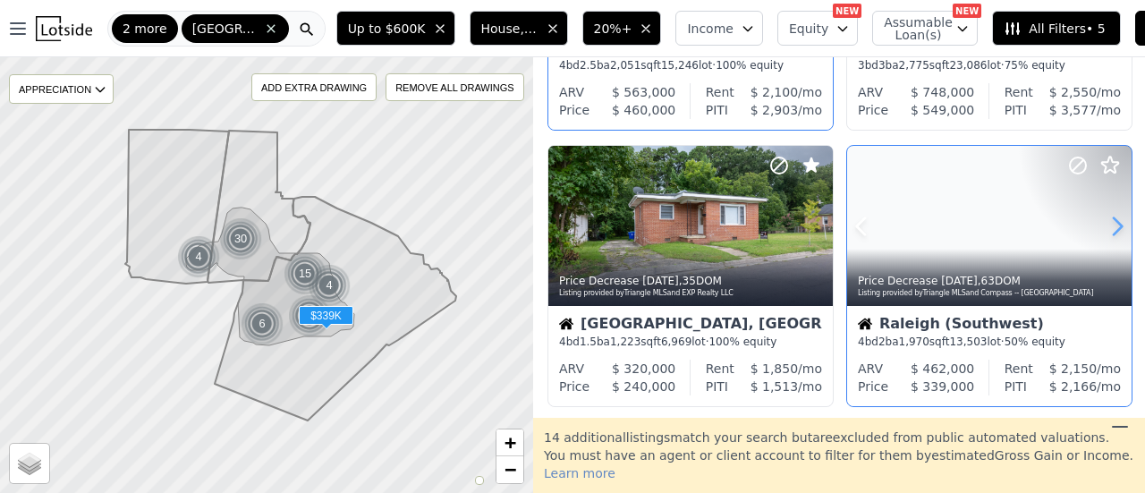
click at [1109, 225] on icon at bounding box center [1117, 226] width 29 height 29
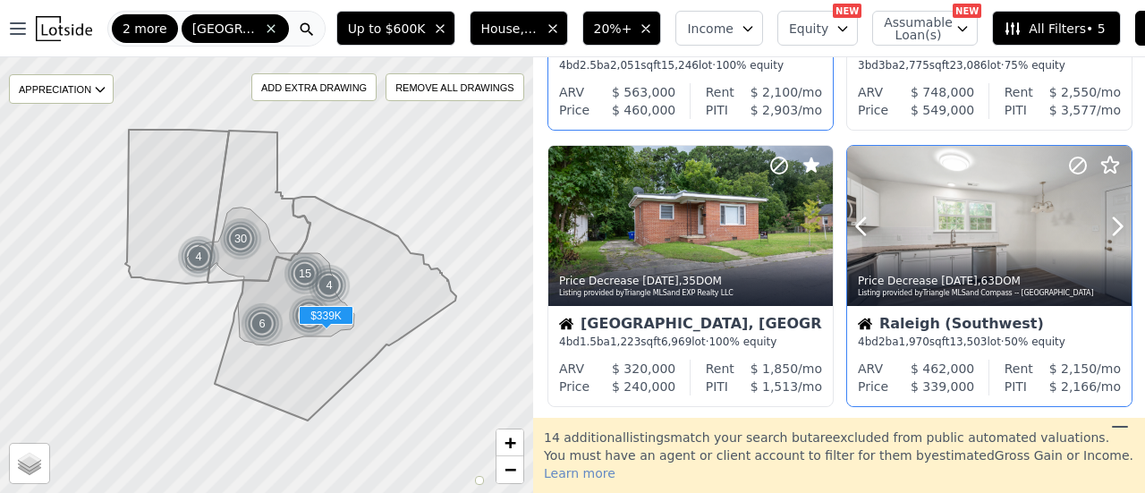
click at [1072, 166] on icon at bounding box center [1077, 165] width 11 height 11
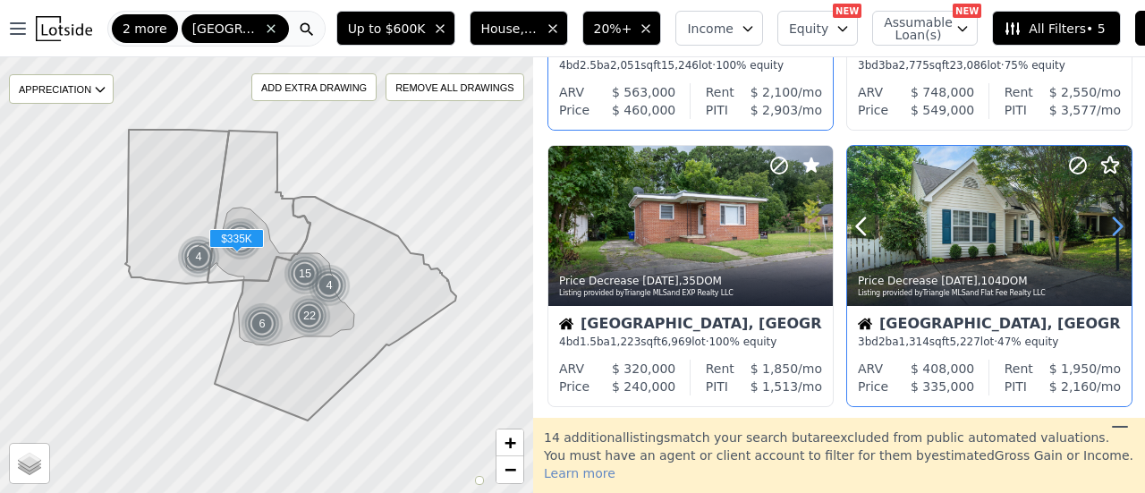
click at [1104, 221] on icon at bounding box center [1117, 226] width 29 height 29
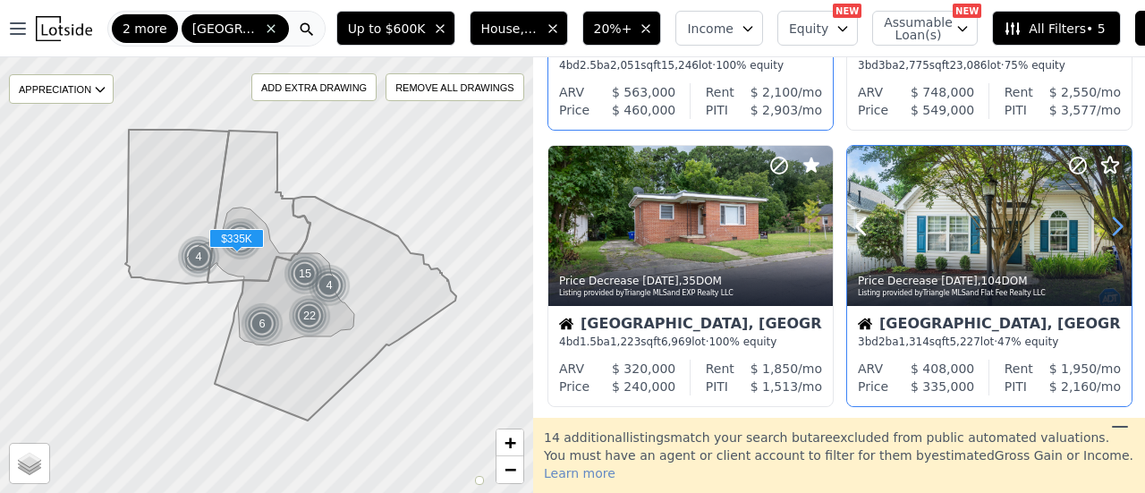
click at [1104, 221] on icon at bounding box center [1117, 226] width 29 height 29
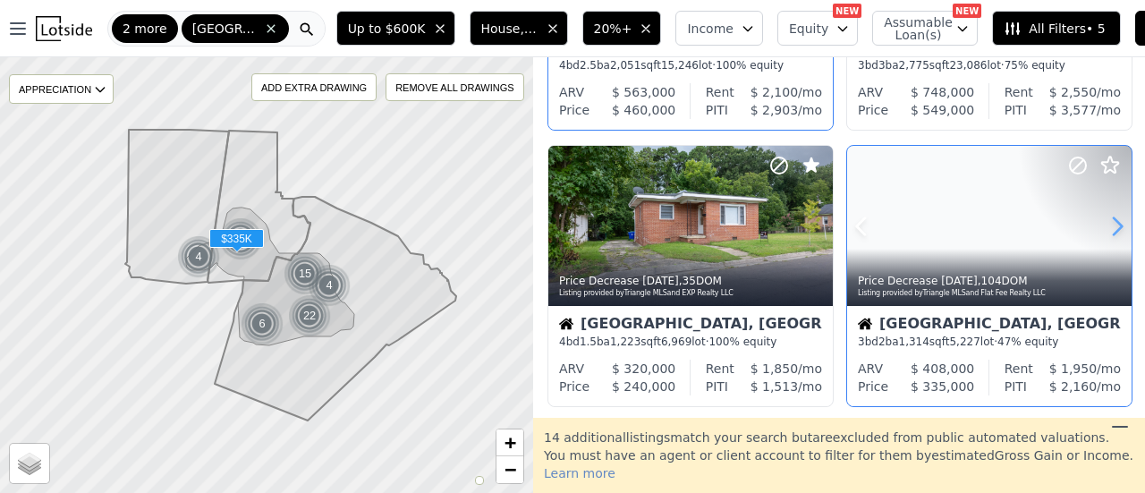
click at [1104, 221] on icon at bounding box center [1117, 226] width 29 height 29
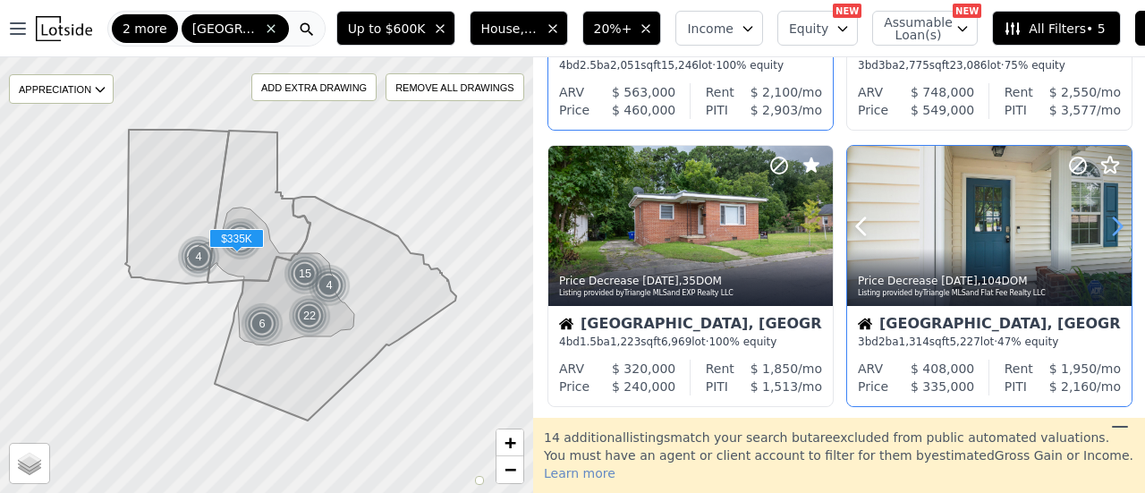
click at [1104, 221] on icon at bounding box center [1117, 226] width 29 height 29
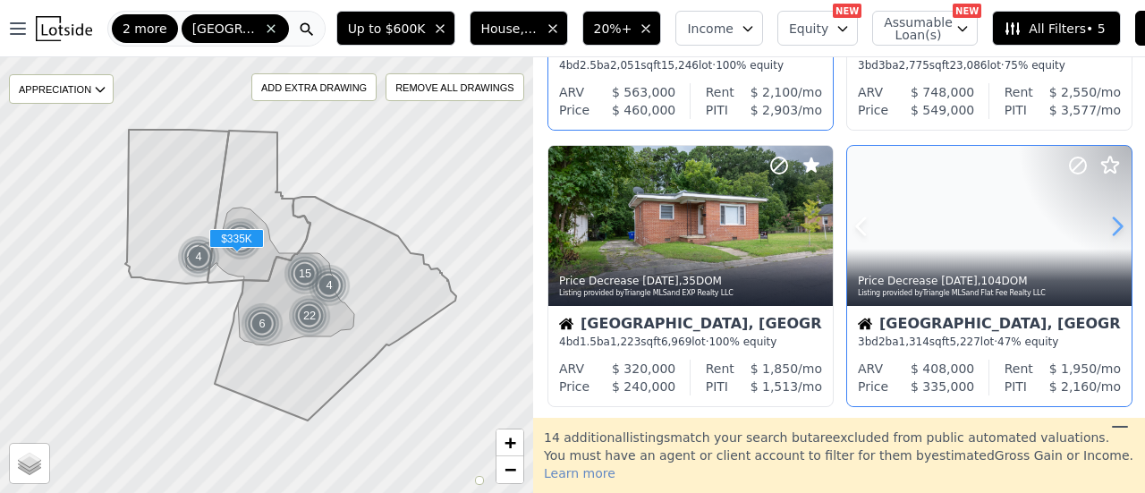
click at [1104, 221] on icon at bounding box center [1117, 226] width 29 height 29
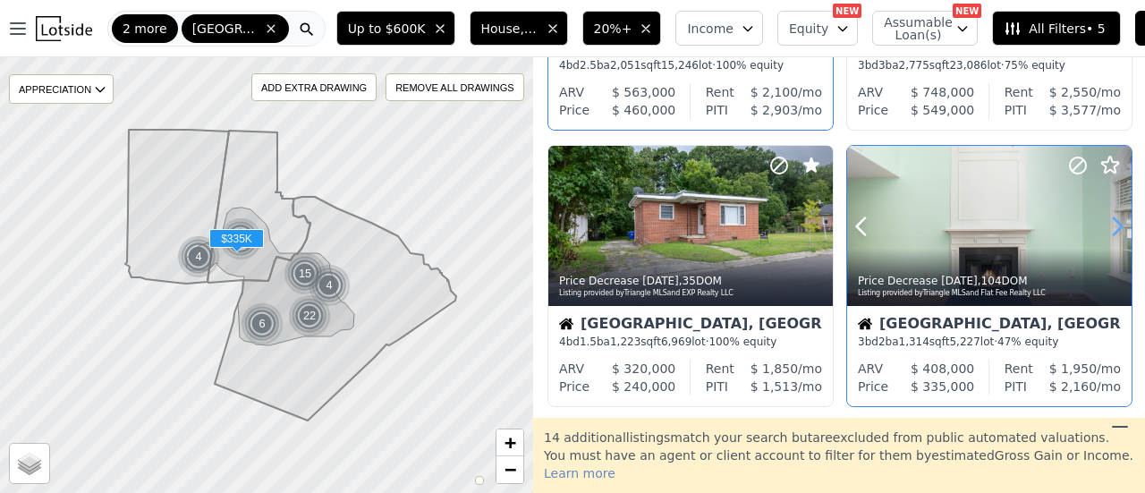
click at [1104, 221] on icon at bounding box center [1117, 226] width 29 height 29
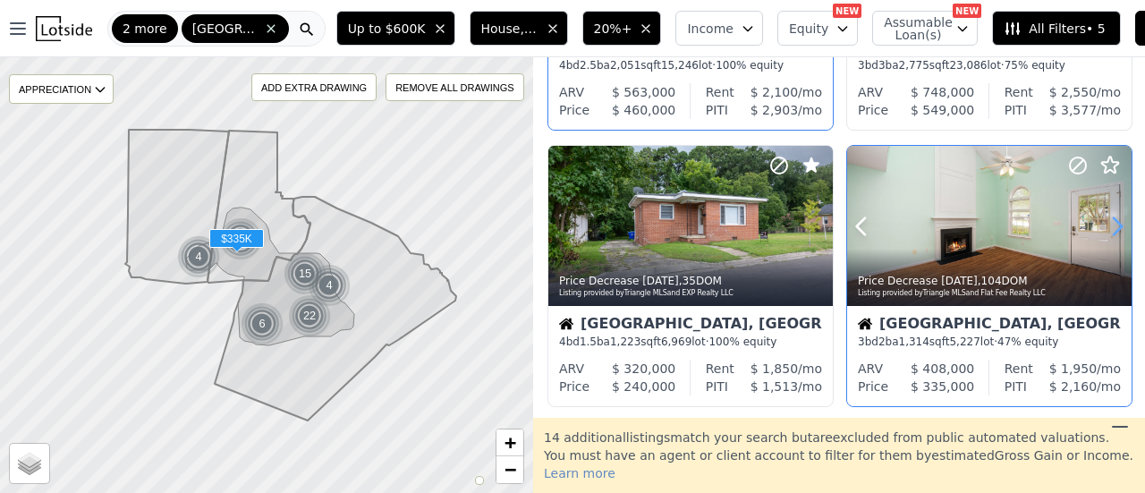
click at [1104, 221] on icon at bounding box center [1117, 226] width 29 height 29
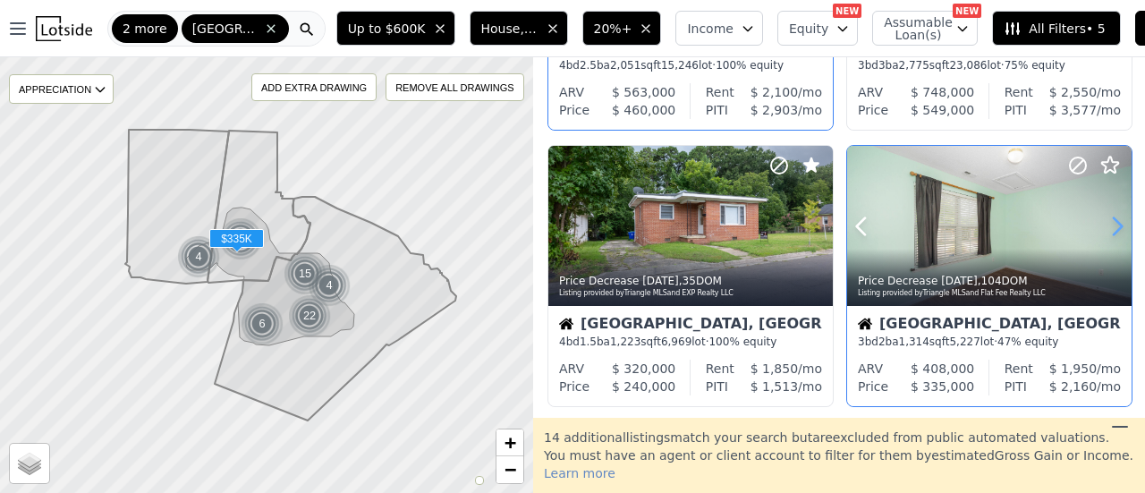
click at [1104, 221] on icon at bounding box center [1117, 226] width 29 height 29
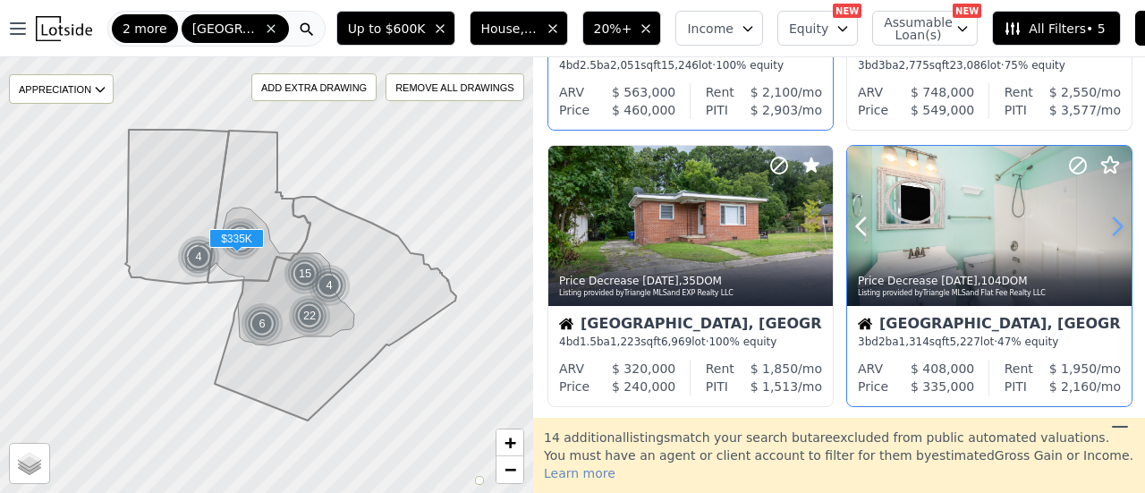
click at [1104, 221] on icon at bounding box center [1117, 226] width 29 height 29
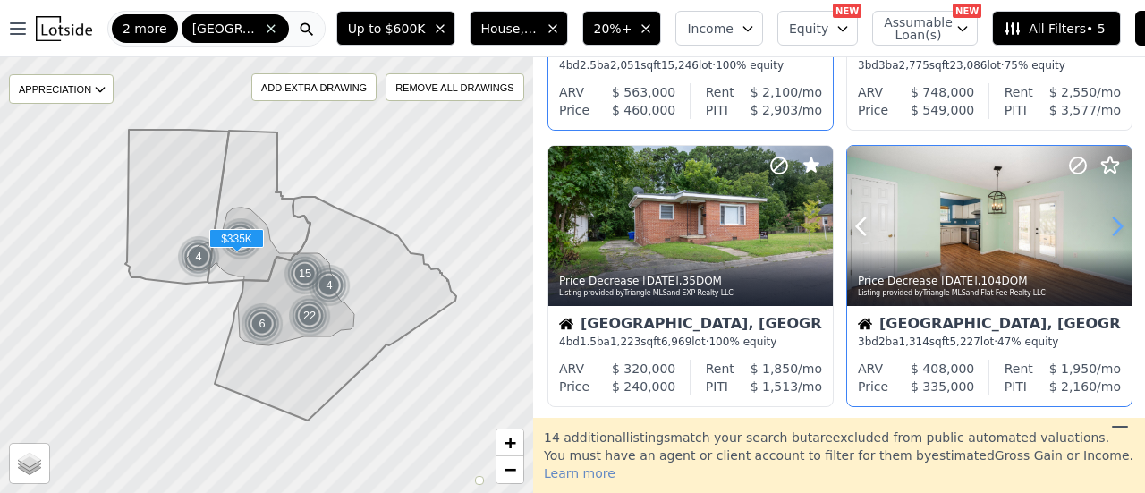
click at [1104, 221] on icon at bounding box center [1117, 226] width 29 height 29
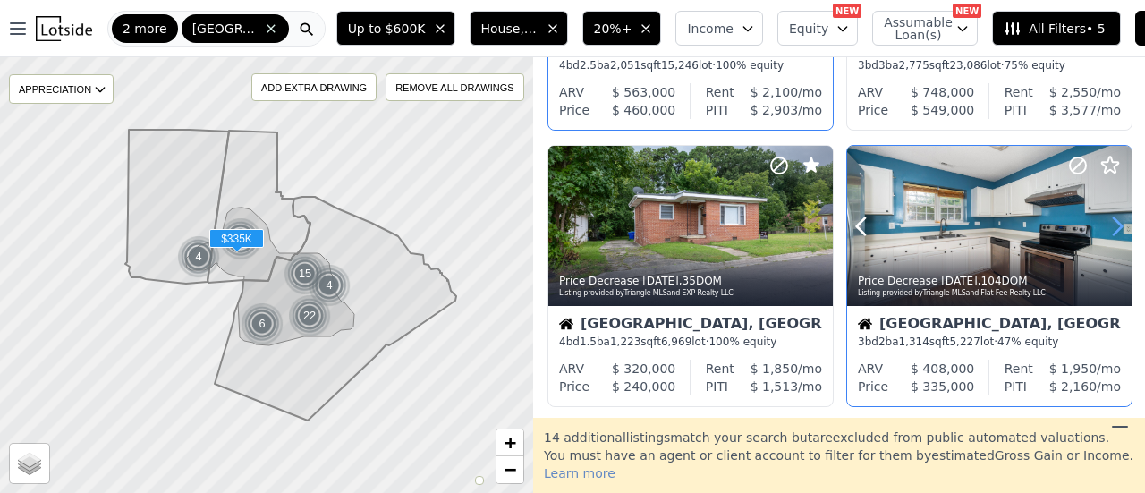
click at [1104, 221] on icon at bounding box center [1117, 226] width 29 height 29
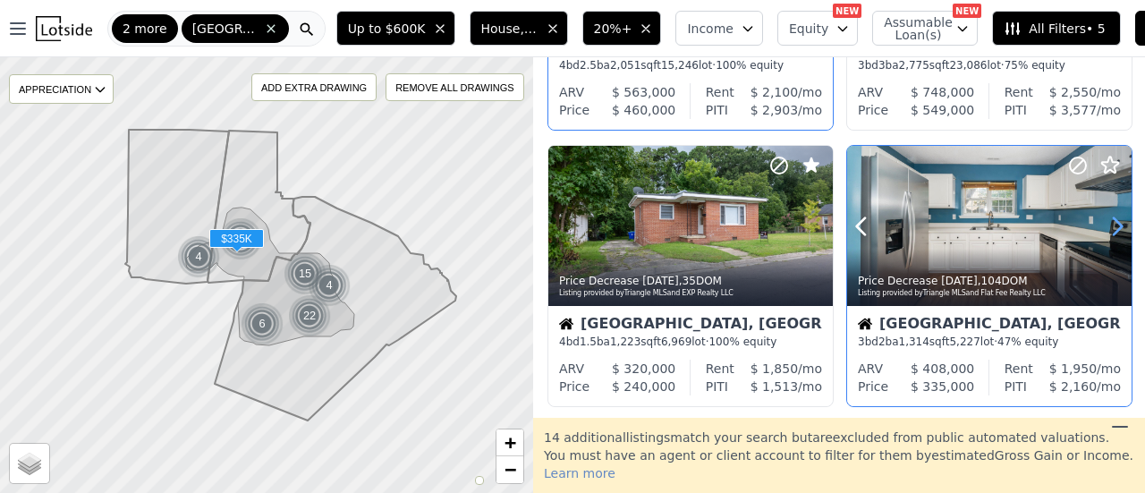
click at [1104, 221] on icon at bounding box center [1117, 226] width 29 height 29
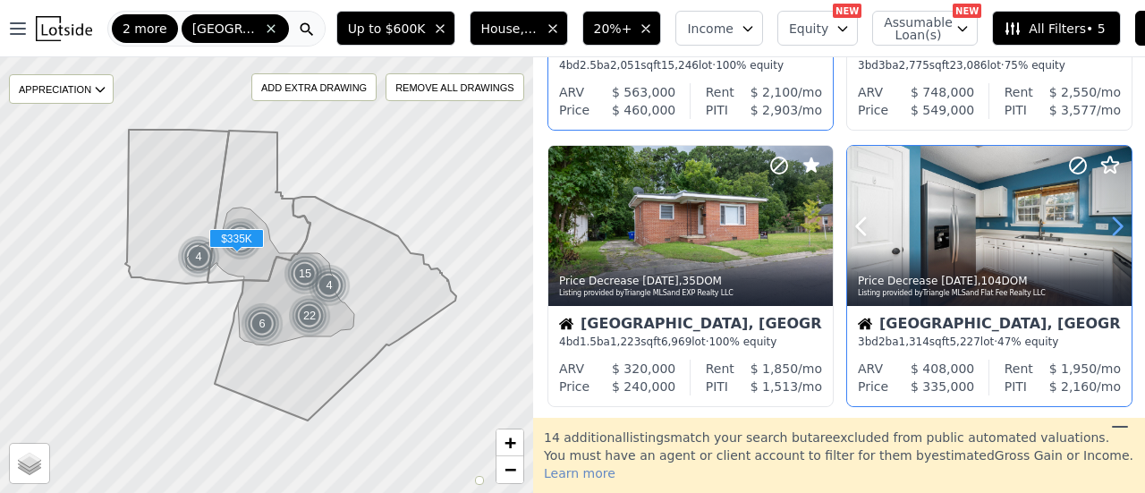
click at [1104, 221] on icon at bounding box center [1117, 226] width 29 height 29
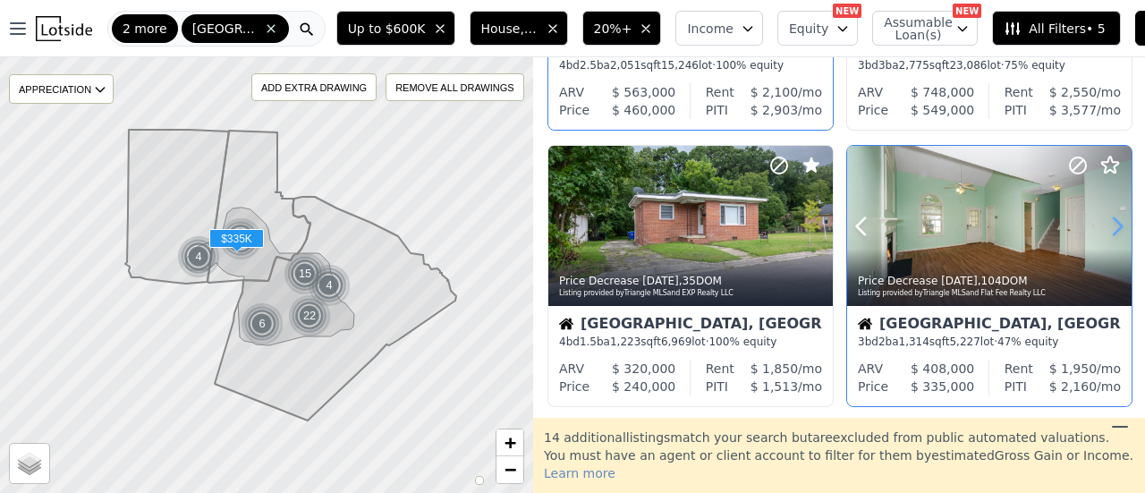
click at [1104, 221] on icon at bounding box center [1117, 226] width 29 height 29
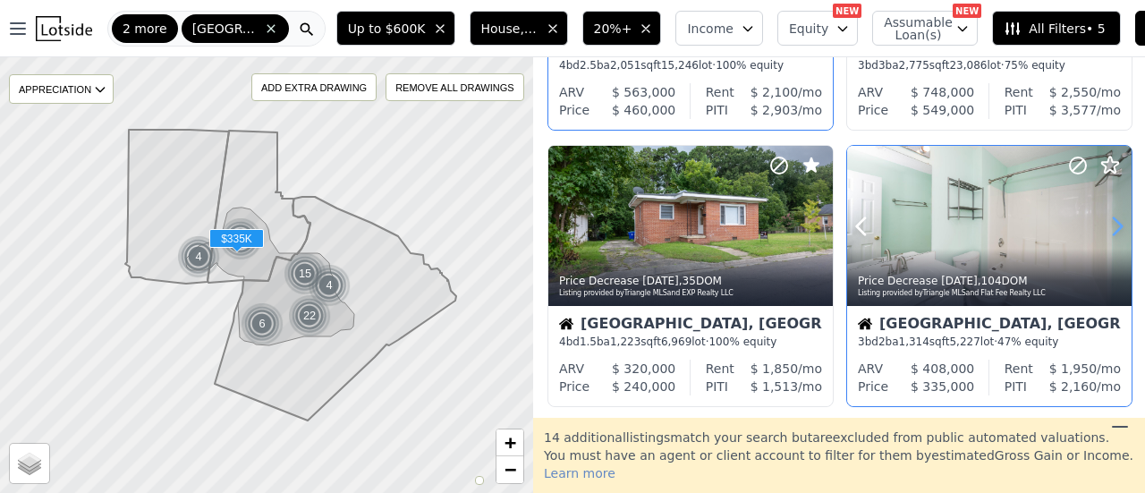
click at [1104, 221] on icon at bounding box center [1117, 226] width 29 height 29
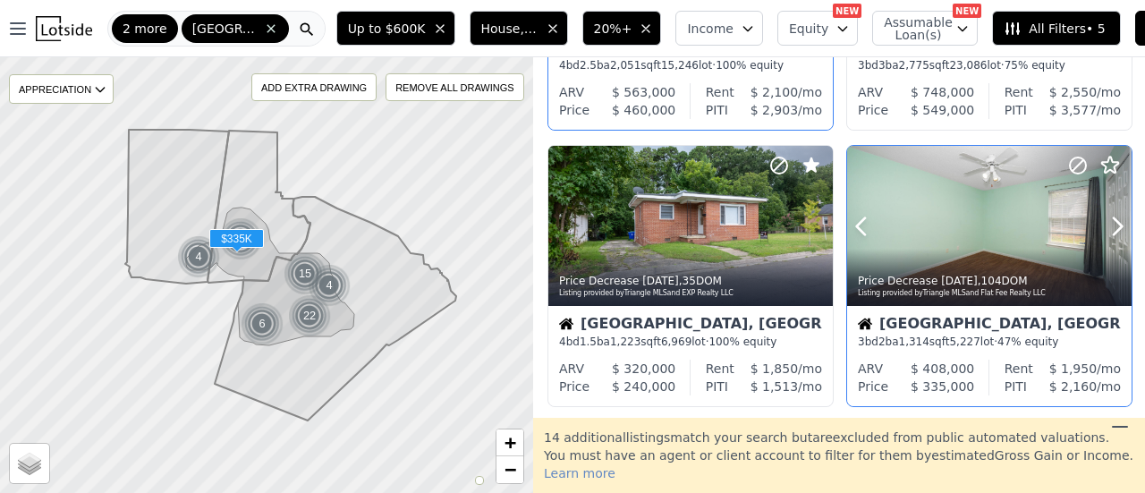
click at [1069, 159] on circle at bounding box center [1077, 165] width 16 height 16
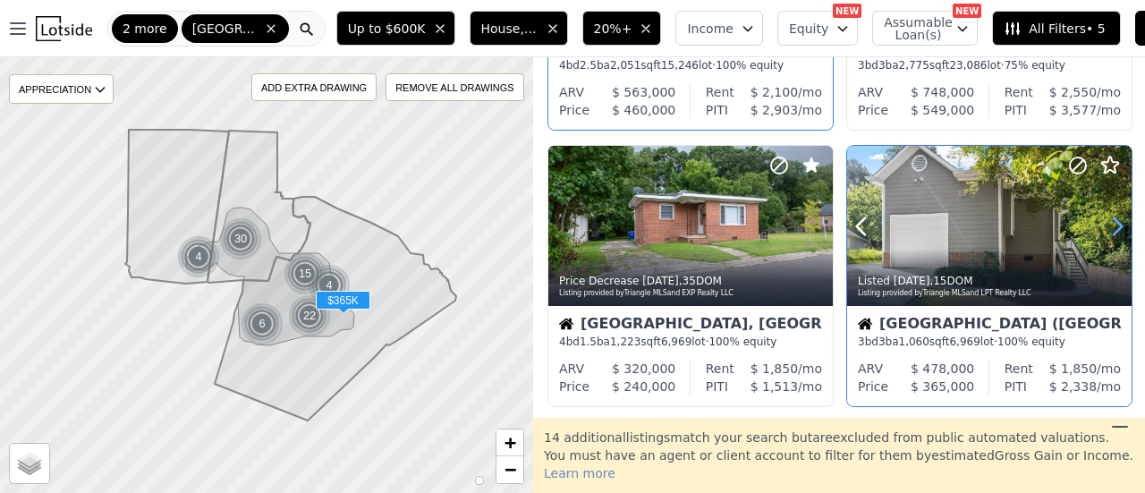
click at [1111, 217] on icon at bounding box center [1117, 226] width 29 height 29
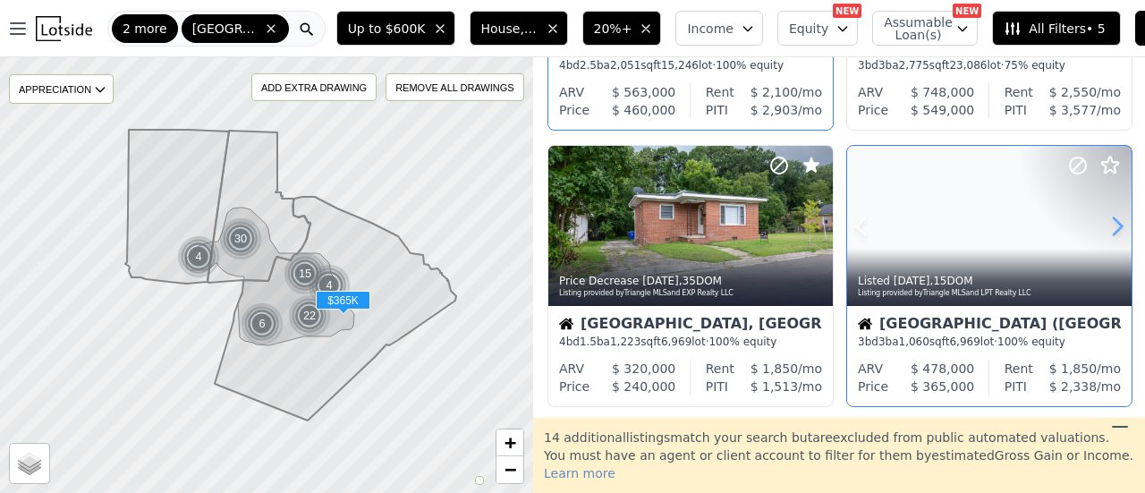
click at [1111, 217] on icon at bounding box center [1117, 226] width 29 height 29
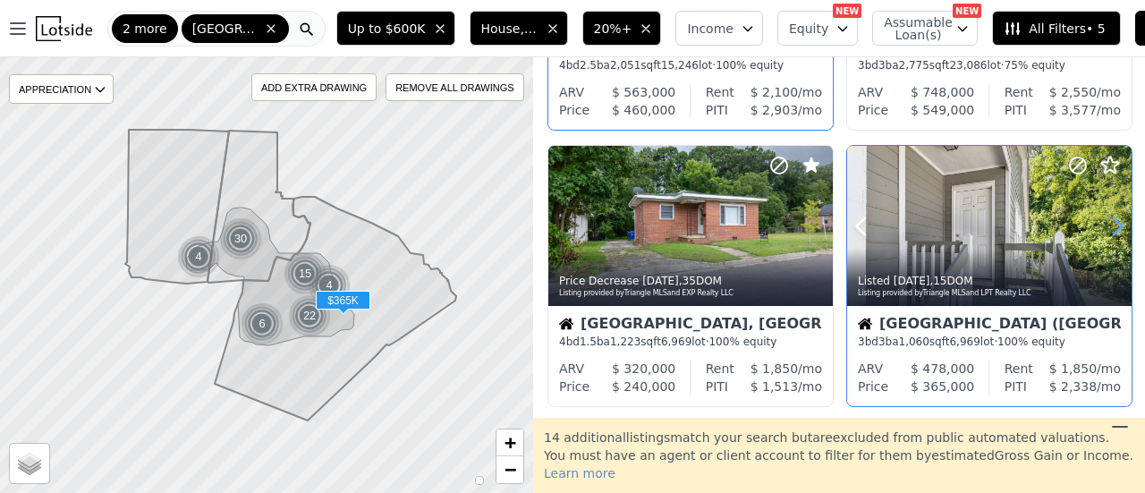
click at [1111, 217] on icon at bounding box center [1117, 226] width 29 height 29
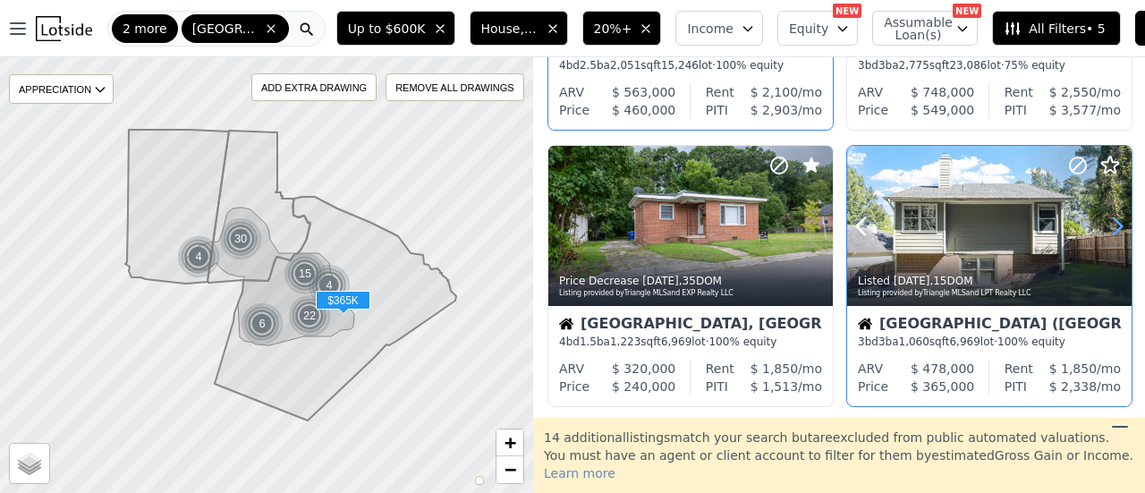
click at [1111, 217] on icon at bounding box center [1117, 226] width 29 height 29
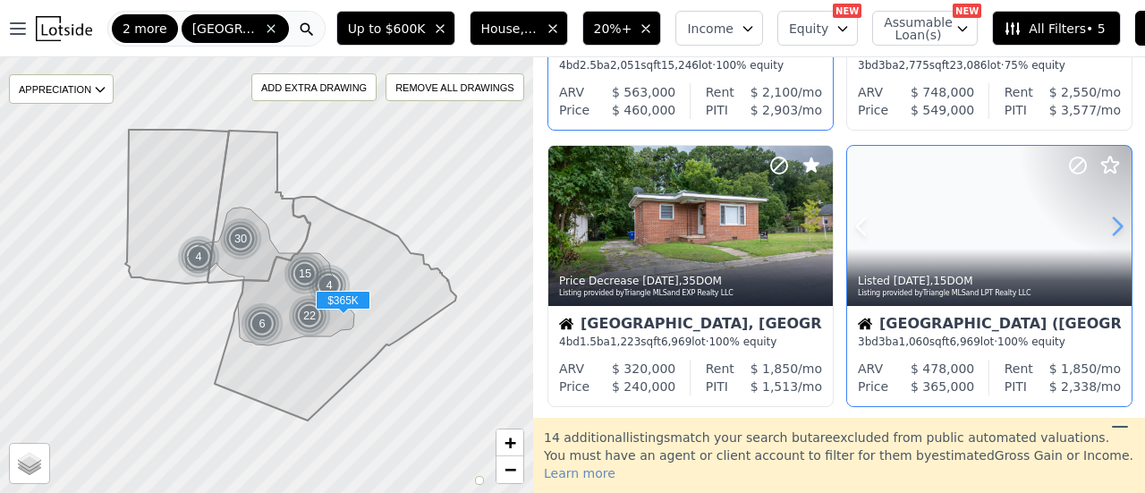
click at [1111, 217] on icon at bounding box center [1117, 226] width 29 height 29
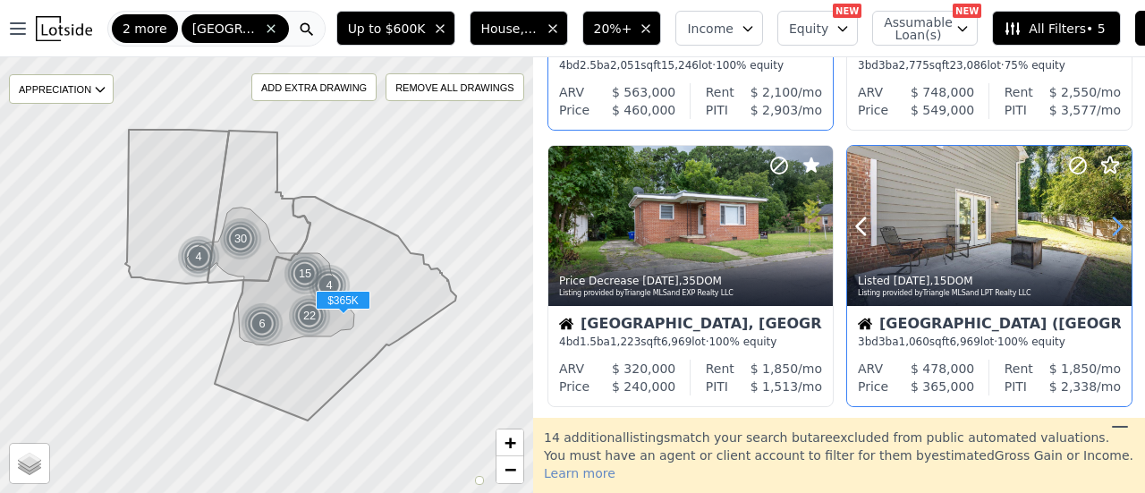
click at [1111, 217] on icon at bounding box center [1117, 226] width 29 height 29
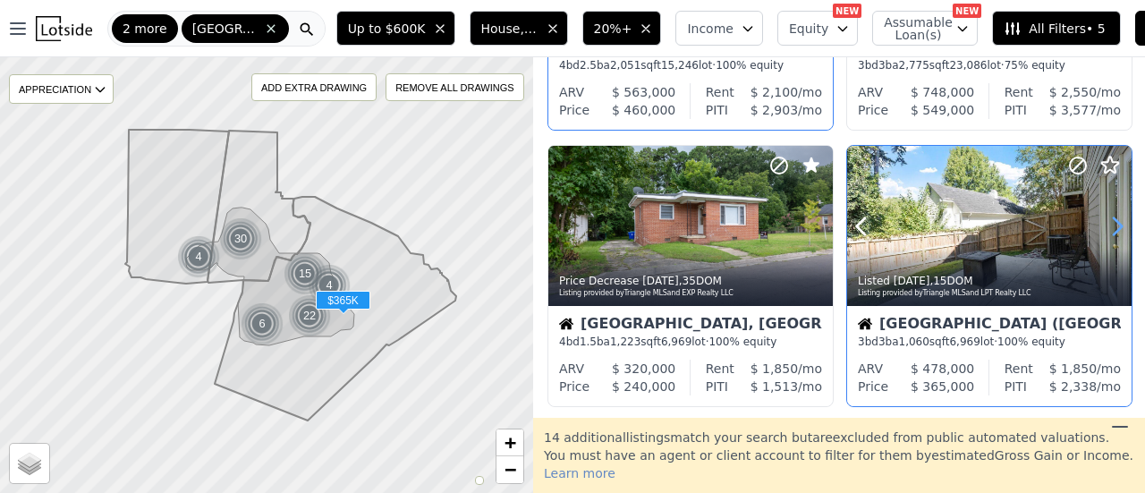
click at [1111, 217] on icon at bounding box center [1117, 226] width 29 height 29
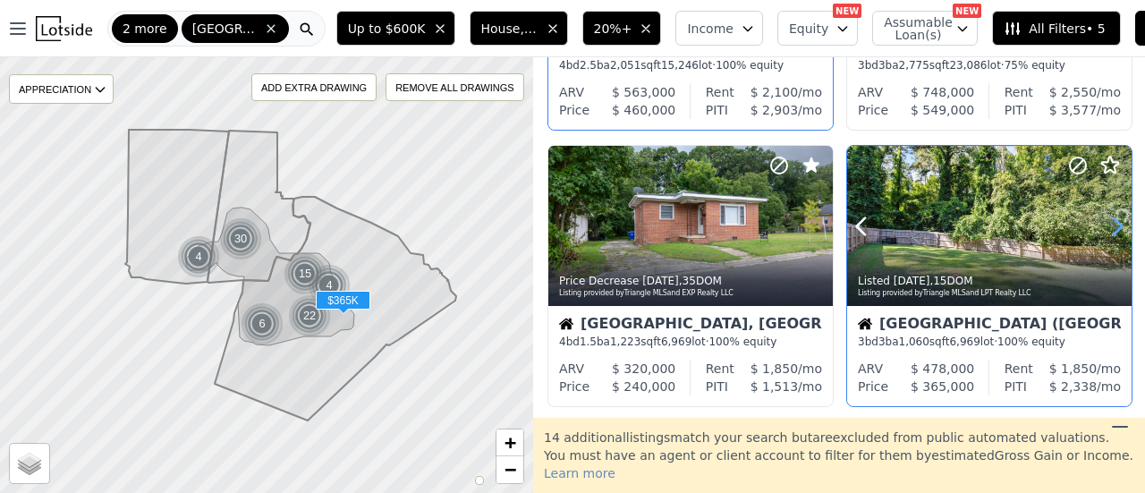
click at [1111, 217] on icon at bounding box center [1117, 226] width 29 height 29
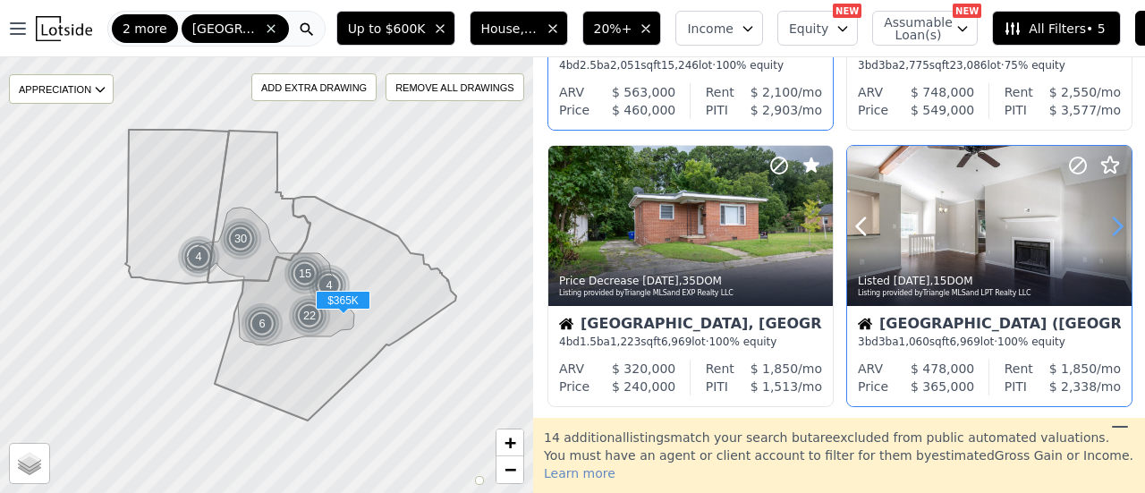
click at [1111, 217] on icon at bounding box center [1117, 226] width 29 height 29
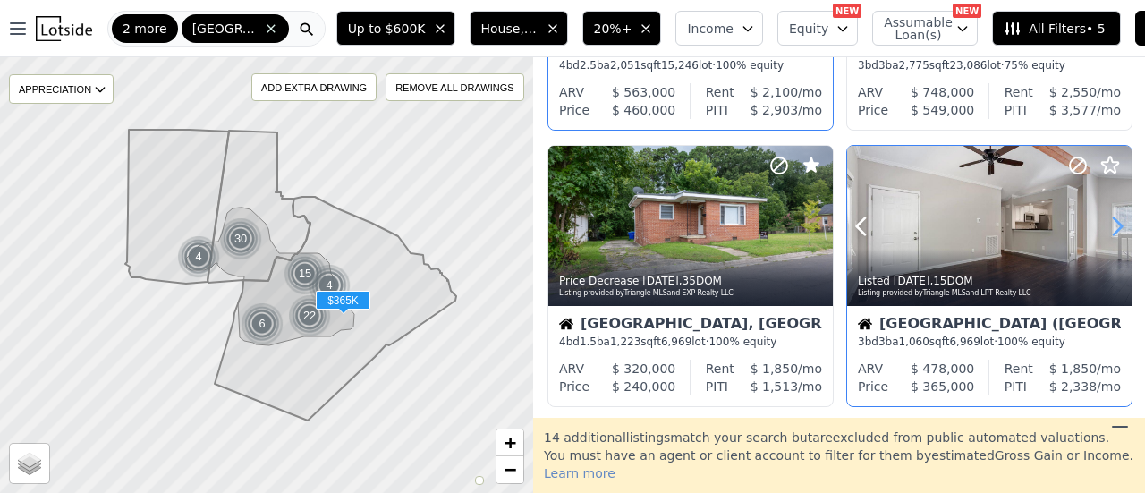
click at [1111, 217] on icon at bounding box center [1117, 226] width 29 height 29
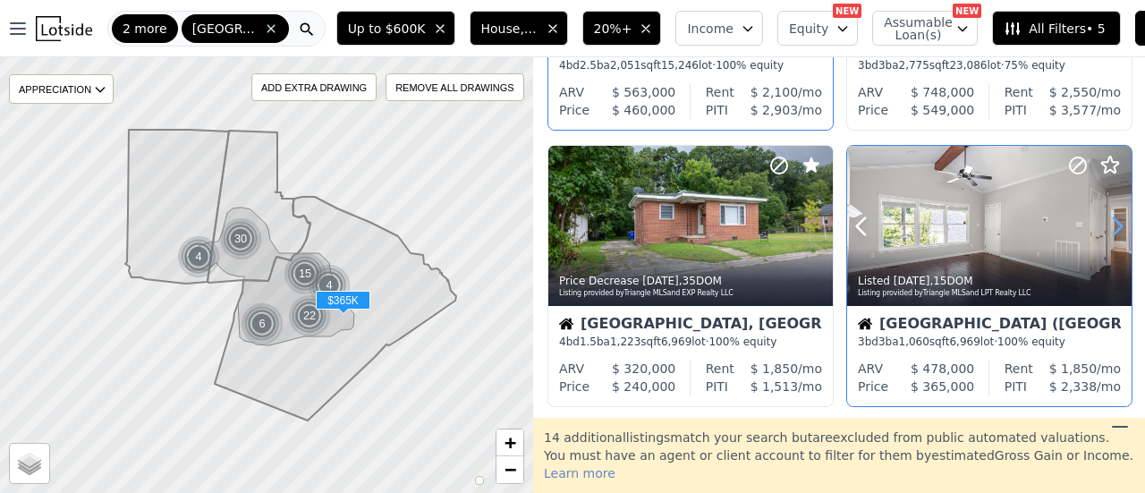
click at [1111, 217] on icon at bounding box center [1117, 226] width 29 height 29
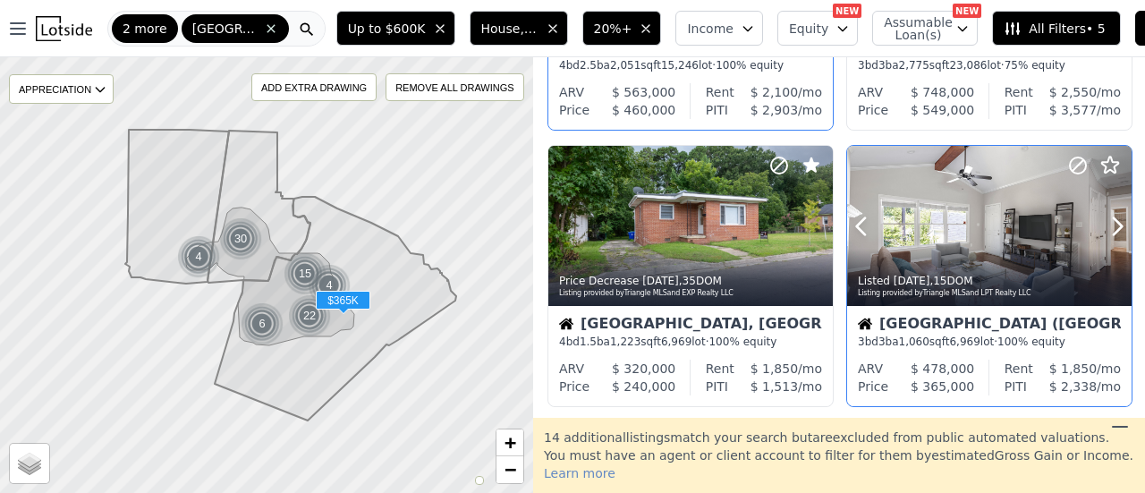
click at [1072, 165] on icon at bounding box center [1077, 165] width 11 height 11
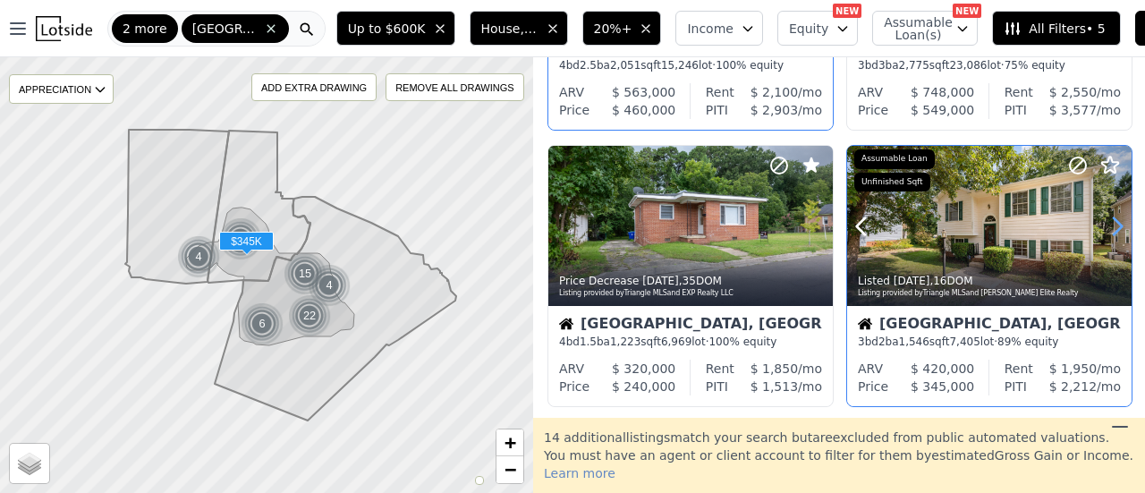
click at [1104, 229] on icon at bounding box center [1117, 226] width 29 height 29
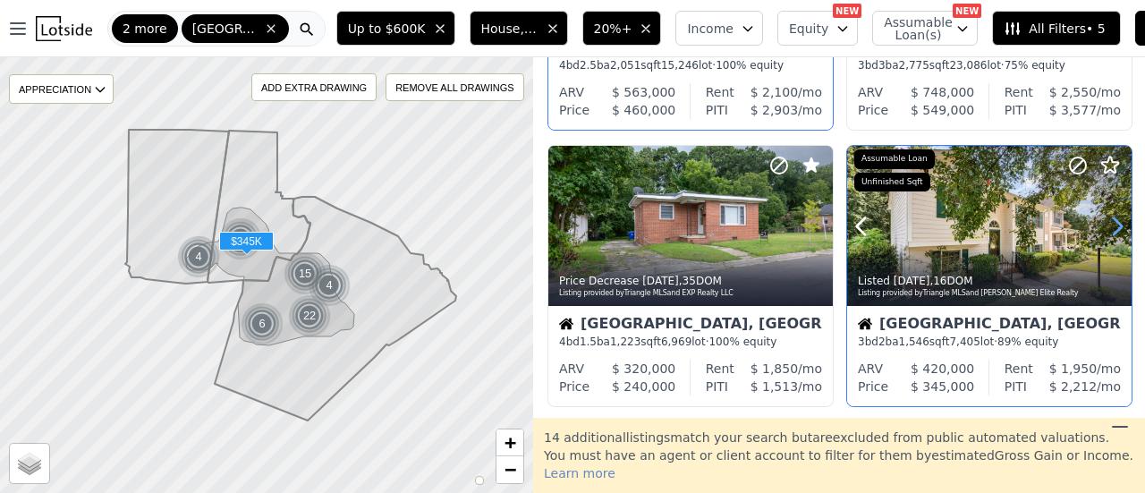
click at [1104, 229] on icon at bounding box center [1117, 226] width 29 height 29
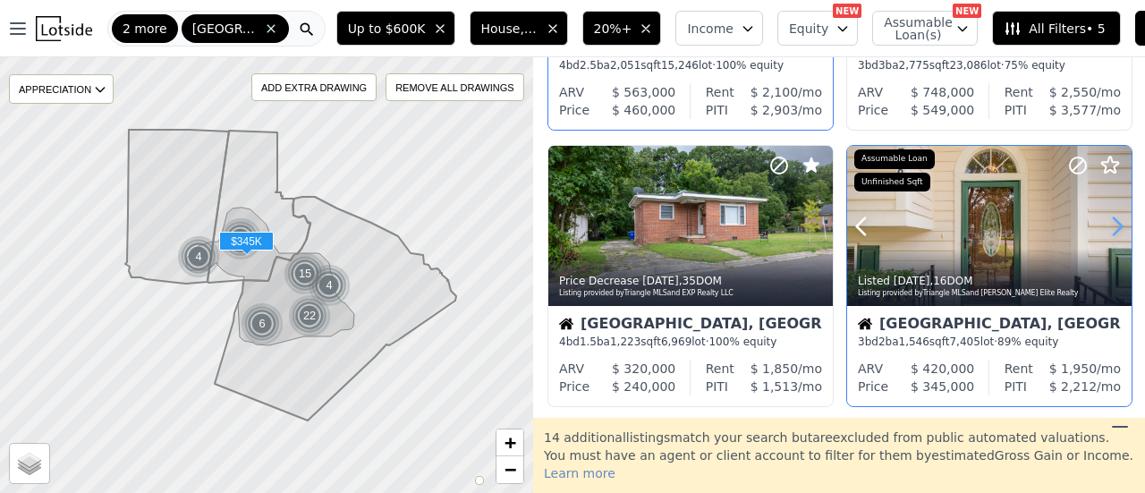
click at [1104, 229] on icon at bounding box center [1117, 226] width 29 height 29
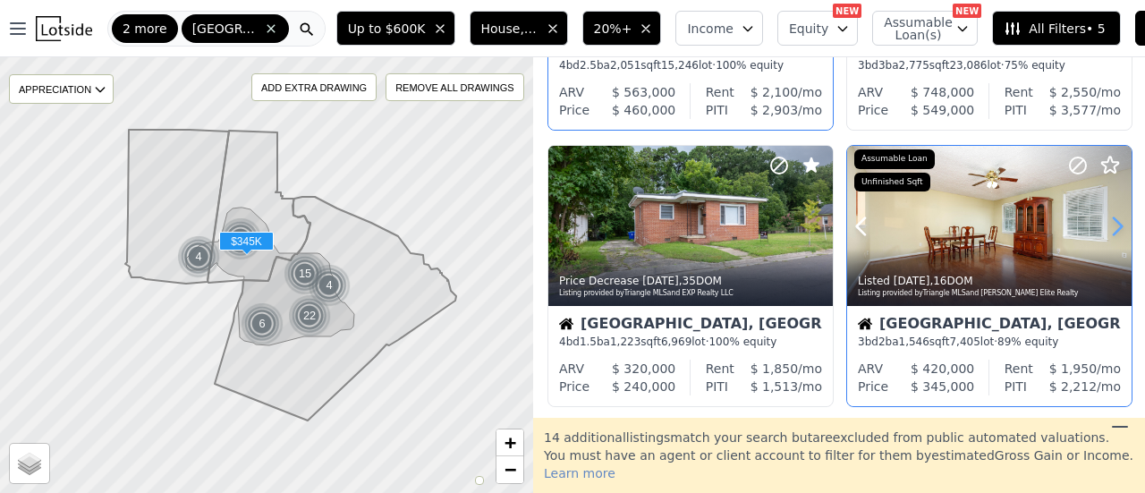
click at [1104, 229] on icon at bounding box center [1117, 226] width 29 height 29
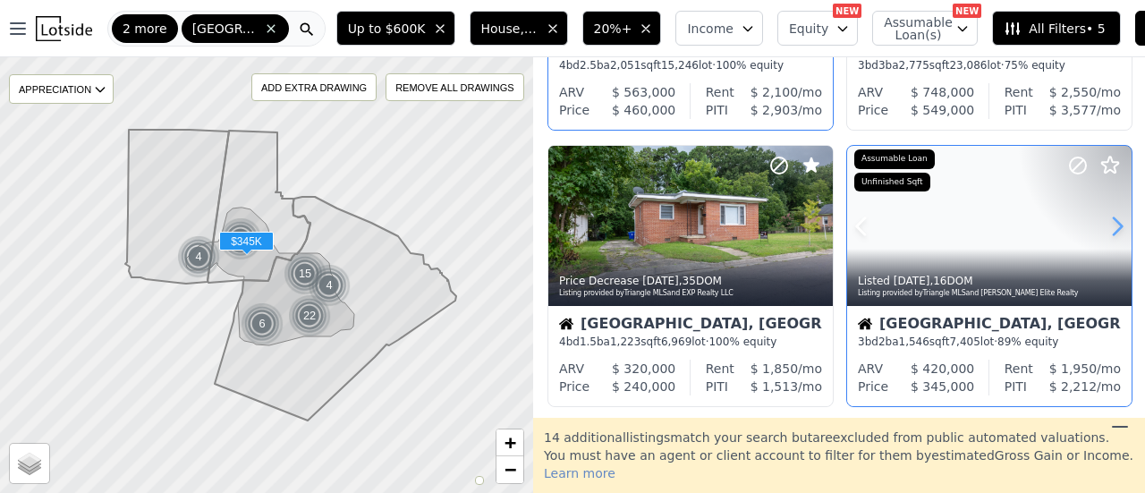
click at [1104, 229] on icon at bounding box center [1117, 226] width 29 height 29
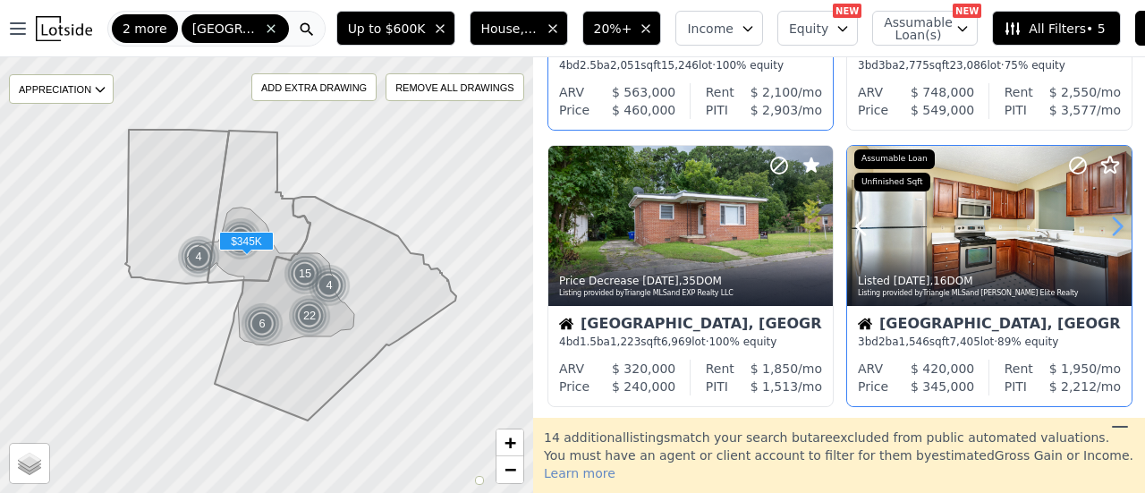
click at [1104, 229] on icon at bounding box center [1117, 226] width 29 height 29
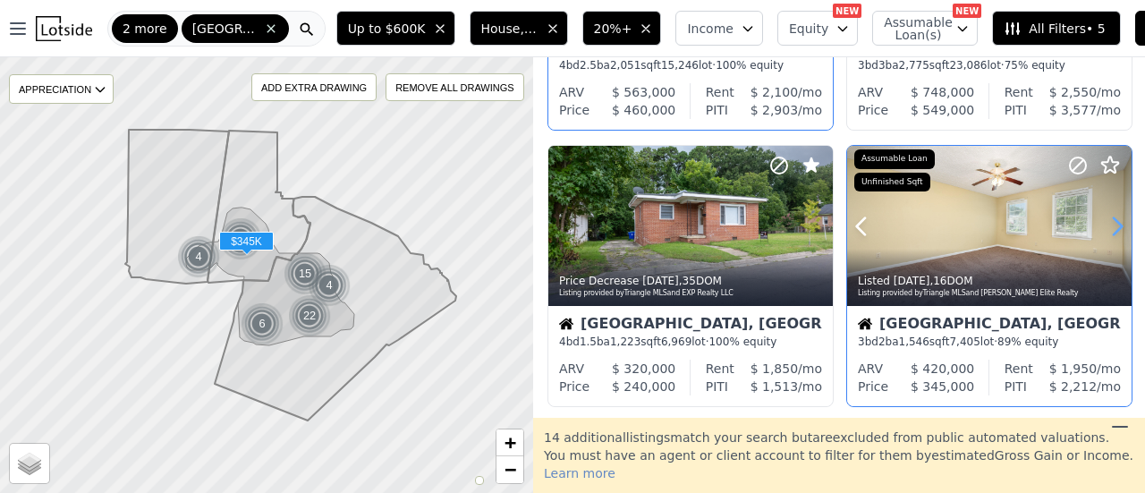
click at [1104, 229] on icon at bounding box center [1117, 226] width 29 height 29
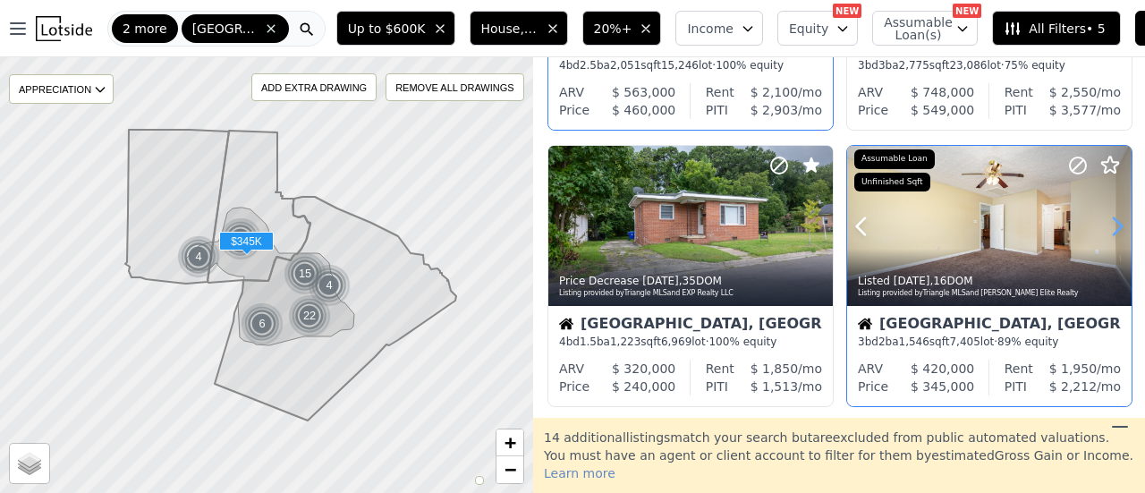
click at [1104, 229] on icon at bounding box center [1117, 226] width 29 height 29
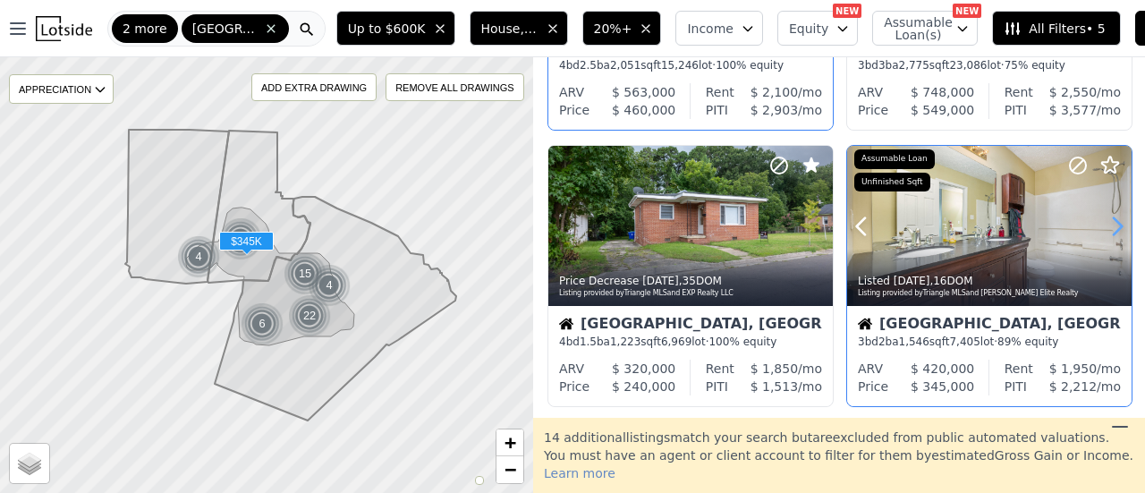
click at [1104, 229] on icon at bounding box center [1117, 226] width 29 height 29
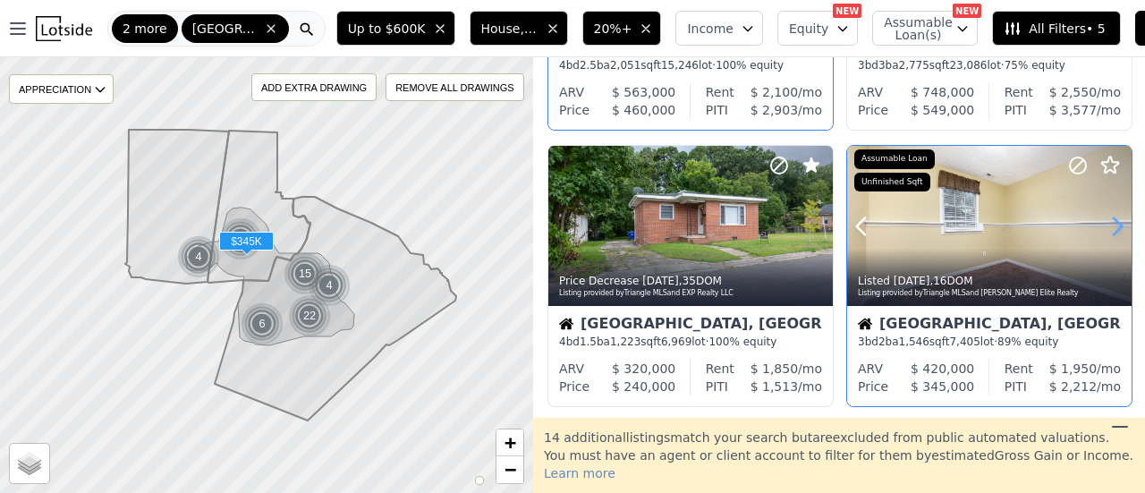
click at [1104, 229] on icon at bounding box center [1117, 226] width 29 height 29
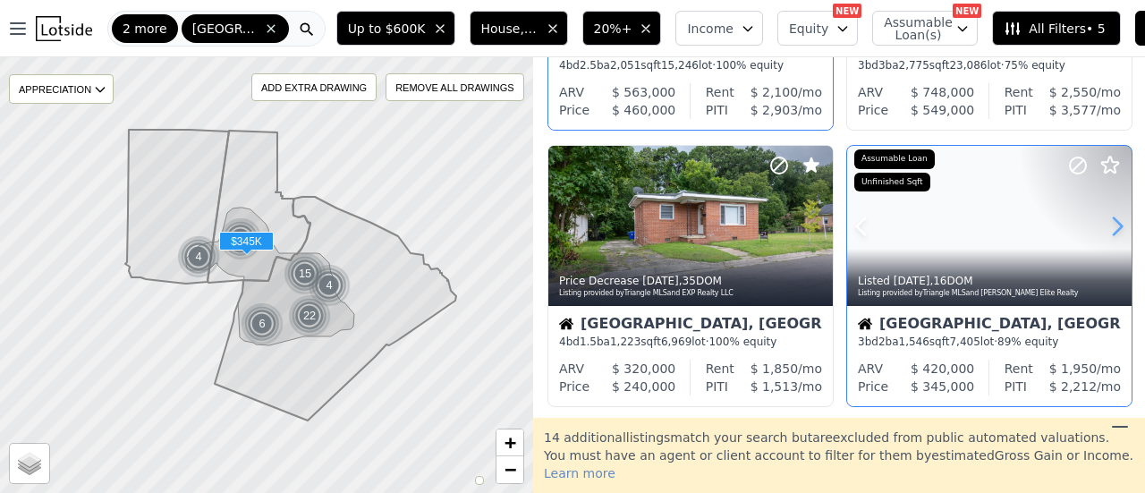
click at [1104, 229] on icon at bounding box center [1117, 226] width 29 height 29
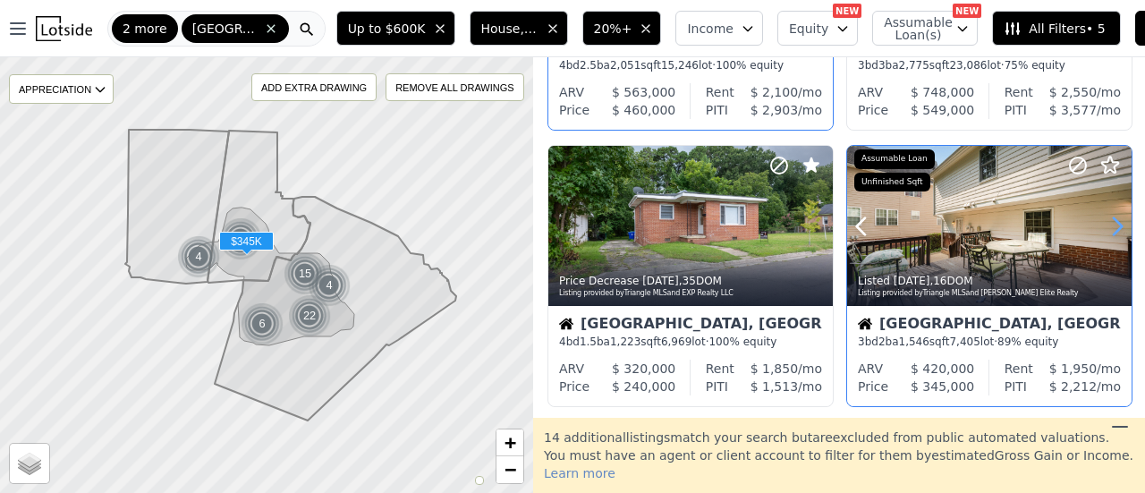
click at [1104, 229] on icon at bounding box center [1117, 226] width 29 height 29
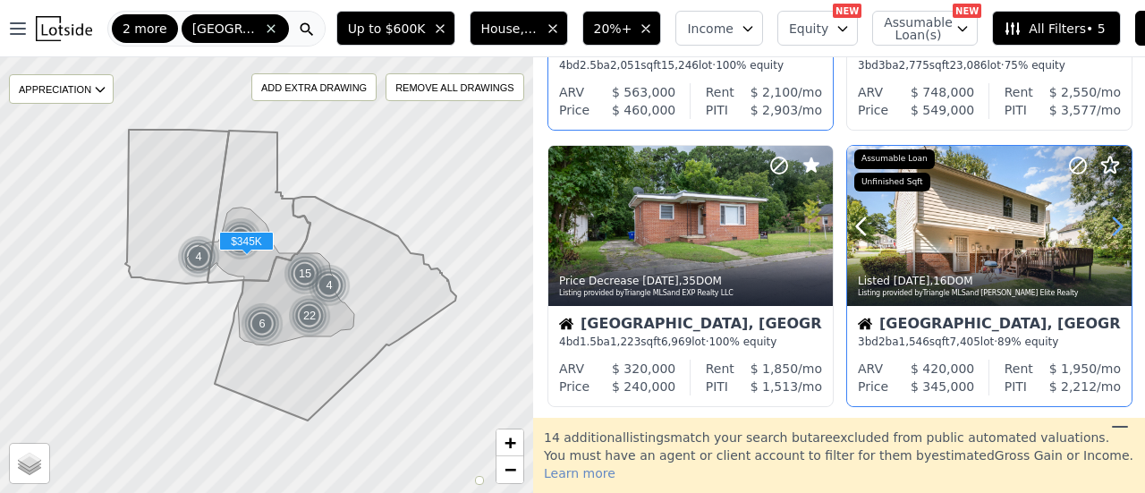
click at [1104, 229] on icon at bounding box center [1117, 226] width 29 height 29
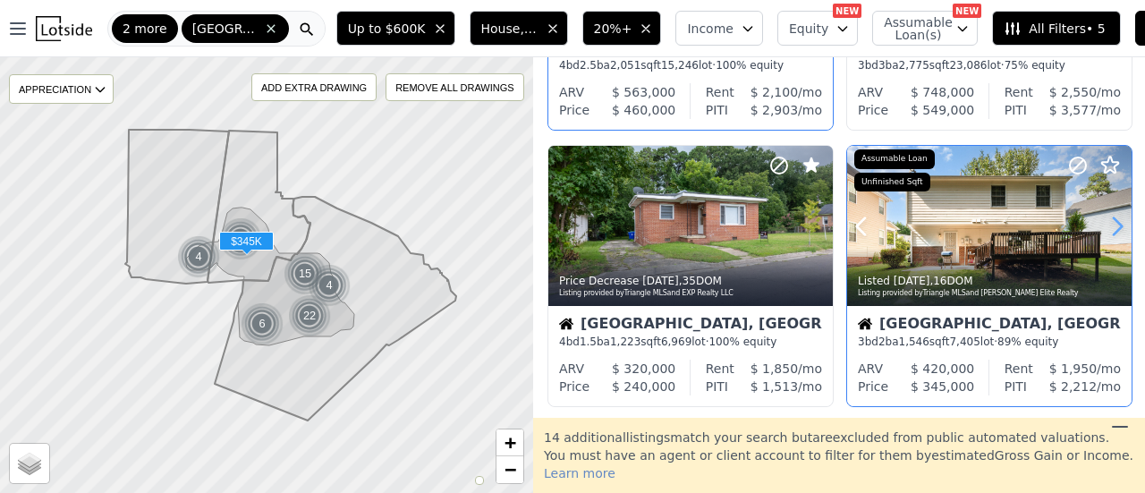
click at [1104, 229] on icon at bounding box center [1117, 226] width 29 height 29
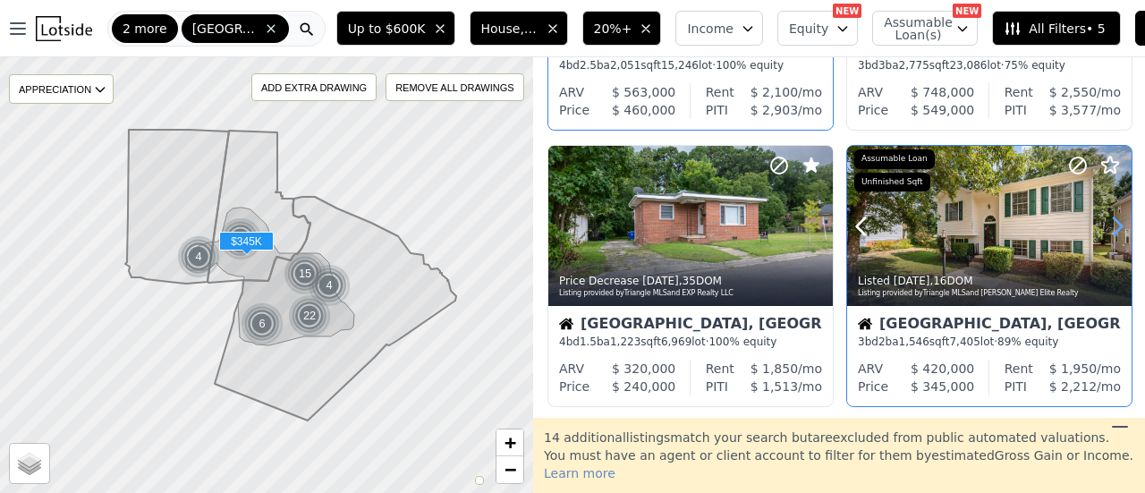
click at [1104, 229] on icon at bounding box center [1117, 226] width 29 height 29
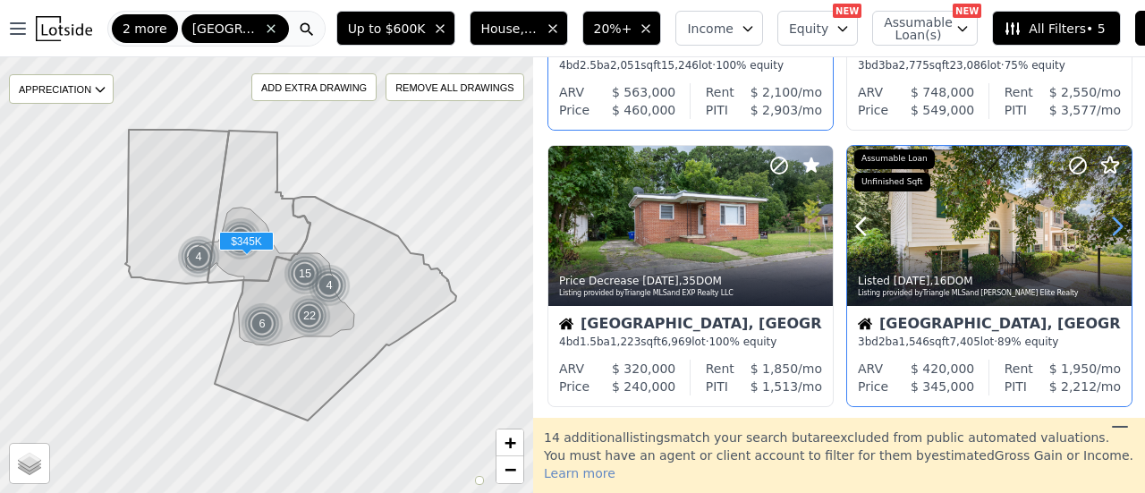
click at [1104, 229] on icon at bounding box center [1117, 226] width 29 height 29
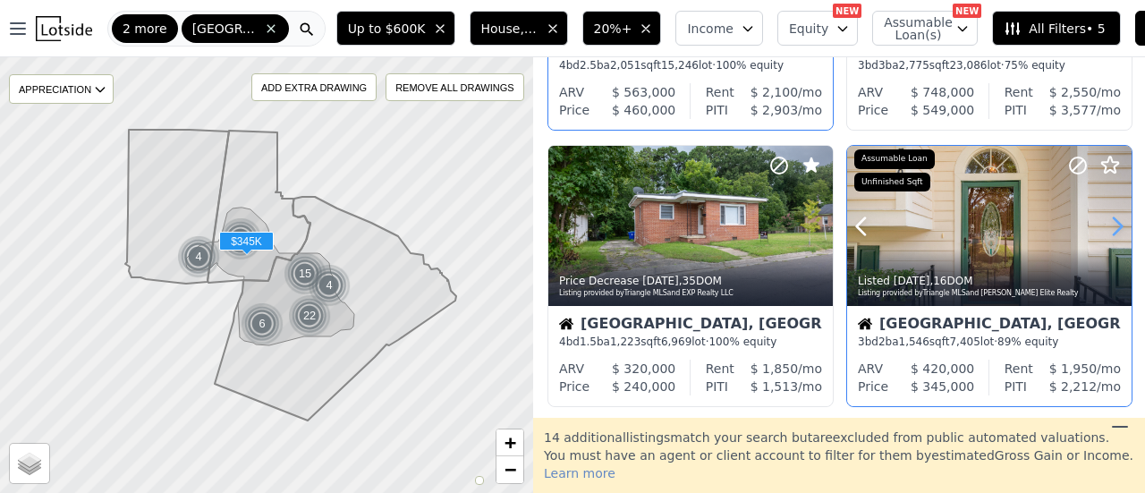
click at [1104, 229] on icon at bounding box center [1117, 226] width 29 height 29
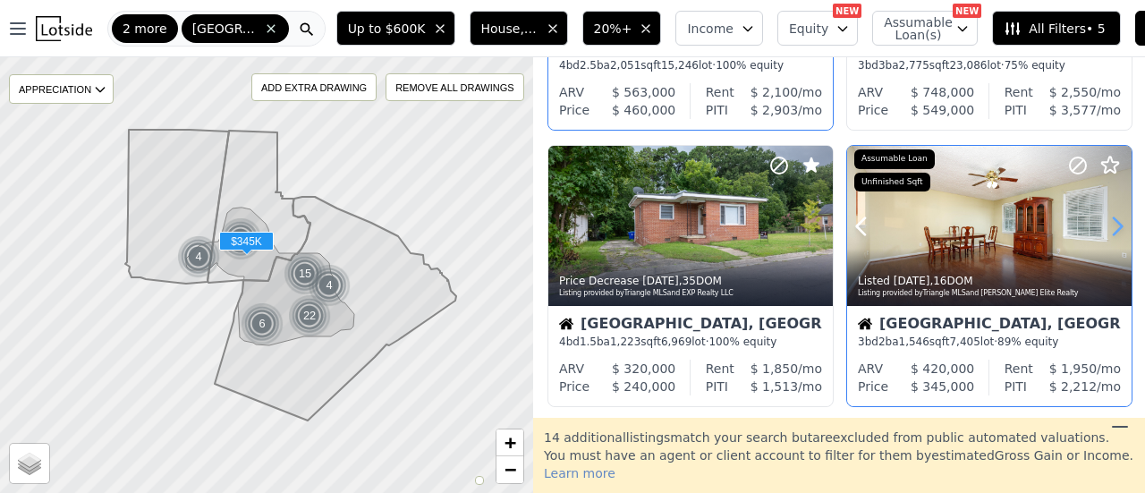
click at [1104, 229] on icon at bounding box center [1117, 226] width 29 height 29
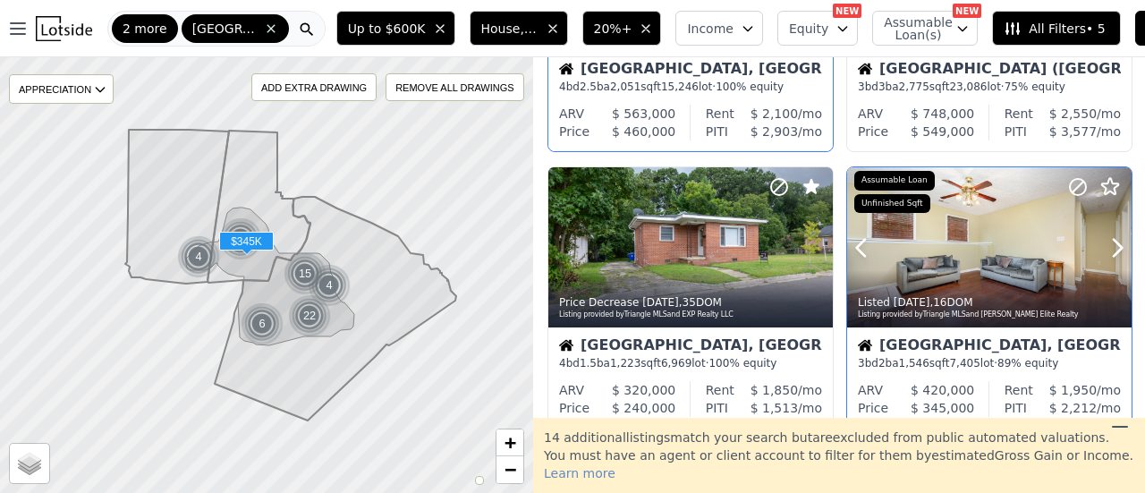
scroll to position [1252, 0]
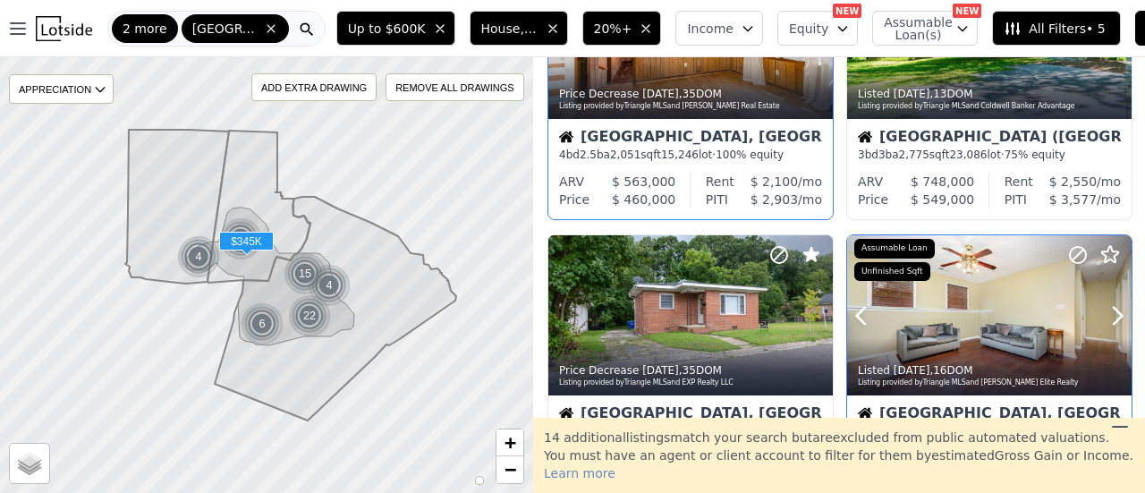
click at [964, 355] on div "Listed 2w ago , 16 DOM Listing provided by Triangle MLS and Keller Williams Eli…" at bounding box center [989, 373] width 284 height 43
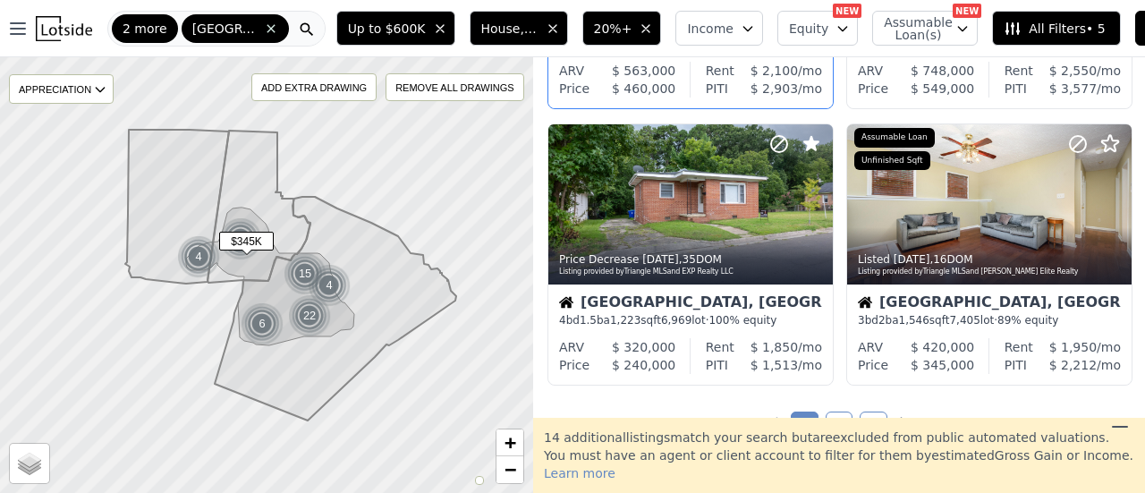
scroll to position [1520, 0]
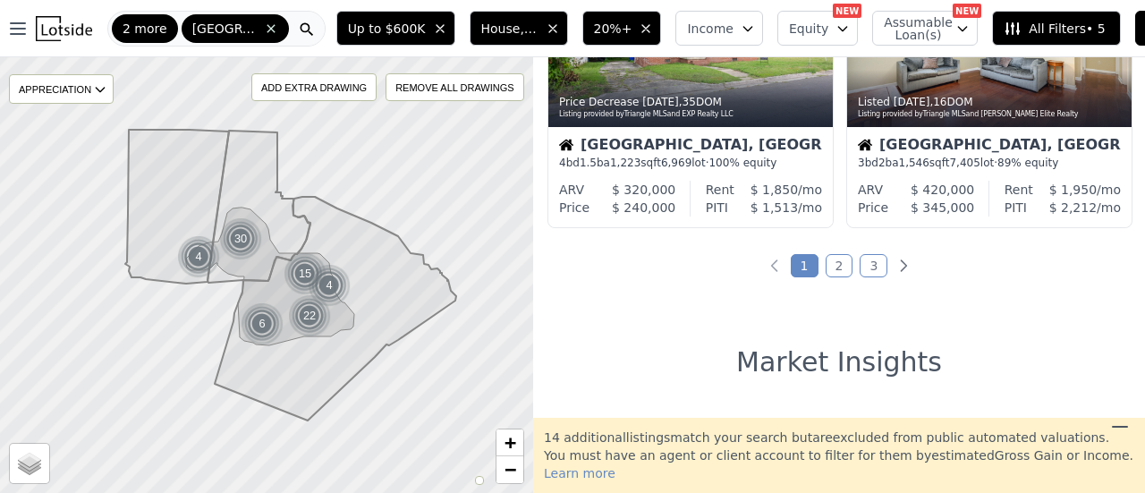
click at [832, 268] on link "2" at bounding box center [839, 265] width 28 height 23
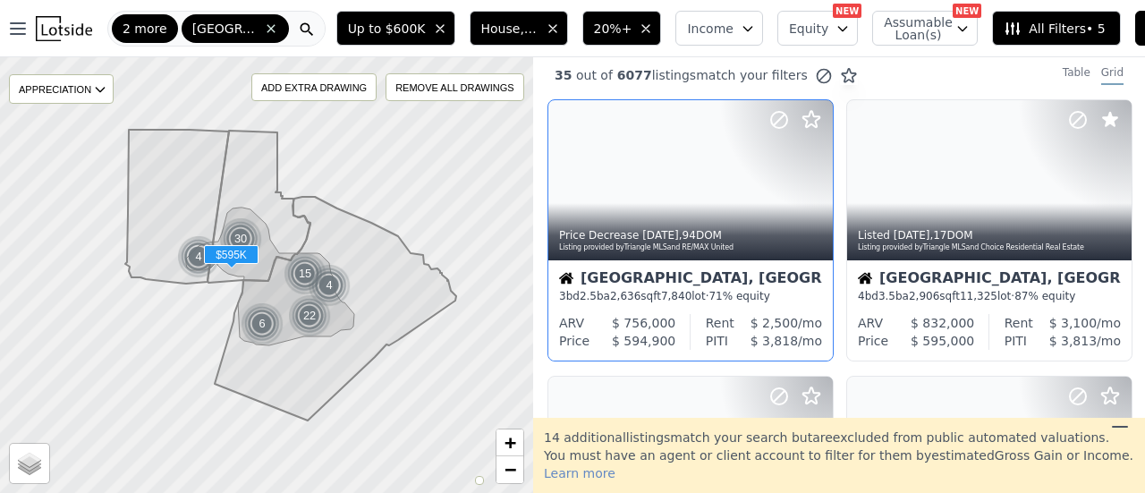
scroll to position [0, 0]
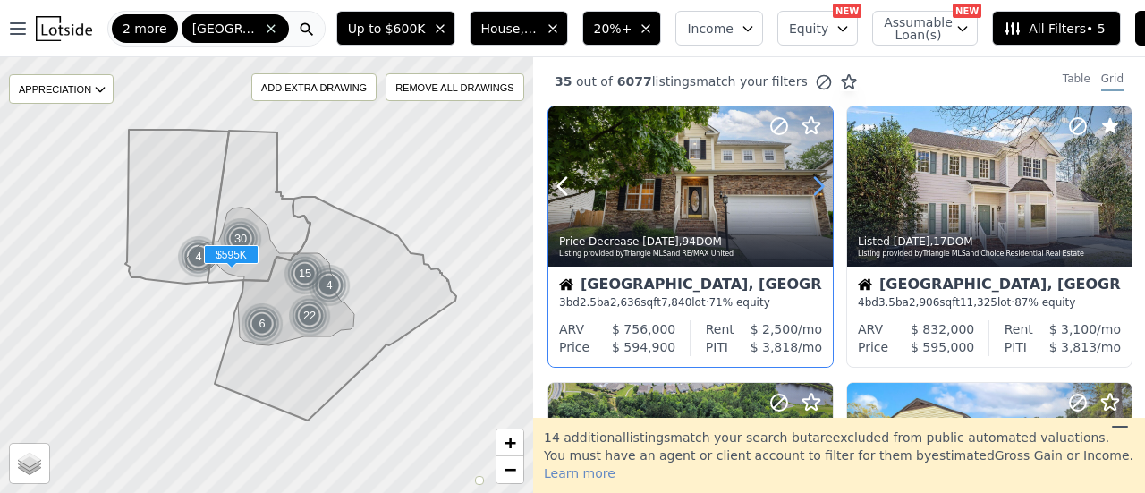
click at [822, 188] on icon at bounding box center [819, 186] width 8 height 17
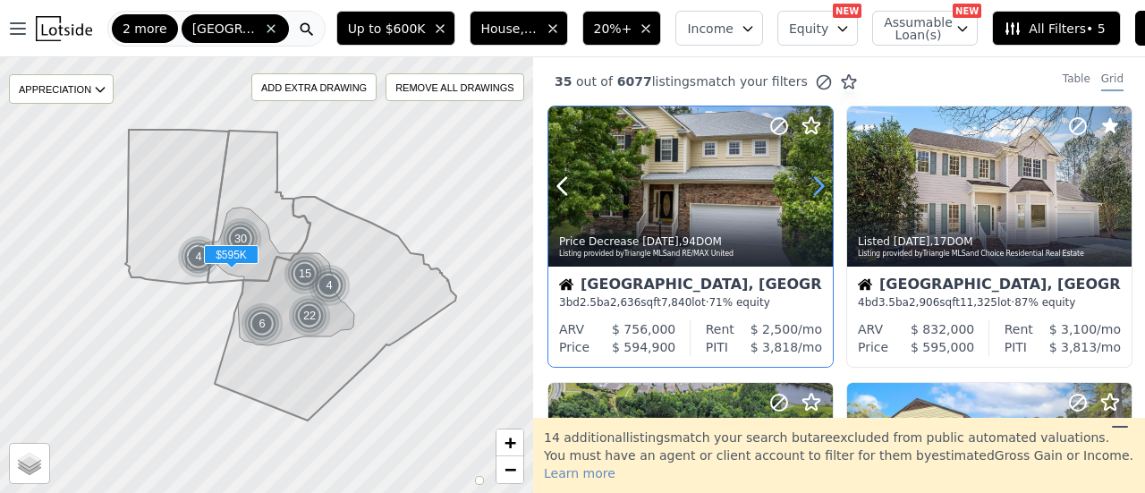
click at [822, 188] on icon at bounding box center [819, 186] width 8 height 17
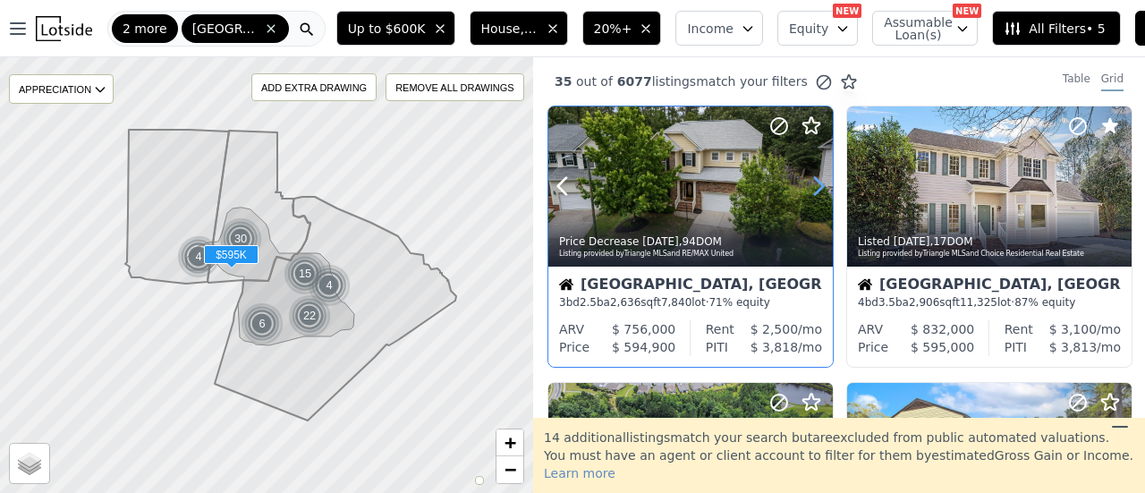
click at [822, 188] on icon at bounding box center [819, 186] width 8 height 17
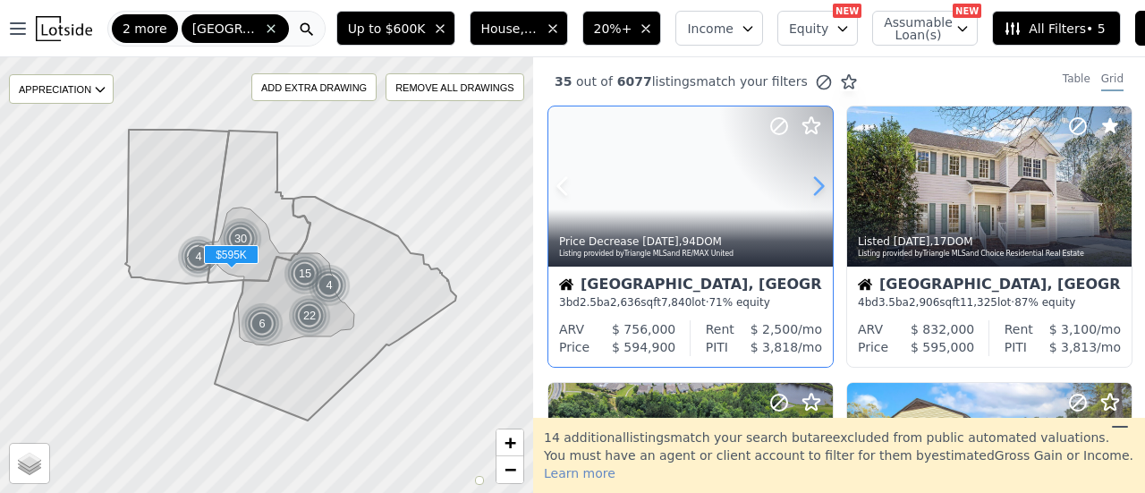
click at [822, 188] on icon at bounding box center [819, 186] width 8 height 17
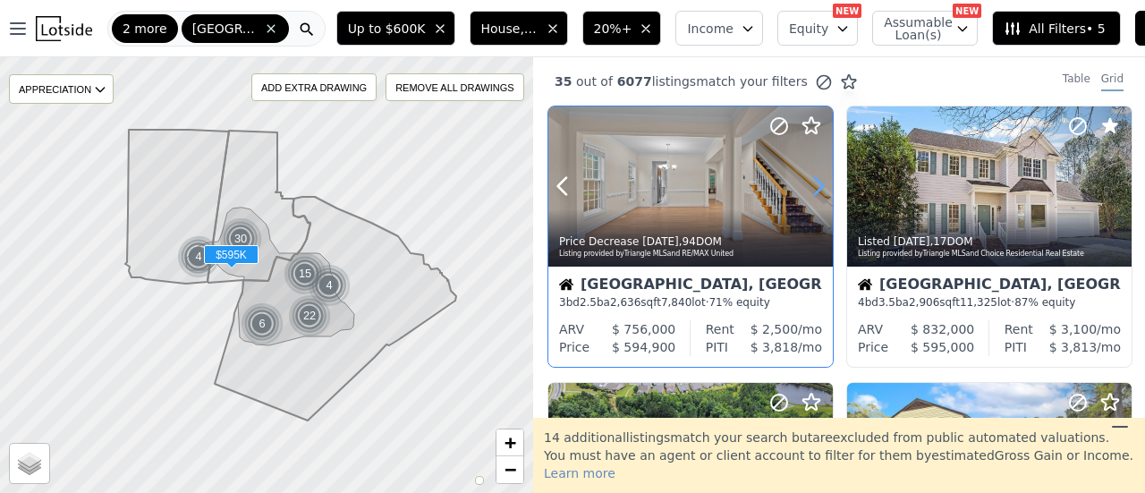
click at [822, 188] on icon at bounding box center [819, 186] width 8 height 17
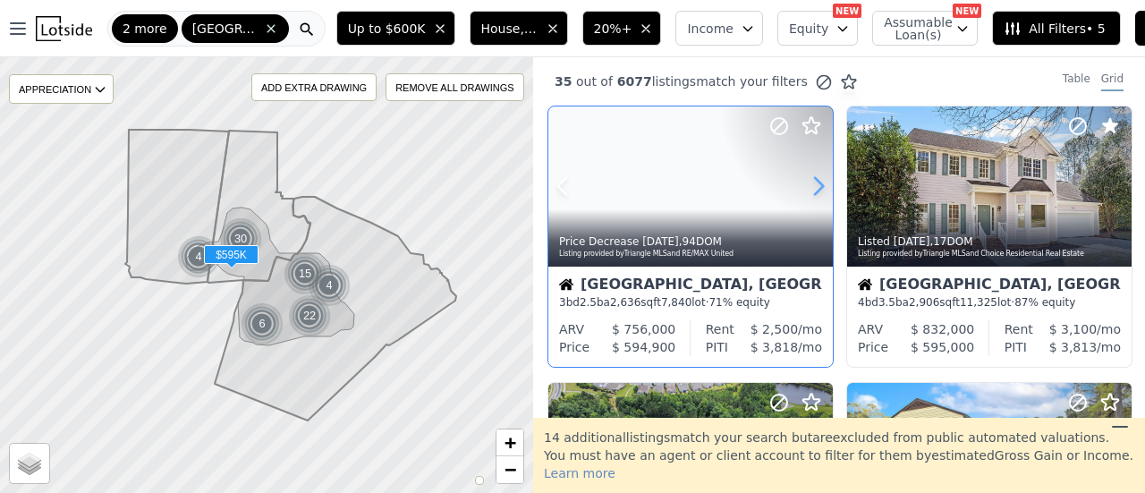
click at [822, 188] on icon at bounding box center [819, 186] width 8 height 17
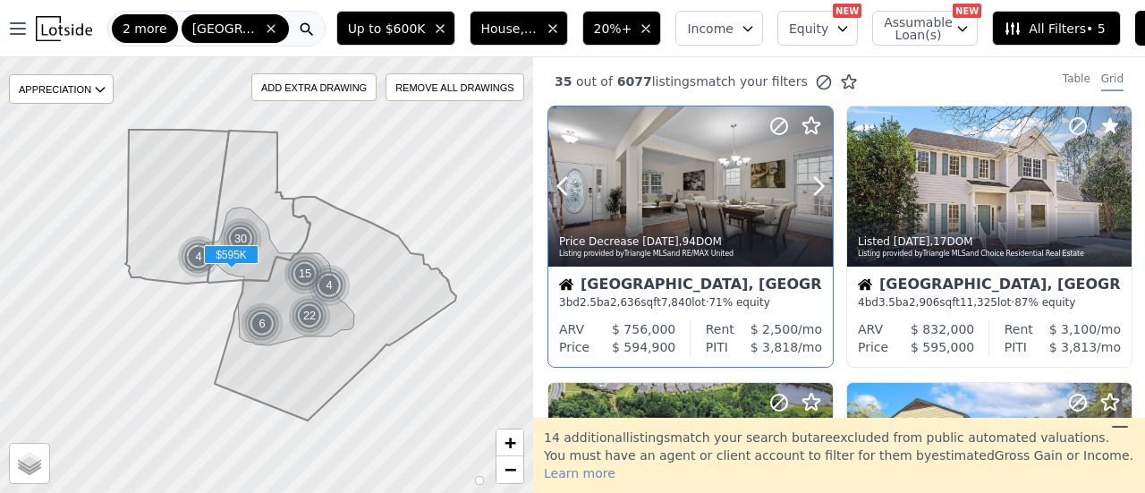
click at [778, 130] on icon at bounding box center [778, 125] width 21 height 21
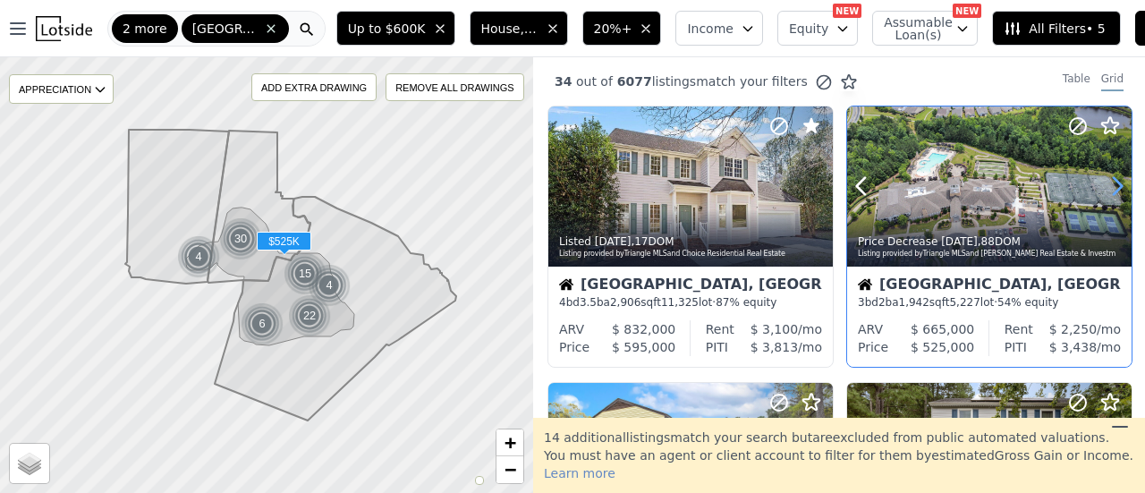
click at [1113, 180] on icon at bounding box center [1117, 186] width 8 height 17
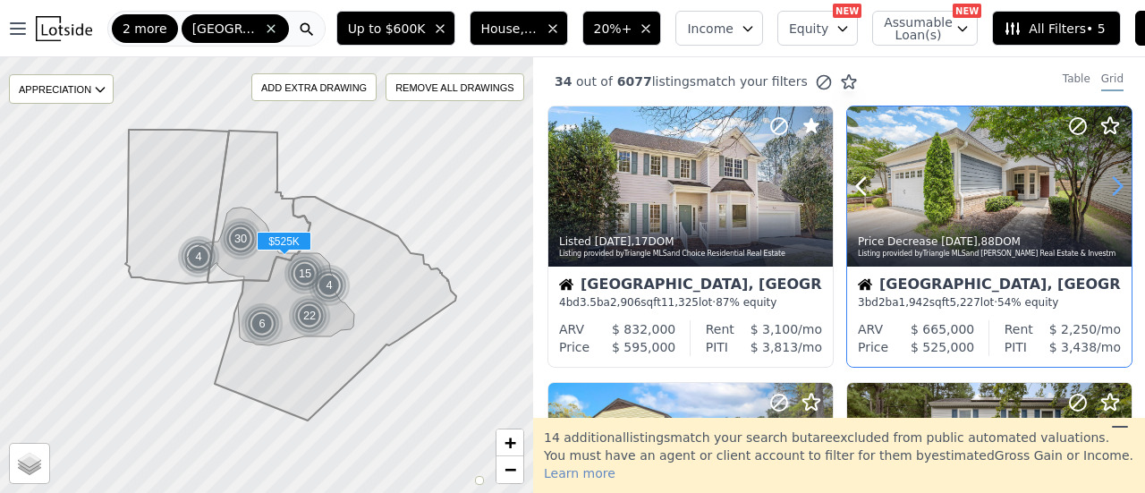
click at [1113, 180] on icon at bounding box center [1117, 186] width 8 height 17
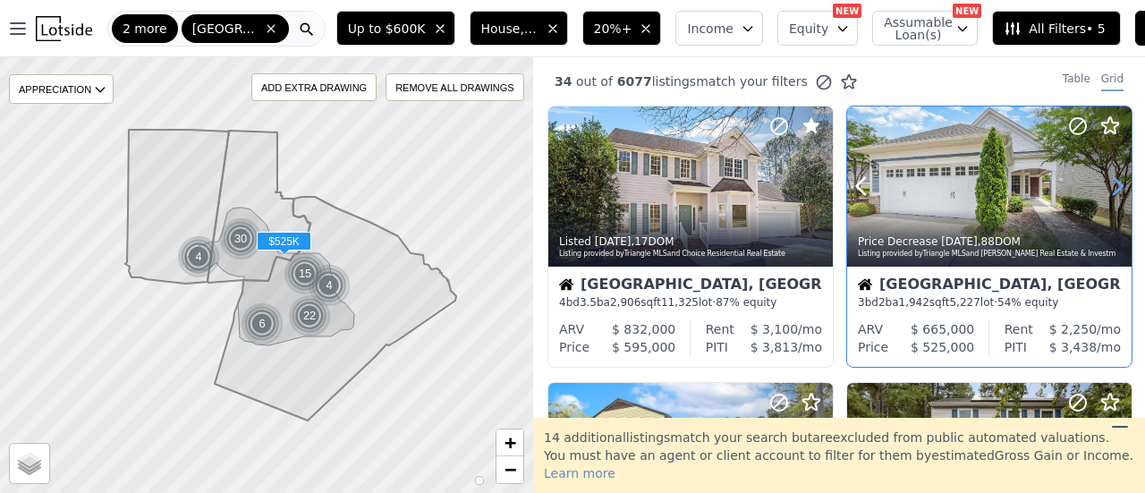
click at [1113, 180] on icon at bounding box center [1117, 186] width 8 height 17
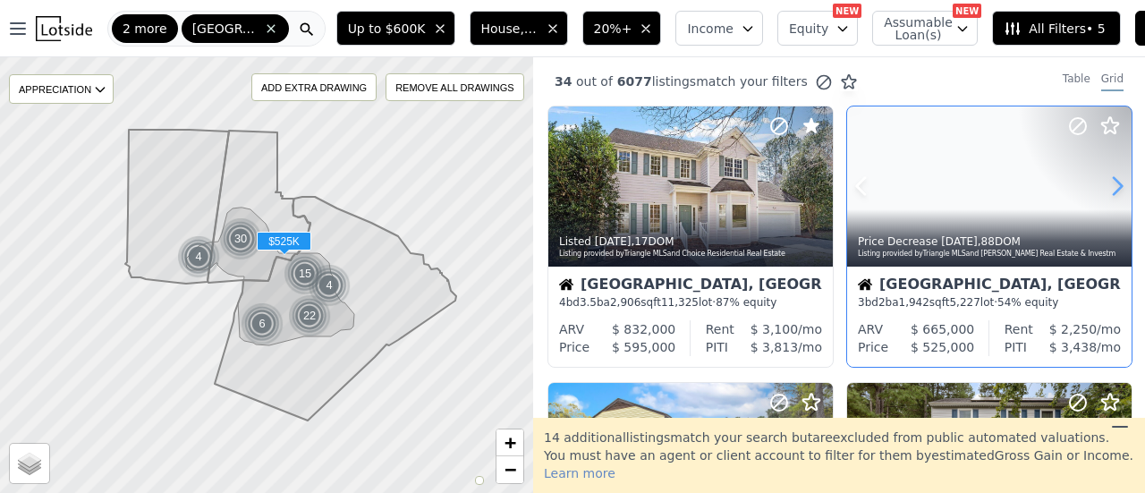
click at [1113, 180] on icon at bounding box center [1117, 186] width 8 height 17
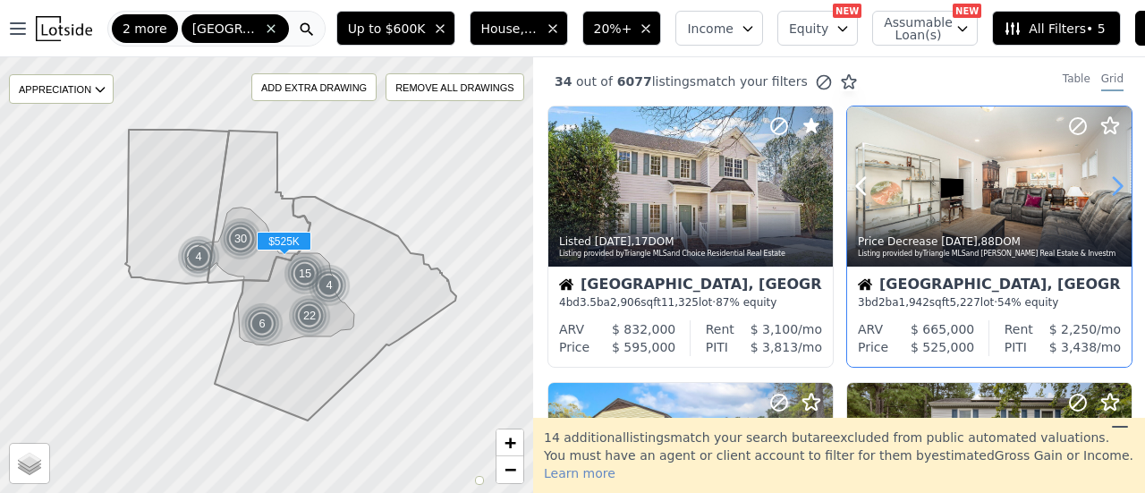
click at [1113, 180] on icon at bounding box center [1117, 186] width 8 height 17
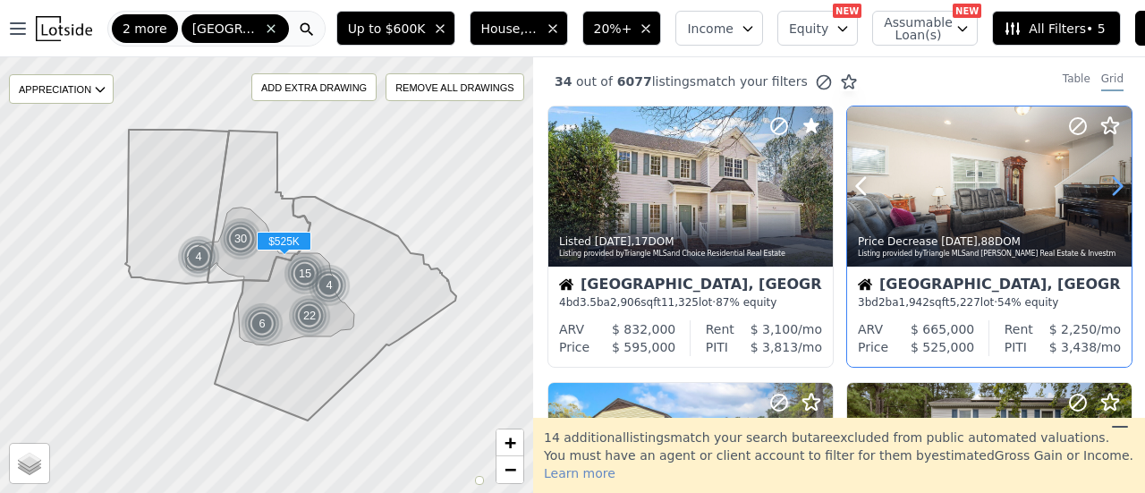
click at [1113, 180] on icon at bounding box center [1117, 186] width 8 height 17
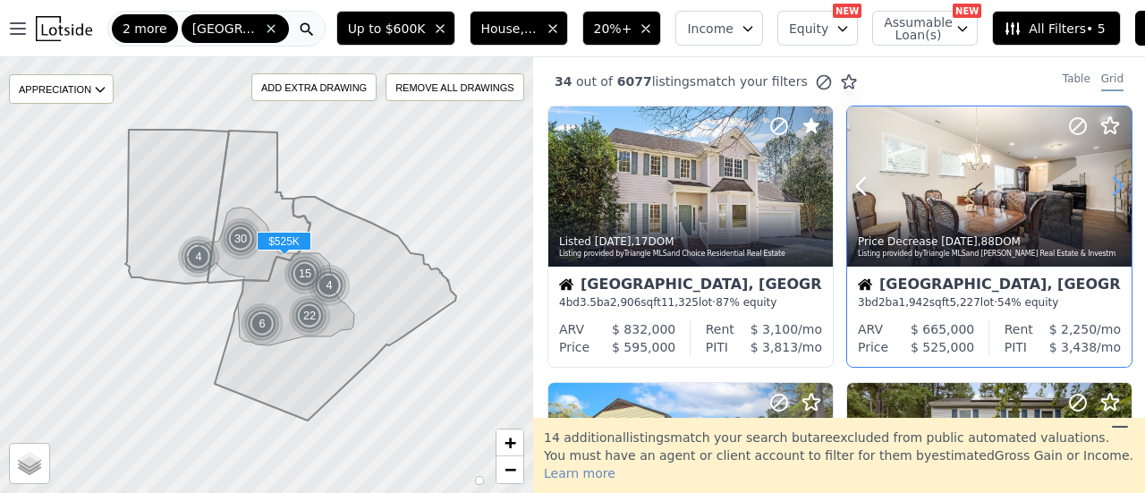
click at [1113, 180] on icon at bounding box center [1117, 186] width 8 height 17
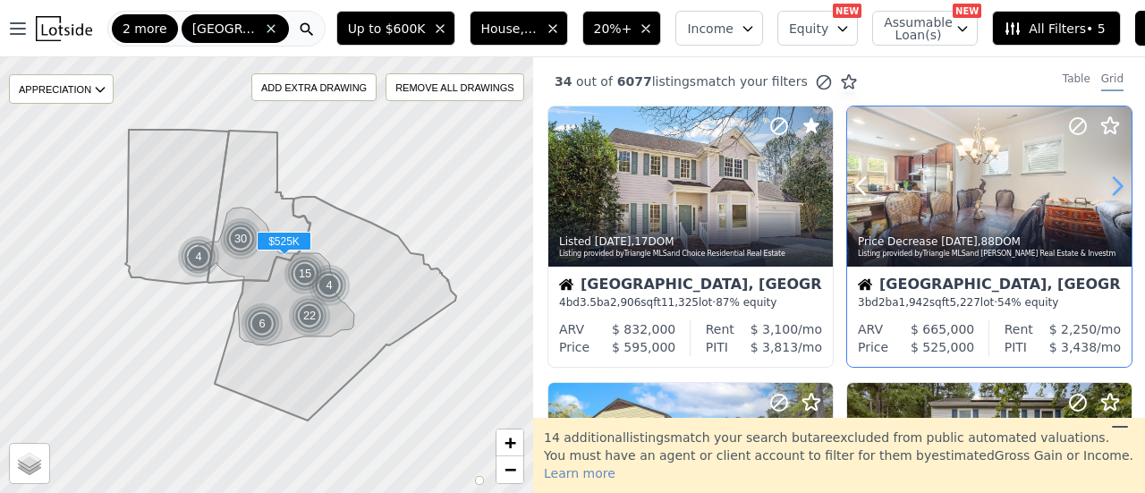
click at [1113, 180] on icon at bounding box center [1117, 186] width 8 height 17
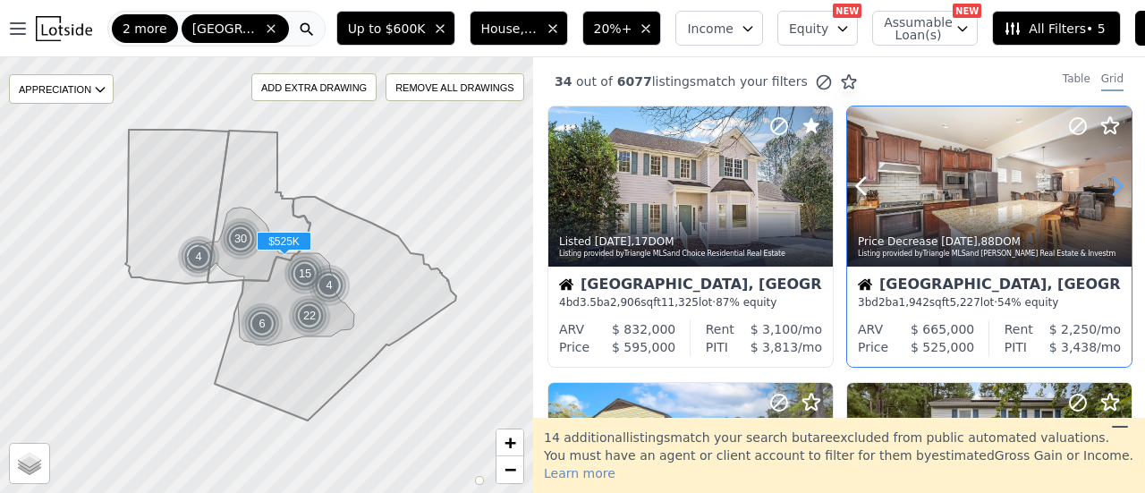
click at [1113, 180] on icon at bounding box center [1117, 186] width 8 height 17
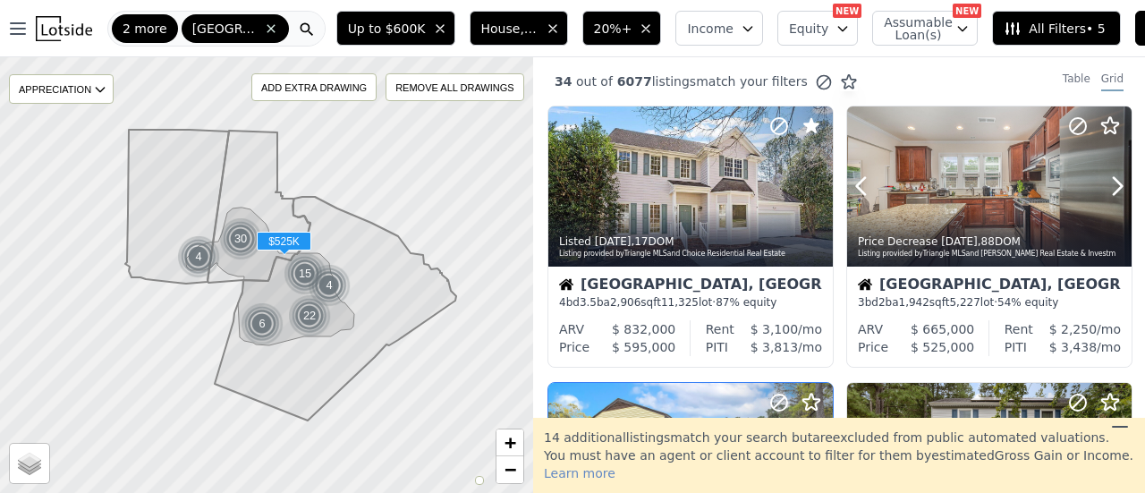
click at [1069, 121] on circle at bounding box center [1077, 126] width 16 height 16
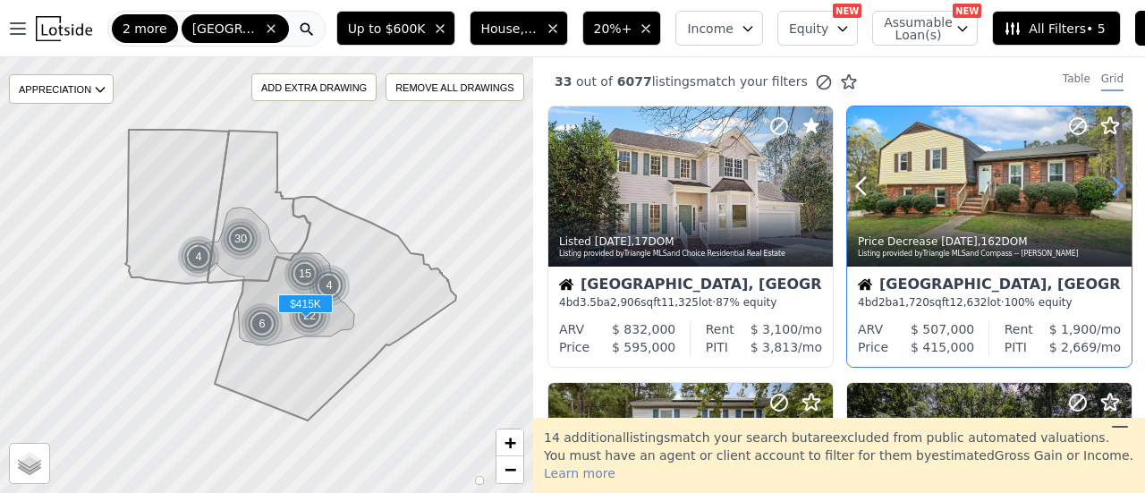
click at [1107, 187] on icon at bounding box center [1117, 186] width 29 height 29
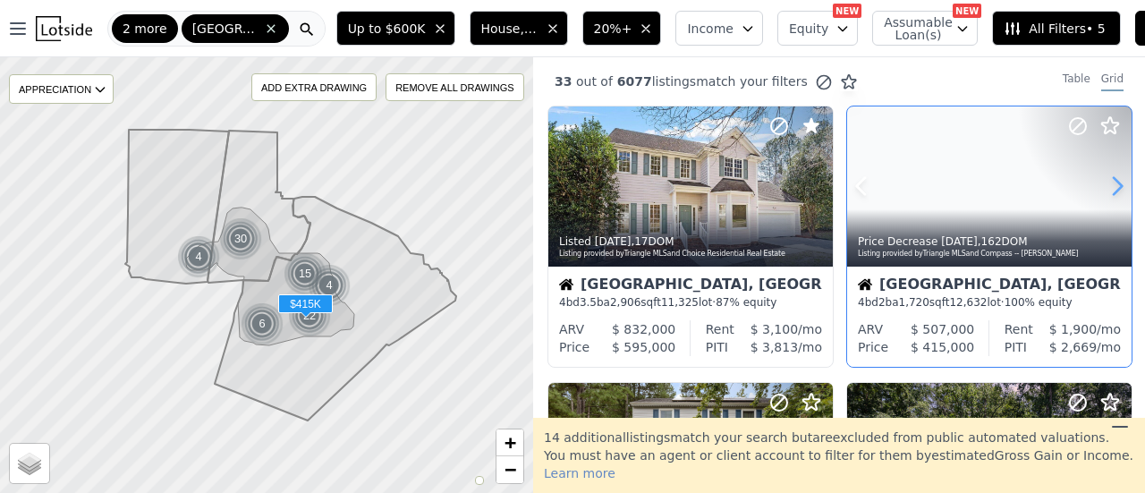
click at [1107, 187] on icon at bounding box center [1117, 186] width 29 height 29
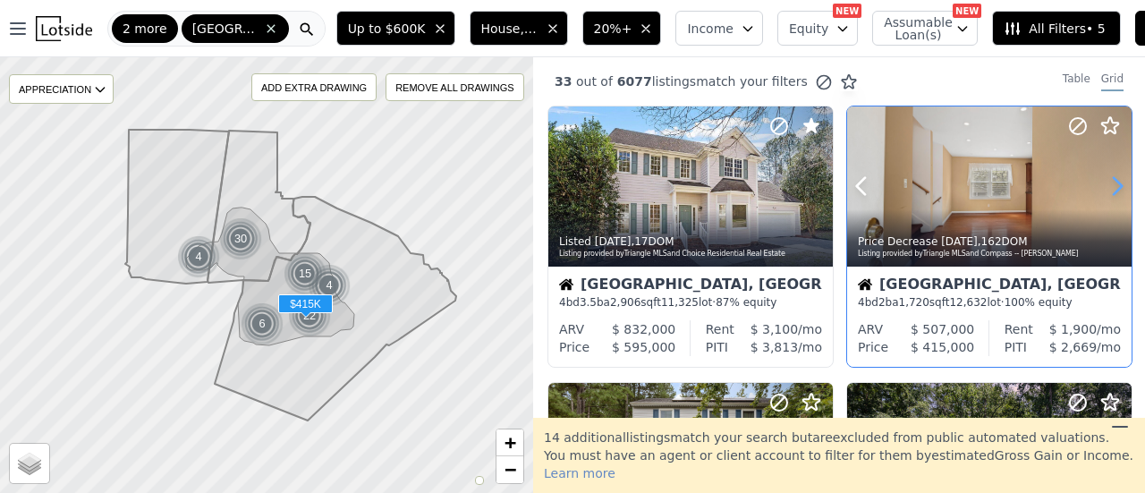
click at [1107, 187] on icon at bounding box center [1117, 186] width 29 height 29
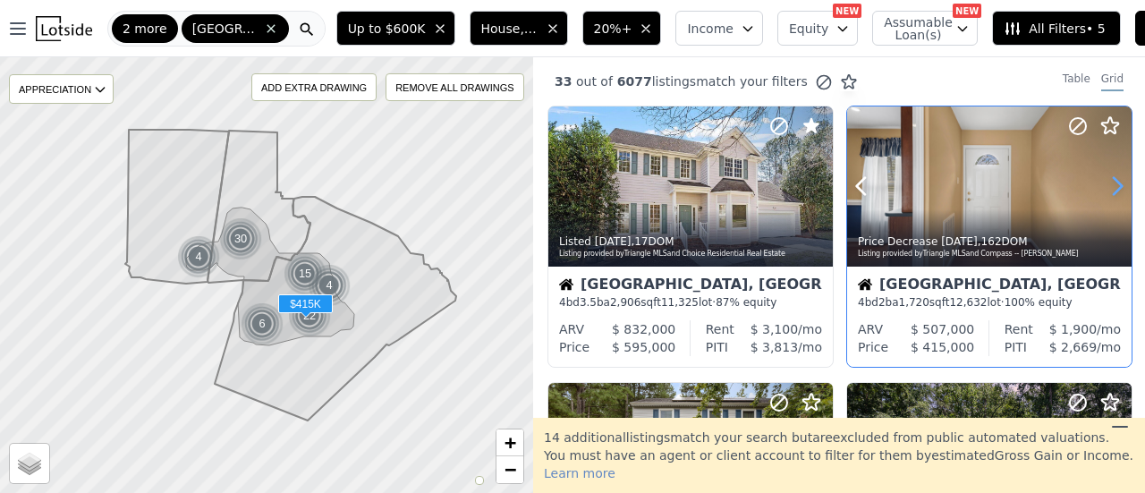
click at [1107, 187] on icon at bounding box center [1117, 186] width 29 height 29
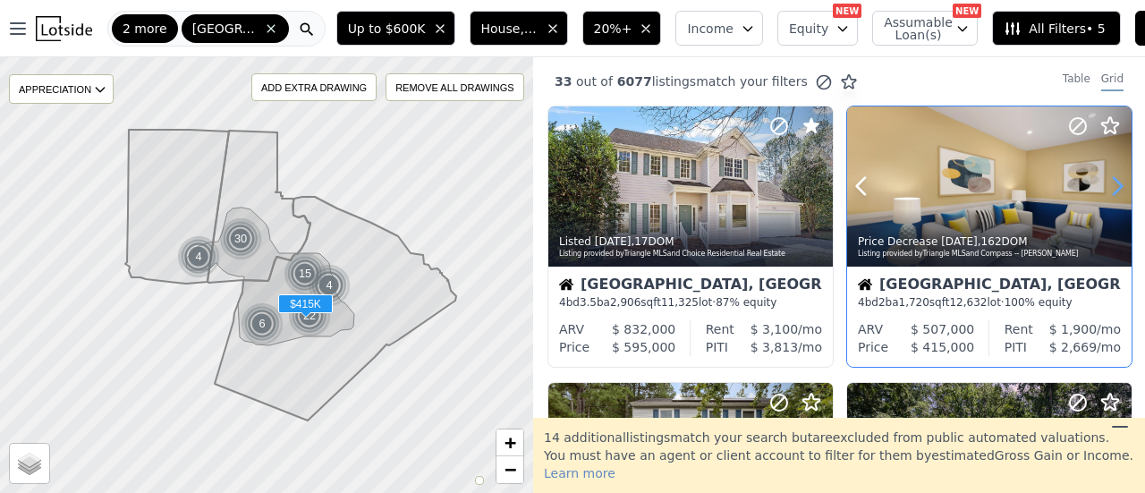
click at [1107, 187] on icon at bounding box center [1117, 186] width 29 height 29
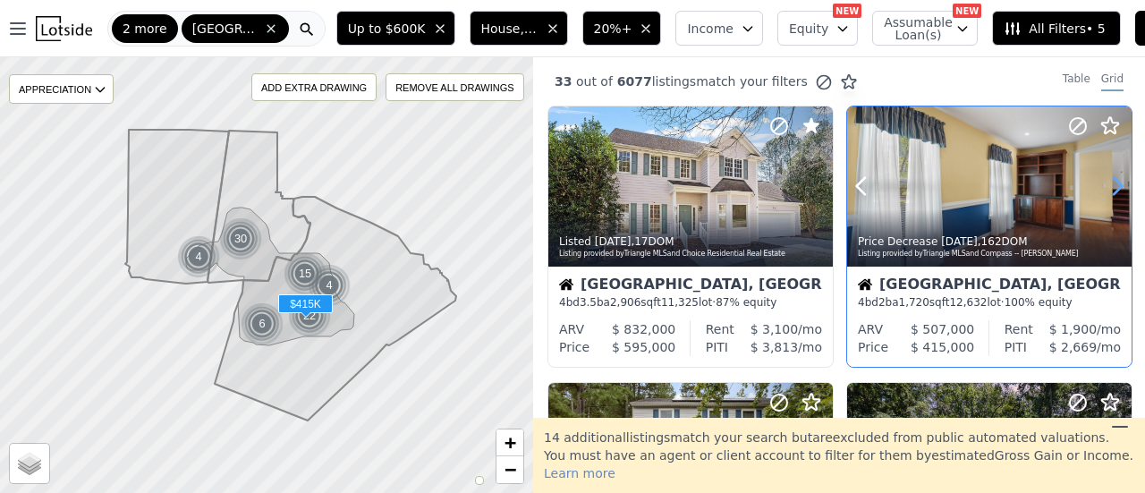
click at [1107, 187] on icon at bounding box center [1117, 186] width 29 height 29
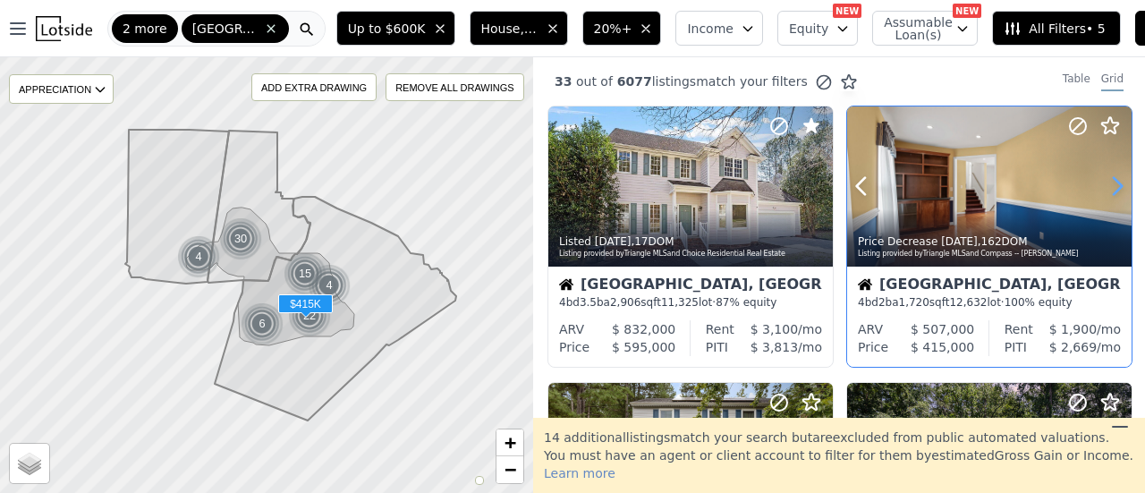
click at [1107, 187] on icon at bounding box center [1117, 186] width 29 height 29
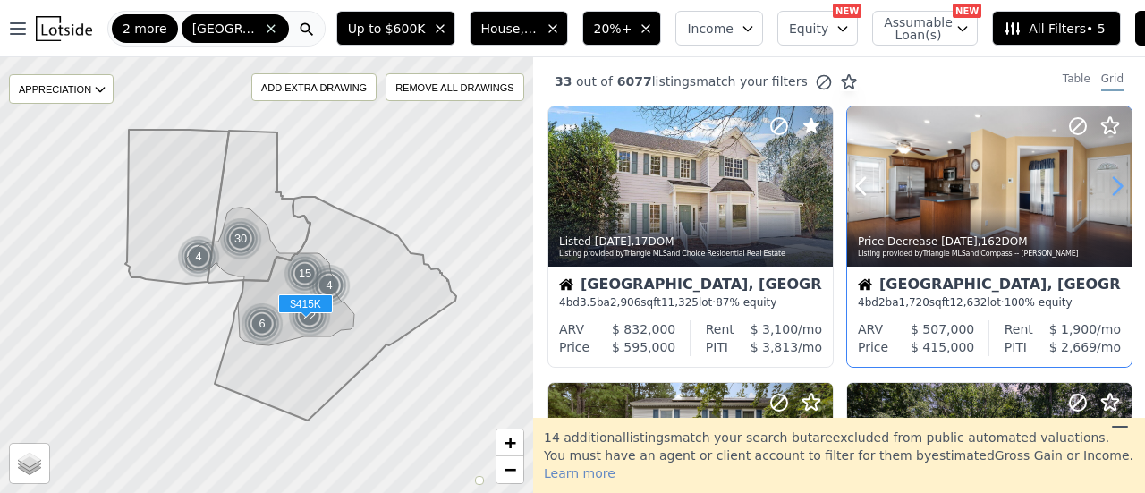
click at [1107, 187] on icon at bounding box center [1117, 186] width 29 height 29
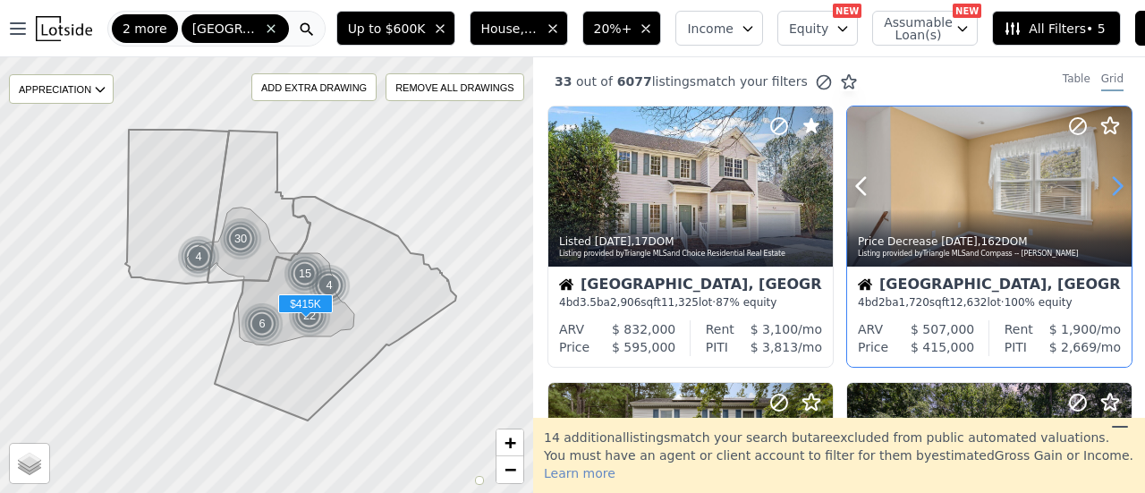
click at [1107, 187] on icon at bounding box center [1117, 186] width 29 height 29
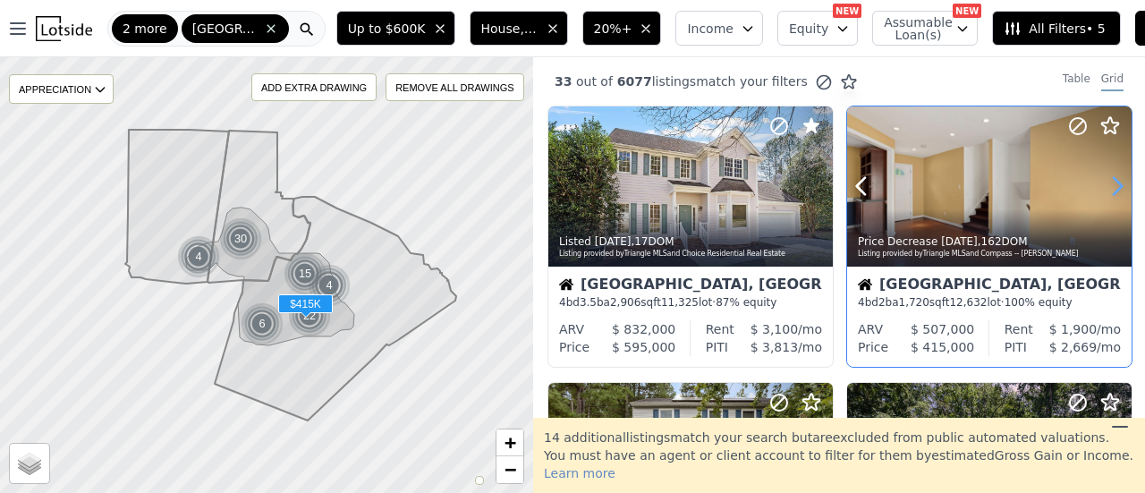
click at [1107, 187] on icon at bounding box center [1117, 186] width 29 height 29
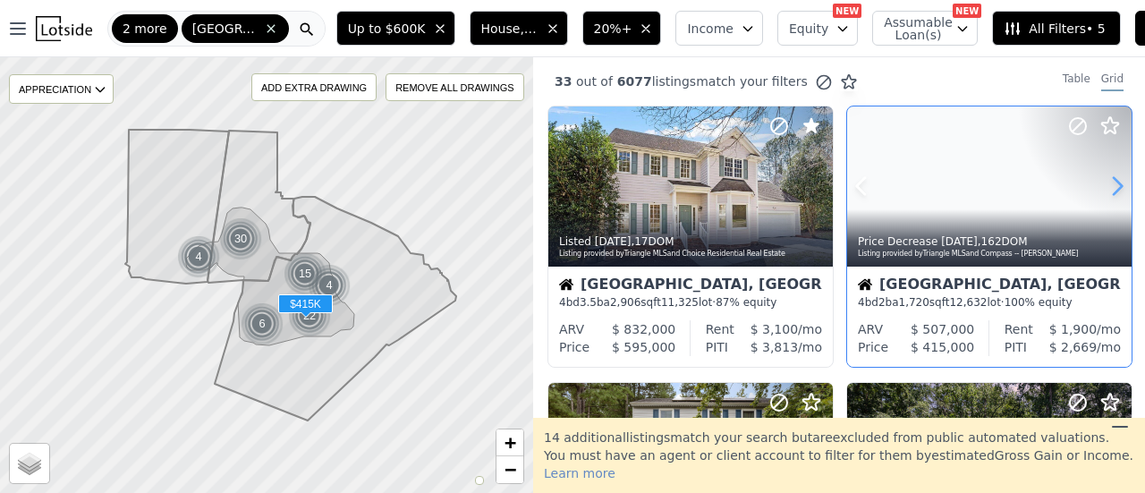
click at [1107, 187] on icon at bounding box center [1117, 186] width 29 height 29
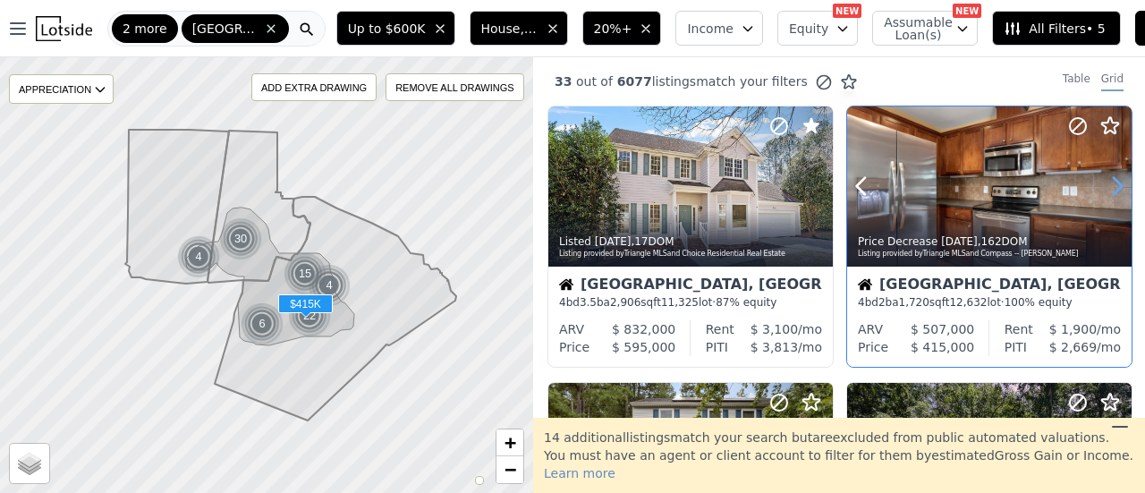
click at [1107, 187] on icon at bounding box center [1117, 186] width 29 height 29
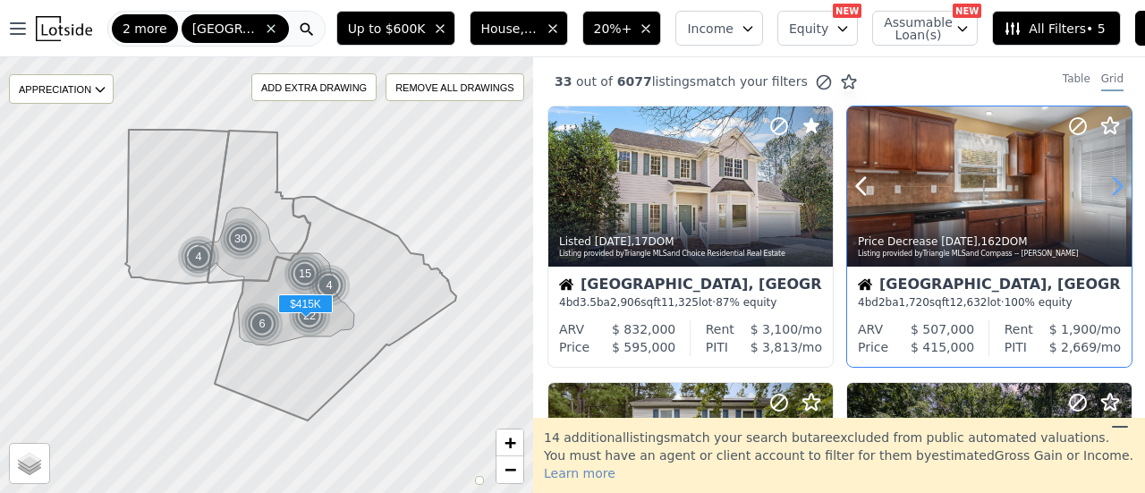
click at [1107, 187] on icon at bounding box center [1117, 186] width 29 height 29
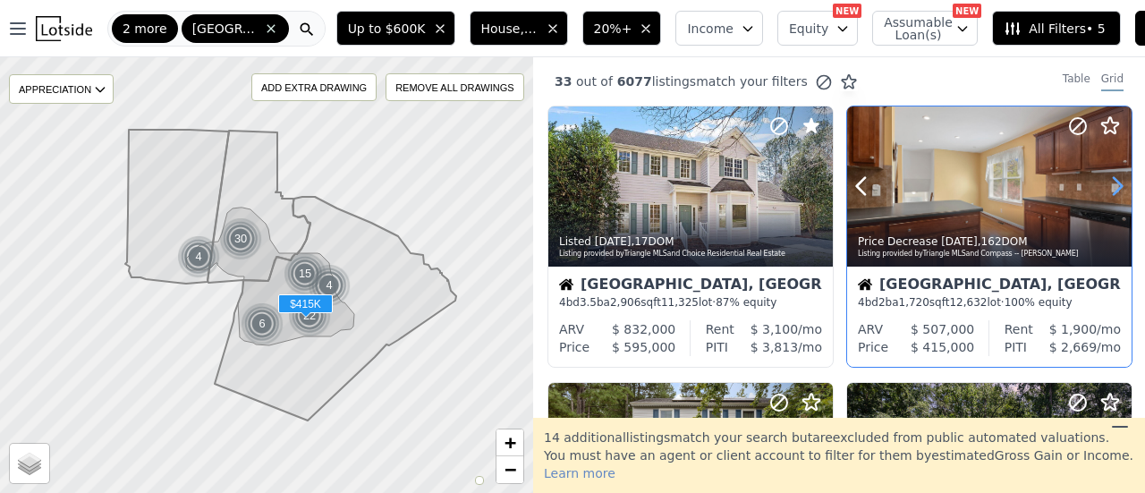
click at [1107, 187] on icon at bounding box center [1117, 186] width 29 height 29
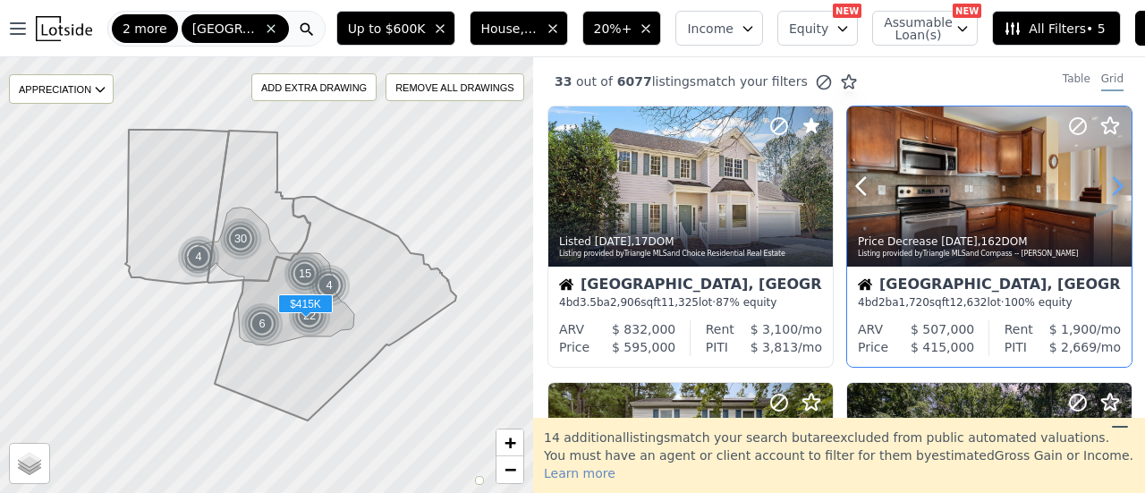
click at [1107, 185] on icon at bounding box center [1117, 186] width 29 height 29
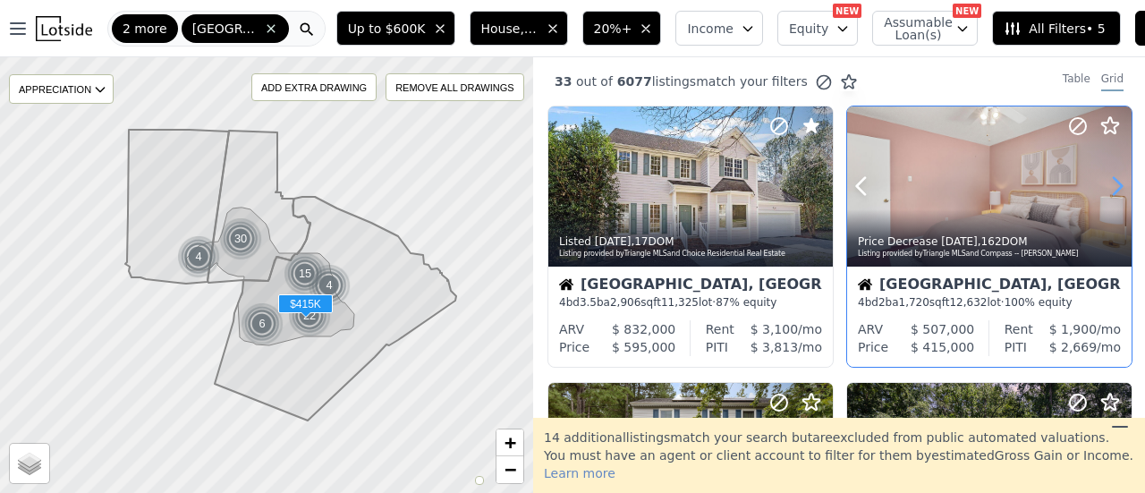
click at [1107, 185] on icon at bounding box center [1117, 186] width 29 height 29
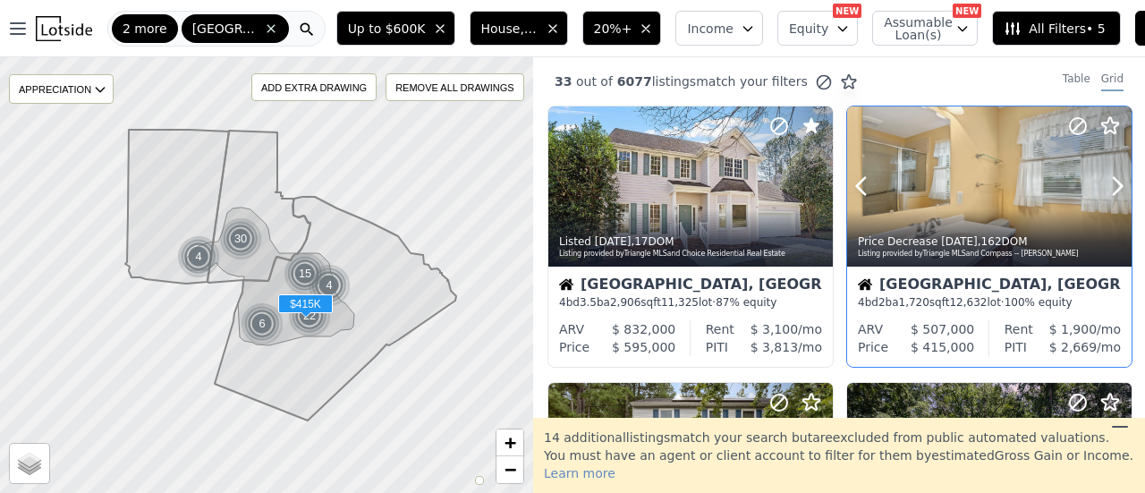
click at [1067, 126] on icon at bounding box center [1077, 125] width 21 height 21
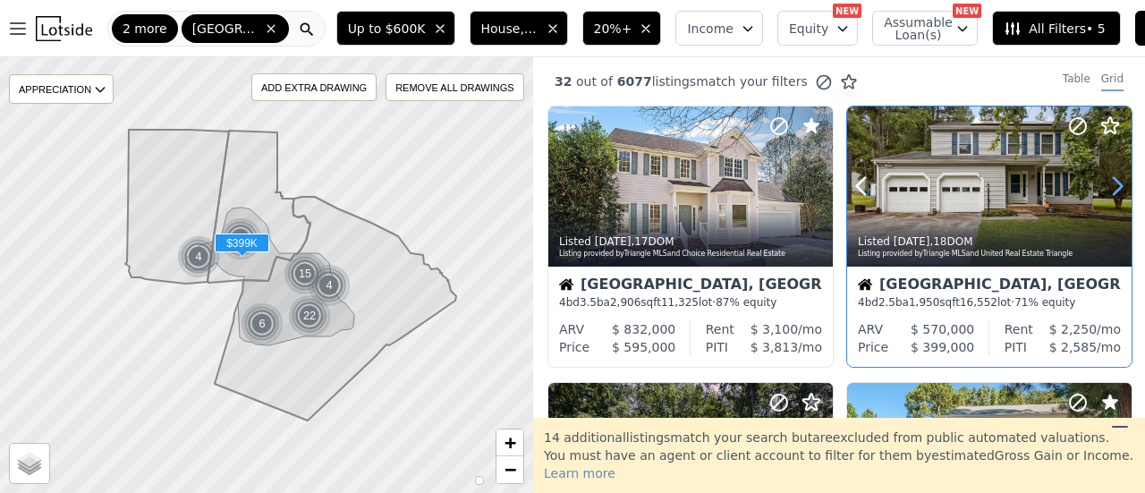
click at [1104, 188] on icon at bounding box center [1117, 186] width 29 height 29
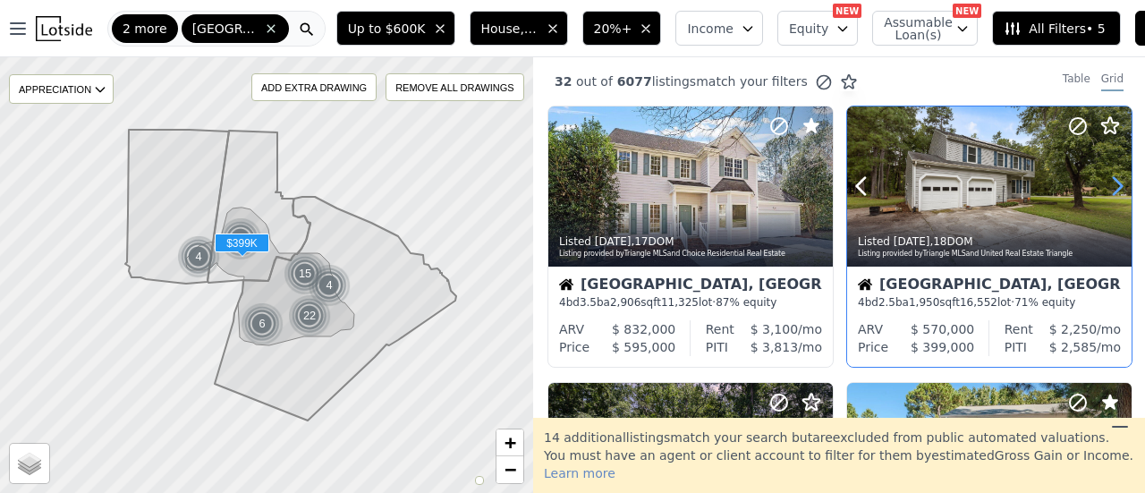
click at [1104, 188] on icon at bounding box center [1117, 186] width 29 height 29
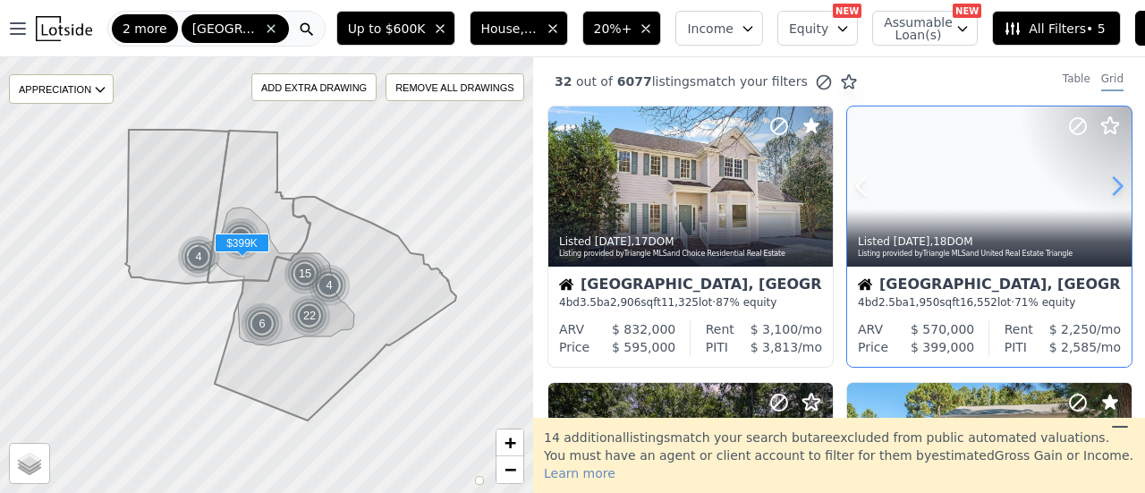
click at [1104, 188] on icon at bounding box center [1117, 186] width 29 height 29
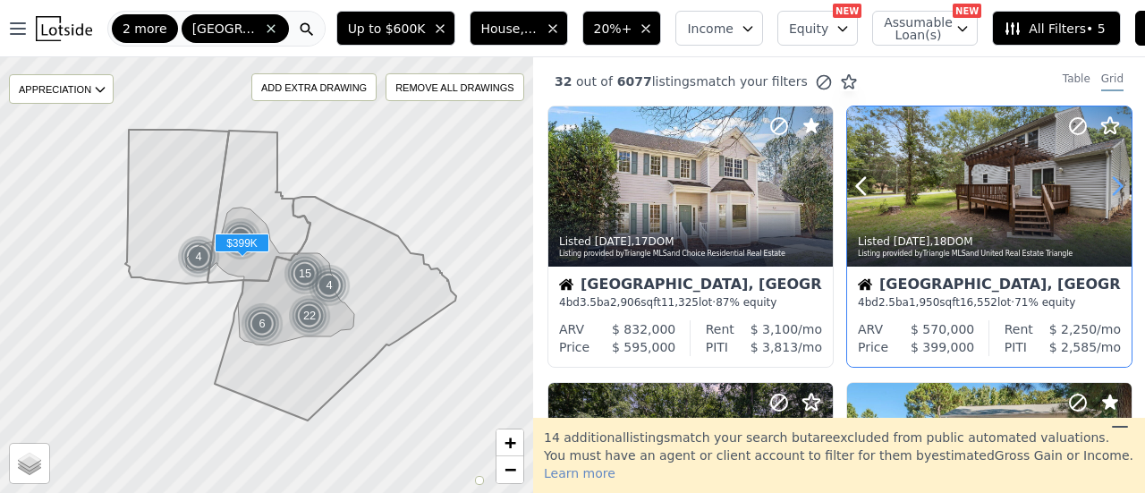
click at [1104, 188] on icon at bounding box center [1117, 186] width 29 height 29
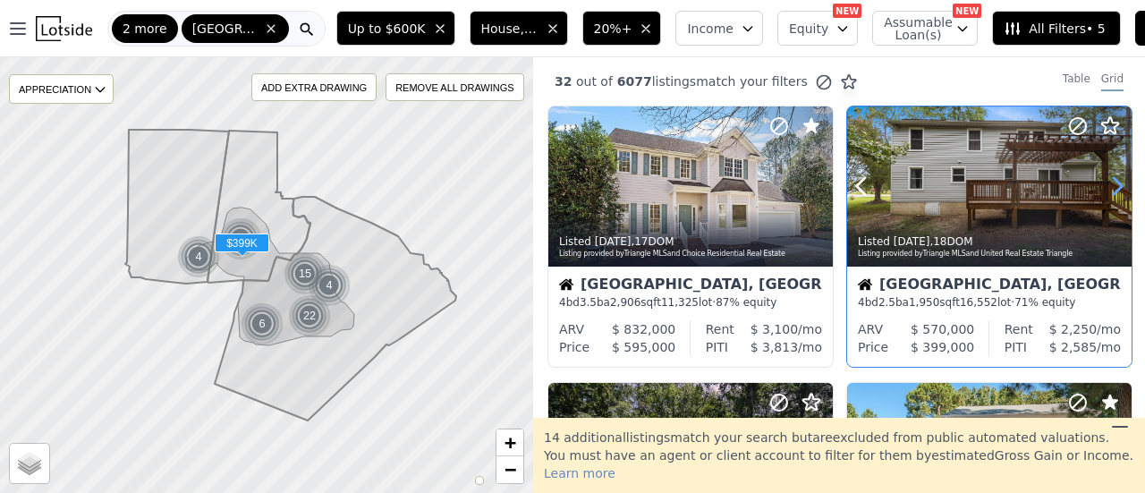
click at [1104, 188] on icon at bounding box center [1117, 186] width 29 height 29
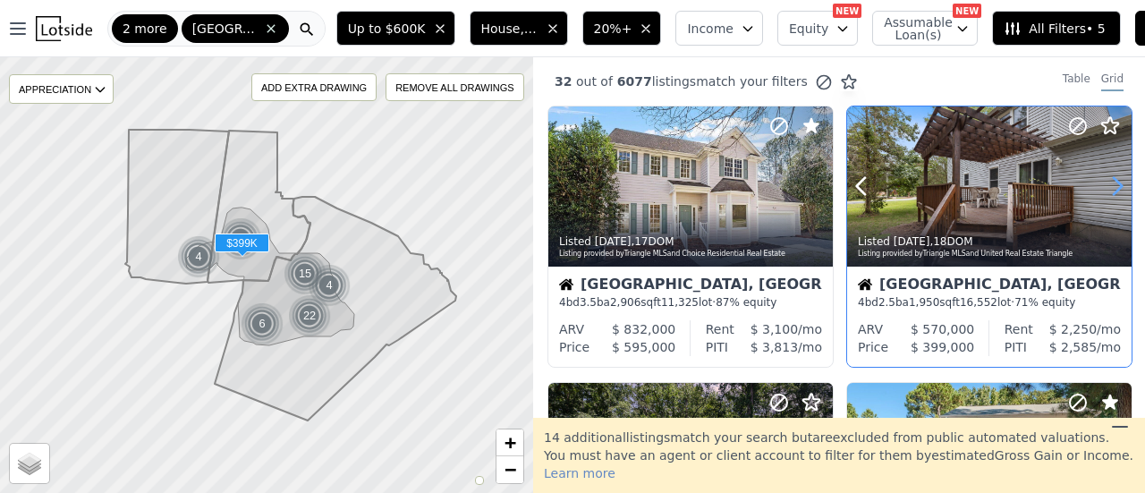
click at [1104, 188] on icon at bounding box center [1117, 186] width 29 height 29
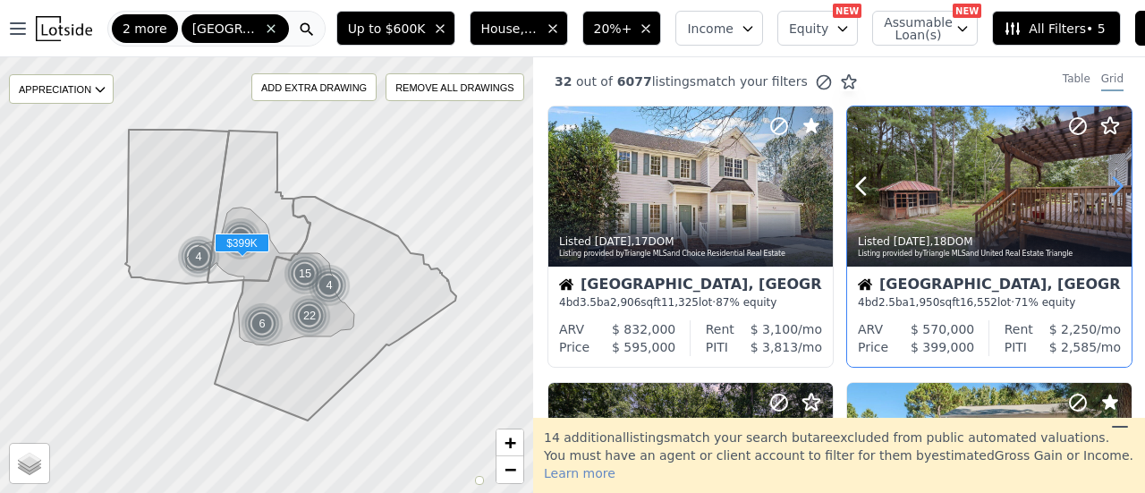
click at [1104, 188] on icon at bounding box center [1117, 186] width 29 height 29
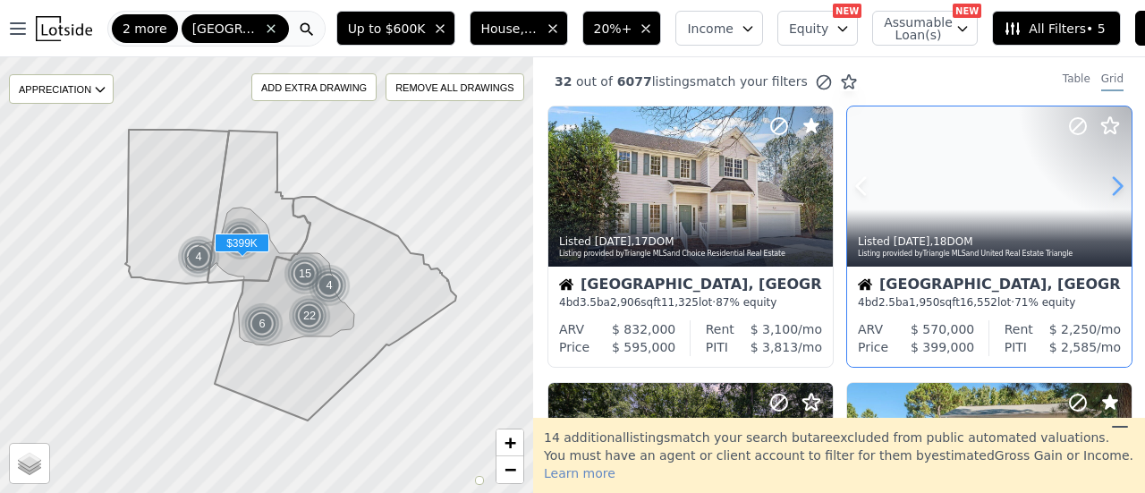
click at [1104, 188] on icon at bounding box center [1117, 186] width 29 height 29
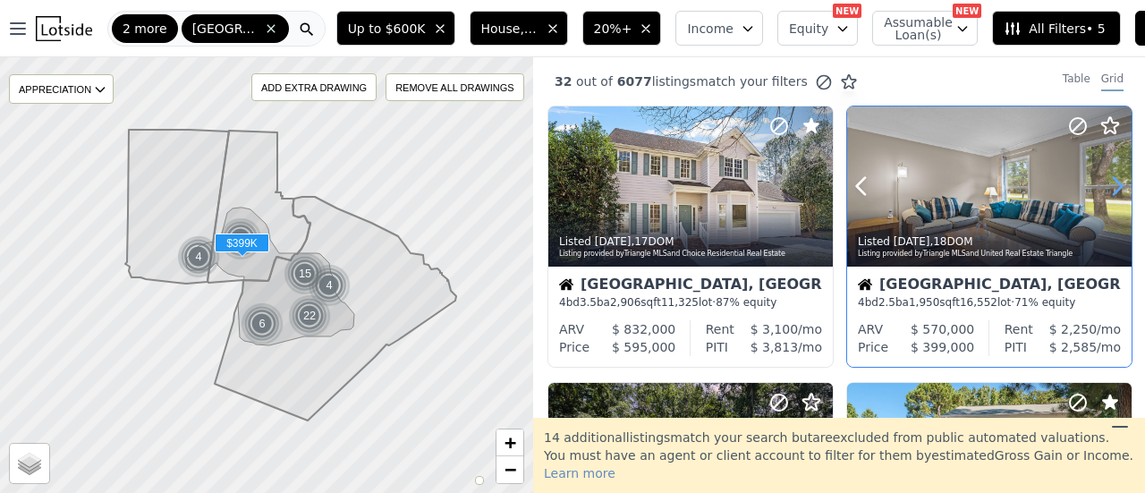
click at [1104, 188] on icon at bounding box center [1117, 186] width 29 height 29
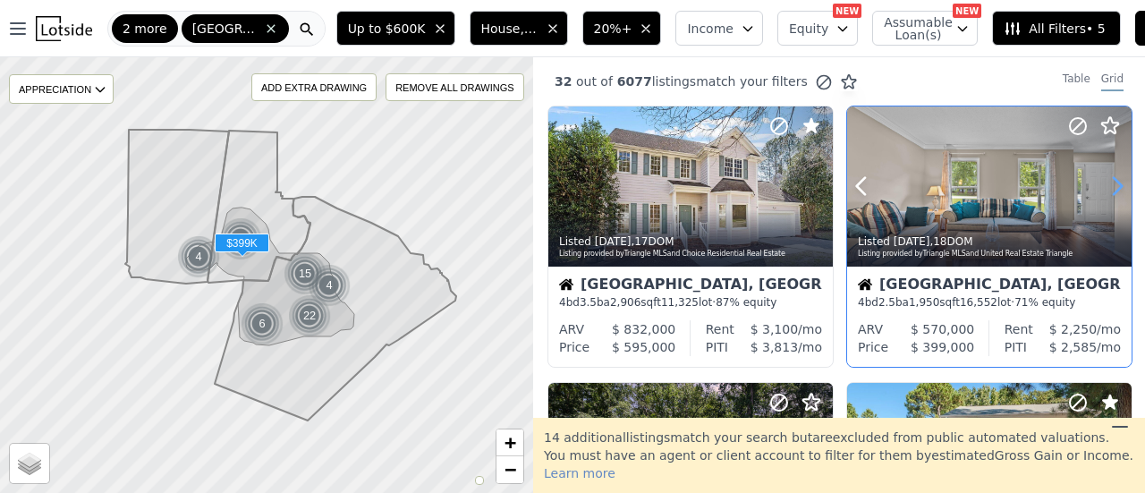
click at [1104, 188] on icon at bounding box center [1117, 186] width 29 height 29
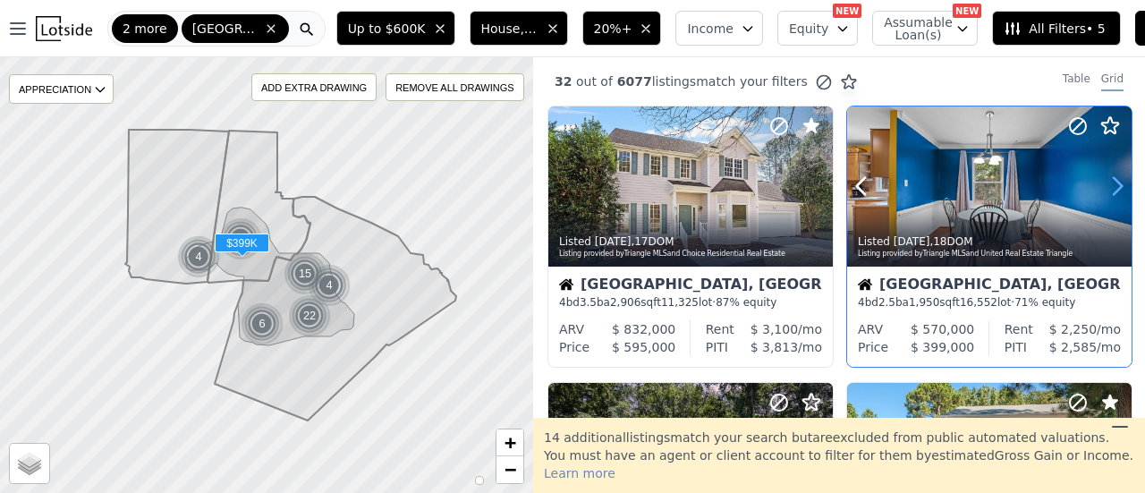
click at [1104, 188] on icon at bounding box center [1117, 186] width 29 height 29
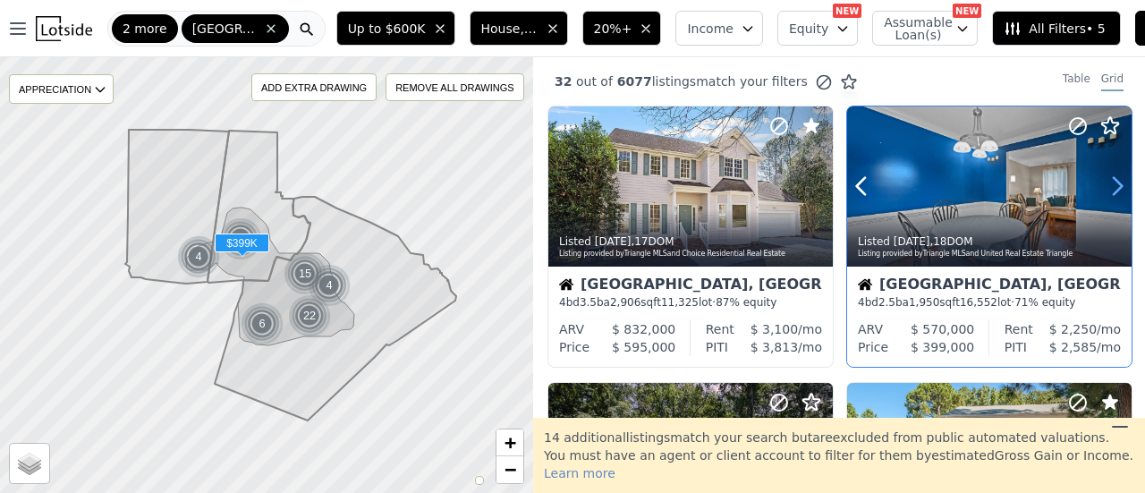
click at [1104, 188] on icon at bounding box center [1117, 186] width 29 height 29
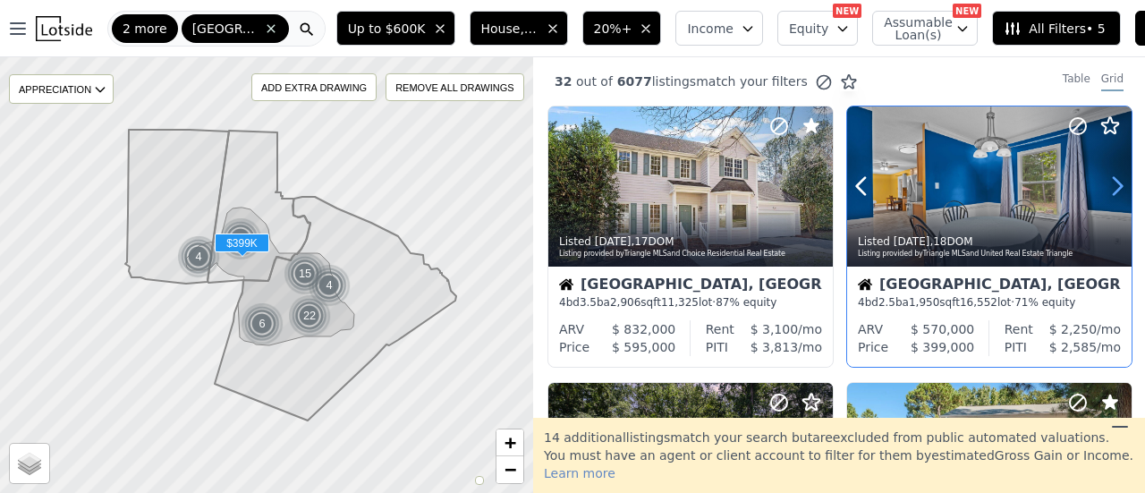
click at [1104, 188] on icon at bounding box center [1117, 186] width 29 height 29
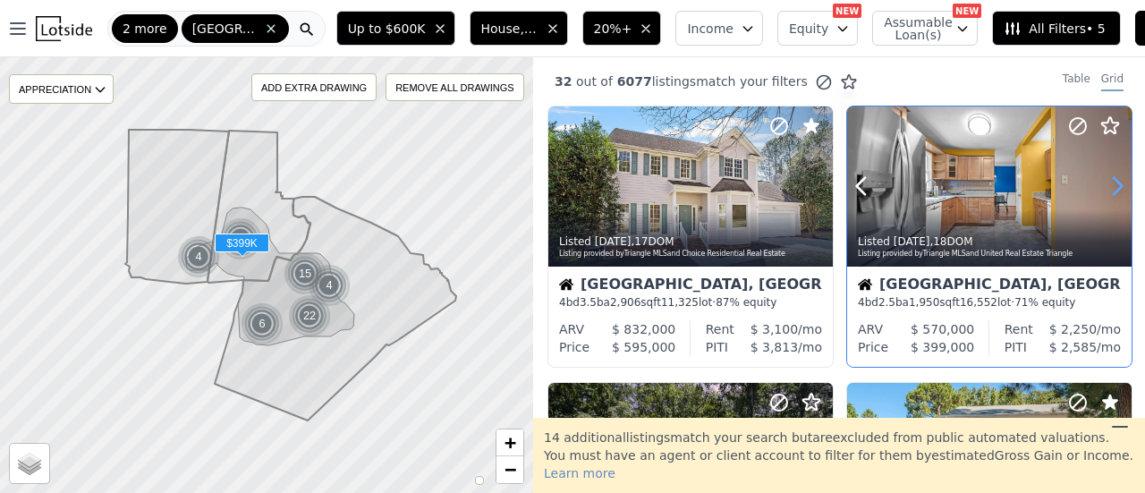
click at [1104, 188] on icon at bounding box center [1117, 186] width 29 height 29
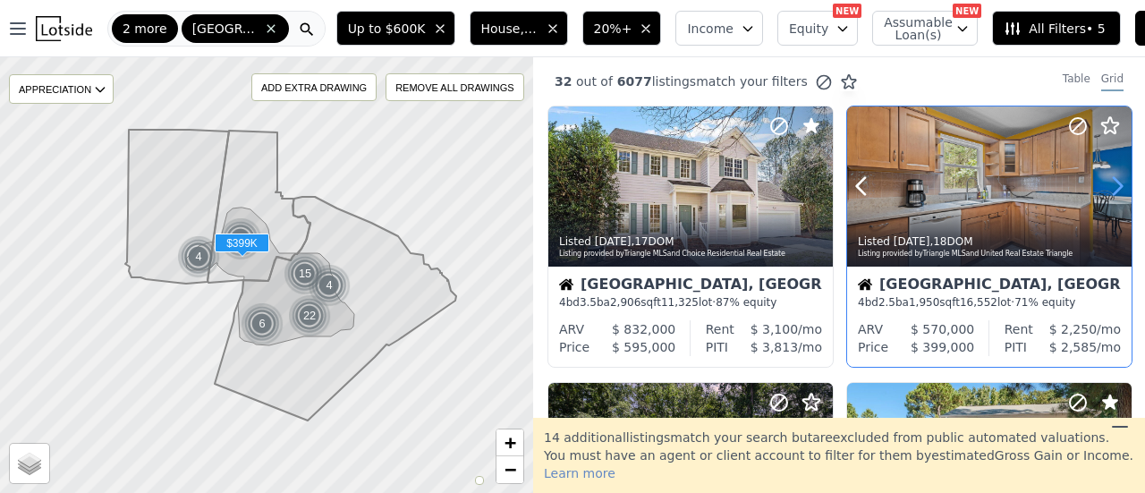
click at [1104, 188] on icon at bounding box center [1117, 186] width 29 height 29
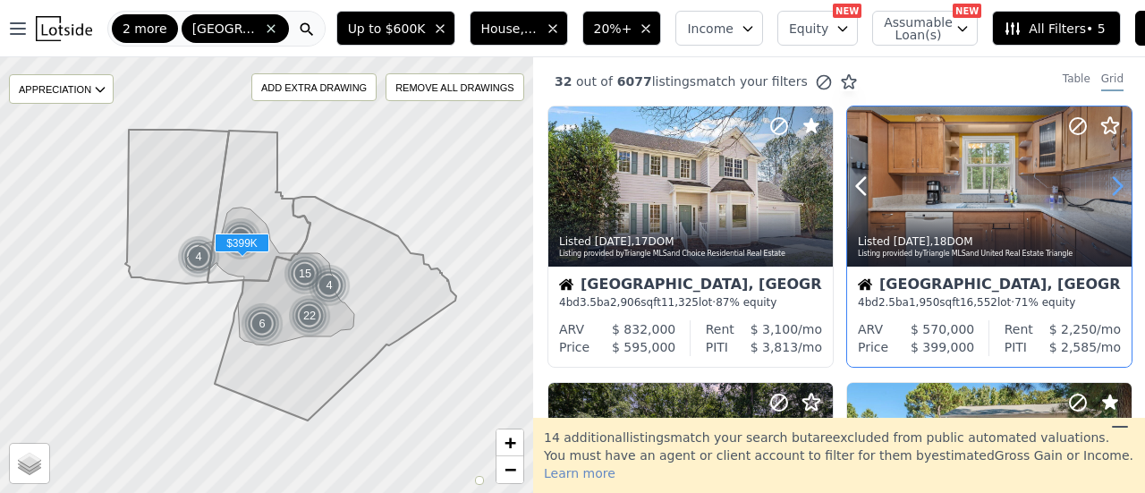
click at [1104, 188] on icon at bounding box center [1117, 186] width 29 height 29
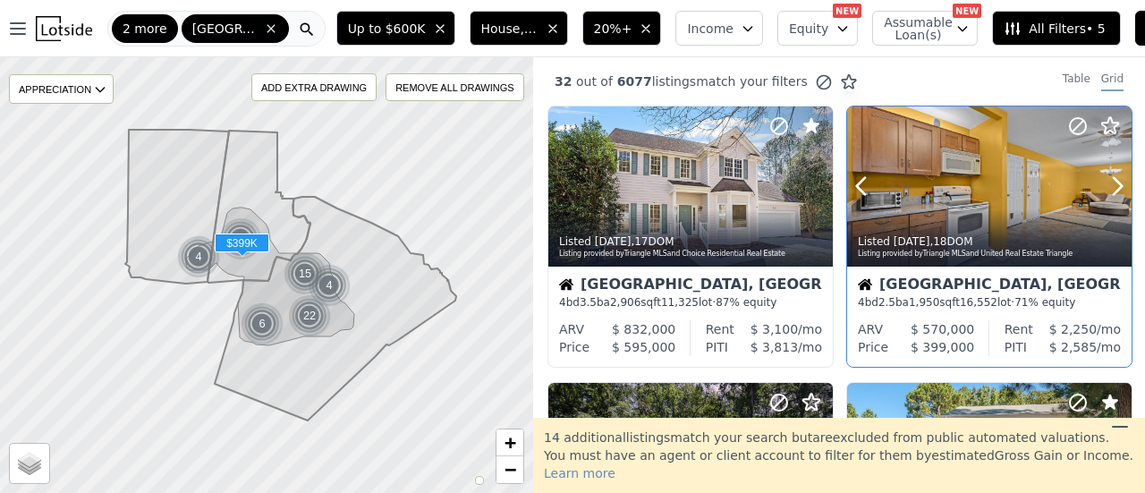
click at [1069, 123] on icon at bounding box center [1077, 125] width 21 height 21
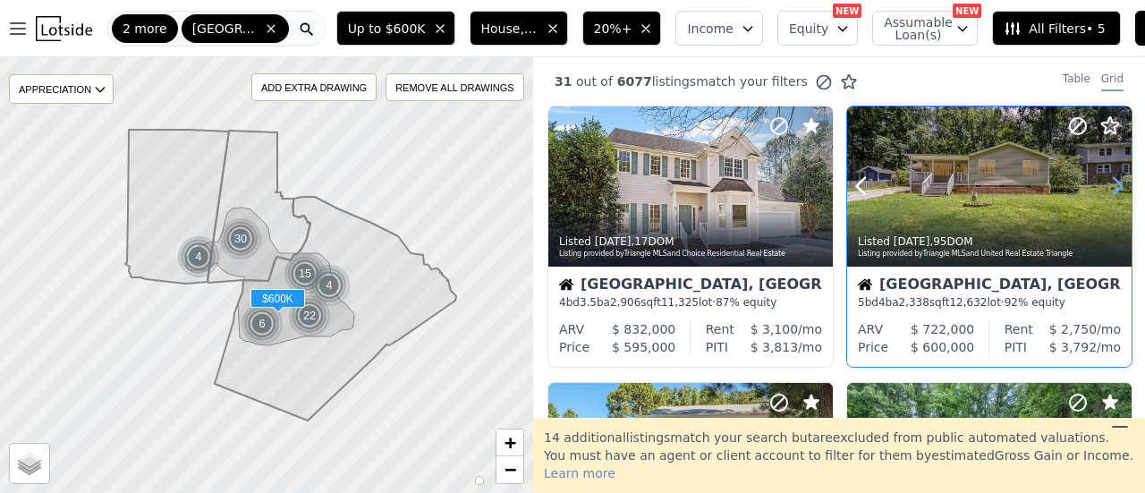
click at [1111, 186] on icon at bounding box center [1117, 186] width 29 height 29
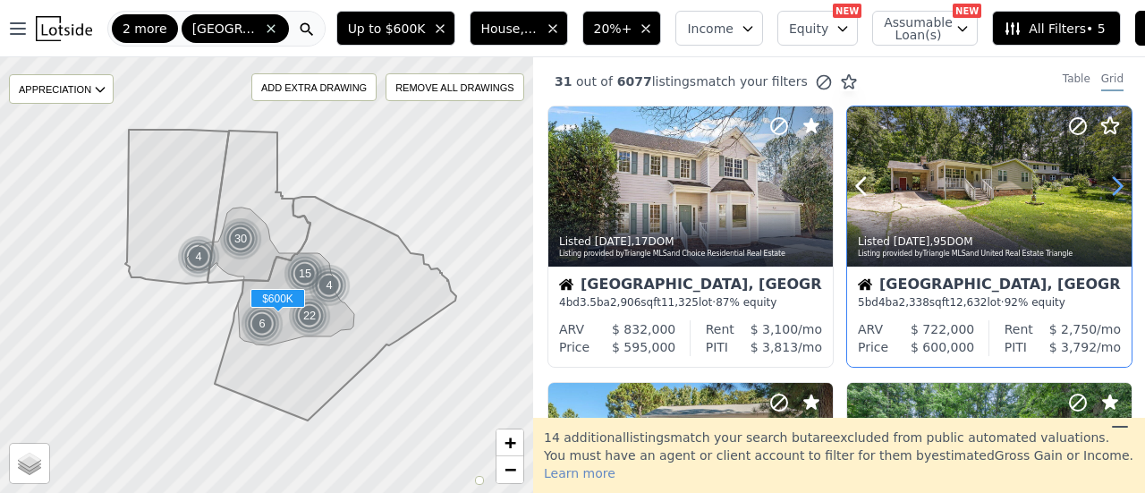
click at [1111, 186] on icon at bounding box center [1117, 186] width 29 height 29
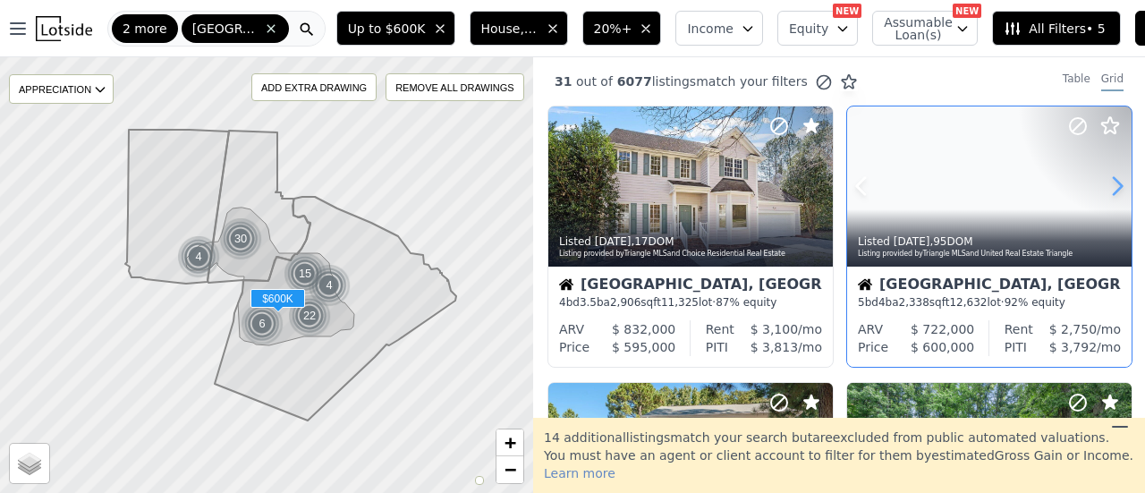
click at [1111, 186] on icon at bounding box center [1117, 186] width 29 height 29
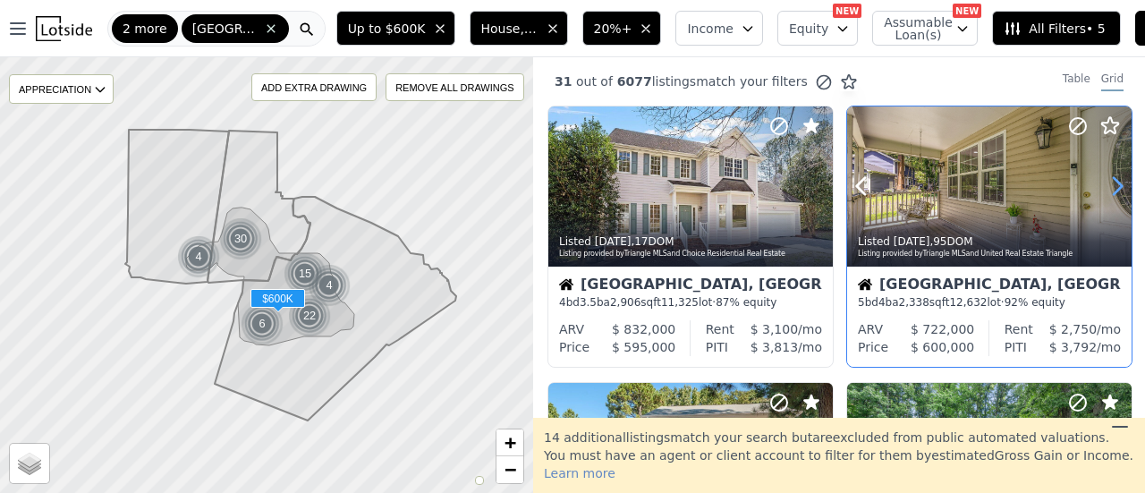
click at [1111, 186] on icon at bounding box center [1117, 186] width 29 height 29
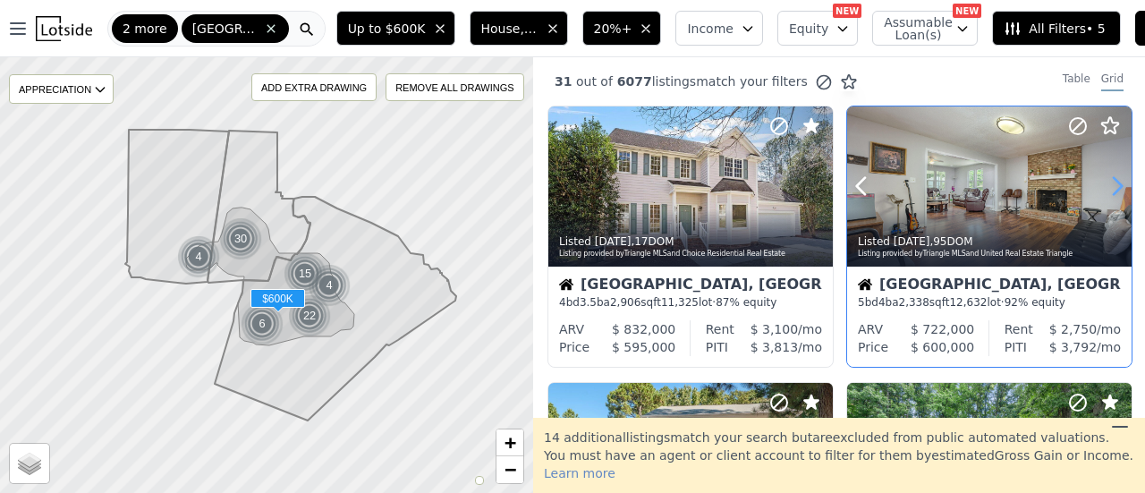
click at [1111, 186] on icon at bounding box center [1117, 186] width 29 height 29
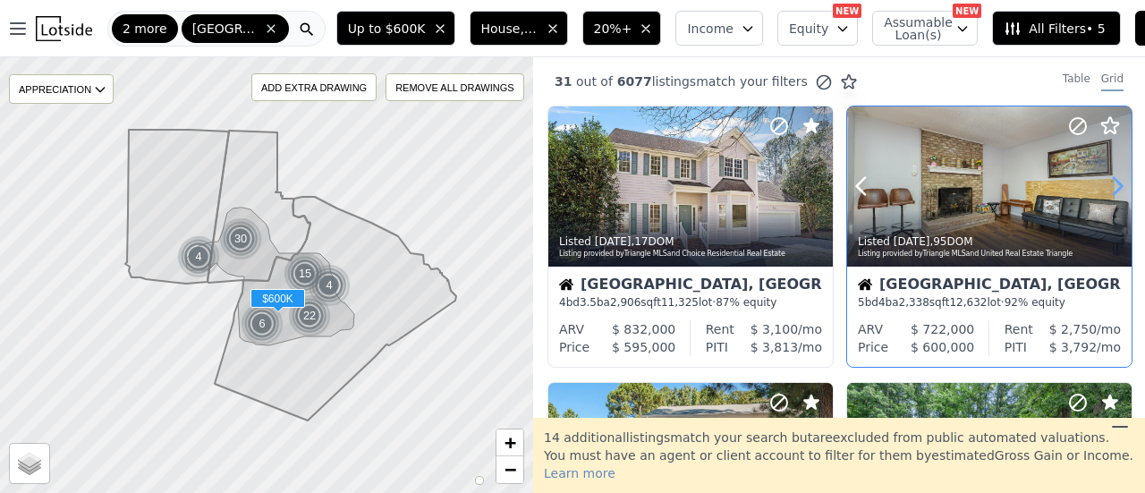
click at [1111, 186] on icon at bounding box center [1117, 186] width 29 height 29
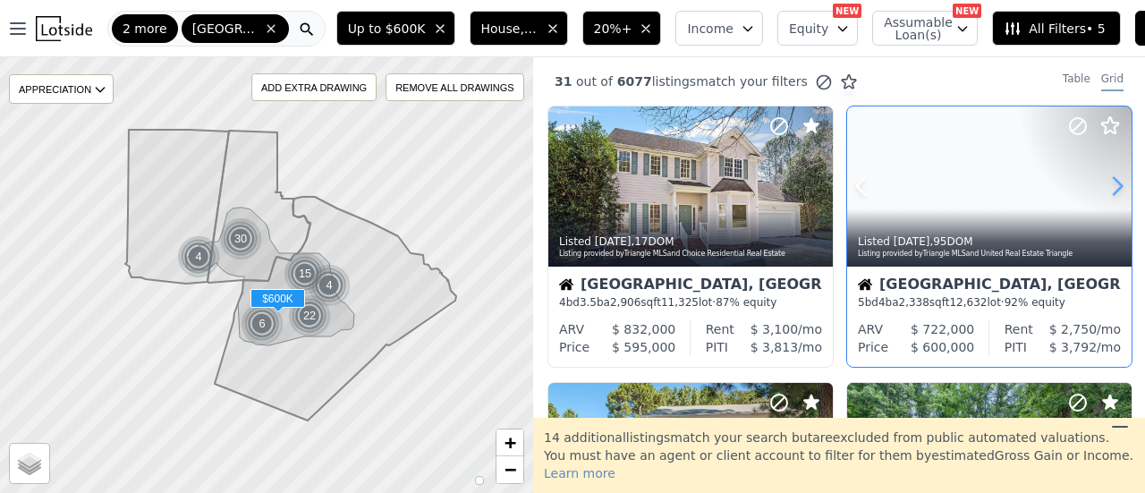
click at [1111, 186] on icon at bounding box center [1117, 186] width 29 height 29
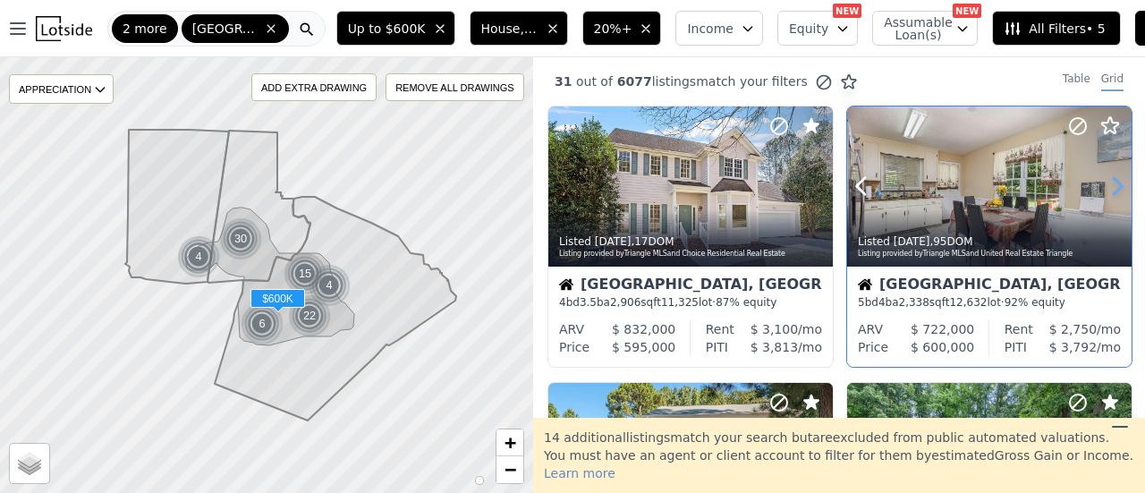
click at [1111, 186] on icon at bounding box center [1117, 186] width 29 height 29
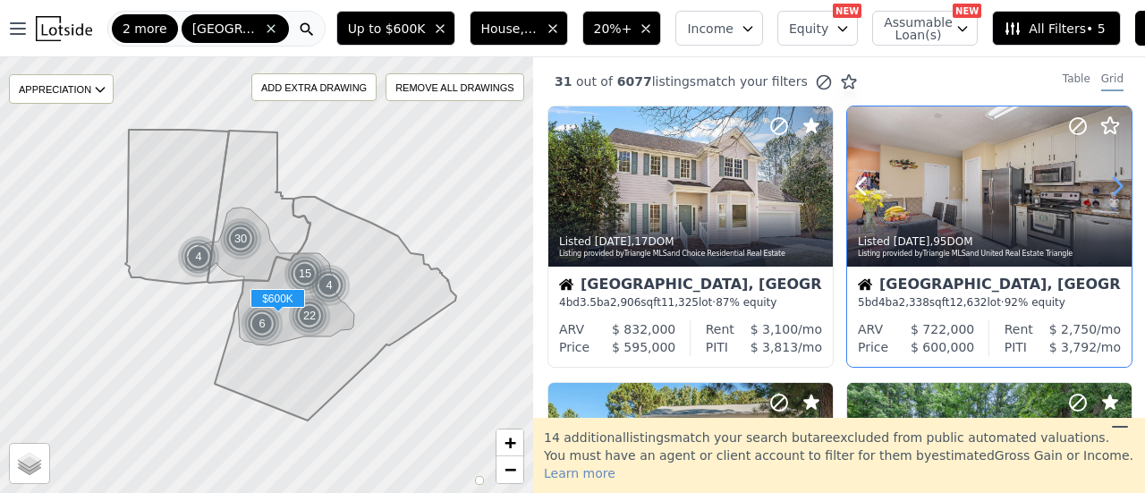
click at [1111, 186] on icon at bounding box center [1117, 186] width 29 height 29
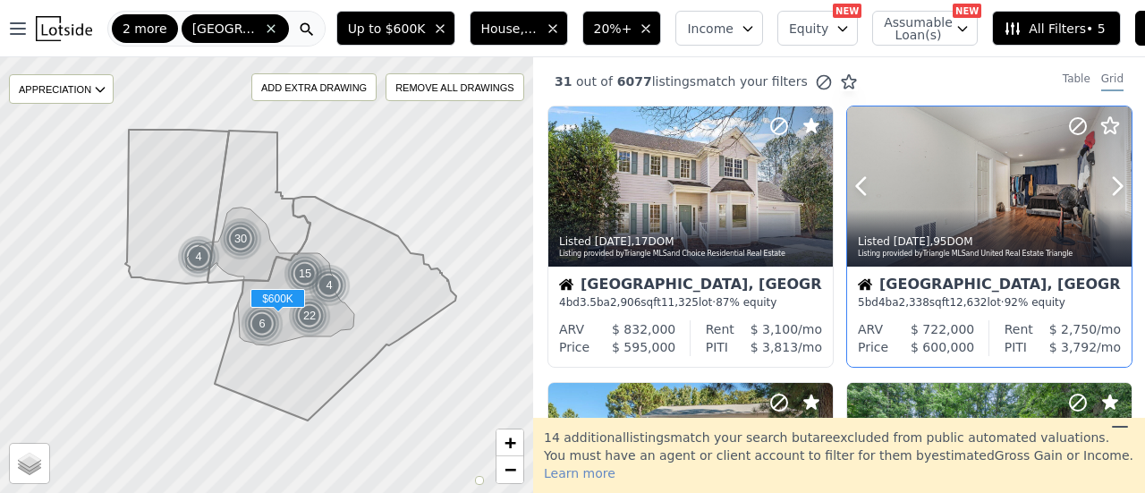
click at [1072, 131] on icon at bounding box center [1077, 125] width 21 height 21
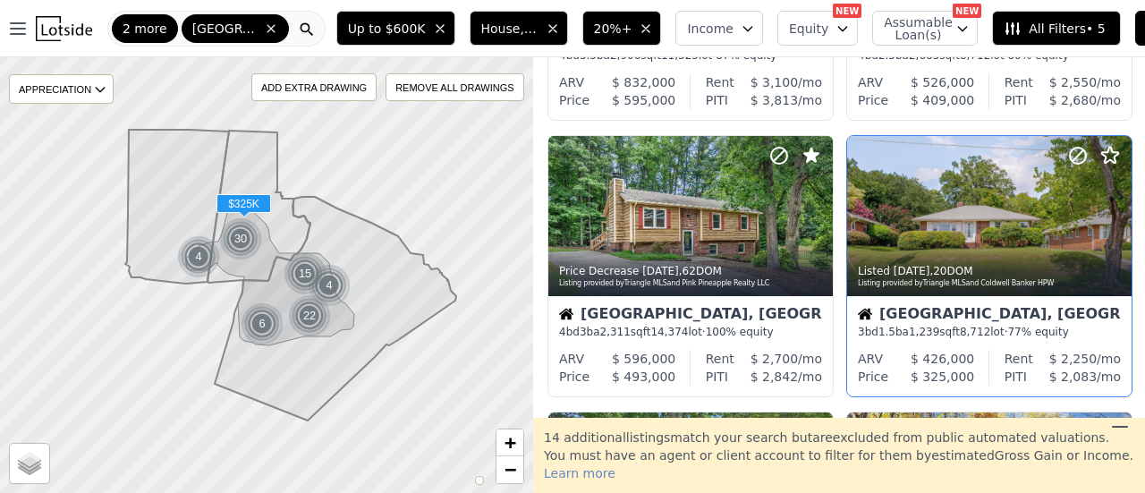
scroll to position [358, 0]
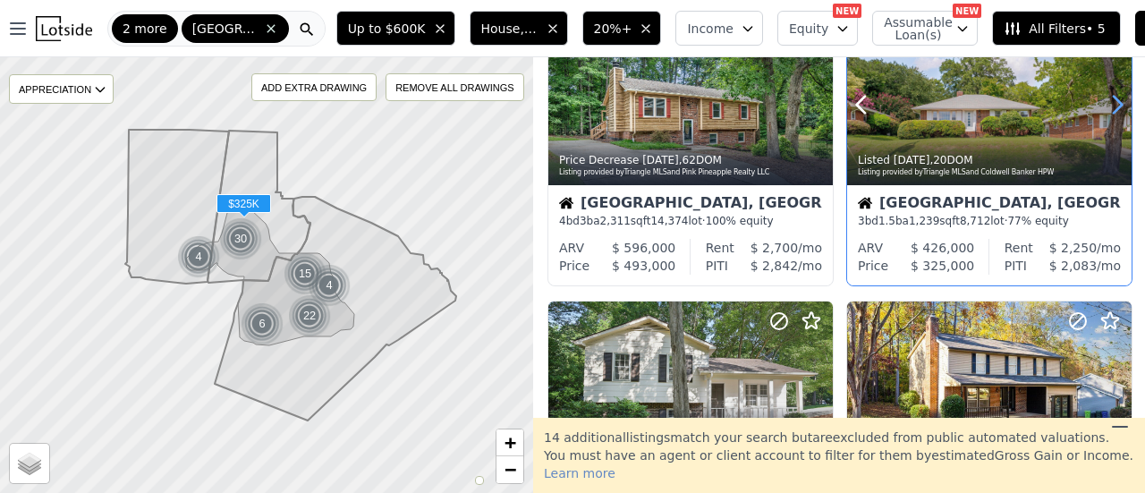
click at [1109, 116] on icon at bounding box center [1117, 104] width 29 height 29
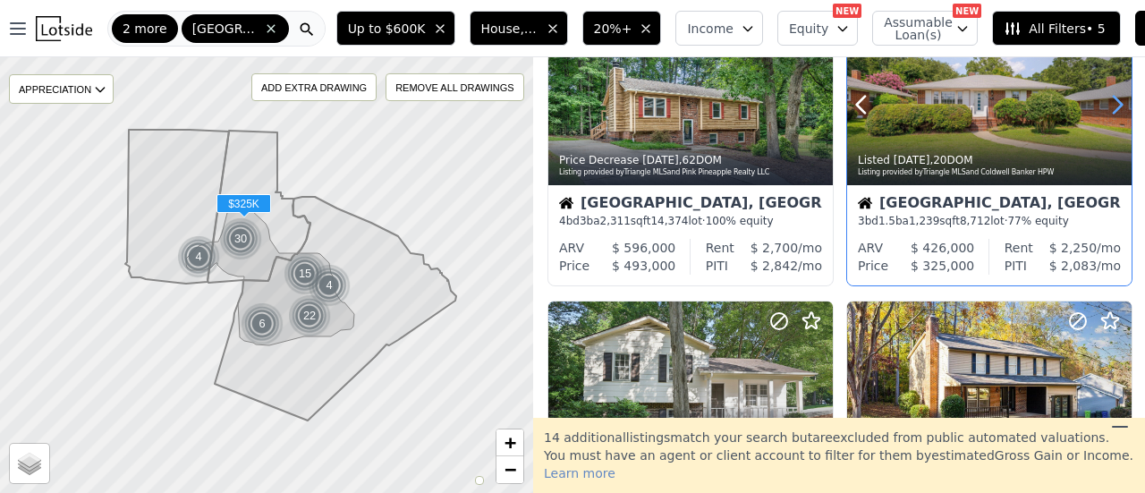
click at [1109, 114] on icon at bounding box center [1117, 104] width 29 height 29
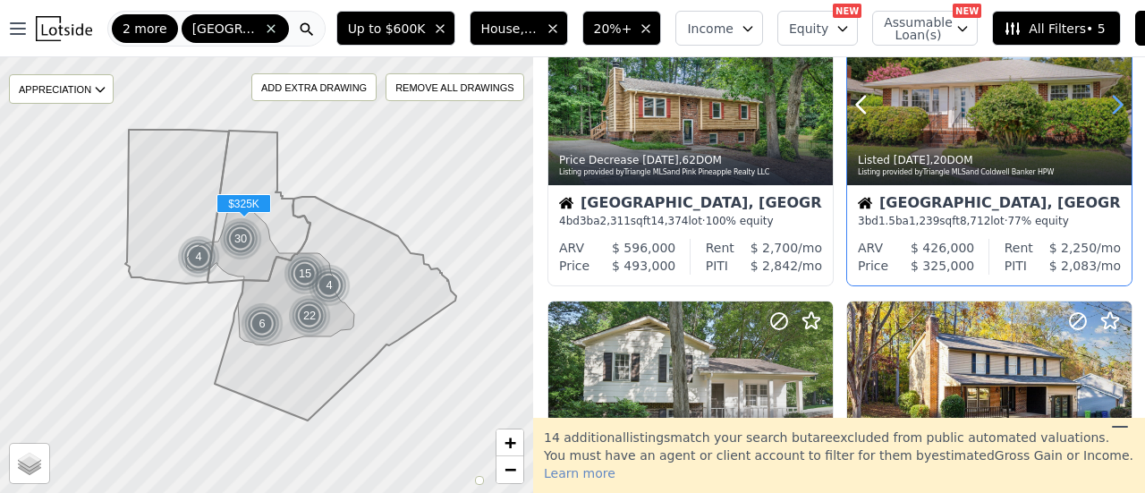
click at [1109, 114] on icon at bounding box center [1117, 104] width 29 height 29
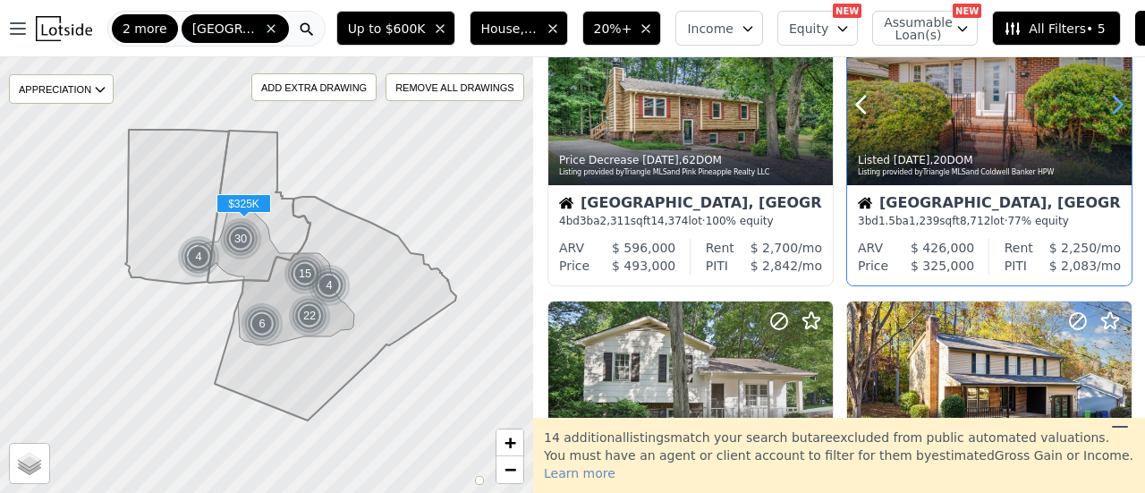
click at [1108, 114] on icon at bounding box center [1117, 104] width 29 height 29
click at [1113, 114] on icon at bounding box center [1117, 105] width 8 height 17
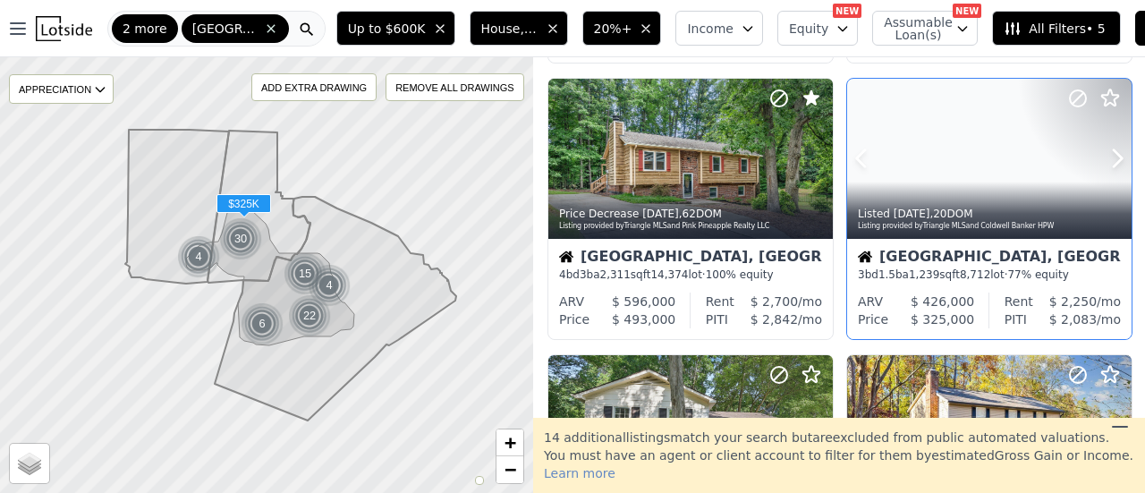
scroll to position [268, 0]
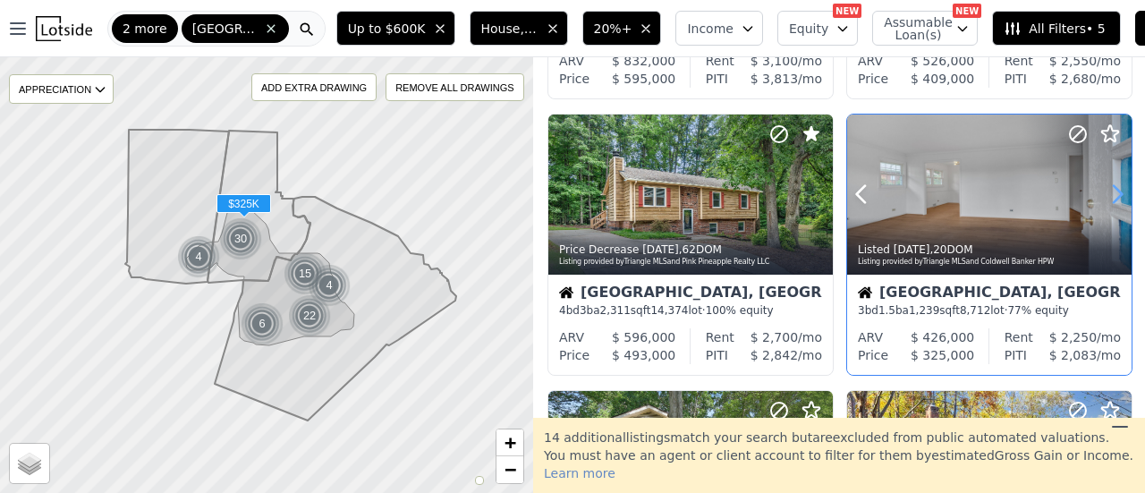
click at [1106, 198] on icon at bounding box center [1117, 194] width 29 height 29
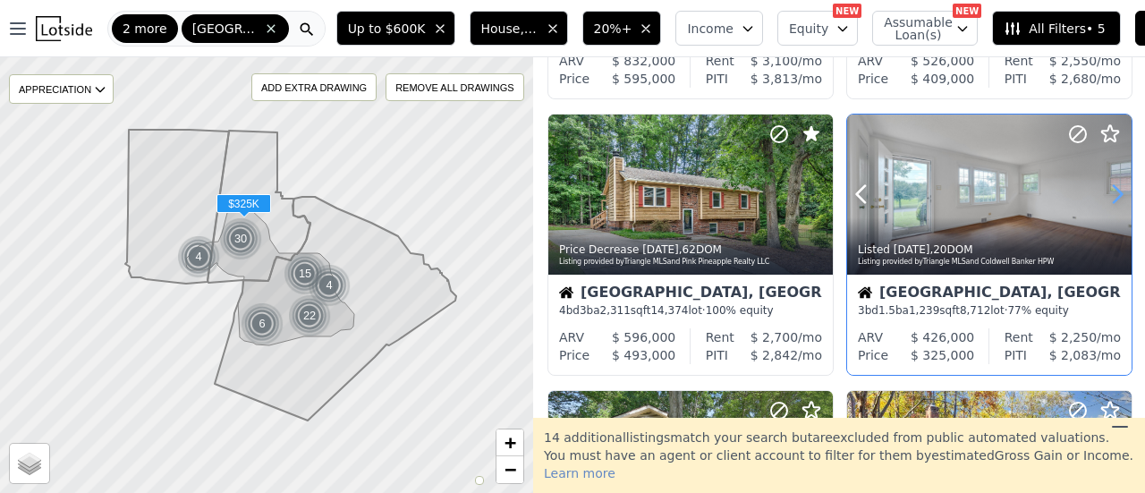
click at [1107, 197] on icon at bounding box center [1117, 194] width 29 height 29
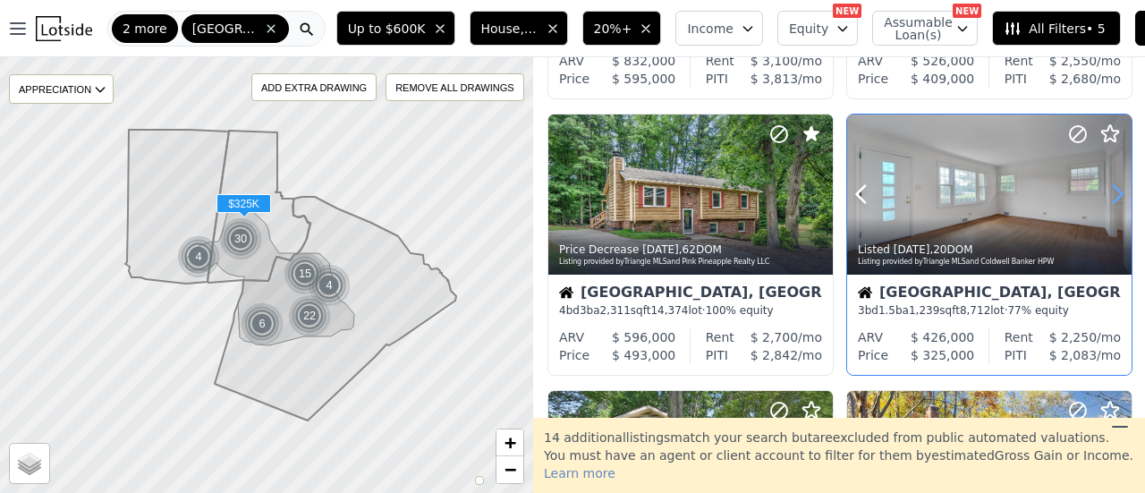
click at [1107, 197] on icon at bounding box center [1117, 194] width 29 height 29
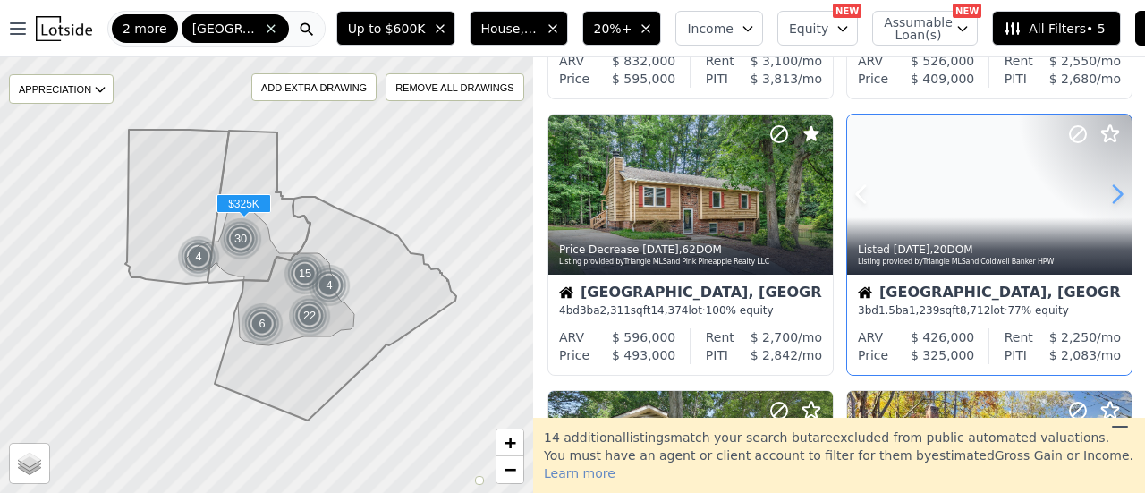
click at [1107, 197] on icon at bounding box center [1117, 194] width 29 height 29
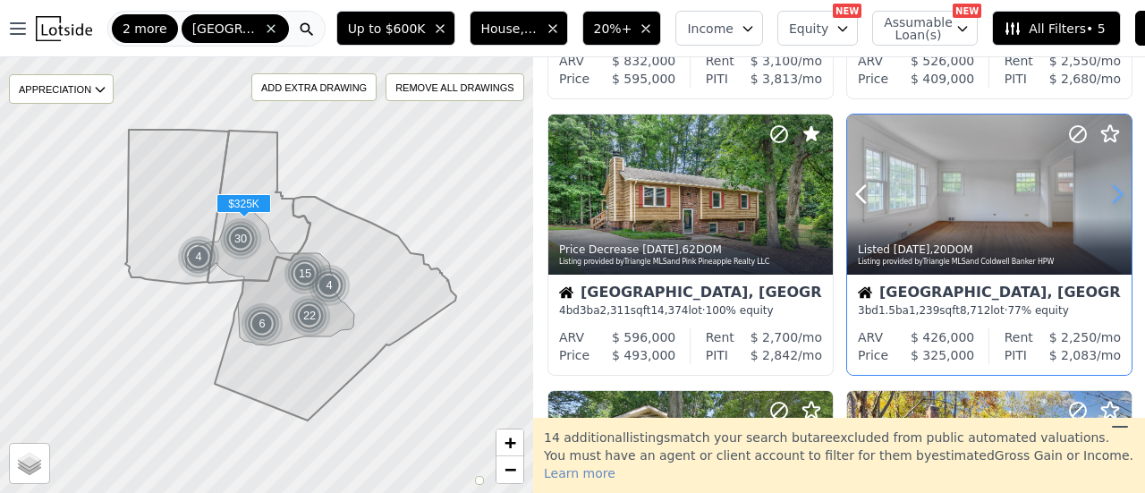
click at [1108, 197] on icon at bounding box center [1117, 194] width 29 height 29
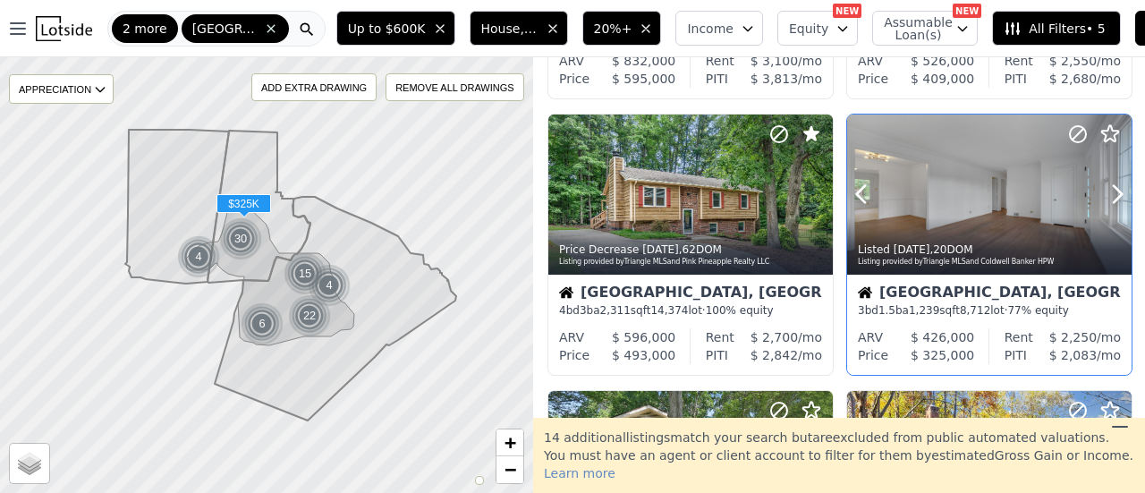
click at [1067, 133] on icon at bounding box center [1077, 133] width 21 height 21
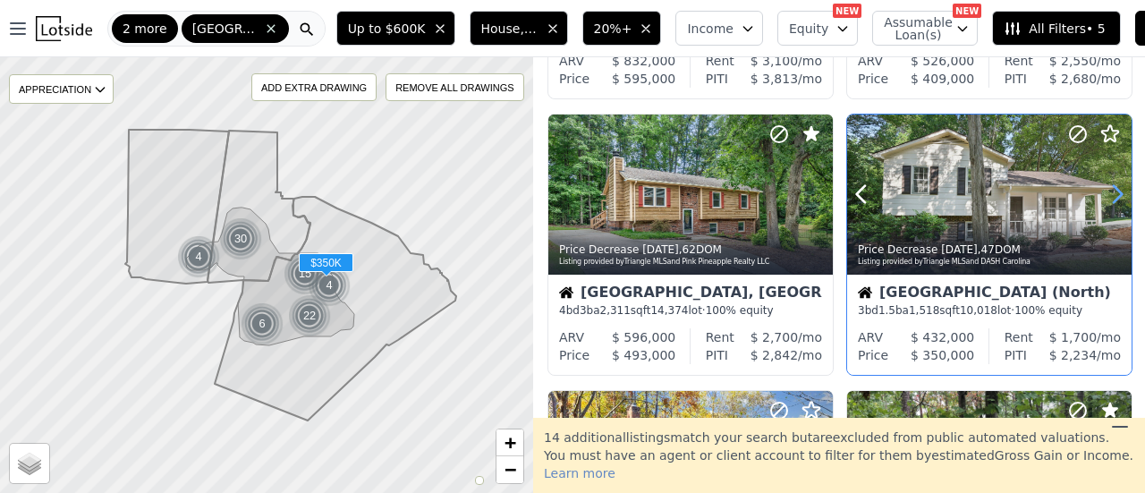
click at [1107, 190] on icon at bounding box center [1117, 194] width 29 height 29
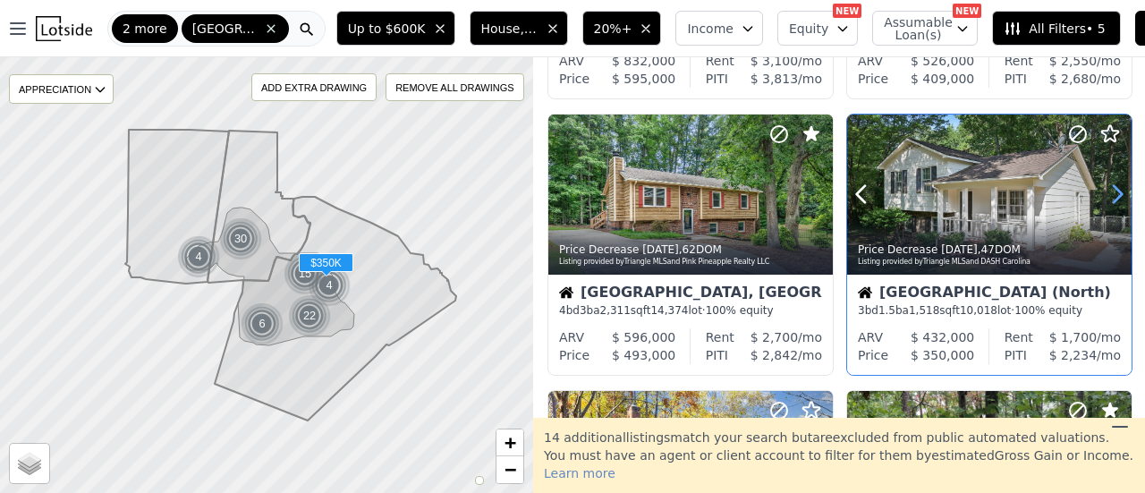
click at [1107, 190] on icon at bounding box center [1117, 194] width 29 height 29
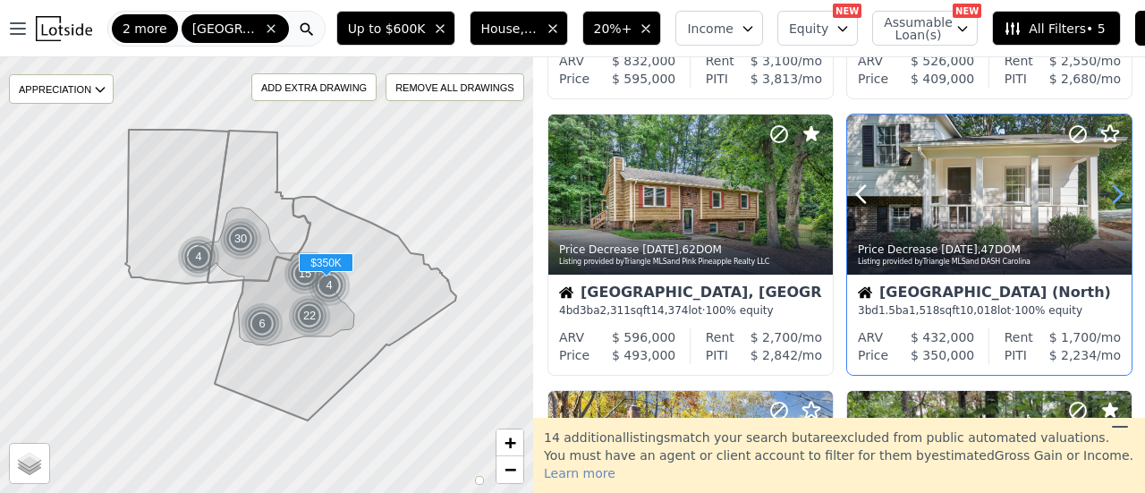
click at [1107, 190] on icon at bounding box center [1117, 194] width 29 height 29
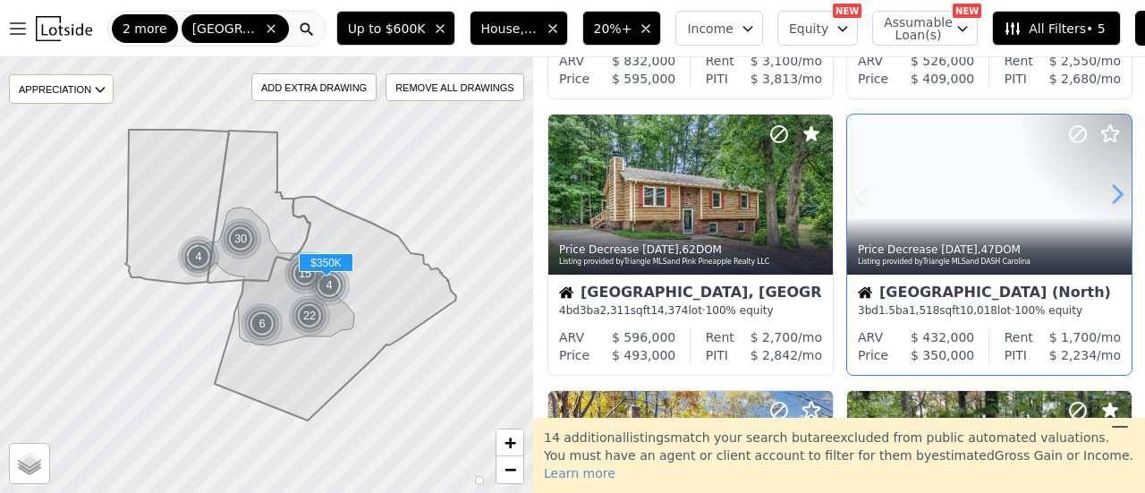
click at [1107, 190] on icon at bounding box center [1117, 194] width 29 height 29
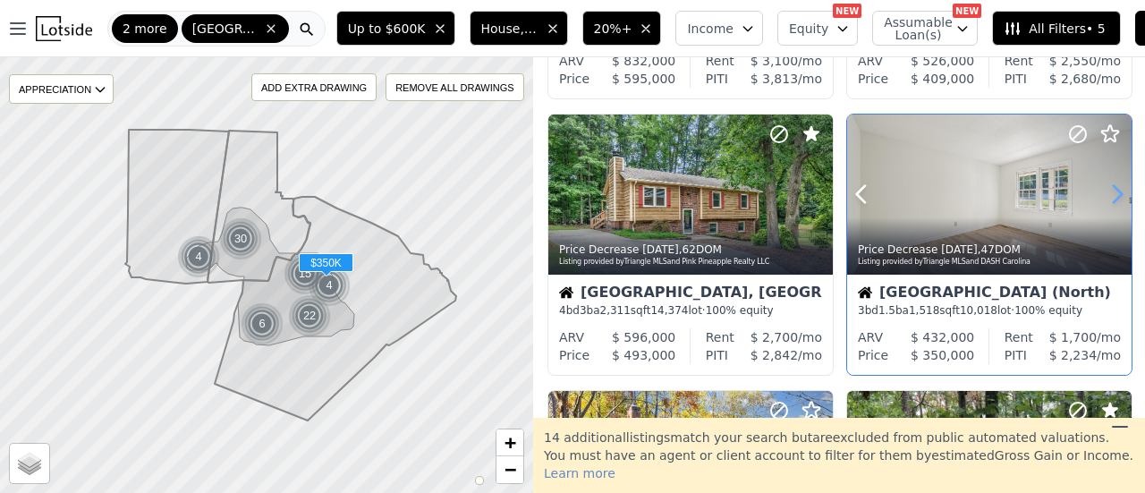
click at [1107, 190] on icon at bounding box center [1117, 194] width 29 height 29
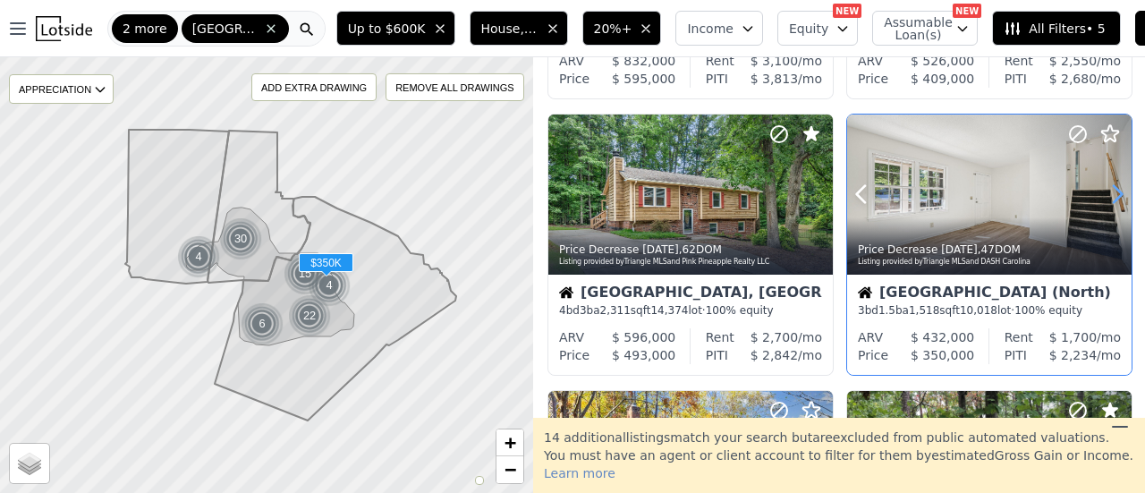
click at [1107, 190] on icon at bounding box center [1117, 194] width 29 height 29
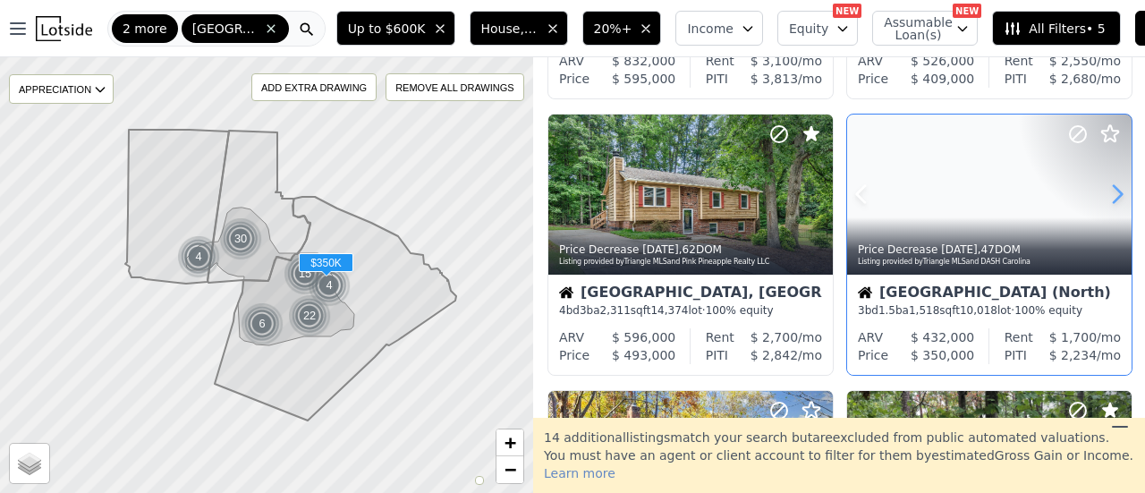
click at [1107, 190] on icon at bounding box center [1117, 194] width 29 height 29
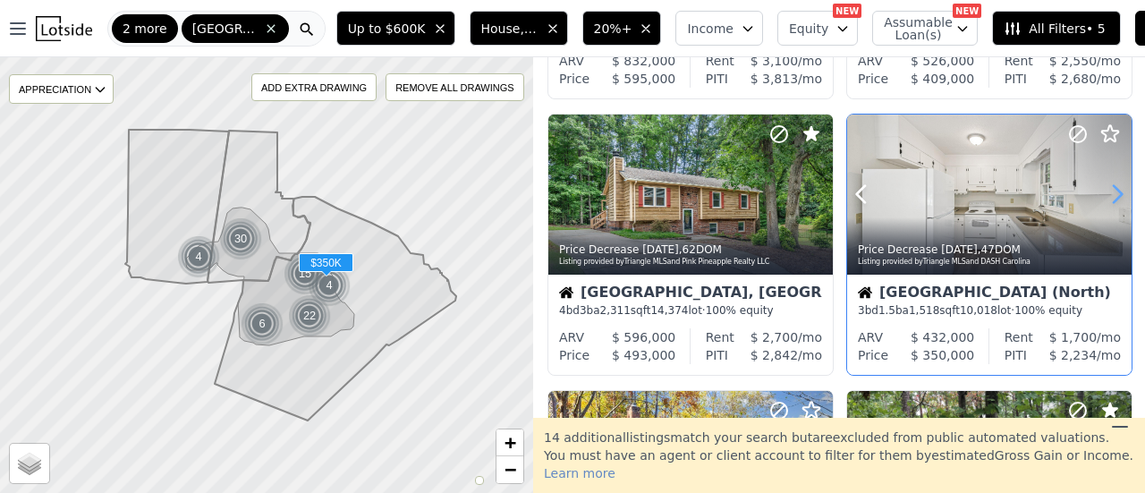
click at [1107, 190] on icon at bounding box center [1117, 194] width 29 height 29
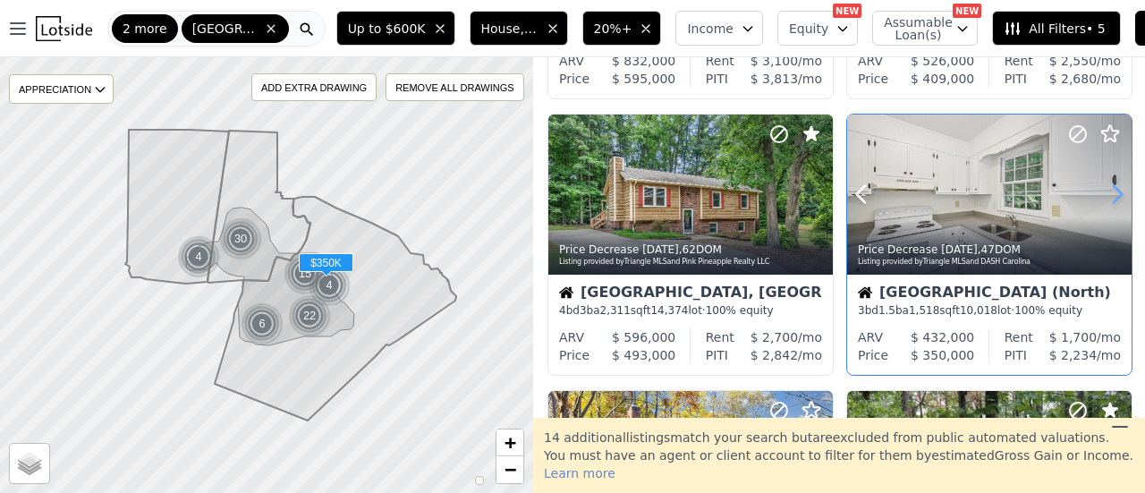
click at [1107, 190] on icon at bounding box center [1117, 194] width 29 height 29
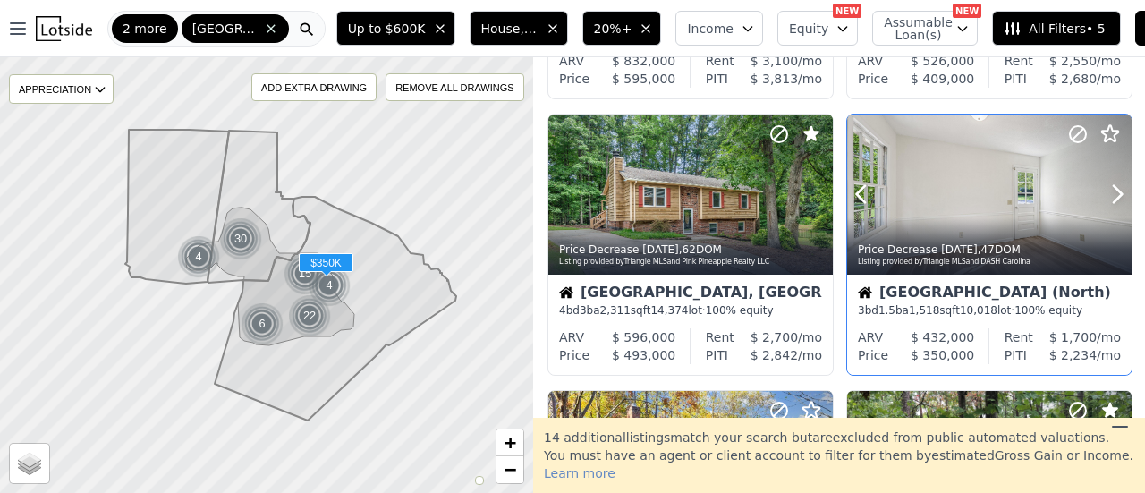
click at [1069, 133] on icon at bounding box center [1077, 133] width 21 height 21
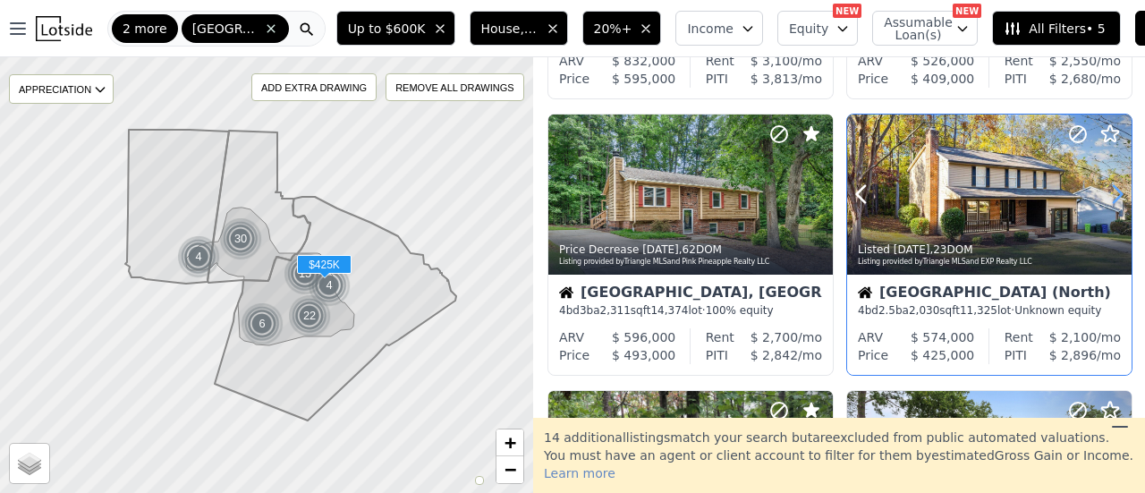
click at [1111, 201] on icon at bounding box center [1117, 194] width 29 height 29
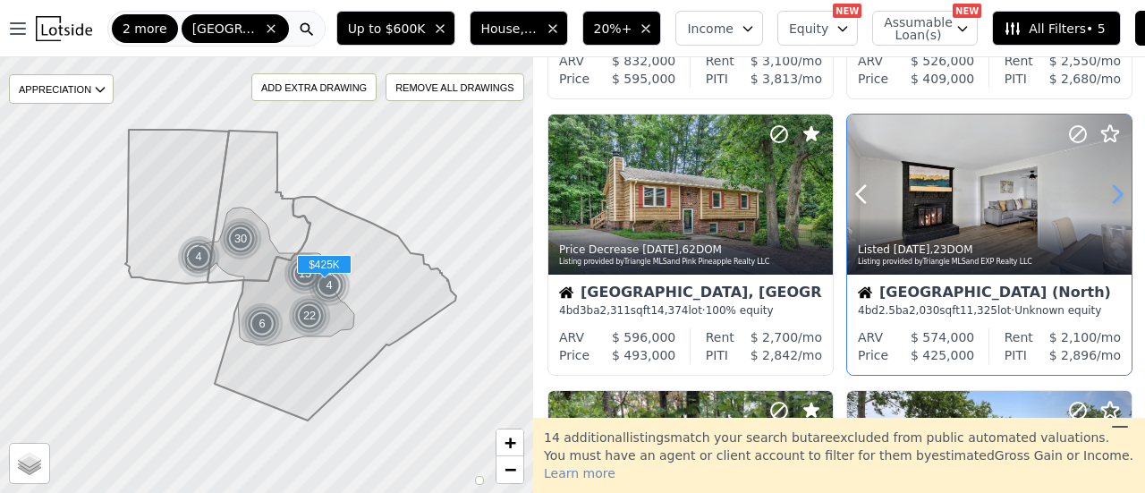
click at [1111, 199] on icon at bounding box center [1117, 194] width 29 height 29
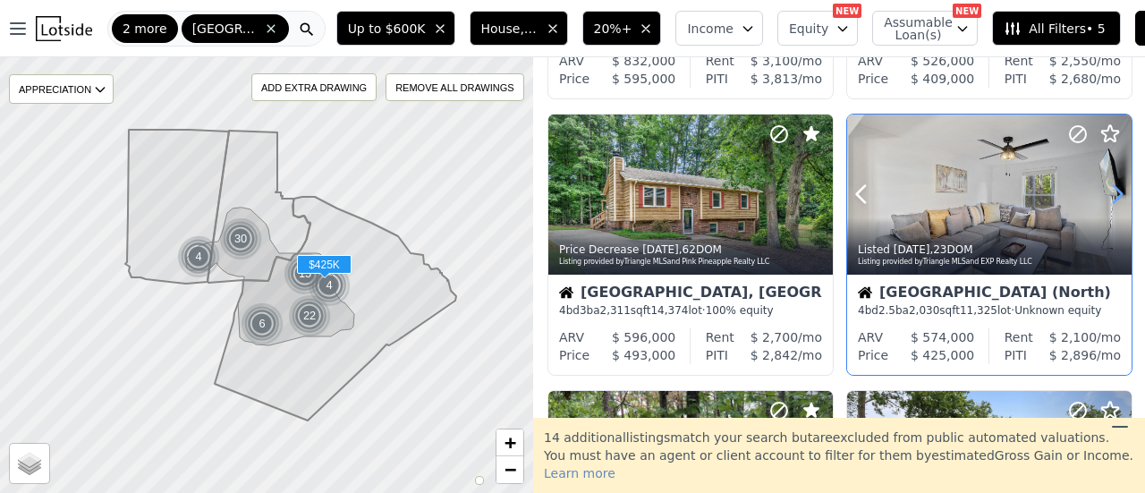
click at [1111, 199] on icon at bounding box center [1117, 194] width 29 height 29
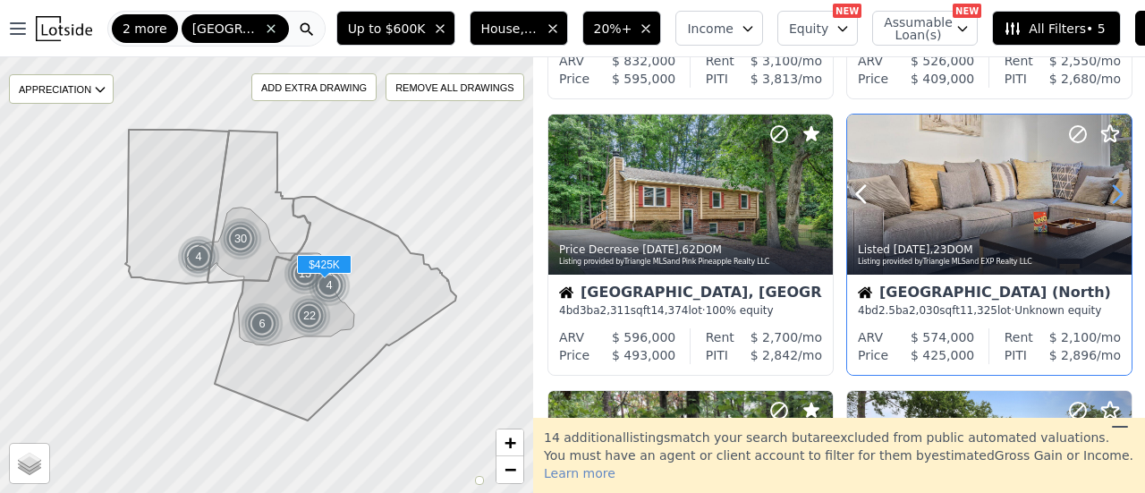
click at [1111, 199] on icon at bounding box center [1117, 194] width 29 height 29
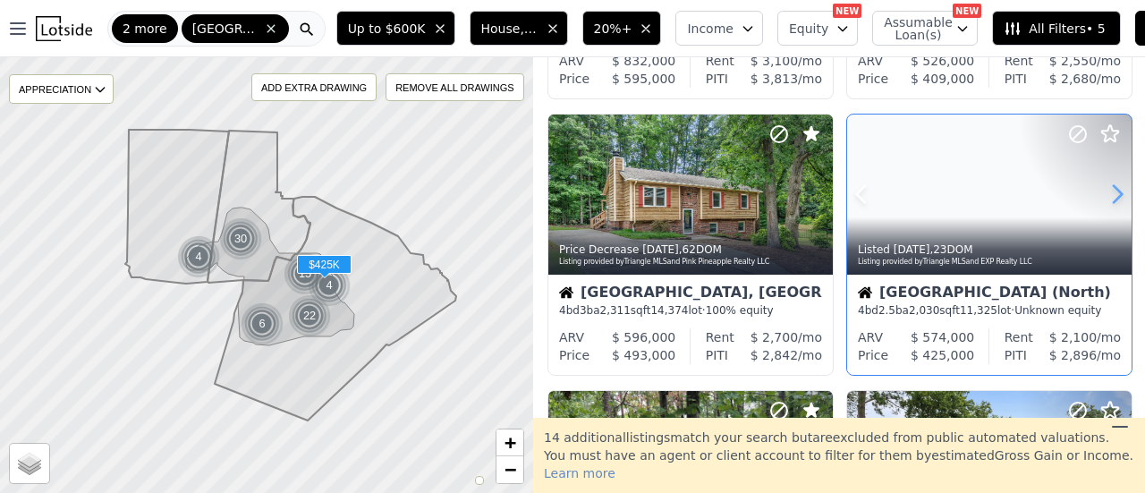
click at [1111, 199] on icon at bounding box center [1117, 194] width 29 height 29
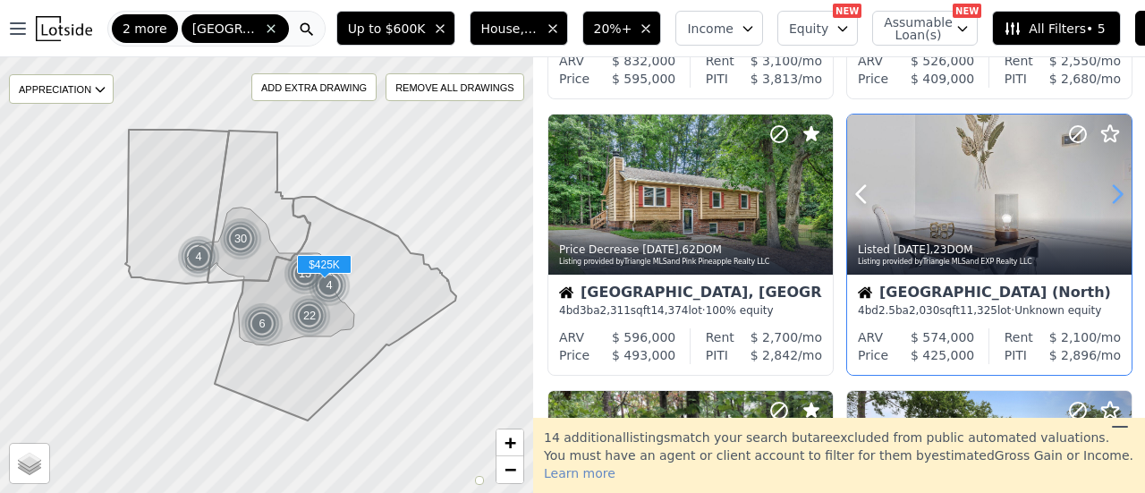
click at [1111, 199] on icon at bounding box center [1117, 194] width 29 height 29
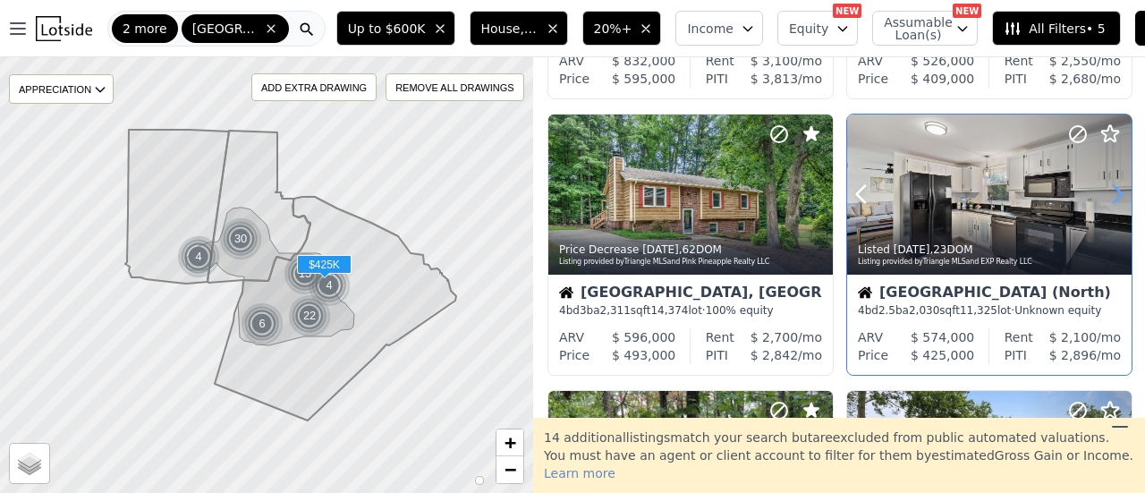
click at [1111, 199] on icon at bounding box center [1117, 194] width 29 height 29
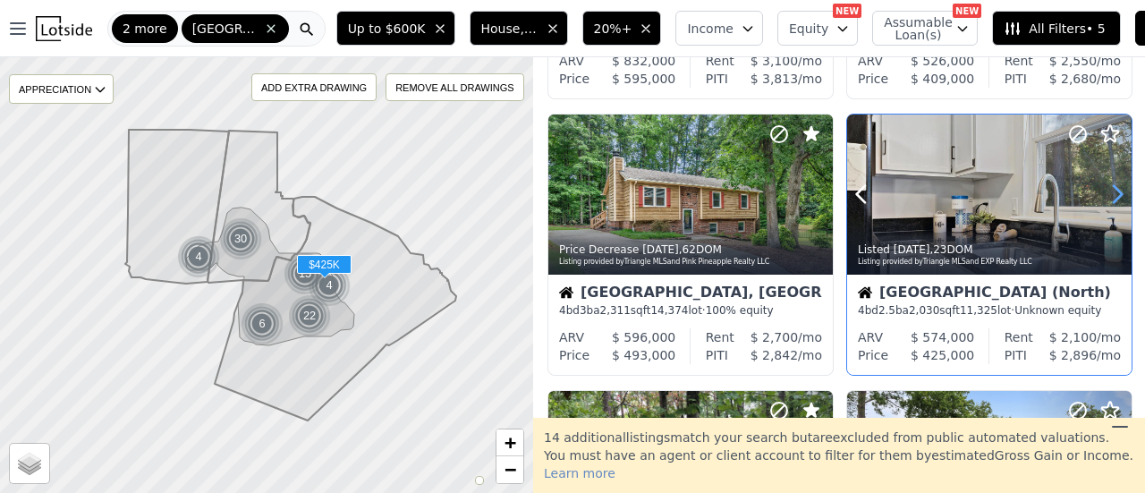
click at [1111, 199] on icon at bounding box center [1117, 194] width 29 height 29
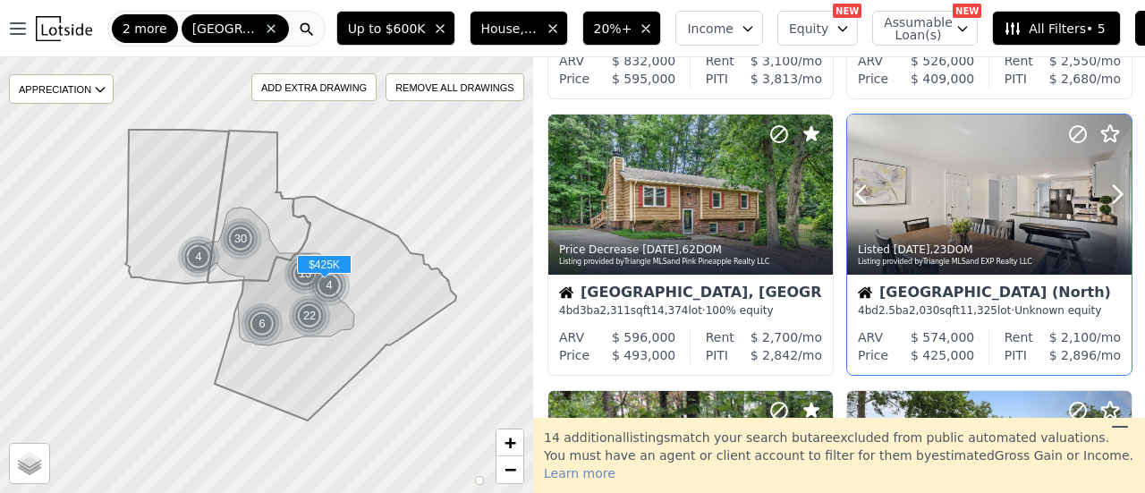
click at [1069, 127] on circle at bounding box center [1077, 134] width 16 height 16
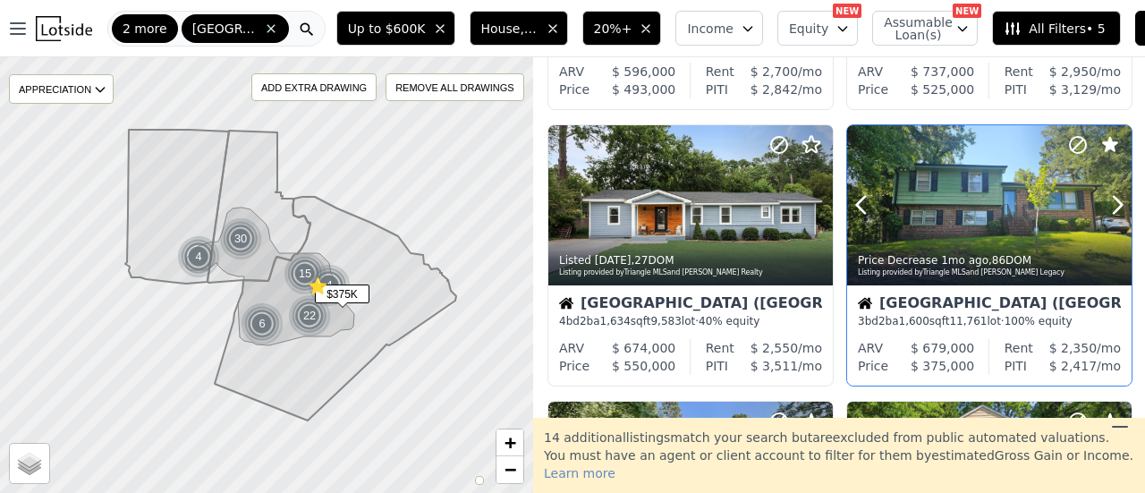
scroll to position [537, 0]
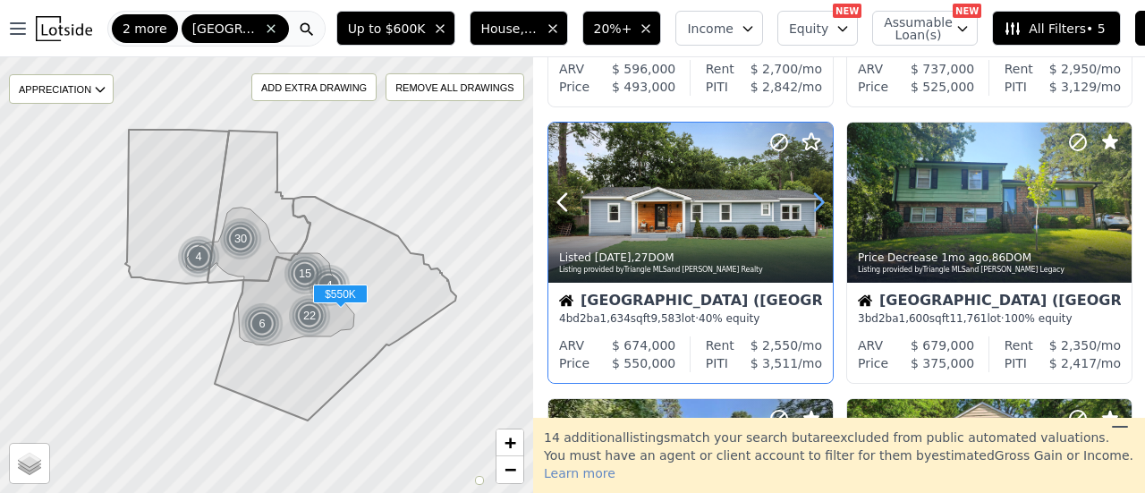
click at [823, 207] on icon at bounding box center [818, 202] width 29 height 29
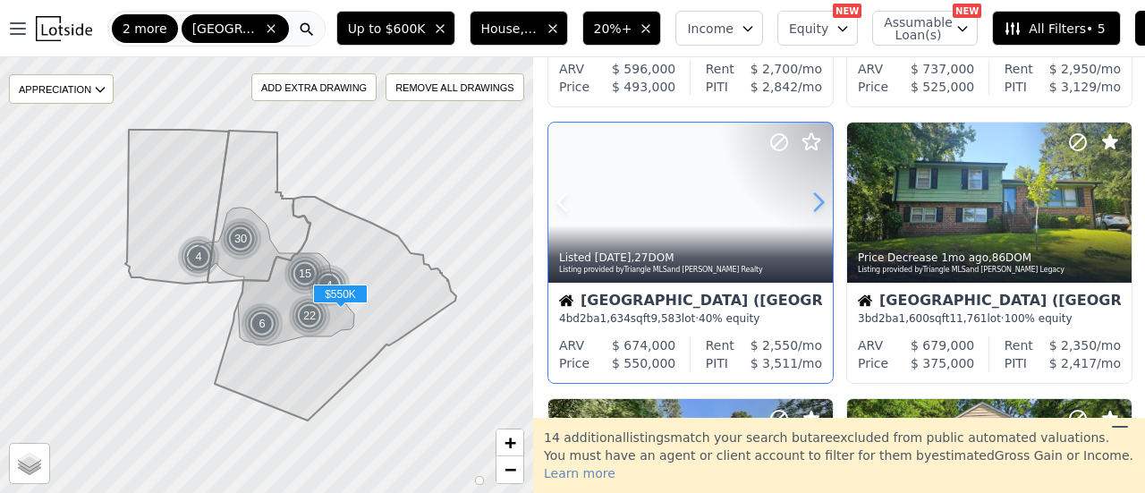
click at [823, 207] on icon at bounding box center [818, 202] width 29 height 29
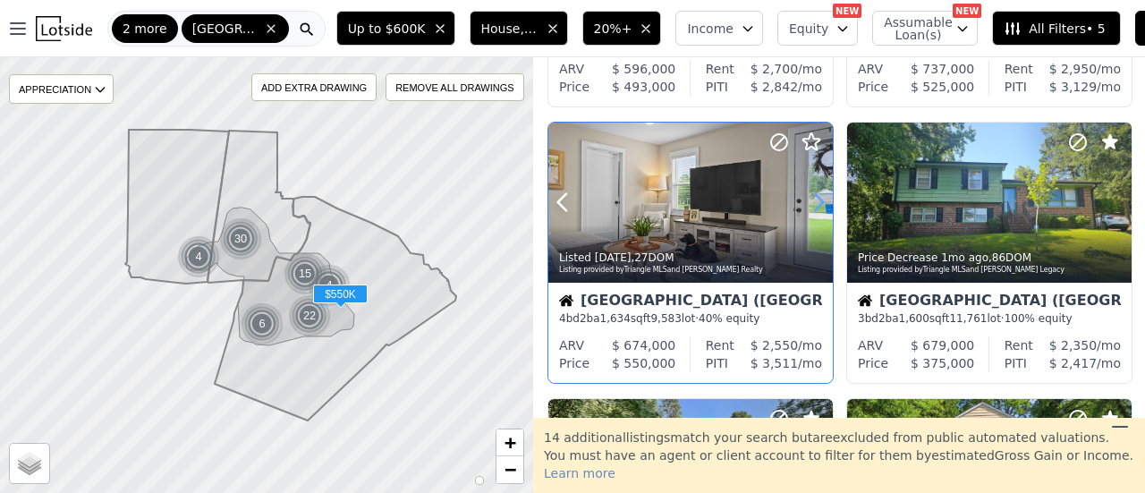
click at [823, 207] on icon at bounding box center [818, 202] width 29 height 29
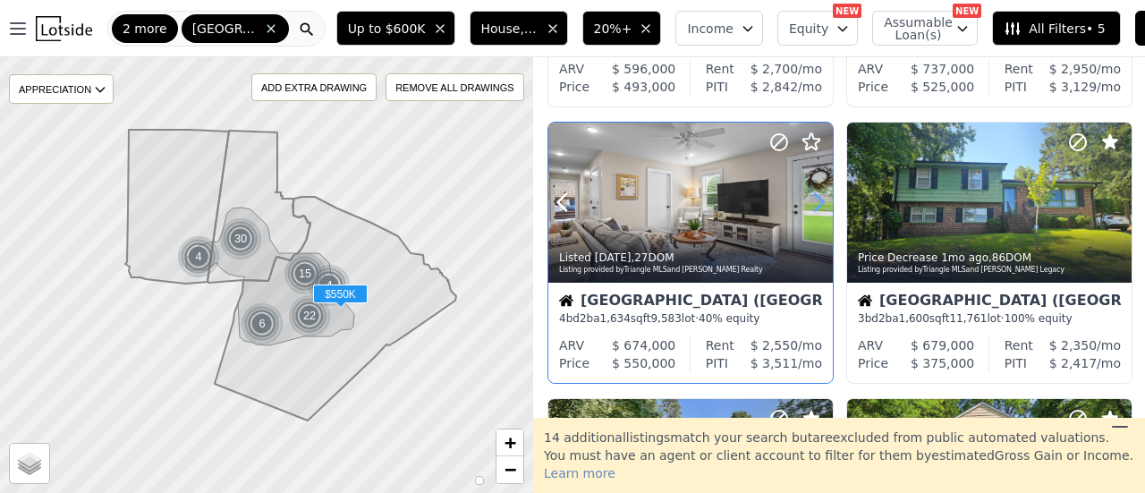
click at [823, 207] on icon at bounding box center [818, 202] width 29 height 29
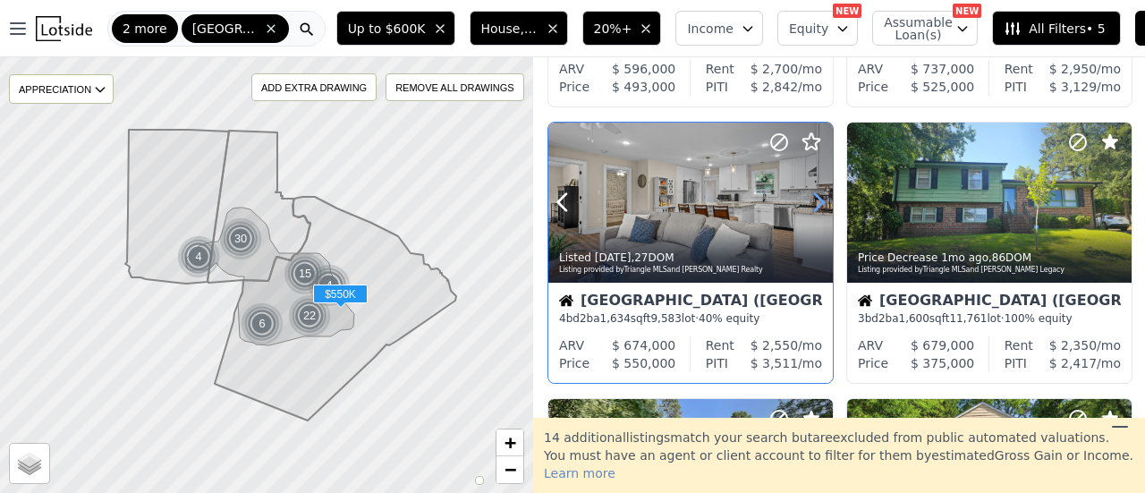
click at [823, 207] on icon at bounding box center [818, 202] width 29 height 29
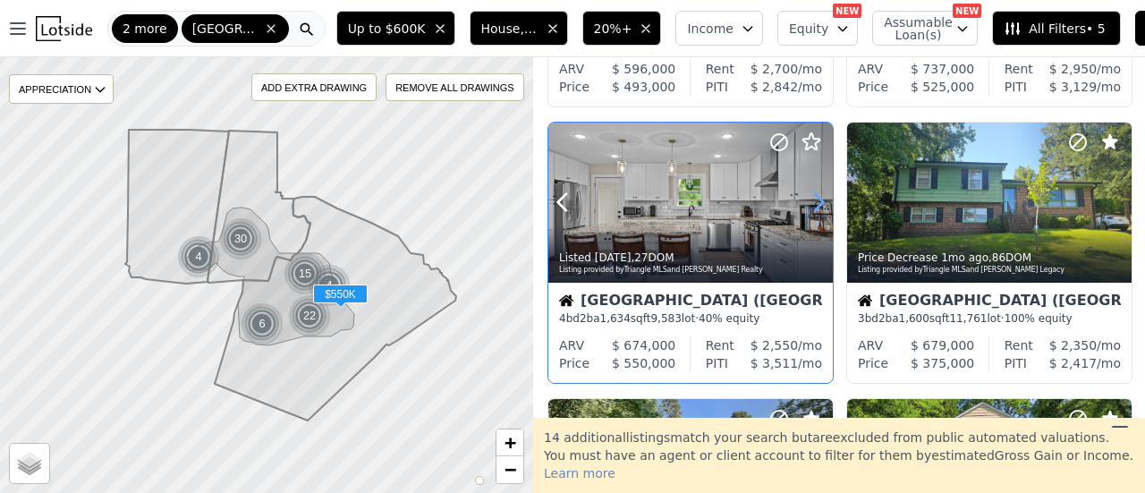
click at [823, 207] on icon at bounding box center [818, 202] width 29 height 29
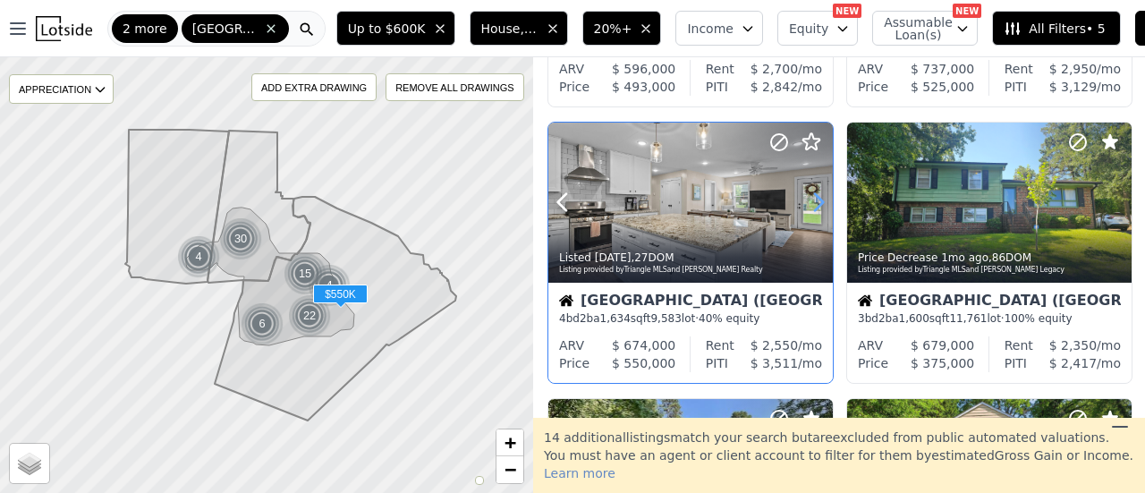
click at [823, 207] on icon at bounding box center [818, 202] width 29 height 29
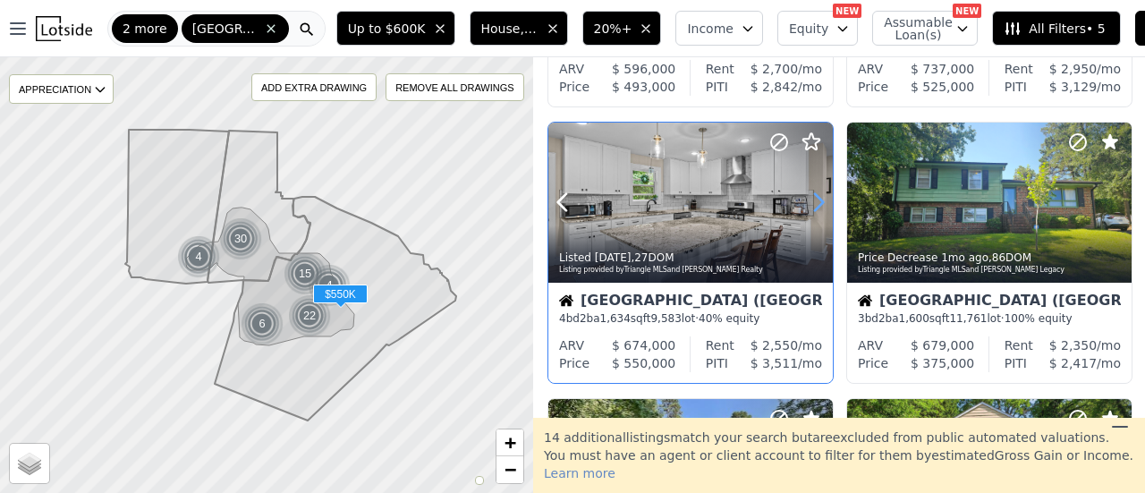
click at [821, 207] on icon at bounding box center [818, 202] width 29 height 29
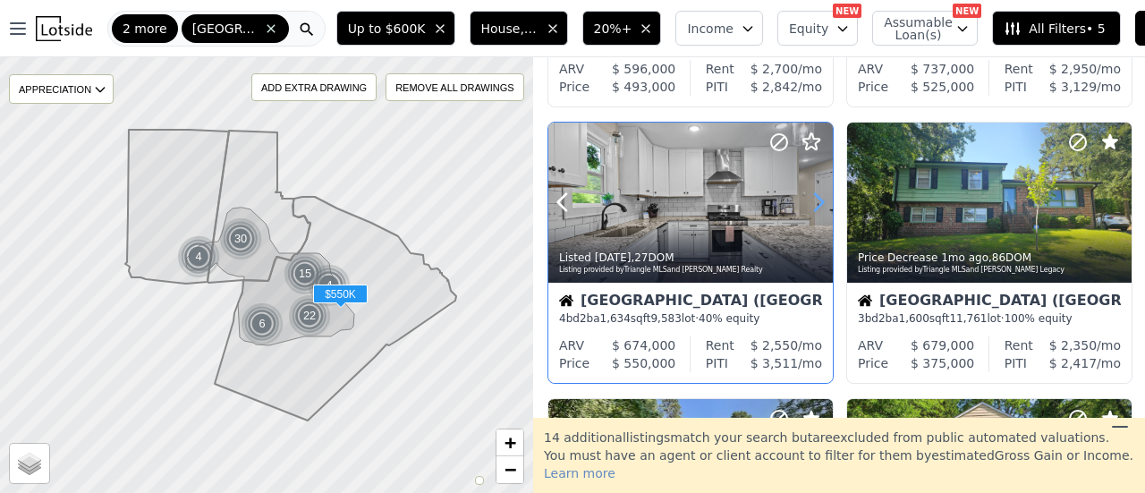
click at [821, 207] on icon at bounding box center [818, 202] width 29 height 29
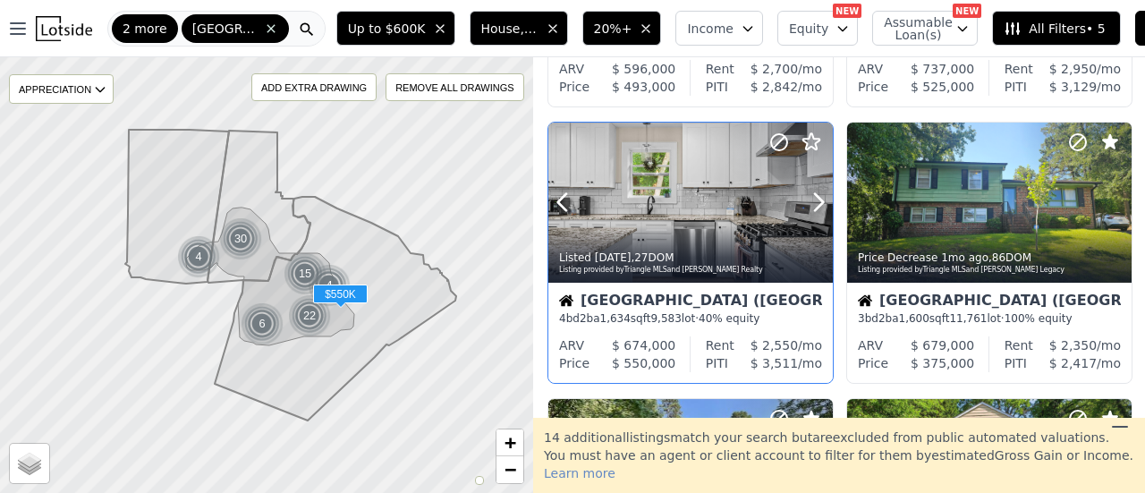
click at [778, 144] on icon at bounding box center [778, 141] width 21 height 21
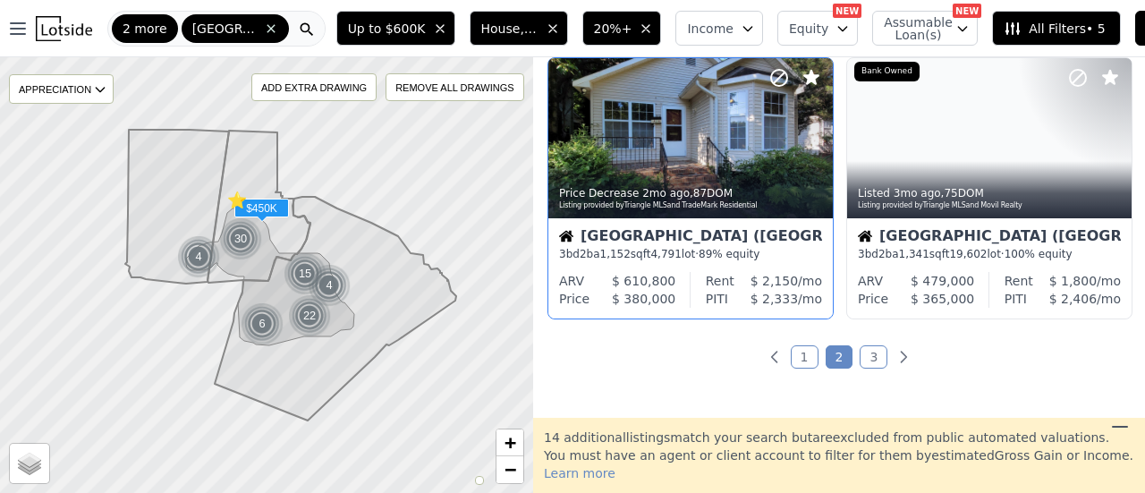
scroll to position [1431, 0]
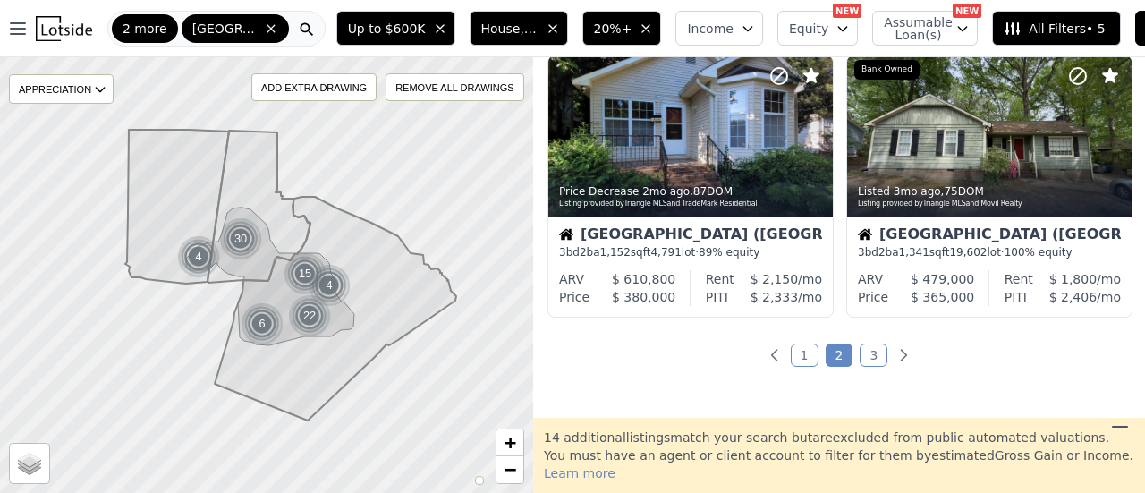
click at [864, 349] on link "3" at bounding box center [873, 354] width 28 height 23
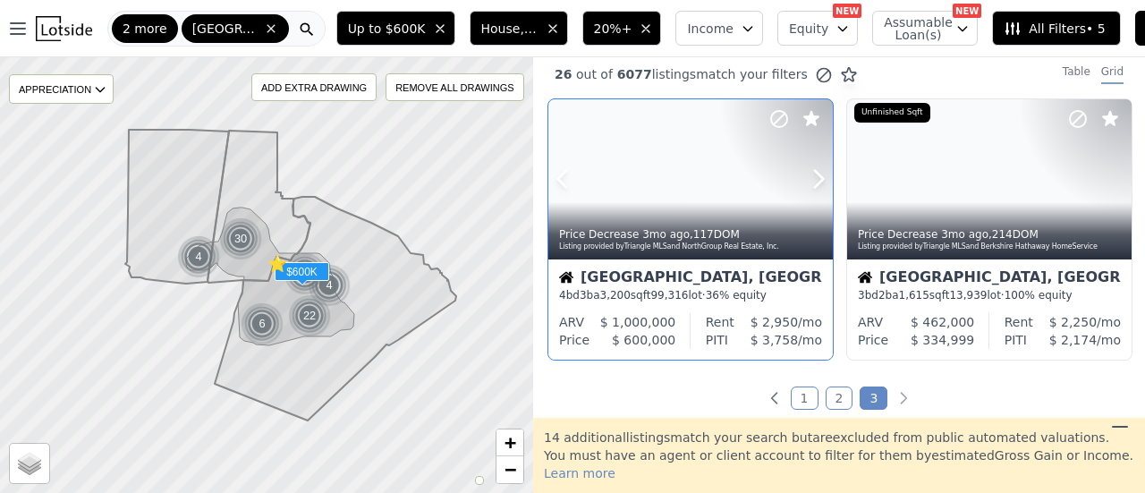
scroll to position [0, 0]
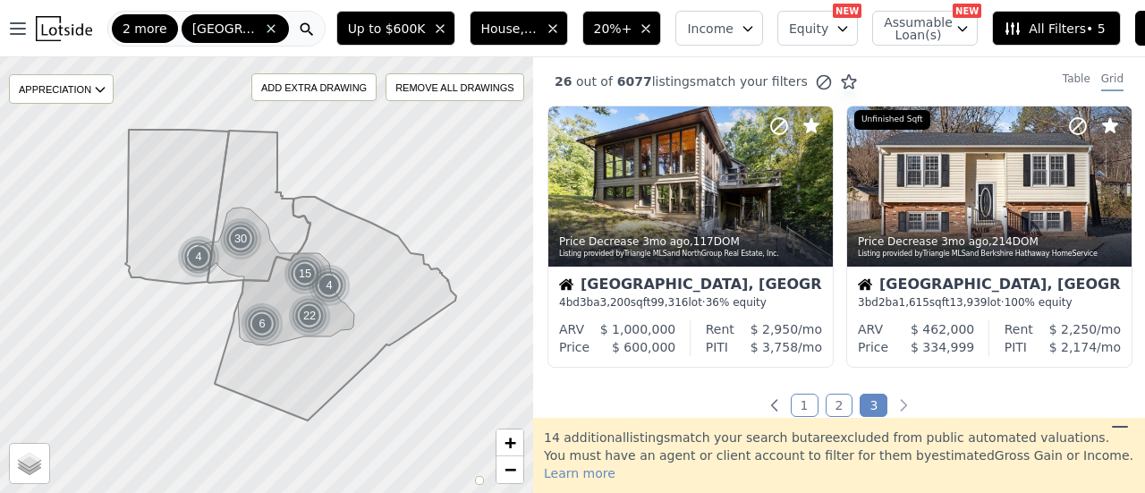
click at [825, 408] on link "2" at bounding box center [839, 404] width 28 height 23
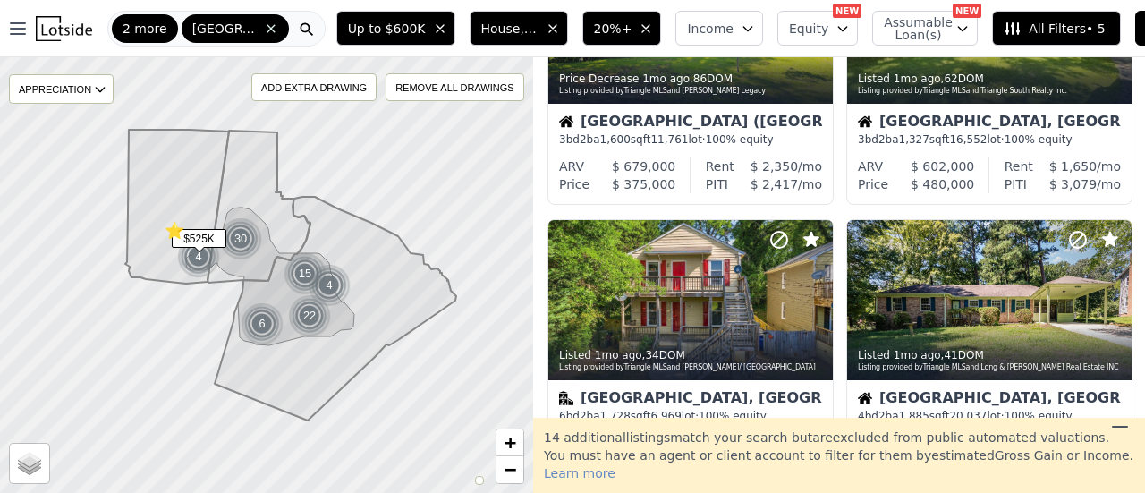
scroll to position [1431, 0]
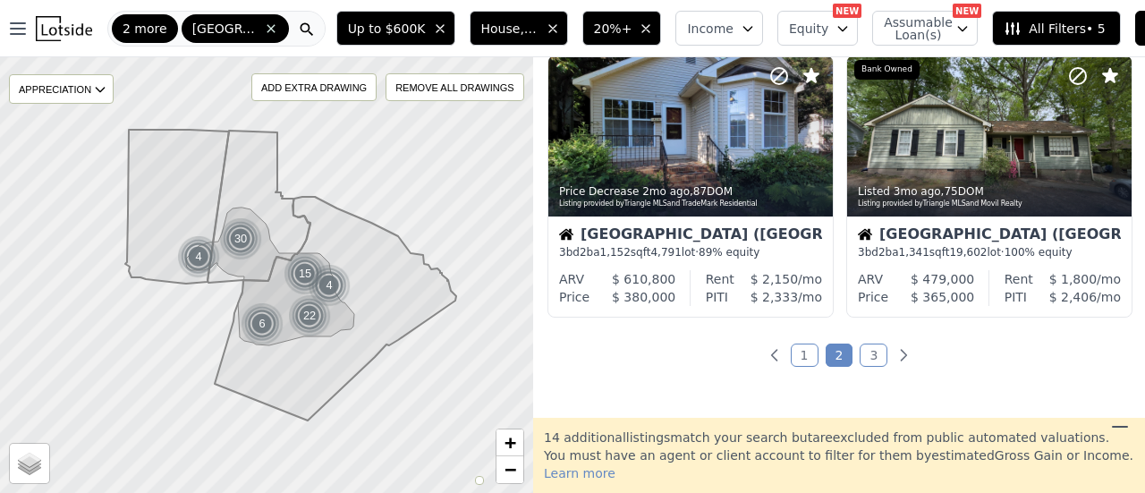
click at [796, 354] on link "1" at bounding box center [804, 354] width 28 height 23
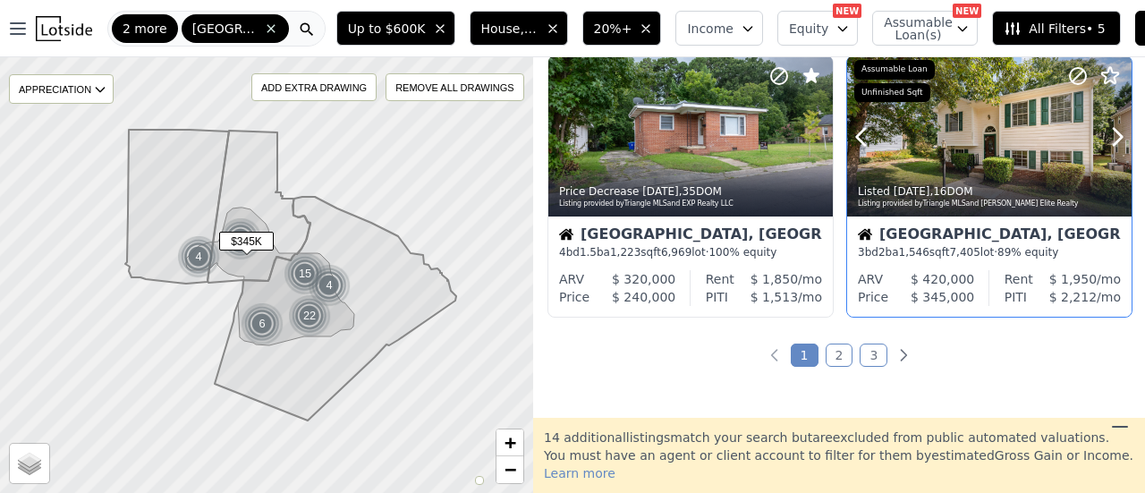
click at [1106, 71] on icon at bounding box center [1109, 75] width 21 height 21
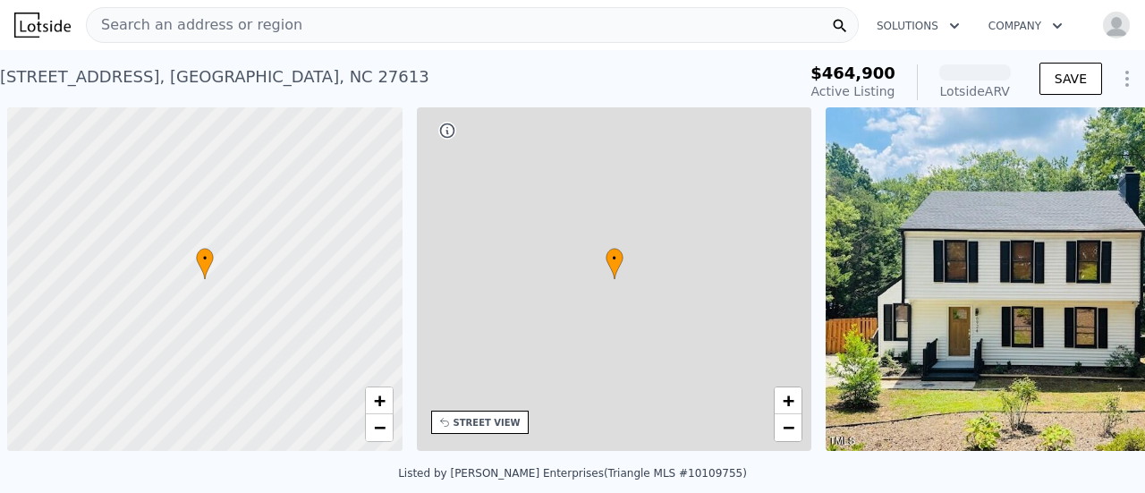
scroll to position [0, 7]
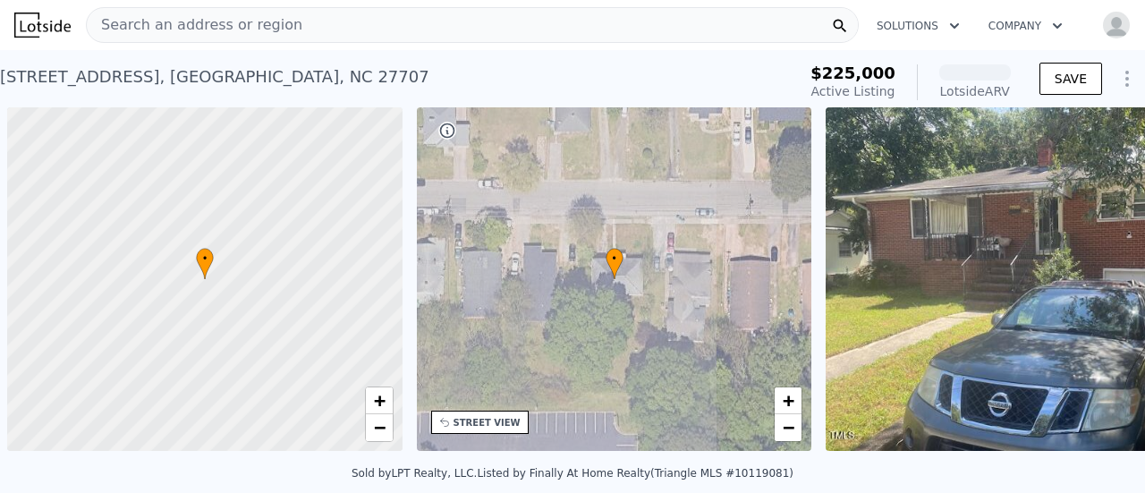
scroll to position [0, 7]
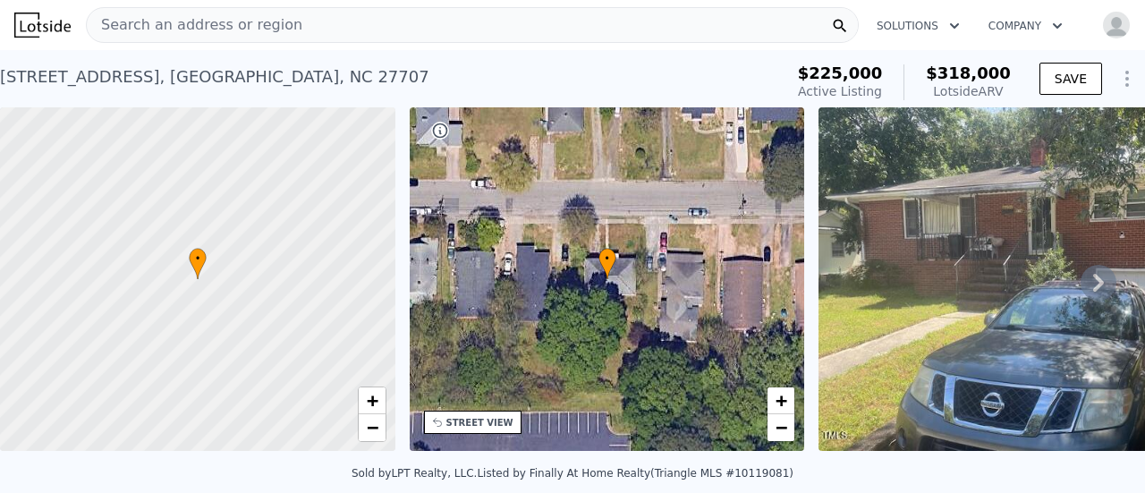
drag, startPoint x: 135, startPoint y: 82, endPoint x: 3, endPoint y: 79, distance: 132.4
click at [3, 79] on div "514 Burlington Ave , Durham , NC 27707" at bounding box center [214, 76] width 429 height 25
copy div "514 Burlington Ave"
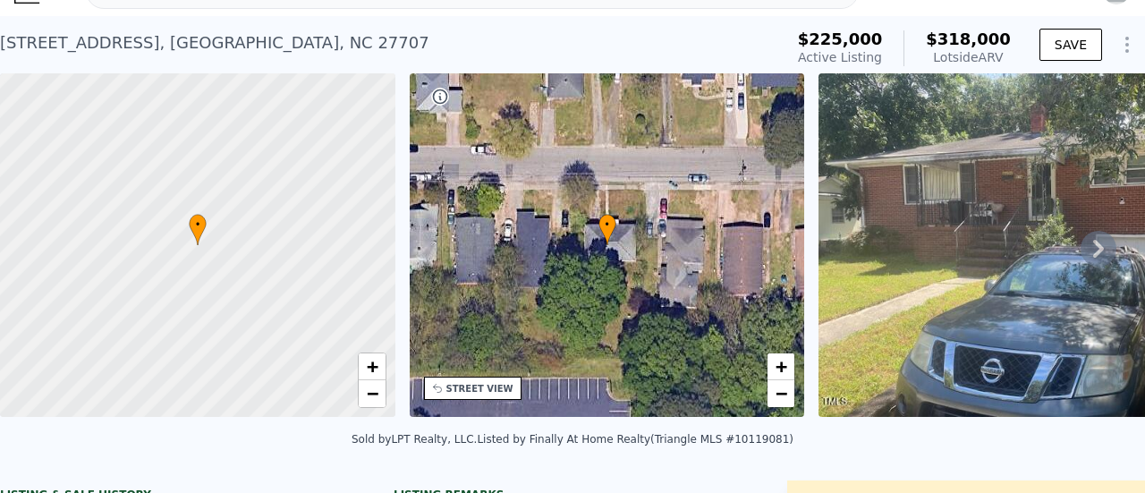
scroll to position [6, 0]
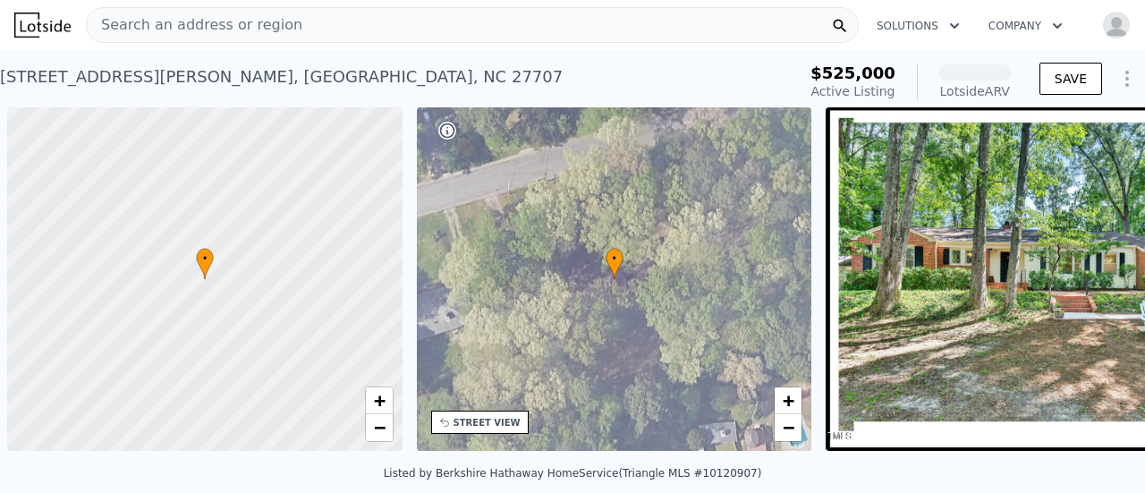
scroll to position [0, 7]
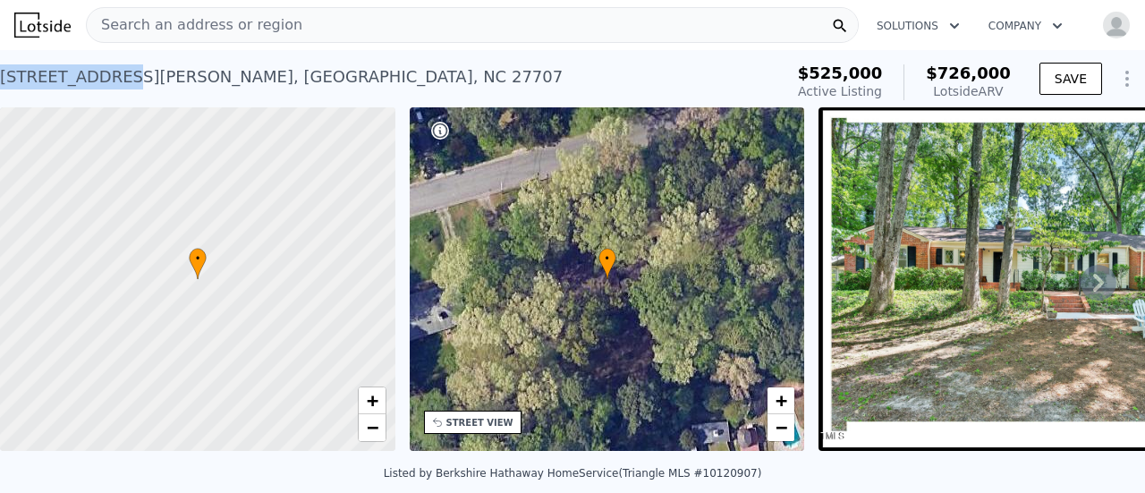
drag, startPoint x: 0, startPoint y: 79, endPoint x: 100, endPoint y: 79, distance: 100.2
click at [100, 79] on div "2831 Stuart Dr , Durham , NC 27707" at bounding box center [281, 76] width 562 height 25
copy div "2831 Stuart Dr"
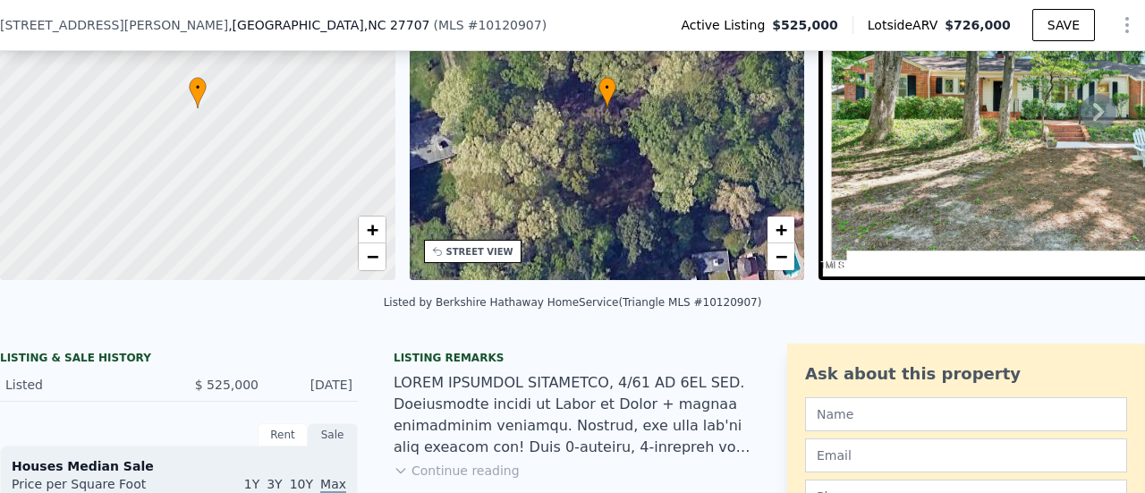
scroll to position [261, 0]
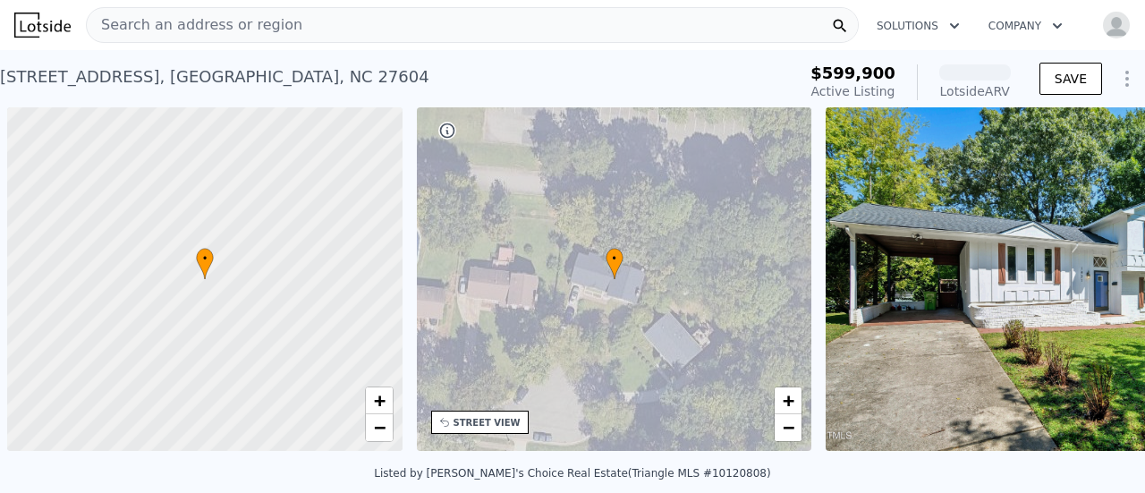
scroll to position [0, 7]
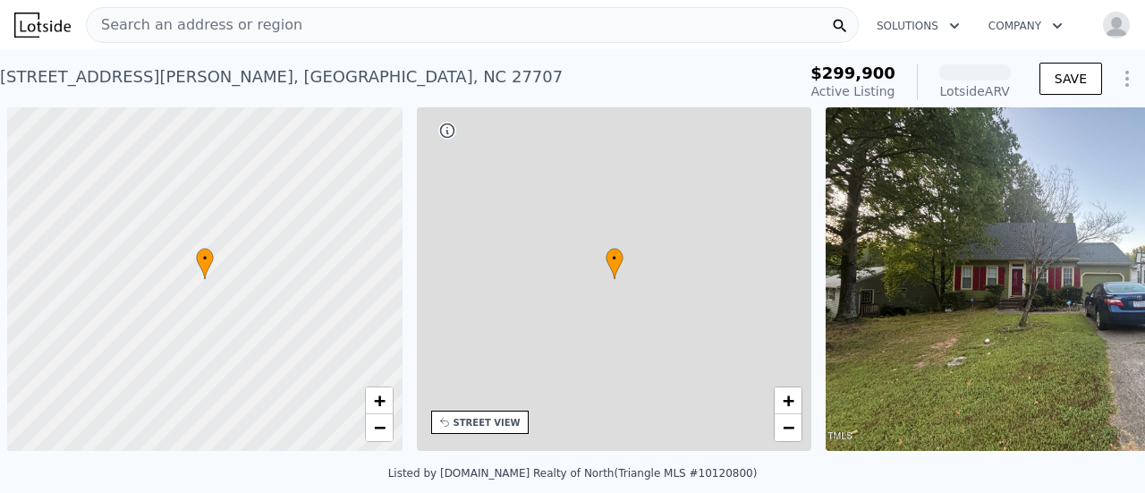
scroll to position [0, 7]
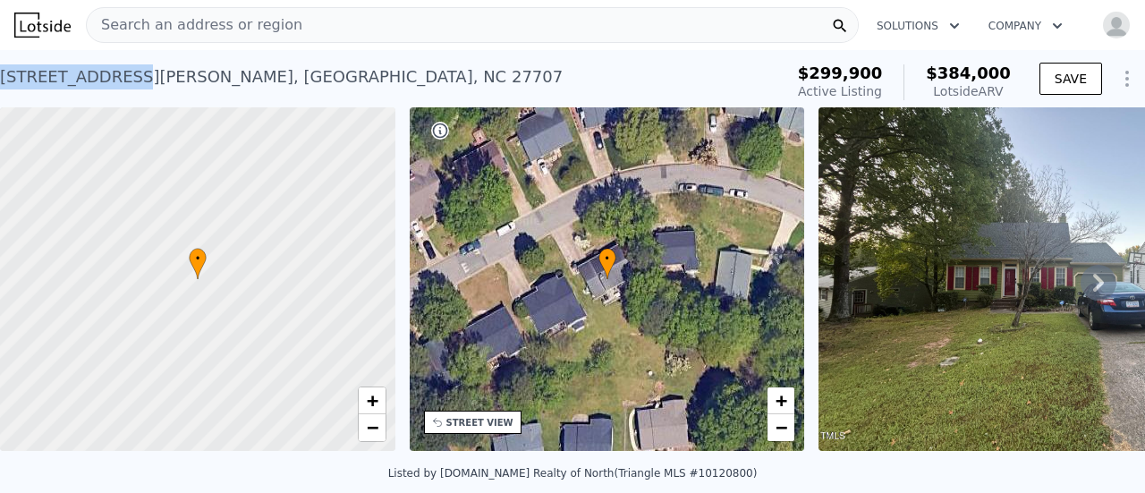
drag, startPoint x: 2, startPoint y: 73, endPoint x: 102, endPoint y: 81, distance: 100.5
click at [102, 81] on div "2115 Collier Dr , Durham , NC 27707" at bounding box center [281, 76] width 562 height 25
copy div "2115 Collier Dr"
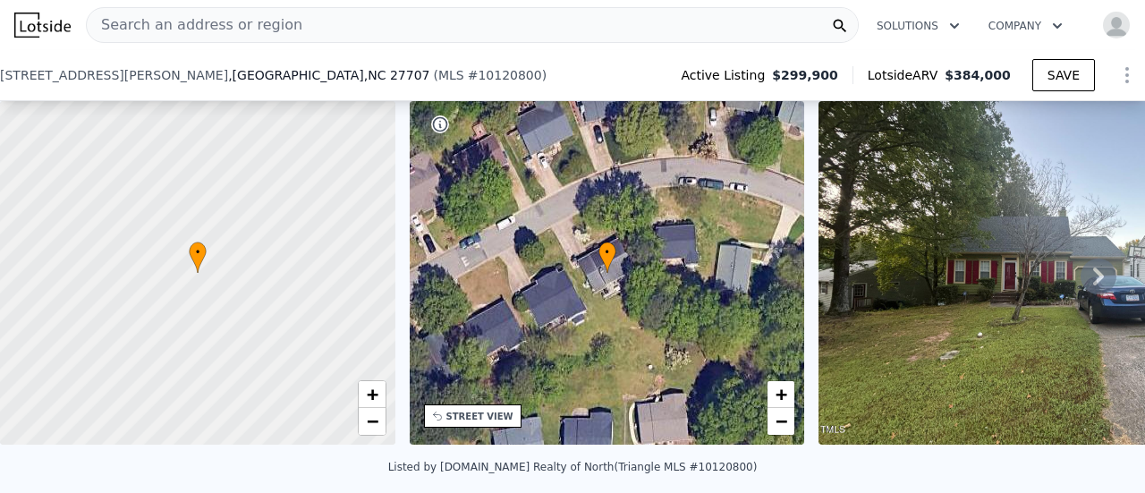
scroll to position [261, 0]
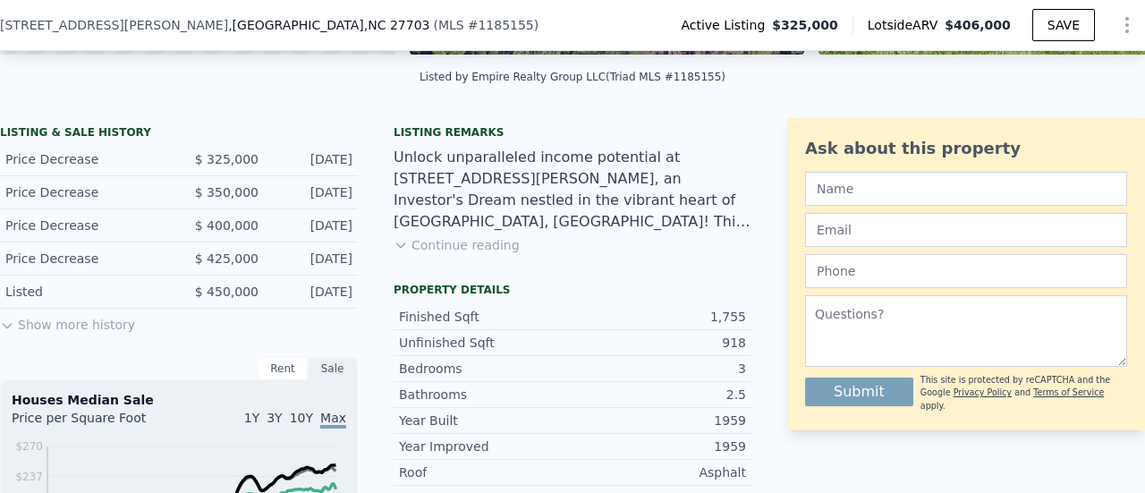
scroll to position [440, 0]
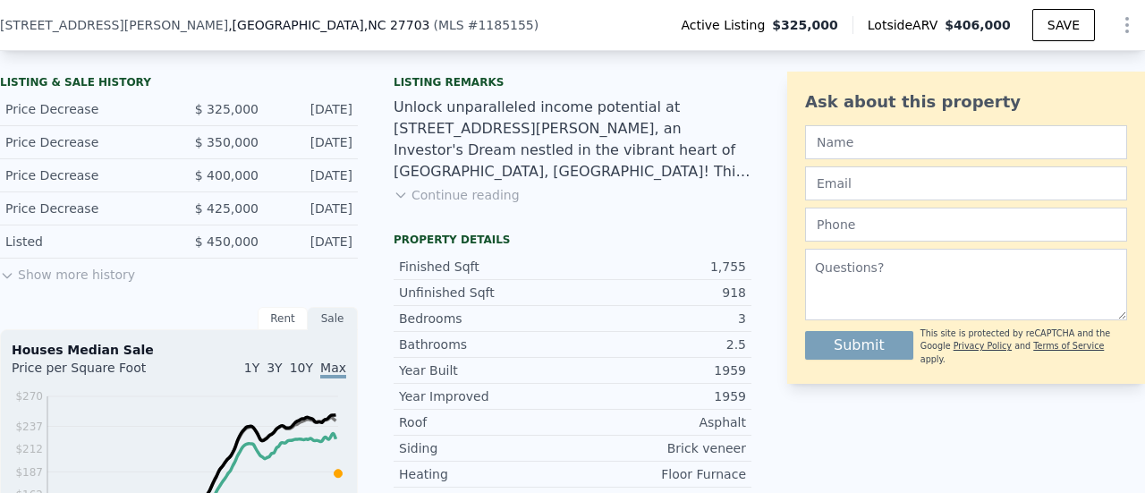
click at [453, 204] on button "Continue reading" at bounding box center [456, 195] width 126 height 18
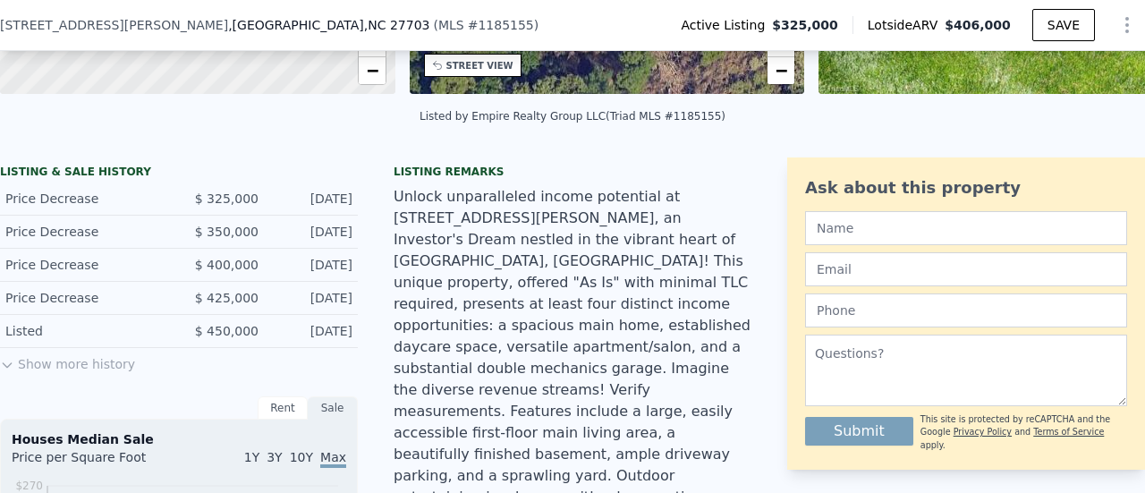
scroll to position [82, 0]
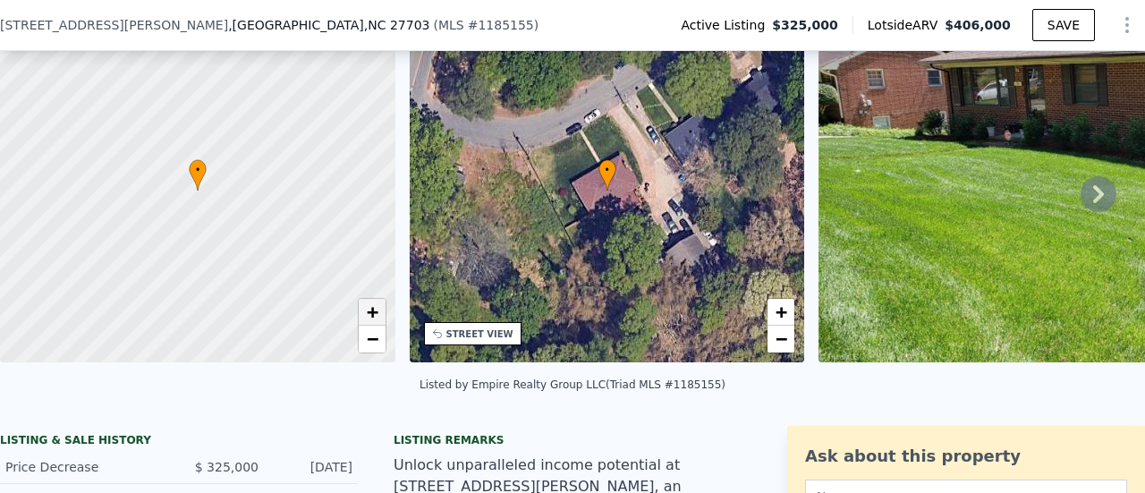
click at [375, 303] on span "+" at bounding box center [372, 311] width 12 height 22
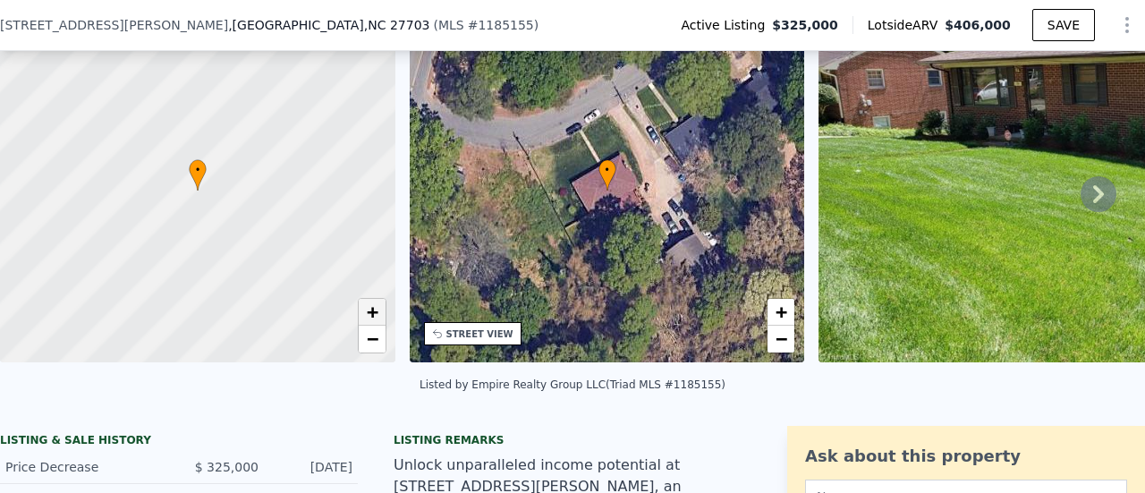
click at [375, 303] on span "+" at bounding box center [372, 311] width 12 height 22
click at [368, 340] on span "−" at bounding box center [372, 338] width 12 height 22
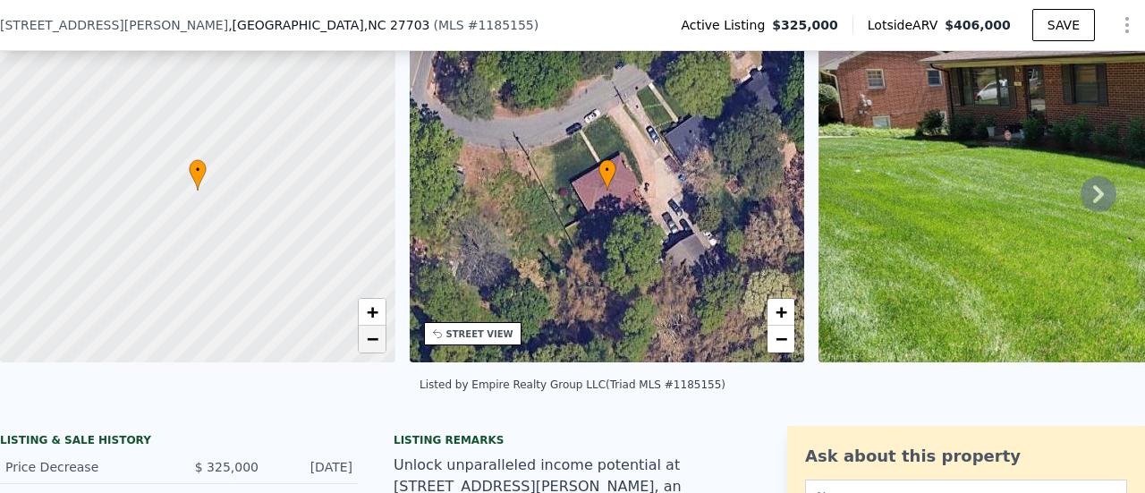
click at [368, 340] on span "−" at bounding box center [372, 338] width 12 height 22
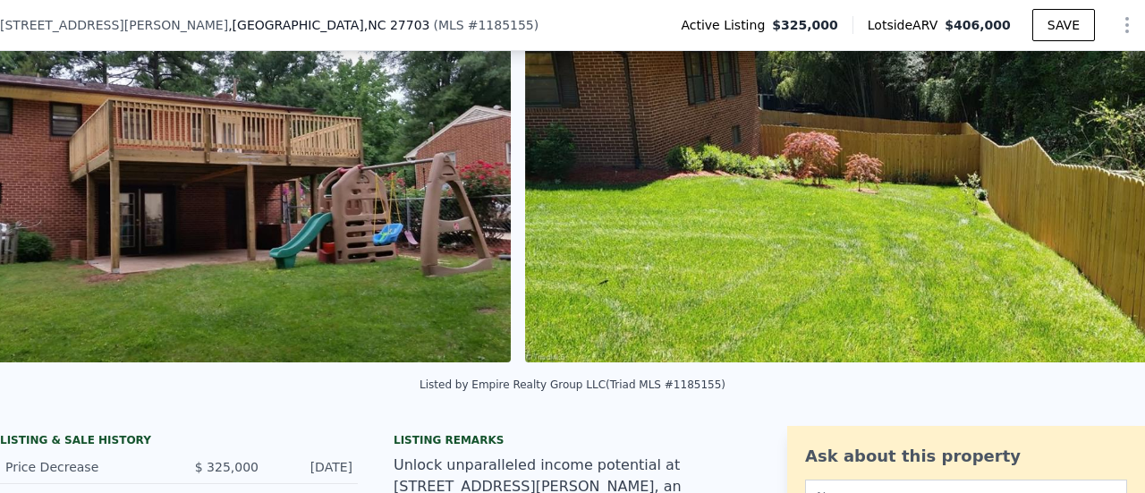
scroll to position [0, 2792]
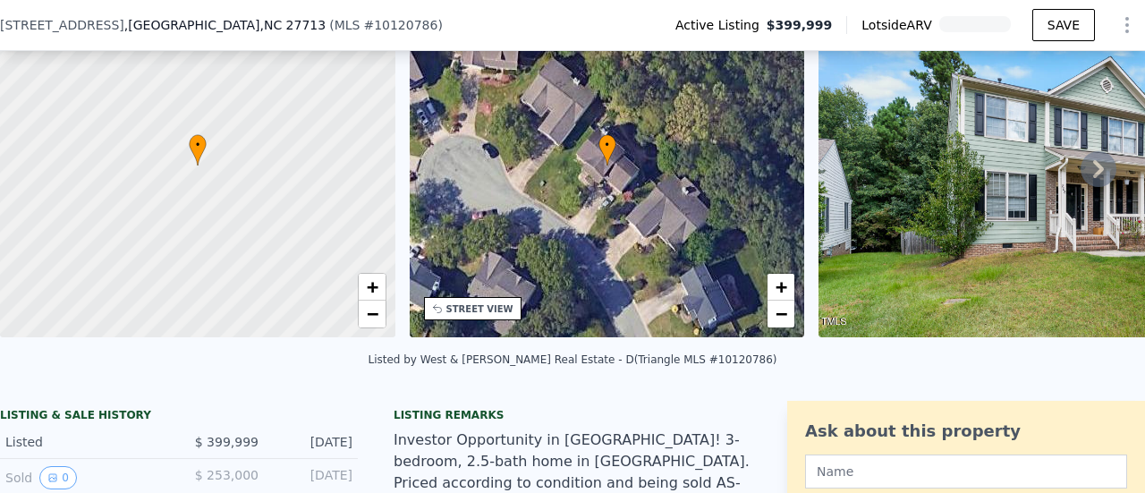
scroll to position [261, 0]
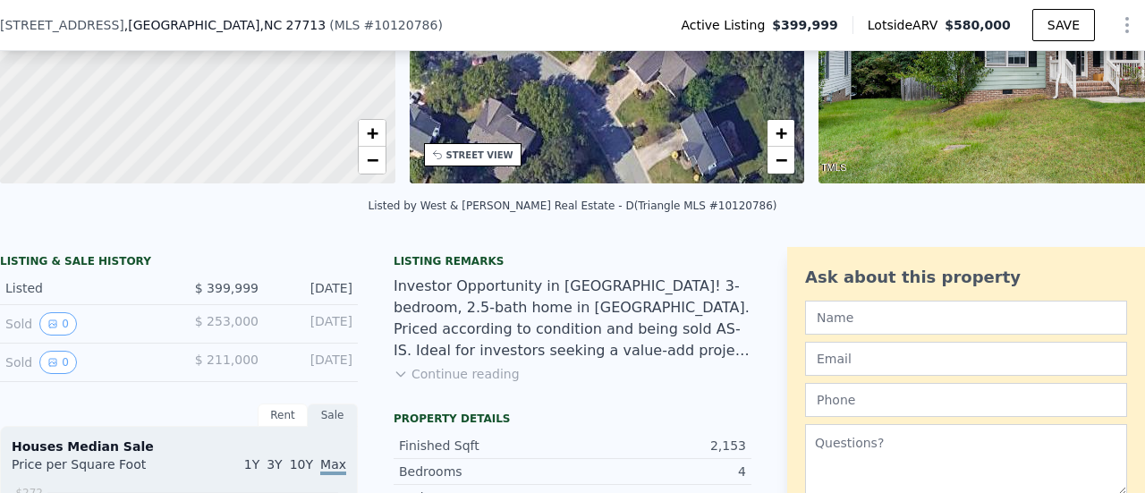
click at [470, 383] on button "Continue reading" at bounding box center [456, 374] width 126 height 18
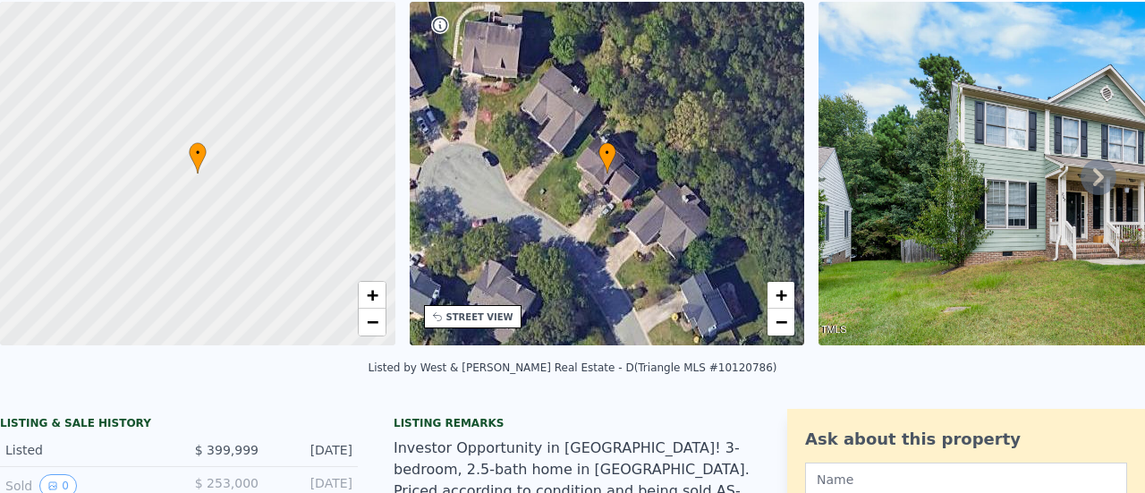
scroll to position [0, 0]
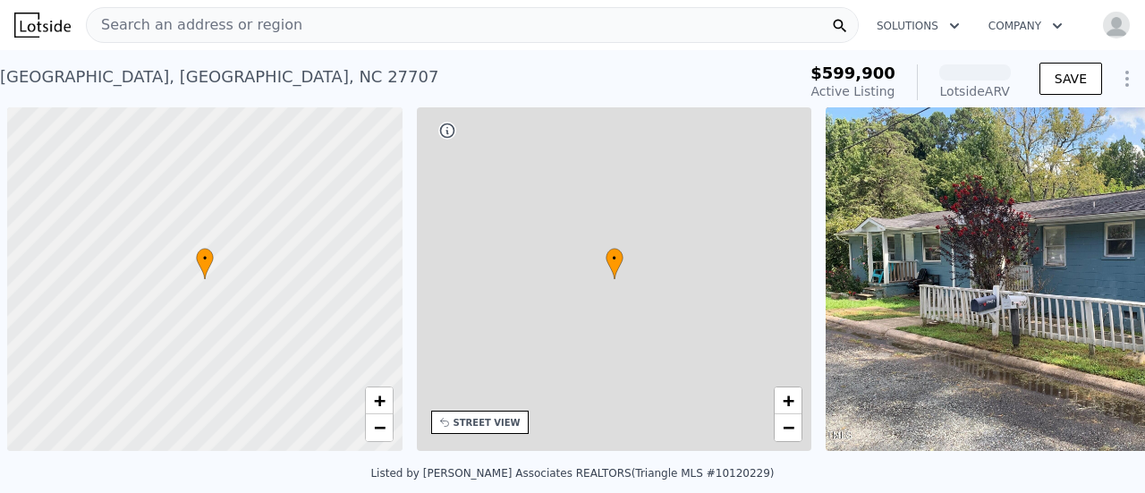
scroll to position [0, 7]
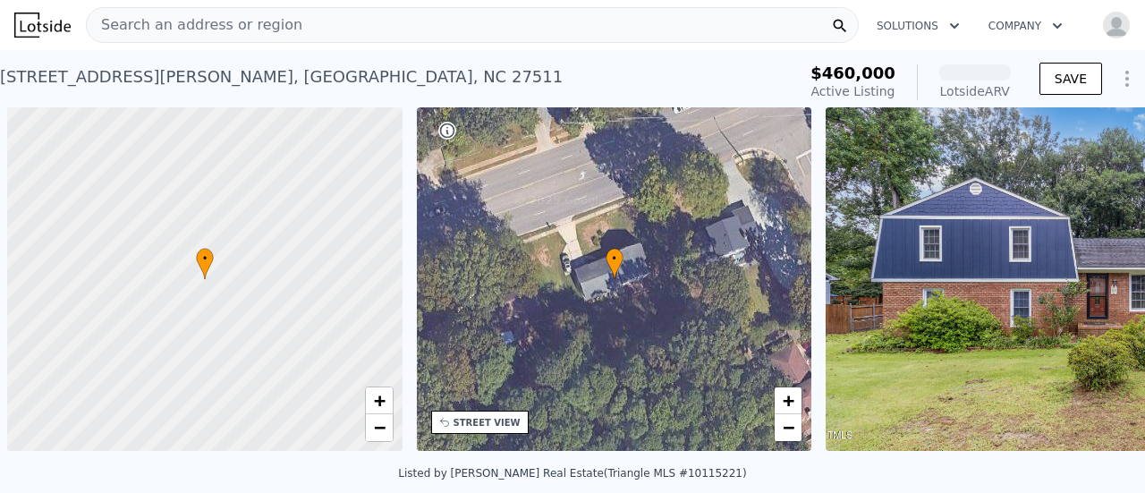
scroll to position [0, 7]
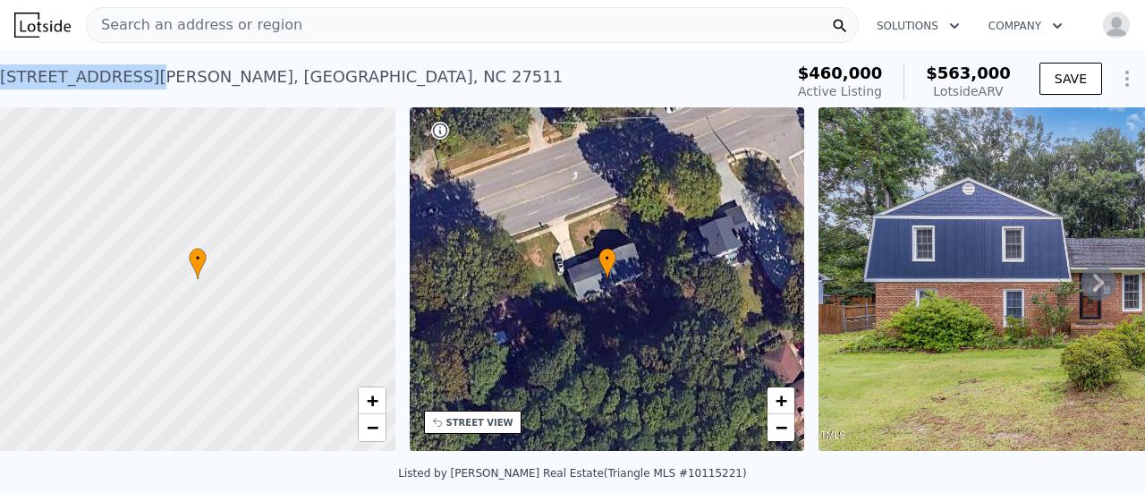
drag, startPoint x: 0, startPoint y: 80, endPoint x: 134, endPoint y: 81, distance: 134.1
click at [134, 81] on div "[STREET_ADDRESS][PERSON_NAME]" at bounding box center [281, 76] width 562 height 25
copy div "[STREET_ADDRESS][PERSON_NAME]"
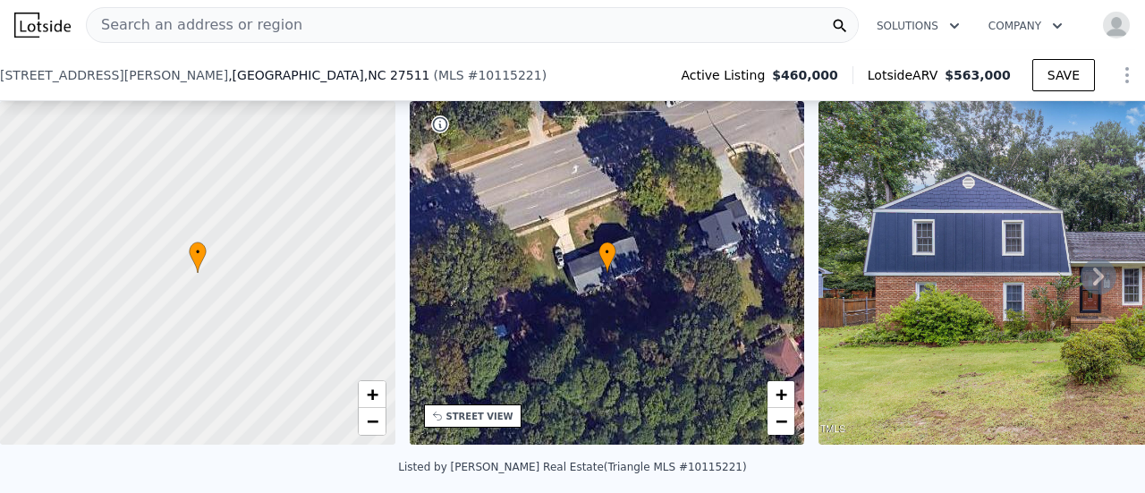
scroll to position [351, 0]
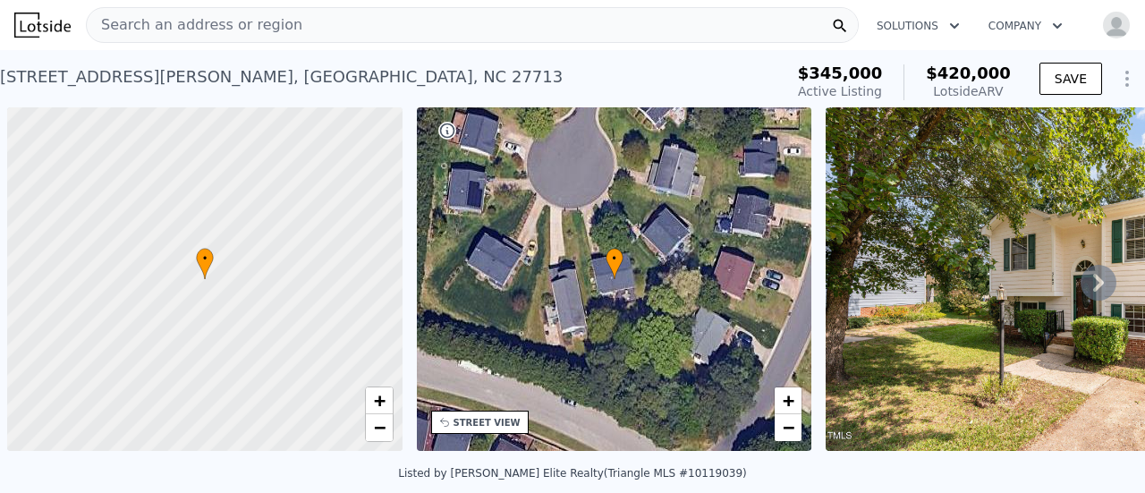
scroll to position [0, 7]
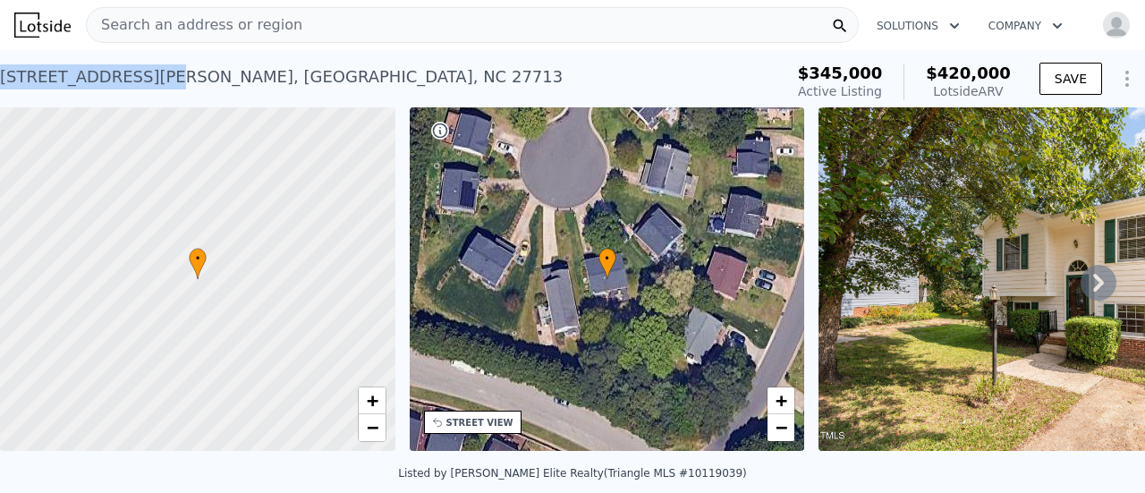
drag, startPoint x: 0, startPoint y: 75, endPoint x: 146, endPoint y: 74, distance: 145.8
click at [146, 74] on div "[STREET_ADDRESS][PERSON_NAME]" at bounding box center [281, 76] width 562 height 25
copy div "[STREET_ADDRESS][PERSON_NAME]"
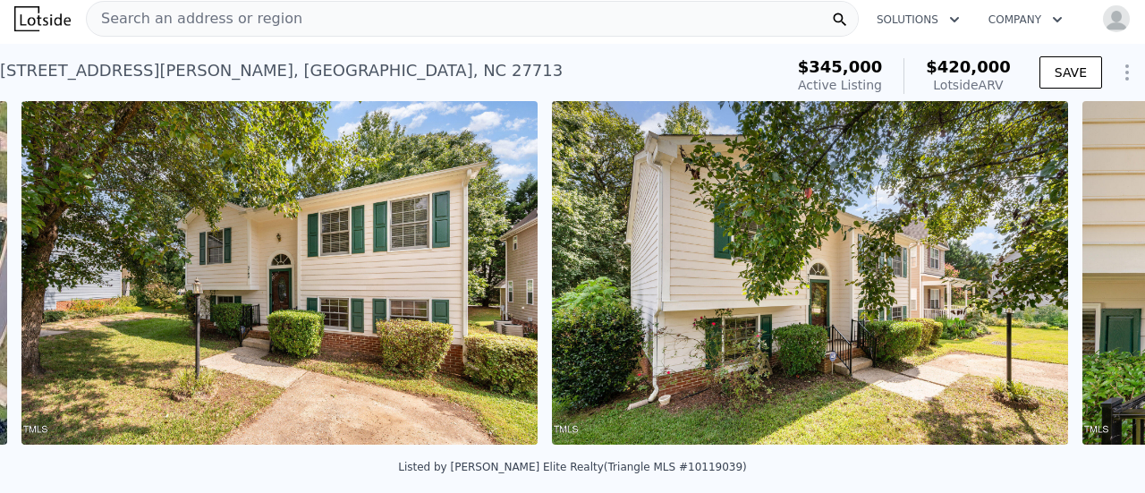
scroll to position [0, 818]
